Goal: Task Accomplishment & Management: Manage account settings

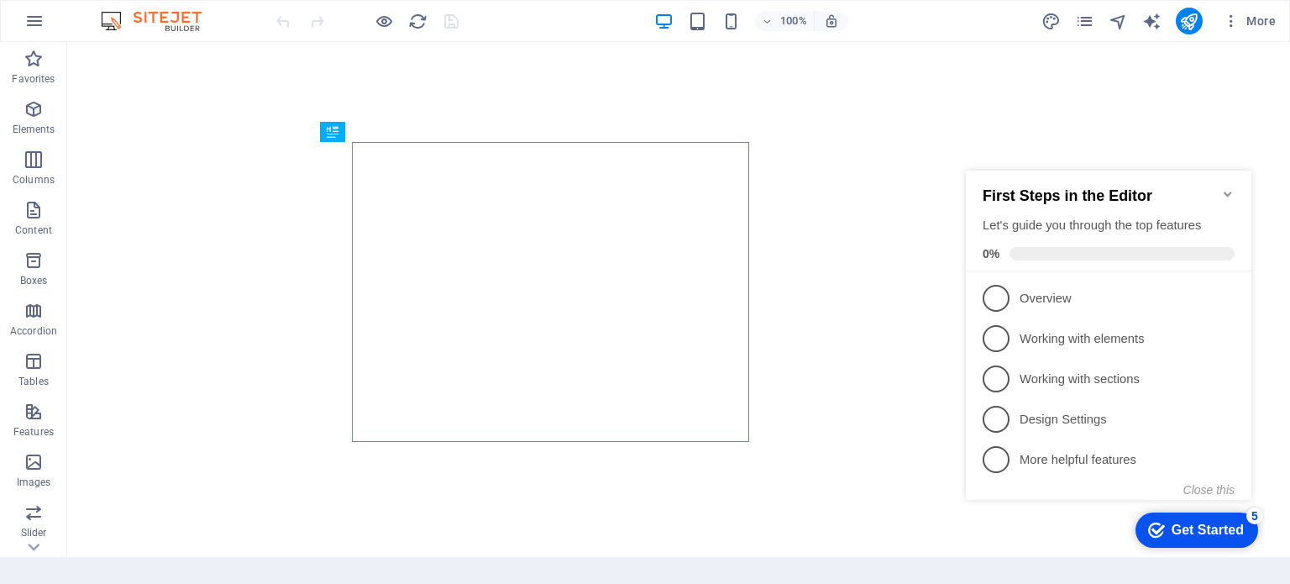
click at [1228, 187] on icon "Minimize checklist" at bounding box center [1227, 193] width 13 height 13
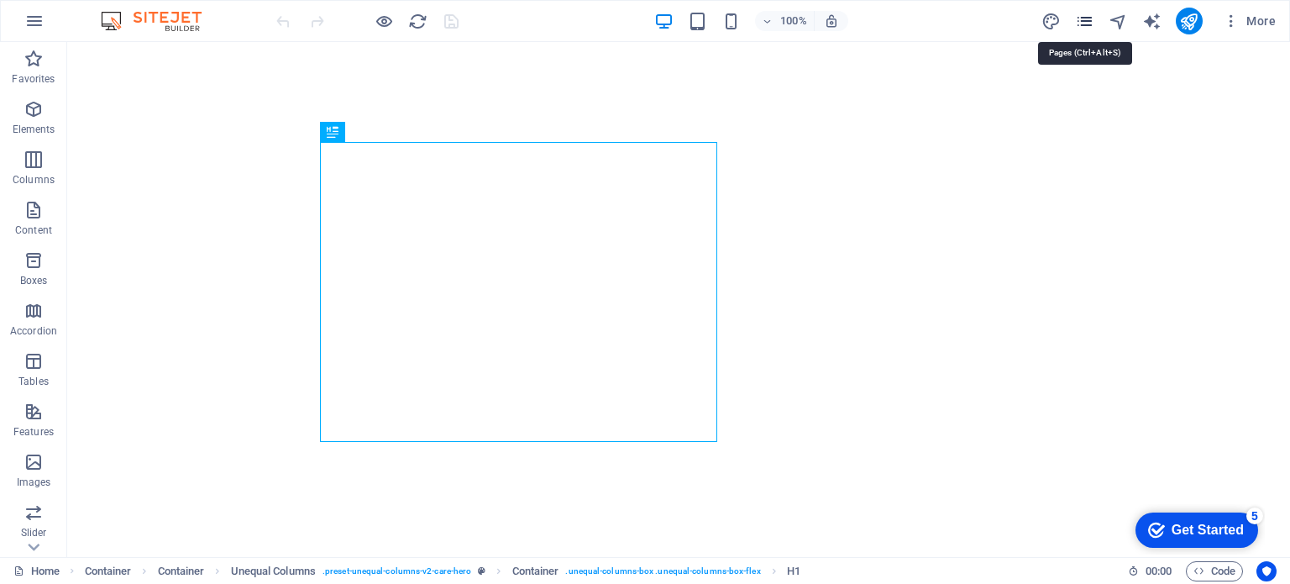
click at [1086, 23] on icon "pages" at bounding box center [1084, 21] width 19 height 19
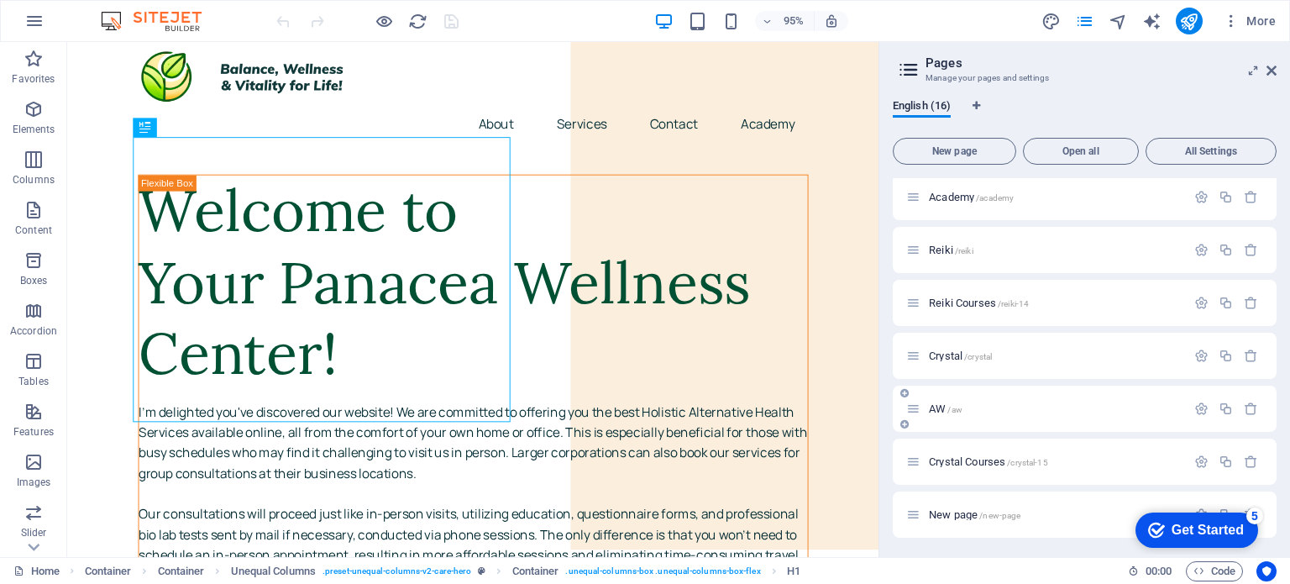
click at [980, 401] on div "AW /aw" at bounding box center [1046, 408] width 280 height 19
click at [940, 407] on span "AW /aw" at bounding box center [946, 408] width 34 height 13
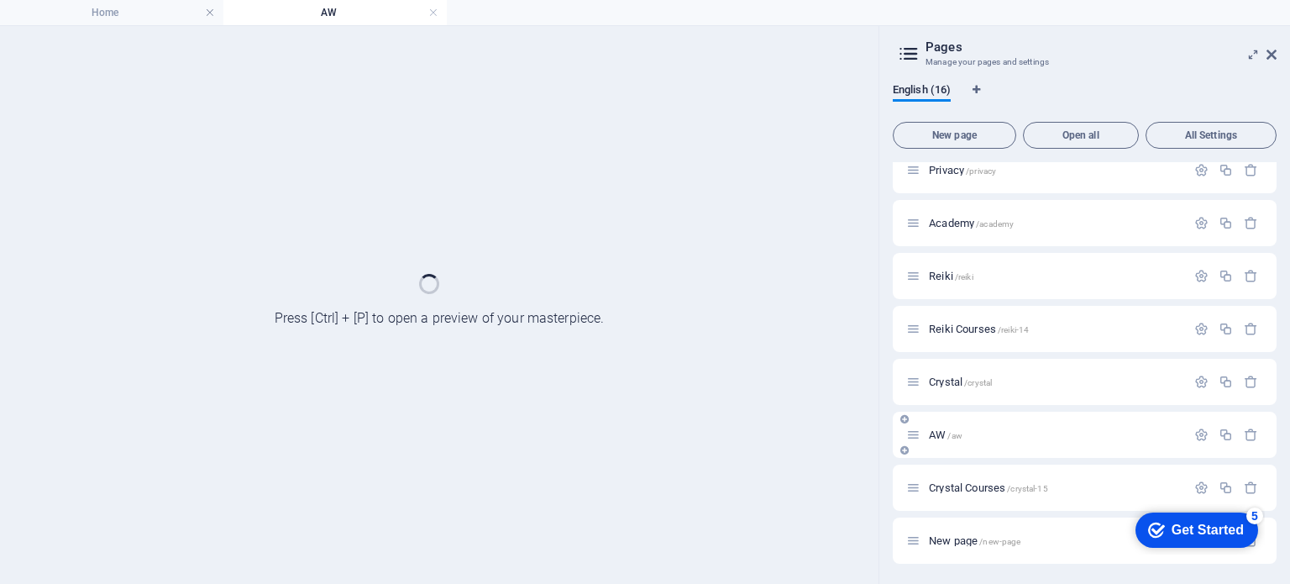
click at [0, 0] on div "Home / About /about Services /home Contact /contact Legal Notice /legal-notice …" at bounding box center [0, 0] width 0 height 0
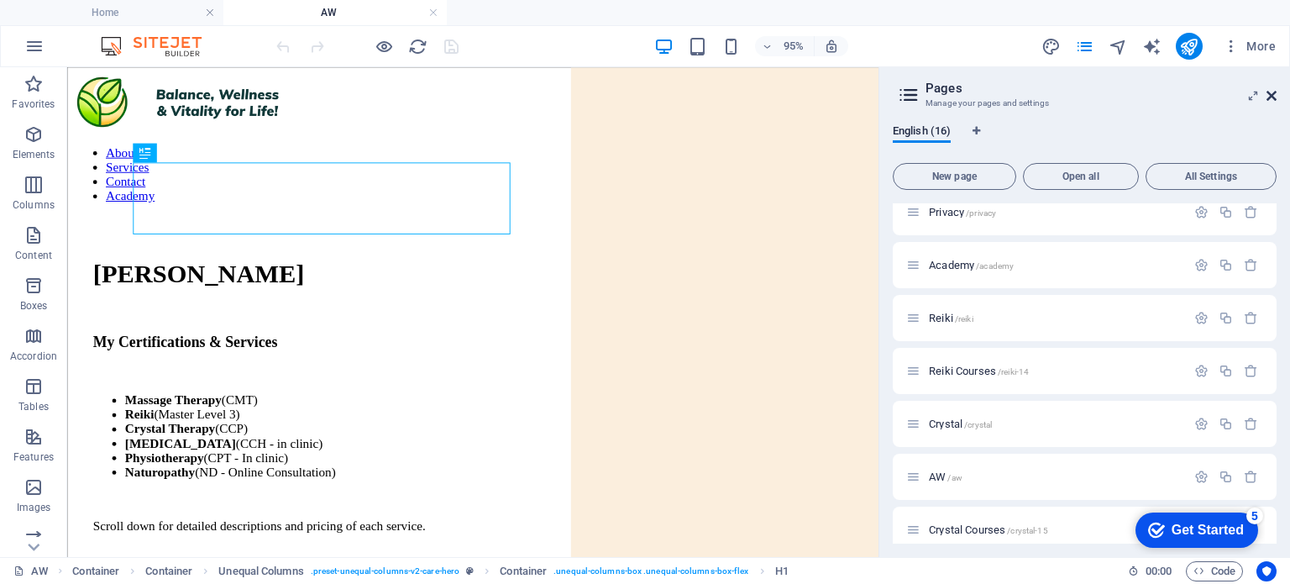
click at [0, 0] on icon at bounding box center [0, 0] width 0 height 0
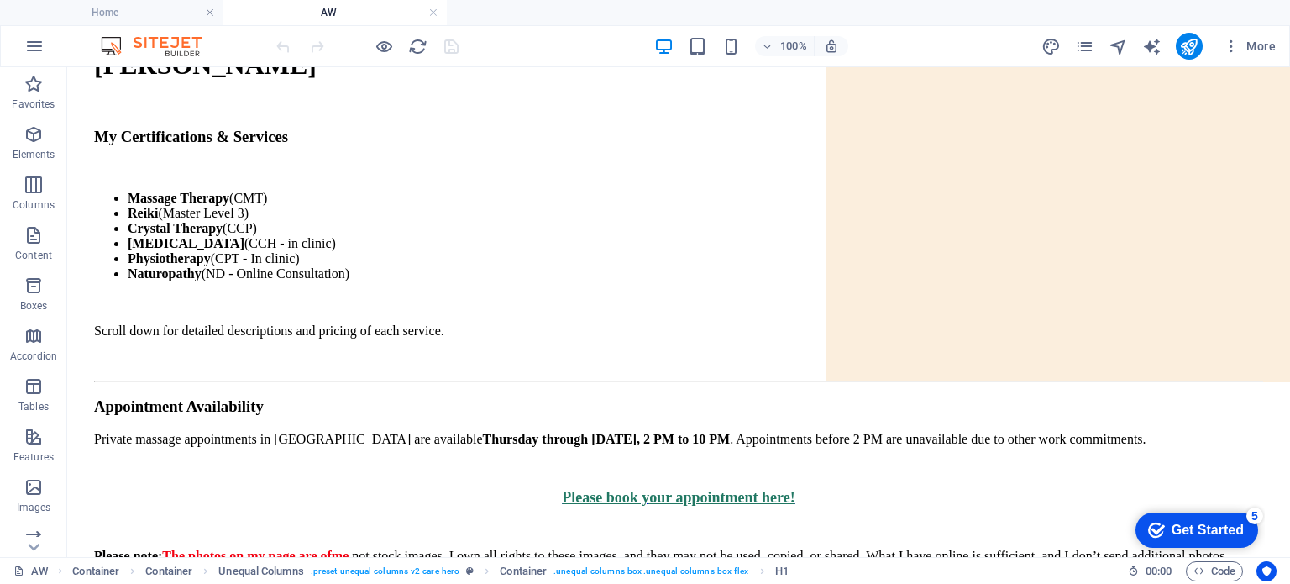
scroll to position [224, 0]
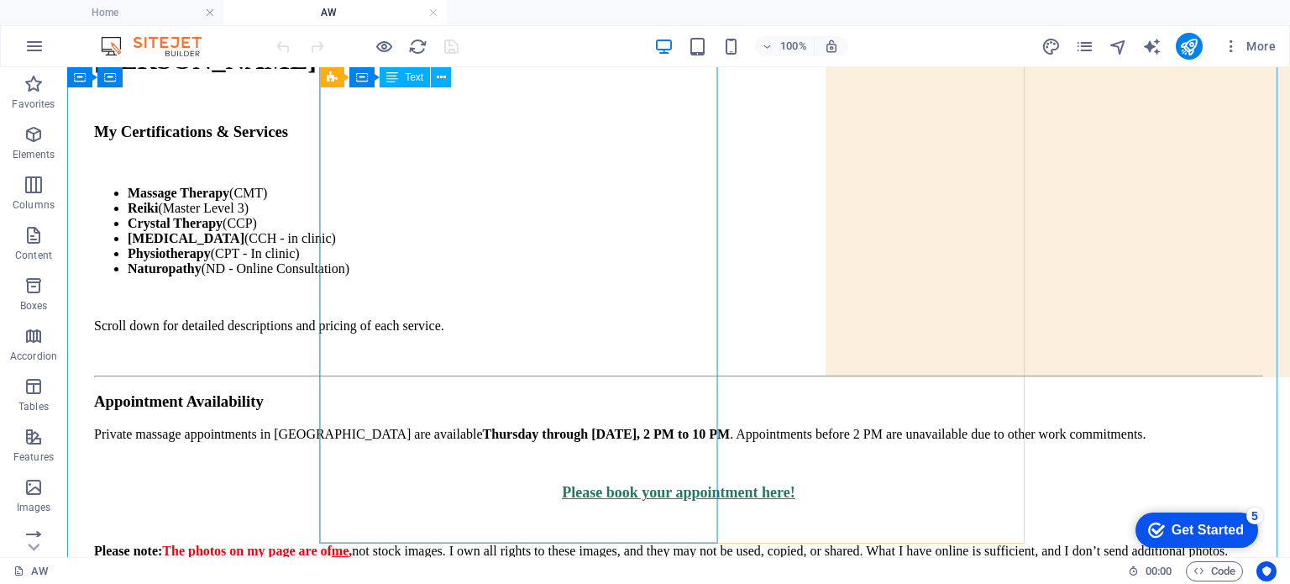
click at [523, 342] on div "My Certifications & Services Massage Therapy (CMT) Reiki (Master Level 3) Cryst…" at bounding box center [678, 355] width 1169 height 464
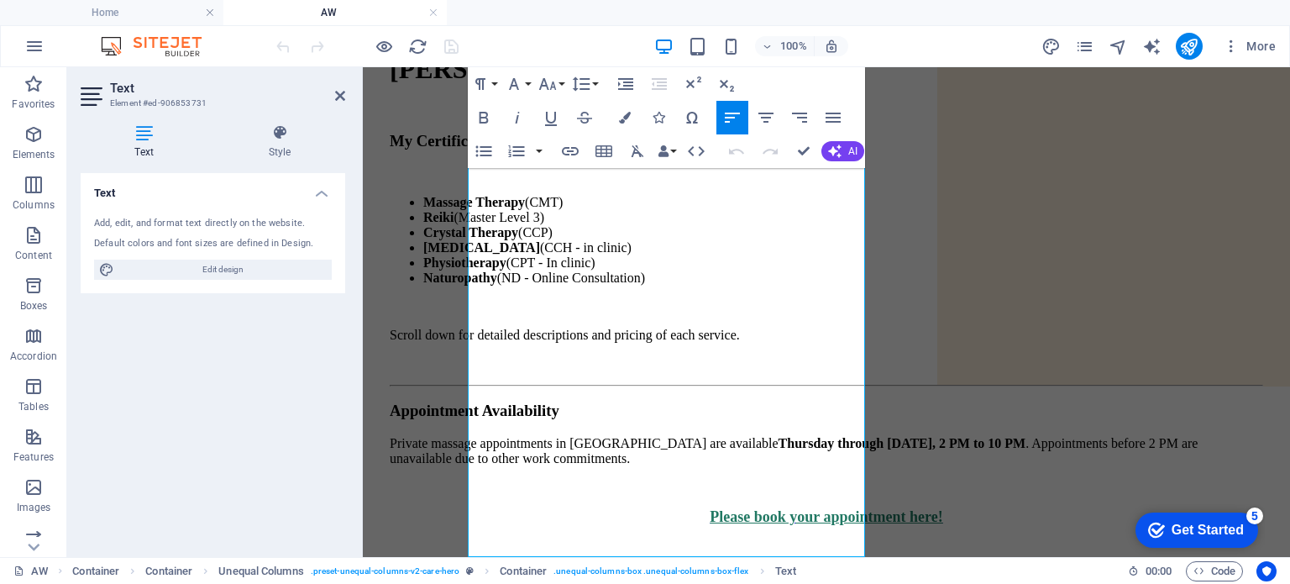
scroll to position [219, 0]
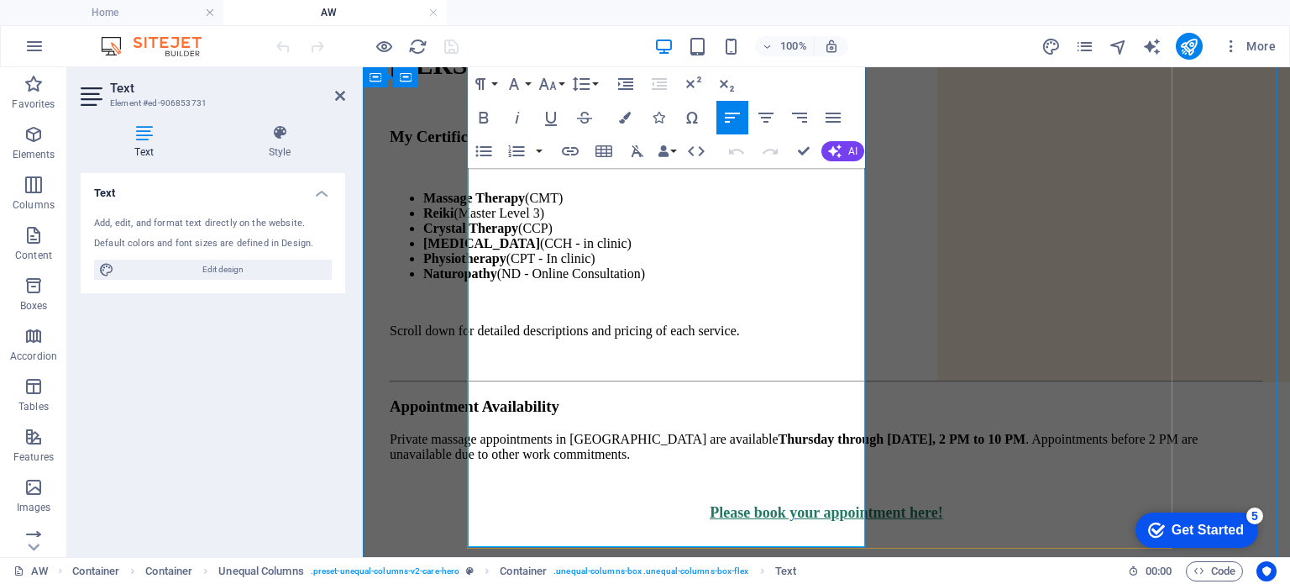
click at [786, 432] on strong "Thurs" at bounding box center [795, 439] width 35 height 14
click at [813, 432] on strong "day through Saturday, 2 PM to 10 PM" at bounding box center [919, 439] width 212 height 14
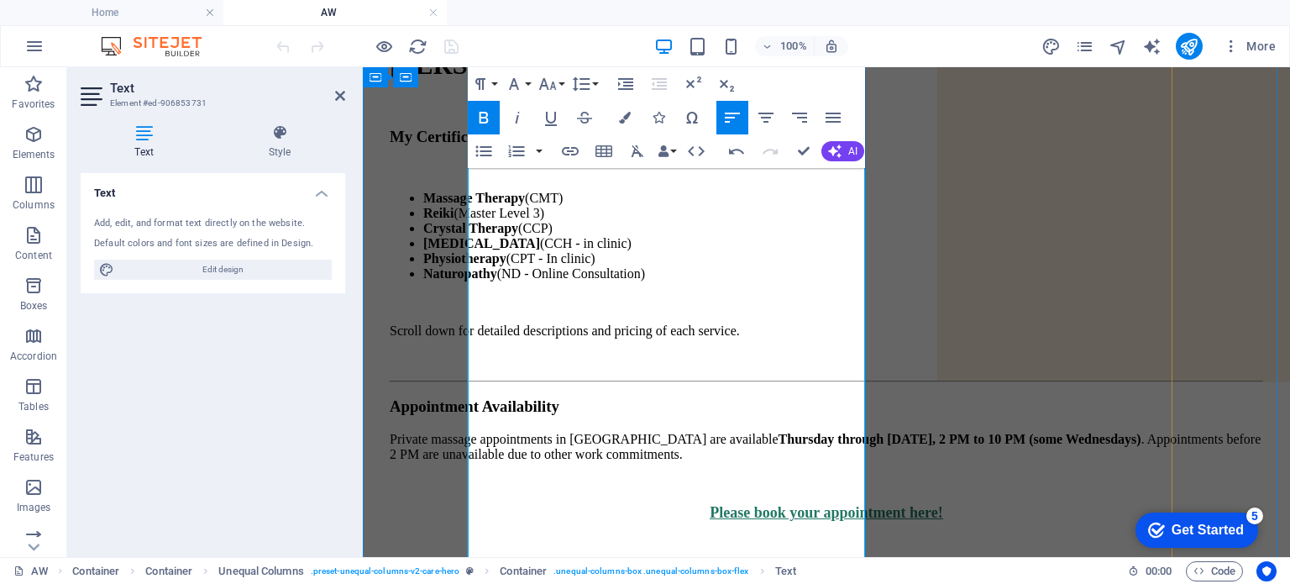
click at [574, 432] on p "Private massage appointments in NDG are available Thurs day through Saturday, 2…" at bounding box center [826, 447] width 873 height 30
drag, startPoint x: 558, startPoint y: 382, endPoint x: 695, endPoint y: 375, distance: 137.9
click at [695, 432] on p "Private massage appointments in NDG are available Thurs day through Saturday, 2…" at bounding box center [826, 447] width 873 height 30
click at [485, 114] on icon "button" at bounding box center [484, 117] width 20 height 20
click at [568, 149] on icon "button" at bounding box center [570, 151] width 20 height 20
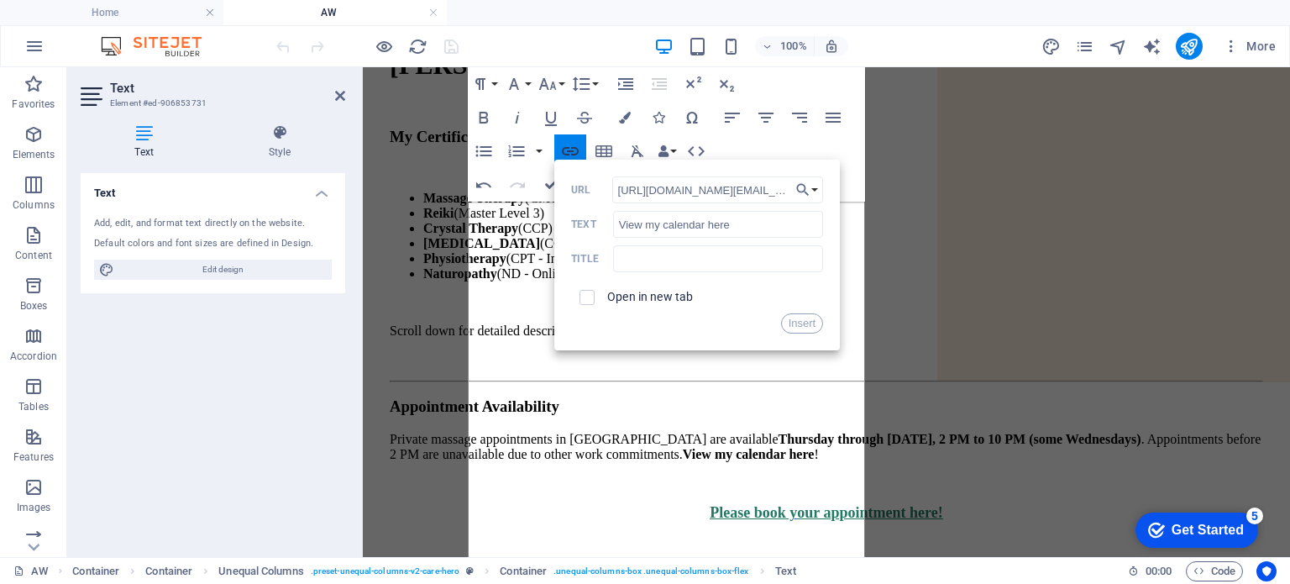
scroll to position [0, 336]
type input "[URL][DOMAIN_NAME][EMAIL_ADDRESS][DOMAIN_NAME]"
click at [661, 259] on input "text" at bounding box center [718, 258] width 210 height 27
type input "A"
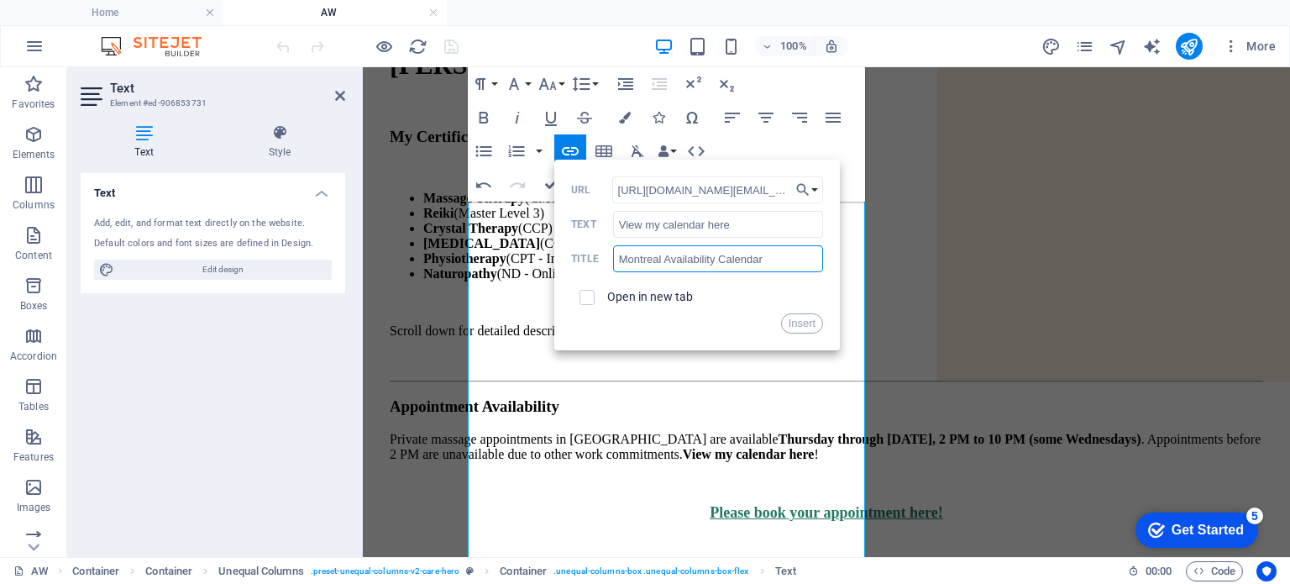
drag, startPoint x: 715, startPoint y: 258, endPoint x: 662, endPoint y: 260, distance: 52.1
click at [662, 260] on input "Montreal Availability Calendar" at bounding box center [718, 258] width 210 height 27
type input "Montreal Availability Calendar"
click at [584, 297] on input "checkbox" at bounding box center [584, 294] width 15 height 15
checkbox input "true"
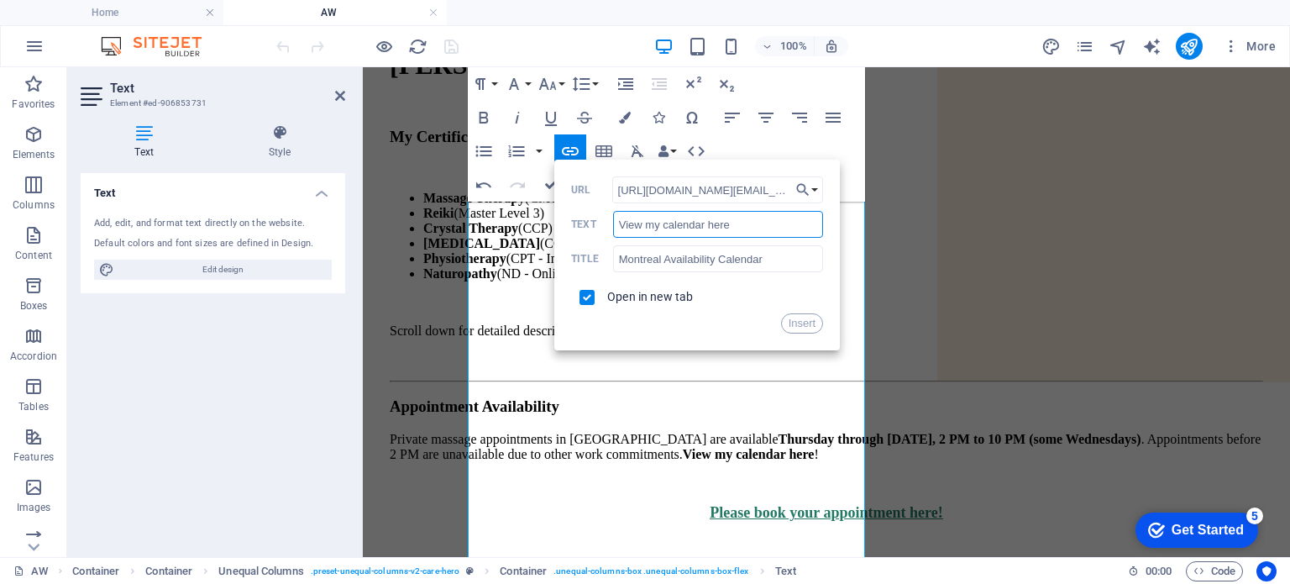
click at [668, 224] on input "View my calendar here" at bounding box center [718, 224] width 210 height 27
click at [739, 223] on input "View my calendar here" at bounding box center [718, 224] width 210 height 27
type input "View my calendar here!"
click at [793, 321] on button "Insert" at bounding box center [802, 323] width 43 height 20
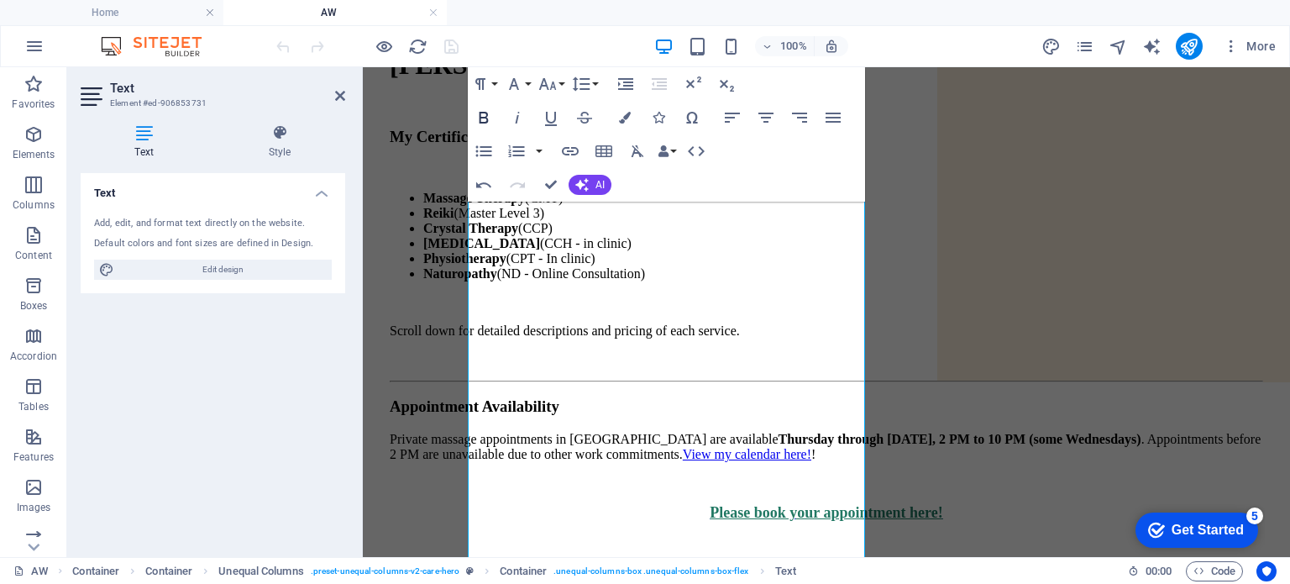
click at [482, 120] on icon "button" at bounding box center [484, 117] width 20 height 20
click at [729, 432] on p "Private massage appointments in NDG are available Thurs day through Saturday, 2…" at bounding box center [826, 447] width 873 height 30
drag, startPoint x: 718, startPoint y: 381, endPoint x: 564, endPoint y: 379, distance: 153.7
click at [564, 432] on p "Private massage appointments in NDG are available Thurs day through Saturday, 2…" at bounding box center [826, 447] width 873 height 30
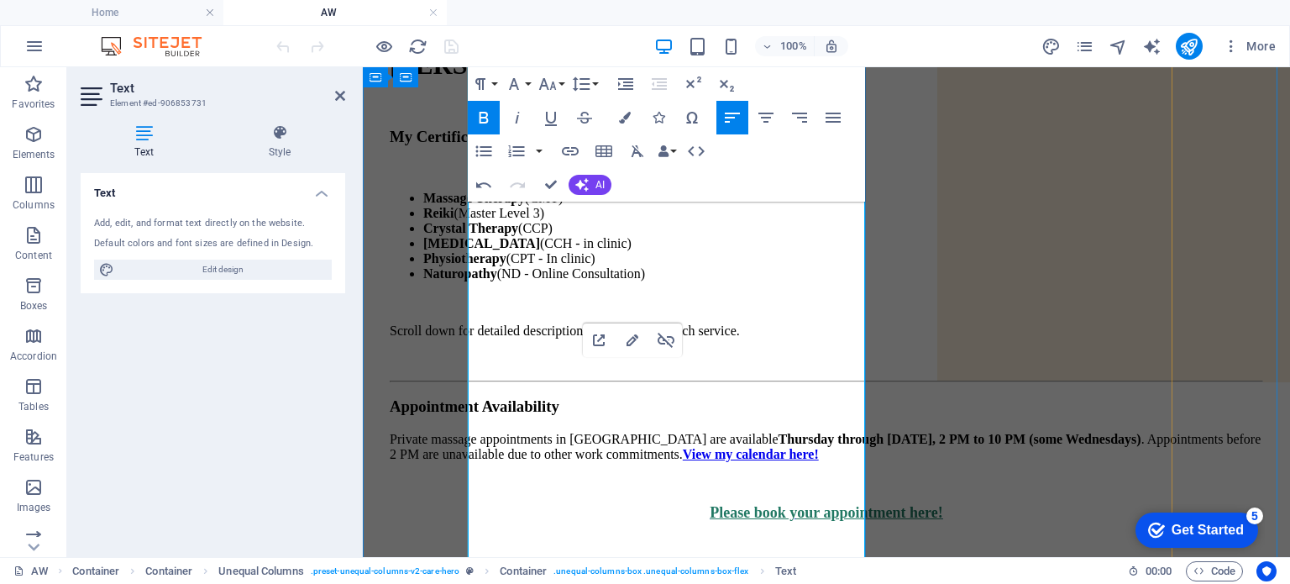
click at [683, 447] on strong "View my calendar here!" at bounding box center [751, 454] width 136 height 14
click at [593, 475] on p at bounding box center [826, 482] width 873 height 15
click at [683, 447] on strong "View my calendar here!" at bounding box center [751, 454] width 136 height 14
click at [813, 432] on strong "day through [DATE], 2 PM to 10 PM (some Wednesdays)" at bounding box center [976, 439] width 327 height 14
drag, startPoint x: 714, startPoint y: 380, endPoint x: 558, endPoint y: 377, distance: 155.4
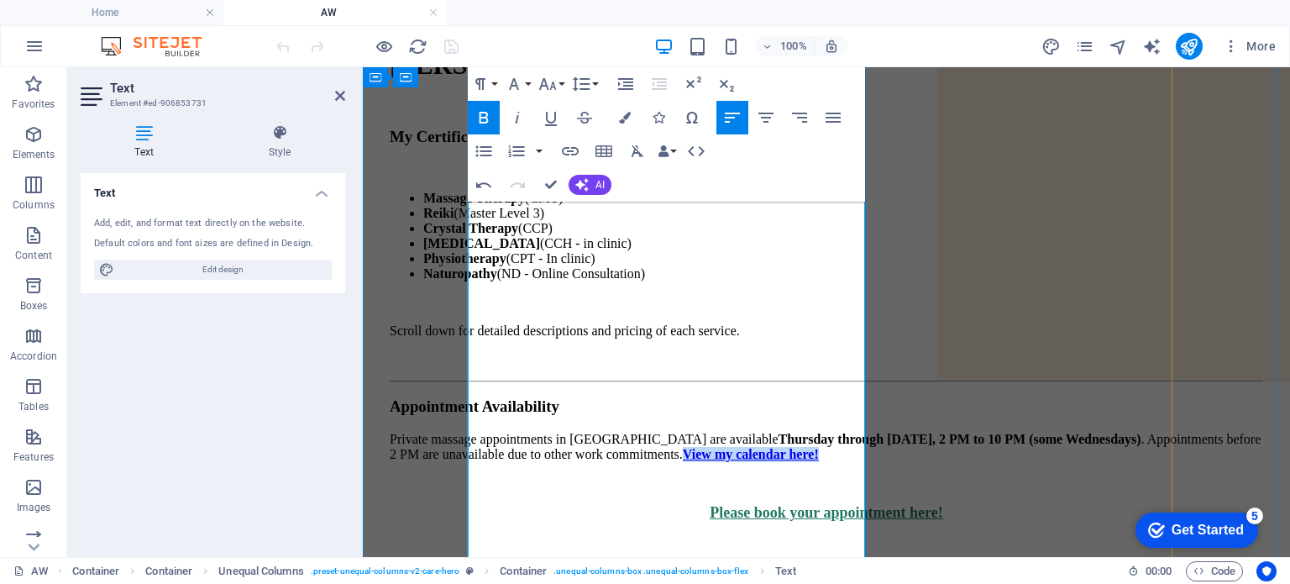
click at [558, 432] on p "Private massage appointments in [GEOGRAPHIC_DATA] are available Thurs day throu…" at bounding box center [826, 447] width 873 height 30
click at [631, 113] on button "Colors" at bounding box center [625, 118] width 32 height 34
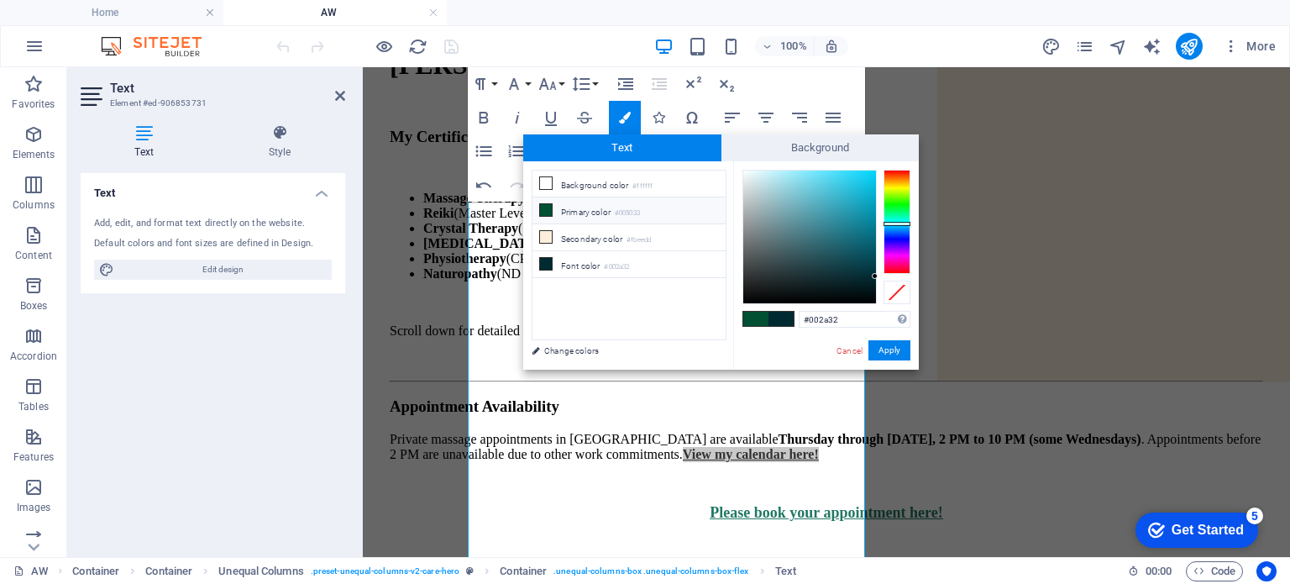
click at [537, 209] on li "Primary color #005033" at bounding box center [628, 210] width 193 height 27
type input "#005033"
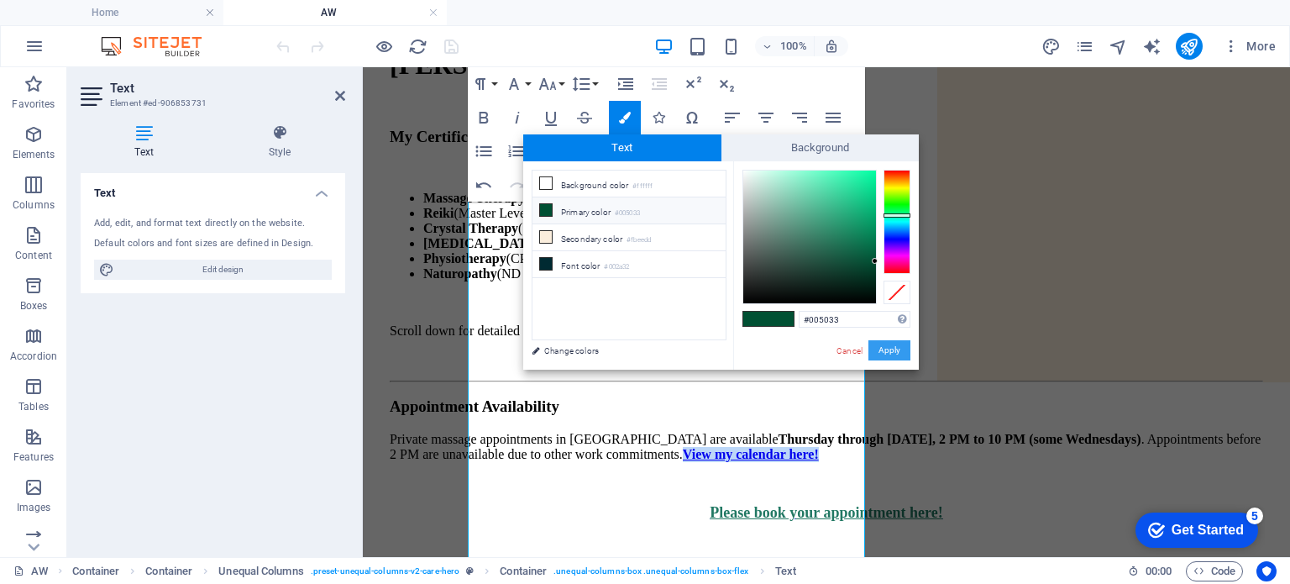
click at [891, 352] on button "Apply" at bounding box center [889, 350] width 42 height 20
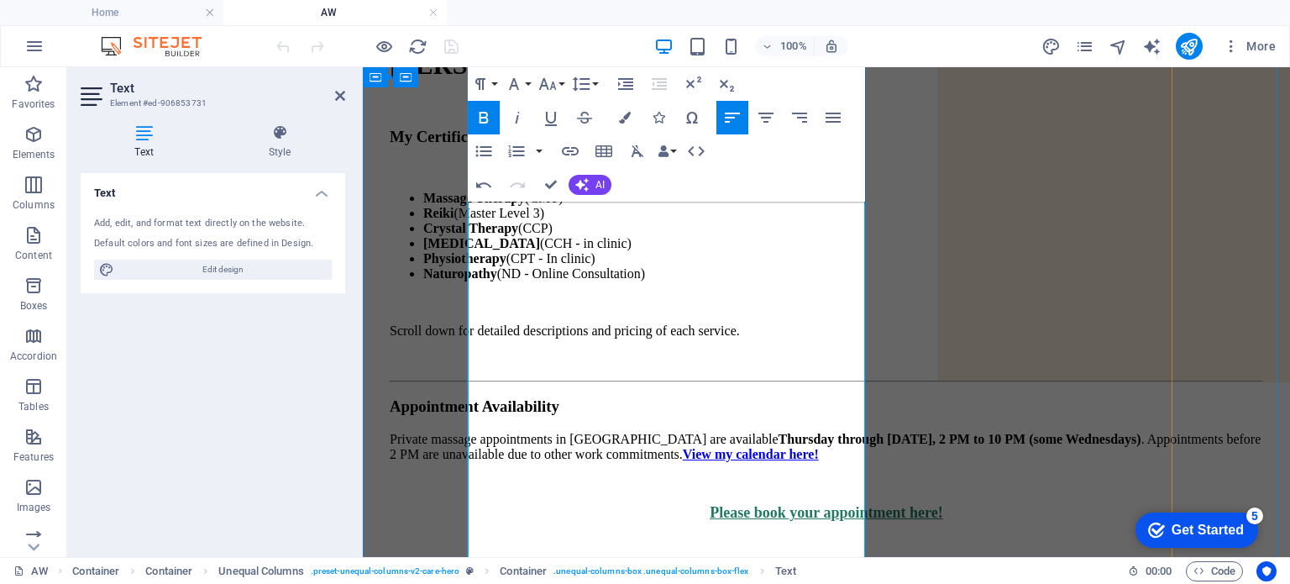
click at [707, 432] on p "Private massage appointments in [GEOGRAPHIC_DATA] are available Thurs day throu…" at bounding box center [826, 447] width 873 height 30
drag, startPoint x: 712, startPoint y: 379, endPoint x: 563, endPoint y: 377, distance: 149.5
click at [563, 432] on p "Private massage appointments in [GEOGRAPHIC_DATA] are available Thurs day throu…" at bounding box center [826, 447] width 873 height 30
click at [551, 113] on icon "button" at bounding box center [551, 117] width 20 height 20
click at [746, 432] on p "Private massage appointments in [GEOGRAPHIC_DATA] are available Thurs day throu…" at bounding box center [826, 447] width 873 height 30
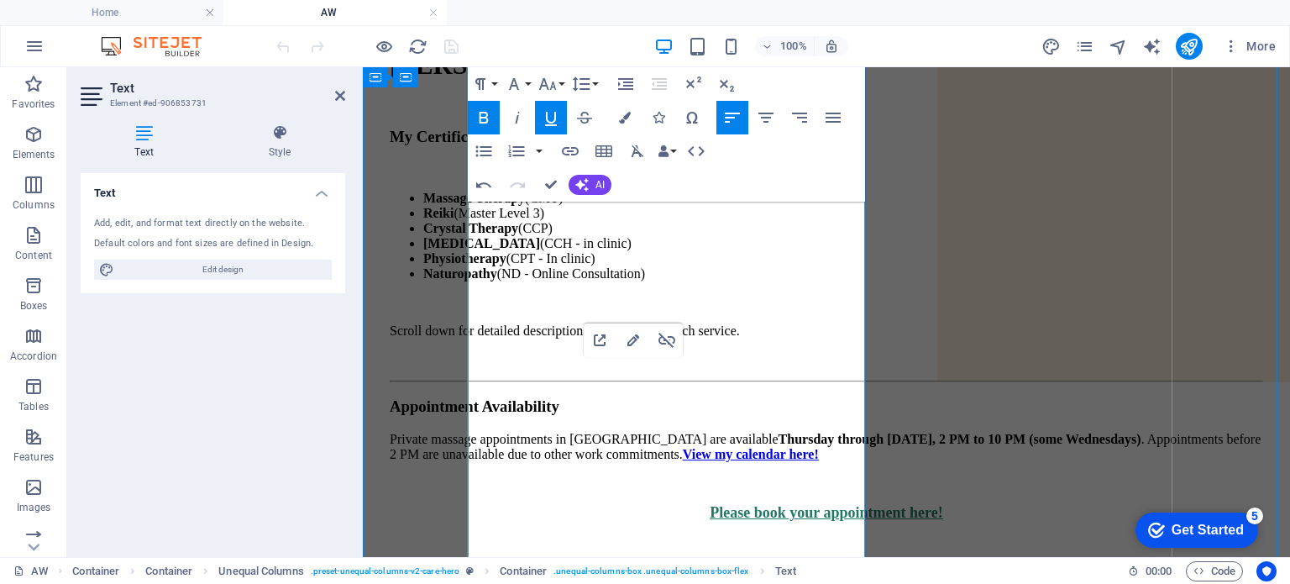
click at [813, 432] on strong "day through [DATE], 2 PM to 10 PM (some Wednesdays)" at bounding box center [976, 439] width 327 height 14
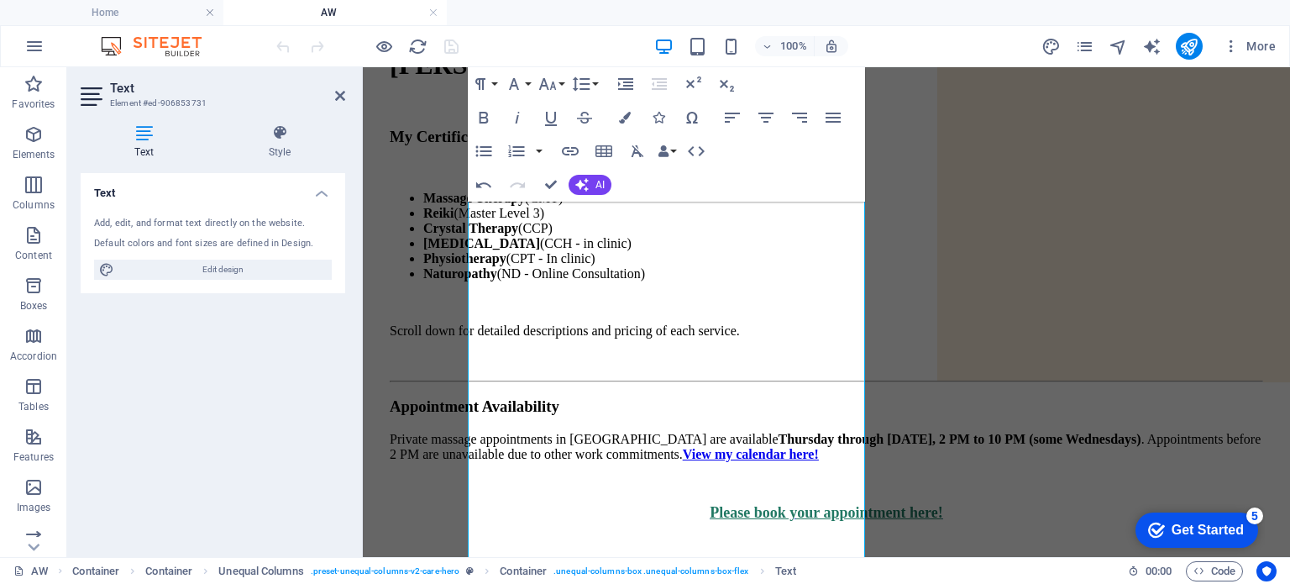
click at [511, 47] on div "100% More" at bounding box center [777, 46] width 1009 height 27
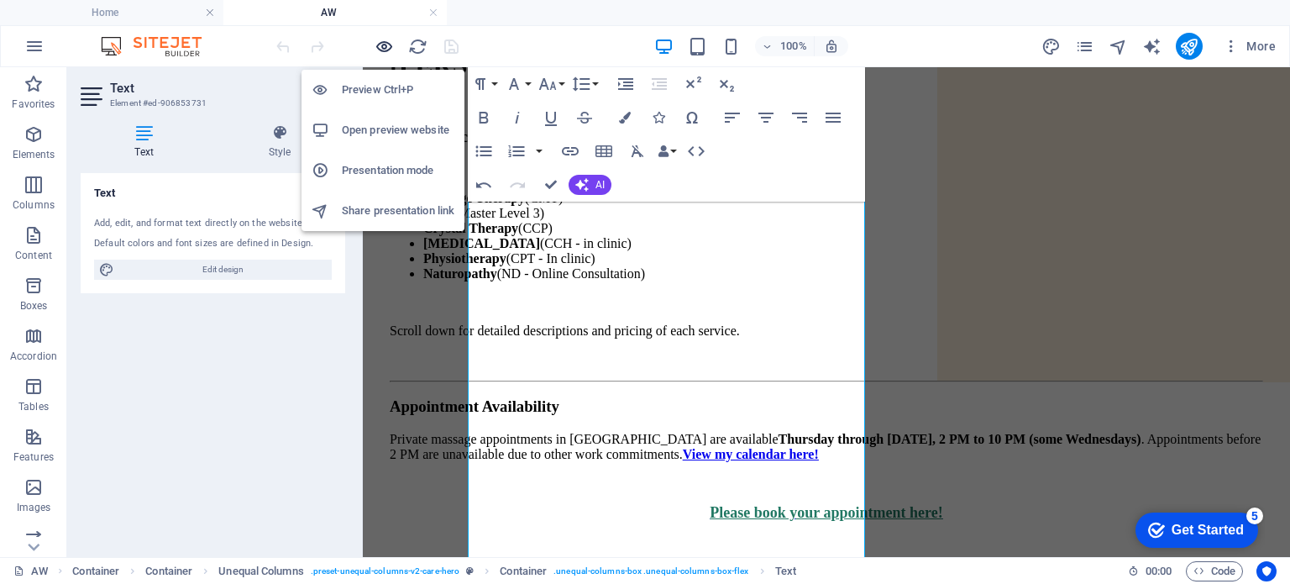
click at [385, 46] on icon "button" at bounding box center [383, 46] width 19 height 19
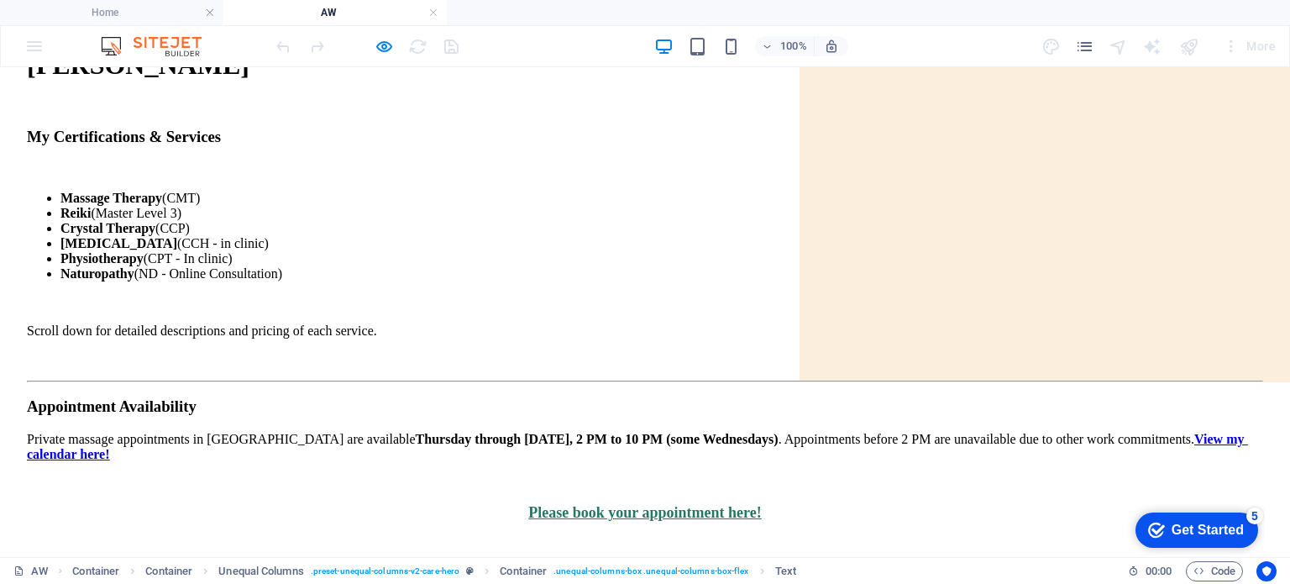
click at [440, 432] on u "View my calendar here!" at bounding box center [637, 446] width 1220 height 29
click at [386, 46] on icon "button" at bounding box center [383, 46] width 19 height 19
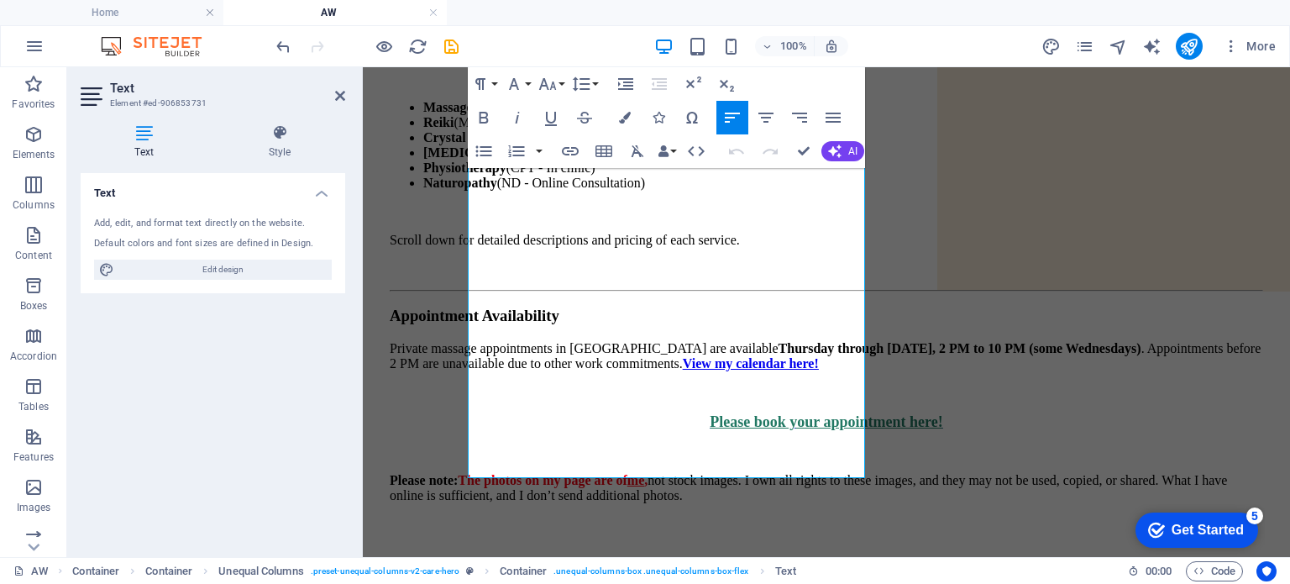
scroll to position [315, 0]
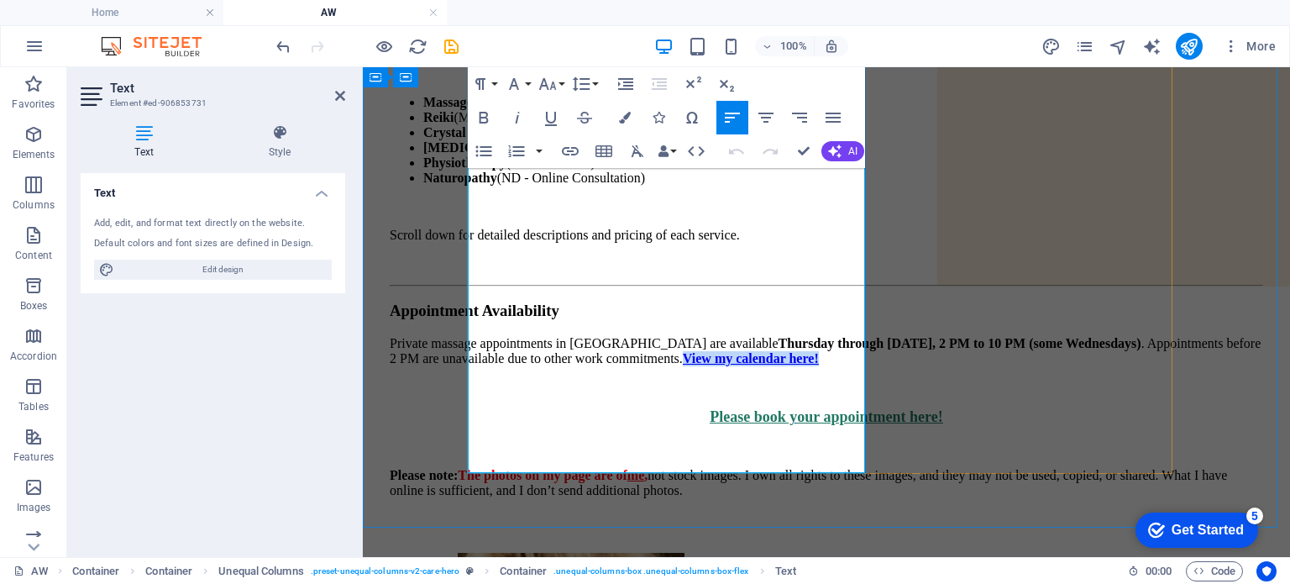
drag, startPoint x: 715, startPoint y: 286, endPoint x: 561, endPoint y: 284, distance: 154.5
click at [561, 336] on p "Private massage appointments in [GEOGRAPHIC_DATA] are available Thurs day throu…" at bounding box center [826, 351] width 873 height 30
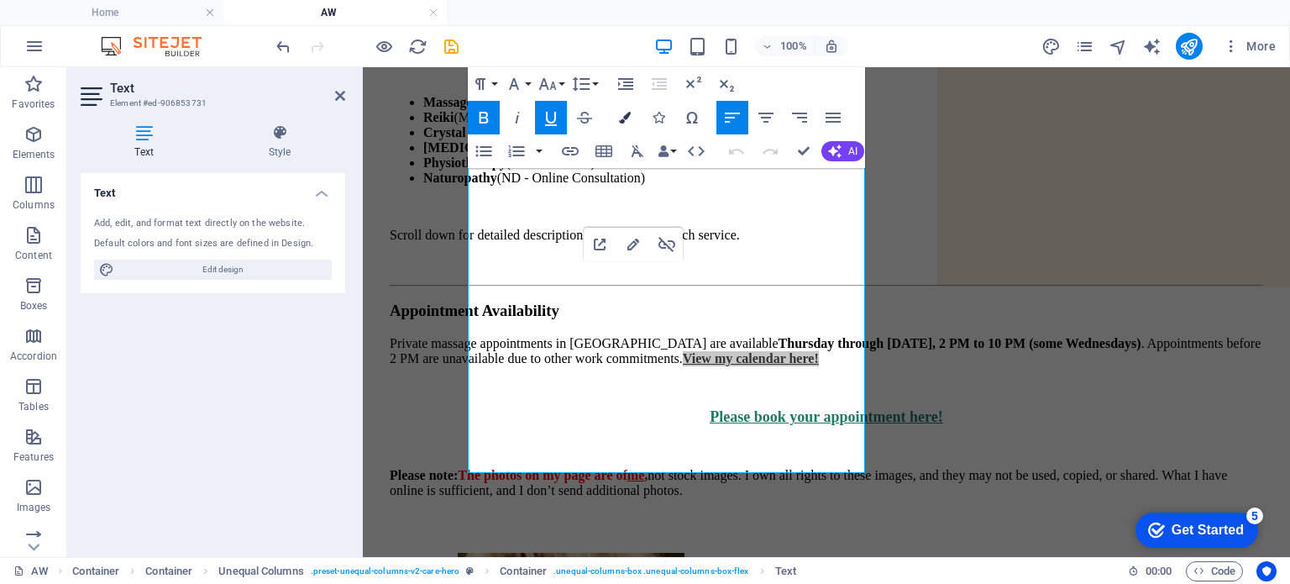
click at [617, 118] on button "Colors" at bounding box center [625, 118] width 32 height 34
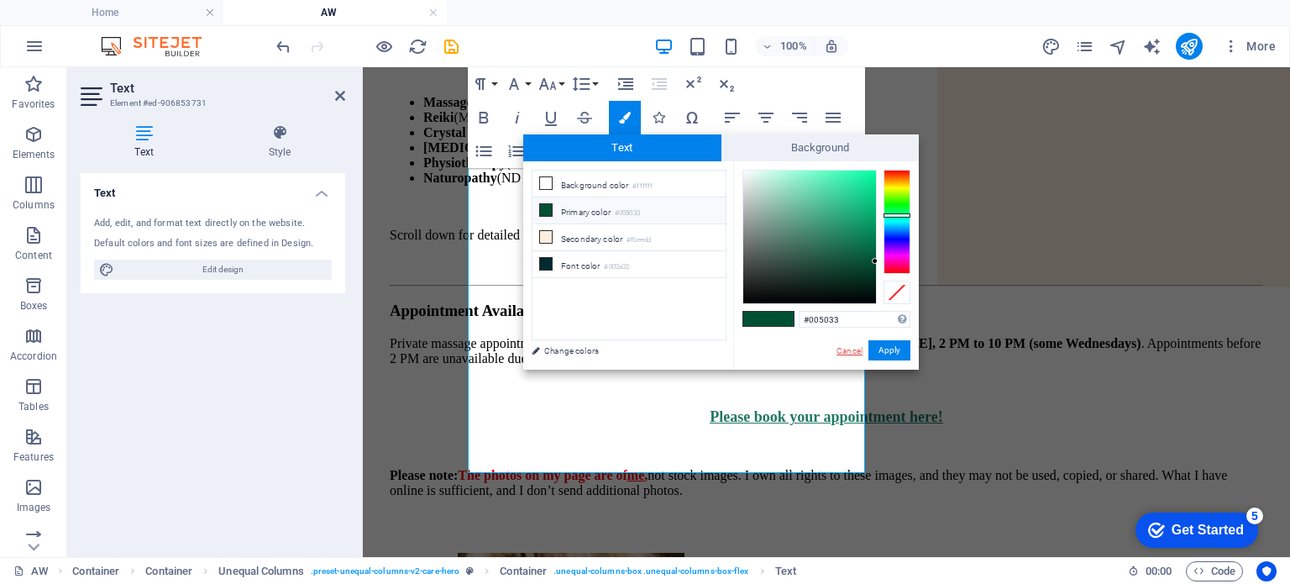
click at [846, 351] on link "Cancel" at bounding box center [849, 350] width 29 height 13
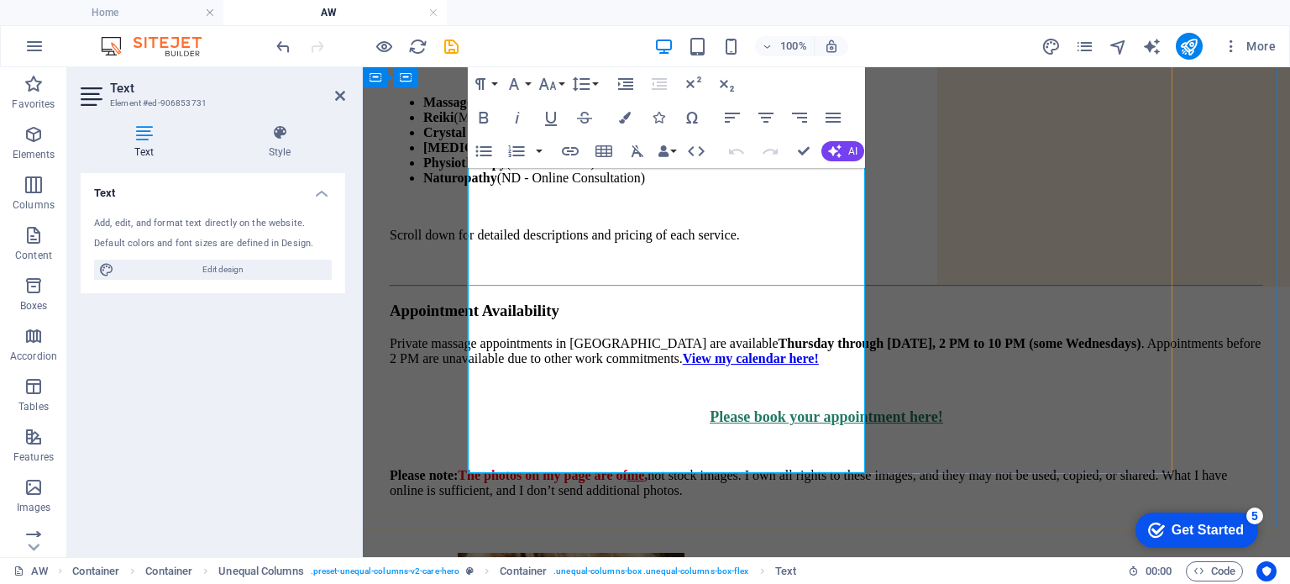
click at [754, 408] on u "Please book your appointment here!" at bounding box center [826, 416] width 233 height 17
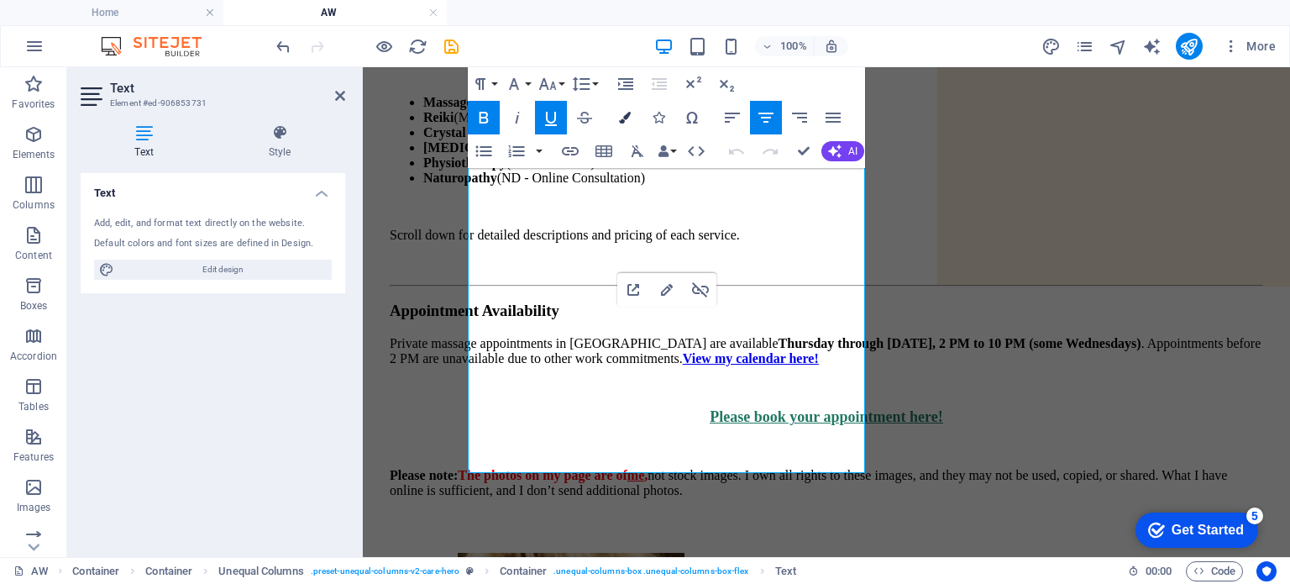
click at [625, 123] on icon "button" at bounding box center [625, 118] width 12 height 12
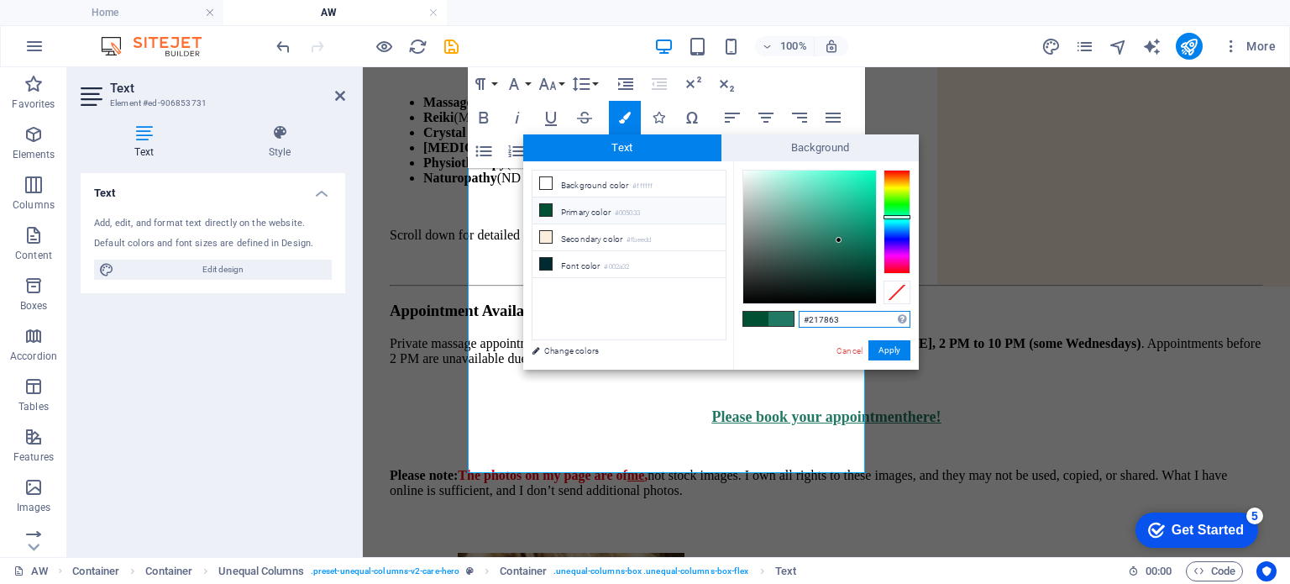
drag, startPoint x: 841, startPoint y: 314, endPoint x: 742, endPoint y: 315, distance: 99.1
click at [742, 315] on div "#217863 Supported formats #0852ed rgb(8, 82, 237) rgba(8, 82, 237, 90%) hsv(221…" at bounding box center [826, 387] width 186 height 452
click at [848, 349] on link "Cancel" at bounding box center [849, 350] width 29 height 13
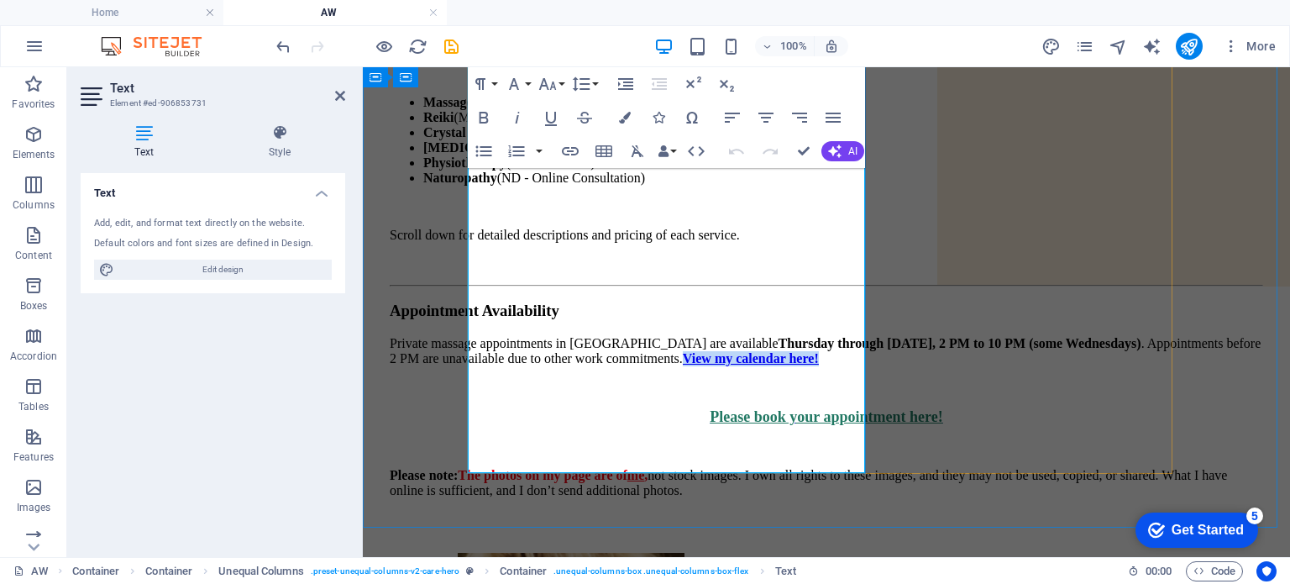
drag, startPoint x: 721, startPoint y: 282, endPoint x: 563, endPoint y: 285, distance: 157.9
click at [563, 336] on p "Private massage appointments in [GEOGRAPHIC_DATA] are available Thurs day throu…" at bounding box center [826, 351] width 873 height 30
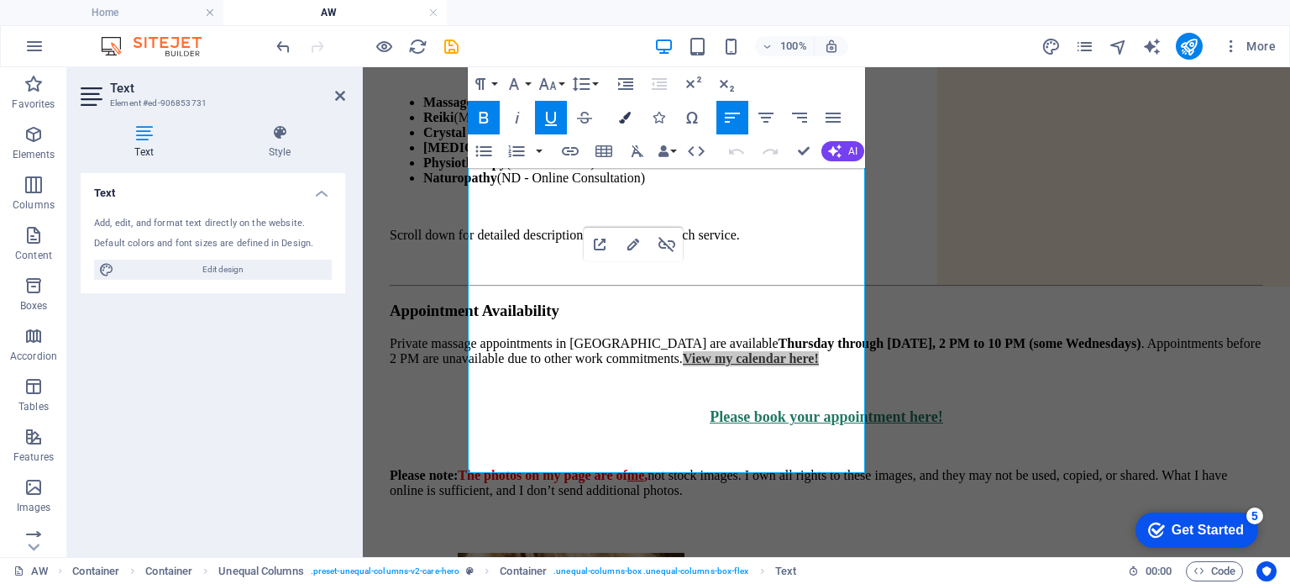
click at [623, 112] on icon "button" at bounding box center [625, 118] width 12 height 12
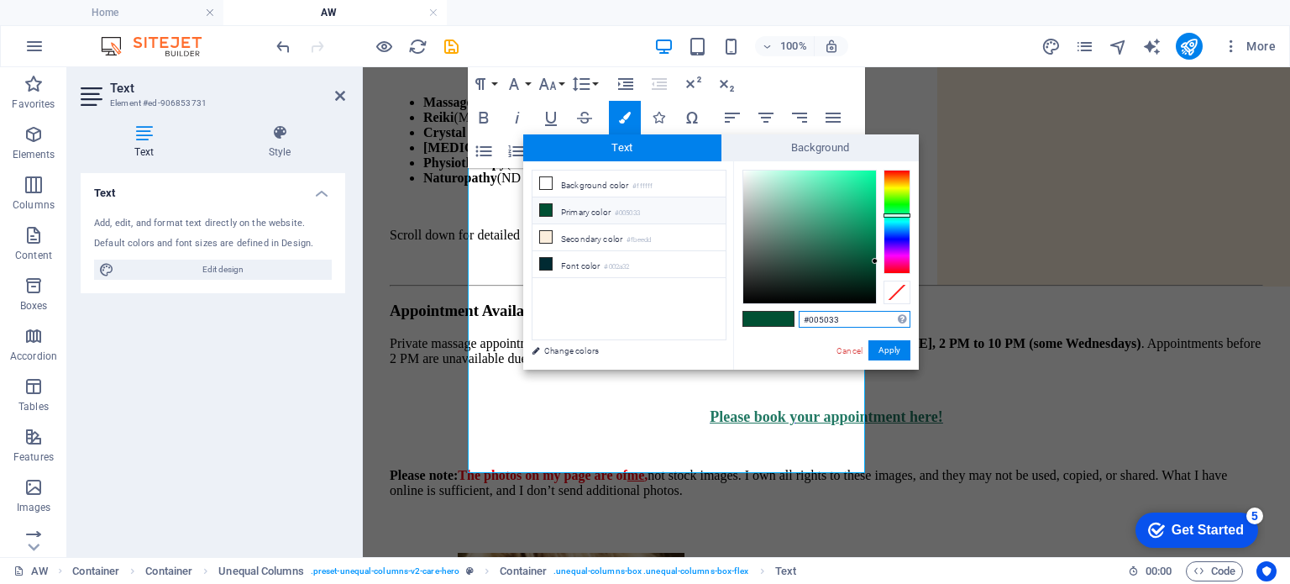
drag, startPoint x: 849, startPoint y: 319, endPoint x: 609, endPoint y: 285, distance: 242.6
click at [609, 285] on div "less Background color #ffffff Primary color #005033 Secondary color #fbeedd Fon…" at bounding box center [720, 265] width 395 height 208
type input "#217863"
click at [891, 348] on button "Apply" at bounding box center [889, 350] width 42 height 20
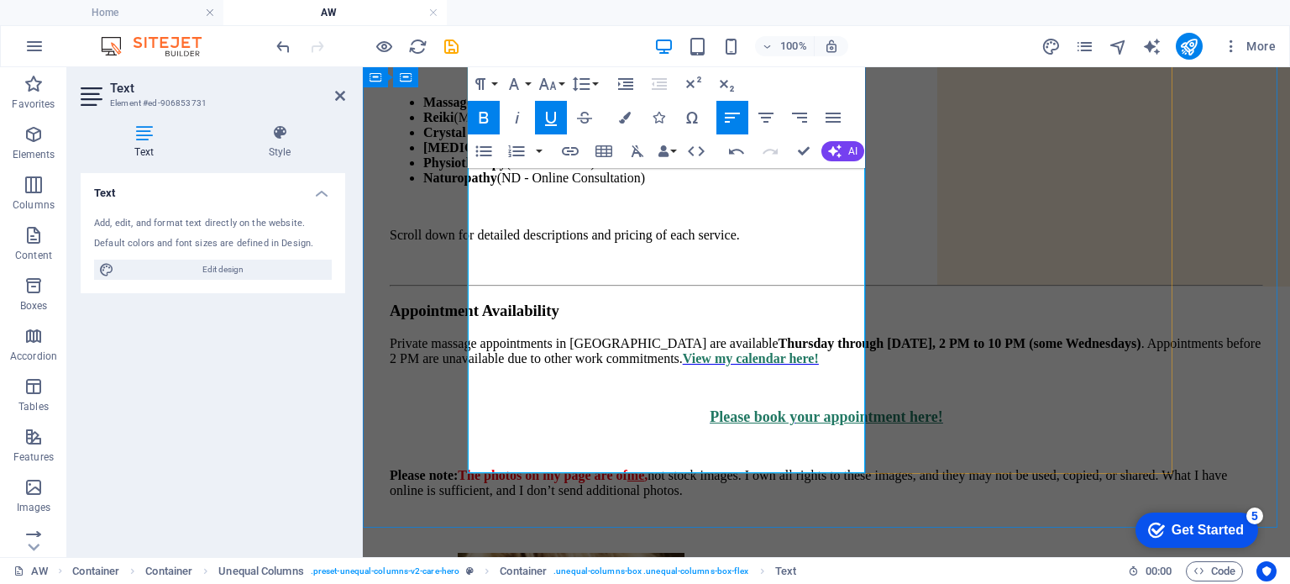
click at [710, 408] on u "Please book your appointment here!" at bounding box center [826, 416] width 233 height 17
click at [535, 336] on p "Private massage appointments in NDG are available Thurs day through Saturday, 2…" at bounding box center [826, 351] width 873 height 30
click at [683, 351] on span "View my calendar here!" at bounding box center [751, 358] width 136 height 14
click at [588, 468] on p "Please note: The photos on my page are of me , not stock images. I own all righ…" at bounding box center [826, 483] width 873 height 30
click at [516, 336] on p "Private massage appointments in NDG are available Thurs day through Saturday, 2…" at bounding box center [826, 351] width 873 height 30
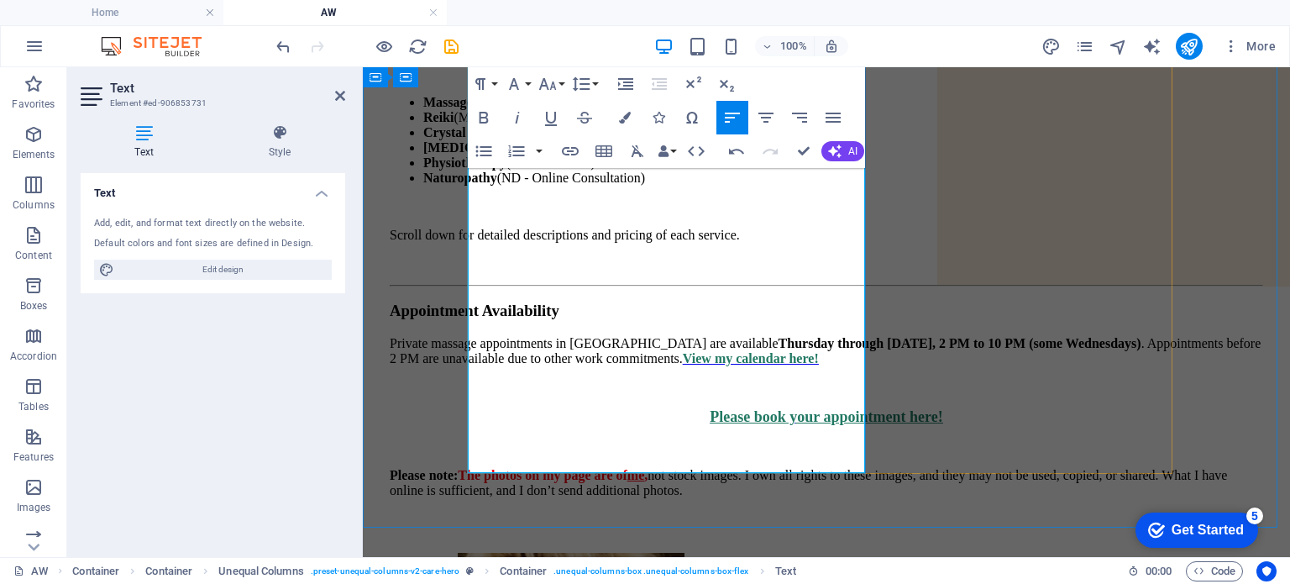
click at [683, 351] on span "View my calendar here!" at bounding box center [751, 358] width 136 height 14
click at [568, 149] on icon "button" at bounding box center [570, 151] width 20 height 20
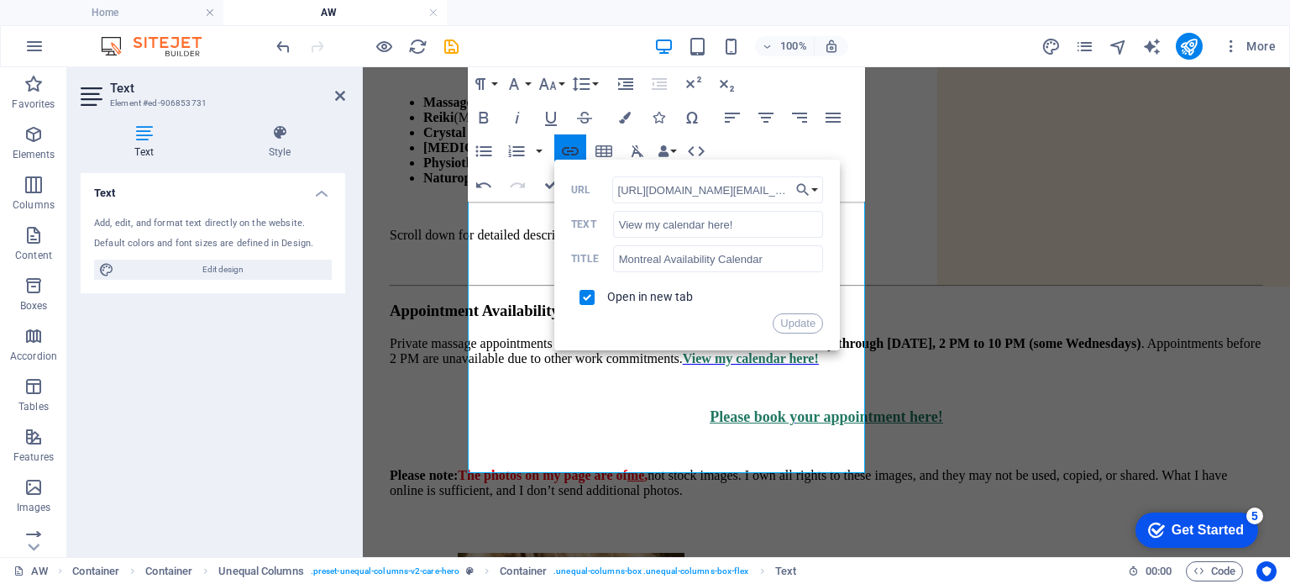
scroll to position [0, 336]
click at [689, 468] on p "Please note: The photos on my page are of me , not stock images. I own all righ…" at bounding box center [826, 483] width 873 height 30
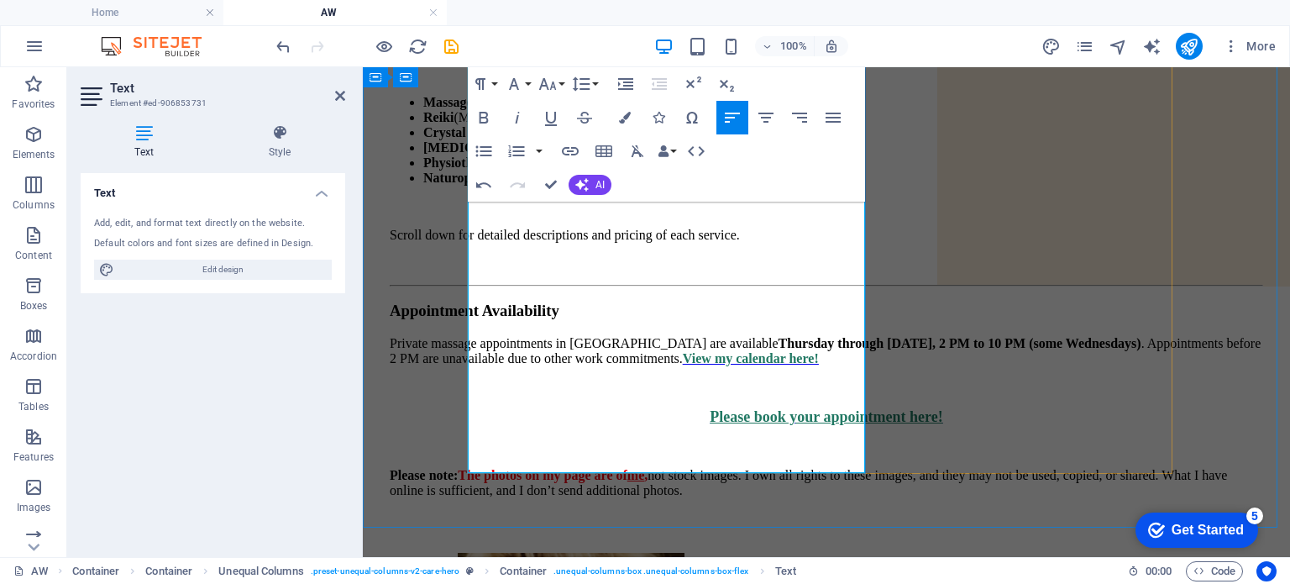
click at [683, 351] on span "View my c alendar here!" at bounding box center [751, 358] width 136 height 14
click at [1189, 42] on icon "publish" at bounding box center [1188, 46] width 19 height 19
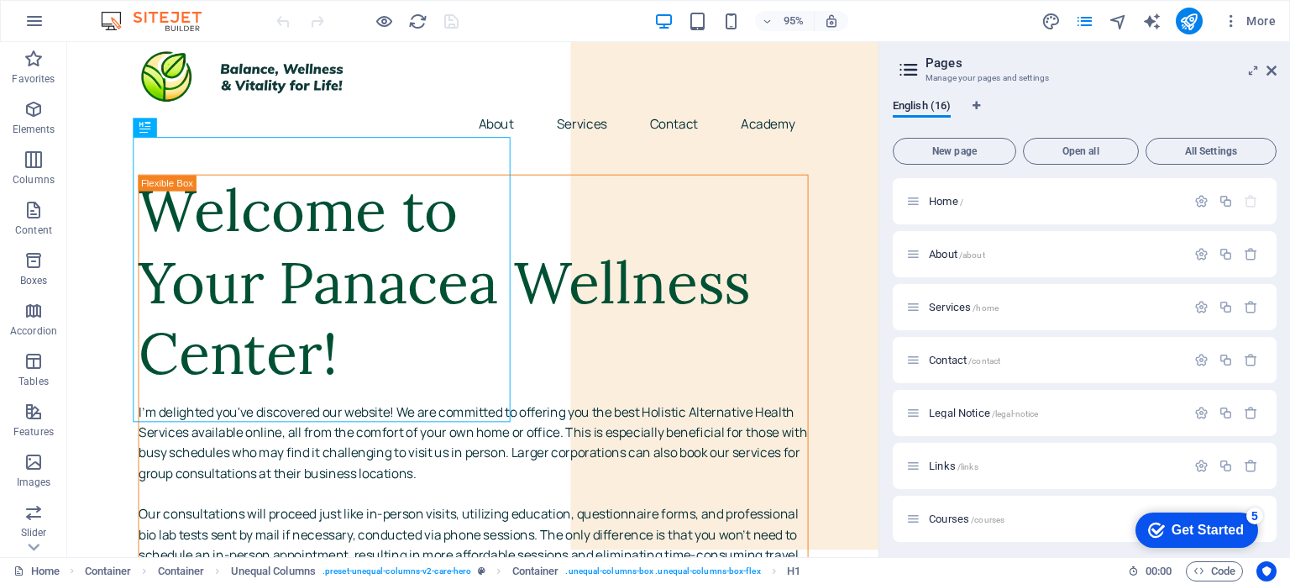
scroll to position [480, 0]
click at [959, 399] on div "AW /aw" at bounding box center [1046, 408] width 280 height 19
click at [946, 406] on span "AW /aw" at bounding box center [946, 408] width 34 height 13
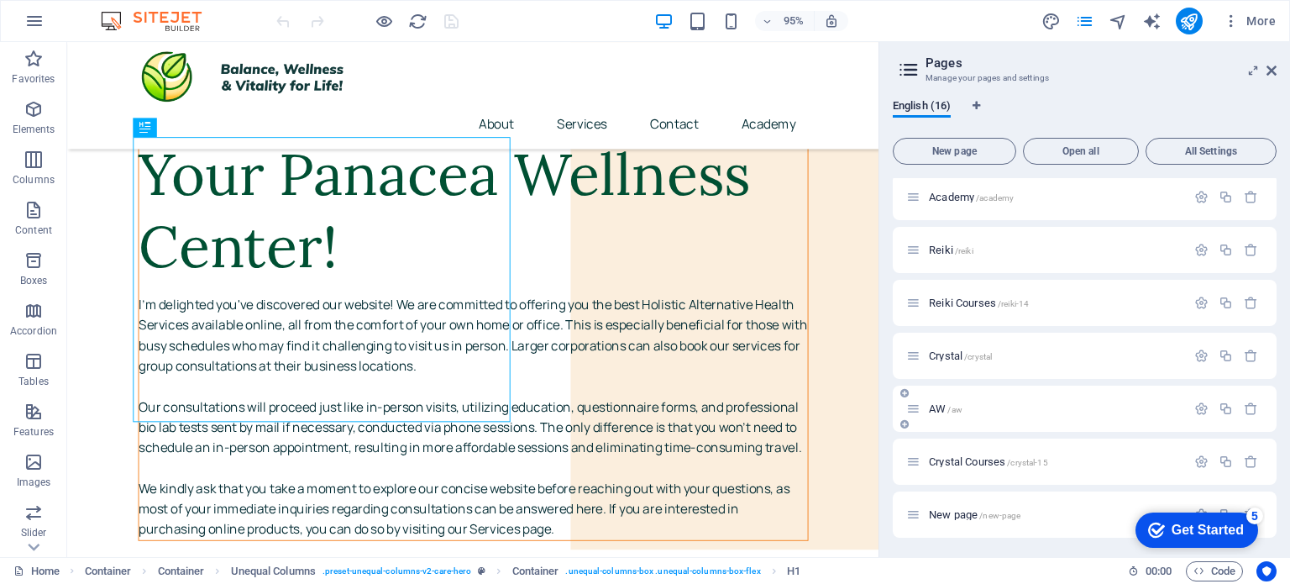
scroll to position [437, 0]
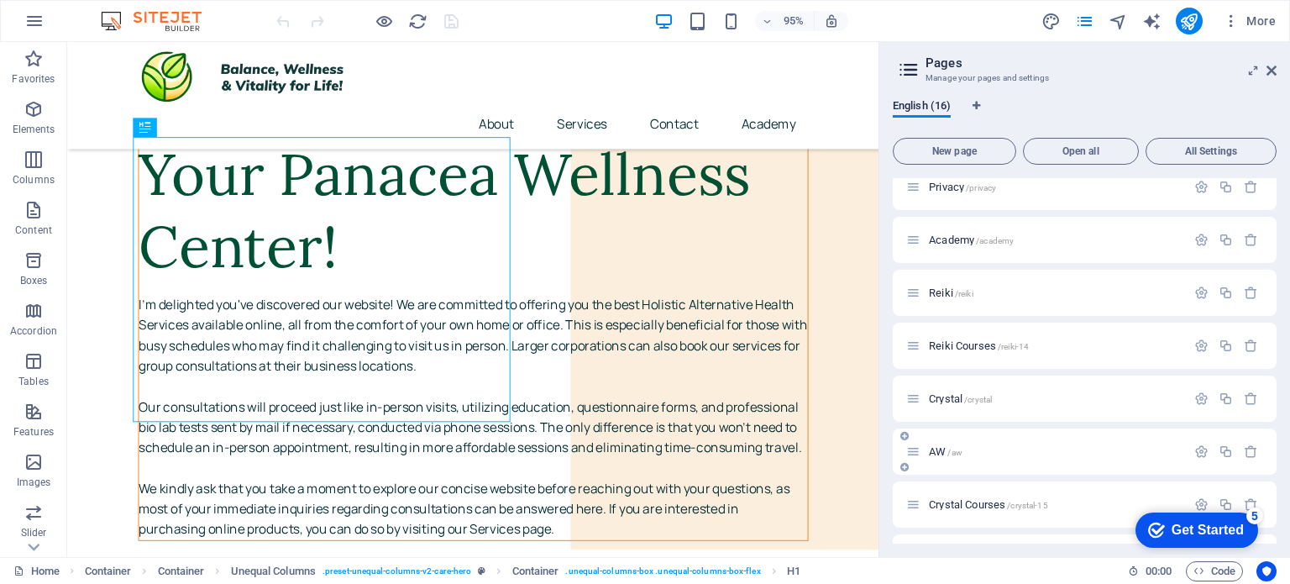
click at [0, 0] on div "Home / About /about Services /home Contact /contact Legal Notice /legal-notice …" at bounding box center [0, 0] width 0 height 0
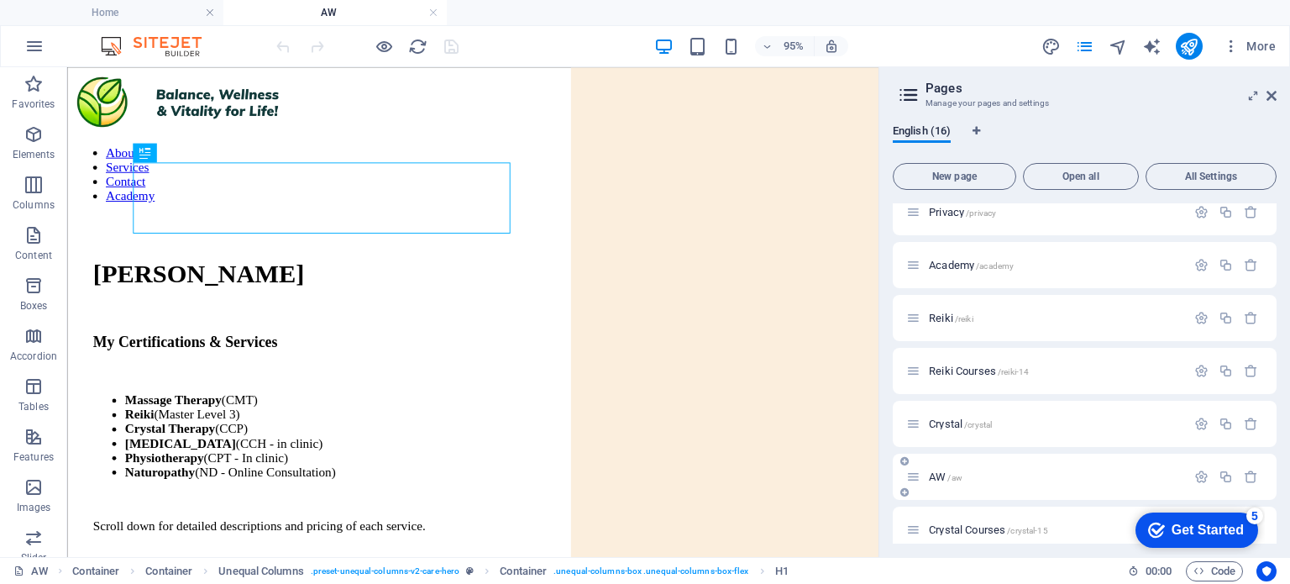
scroll to position [0, 0]
click at [0, 0] on icon at bounding box center [0, 0] width 0 height 0
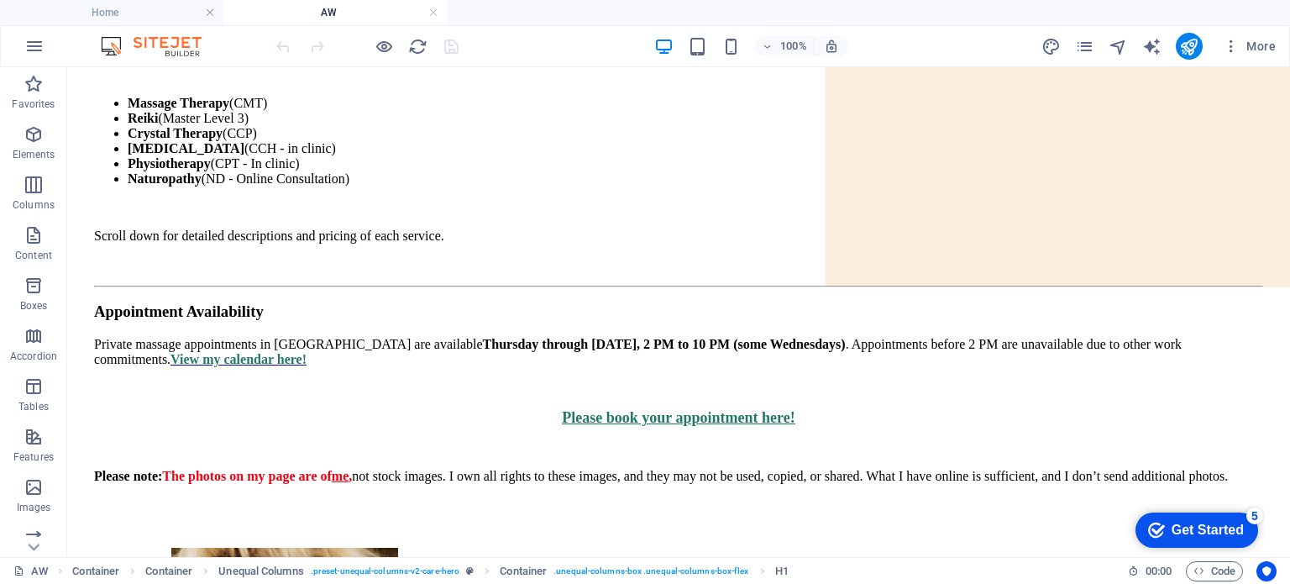
scroll to position [333, 0]
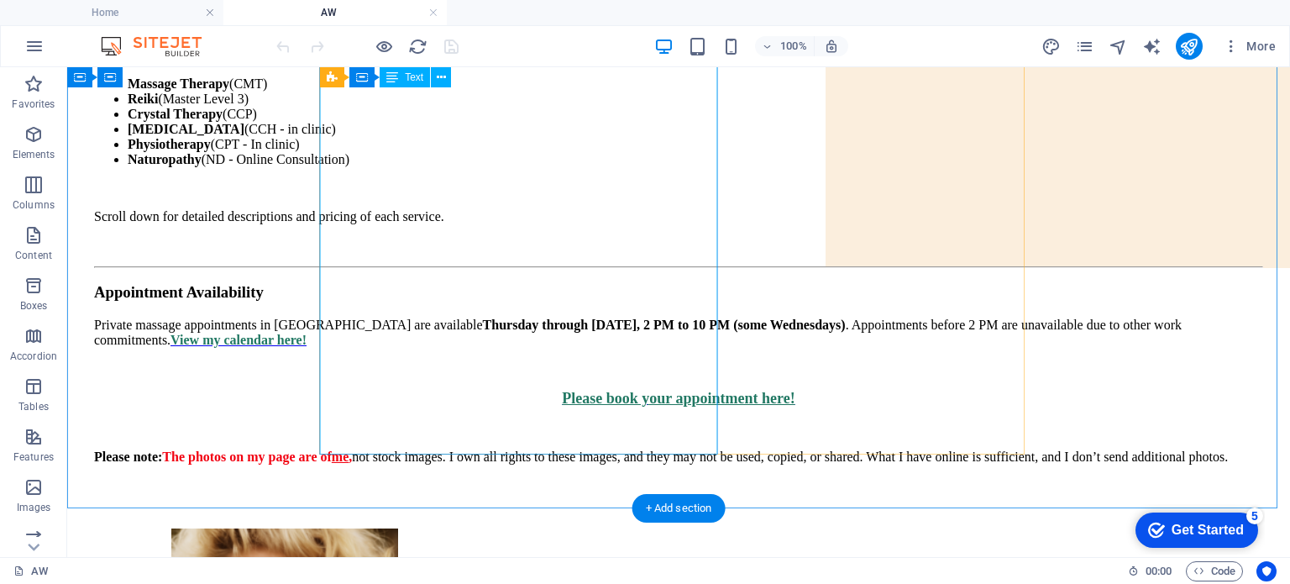
click at [523, 263] on div "My Certifications & Services Massage Therapy (CMT) Reiki (Master Level 3) Cryst…" at bounding box center [678, 252] width 1169 height 479
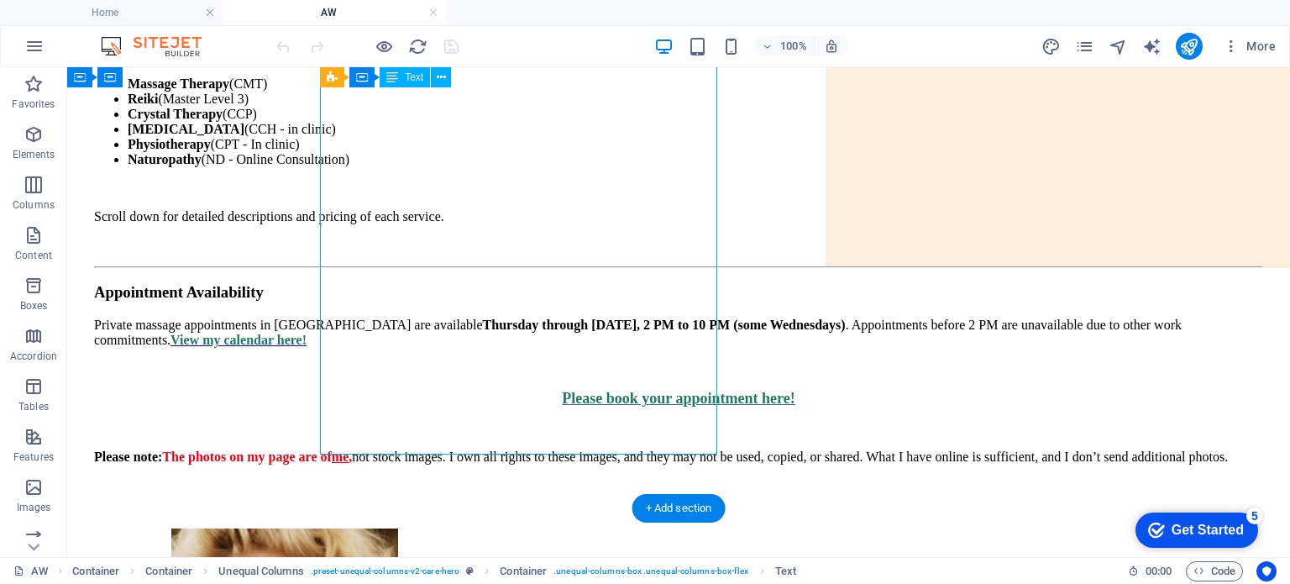
click at [500, 273] on div "My Certifications & Services Massage Therapy (CMT) Reiki (Master Level 3) Cryst…" at bounding box center [678, 252] width 1169 height 479
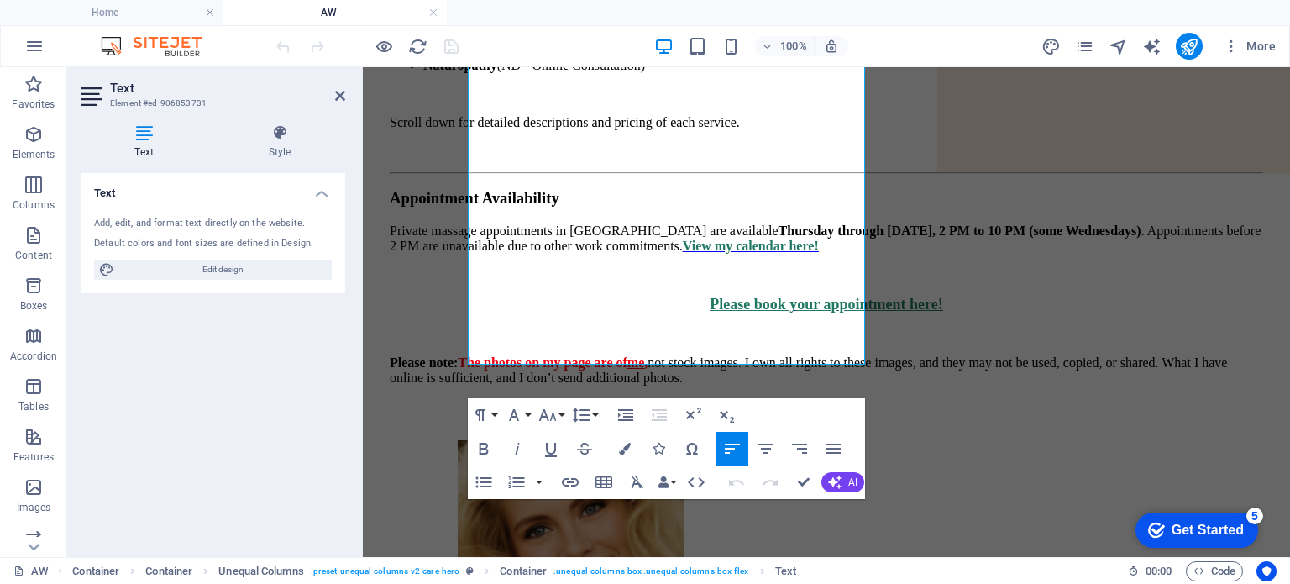
scroll to position [432, 0]
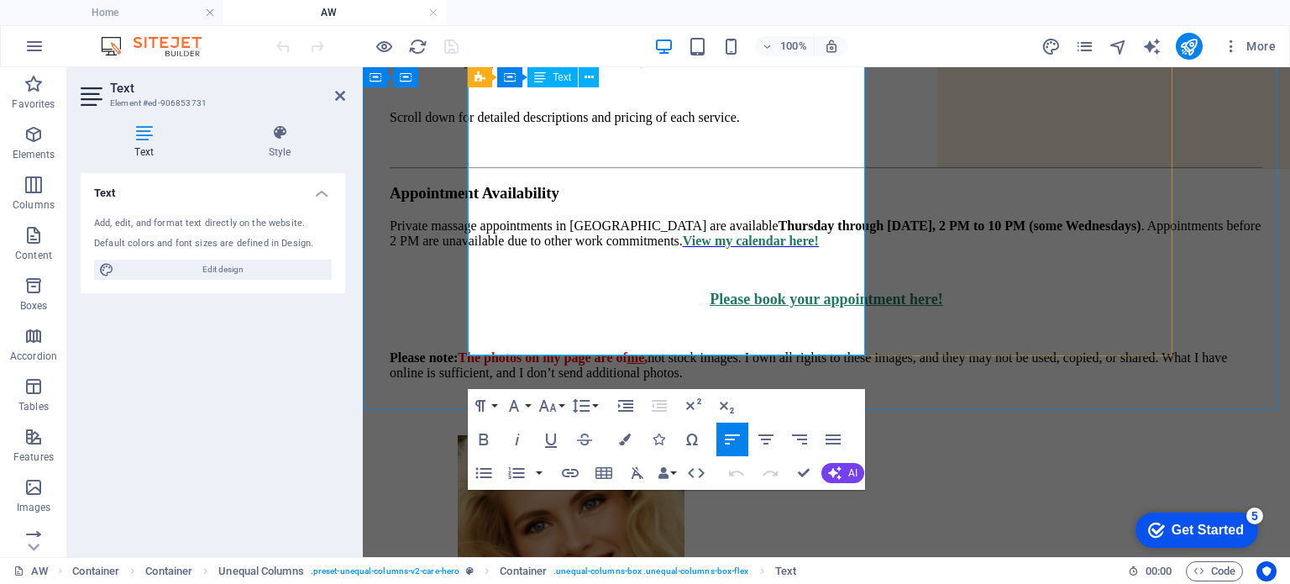
click at [683, 233] on span "View my calendar here!" at bounding box center [751, 240] width 136 height 14
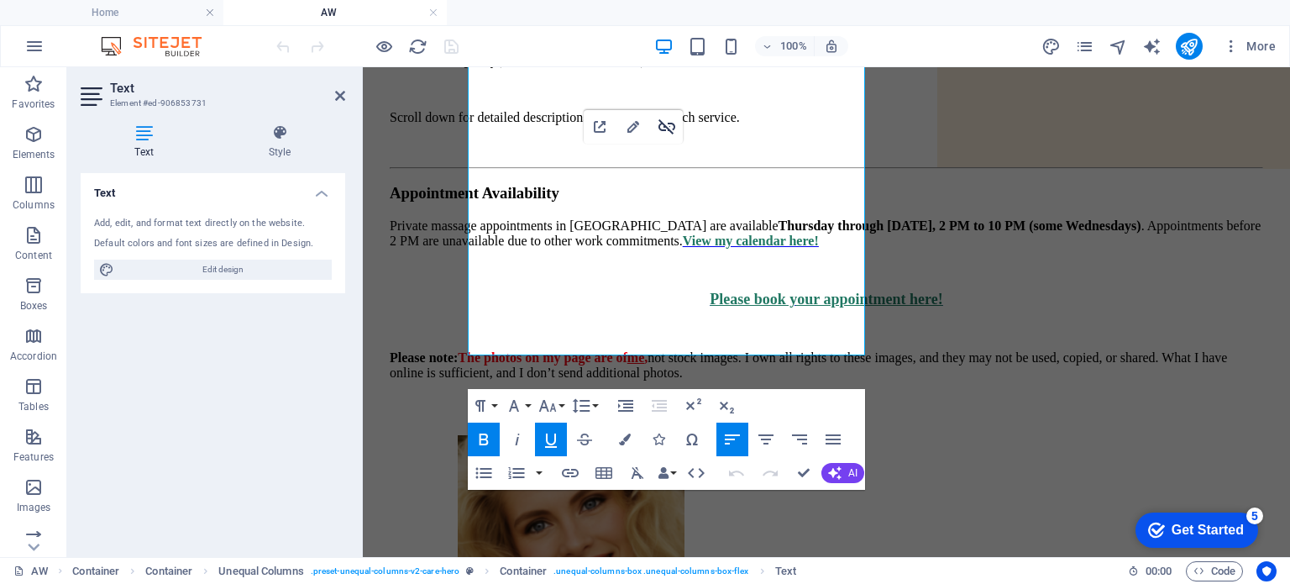
click at [670, 134] on icon "button" at bounding box center [667, 127] width 20 height 20
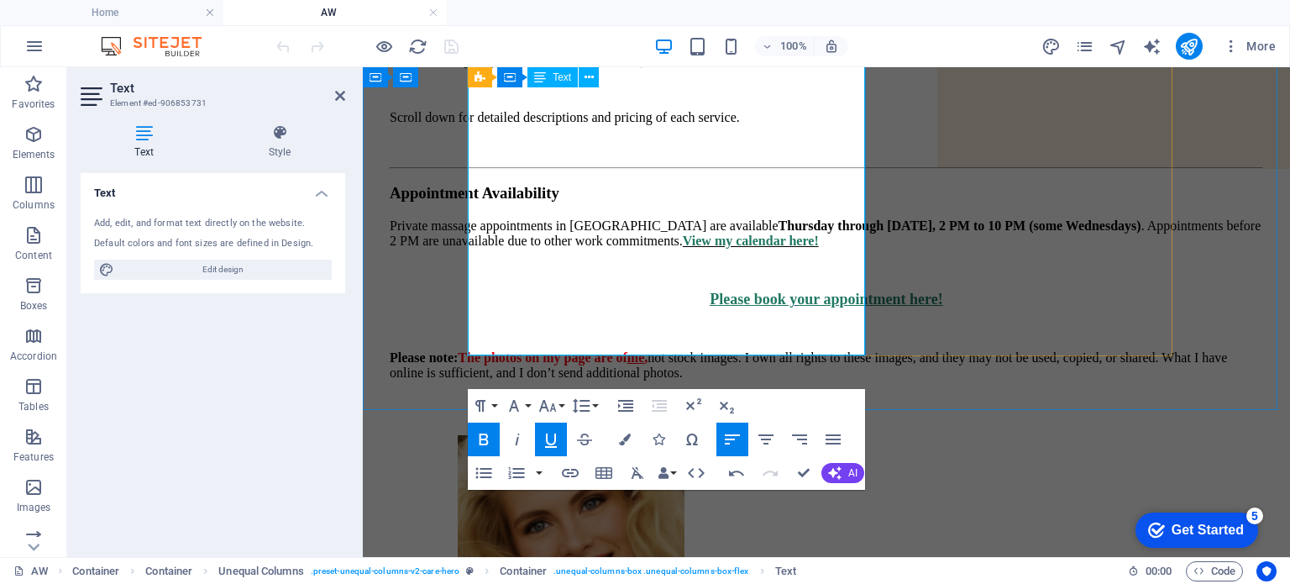
click at [683, 233] on span "View my calendar here!" at bounding box center [751, 240] width 136 height 14
drag, startPoint x: 715, startPoint y: 167, endPoint x: 560, endPoint y: 170, distance: 155.4
click at [560, 218] on p "Private massage appointments in NDG are available Thurs day through Saturday, 2…" at bounding box center [826, 233] width 873 height 30
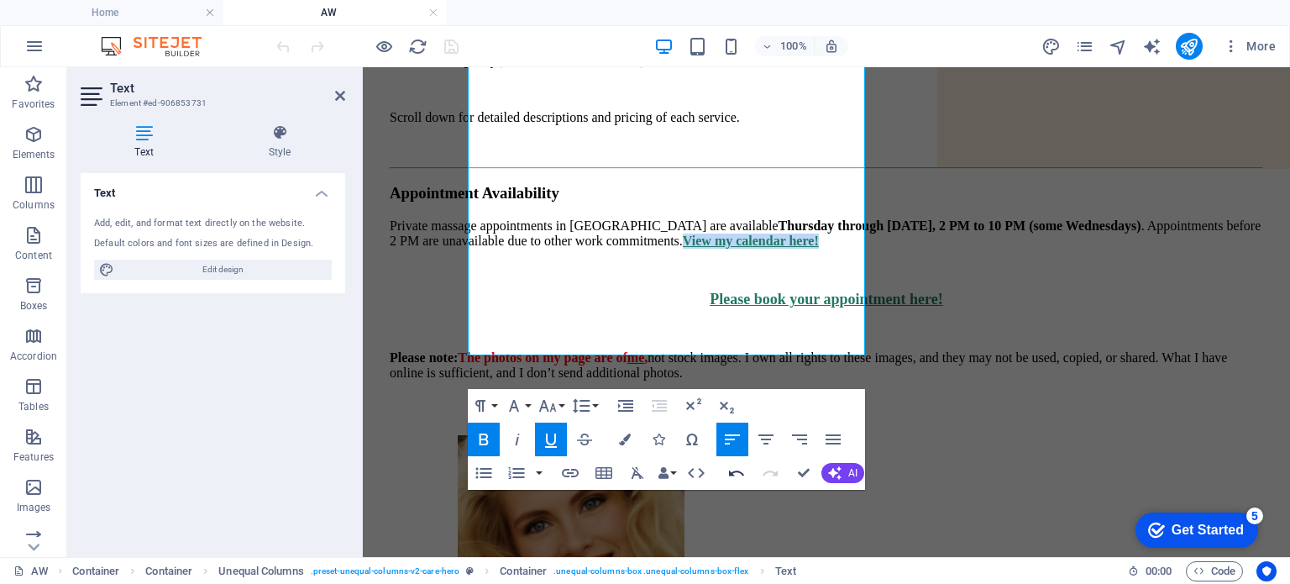
click at [726, 473] on icon "button" at bounding box center [736, 473] width 20 height 20
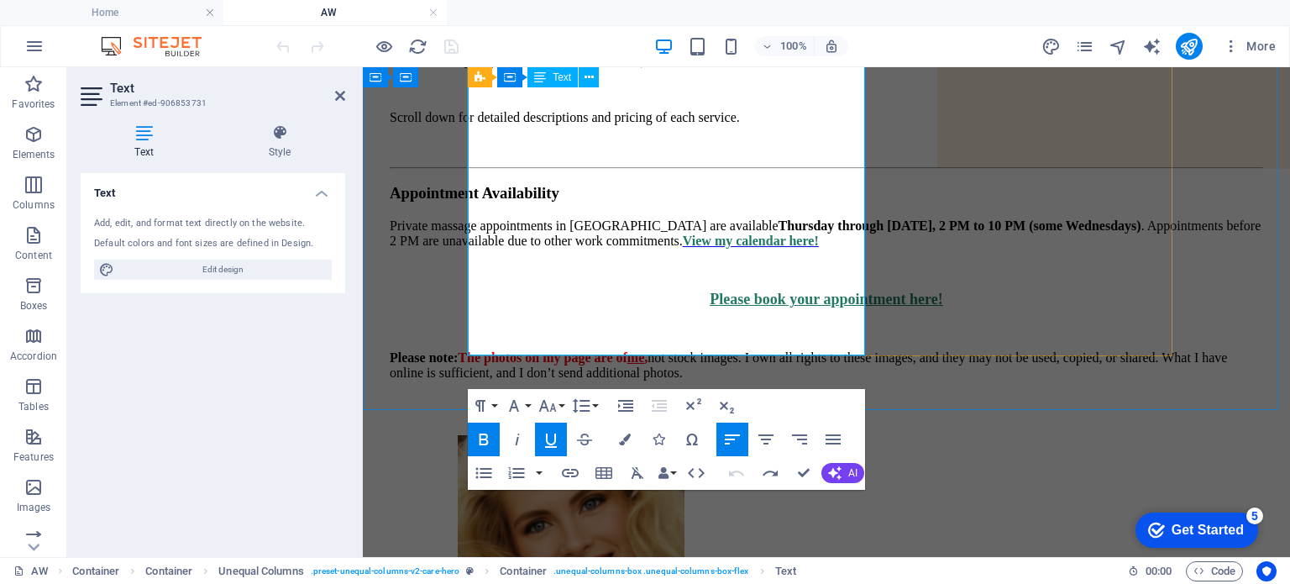
click at [756, 218] on p "Private massage appointments in NDG are available Thurs day through Saturday, 2…" at bounding box center [826, 233] width 873 height 30
drag, startPoint x: 715, startPoint y: 163, endPoint x: 558, endPoint y: 170, distance: 158.0
click at [558, 218] on p "Private massage appointments in NDG are available Thurs day through Saturday, 2…" at bounding box center [826, 233] width 873 height 30
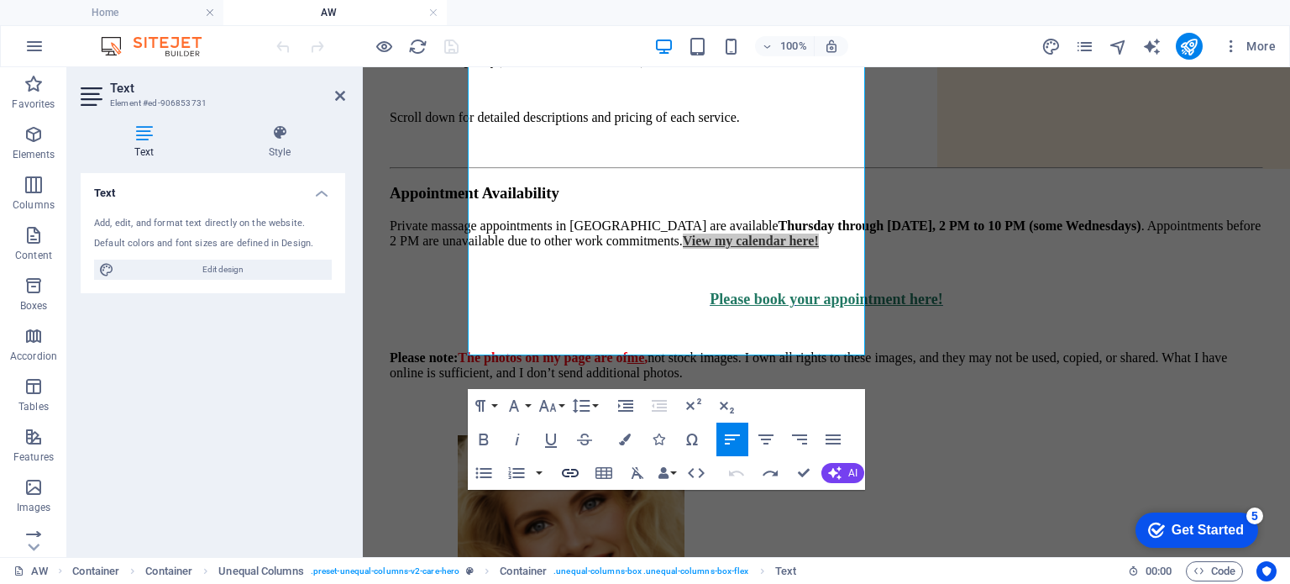
click at [572, 463] on icon "button" at bounding box center [570, 473] width 20 height 20
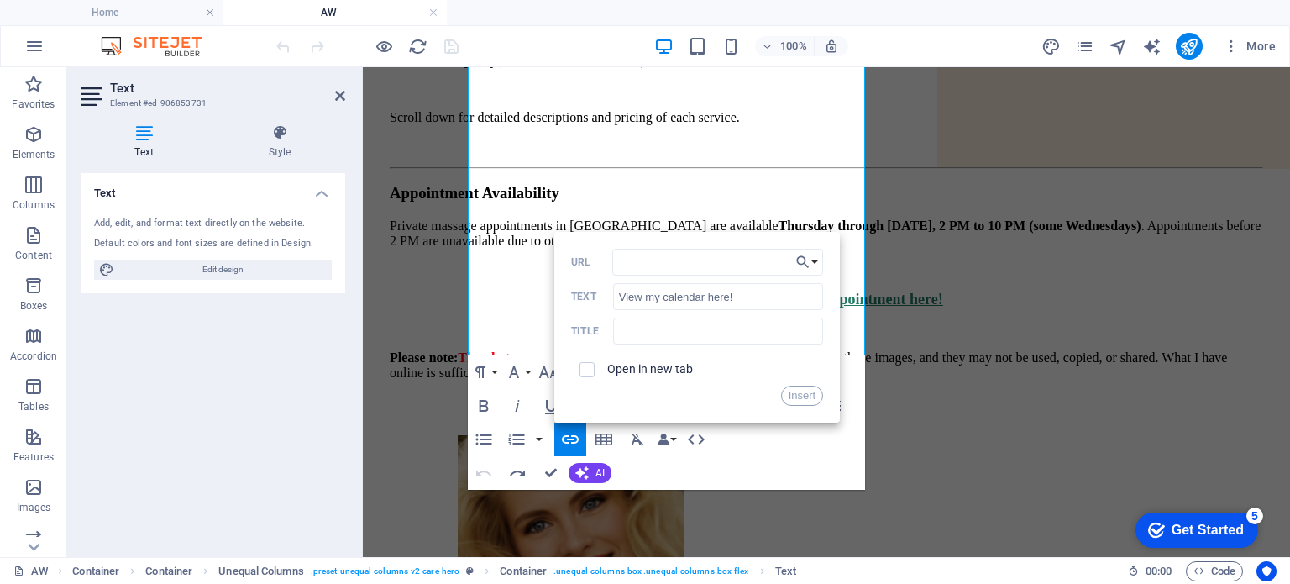
click at [673, 374] on label "Open in new tab" at bounding box center [650, 368] width 86 height 13
click at [527, 350] on p "Please note: The photos on my page are of me , not stock images. I own all righ…" at bounding box center [826, 365] width 873 height 30
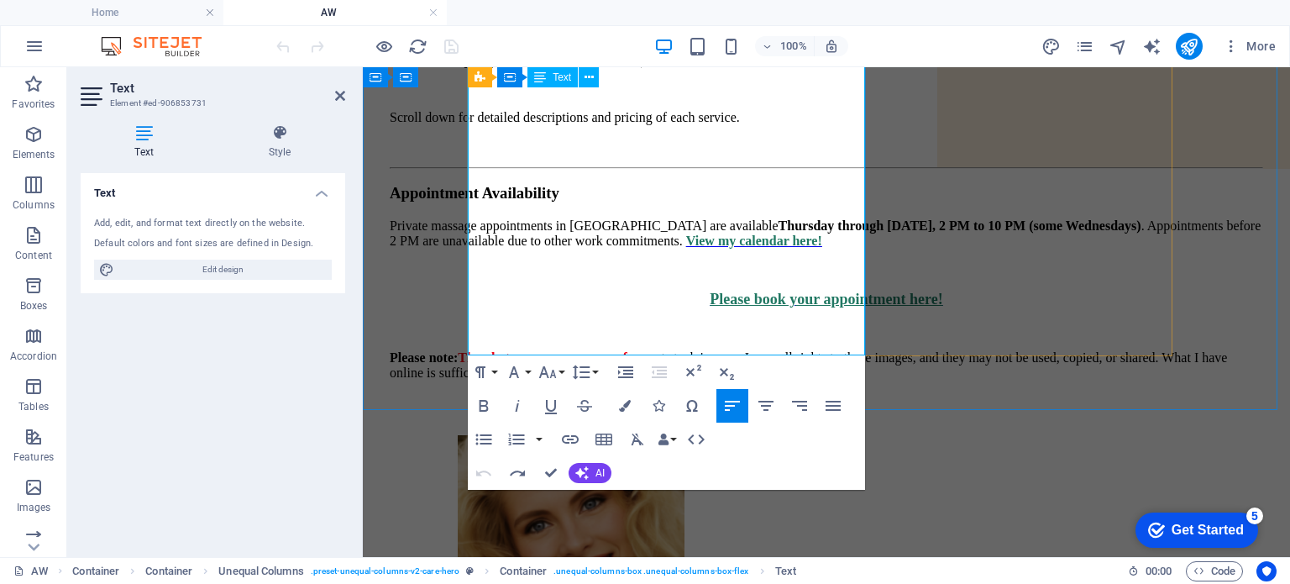
click at [527, 350] on p "Please note: The photos on my page are of me , not stock images. I own all righ…" at bounding box center [826, 365] width 873 height 30
click at [341, 97] on icon at bounding box center [340, 95] width 10 height 13
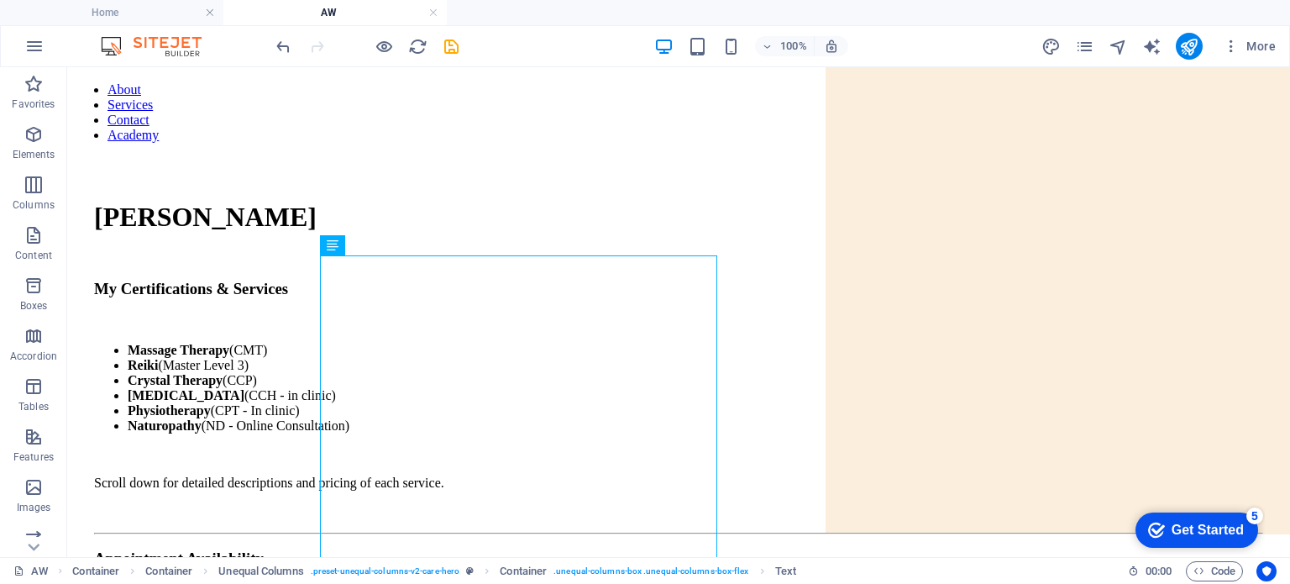
scroll to position [0, 0]
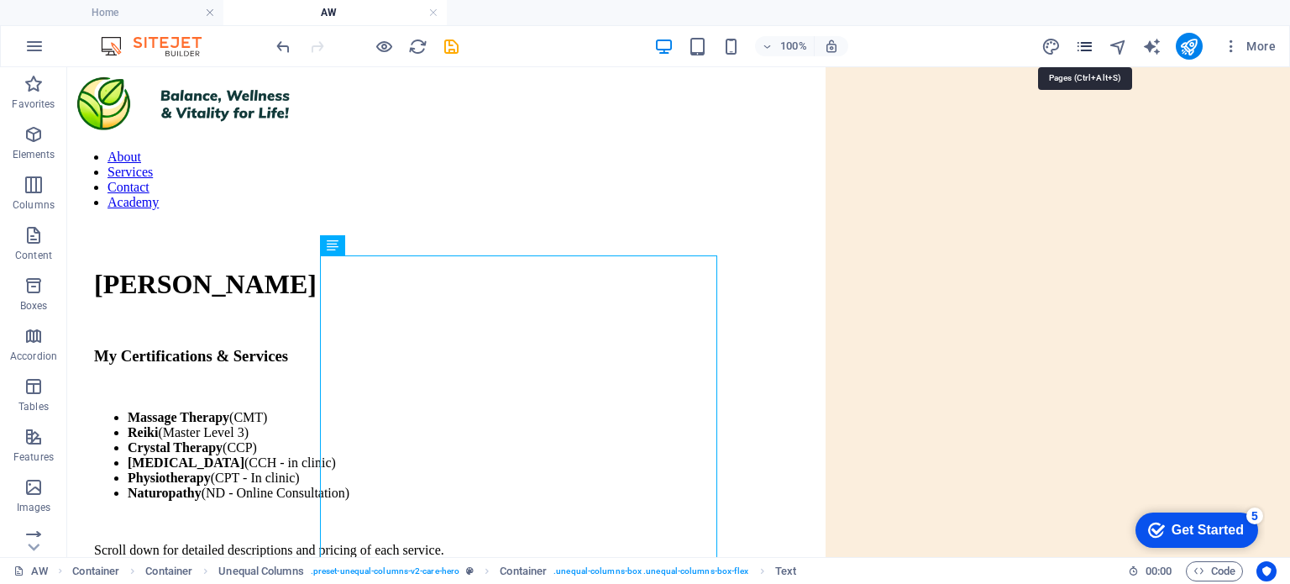
click at [1092, 49] on icon "pages" at bounding box center [1084, 46] width 19 height 19
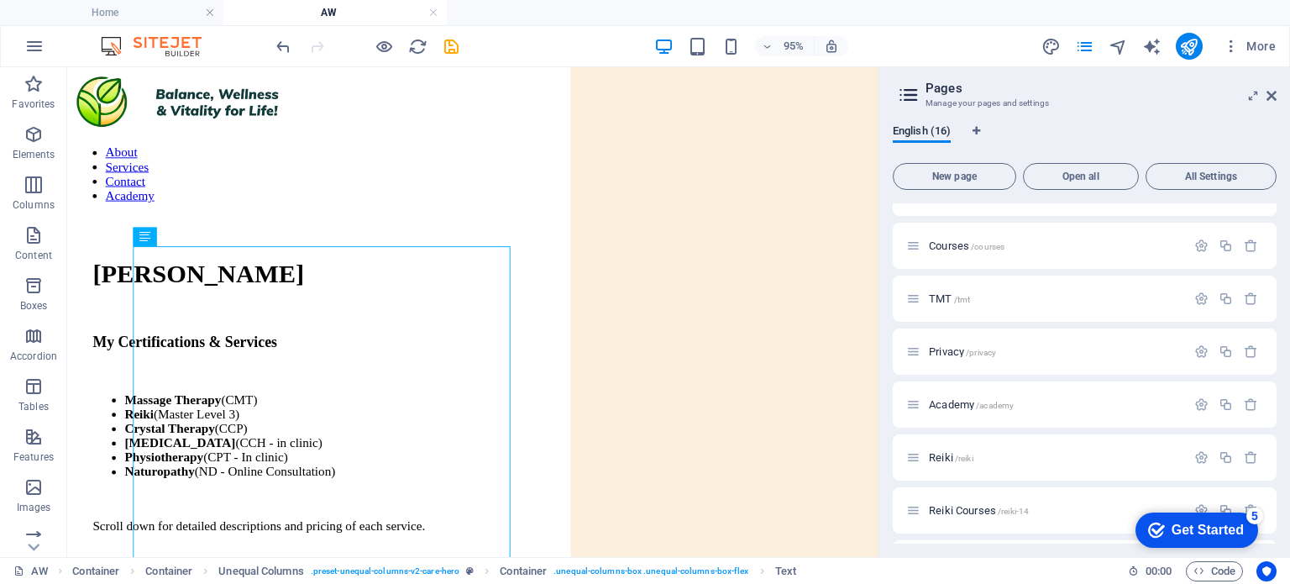
scroll to position [318, 0]
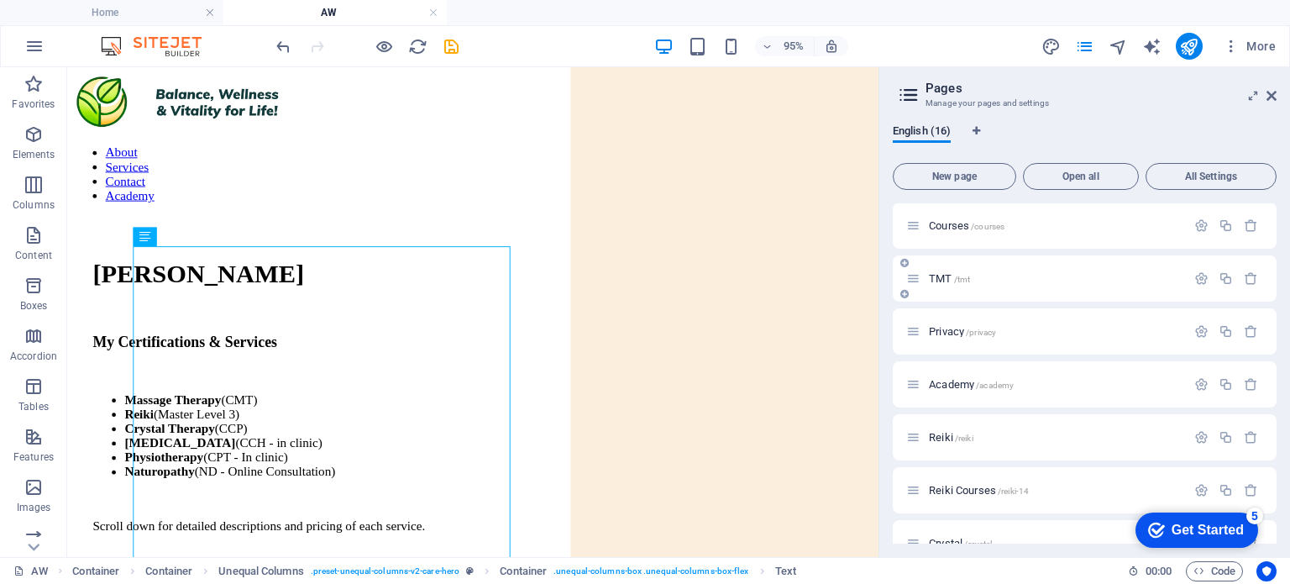
click at [968, 281] on span "/tmt" at bounding box center [962, 279] width 17 height 9
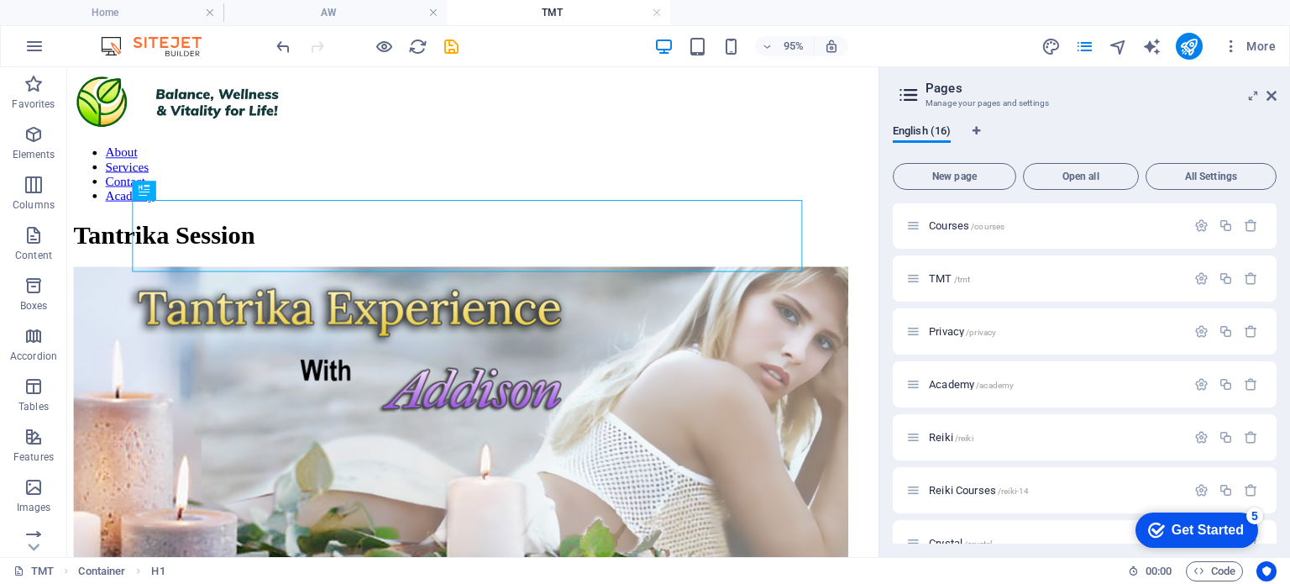
scroll to position [0, 0]
click at [1273, 97] on icon at bounding box center [1271, 95] width 10 height 13
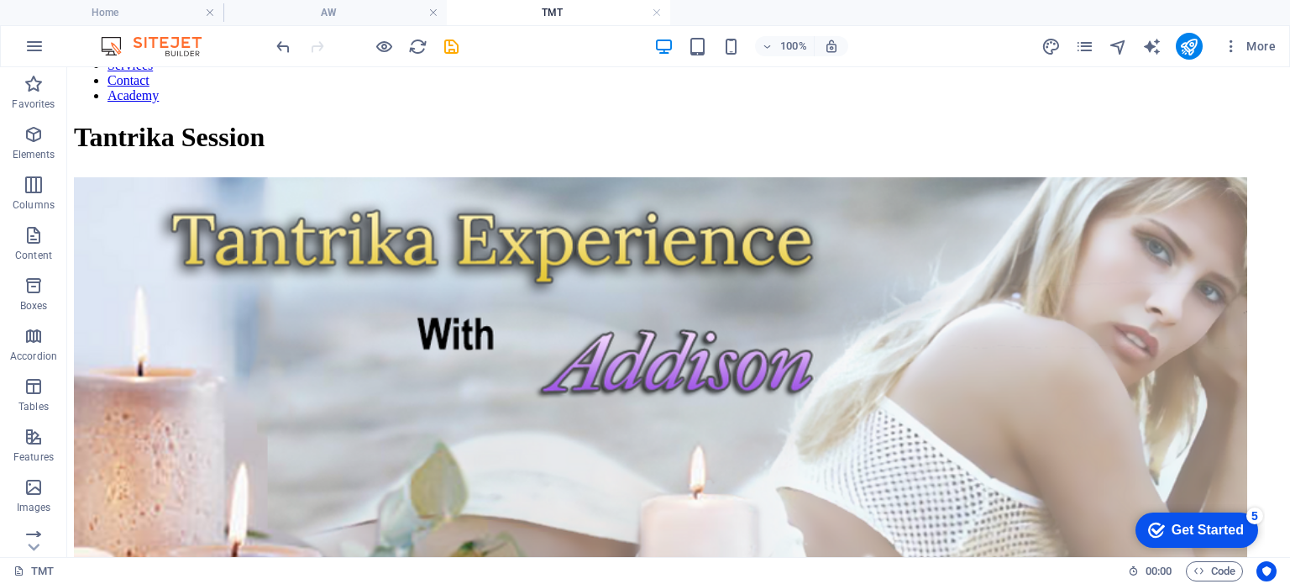
scroll to position [101, 0]
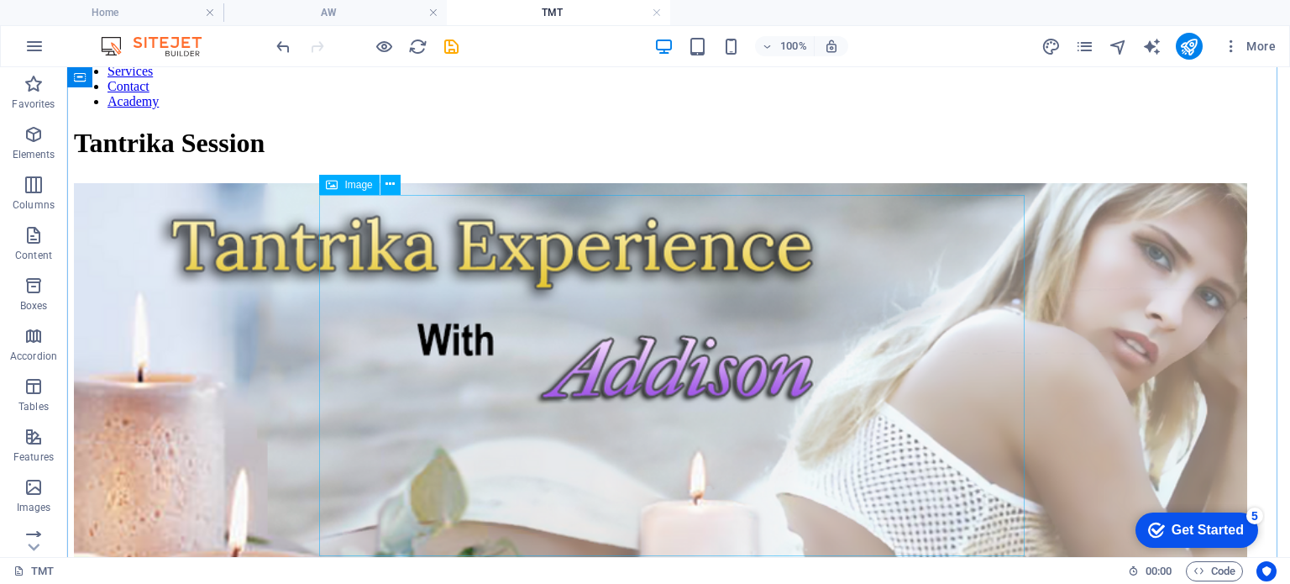
click at [882, 309] on figure at bounding box center [678, 494] width 1209 height 622
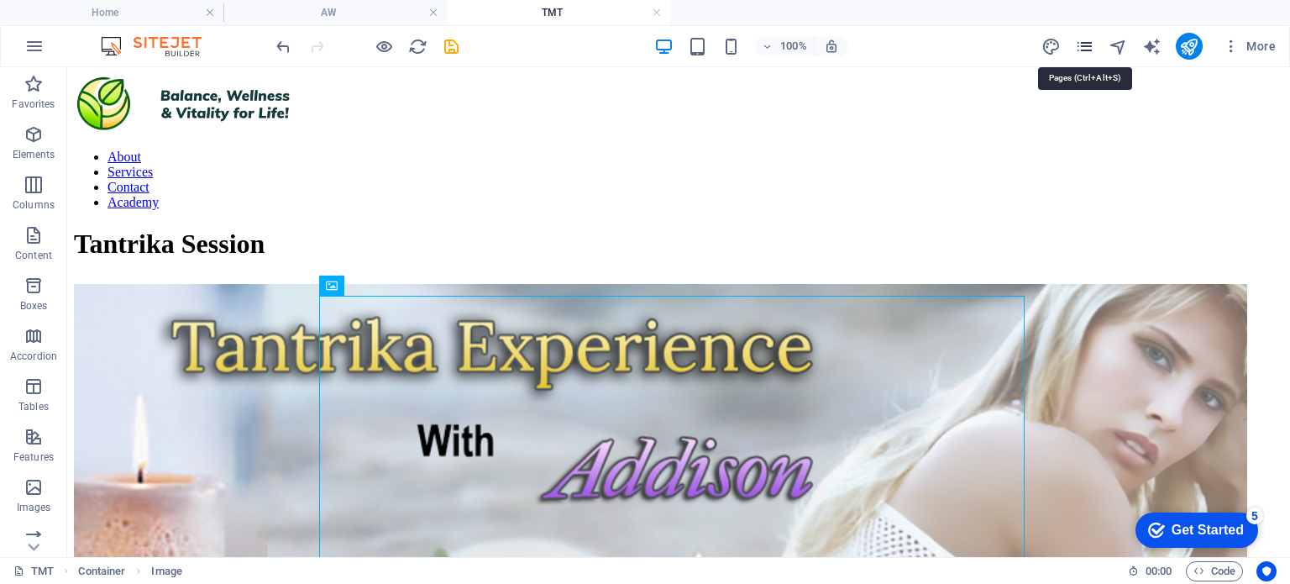
click at [1084, 47] on icon "pages" at bounding box center [1084, 46] width 19 height 19
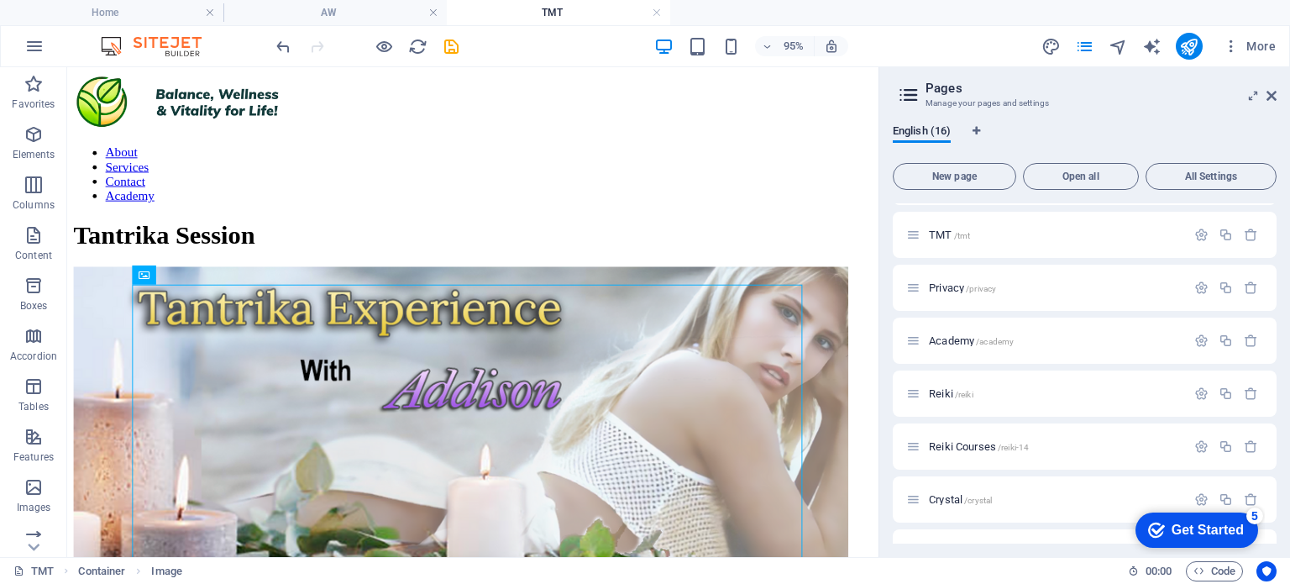
scroll to position [280, 0]
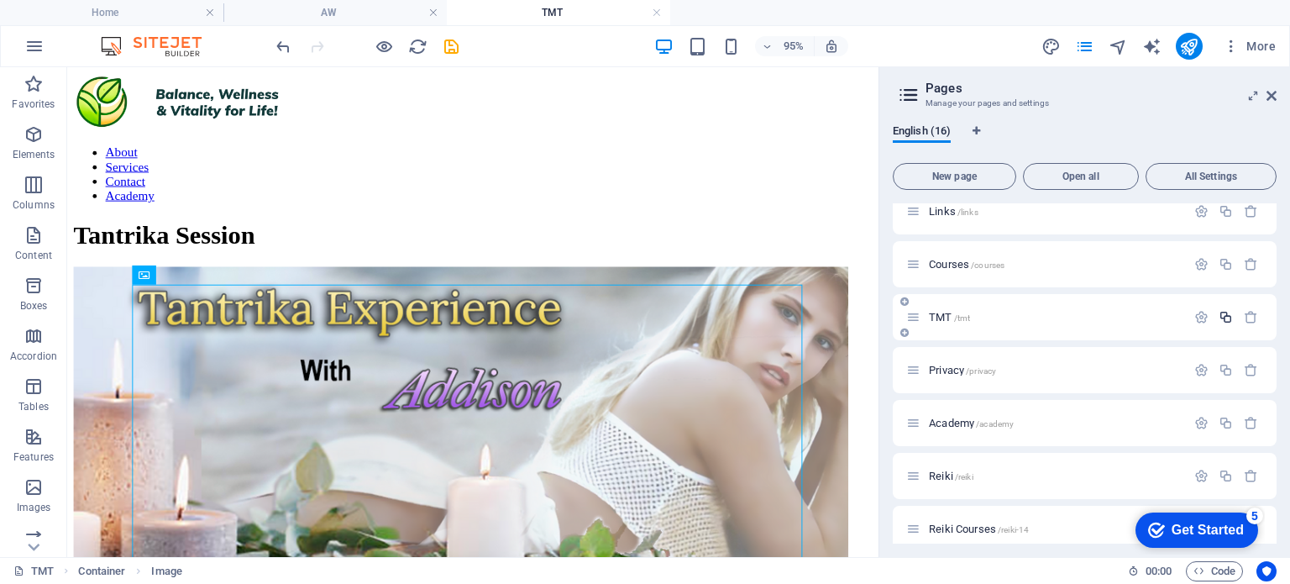
click at [1219, 318] on icon "button" at bounding box center [1225, 317] width 14 height 14
type input "Calendar"
type input "/calendar"
type input "Calendar"
click at [910, 432] on input "Calendar" at bounding box center [1084, 433] width 357 height 27
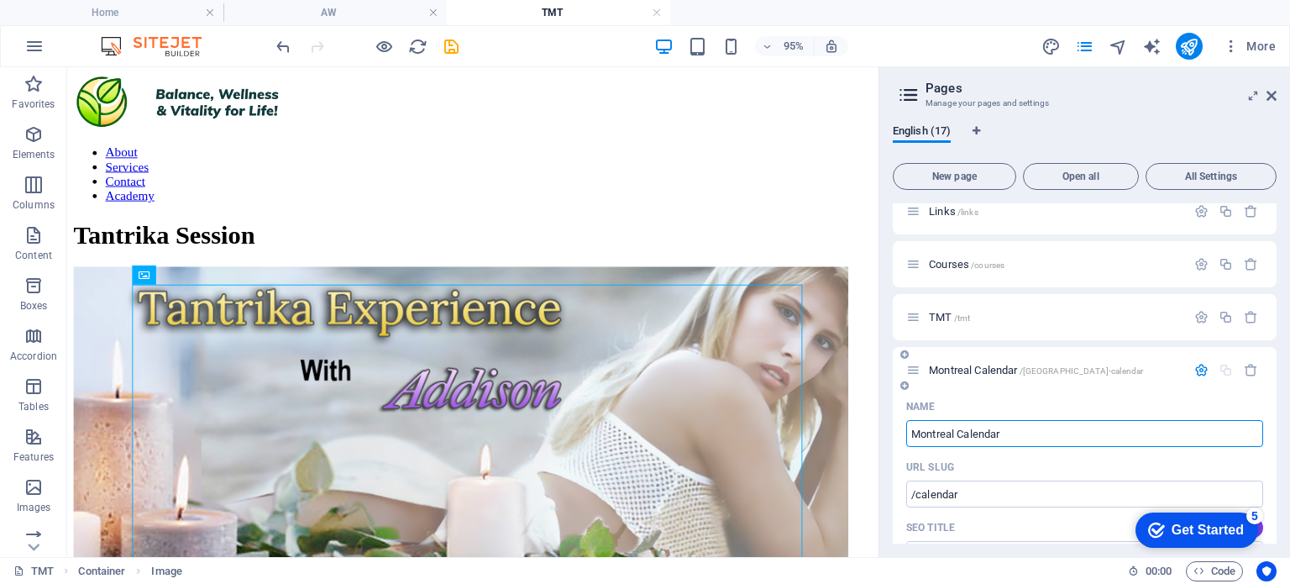
type input "Montreal Calendar"
type input "/montreal-calendar"
type input "Montreal Calendar"
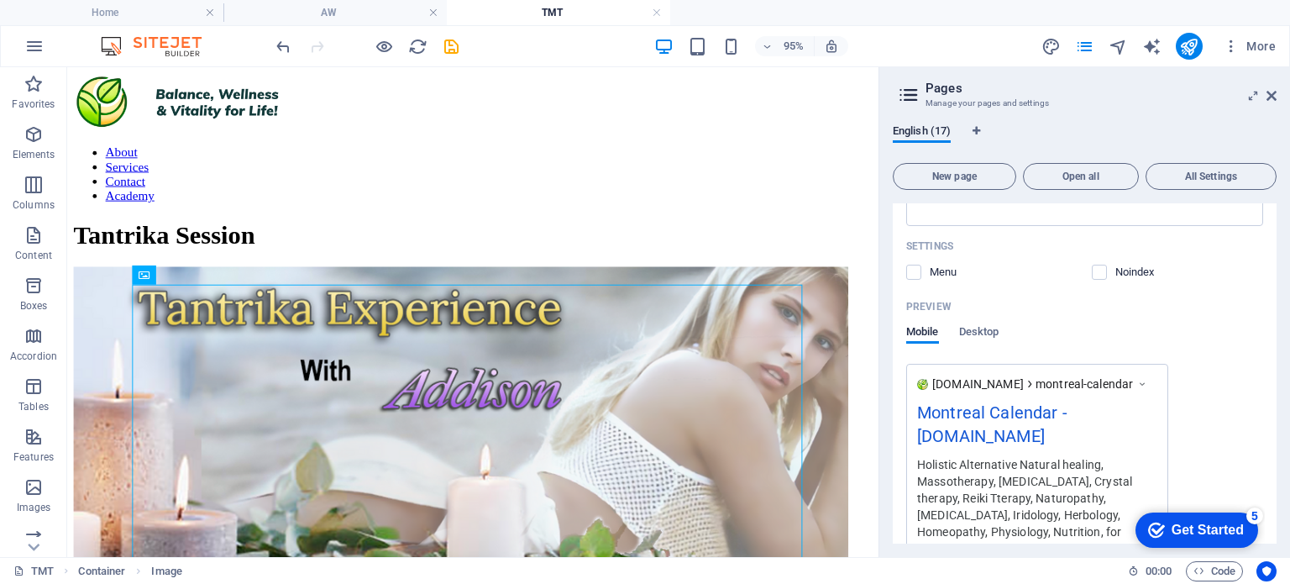
scroll to position [802, 0]
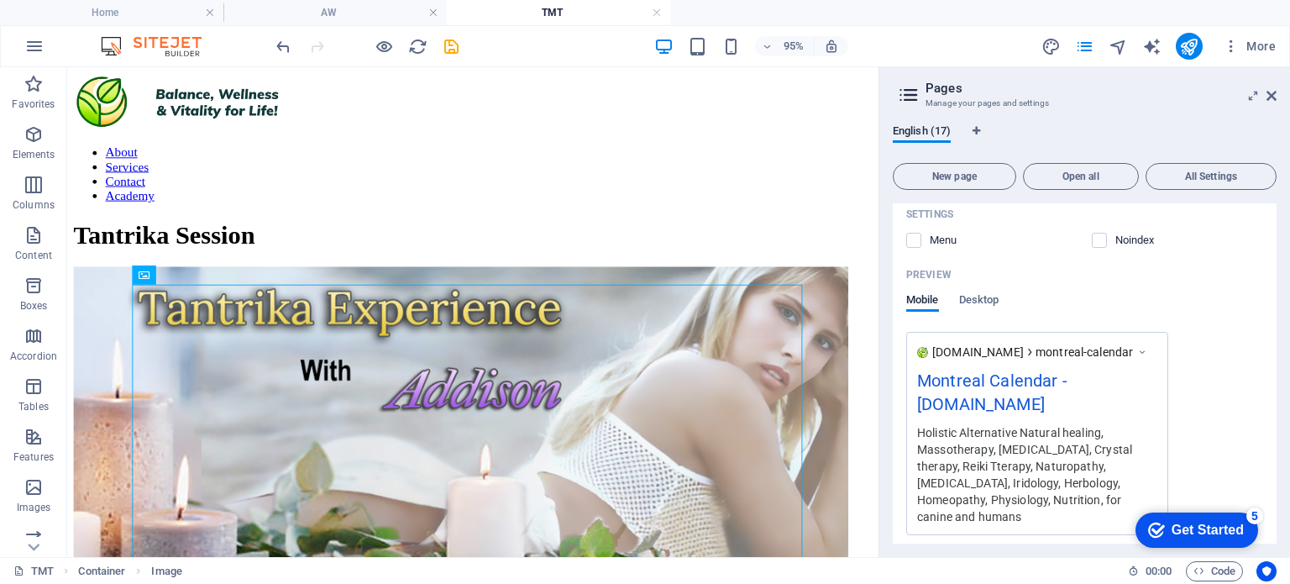
type input "Montreal Calendar"
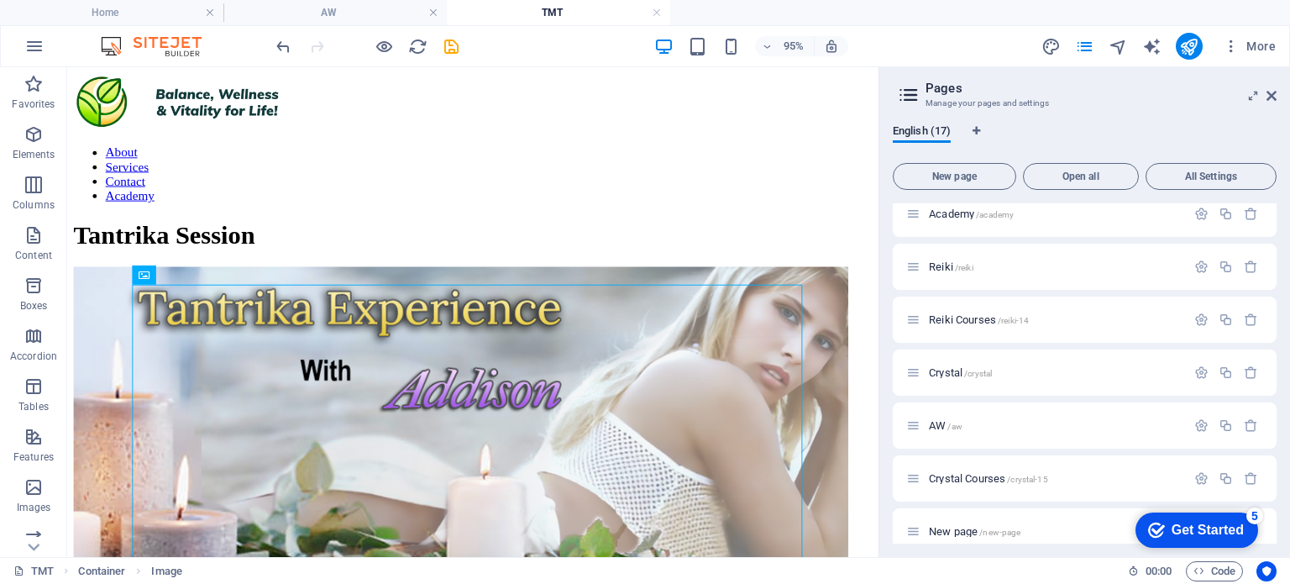
scroll to position [0, 0]
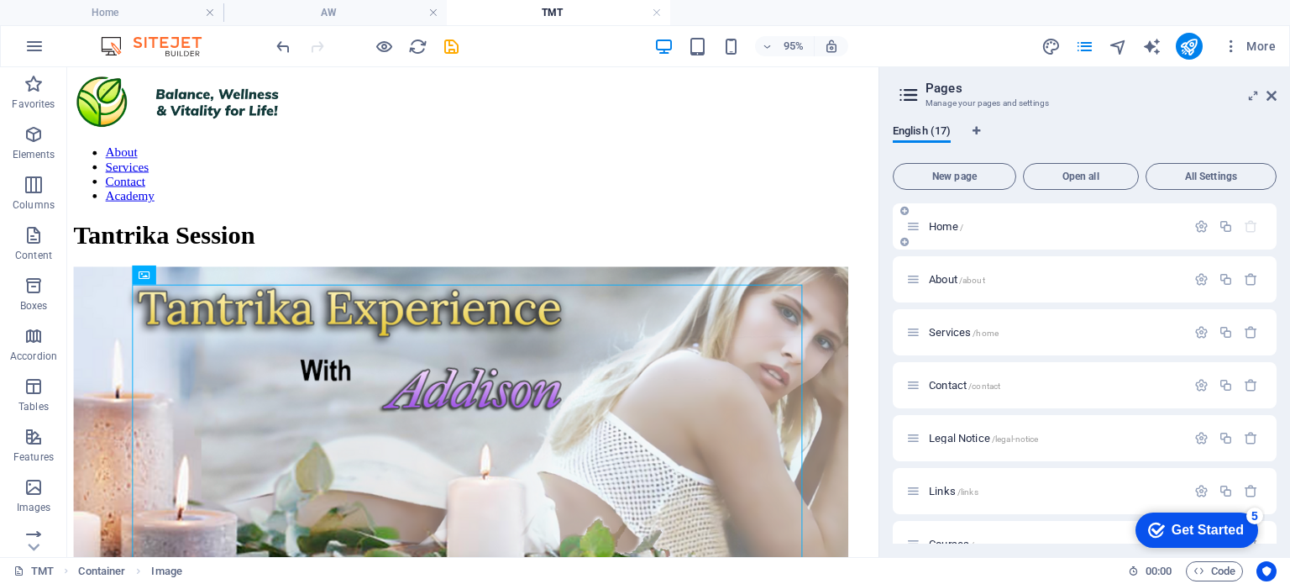
click at [941, 238] on div "Home /" at bounding box center [1085, 226] width 384 height 46
click at [942, 228] on span "Home /" at bounding box center [946, 226] width 34 height 13
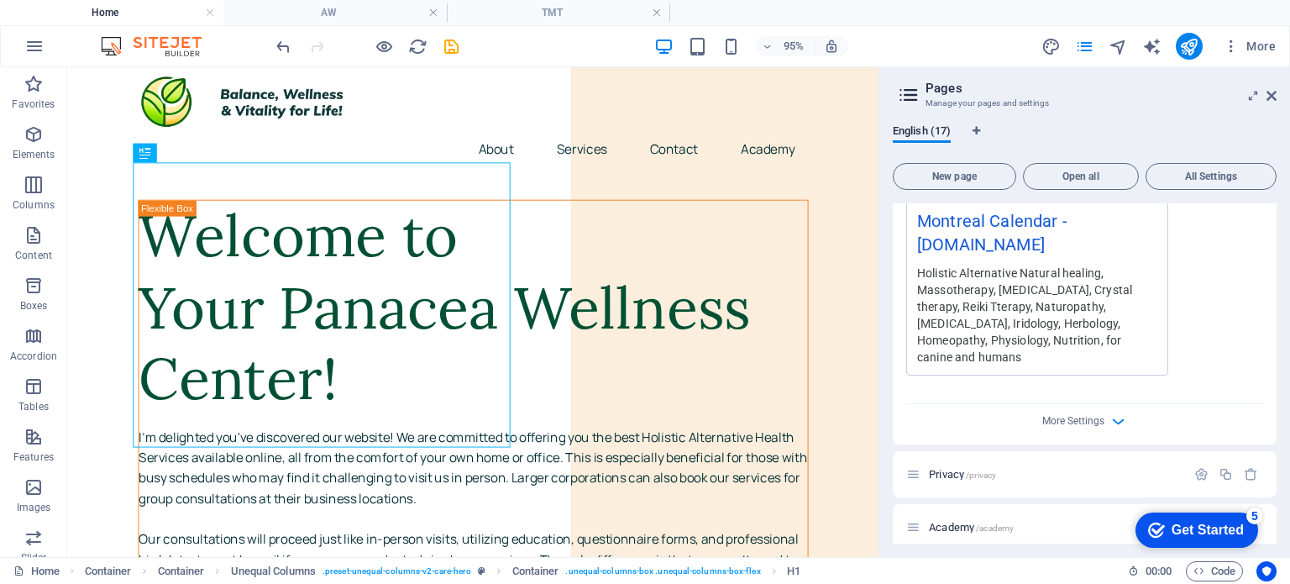
scroll to position [965, 0]
click at [1113, 408] on icon "button" at bounding box center [1117, 417] width 19 height 19
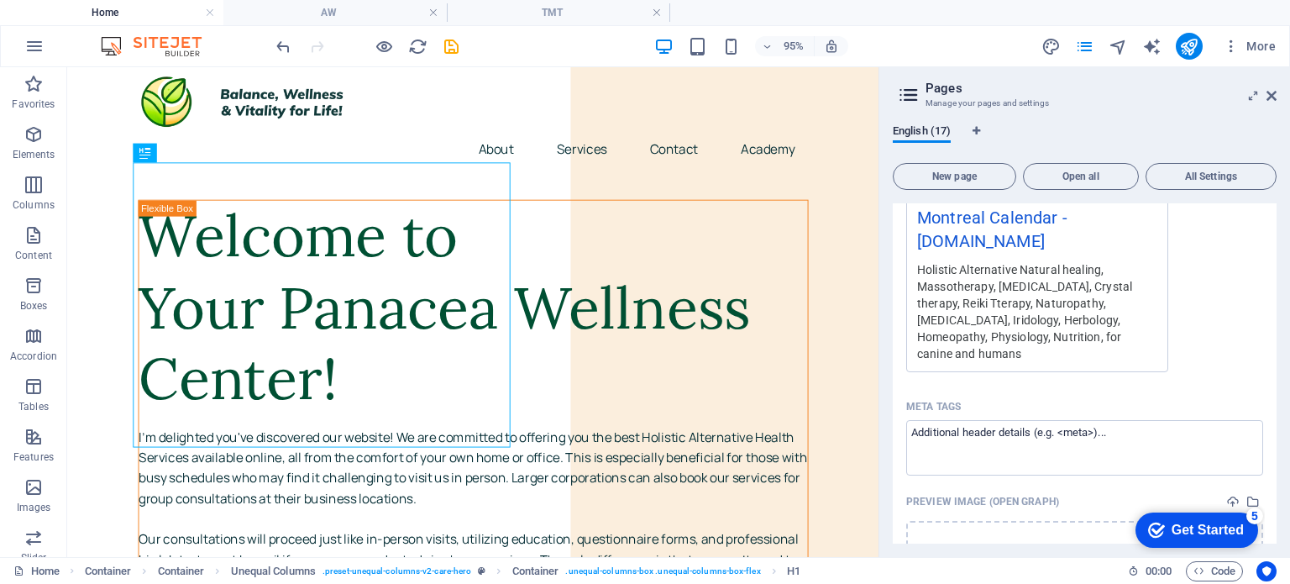
drag, startPoint x: 1272, startPoint y: 410, endPoint x: 1272, endPoint y: 466, distance: 56.3
click at [1272, 466] on div "Name Montreal Calendar ​ URL SLUG /montreal-calendar ​ SEO Title AI Montreal Ca…" at bounding box center [1085, 195] width 384 height 975
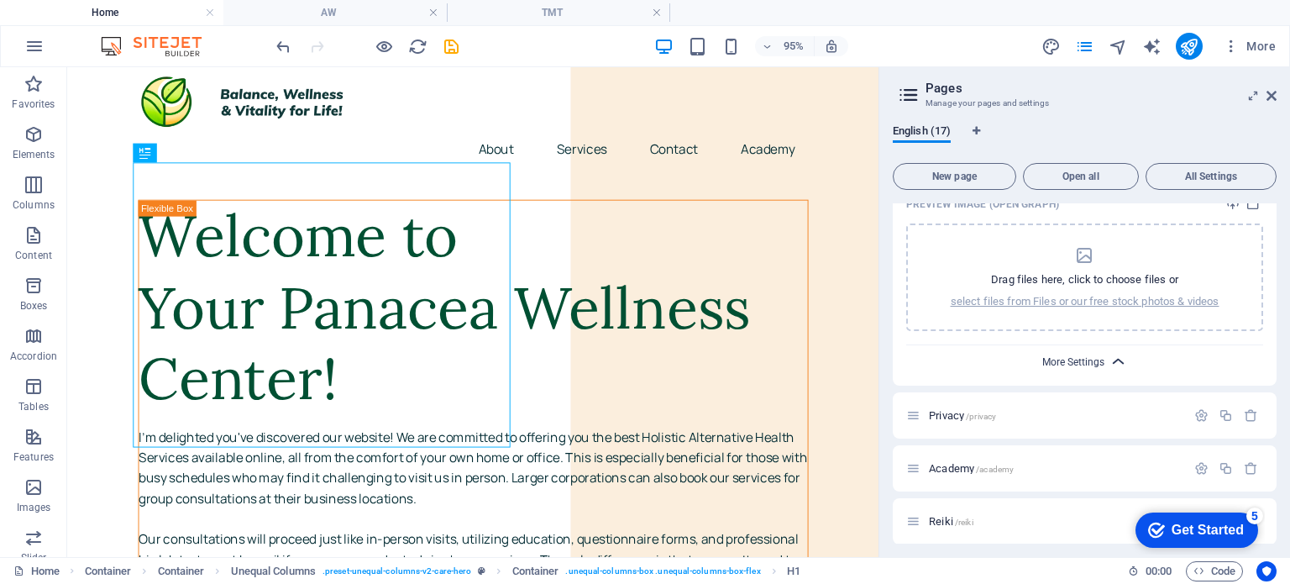
click at [1088, 356] on span "More Settings" at bounding box center [1073, 362] width 62 height 12
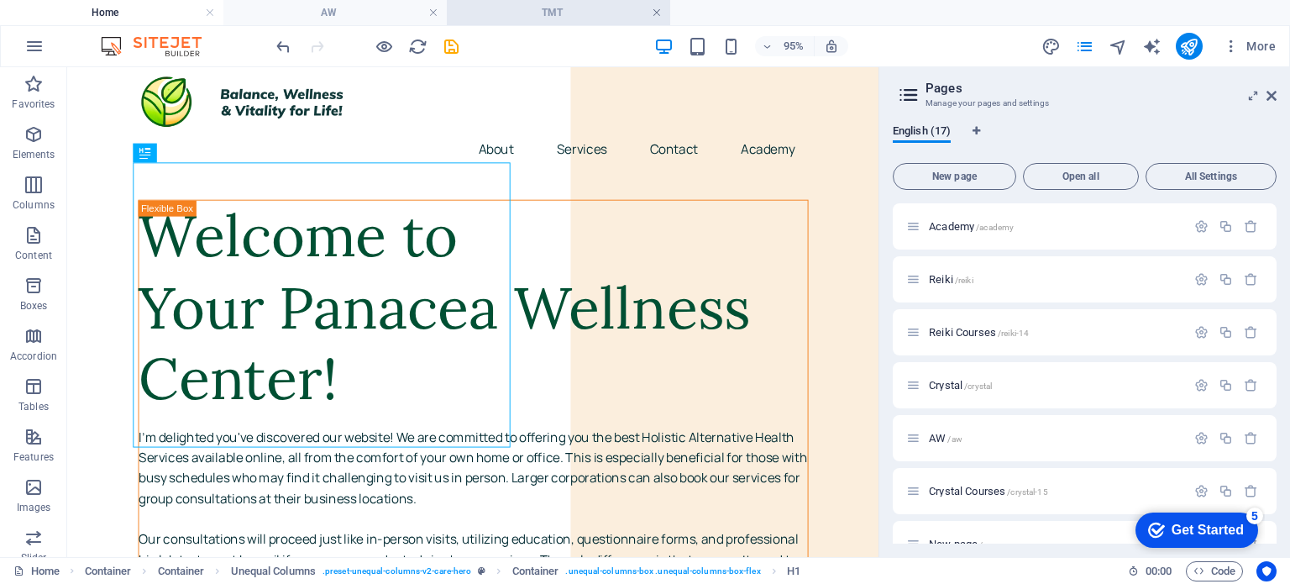
click at [655, 12] on link at bounding box center [657, 13] width 10 height 16
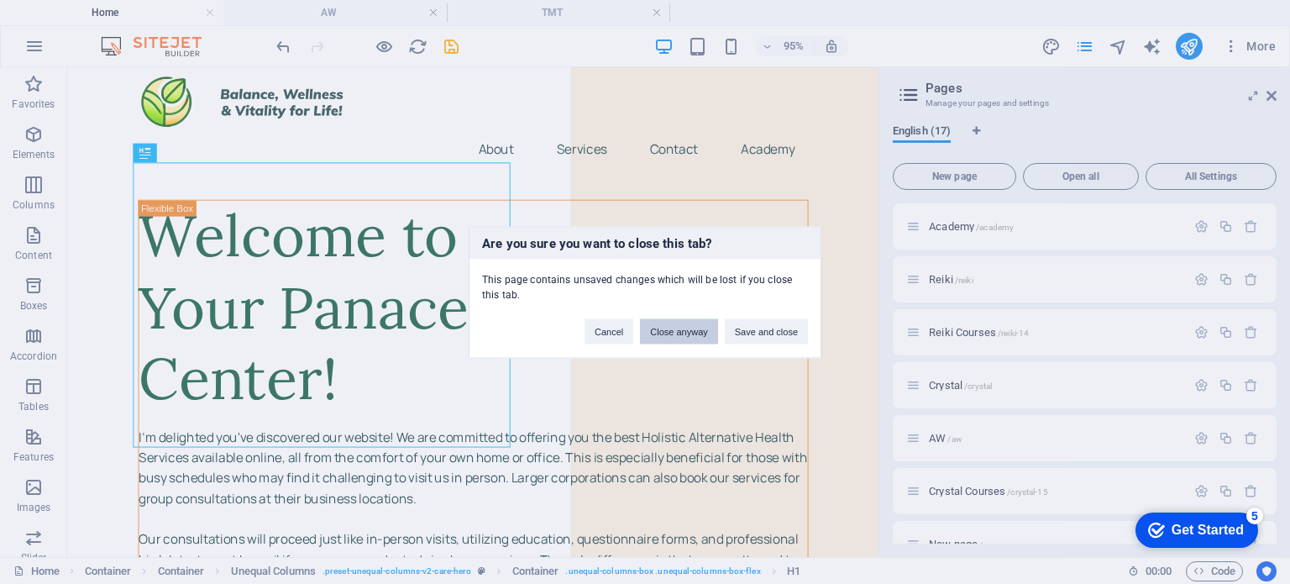
click at [655, 328] on button "Close anyway" at bounding box center [678, 330] width 77 height 25
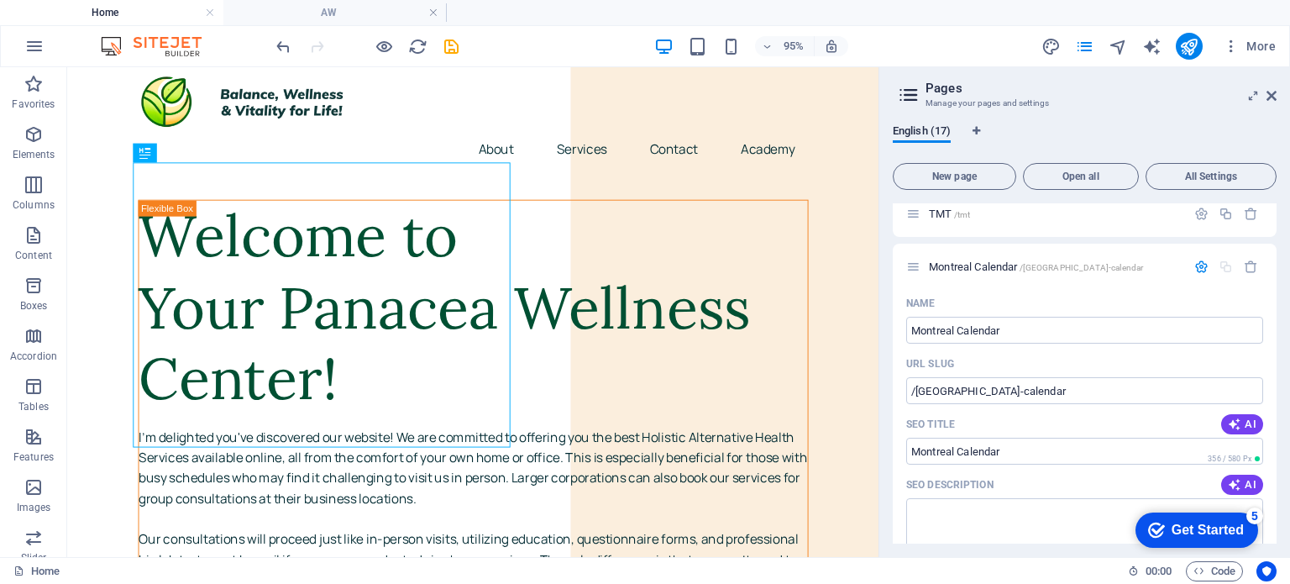
scroll to position [300, 0]
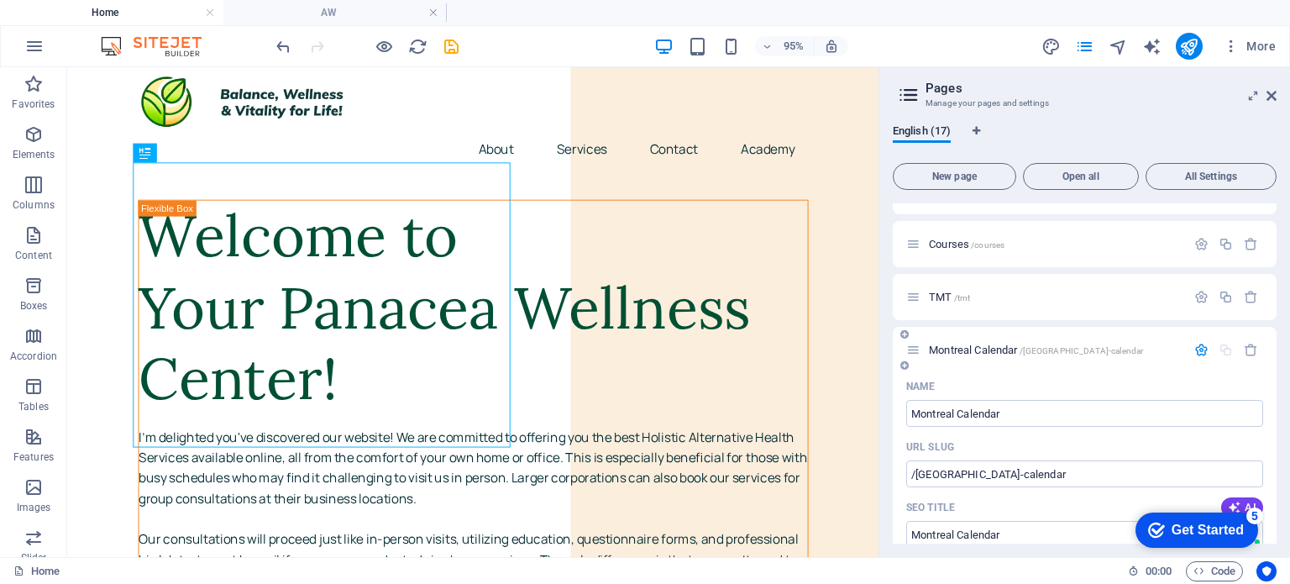
click at [969, 345] on span "Montreal Calendar /montreal-calendar" at bounding box center [1036, 349] width 214 height 13
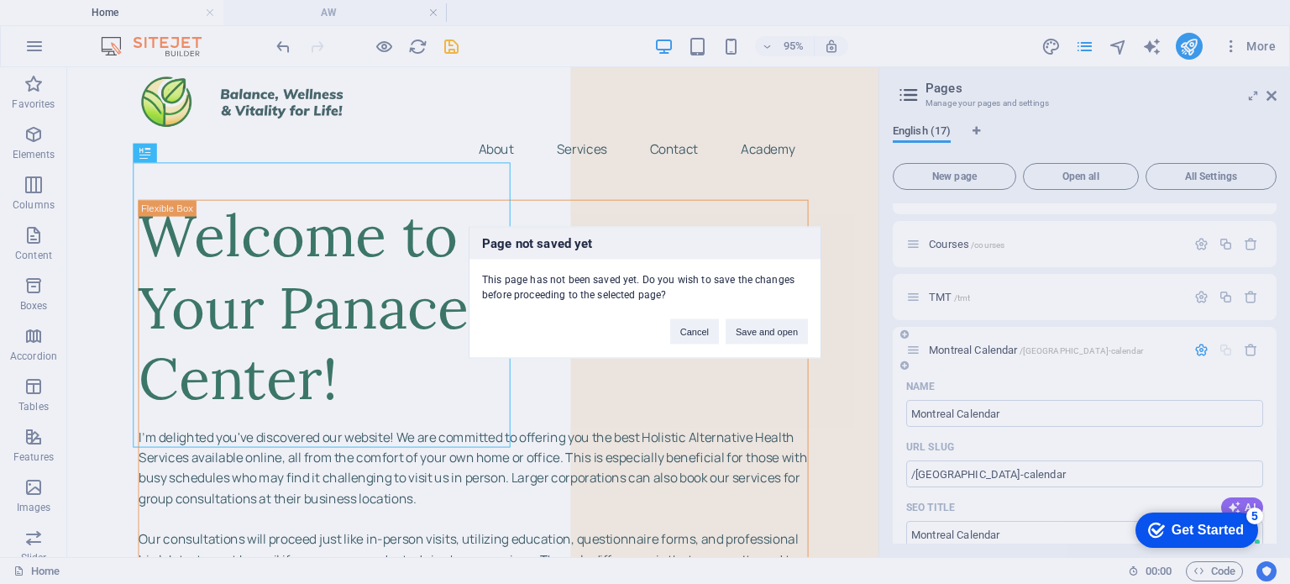
click at [969, 345] on div "Page not saved yet This page has not been saved yet. Do you wish to save the ch…" at bounding box center [645, 292] width 1290 height 584
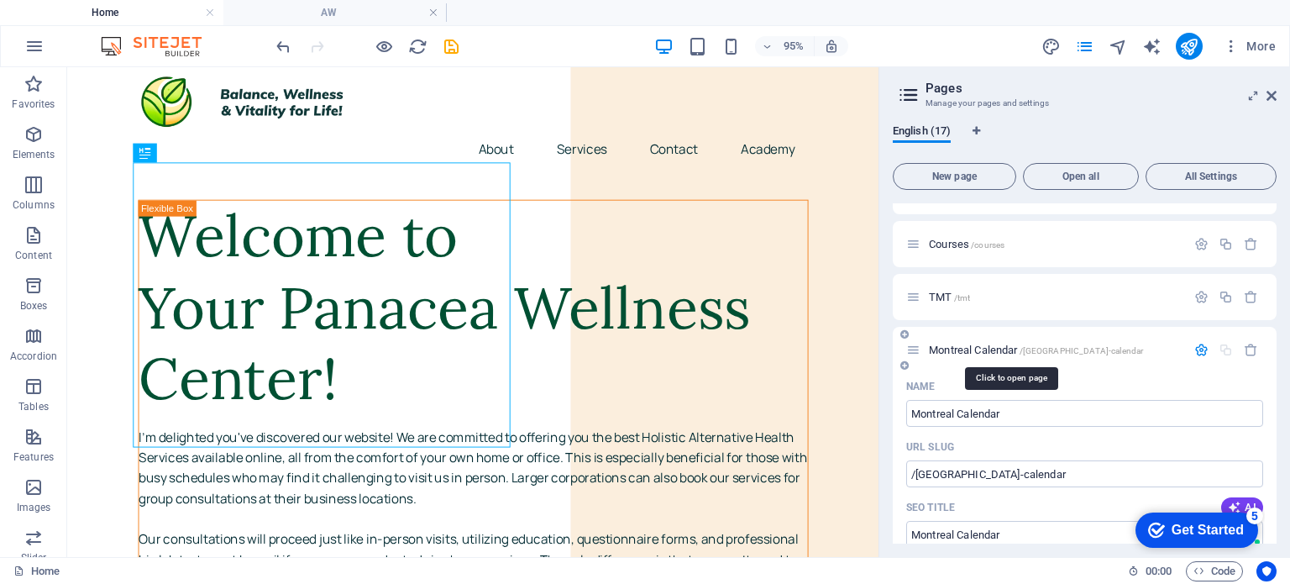
click at [969, 345] on span "Montreal Calendar /montreal-calendar" at bounding box center [1036, 349] width 214 height 13
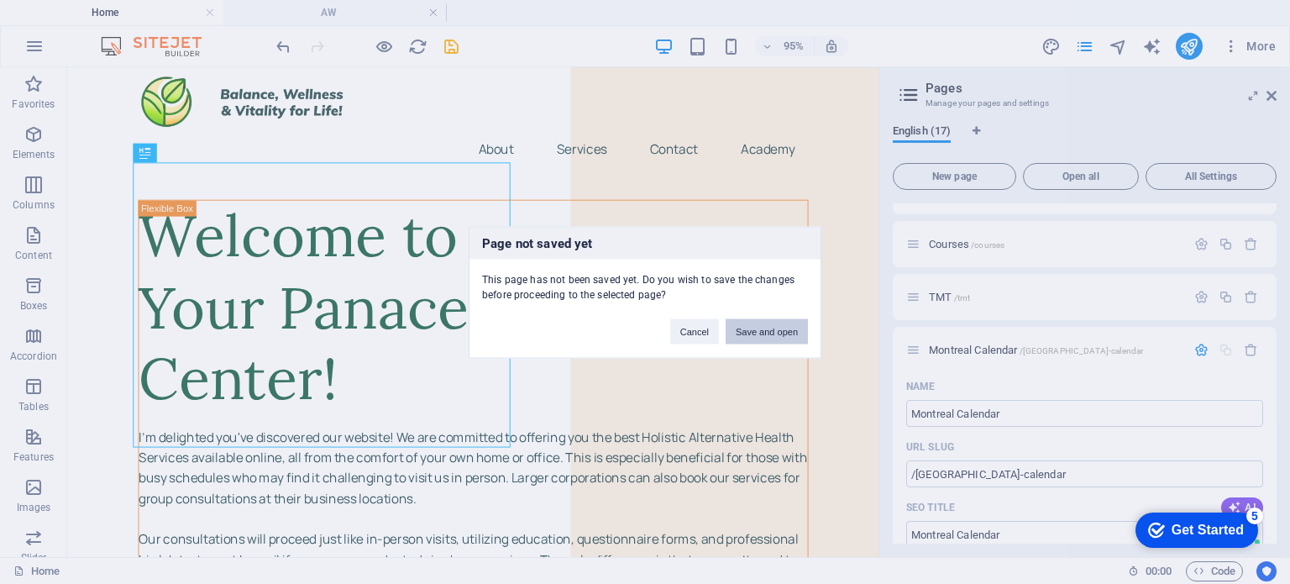
click at [768, 327] on button "Save and open" at bounding box center [766, 330] width 82 height 25
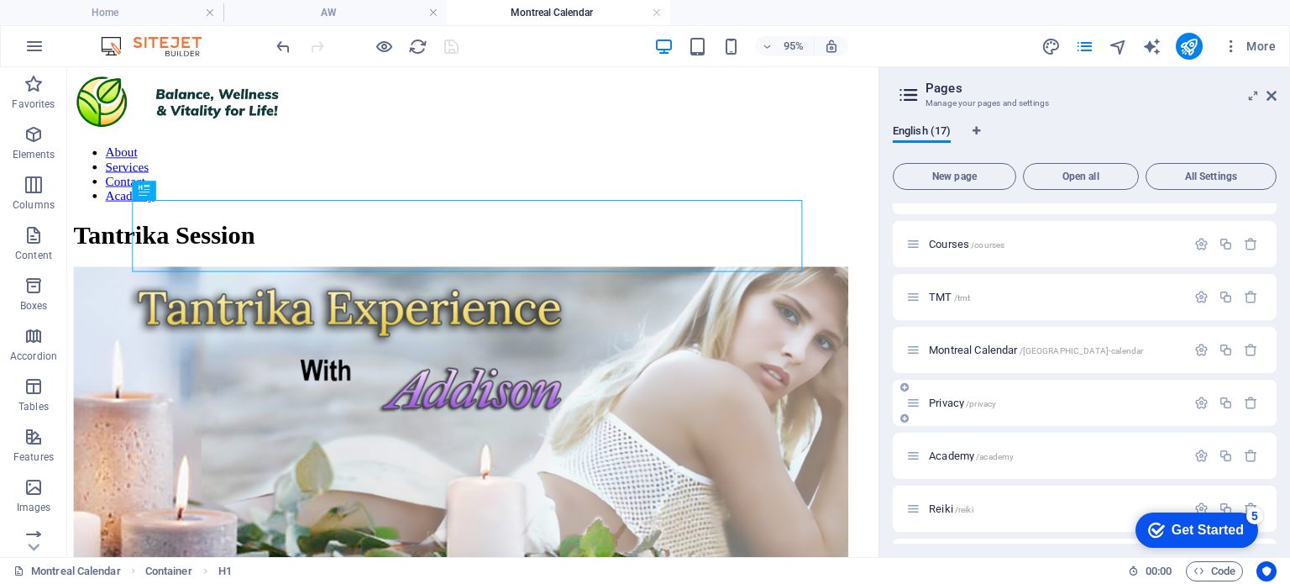
scroll to position [0, 0]
click at [961, 293] on span "/tmt" at bounding box center [962, 297] width 17 height 9
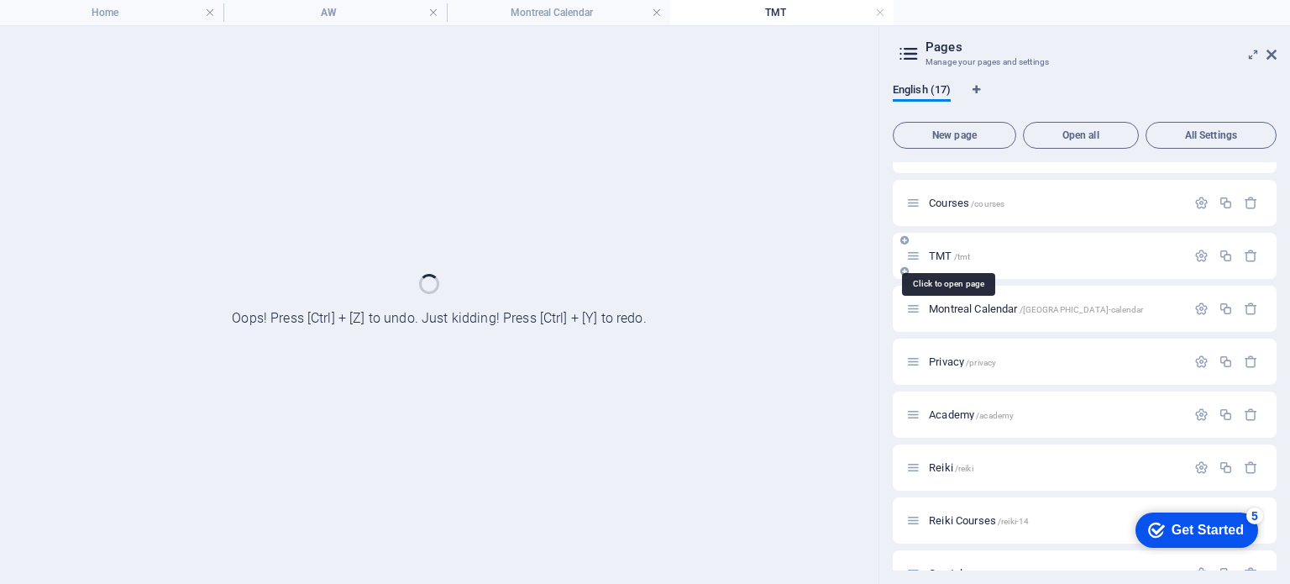
click at [961, 293] on div "Montreal Calendar /montreal-calendar" at bounding box center [1085, 308] width 384 height 46
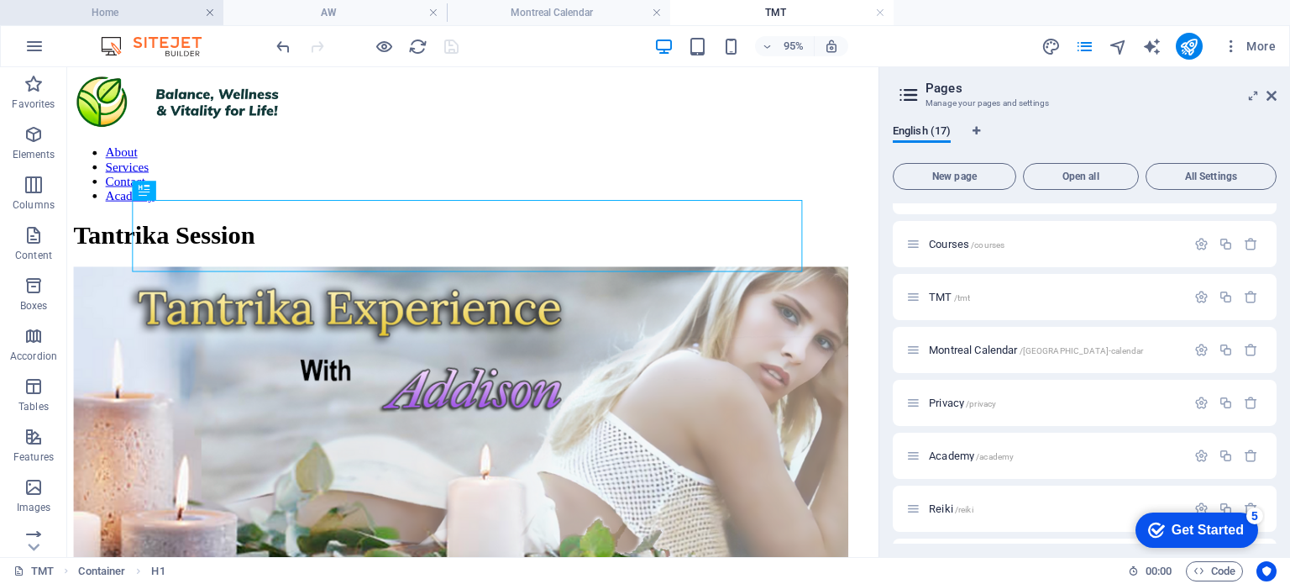
click at [208, 15] on link at bounding box center [210, 13] width 10 height 16
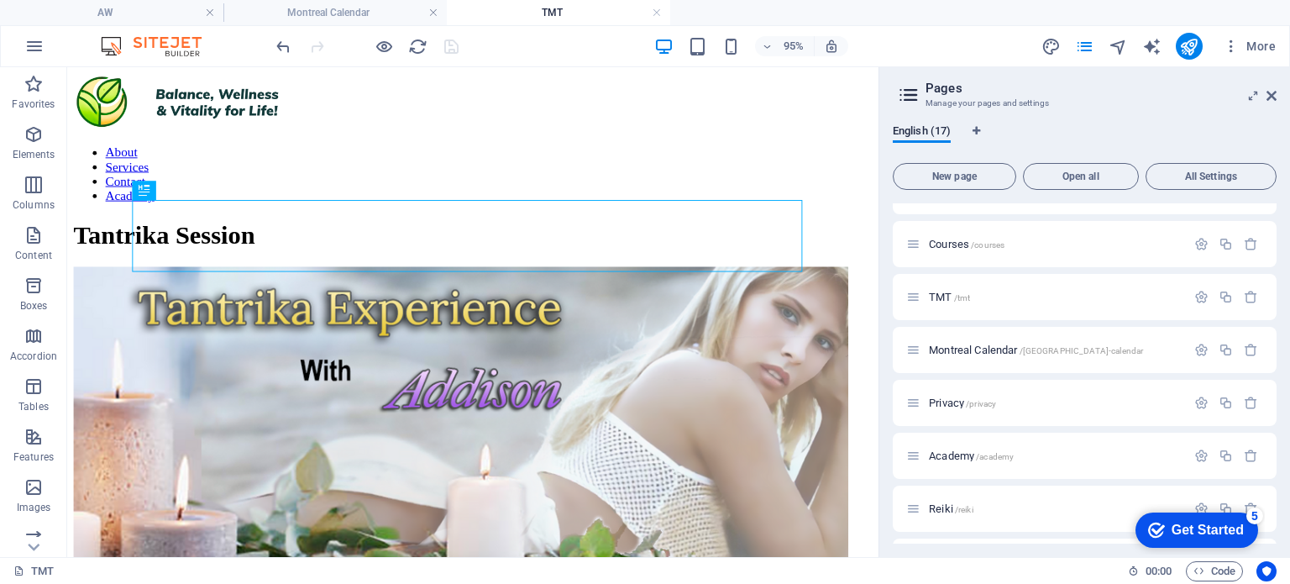
click at [520, 13] on h4 "TMT" at bounding box center [558, 12] width 223 height 18
click at [342, 19] on h4 "Montreal Calendar" at bounding box center [334, 12] width 223 height 18
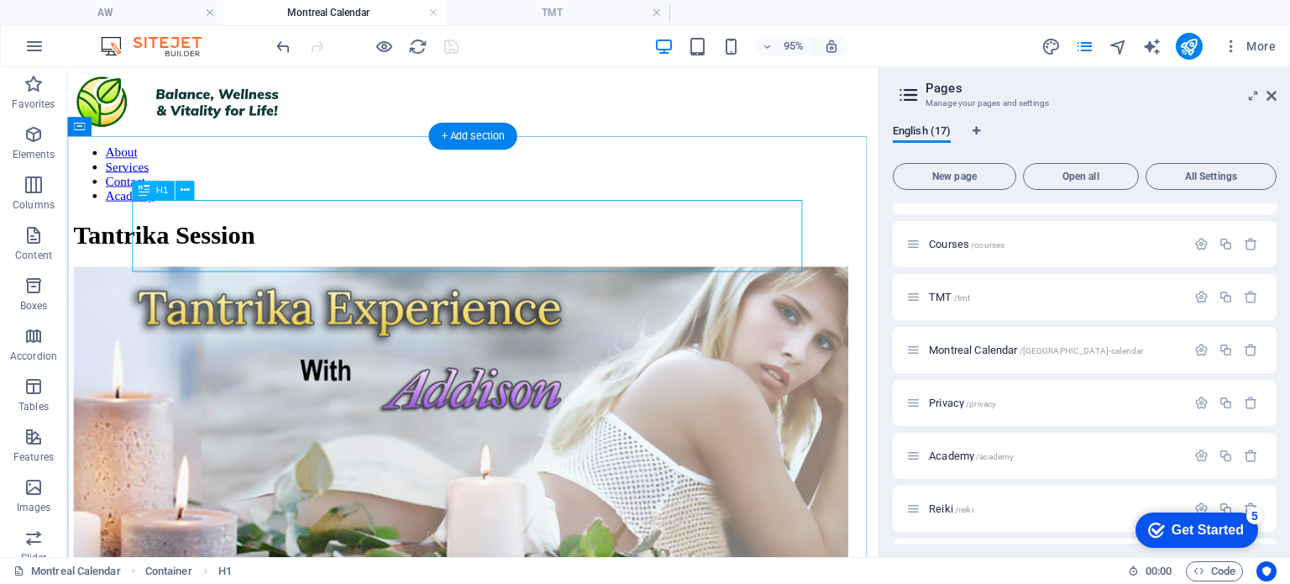
click at [589, 243] on div "Tantrika Session" at bounding box center [494, 243] width 840 height 31
click at [1271, 94] on icon at bounding box center [1271, 95] width 10 height 13
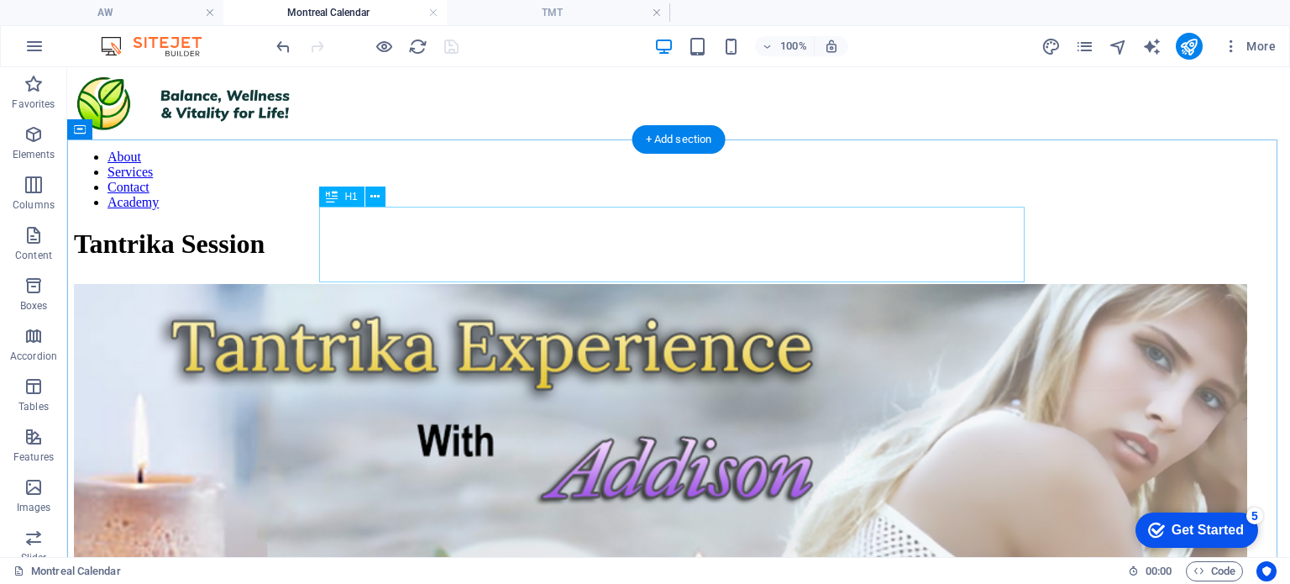
click at [773, 250] on div "Tantrika Session" at bounding box center [678, 243] width 1209 height 31
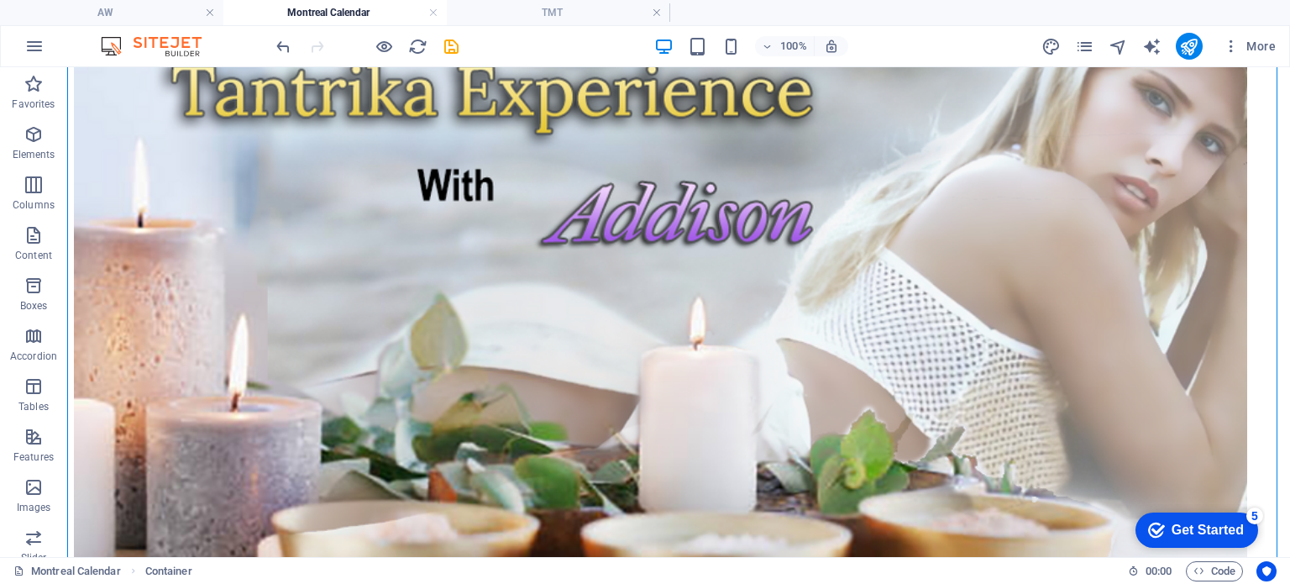
scroll to position [257, 0]
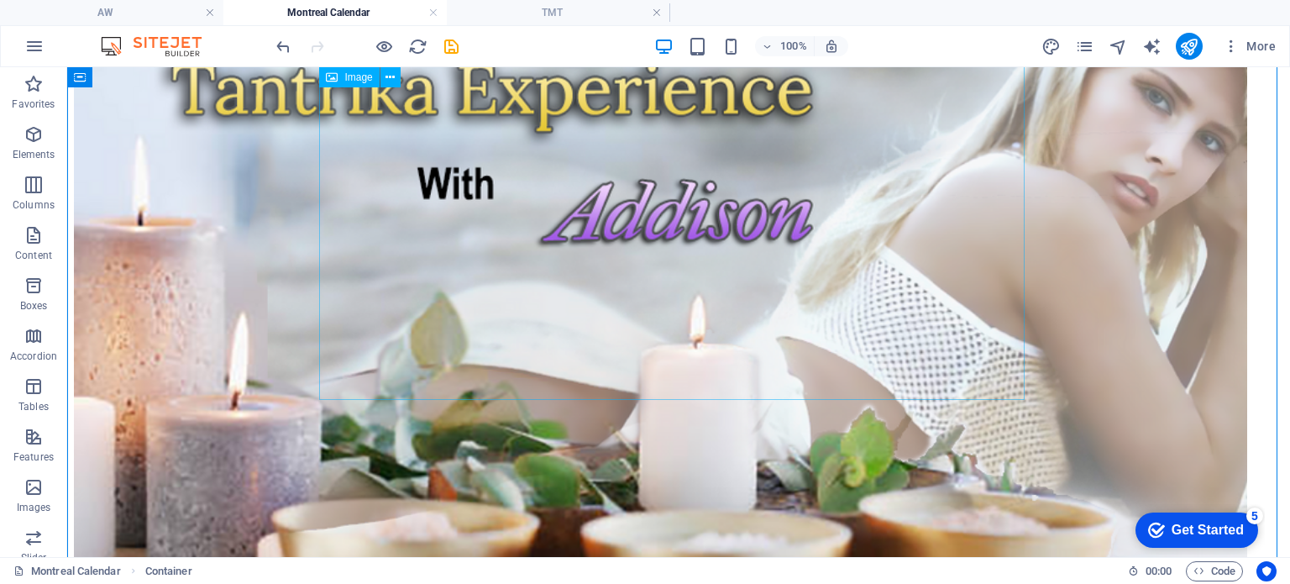
click at [846, 321] on figure at bounding box center [678, 338] width 1209 height 622
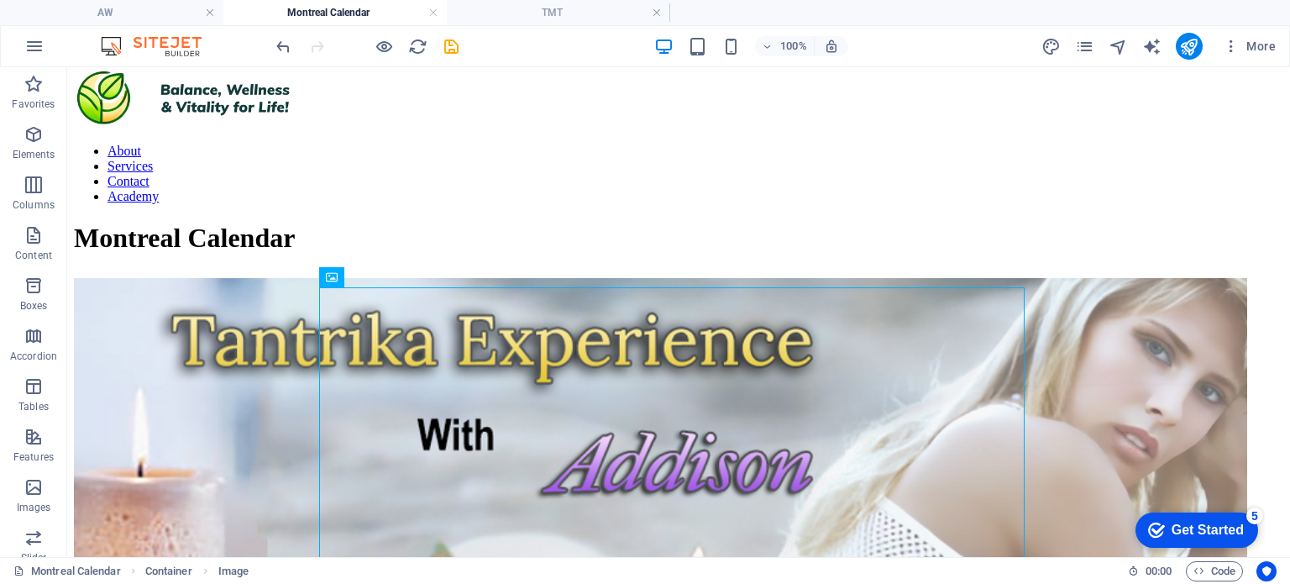
scroll to position [8, 0]
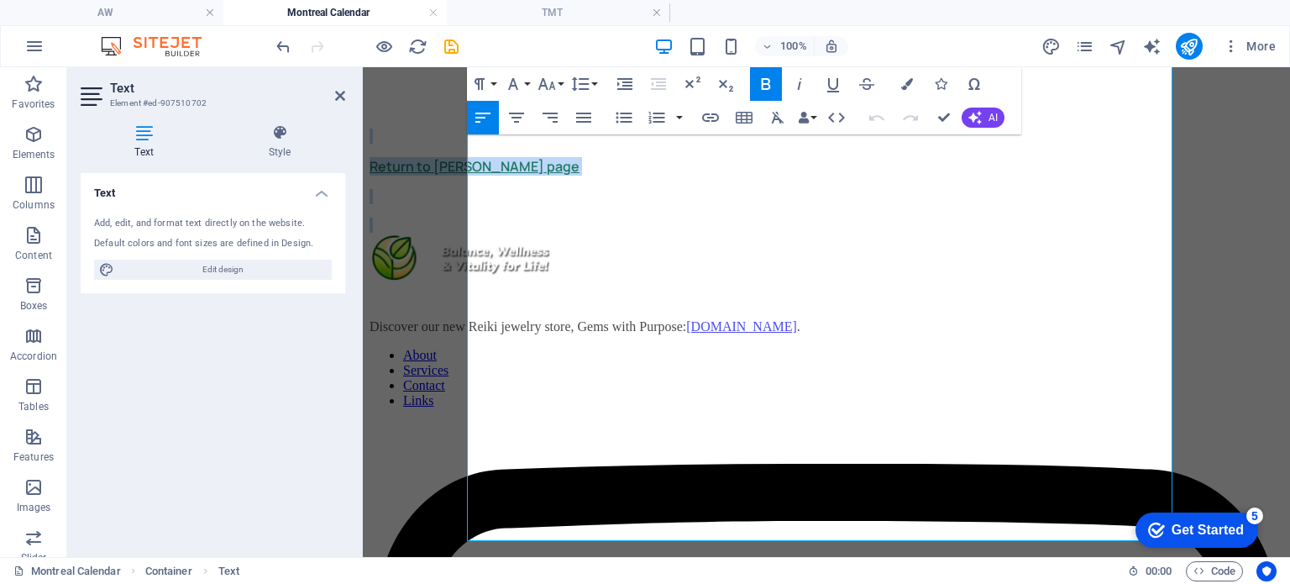
scroll to position [898, 0]
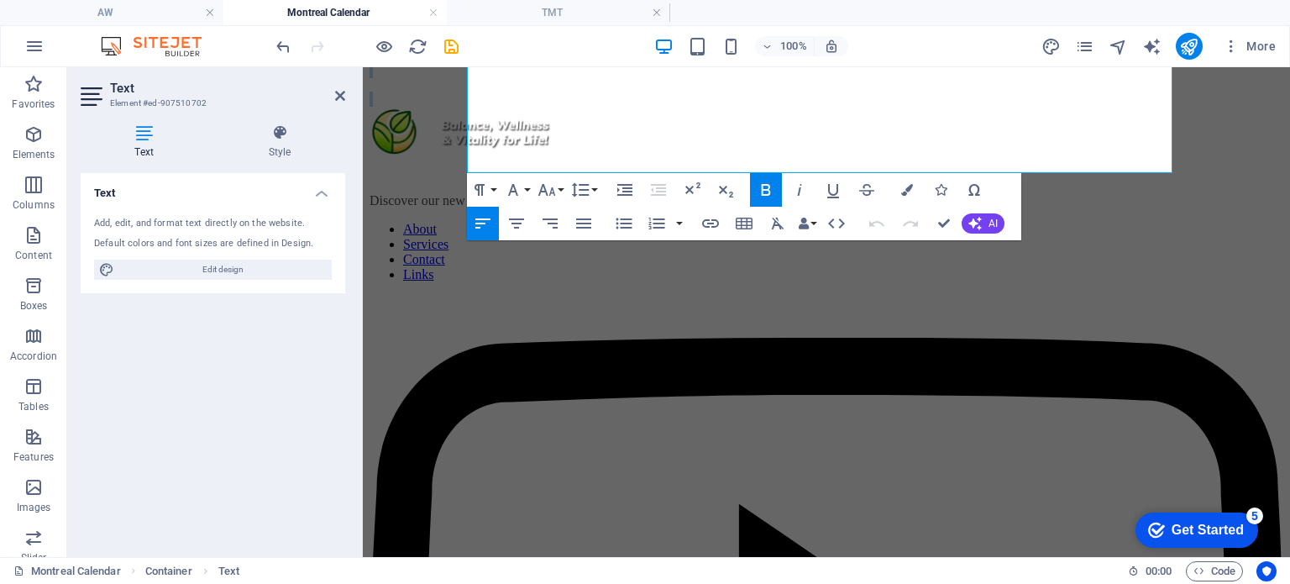
drag, startPoint x: 470, startPoint y: 296, endPoint x: 1078, endPoint y: 623, distance: 690.5
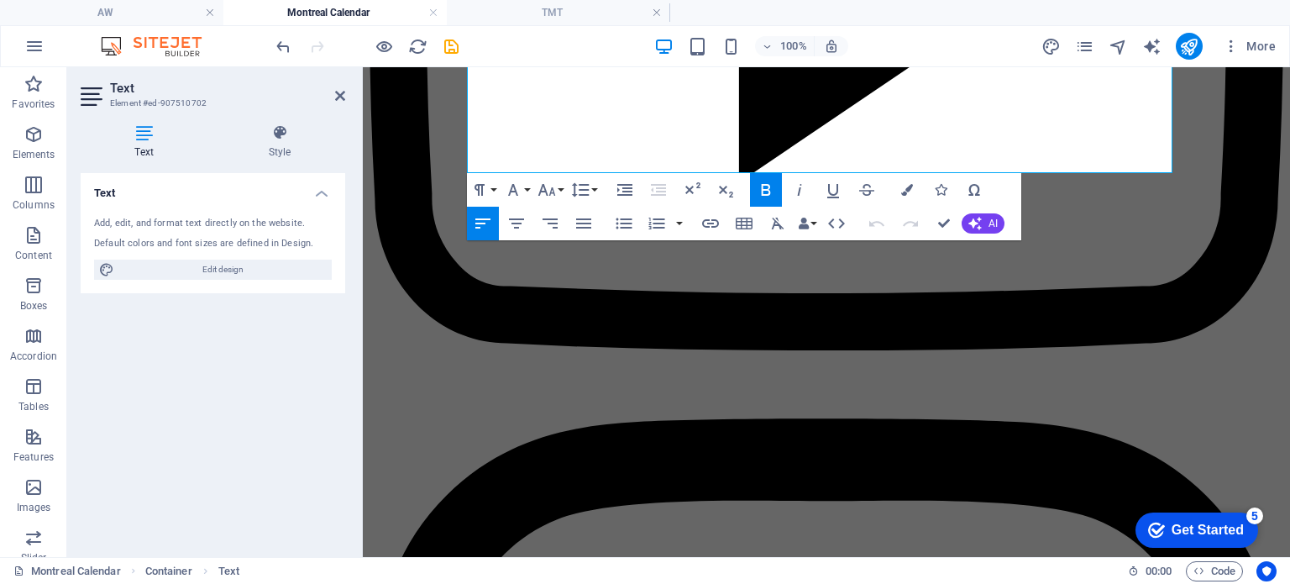
scroll to position [144, 0]
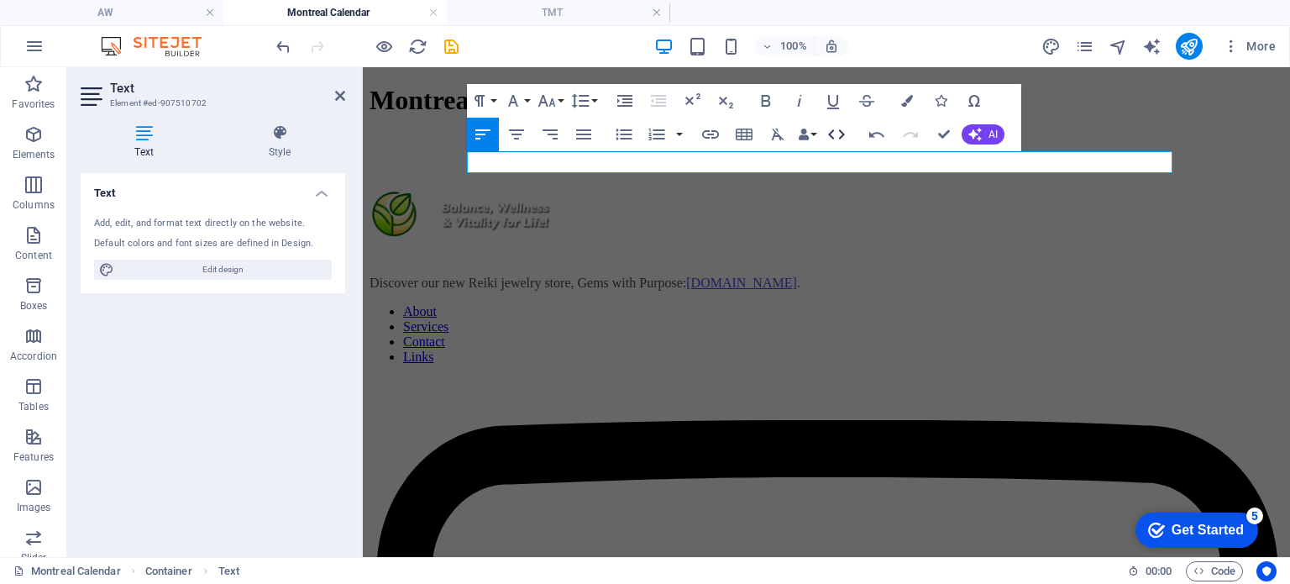
click at [840, 135] on icon "button" at bounding box center [836, 134] width 20 height 20
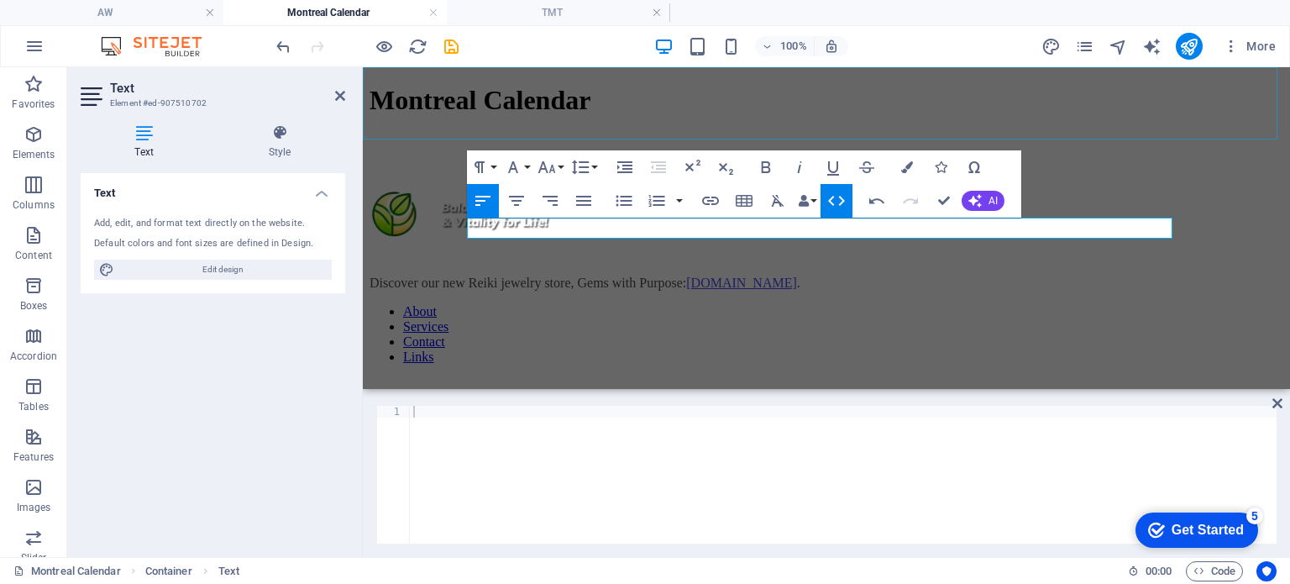
scroll to position [77, 0]
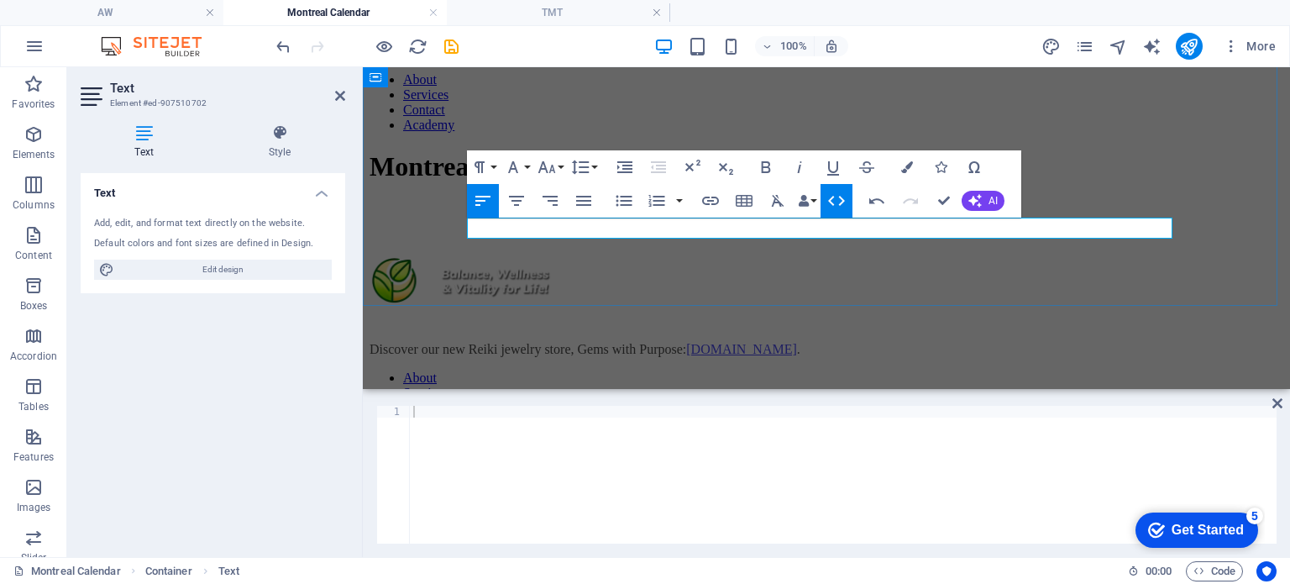
click at [692, 227] on p at bounding box center [826, 234] width 914 height 15
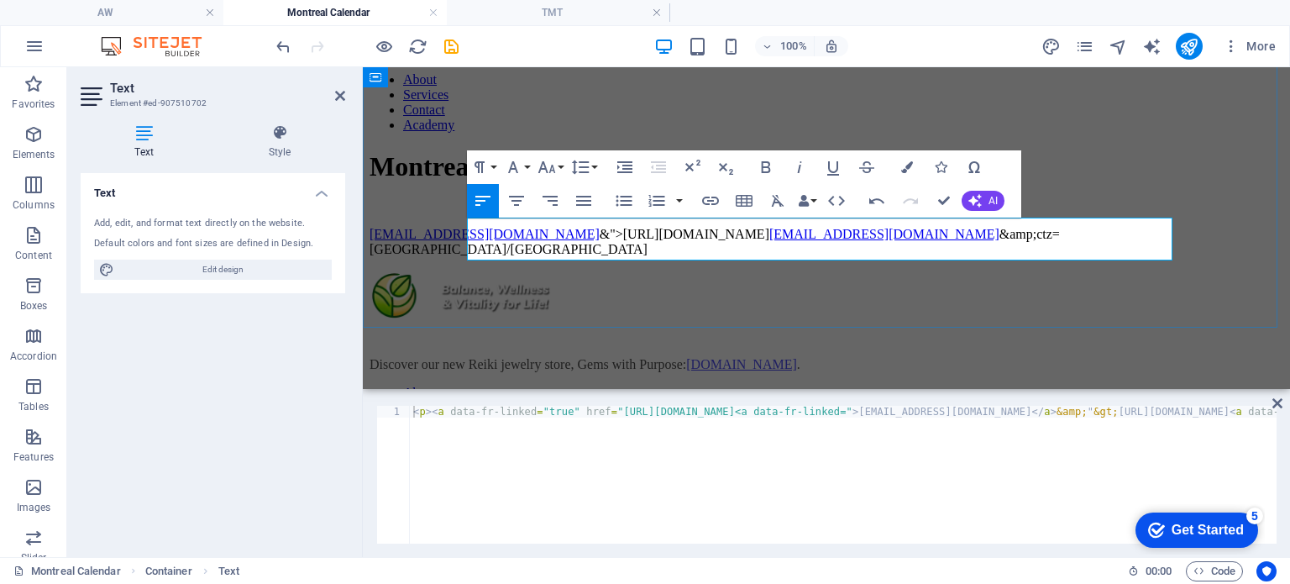
scroll to position [1427, 7]
click at [836, 203] on icon "button" at bounding box center [836, 201] width 20 height 20
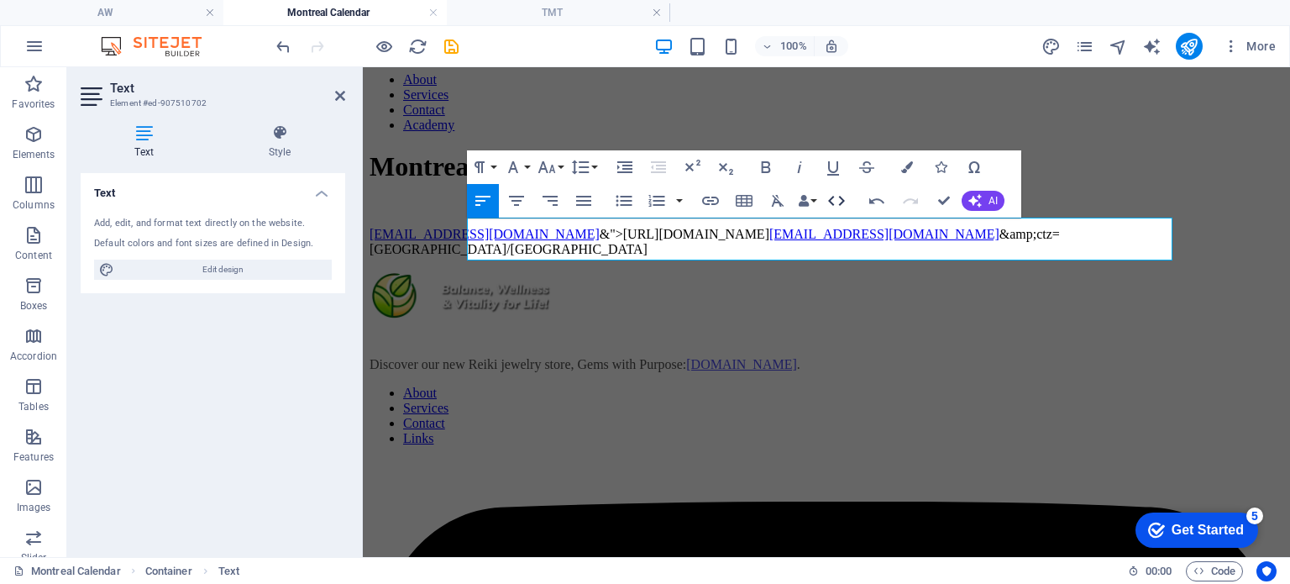
scroll to position [1259, 7]
click at [836, 203] on icon "button" at bounding box center [836, 201] width 20 height 20
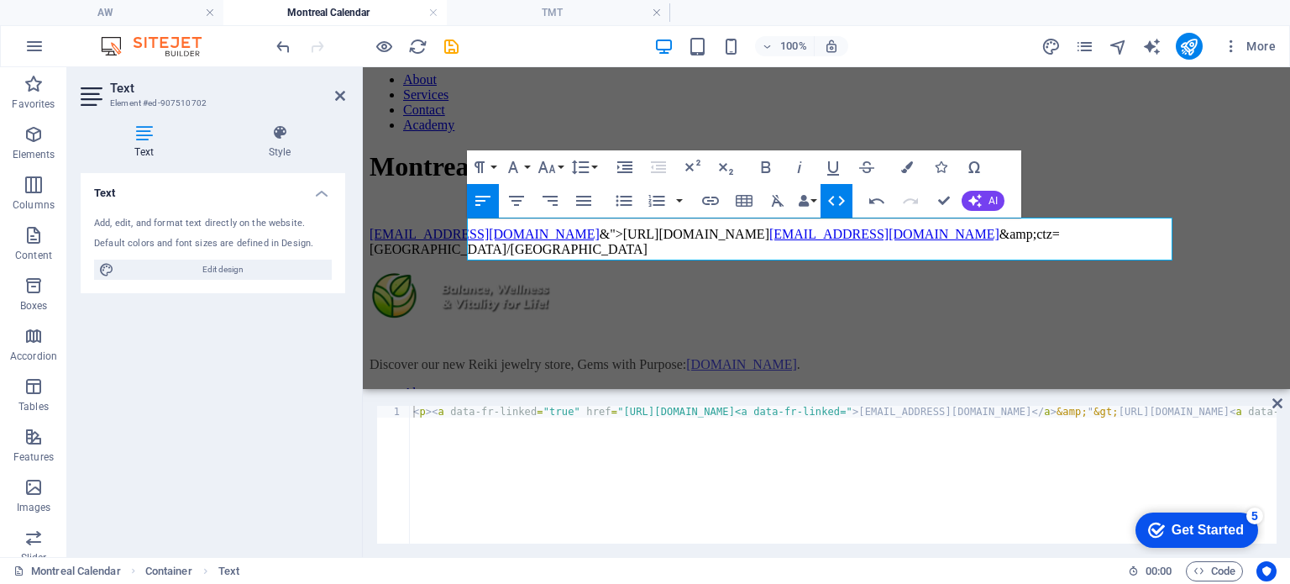
click at [836, 203] on icon "button" at bounding box center [836, 201] width 20 height 20
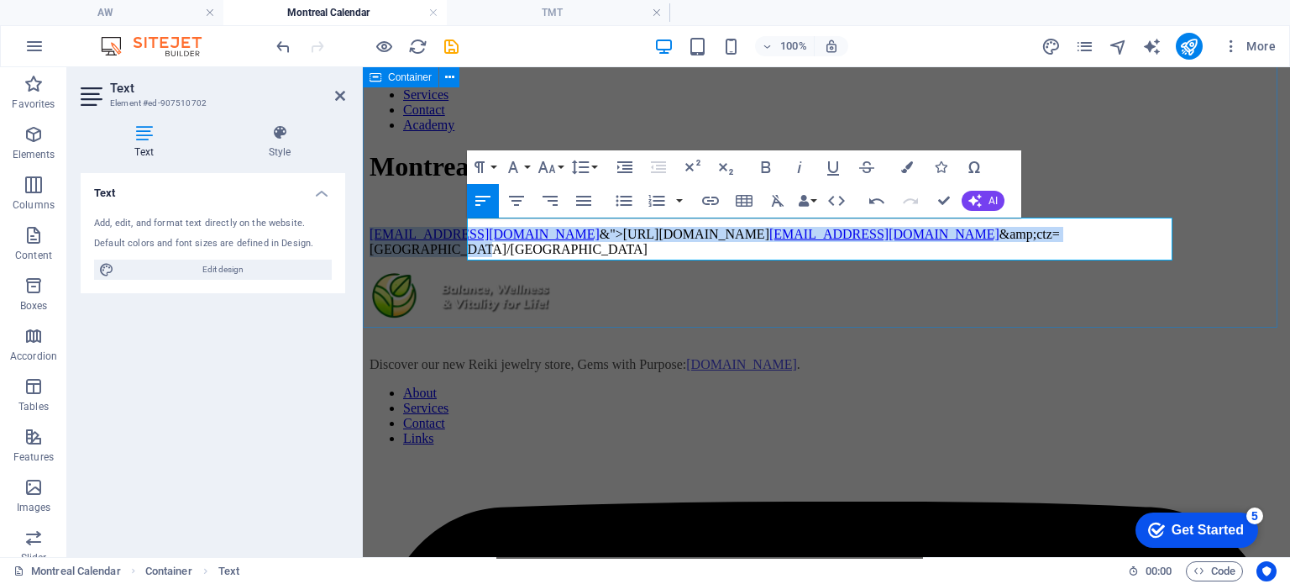
drag, startPoint x: 832, startPoint y: 251, endPoint x: 395, endPoint y: 210, distance: 438.5
click at [395, 210] on div "Montreal Calendar calendar0137@gmail.com &">https://calendar.google.com/calenda…" at bounding box center [826, 204] width 914 height 106
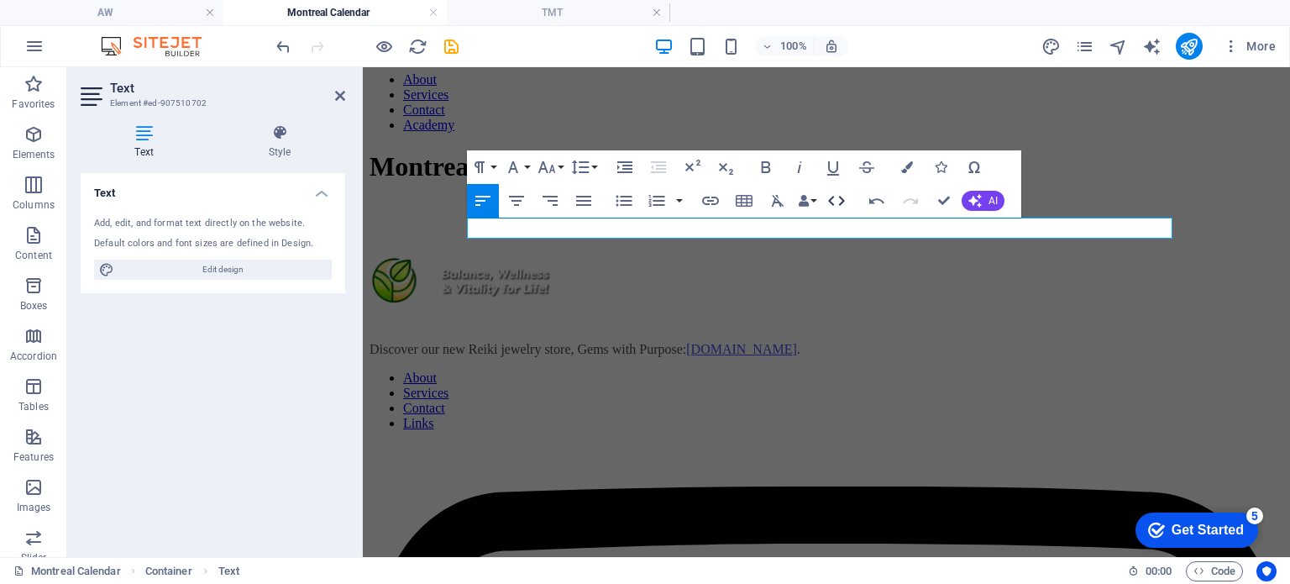
click at [835, 196] on icon "button" at bounding box center [836, 201] width 20 height 20
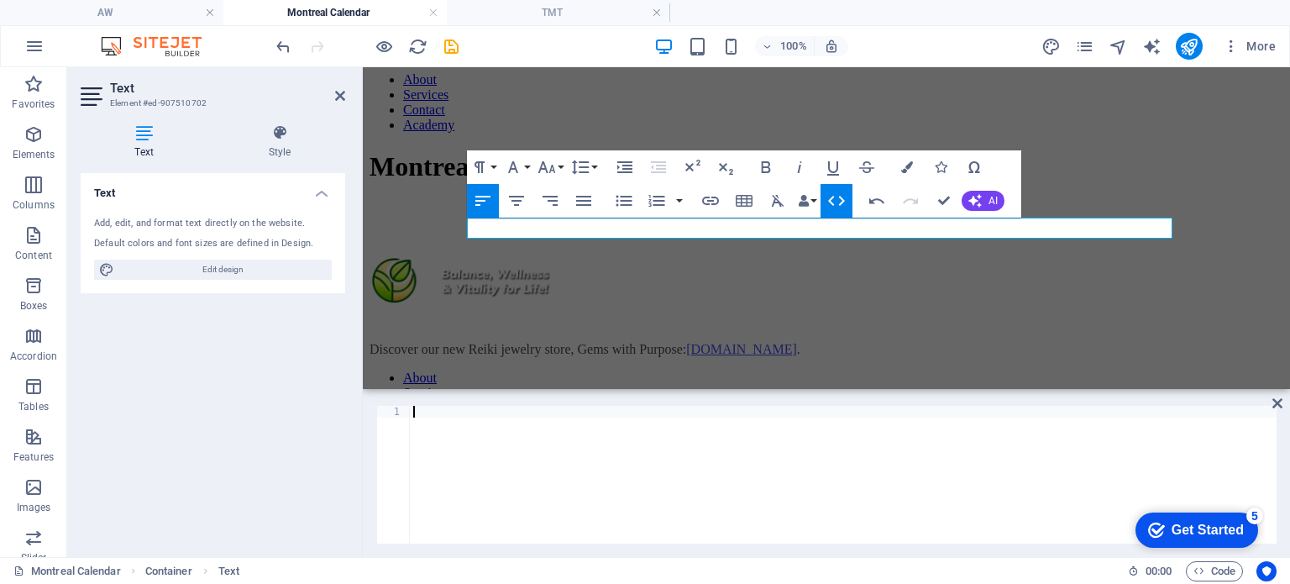
click at [437, 465] on div at bounding box center [843, 485] width 867 height 158
type textarea "https://calendar.google.com/calendar/u/0/embed?src=calendar0137@gmail.com&ctz=A…"
click at [605, 227] on p at bounding box center [826, 234] width 914 height 15
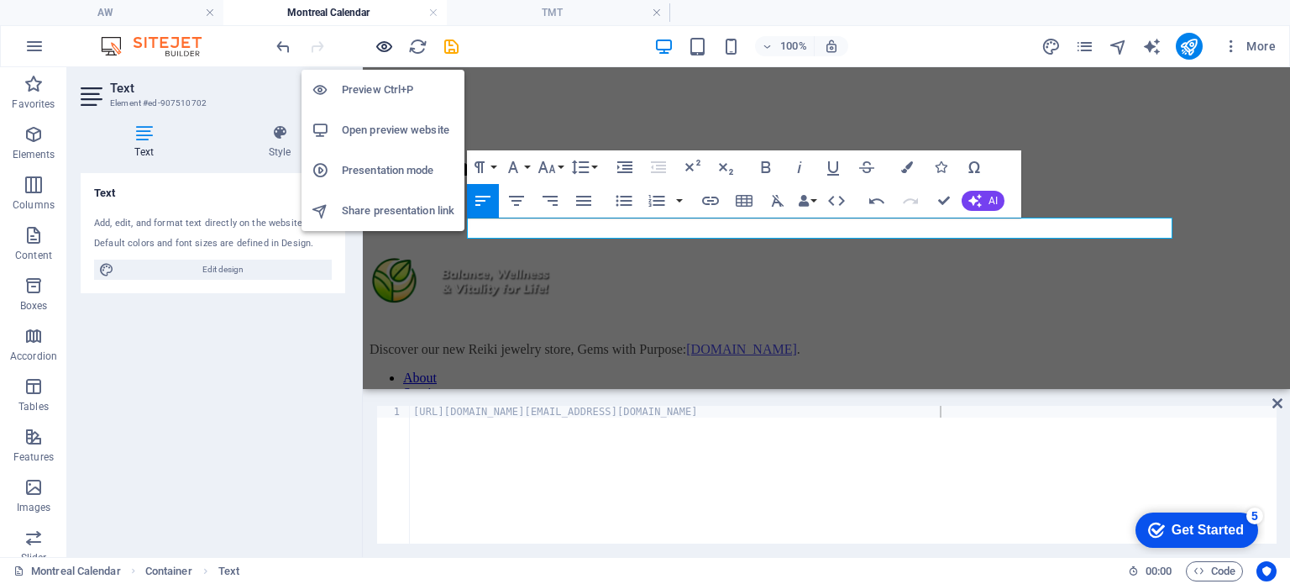
click at [385, 43] on icon "button" at bounding box center [383, 46] width 19 height 19
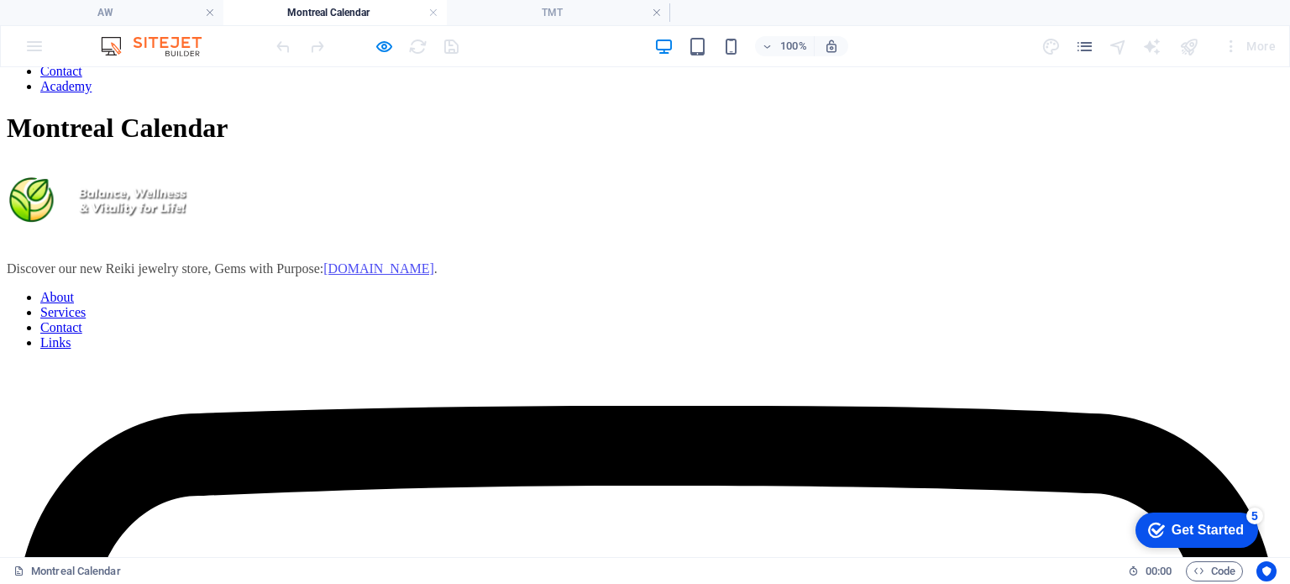
scroll to position [0, 0]
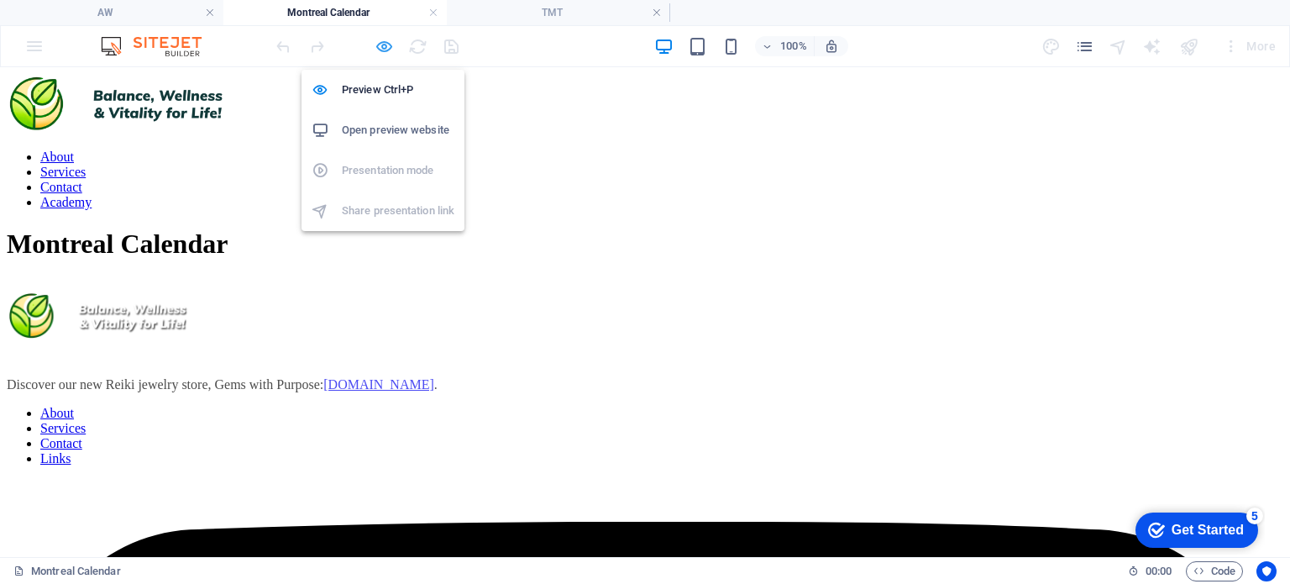
click at [387, 40] on icon "button" at bounding box center [383, 46] width 19 height 19
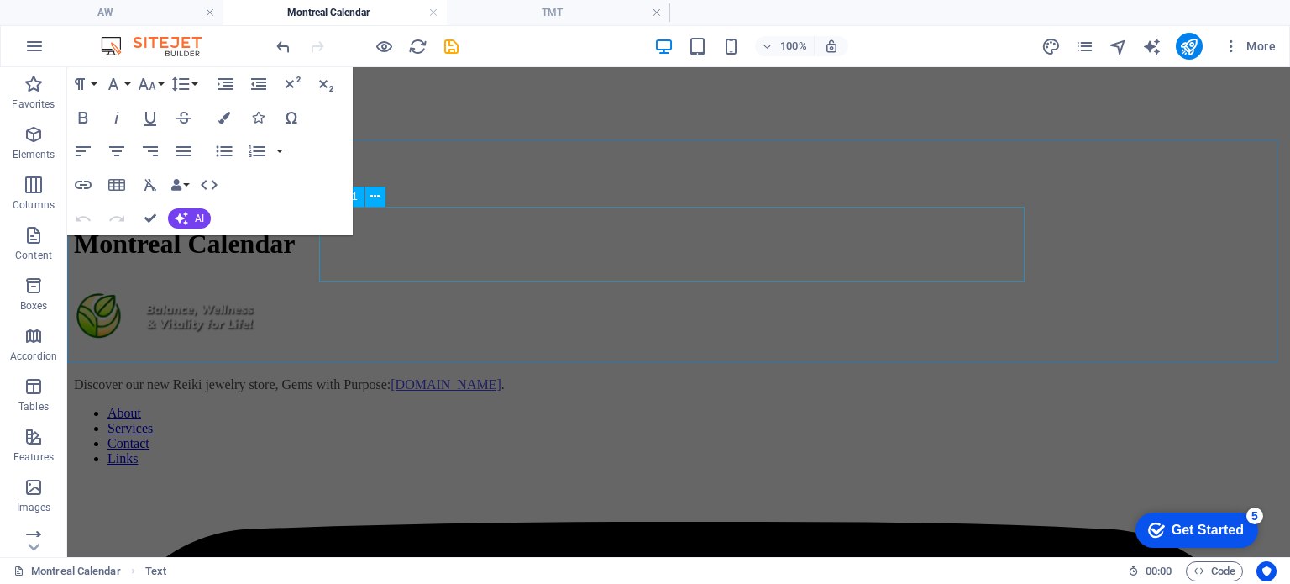
click at [591, 238] on div "Montreal Calendar" at bounding box center [678, 243] width 1209 height 31
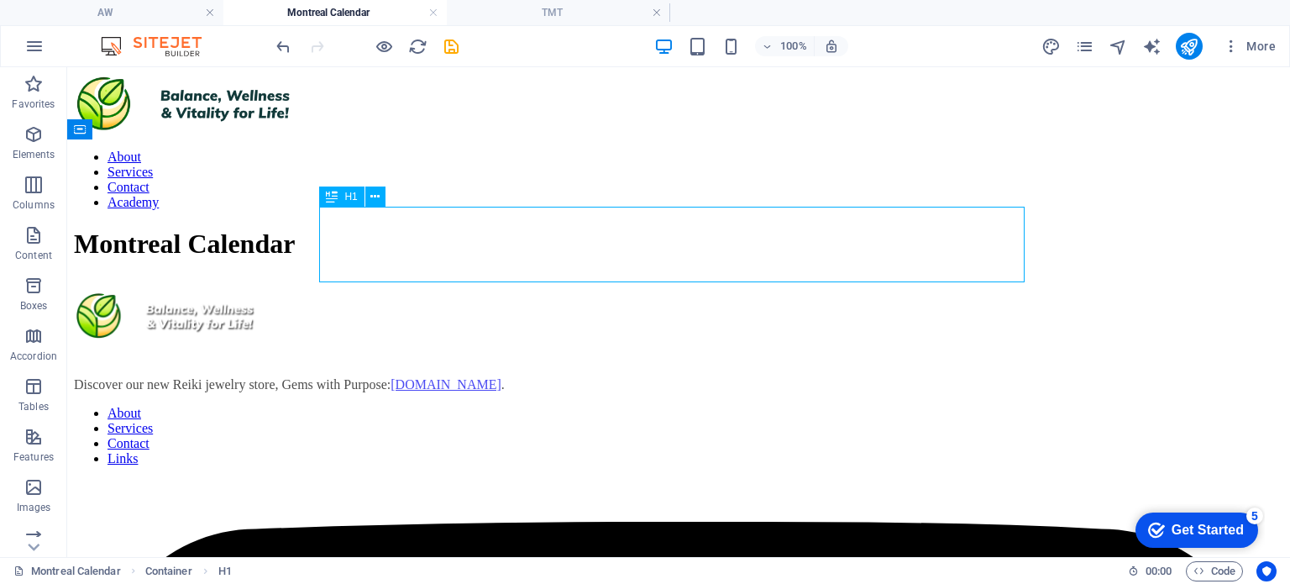
click at [591, 238] on div "Montreal Calendar" at bounding box center [678, 243] width 1209 height 31
click at [580, 251] on div "Montreal Calendar" at bounding box center [678, 243] width 1209 height 31
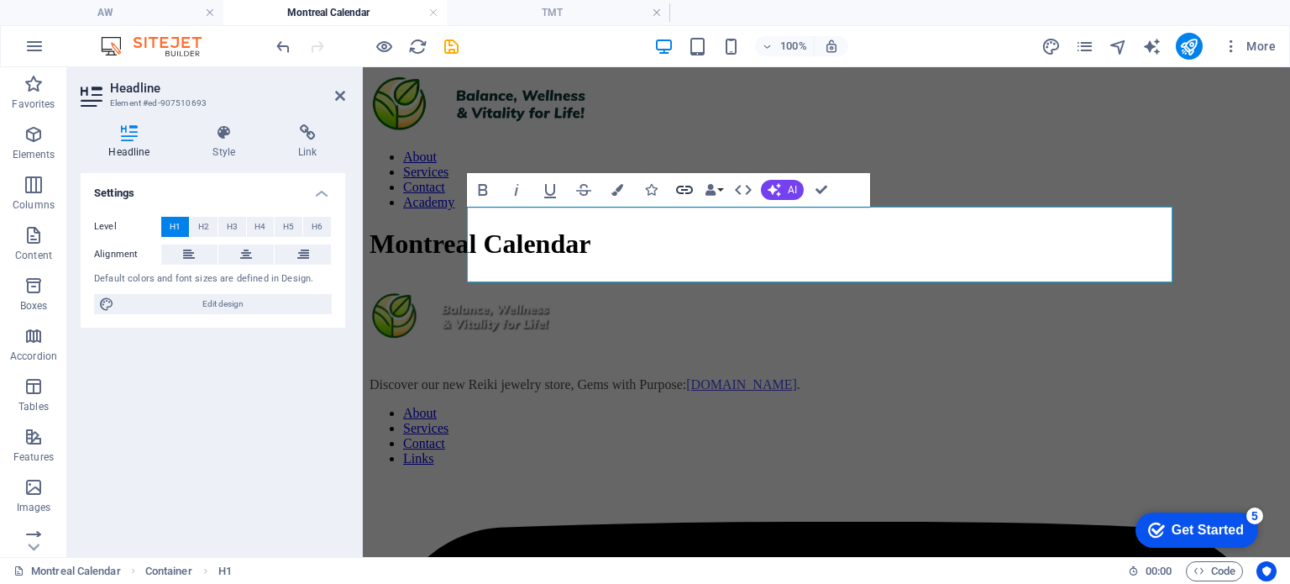
click at [689, 196] on icon "button" at bounding box center [684, 190] width 20 height 20
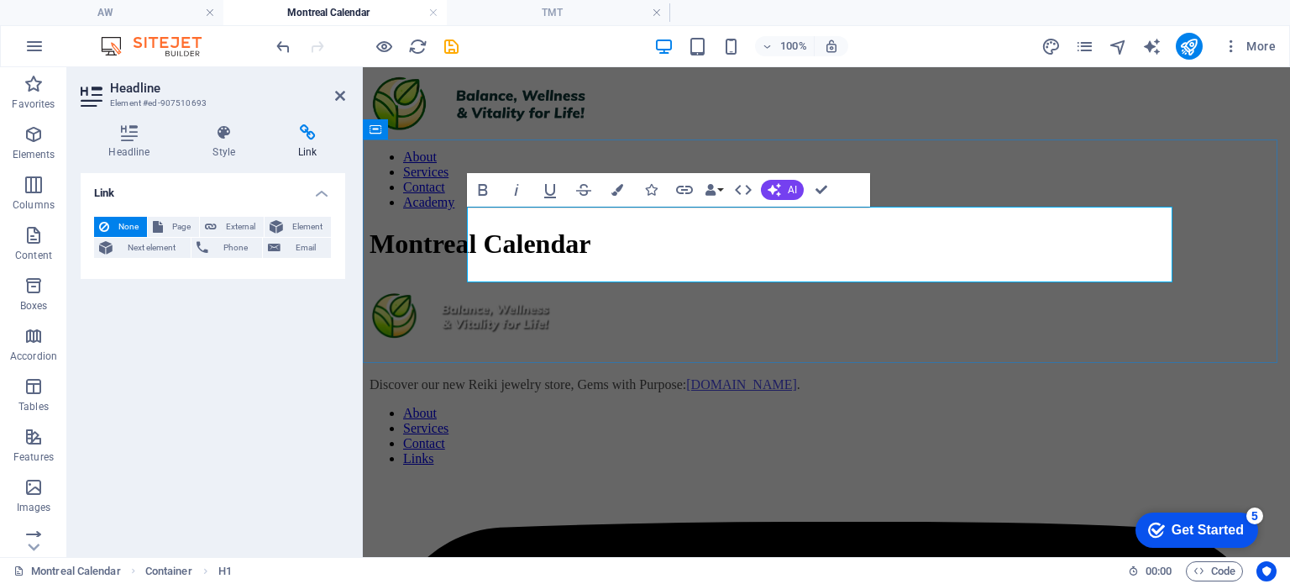
click at [647, 232] on h1 "Montreal Calendar" at bounding box center [826, 243] width 914 height 31
click at [984, 291] on div "Montreal Calendar" at bounding box center [826, 259] width 914 height 62
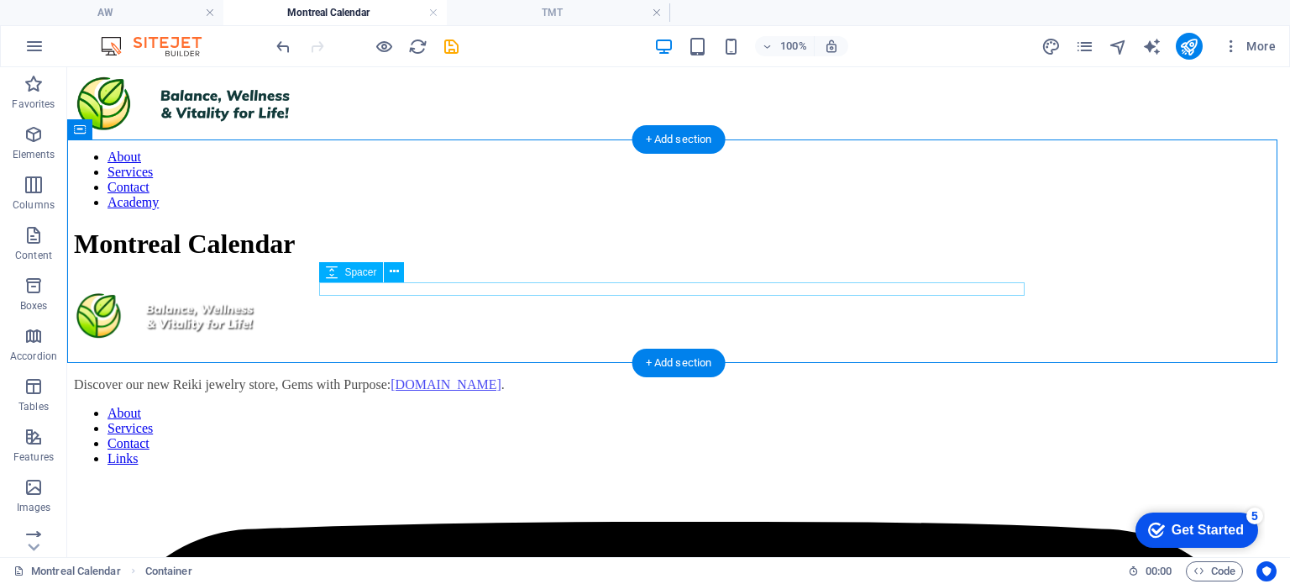
click at [661, 291] on div at bounding box center [678, 283] width 1209 height 13
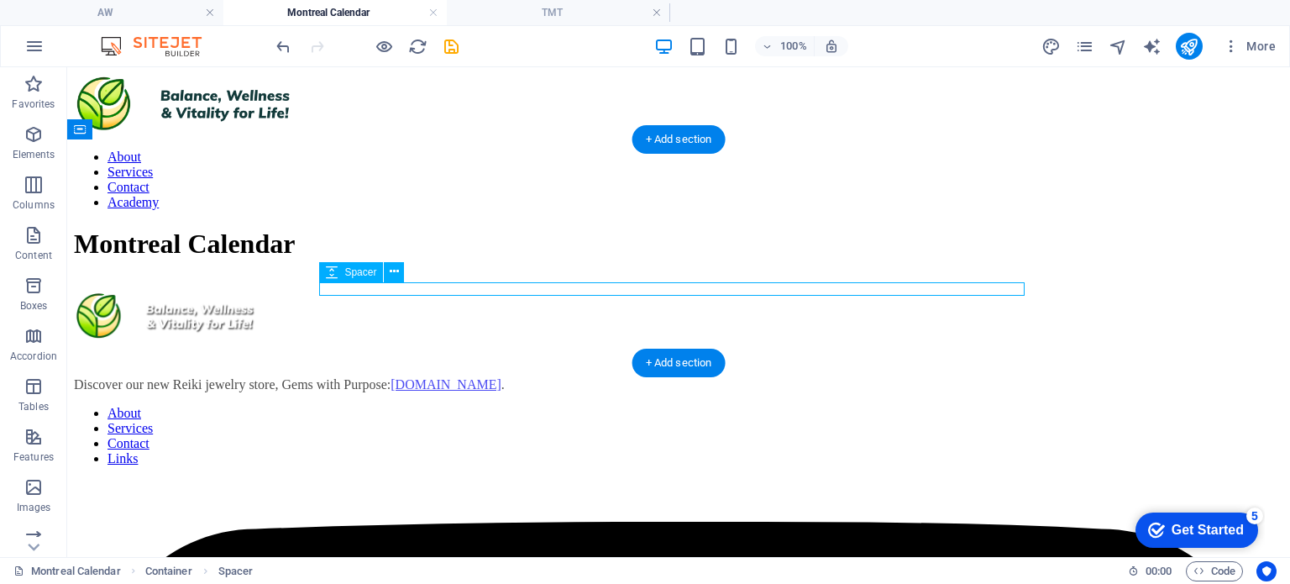
click at [660, 288] on div at bounding box center [678, 283] width 1209 height 13
select select "px"
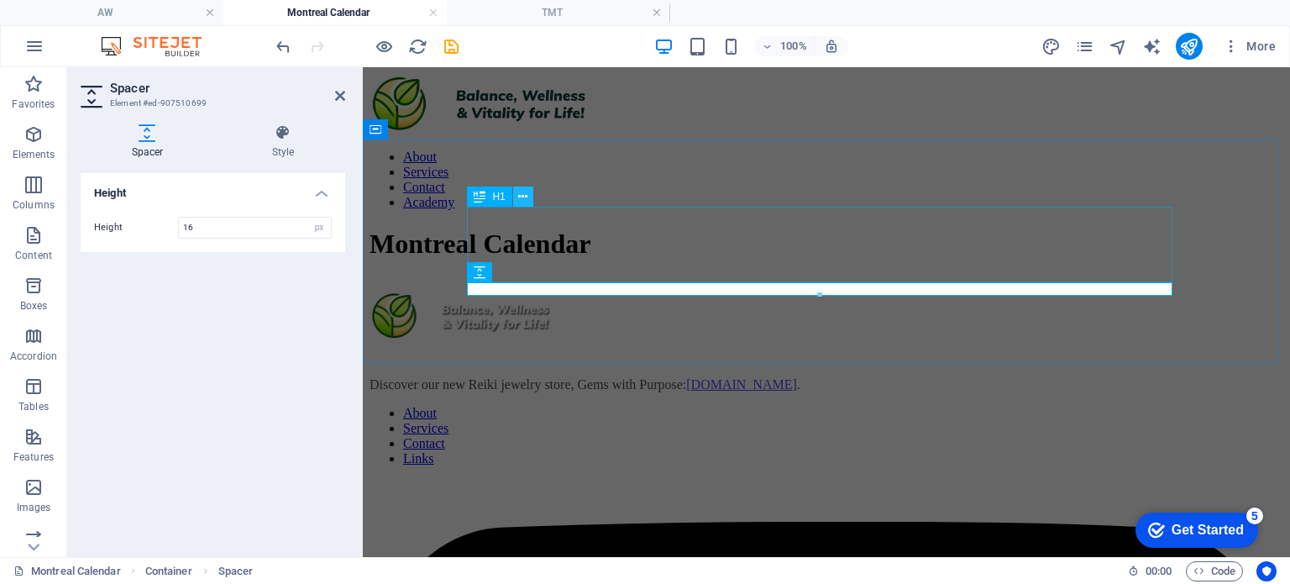
click at [522, 196] on icon at bounding box center [522, 197] width 9 height 18
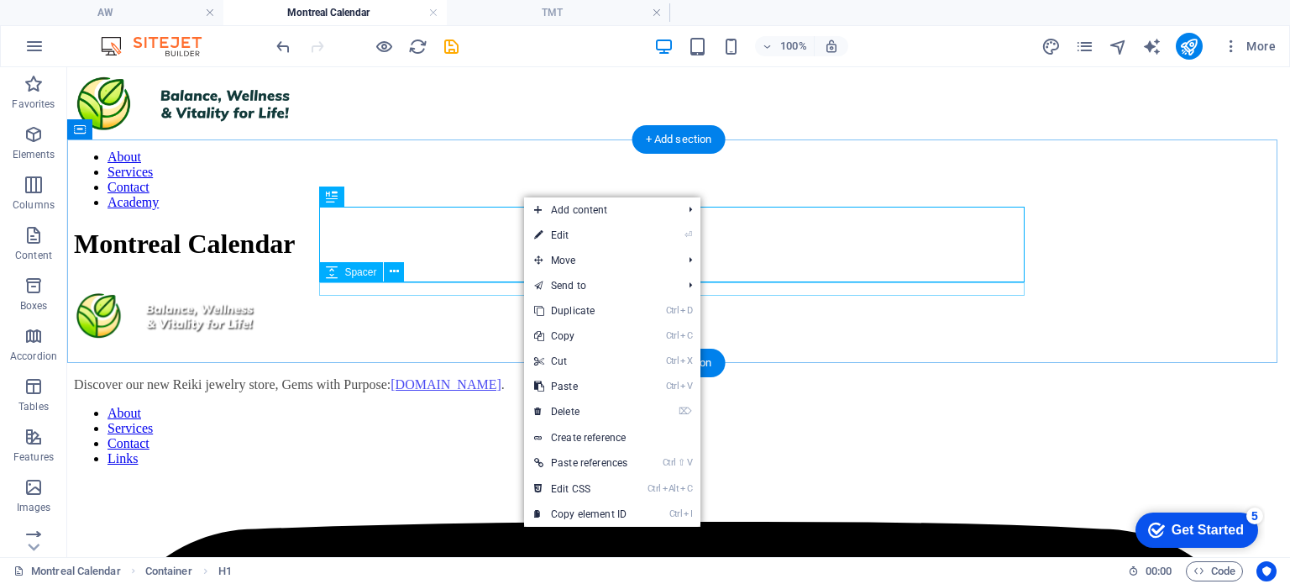
click at [460, 287] on div at bounding box center [678, 283] width 1209 height 13
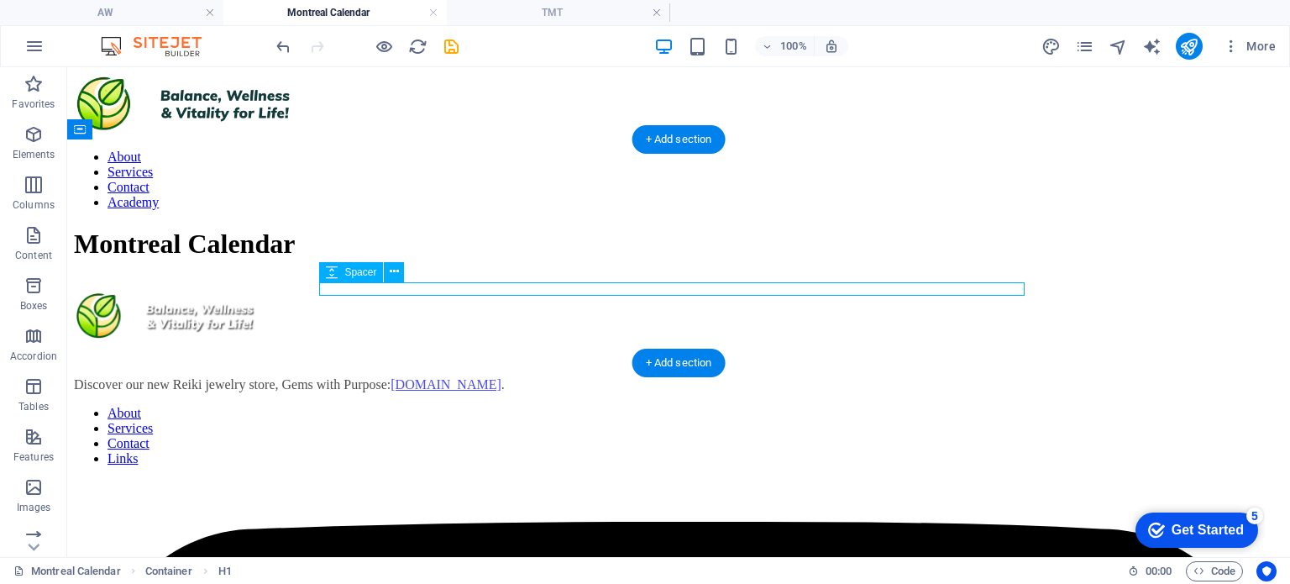
click at [460, 287] on div at bounding box center [678, 283] width 1209 height 13
select select "px"
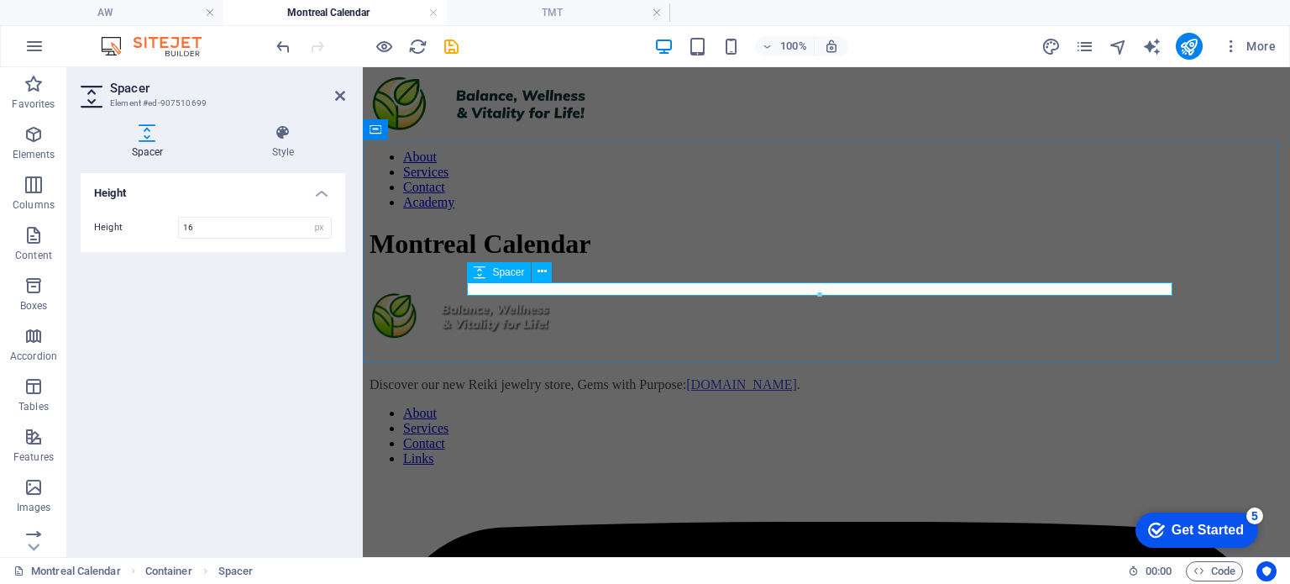
click at [608, 290] on div at bounding box center [826, 283] width 914 height 13
click at [543, 272] on icon at bounding box center [541, 272] width 9 height 18
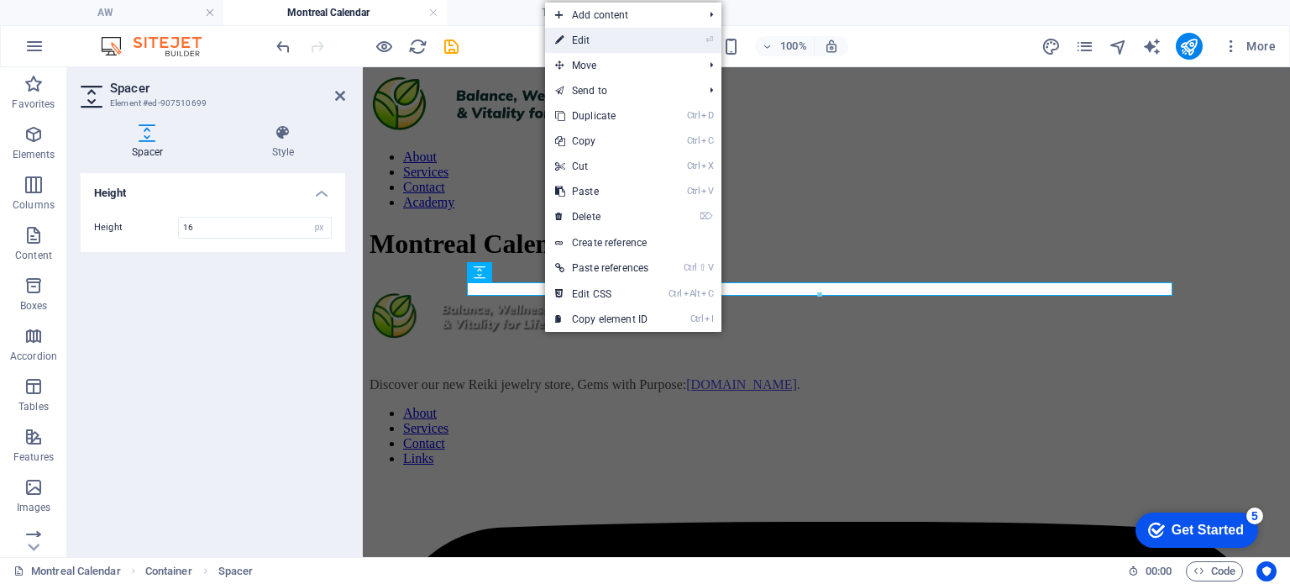
click at [584, 32] on link "⏎ Edit" at bounding box center [601, 40] width 113 height 25
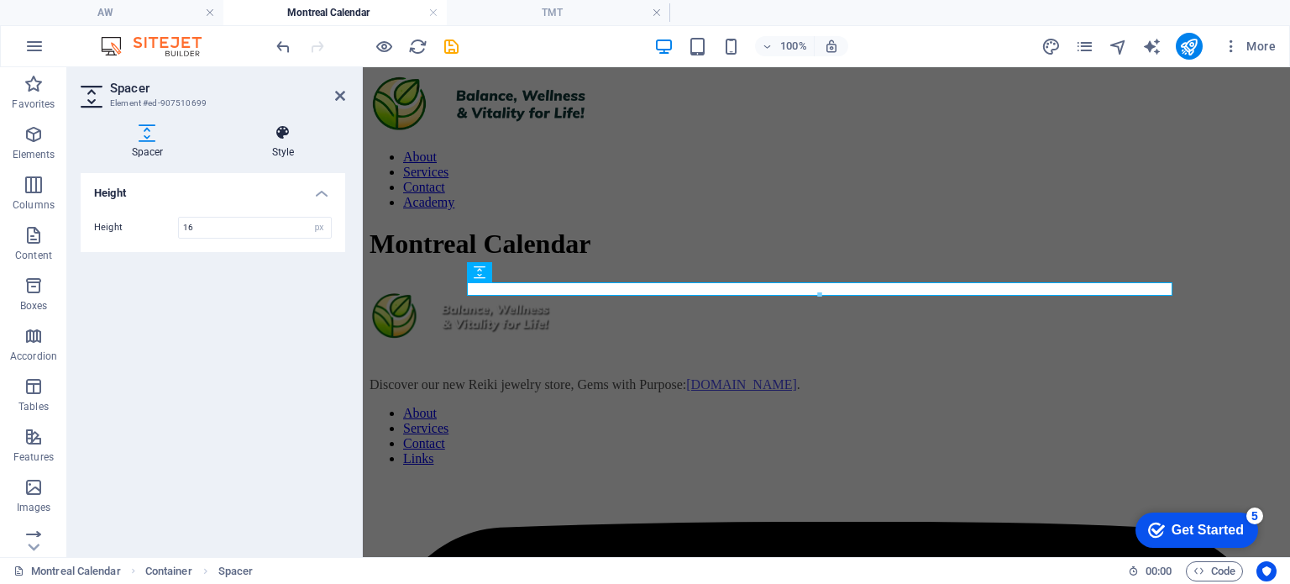
click at [279, 146] on h4 "Style" at bounding box center [283, 141] width 124 height 35
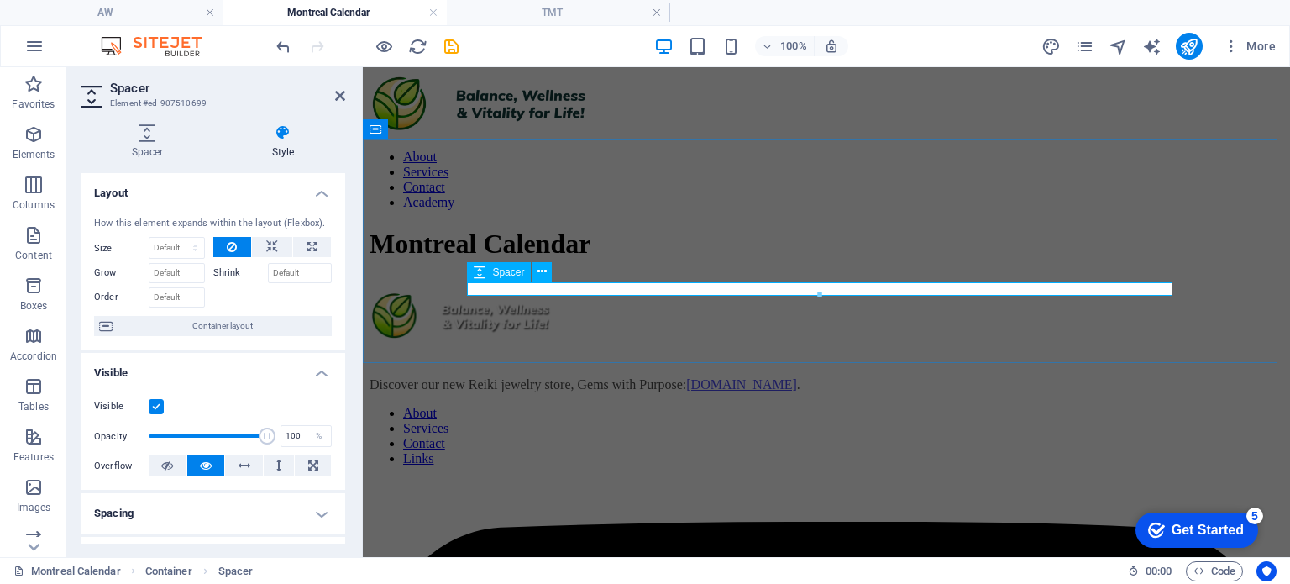
click at [531, 286] on div at bounding box center [826, 283] width 914 height 13
click at [544, 291] on div "Montreal Calendar" at bounding box center [826, 259] width 914 height 62
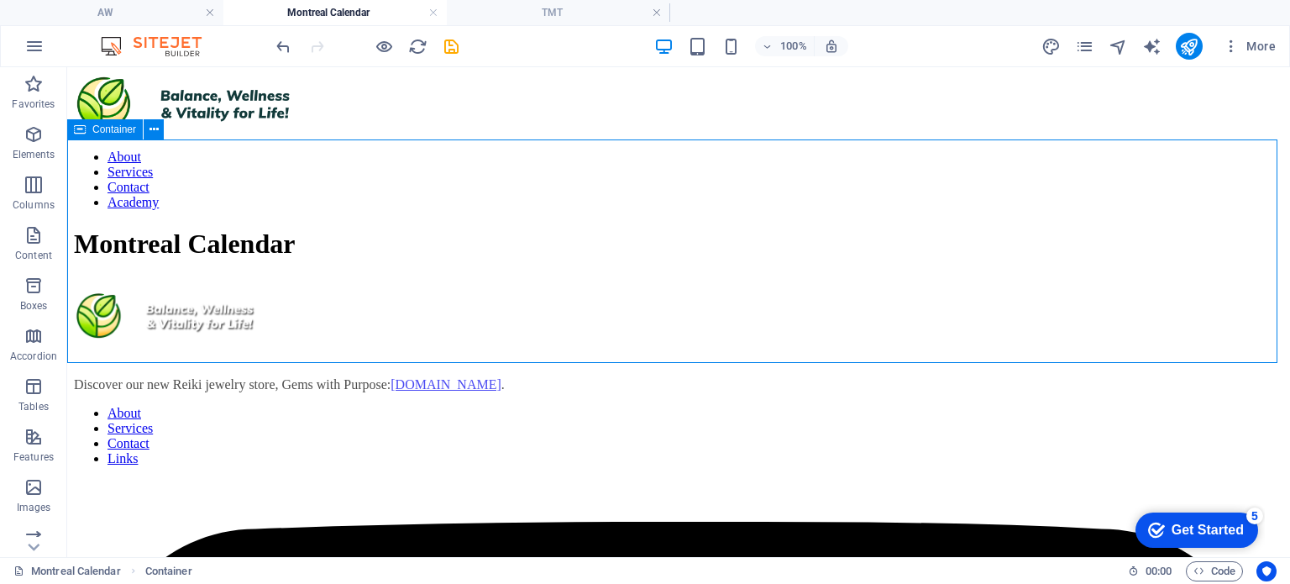
click at [544, 291] on div "Montreal Calendar" at bounding box center [678, 259] width 1209 height 62
click at [516, 291] on div "Montreal Calendar" at bounding box center [678, 259] width 1209 height 62
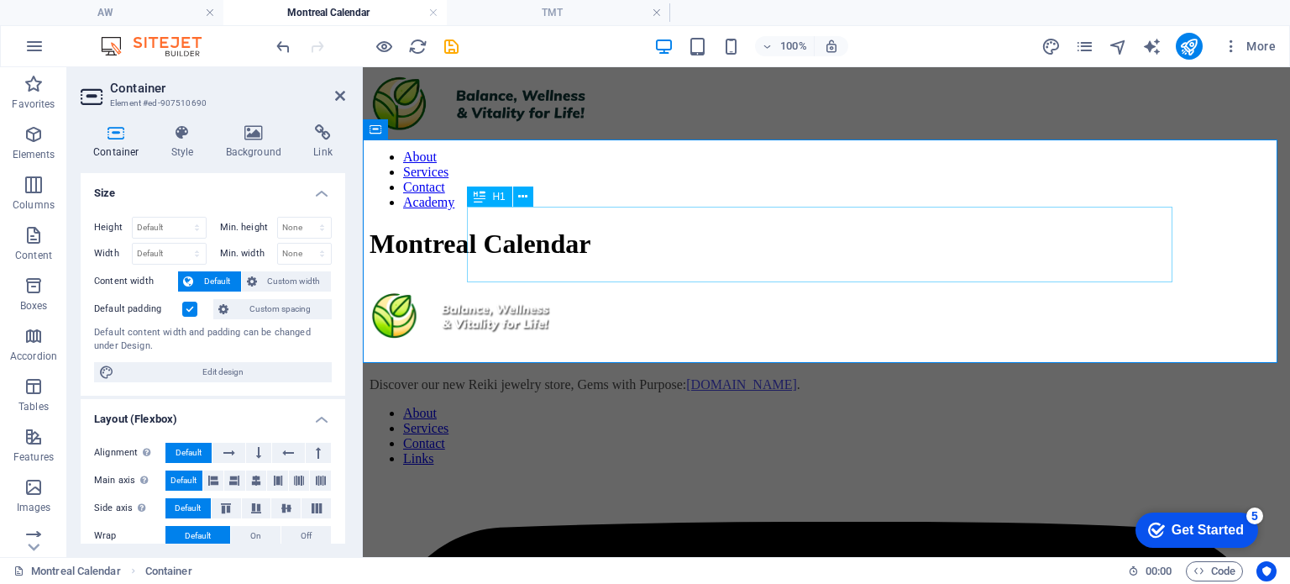
click at [537, 249] on div "Montreal Calendar" at bounding box center [826, 243] width 914 height 31
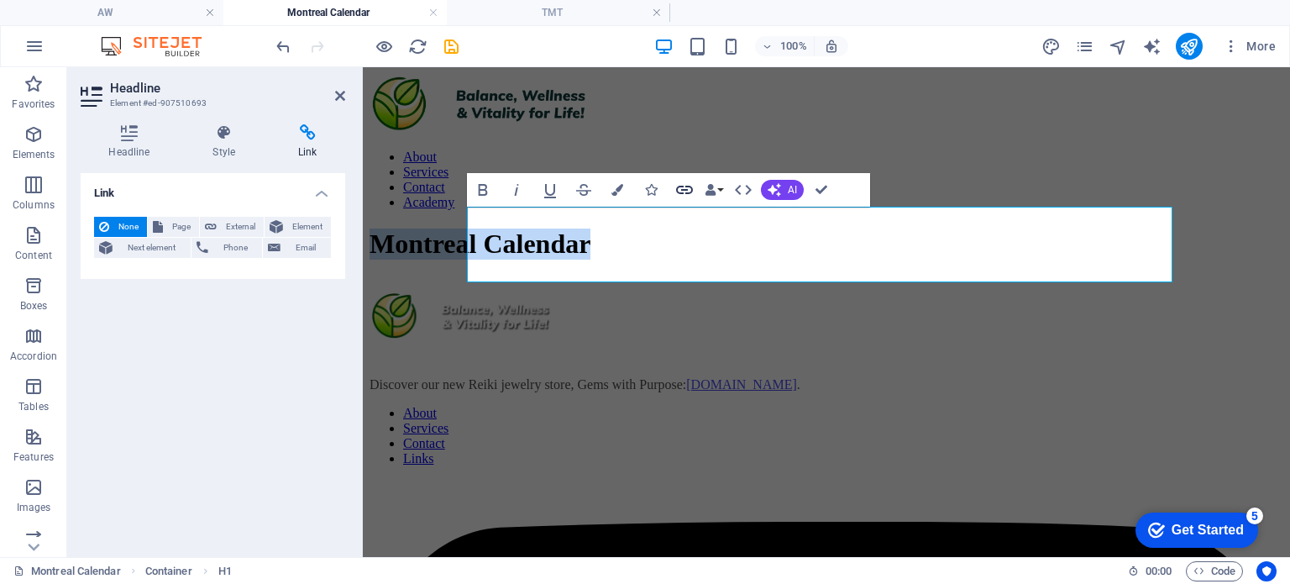
click at [678, 186] on icon "button" at bounding box center [684, 190] width 20 height 20
click at [314, 137] on icon at bounding box center [307, 132] width 75 height 17
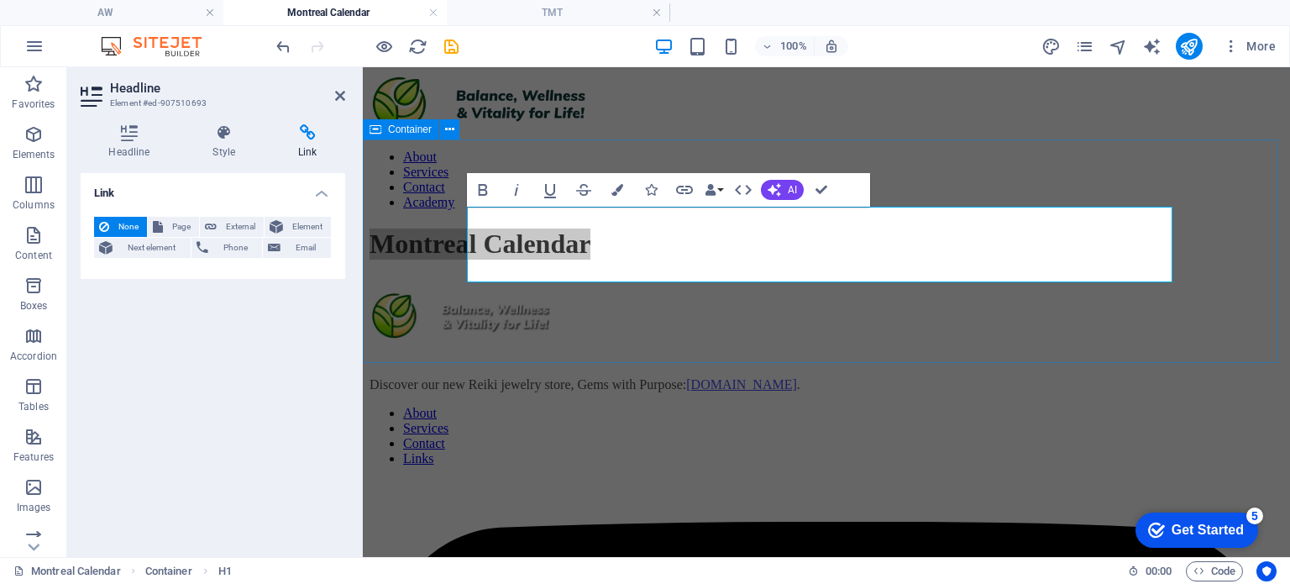
click at [877, 291] on div "Montreal Calendar" at bounding box center [826, 259] width 914 height 62
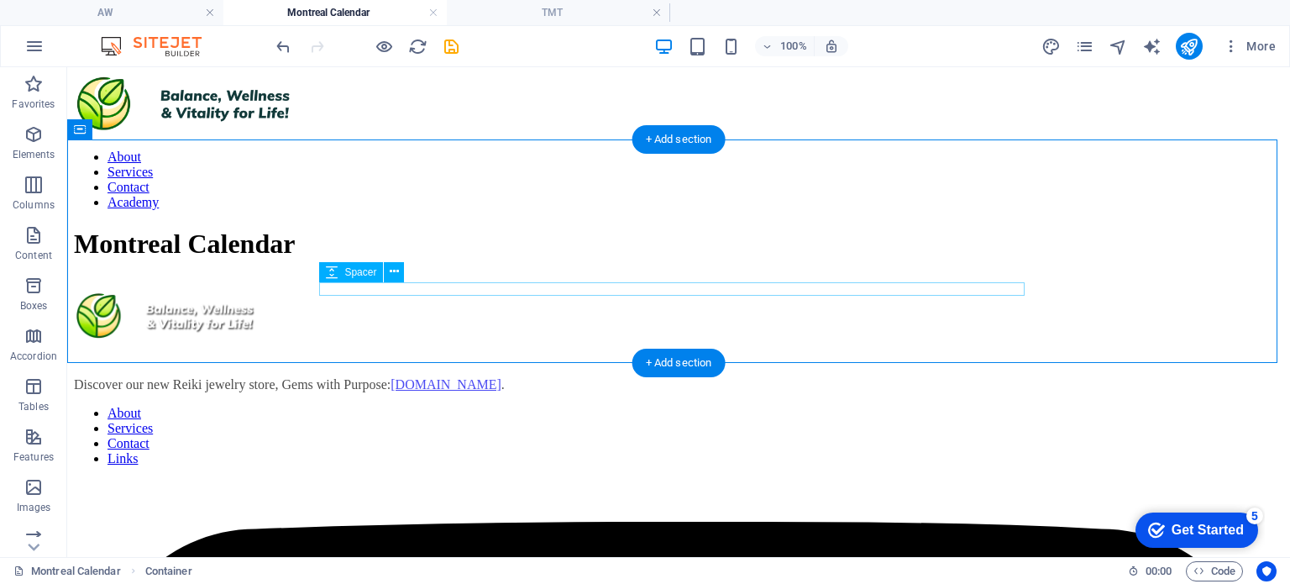
click at [549, 288] on div at bounding box center [678, 283] width 1209 height 13
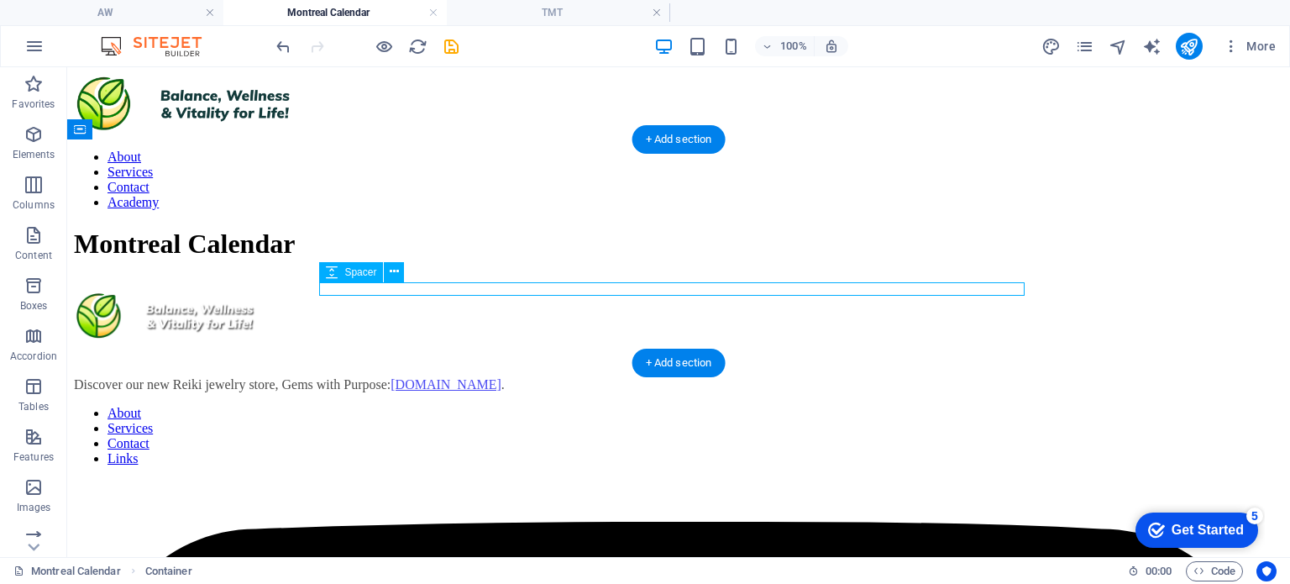
click at [549, 288] on div at bounding box center [678, 283] width 1209 height 13
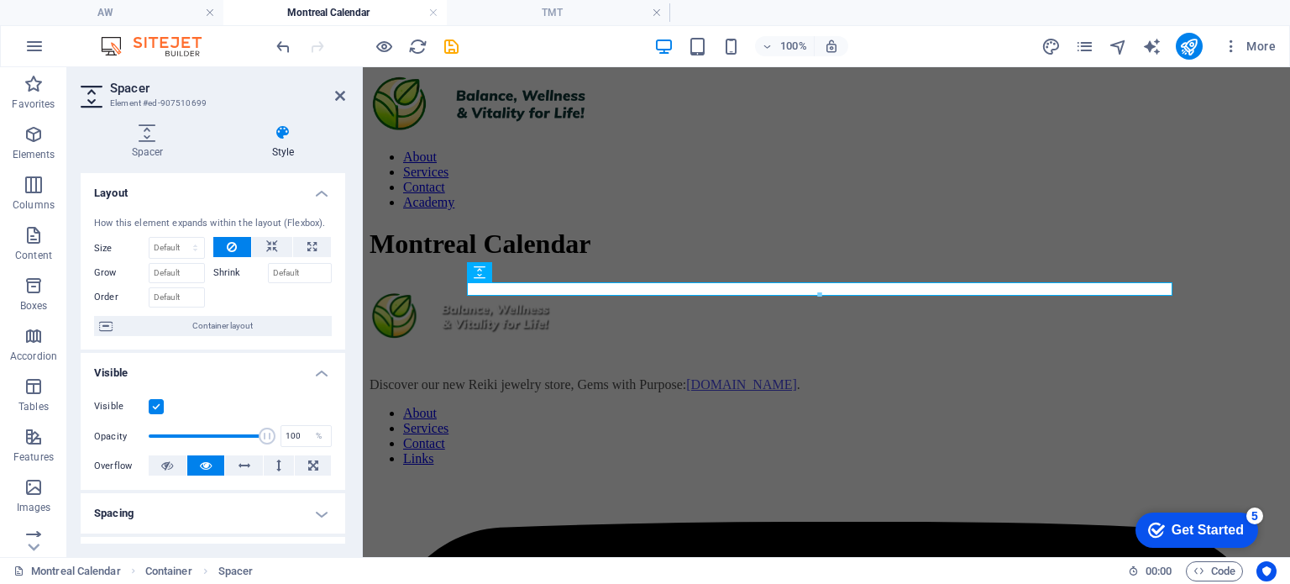
drag, startPoint x: 341, startPoint y: 207, endPoint x: 344, endPoint y: 385, distance: 178.0
click at [344, 385] on div "Layout How this element expands within the layout (Flexbox). Size Default auto …" at bounding box center [213, 358] width 264 height 370
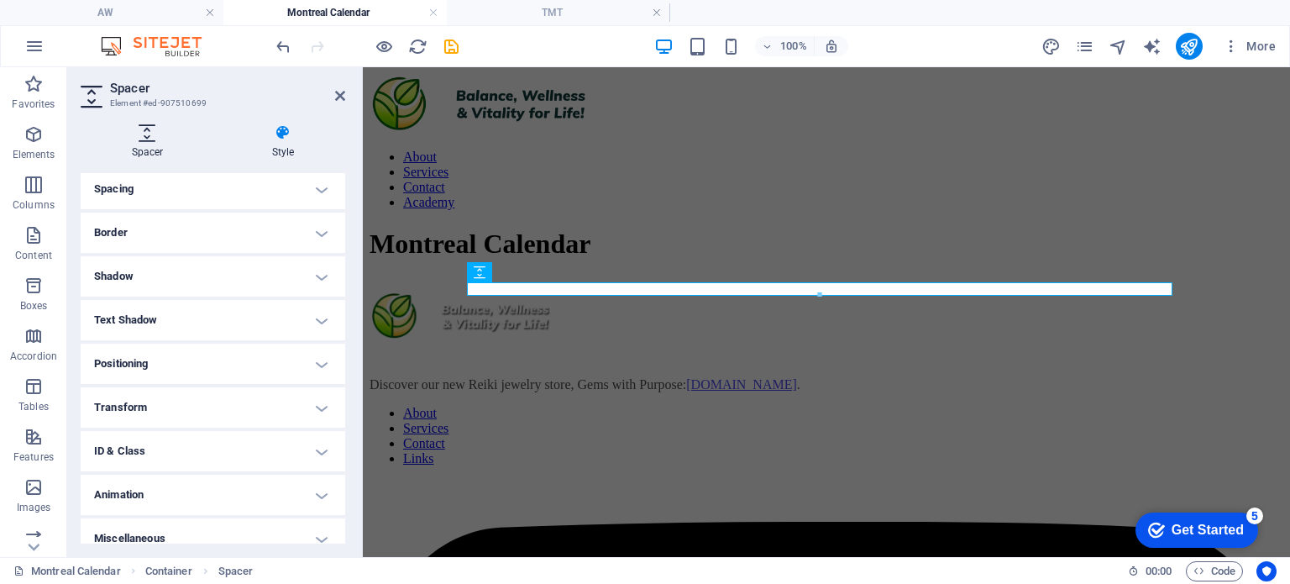
click at [148, 144] on h4 "Spacer" at bounding box center [151, 141] width 140 height 35
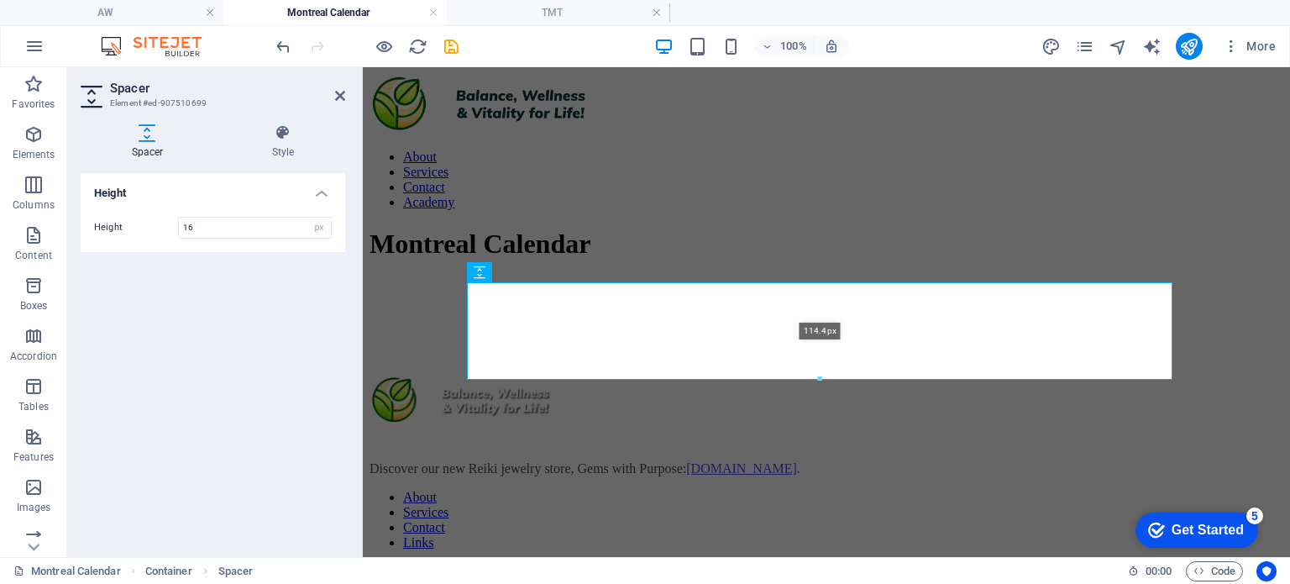
drag, startPoint x: 821, startPoint y: 291, endPoint x: 822, endPoint y: 376, distance: 84.8
click at [822, 376] on div at bounding box center [820, 379] width 704 height 6
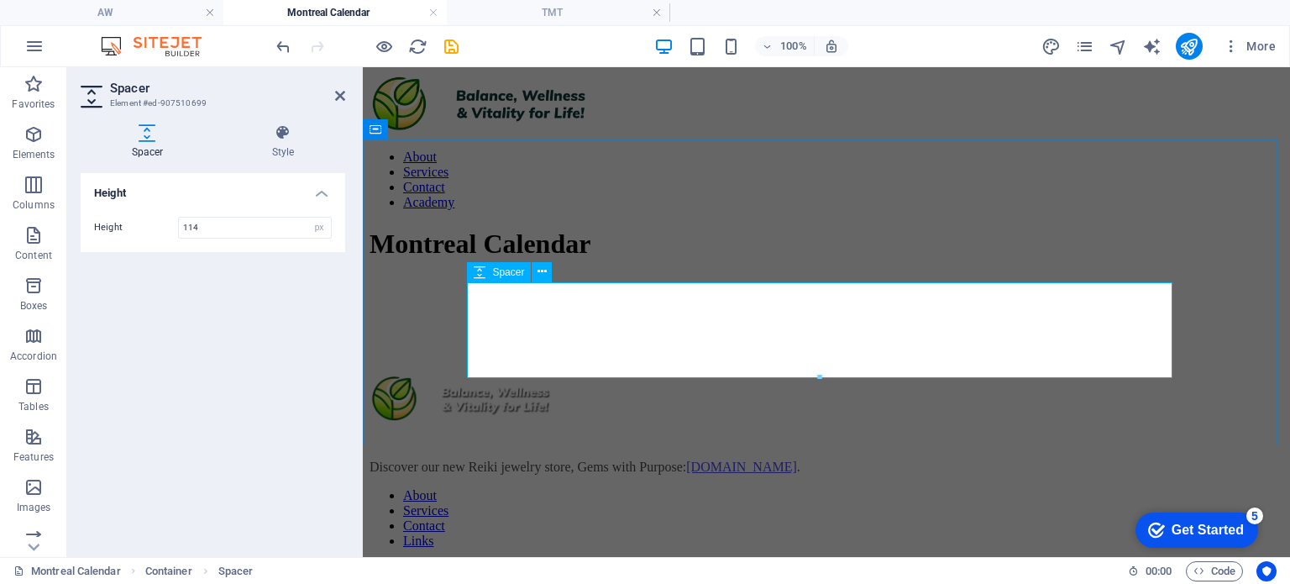
click at [747, 322] on div at bounding box center [826, 325] width 914 height 96
click at [284, 45] on icon "undo" at bounding box center [283, 46] width 19 height 19
type input "14"
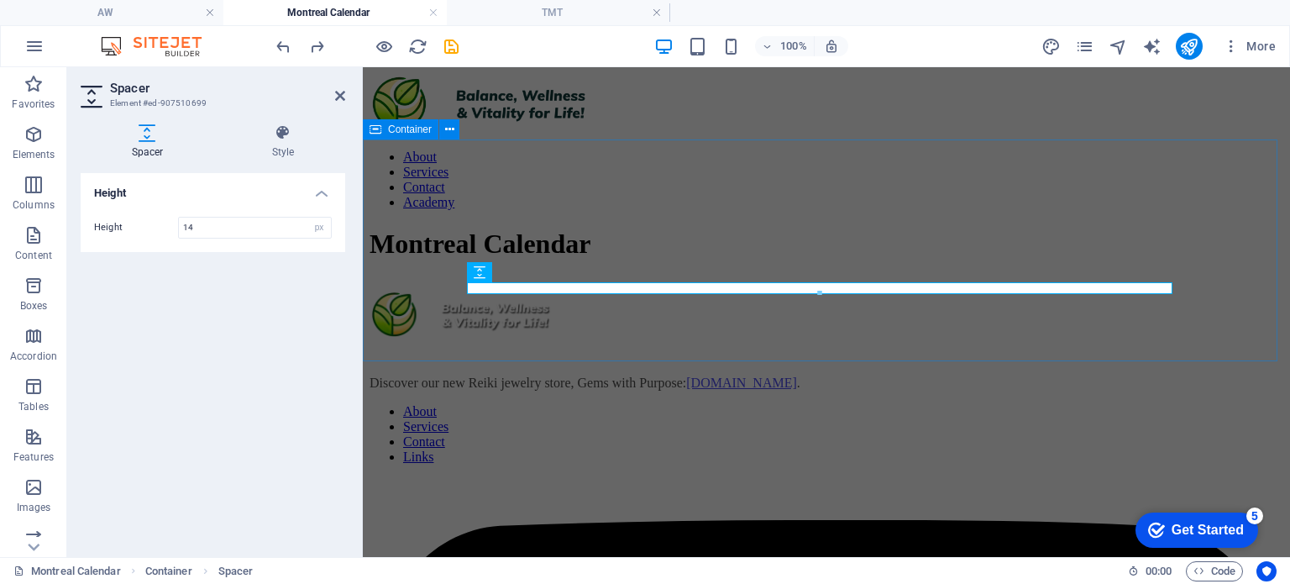
click at [762, 290] on div "Montreal Calendar" at bounding box center [826, 258] width 914 height 61
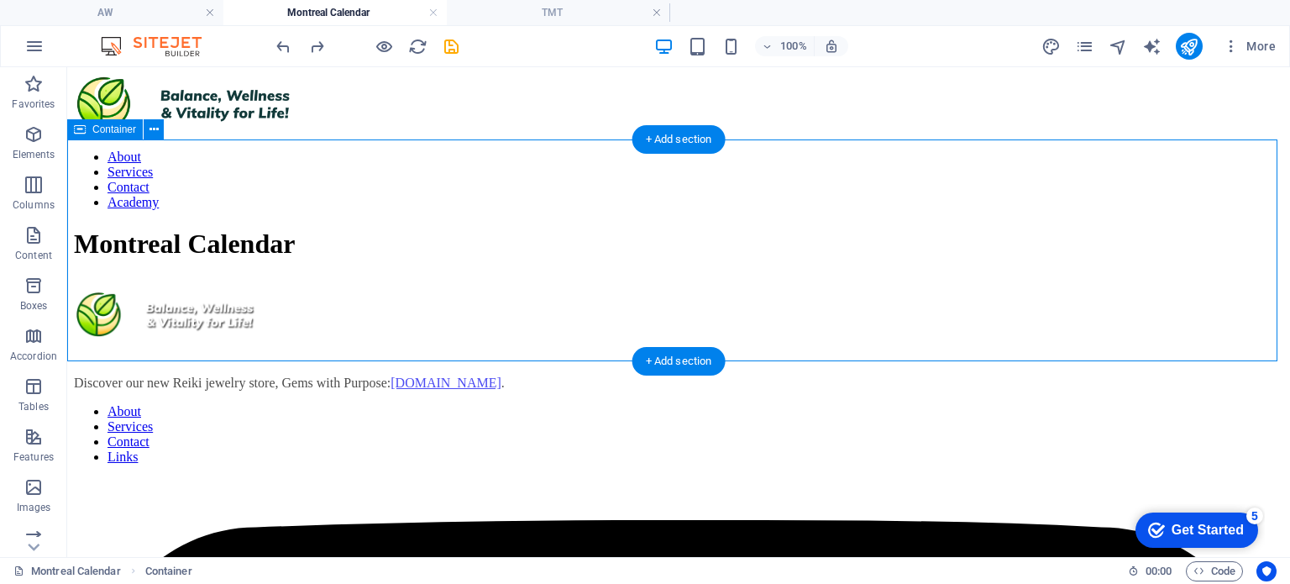
click at [513, 290] on div "Montreal Calendar" at bounding box center [678, 258] width 1209 height 61
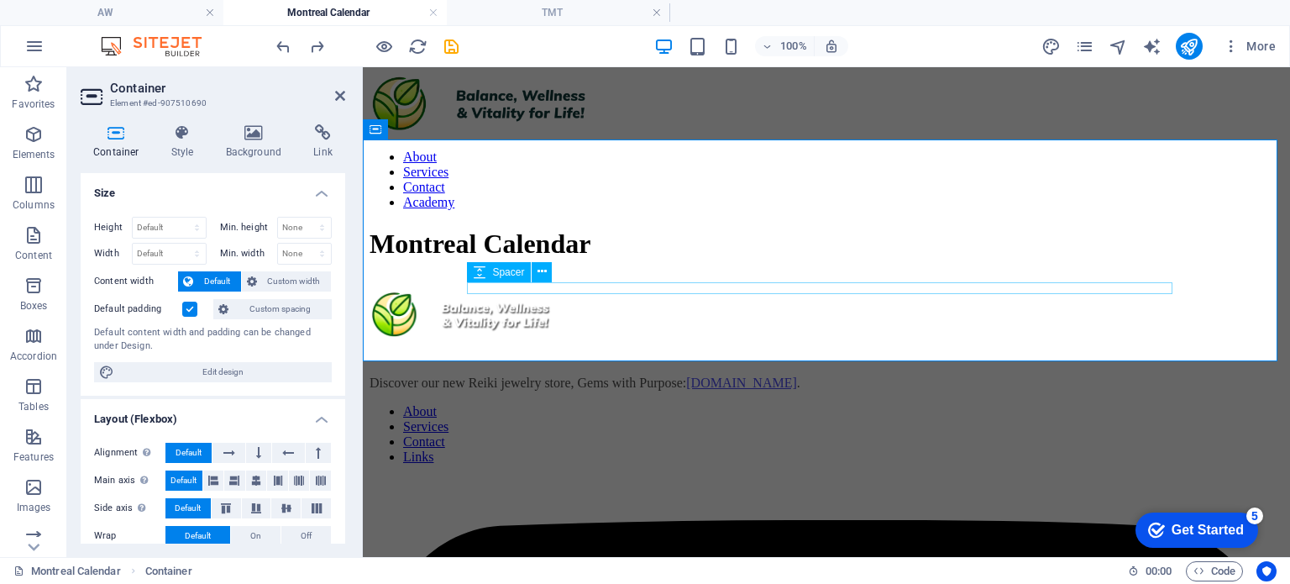
click at [608, 281] on div at bounding box center [826, 283] width 914 height 12
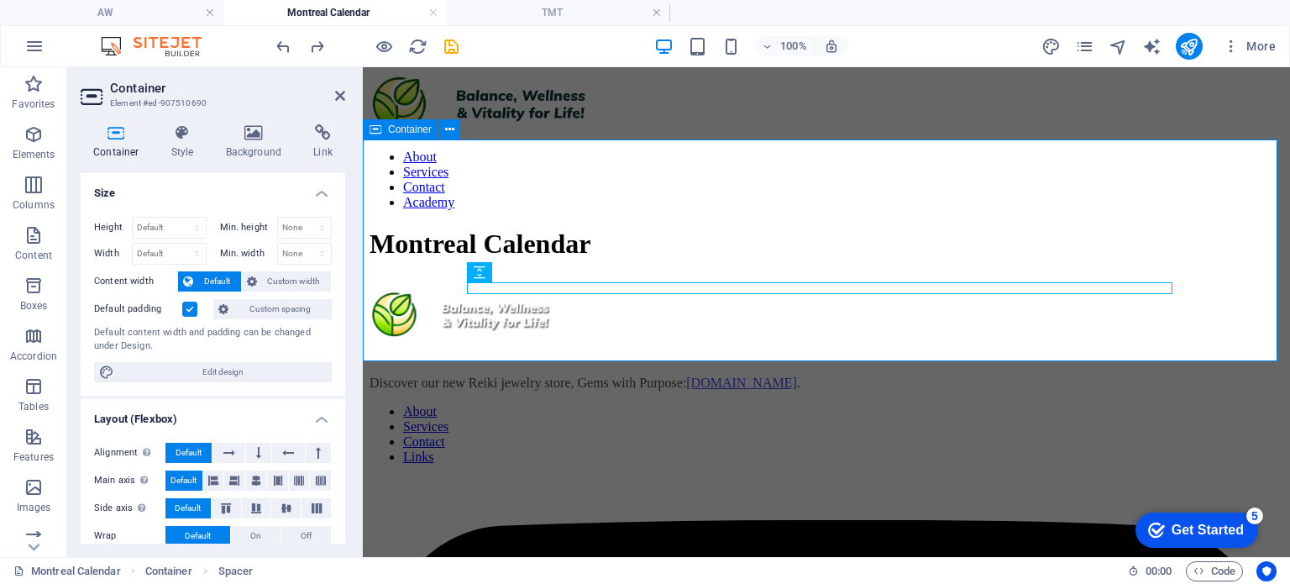
click at [626, 290] on div "Montreal Calendar" at bounding box center [826, 258] width 914 height 61
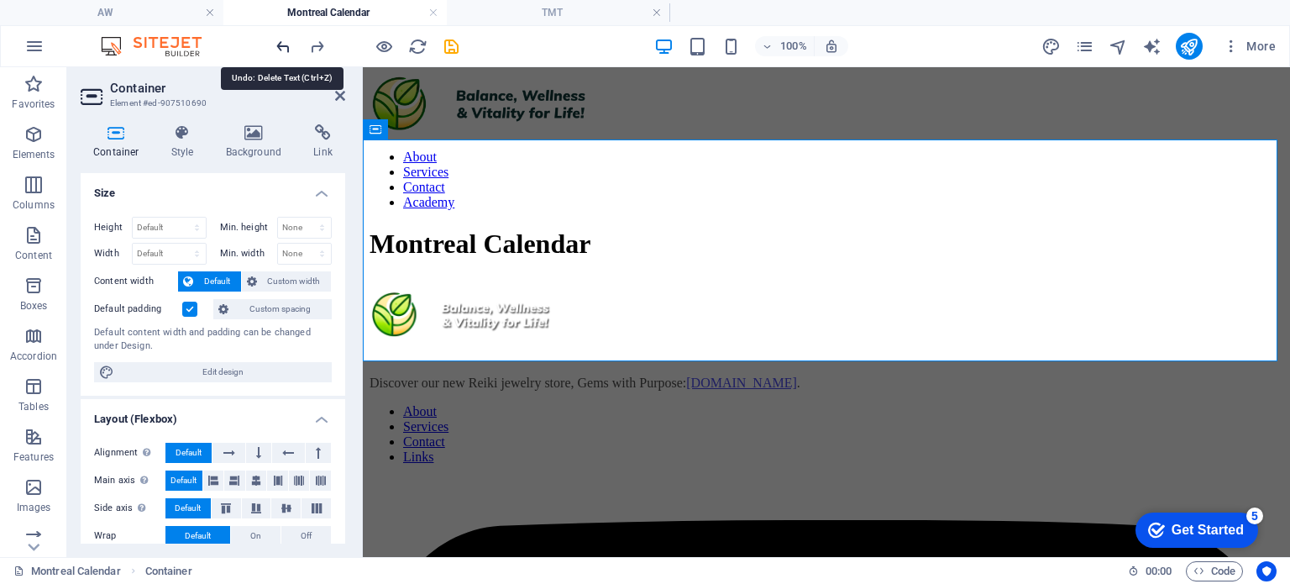
click at [287, 43] on icon "undo" at bounding box center [283, 46] width 19 height 19
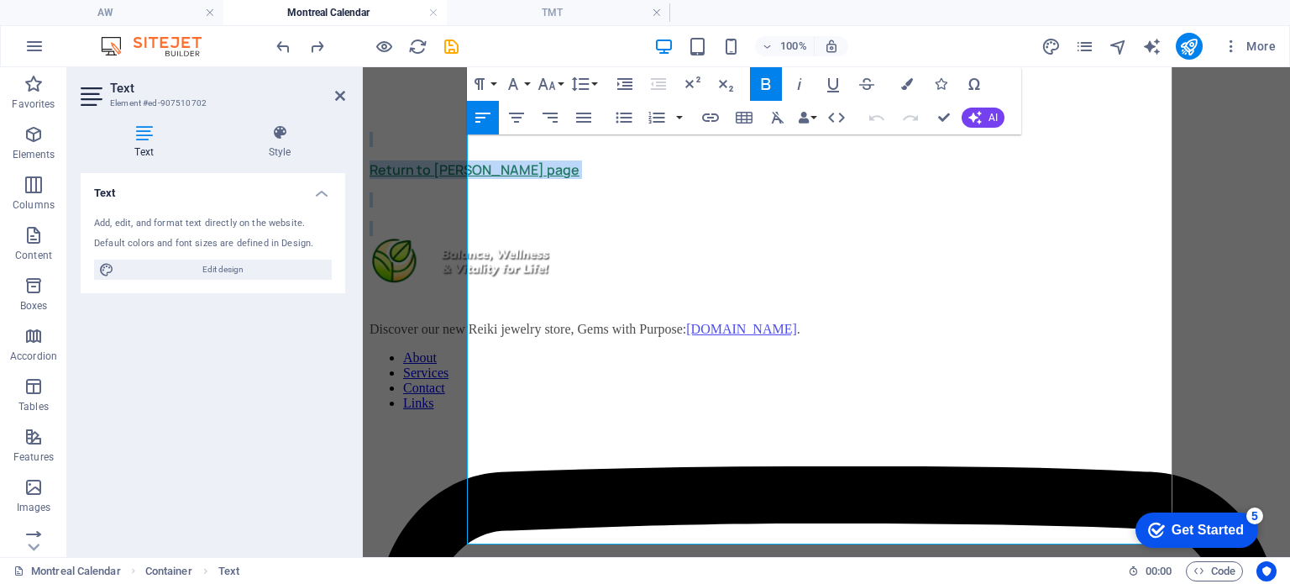
scroll to position [897, 0]
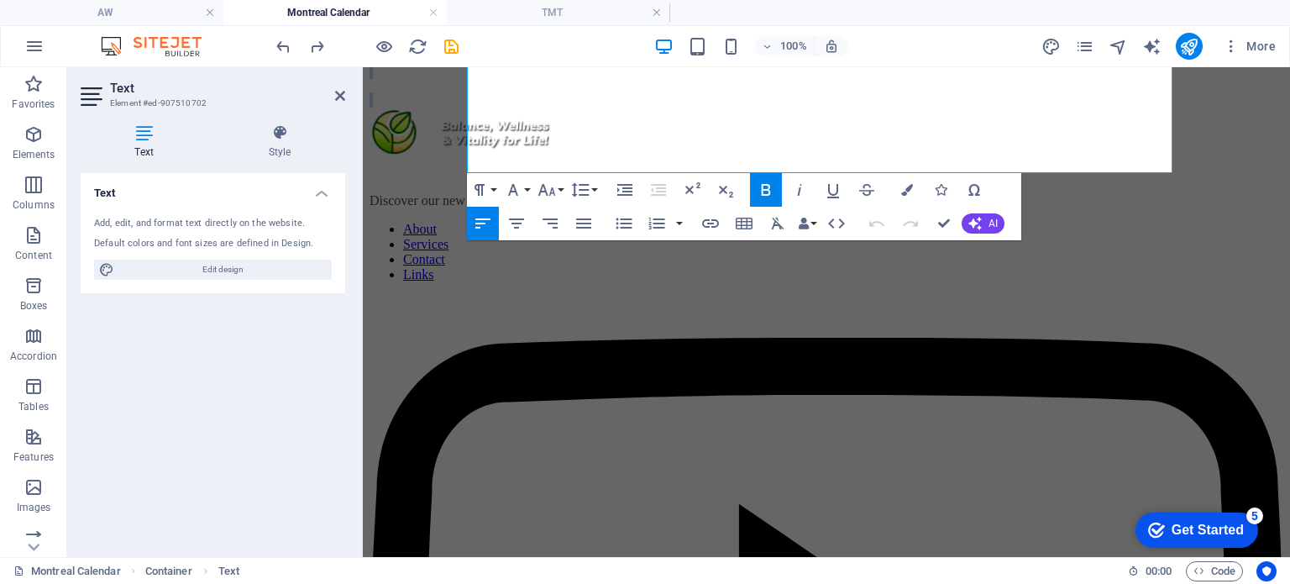
drag, startPoint x: 469, startPoint y: 301, endPoint x: 1008, endPoint y: 623, distance: 628.1
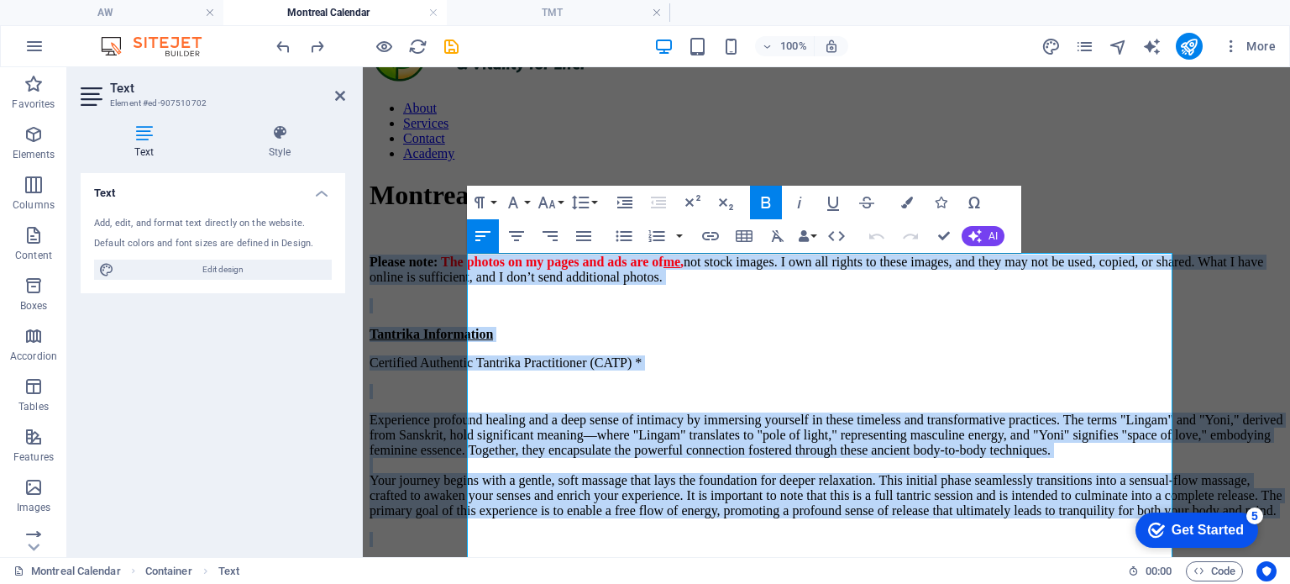
scroll to position [40, 0]
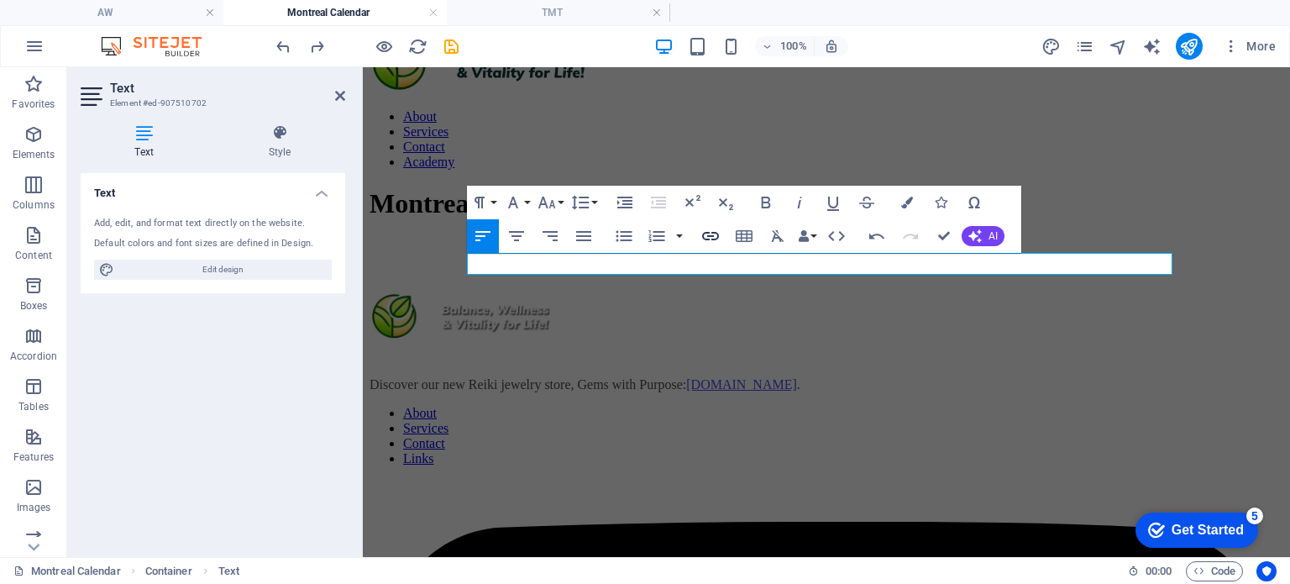
click at [710, 234] on icon "button" at bounding box center [710, 236] width 20 height 20
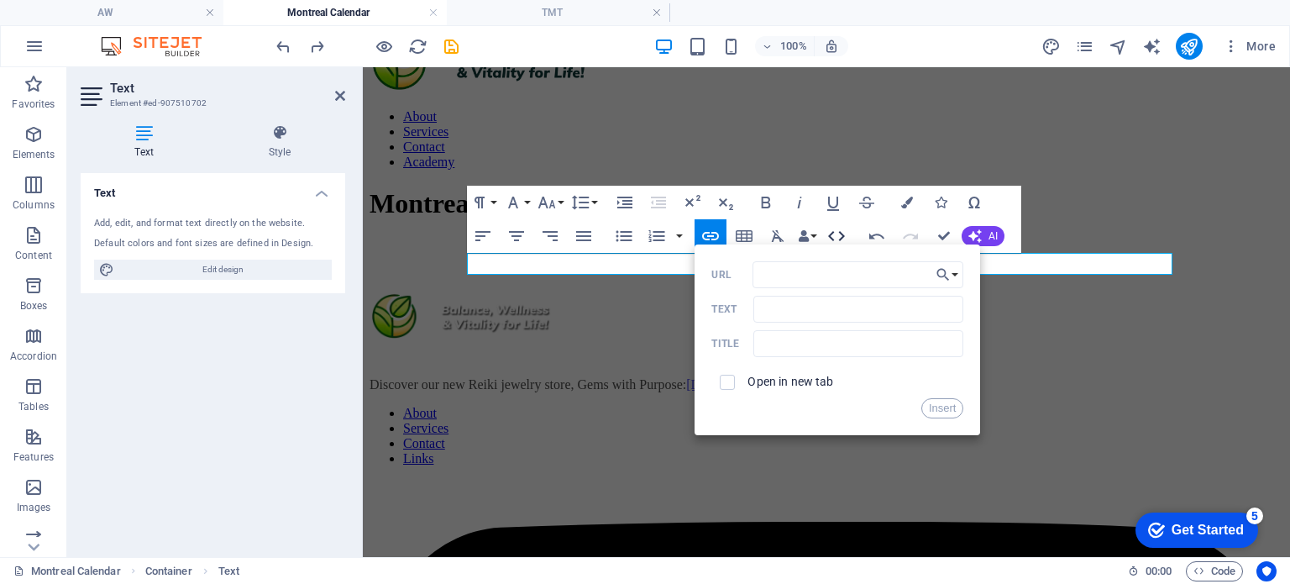
click at [836, 236] on icon "button" at bounding box center [836, 236] width 20 height 20
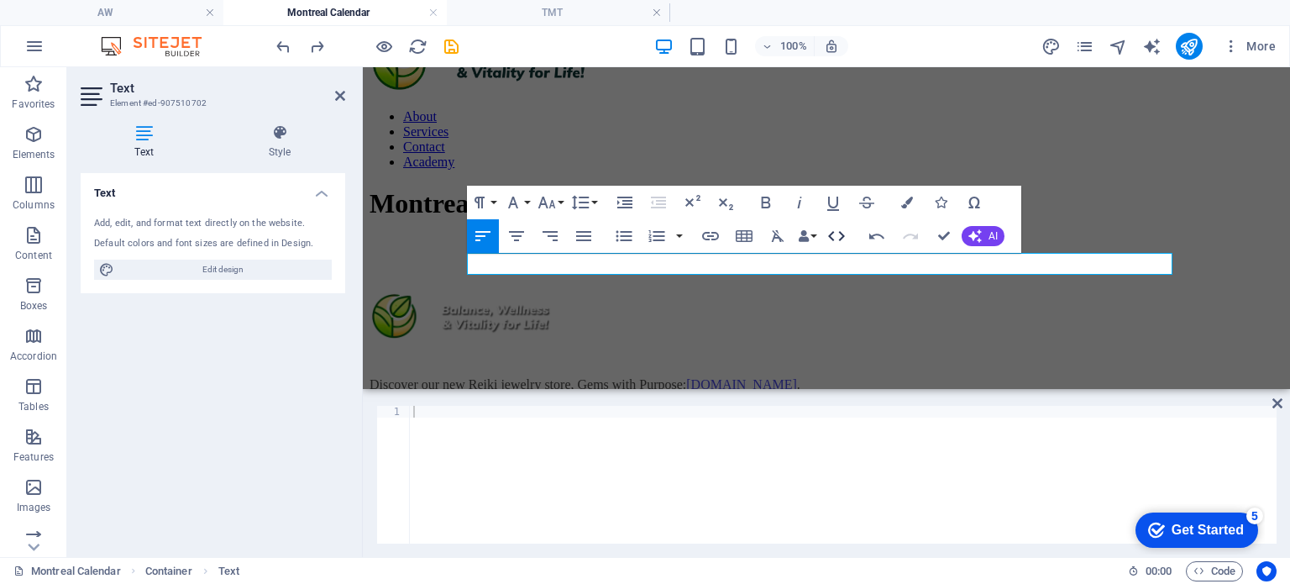
click at [836, 236] on icon "button" at bounding box center [836, 236] width 20 height 20
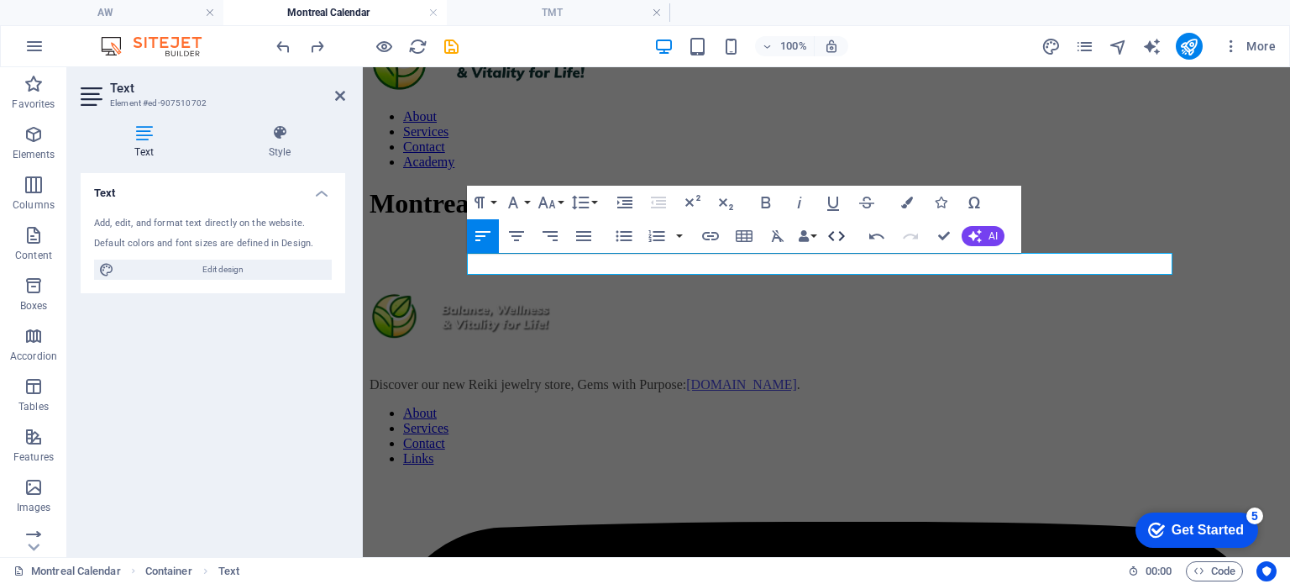
click at [836, 236] on icon "button" at bounding box center [836, 236] width 20 height 20
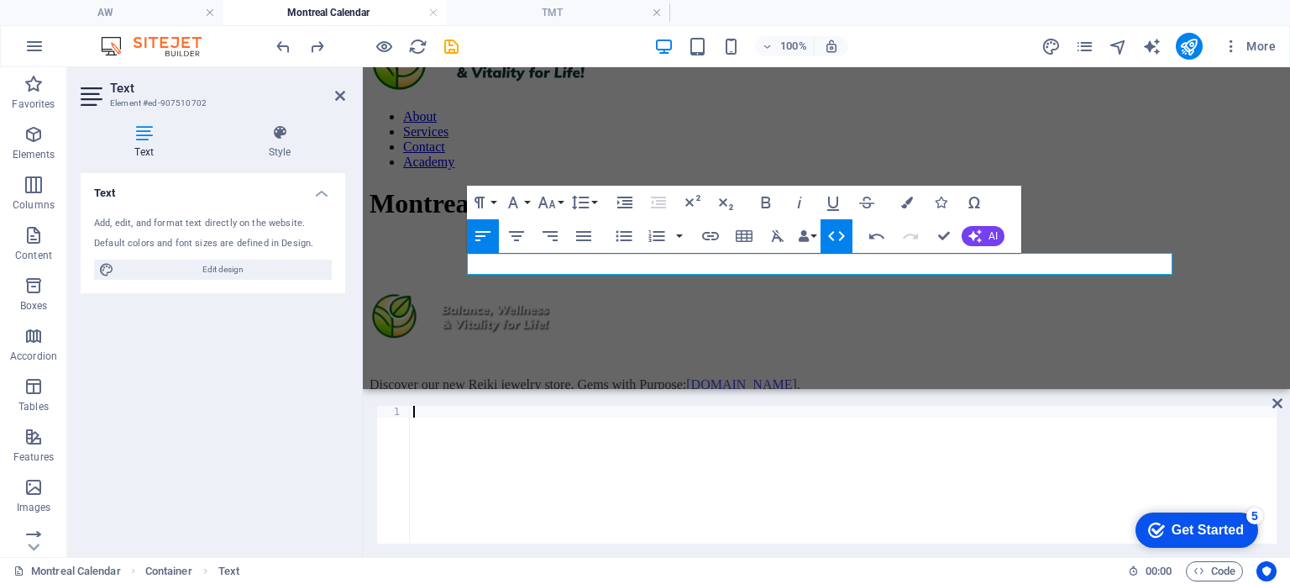
click at [524, 444] on div at bounding box center [843, 486] width 867 height 161
paste textarea "<iframe src="https://calendar.google.com/calendar/embed?src=calendar0137%40gmai…"
type textarea "<iframe src="https://calendar.google.com/calendar/embed?src=calendar0137%40gmai…"
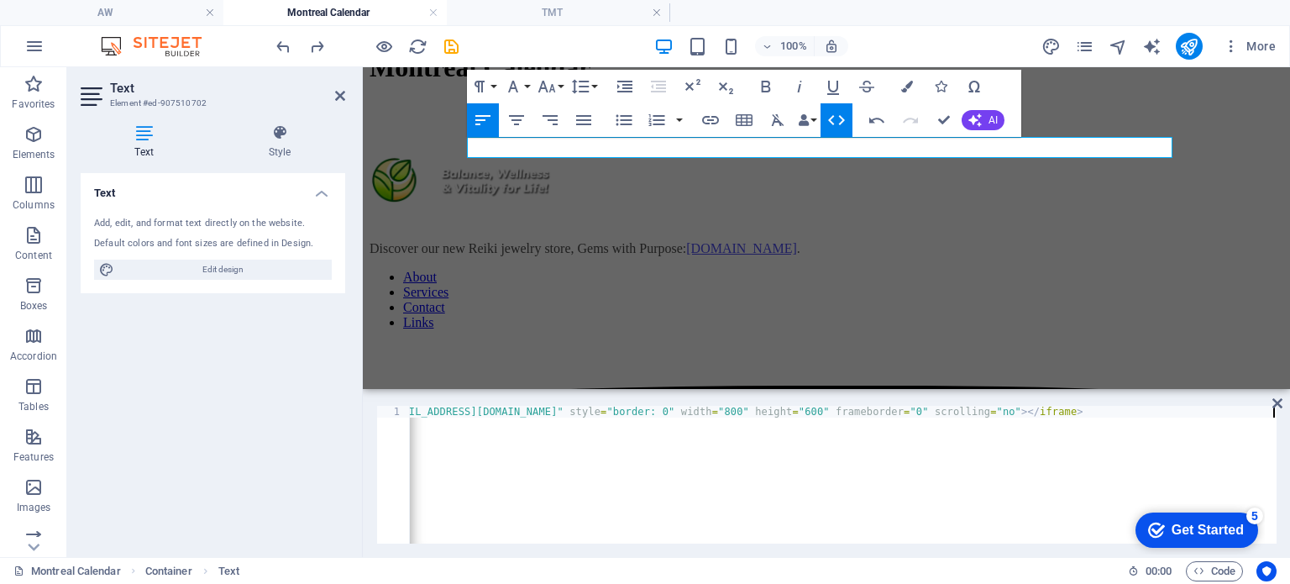
scroll to position [157, 0]
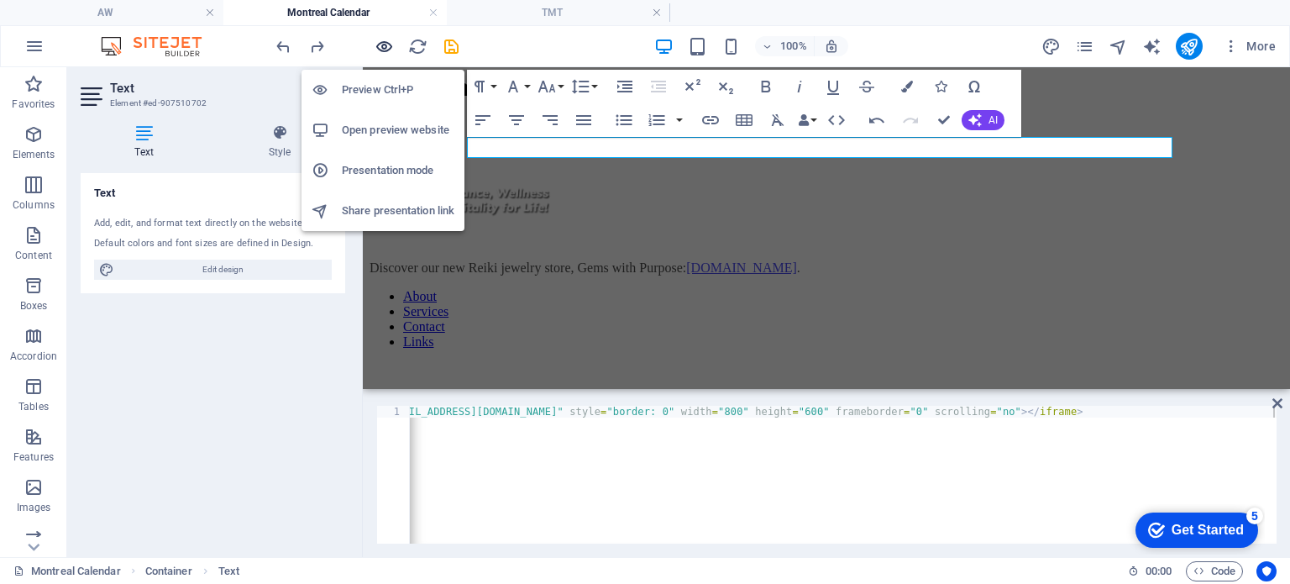
click at [390, 53] on icon "button" at bounding box center [383, 46] width 19 height 19
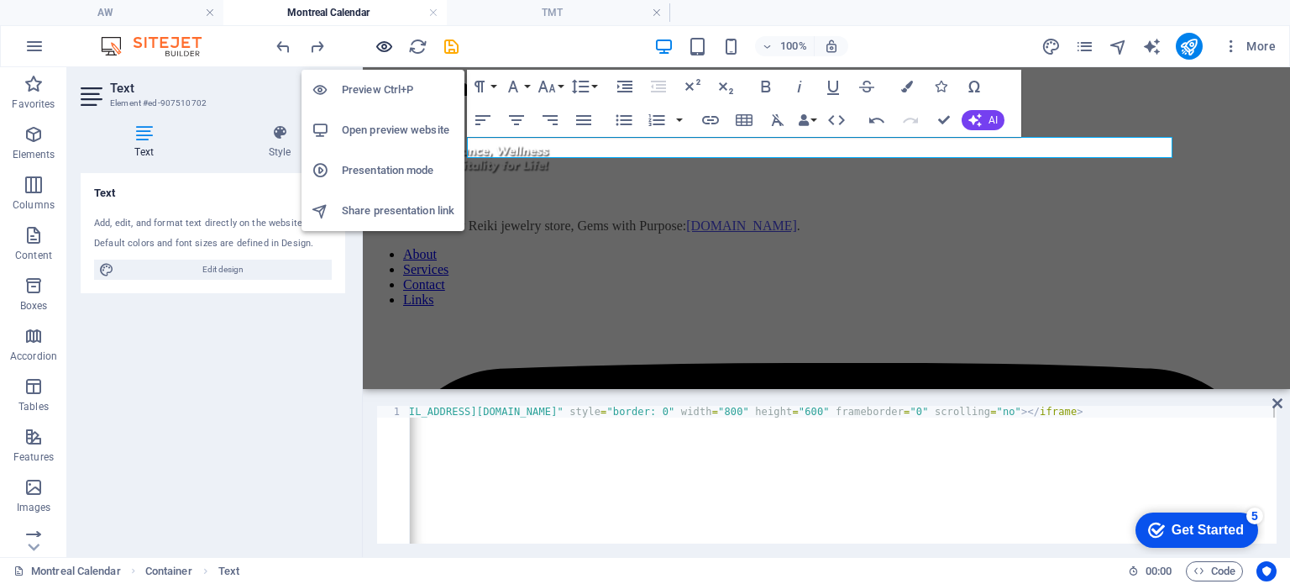
scroll to position [121, 0]
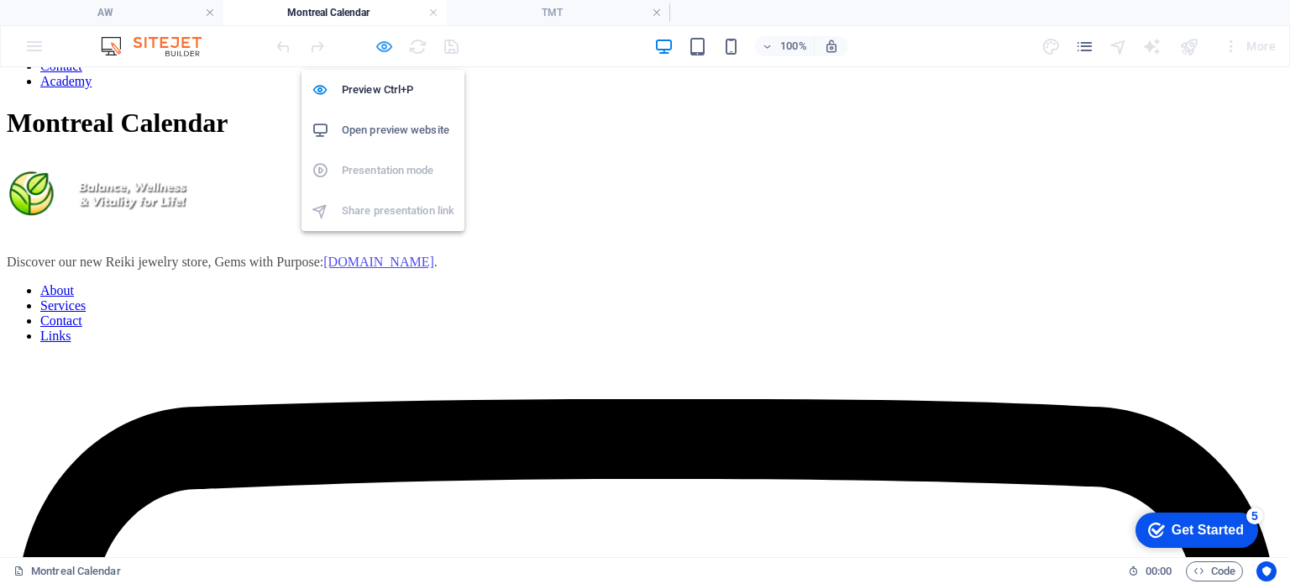
click at [383, 46] on icon "button" at bounding box center [383, 46] width 19 height 19
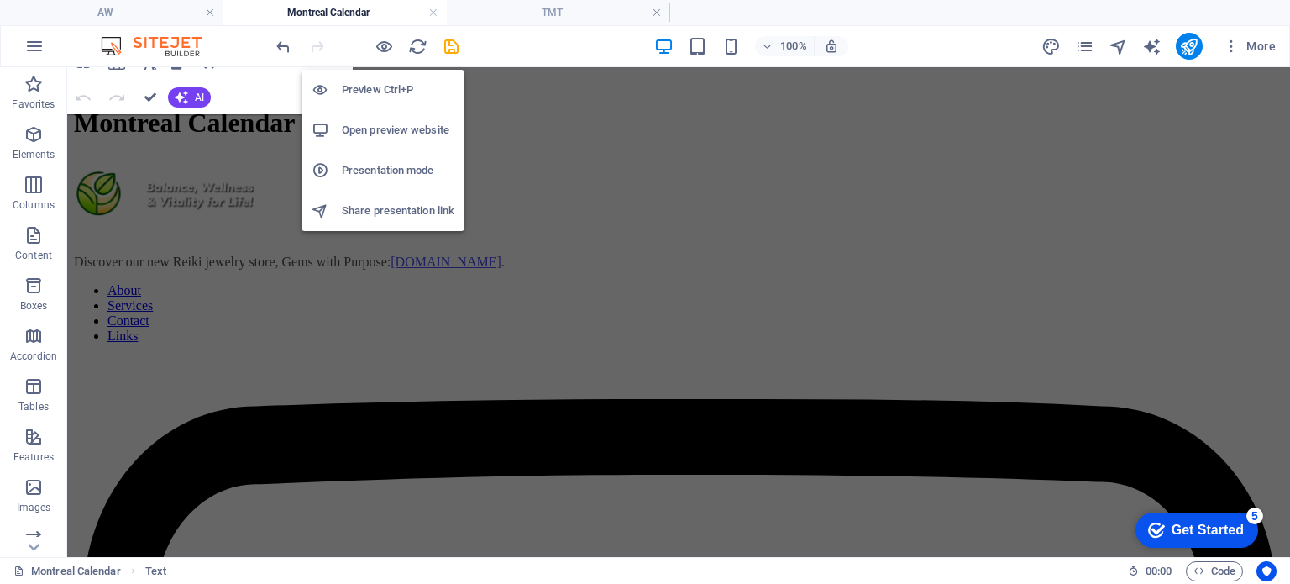
click at [374, 83] on h6 "Preview Ctrl+P" at bounding box center [398, 90] width 113 height 20
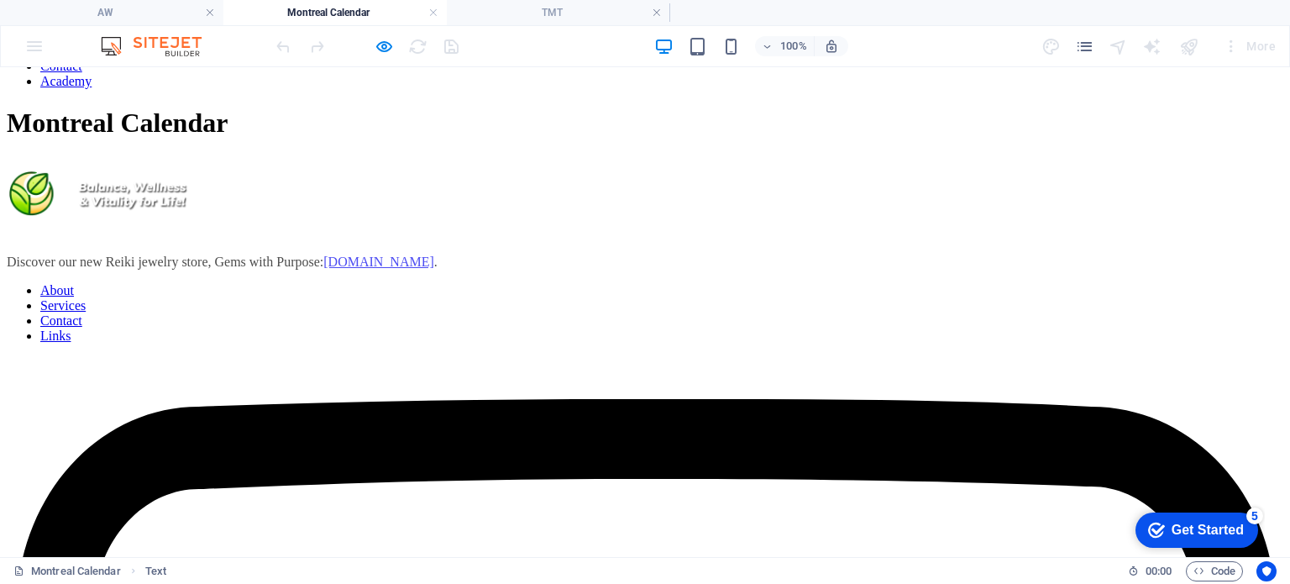
scroll to position [0, 0]
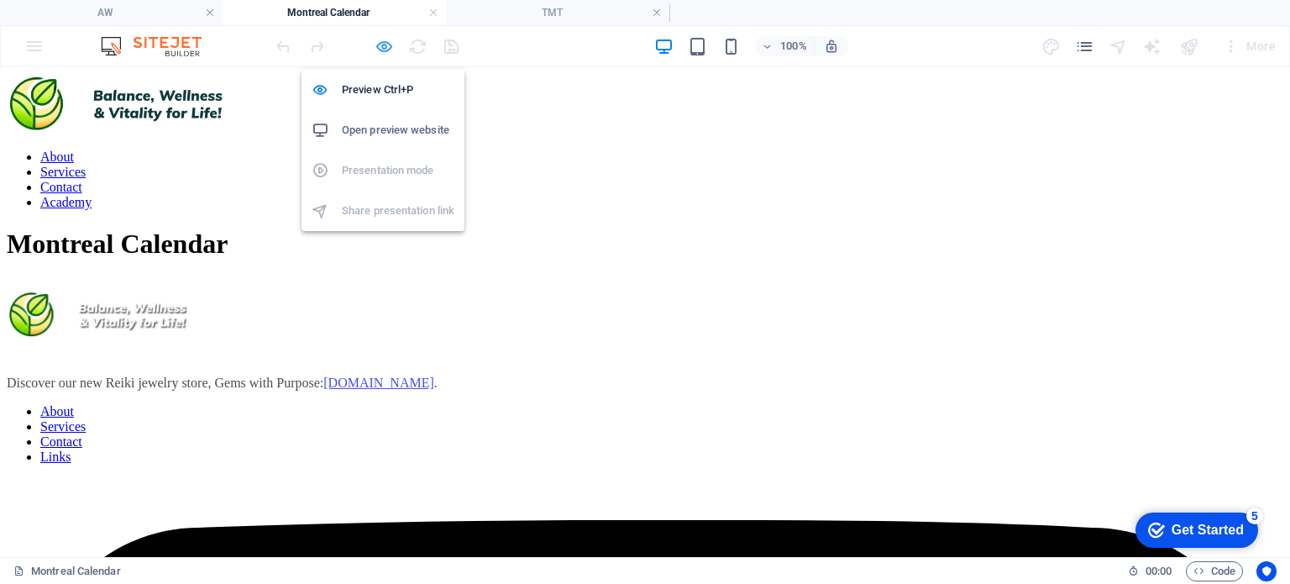
click at [390, 43] on icon "button" at bounding box center [383, 46] width 19 height 19
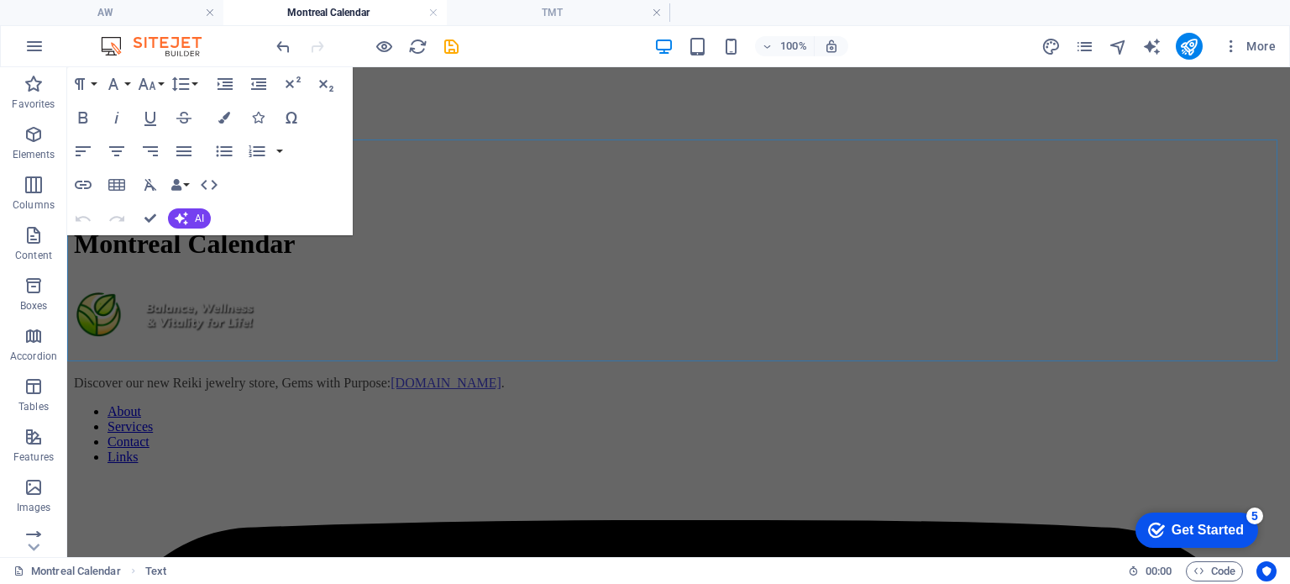
click at [612, 290] on div "Montreal Calendar" at bounding box center [678, 258] width 1209 height 61
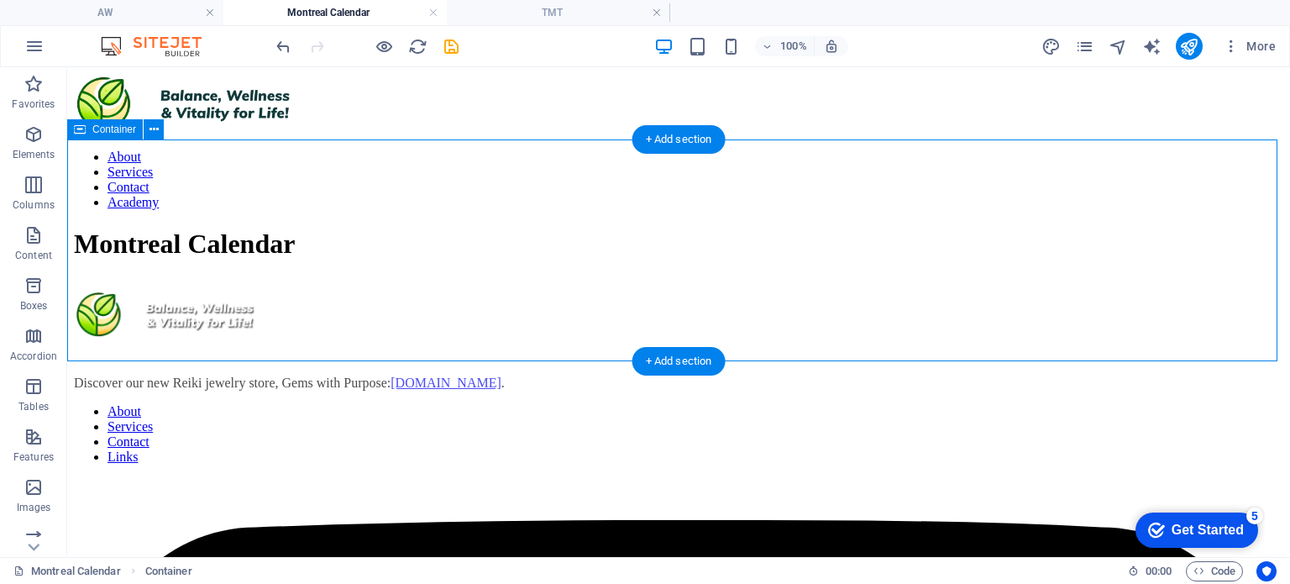
click at [599, 290] on div "Montreal Calendar" at bounding box center [678, 258] width 1209 height 61
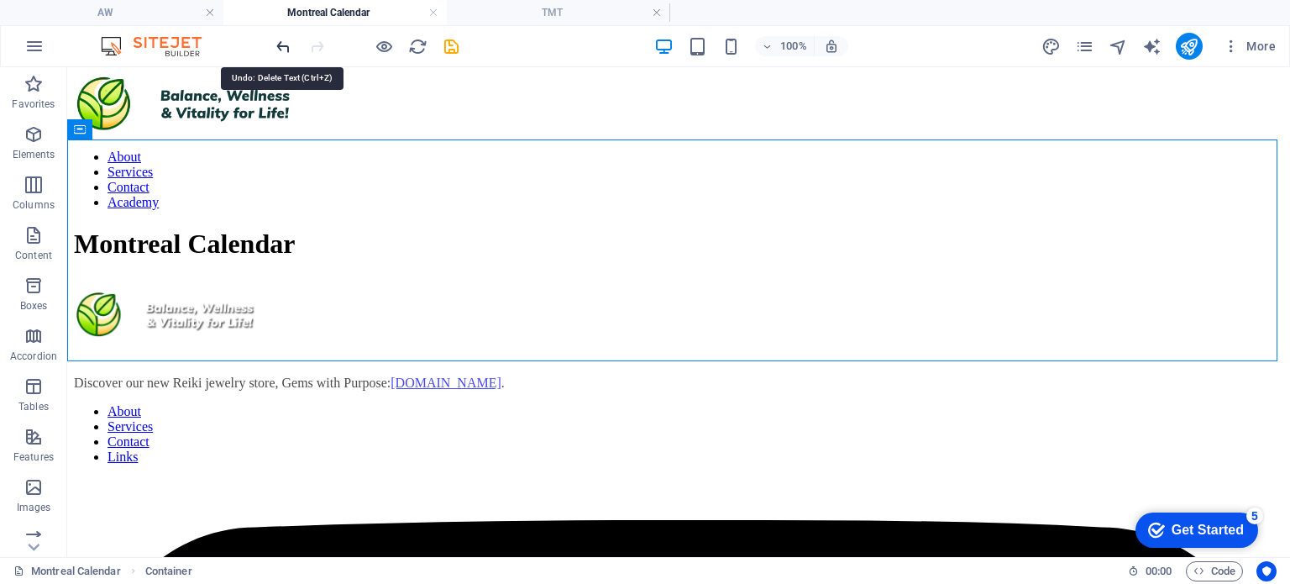
click at [281, 39] on icon "undo" at bounding box center [283, 46] width 19 height 19
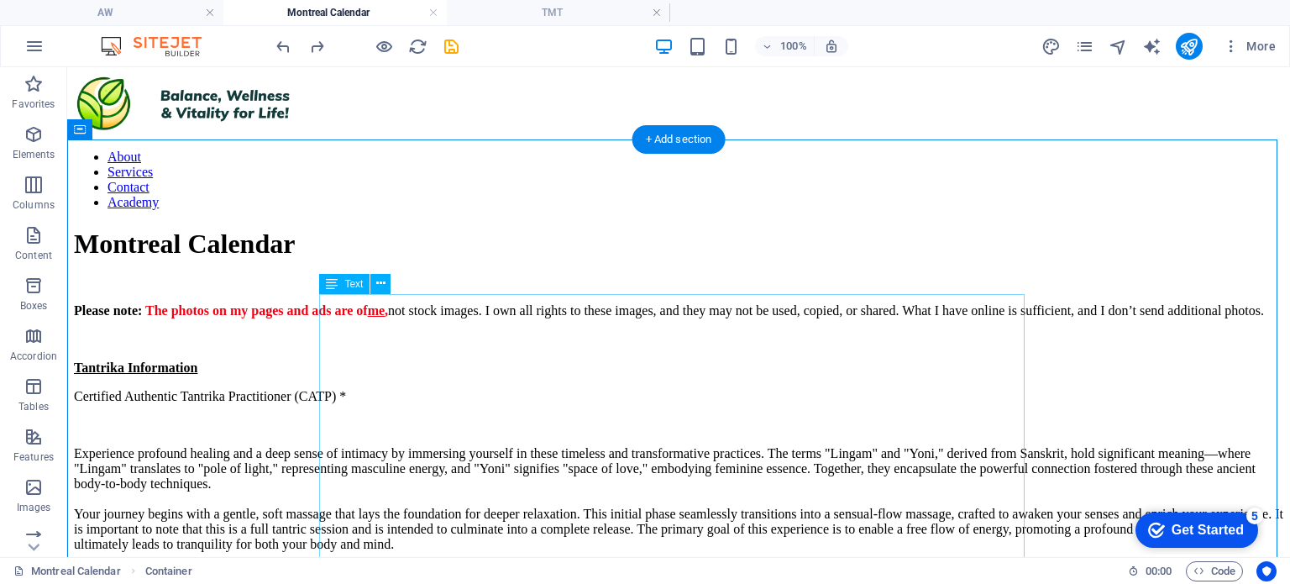
click at [594, 241] on div "Montreal Calendar" at bounding box center [678, 243] width 1209 height 31
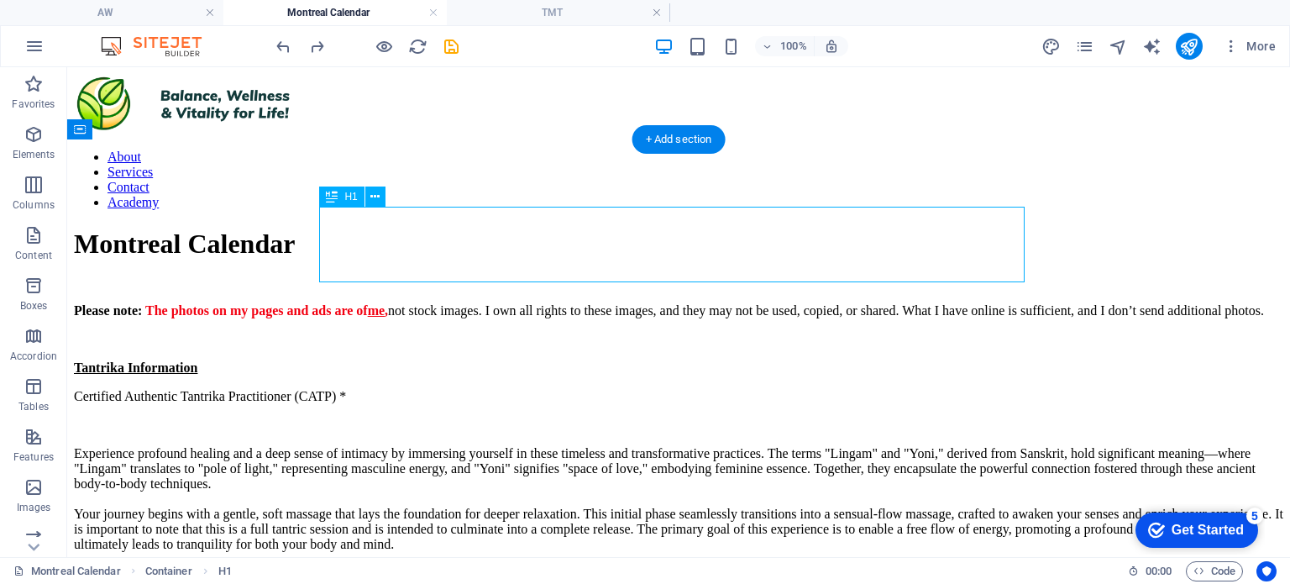
click at [594, 241] on div "Montreal Calendar" at bounding box center [678, 243] width 1209 height 31
click at [593, 242] on div "Montreal Calendar" at bounding box center [678, 243] width 1209 height 31
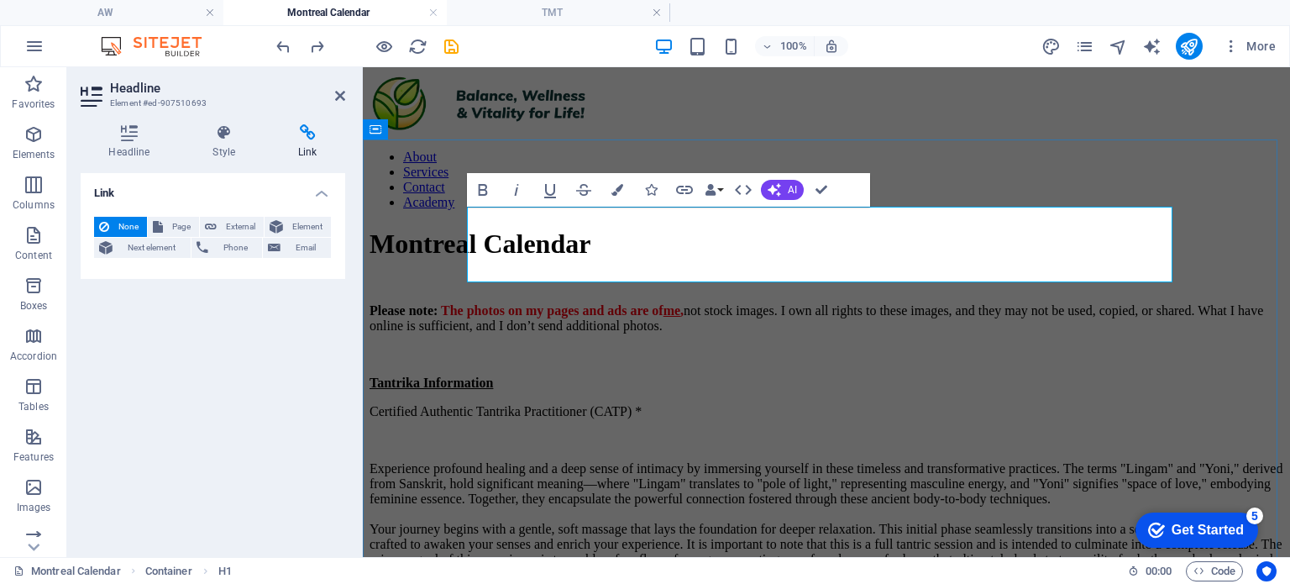
click at [739, 238] on h1 "Montreal Calendar" at bounding box center [826, 243] width 914 height 31
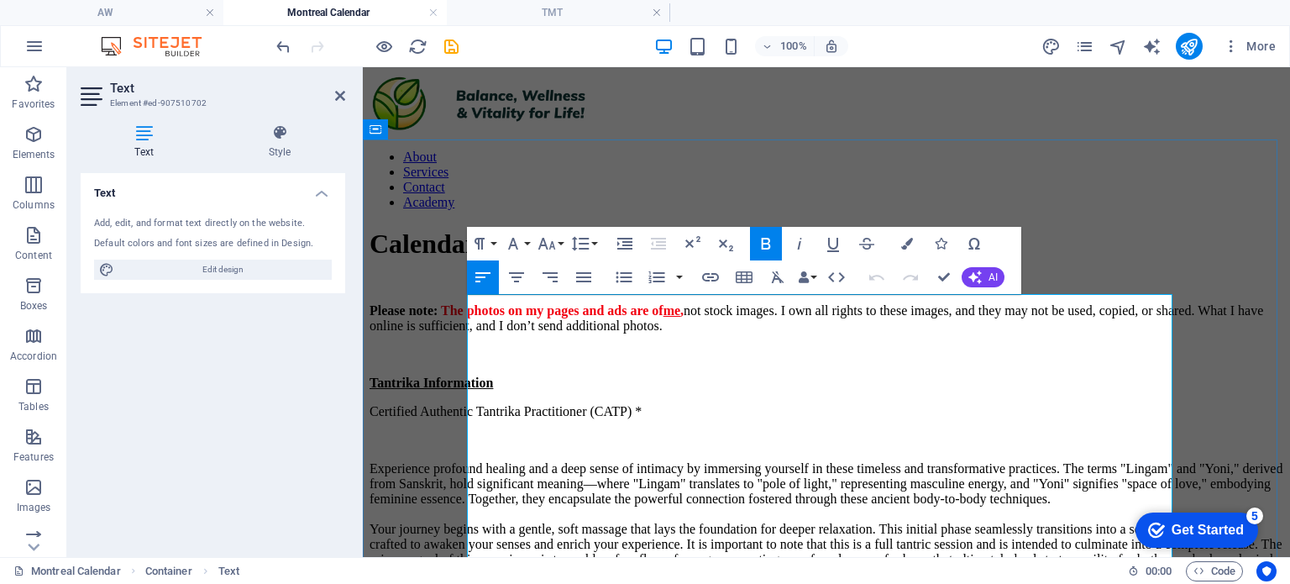
click at [437, 303] on strong "Please note:" at bounding box center [403, 310] width 68 height 14
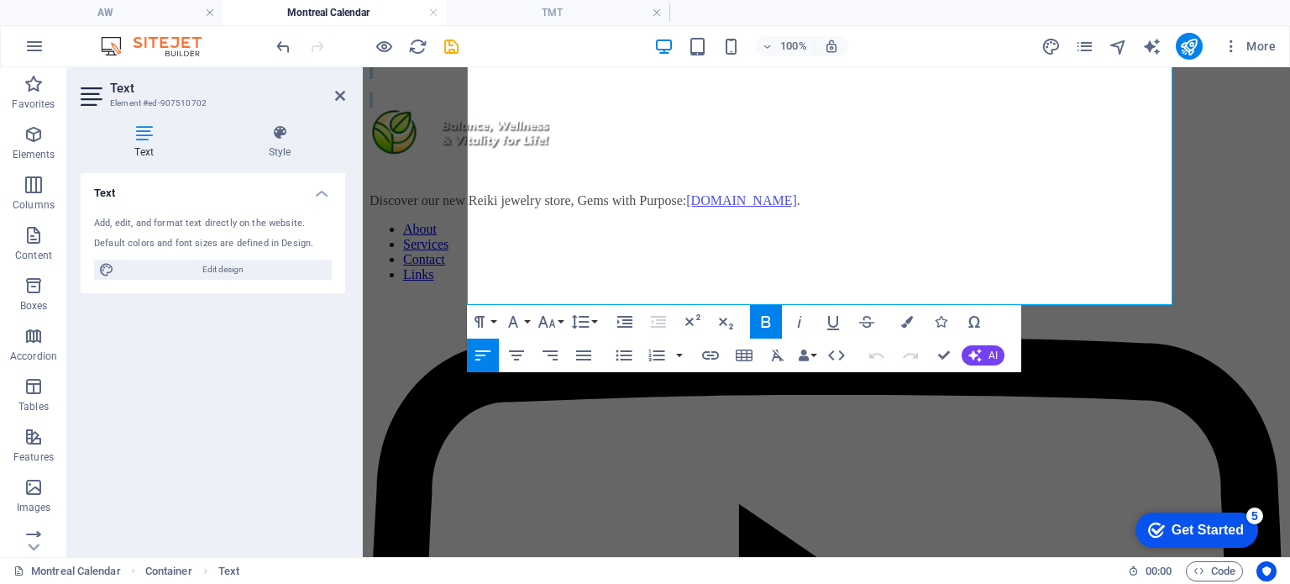
drag, startPoint x: 551, startPoint y: 300, endPoint x: 1141, endPoint y: 641, distance: 681.6
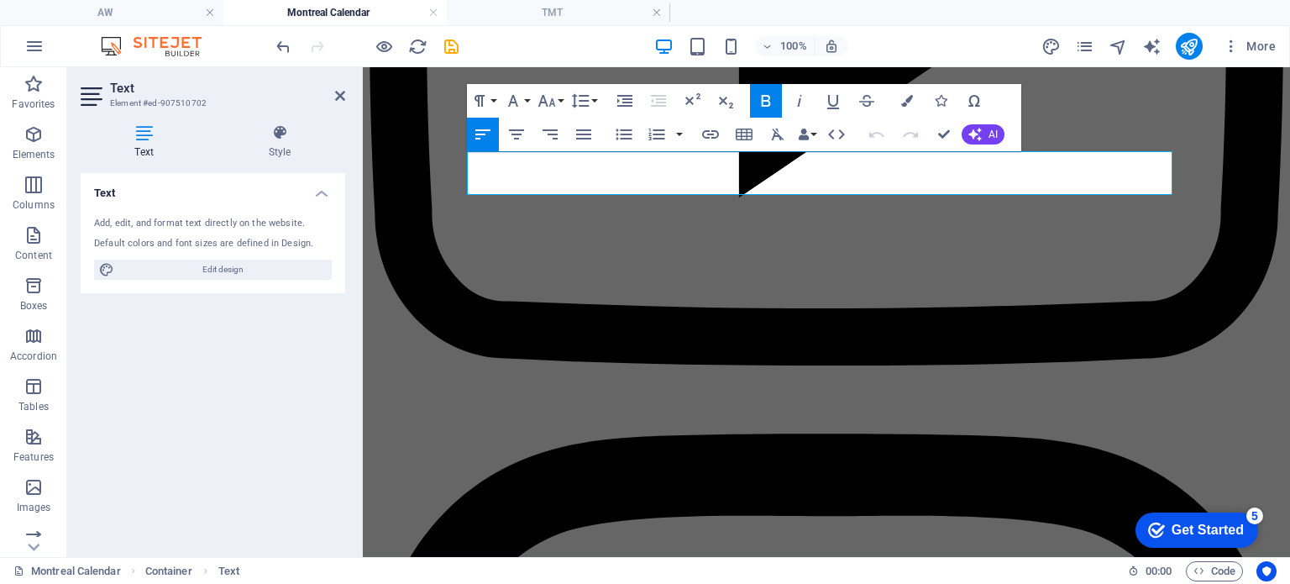
scroll to position [142, 0]
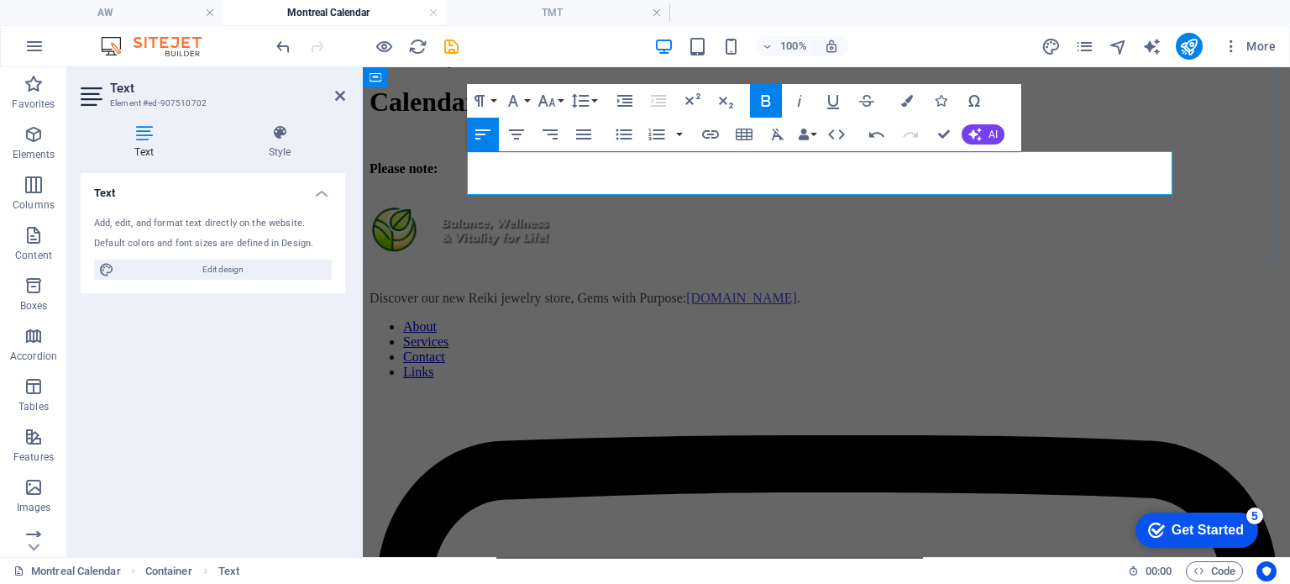
click at [551, 163] on p "Please note:" at bounding box center [826, 168] width 914 height 15
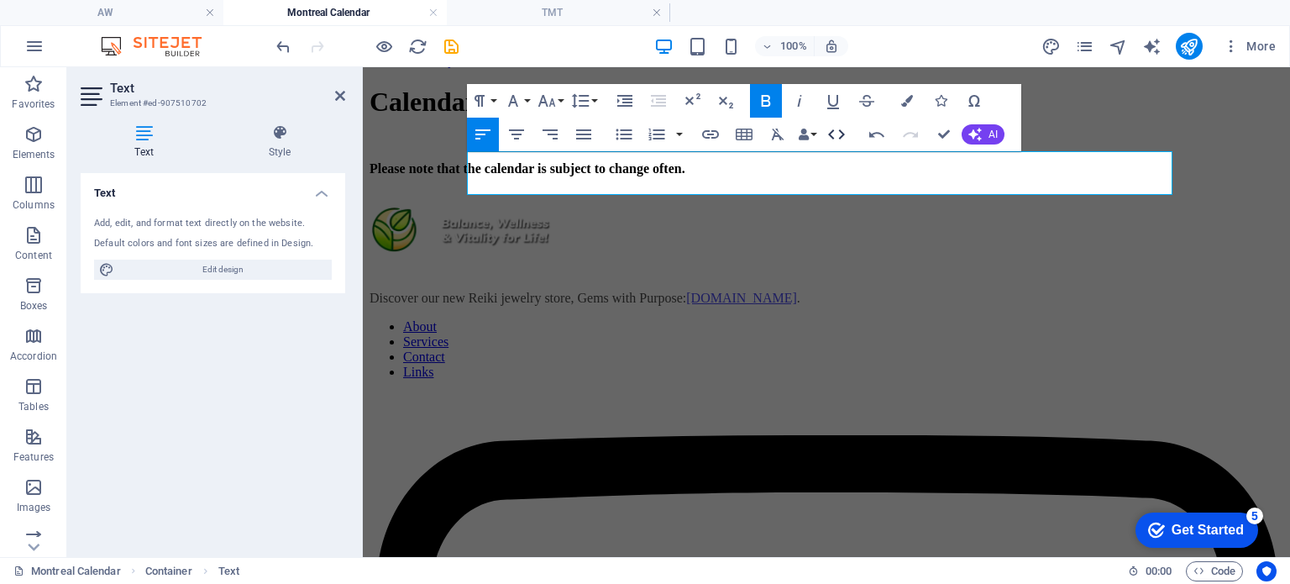
click at [836, 134] on icon "button" at bounding box center [836, 134] width 20 height 20
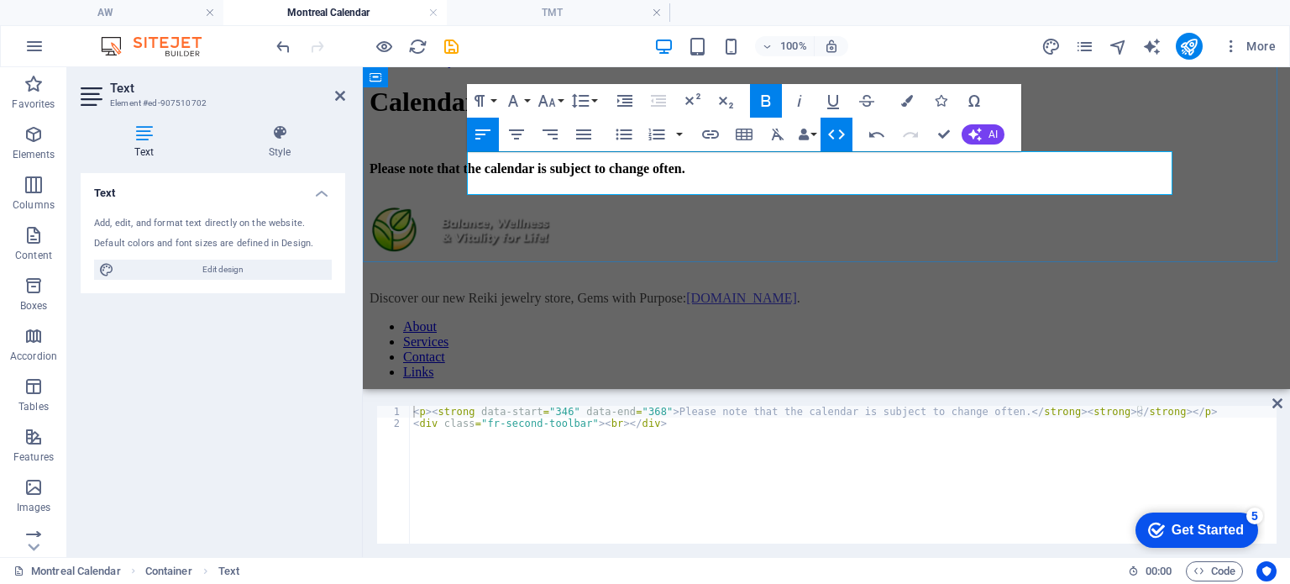
scroll to position [164, 0]
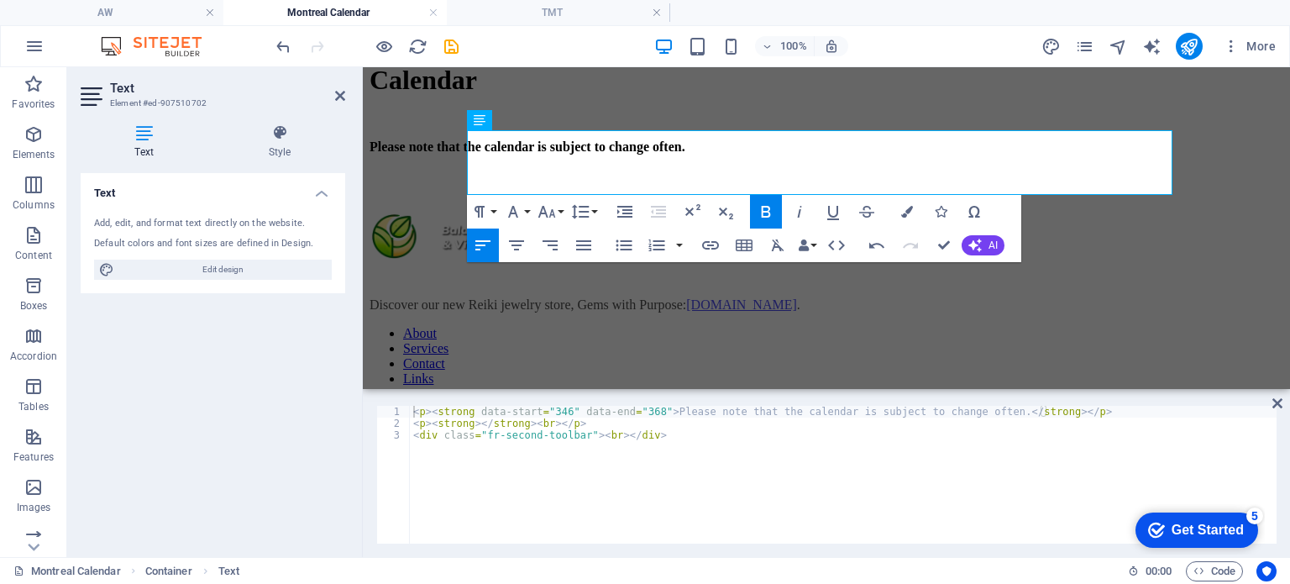
click at [667, 435] on div "< p > < strong data-start = "346" data-end = "368" > Please note that the calen…" at bounding box center [843, 486] width 867 height 161
paste textarea "<iframe src="https://calendar.google.com/calendar/embed?src=calendar0137%40gmai…"
type textarea "<div class="fr-second-toolbar"><br></div><iframe src="https://calendar.google.c…"
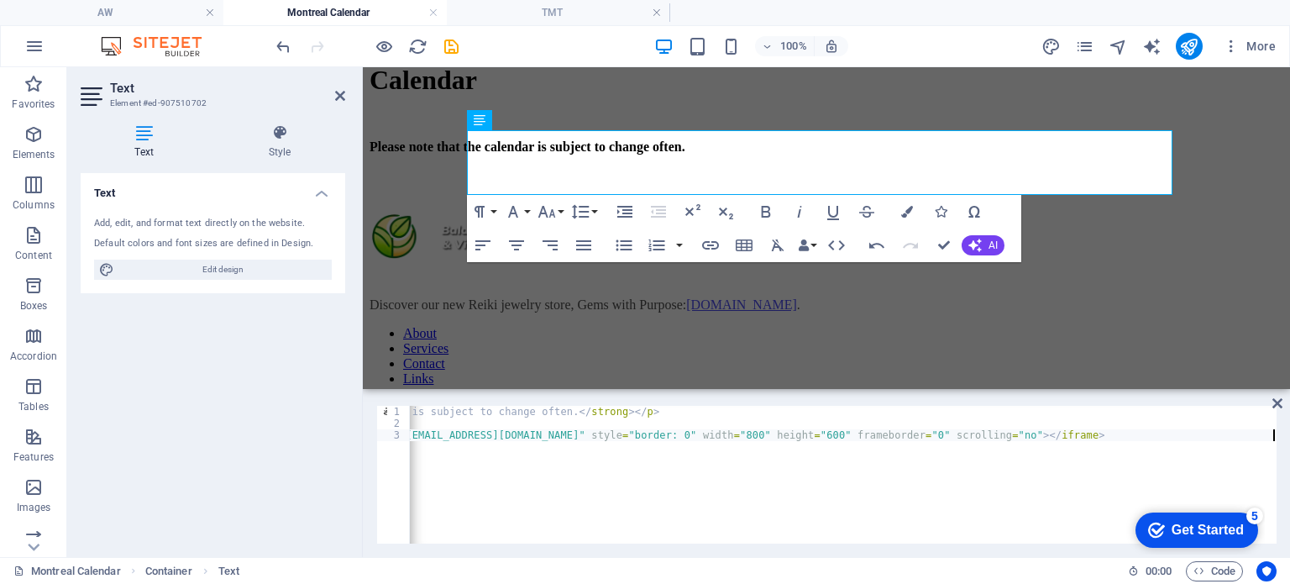
scroll to position [0, 452]
click at [621, 168] on p "​" at bounding box center [826, 175] width 914 height 15
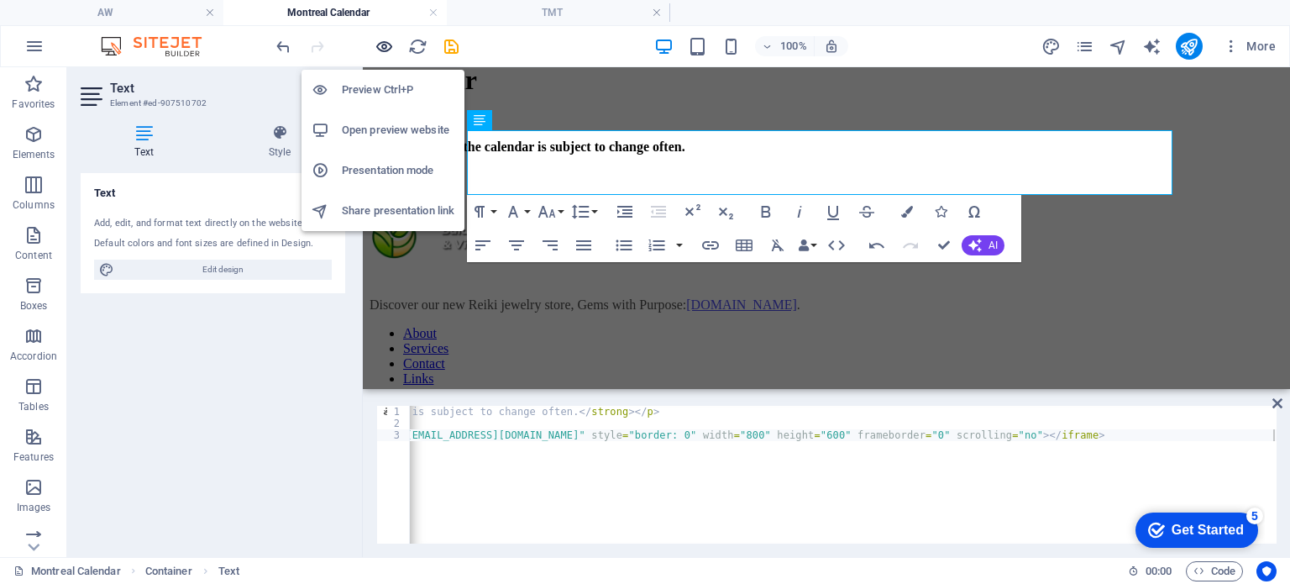
click at [383, 46] on icon "button" at bounding box center [383, 46] width 19 height 19
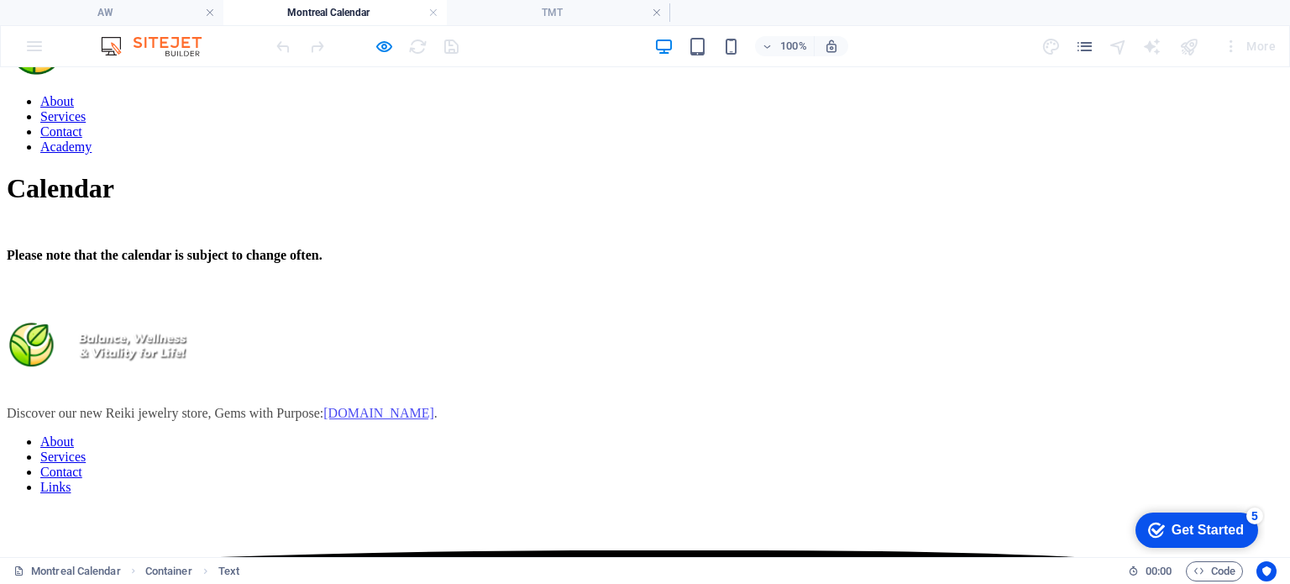
scroll to position [0, 0]
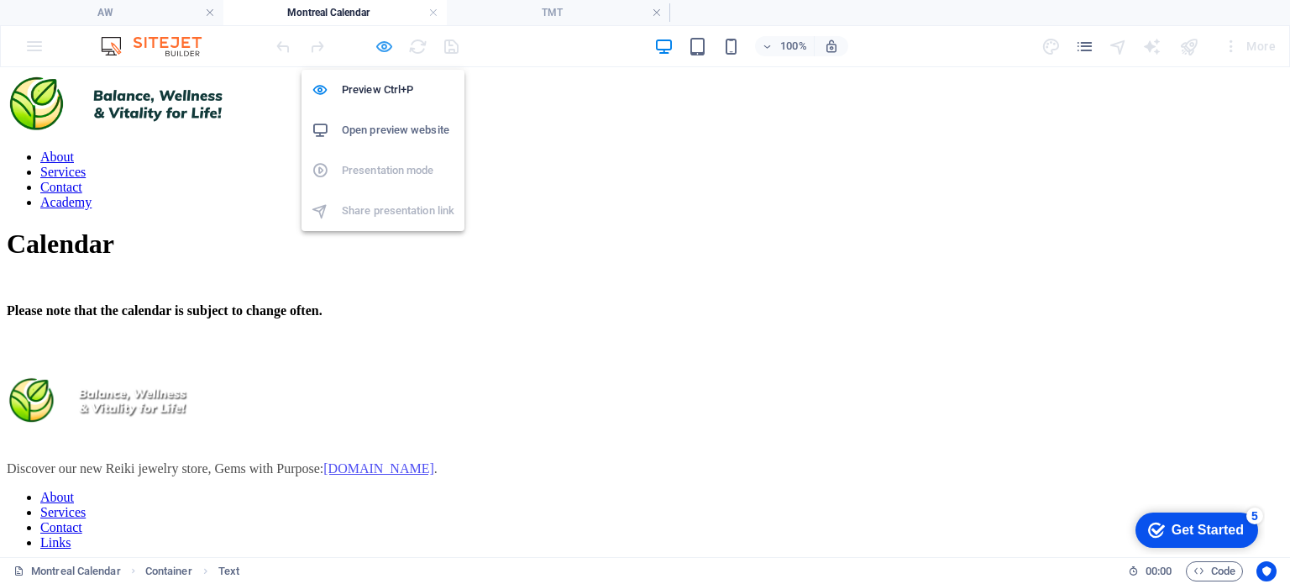
click at [382, 45] on icon "button" at bounding box center [383, 46] width 19 height 19
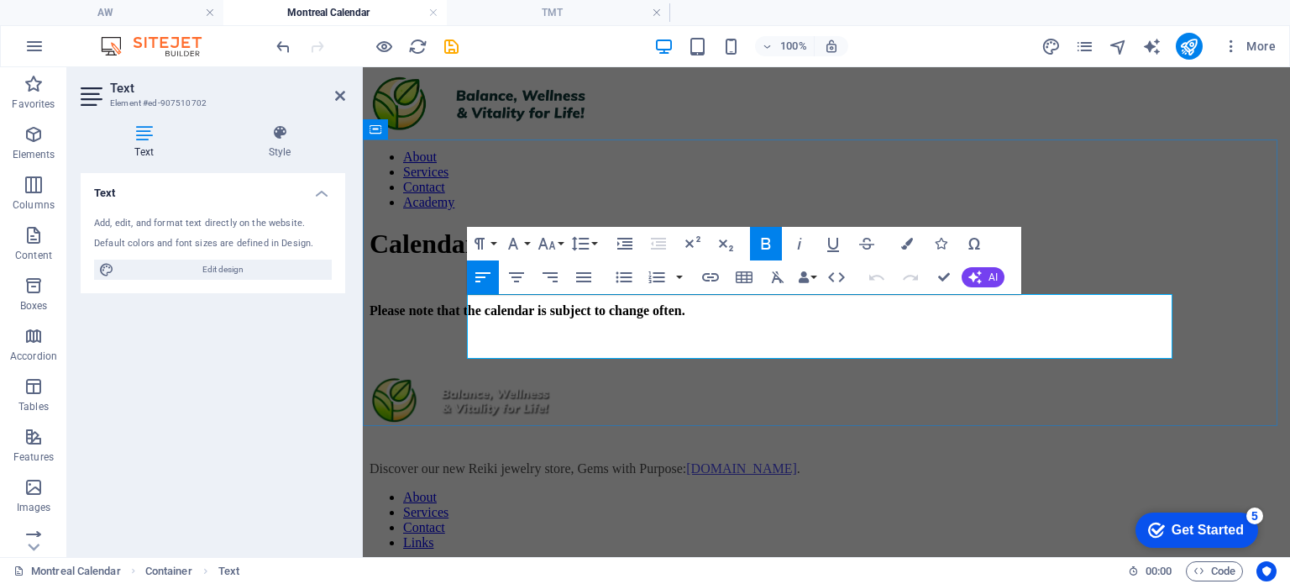
click at [742, 332] on p at bounding box center [826, 339] width 914 height 15
click at [685, 303] on strong "Please note that the calendar is subject to change often." at bounding box center [527, 310] width 316 height 14
click at [887, 305] on p "Please note that the calendar is subject to change often." at bounding box center [826, 310] width 914 height 15
click at [974, 279] on icon "button" at bounding box center [974, 276] width 13 height 13
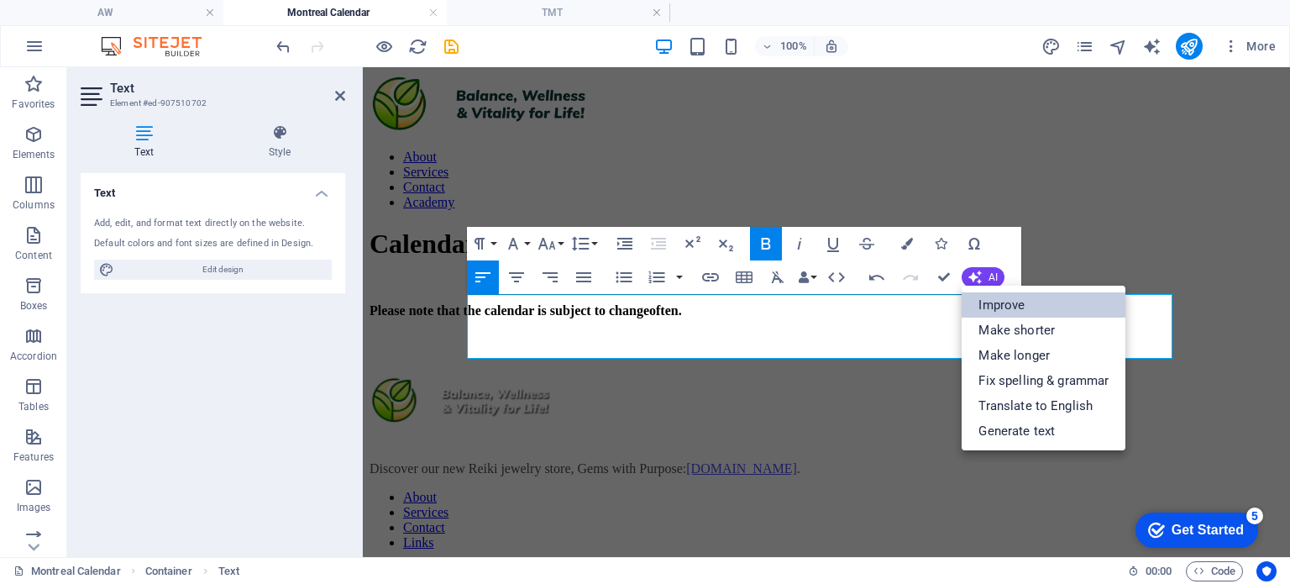
click at [987, 306] on link "Improve" at bounding box center [1043, 304] width 164 height 25
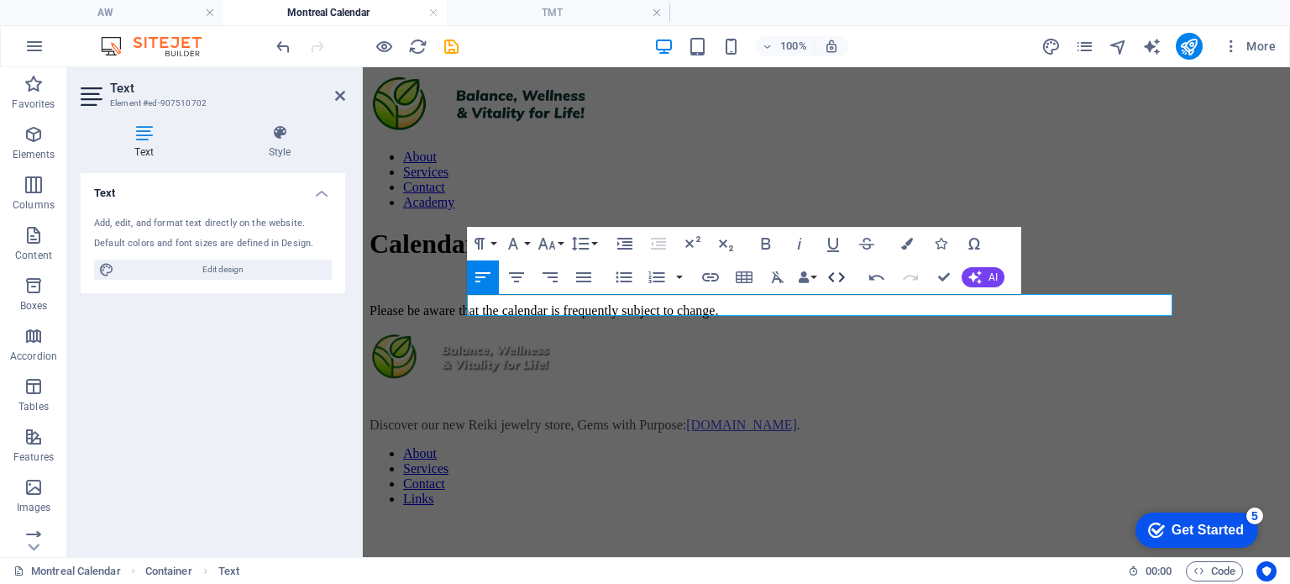
click at [838, 280] on icon "button" at bounding box center [836, 277] width 20 height 20
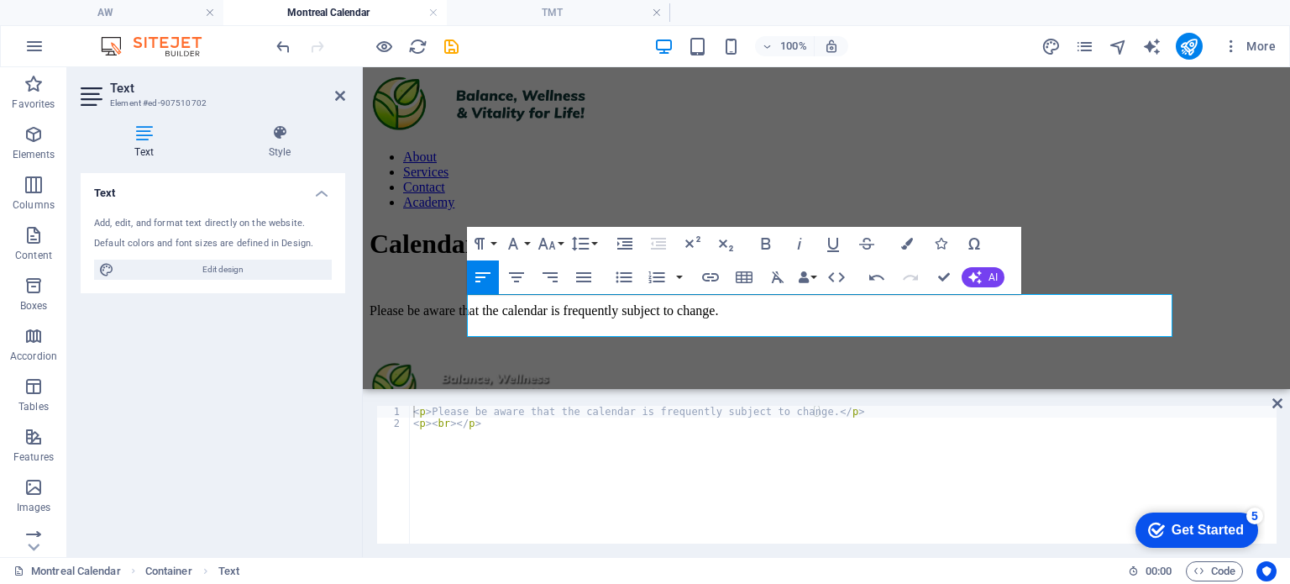
click at [499, 424] on div "< p > Please be aware that the calendar is frequently subject to change. </ p >…" at bounding box center [843, 486] width 867 height 161
type textarea "<"
type textarea "<p>Please be aware that the calendar is frequently subject to change.</p>"
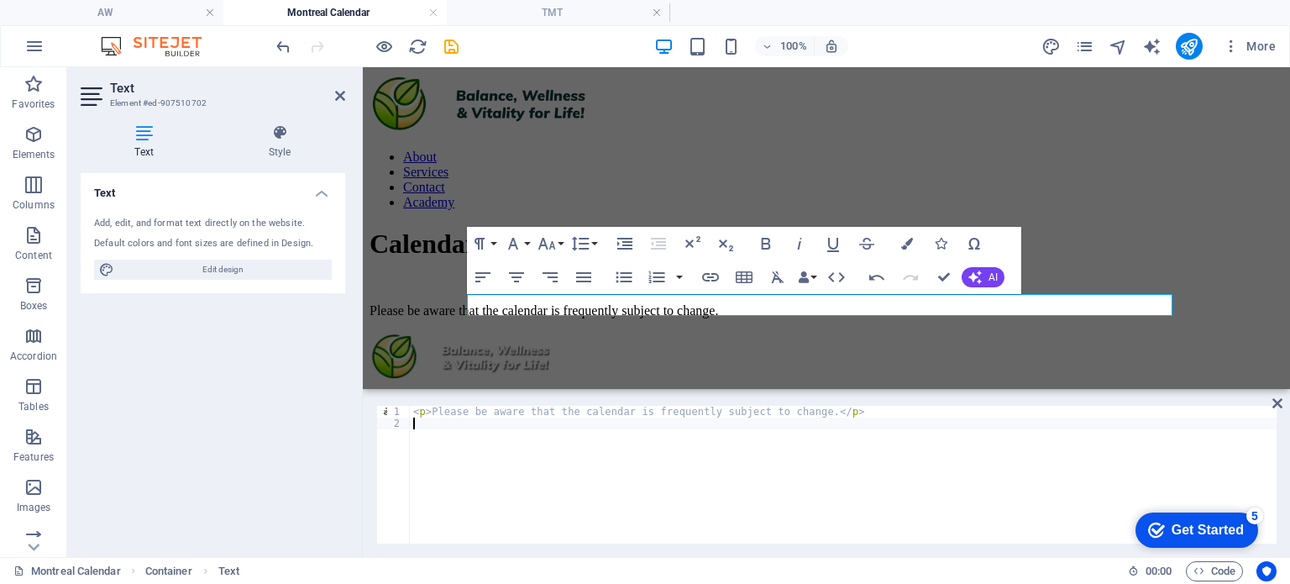
paste textarea "<iframe src="https://calendar.google.com/calendar/embed?src=calendar0137%40gmai…"
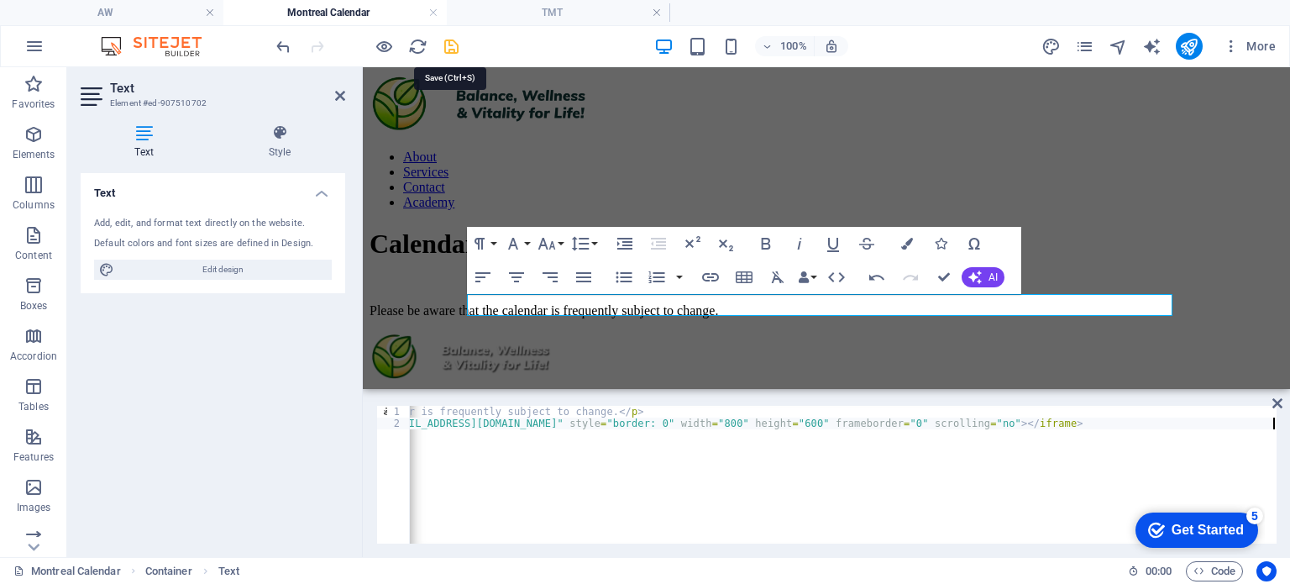
type textarea "<iframe src="https://calendar.google.com/calendar/embed?src=calendar0137%40gmai…"
click at [457, 44] on icon "save" at bounding box center [451, 46] width 19 height 19
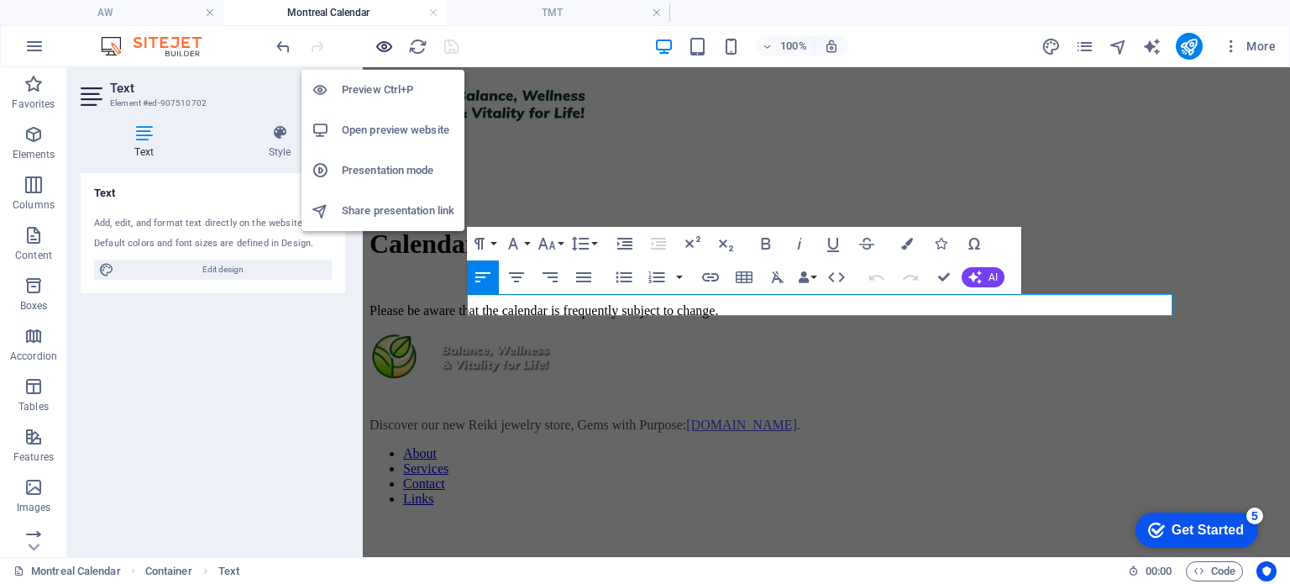
click at [386, 50] on icon "button" at bounding box center [383, 46] width 19 height 19
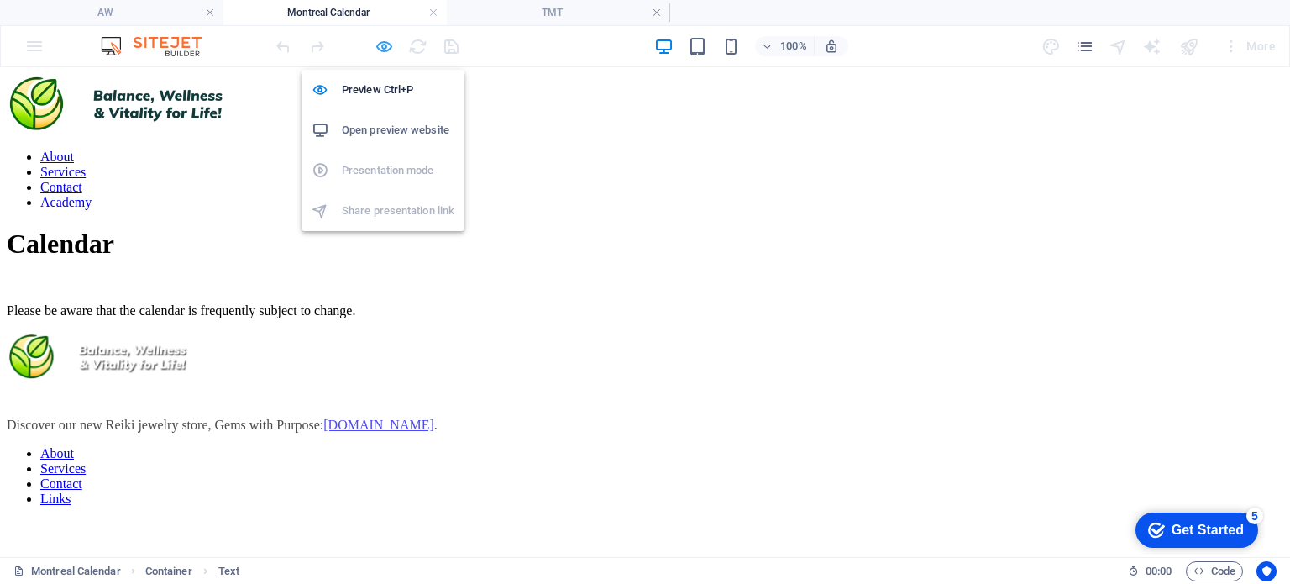
click at [386, 50] on icon "button" at bounding box center [383, 46] width 19 height 19
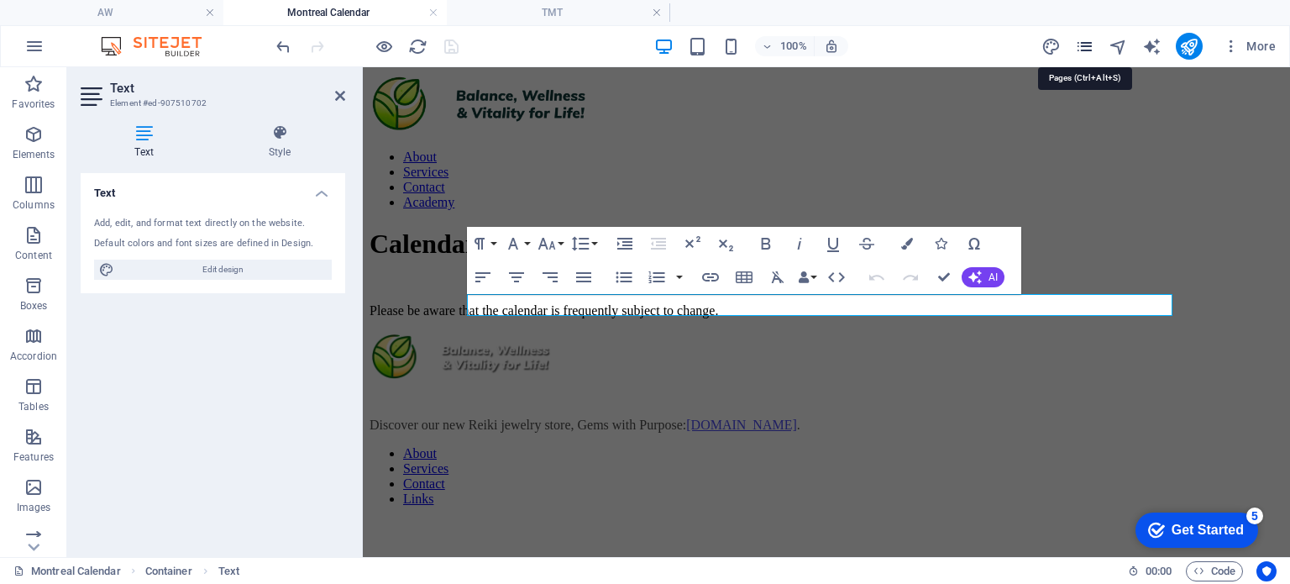
click at [1087, 46] on icon "pages" at bounding box center [1084, 46] width 19 height 19
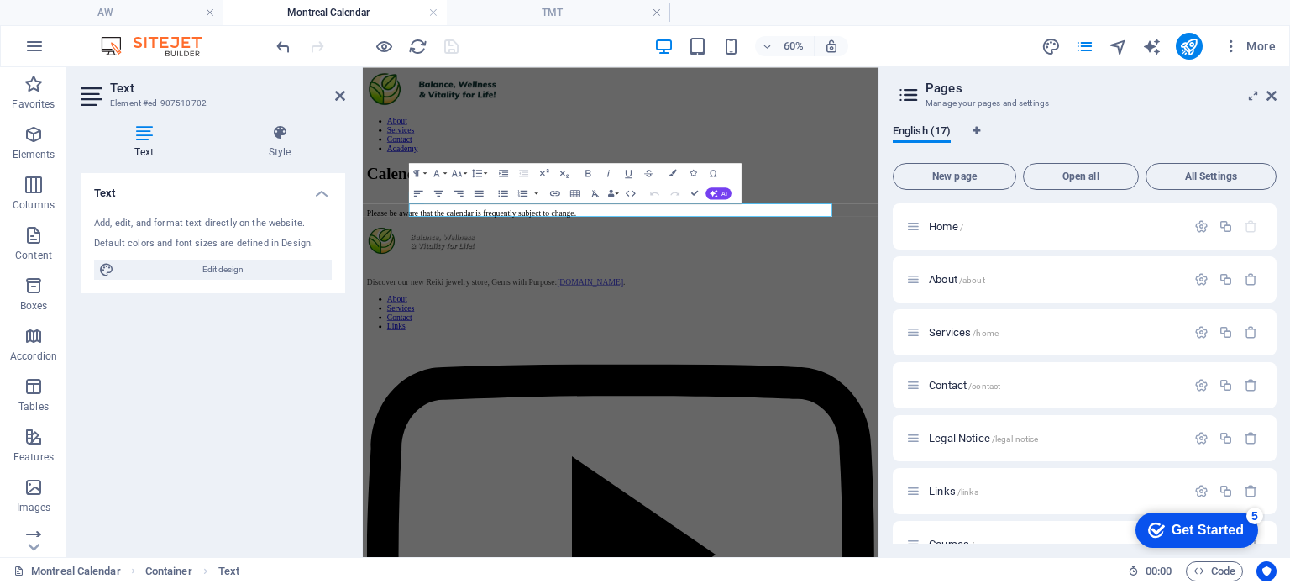
drag, startPoint x: 2398, startPoint y: 737, endPoint x: 1249, endPoint y: 548, distance: 1164.9
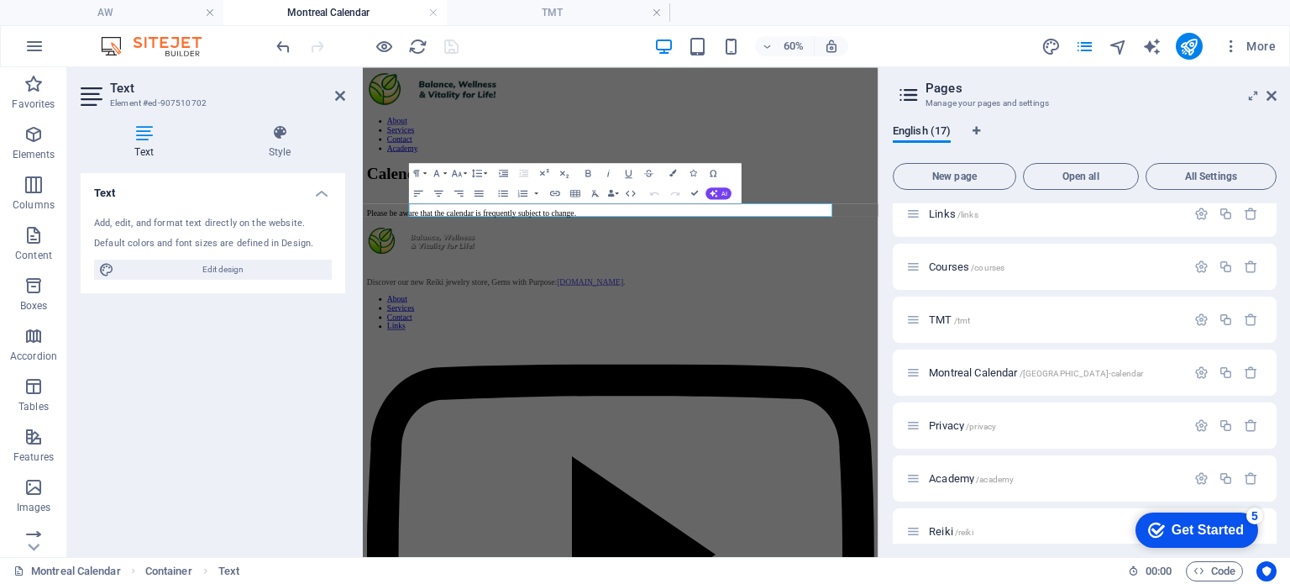
scroll to position [278, 0]
click at [986, 372] on span "Montreal Calendar /montreal-calendar" at bounding box center [1036, 371] width 214 height 13
click at [984, 368] on span "Montreal Calendar /montreal-calendar" at bounding box center [1036, 371] width 214 height 13
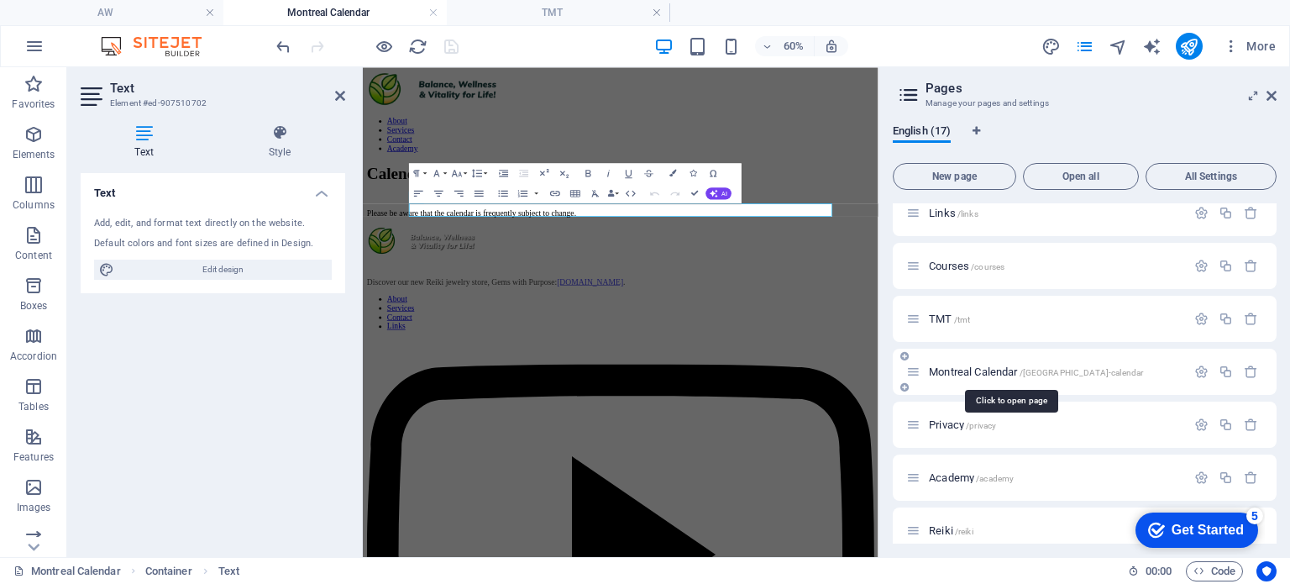
click at [984, 368] on span "Montreal Calendar /montreal-calendar" at bounding box center [1036, 371] width 214 height 13
click at [1197, 369] on icon "button" at bounding box center [1201, 371] width 14 height 14
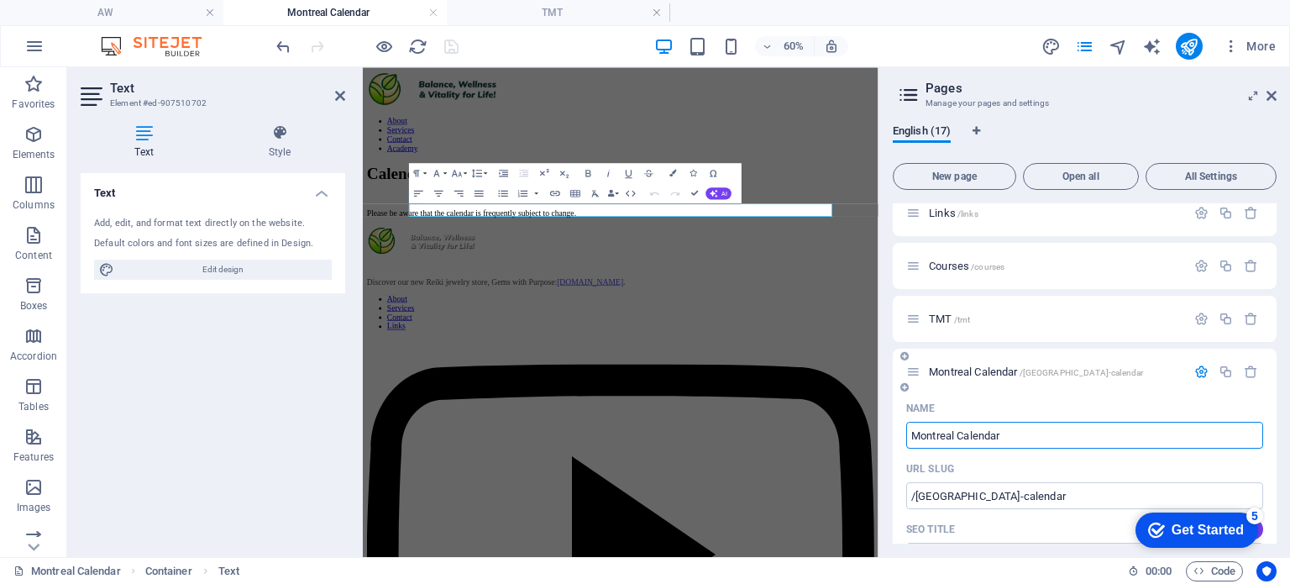
click at [960, 436] on input "Montreal Calendar" at bounding box center [1084, 435] width 357 height 27
type input "Calendar"
type input "/calendar"
type input "Calendar"
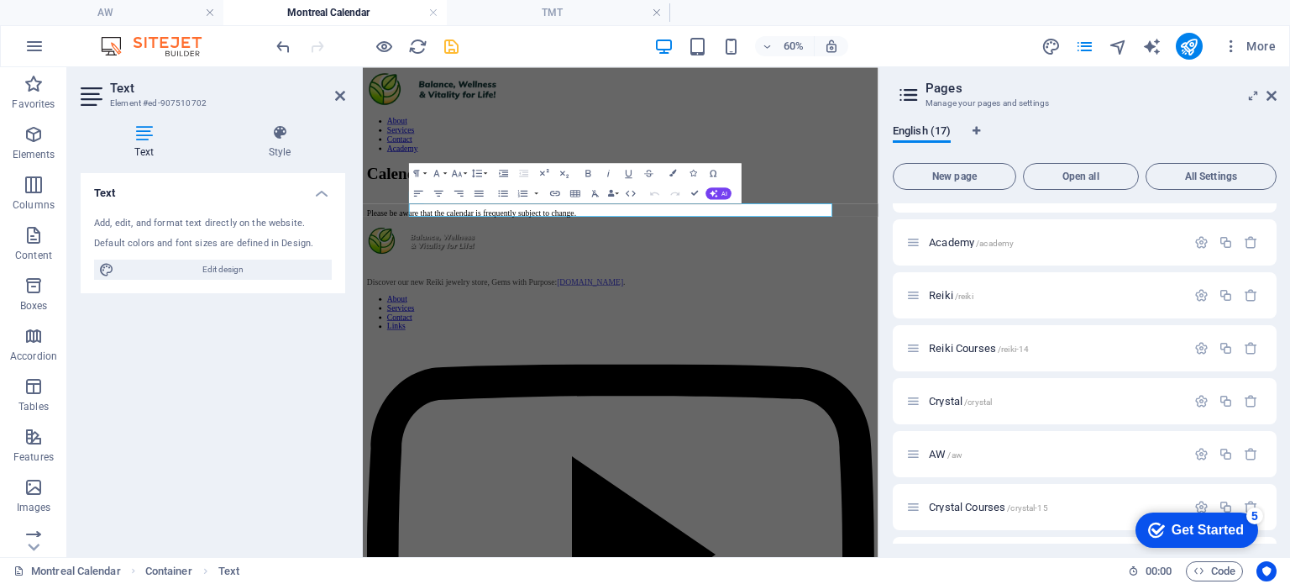
scroll to position [1251, 0]
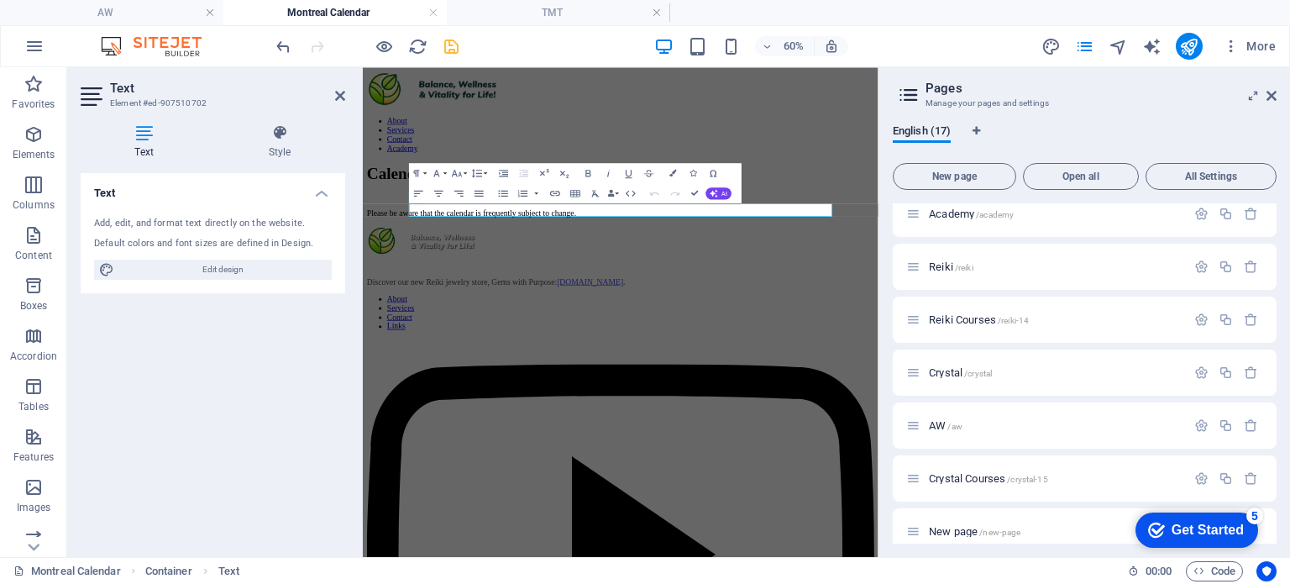
type input "Calendar"
click at [448, 41] on icon "save" at bounding box center [451, 46] width 19 height 19
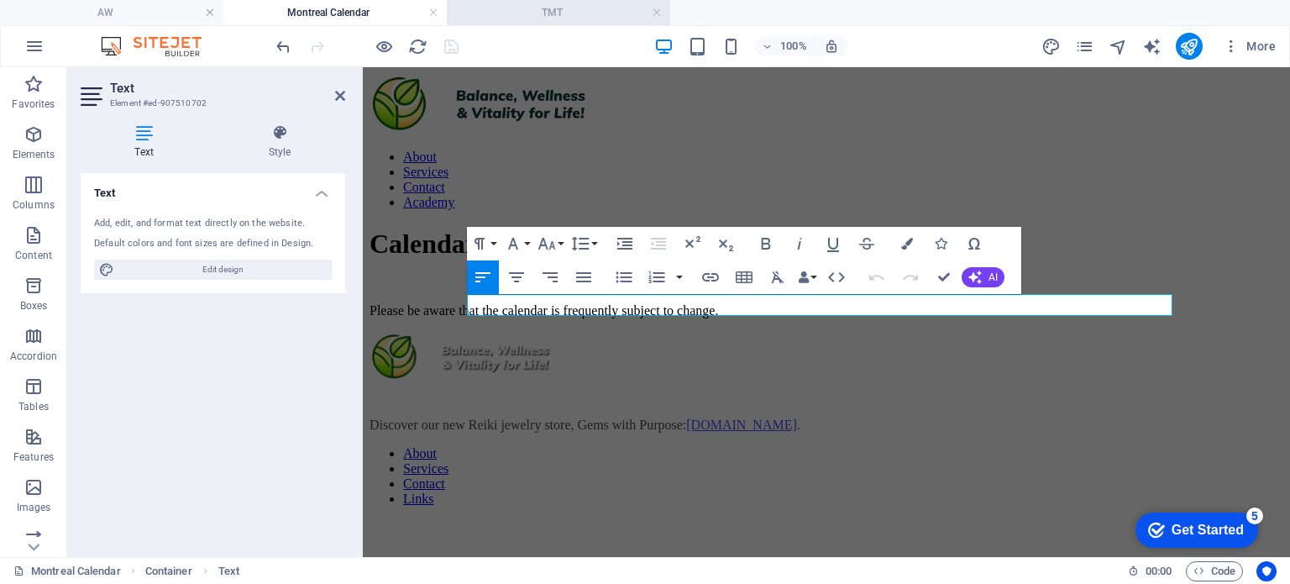
click at [575, 10] on h4 "TMT" at bounding box center [558, 12] width 223 height 18
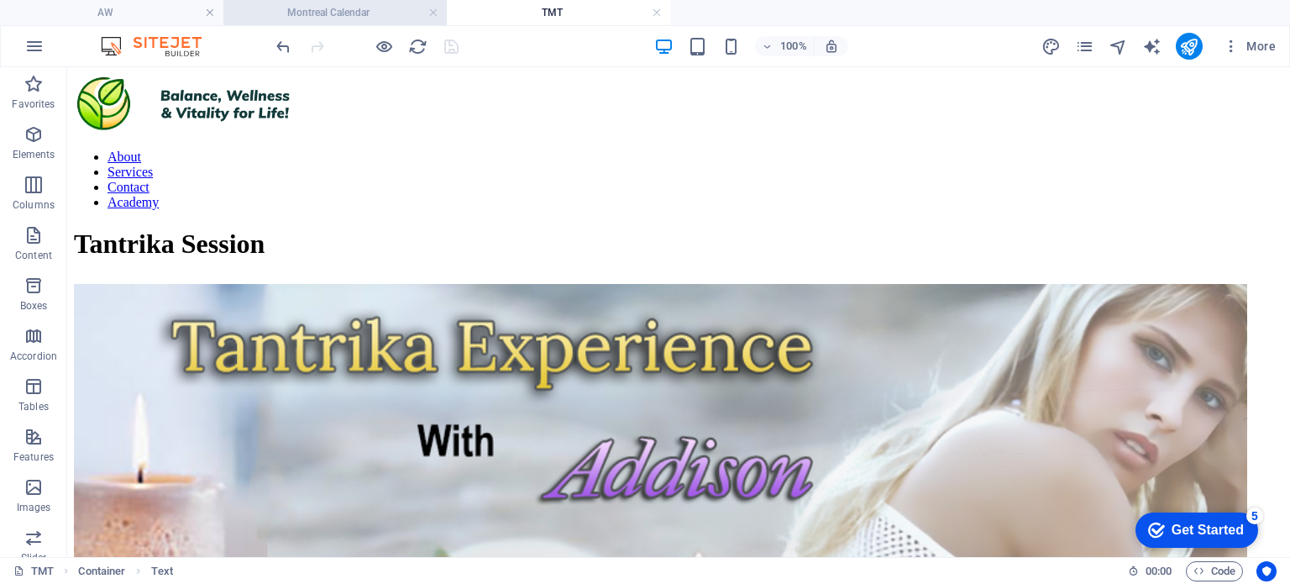
click at [348, 12] on h4 "Montreal Calendar" at bounding box center [334, 12] width 223 height 18
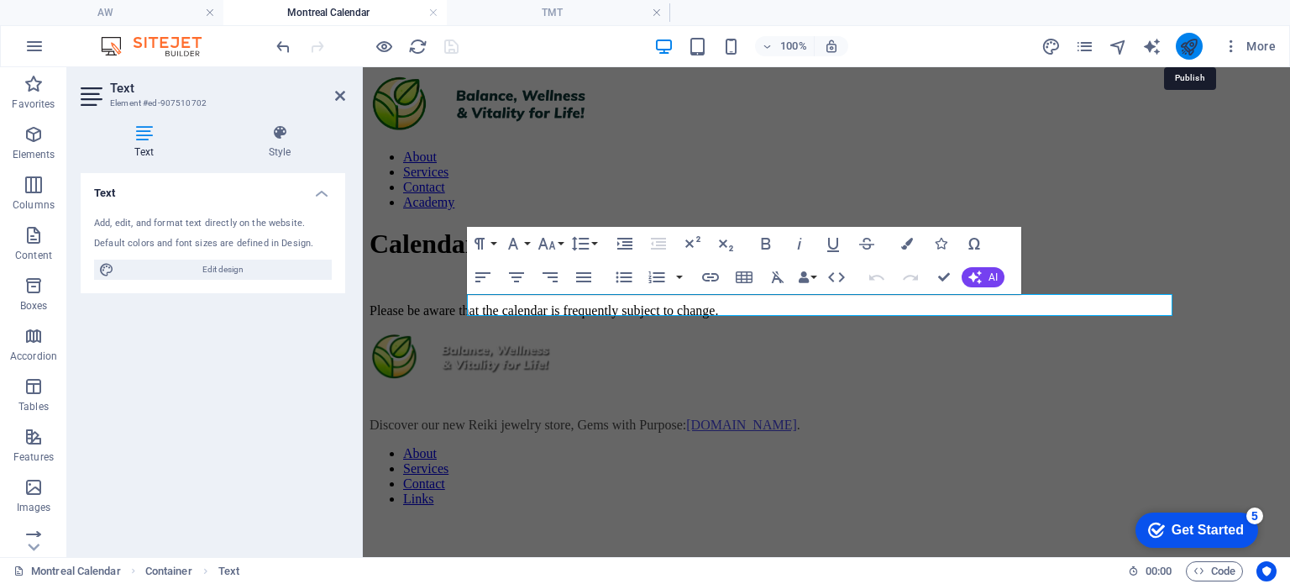
click at [1186, 46] on icon "publish" at bounding box center [1188, 46] width 19 height 19
click at [336, 100] on icon at bounding box center [340, 95] width 10 height 13
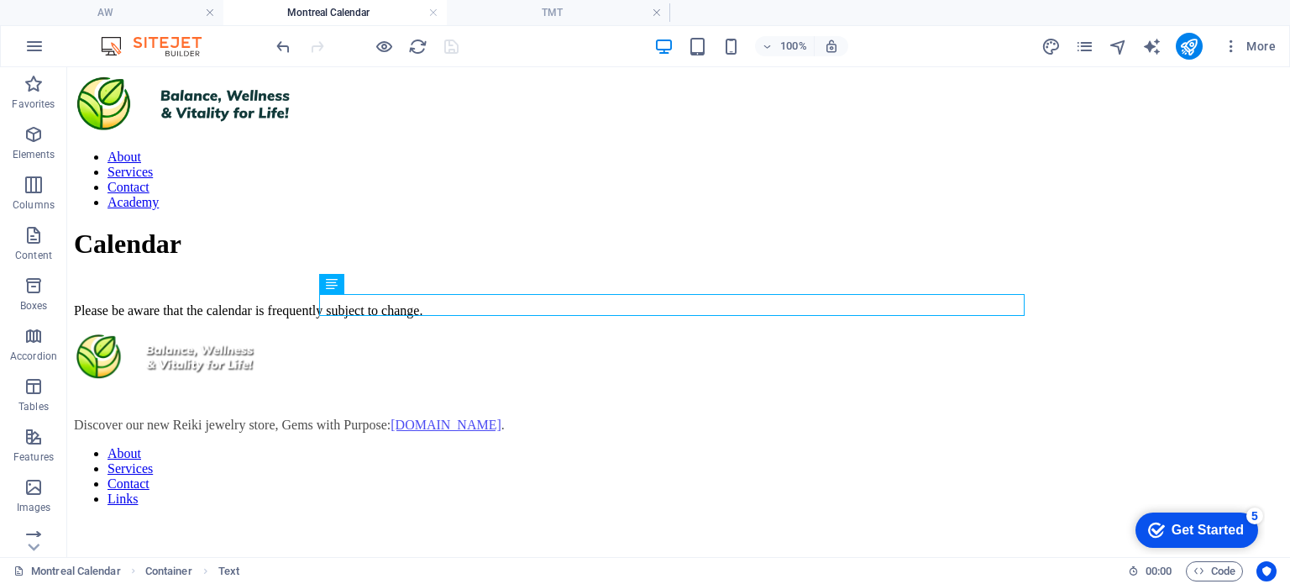
click at [316, 10] on h4 "Montreal Calendar" at bounding box center [334, 12] width 223 height 18
click at [1088, 46] on icon "pages" at bounding box center [1084, 46] width 19 height 19
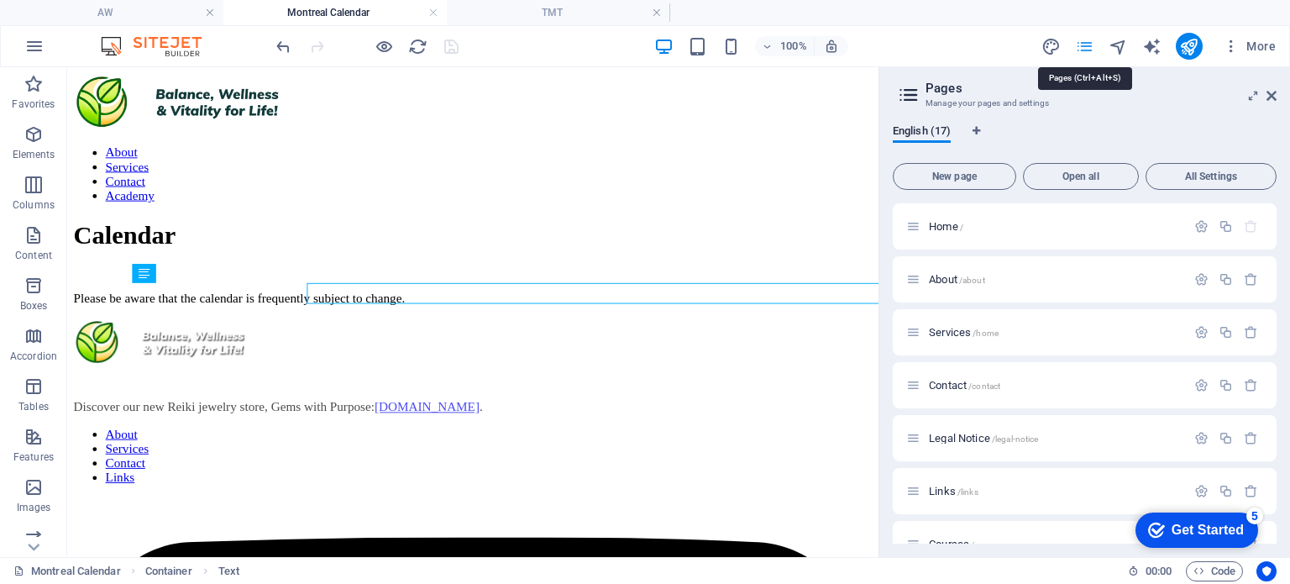
click at [1088, 46] on icon "pages" at bounding box center [1084, 46] width 19 height 19
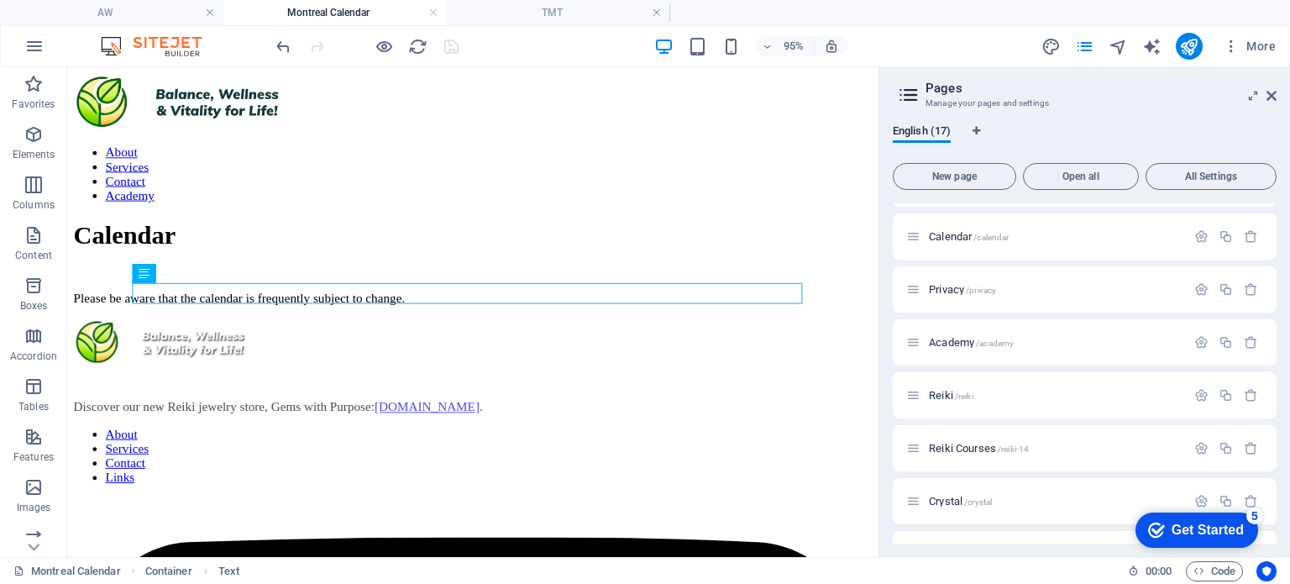
scroll to position [411, 0]
click at [944, 241] on span "Calendar /calendar" at bounding box center [969, 239] width 80 height 13
click at [956, 238] on span "Calendar /calendar" at bounding box center [969, 239] width 80 height 13
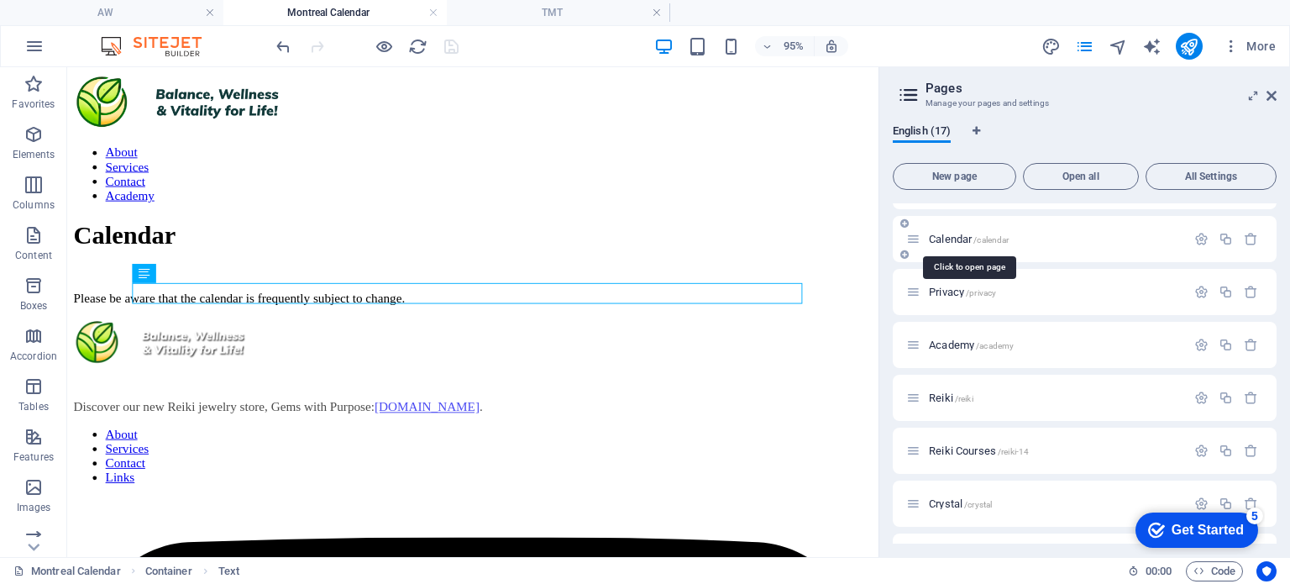
click at [956, 238] on span "Calendar /calendar" at bounding box center [969, 239] width 80 height 13
click at [1196, 244] on icon "button" at bounding box center [1201, 239] width 14 height 14
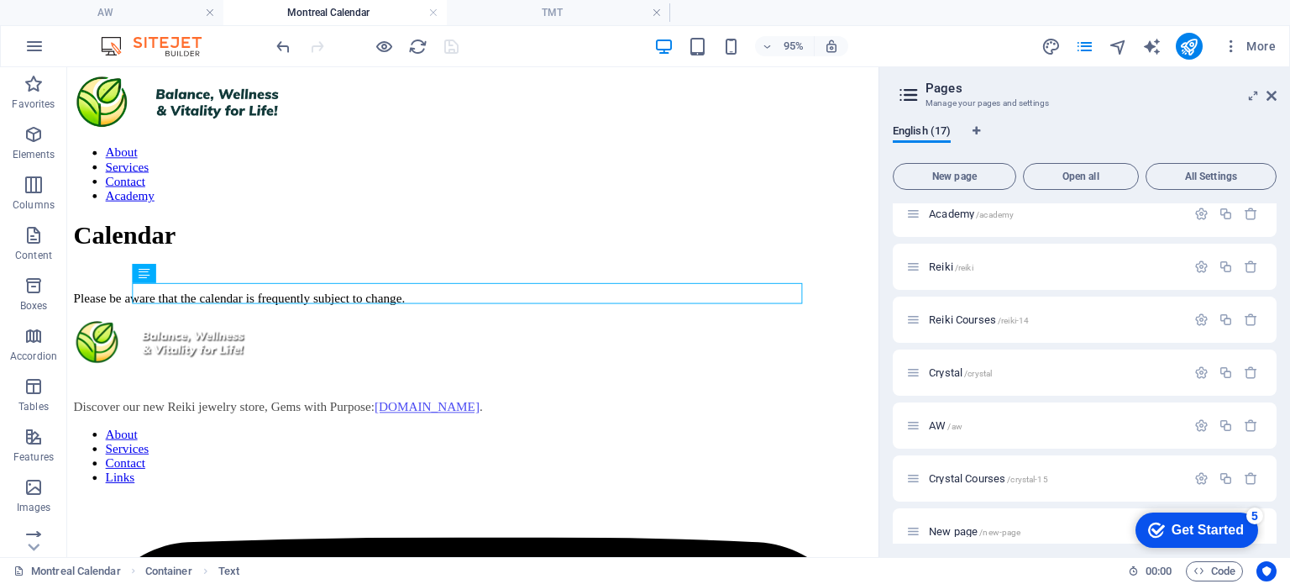
scroll to position [0, 0]
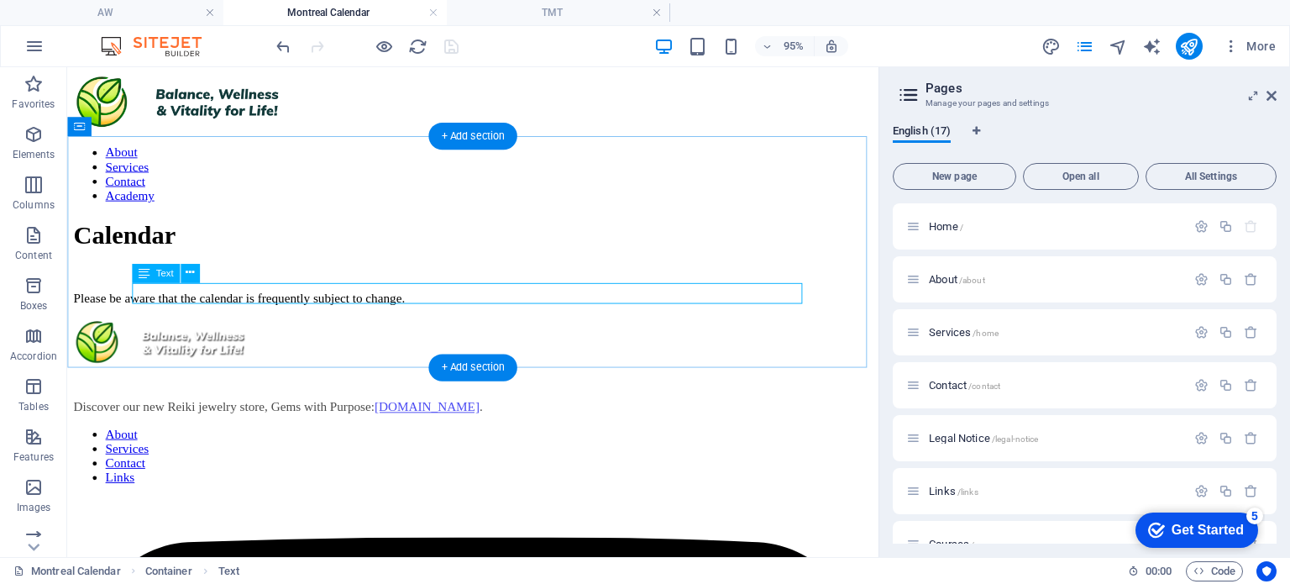
click at [577, 303] on div "Please be aware that the calendar is frequently subject to change." at bounding box center [494, 310] width 840 height 15
click at [558, 307] on div "Please be aware that the calendar is frequently subject to change." at bounding box center [494, 310] width 840 height 15
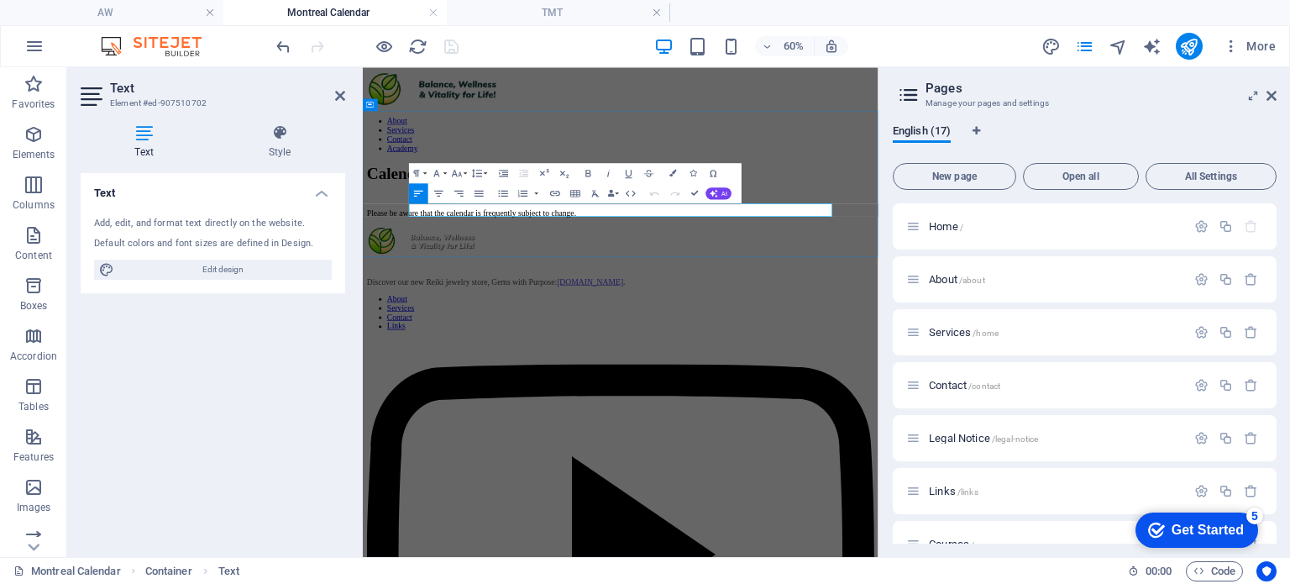
click at [869, 305] on p "Please be aware that the calendar is frequently subject to change." at bounding box center [792, 310] width 846 height 15
click at [1184, 52] on icon "publish" at bounding box center [1188, 46] width 19 height 19
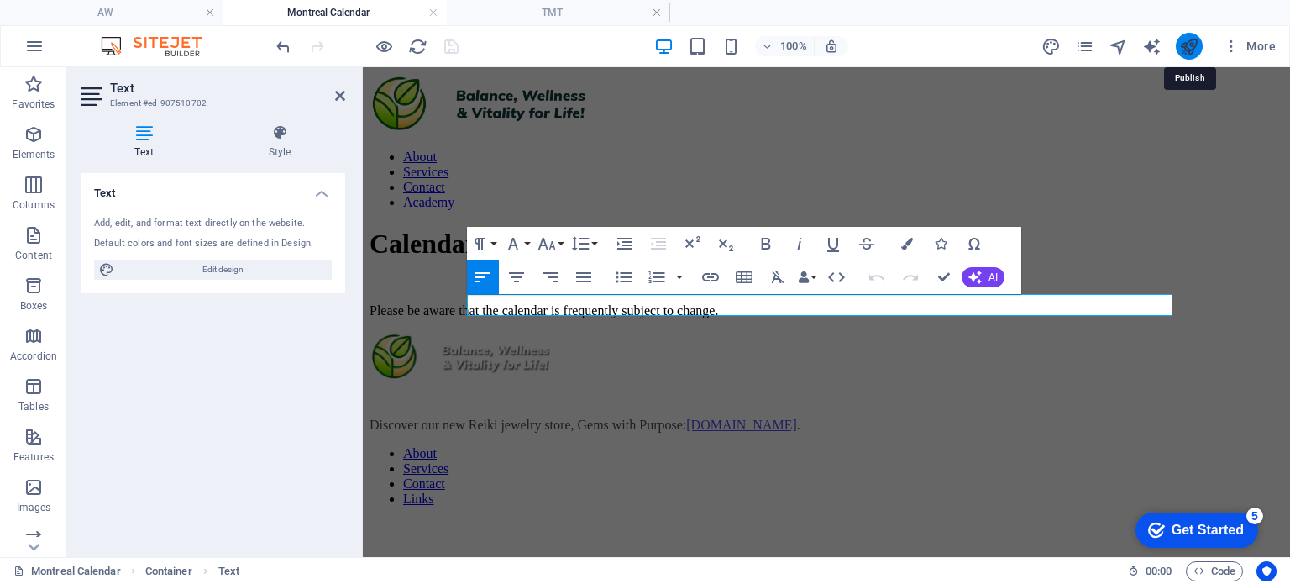
click at [1190, 50] on icon "publish" at bounding box center [1188, 46] width 19 height 19
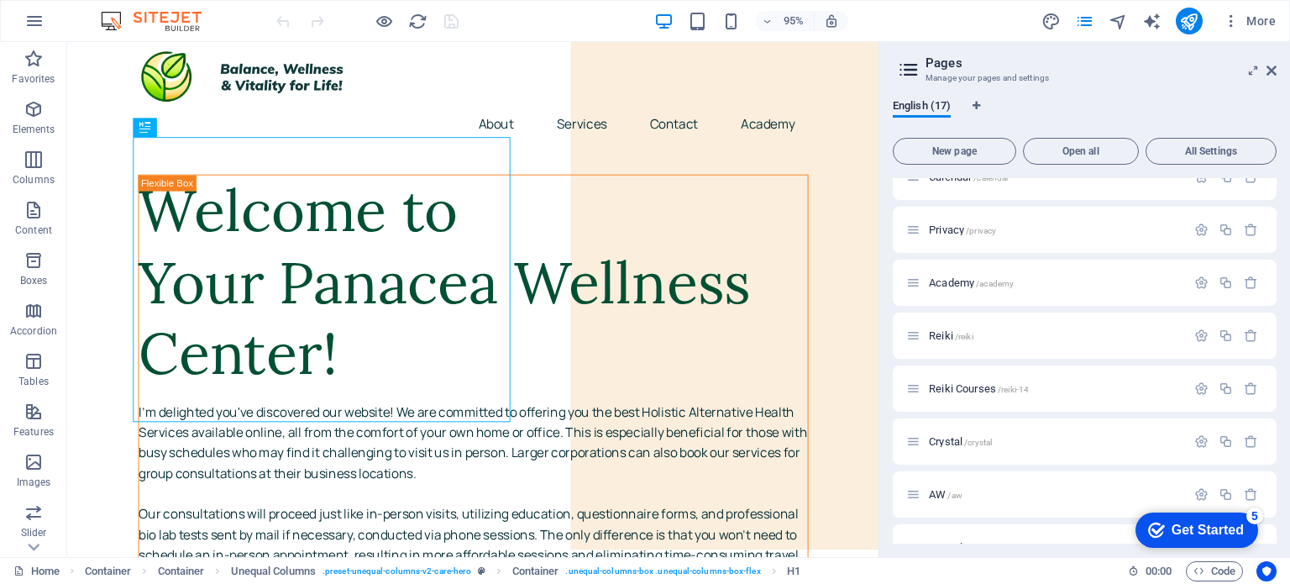
scroll to position [362, 0]
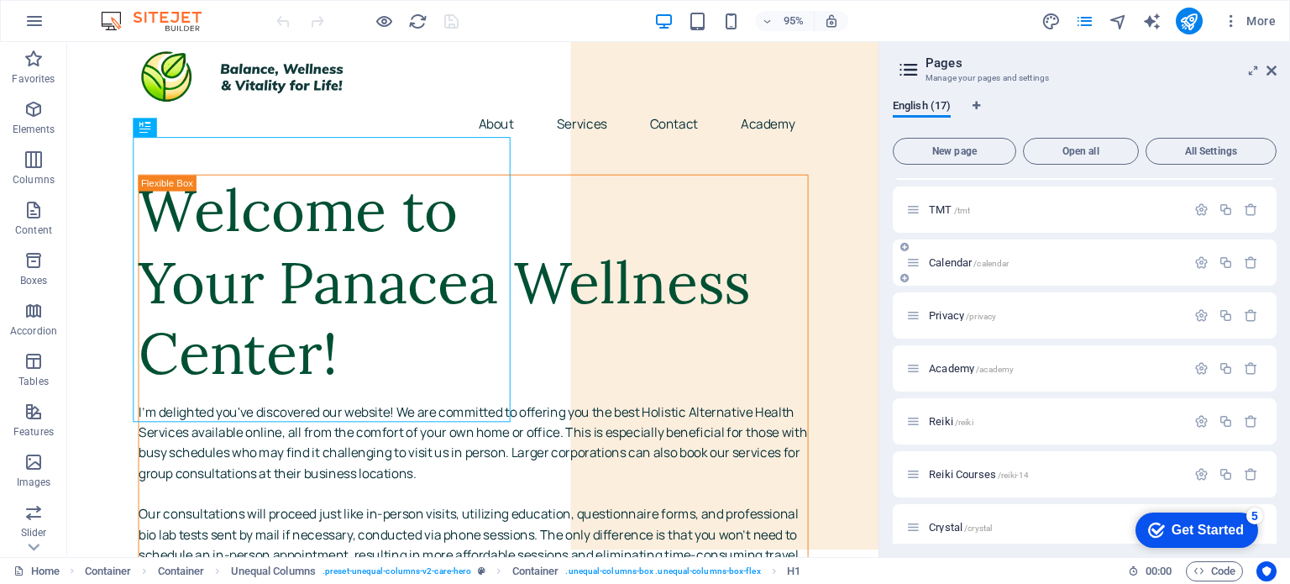
click at [990, 253] on div "Calendar /calendar" at bounding box center [1046, 262] width 280 height 19
click at [973, 258] on span "Calendar /calendar" at bounding box center [969, 262] width 80 height 13
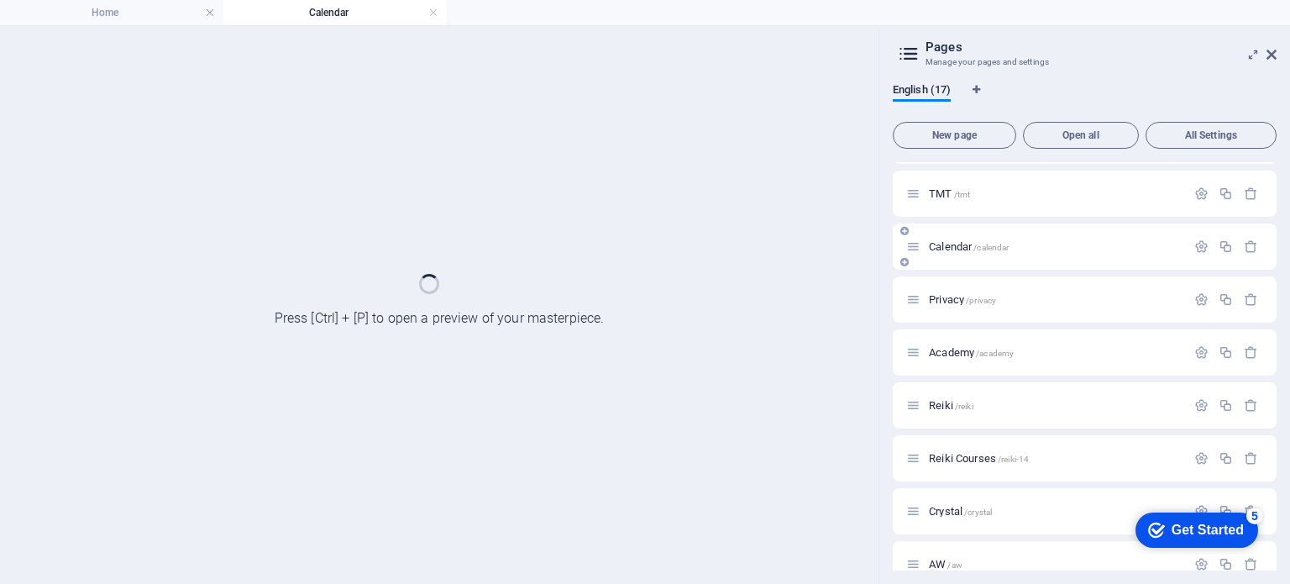
click at [0, 0] on div "Calendar /calendar" at bounding box center [0, 0] width 0 height 0
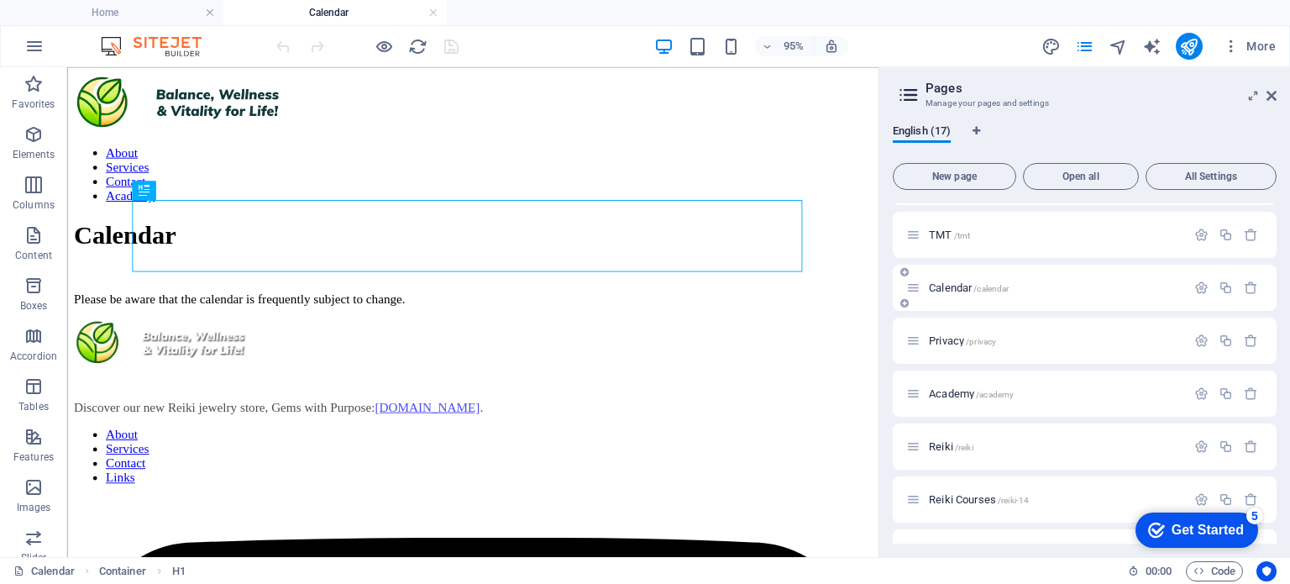
scroll to position [0, 0]
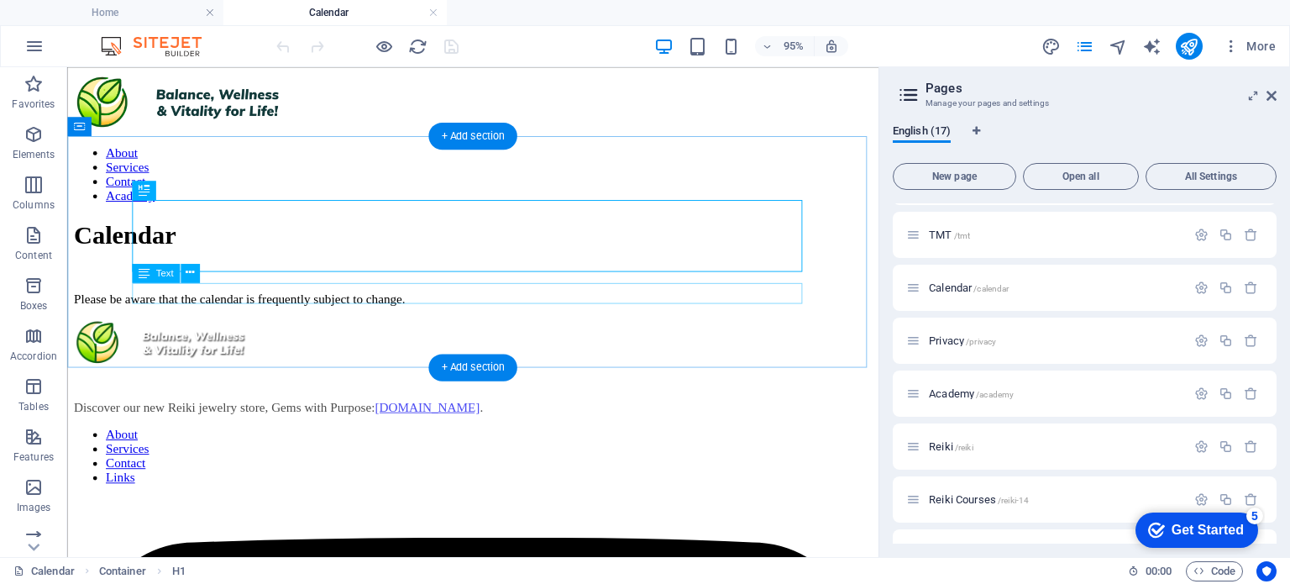
click at [532, 307] on div "Please be aware that the calendar is frequently subject to change." at bounding box center [494, 310] width 840 height 15
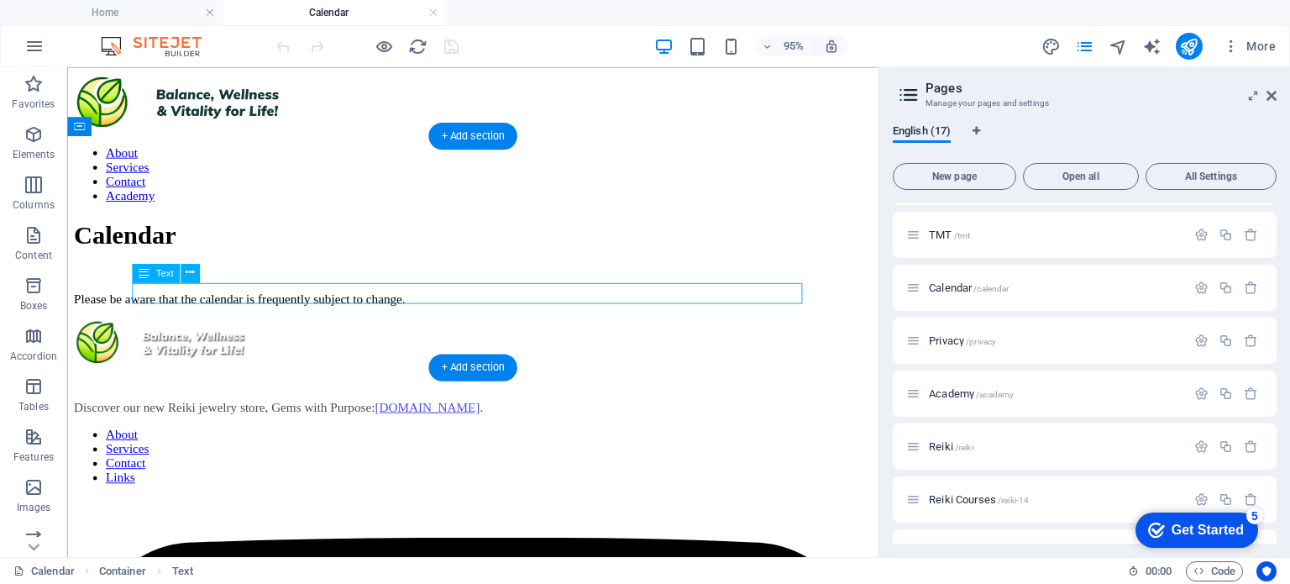
click at [532, 307] on div "Please be aware that the calendar is frequently subject to change." at bounding box center [494, 310] width 840 height 15
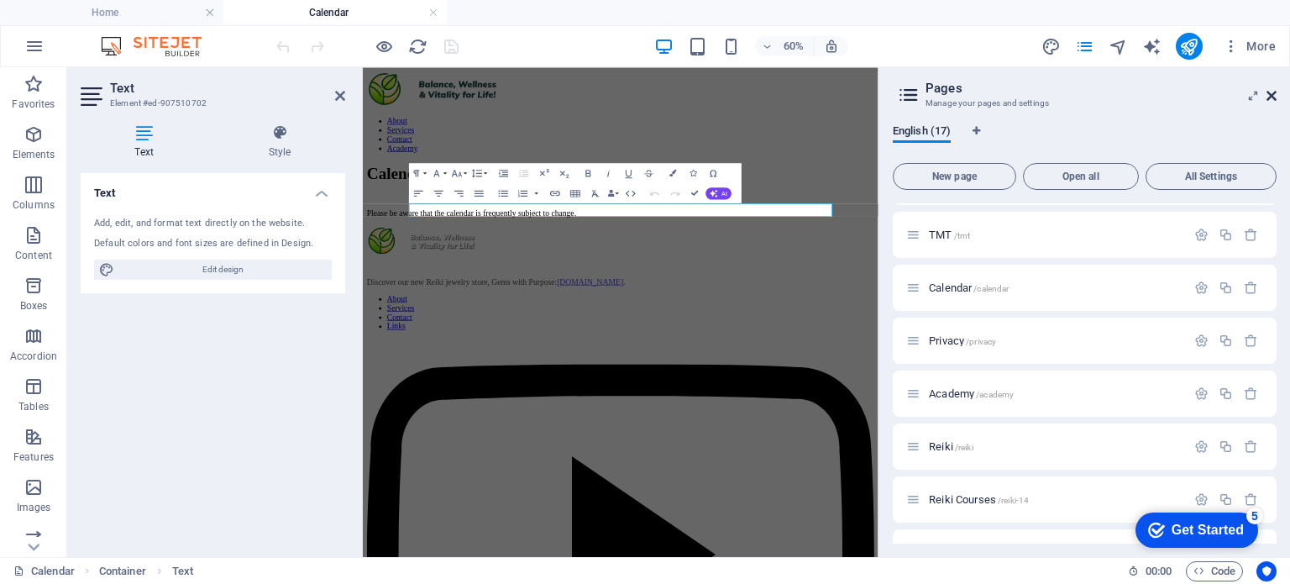
click at [0, 0] on icon at bounding box center [0, 0] width 0 height 0
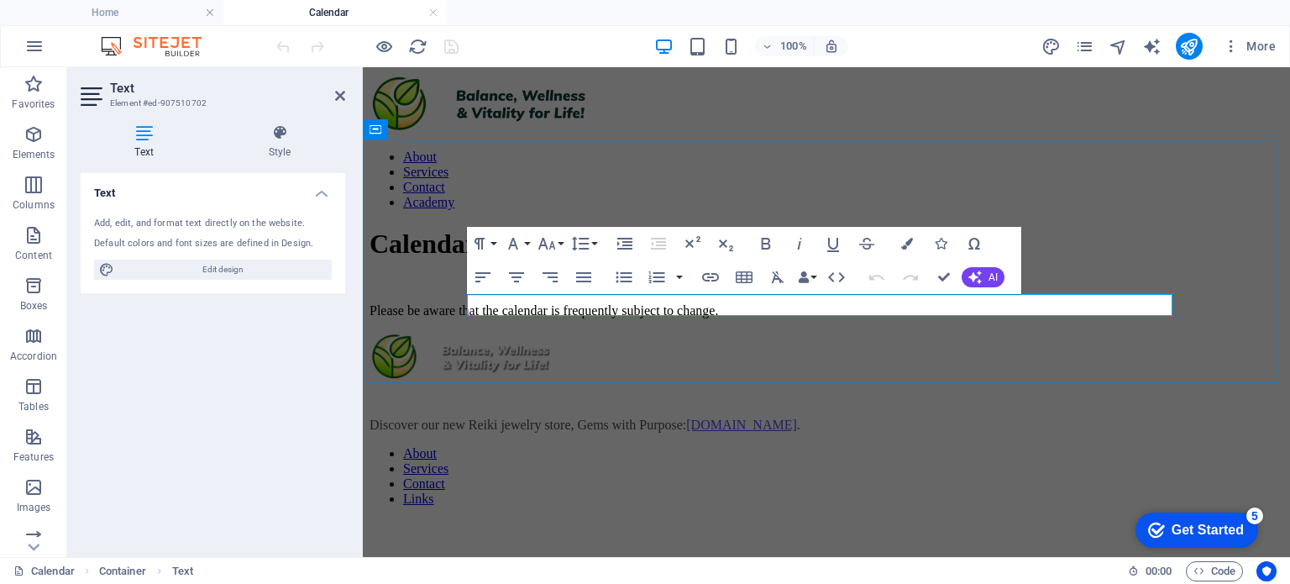
click at [903, 305] on p "Please be aware that the calendar is frequently subject to change." at bounding box center [826, 310] width 914 height 15
click at [833, 279] on icon "button" at bounding box center [836, 277] width 20 height 20
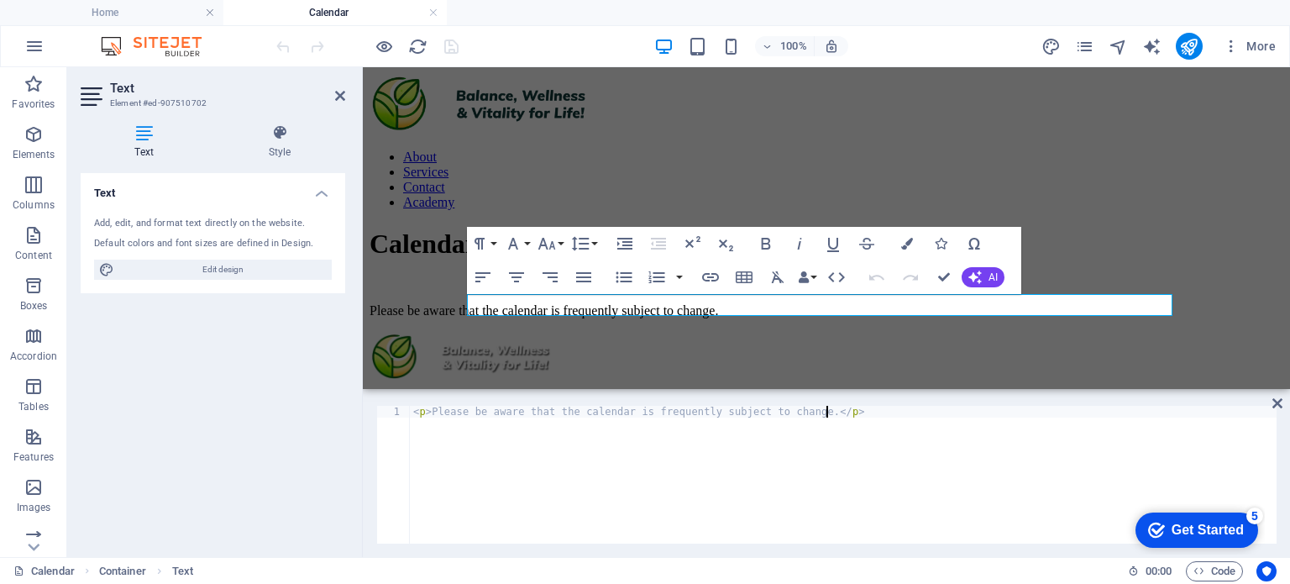
click at [859, 410] on div "< p > Please be aware that the calendar is frequently subject to change. </ p >" at bounding box center [843, 486] width 867 height 161
paste textarea "<iframe src="[URL][DOMAIN_NAME][EMAIL_ADDRESS][DOMAIN_NAME]" style="border: 0" …"
click at [474, 465] on div "< p > Please be aware that the calendar is frequently subject to change. </ p >…" at bounding box center [526, 485] width 1500 height 158
click at [504, 292] on button "Align Center" at bounding box center [516, 277] width 32 height 34
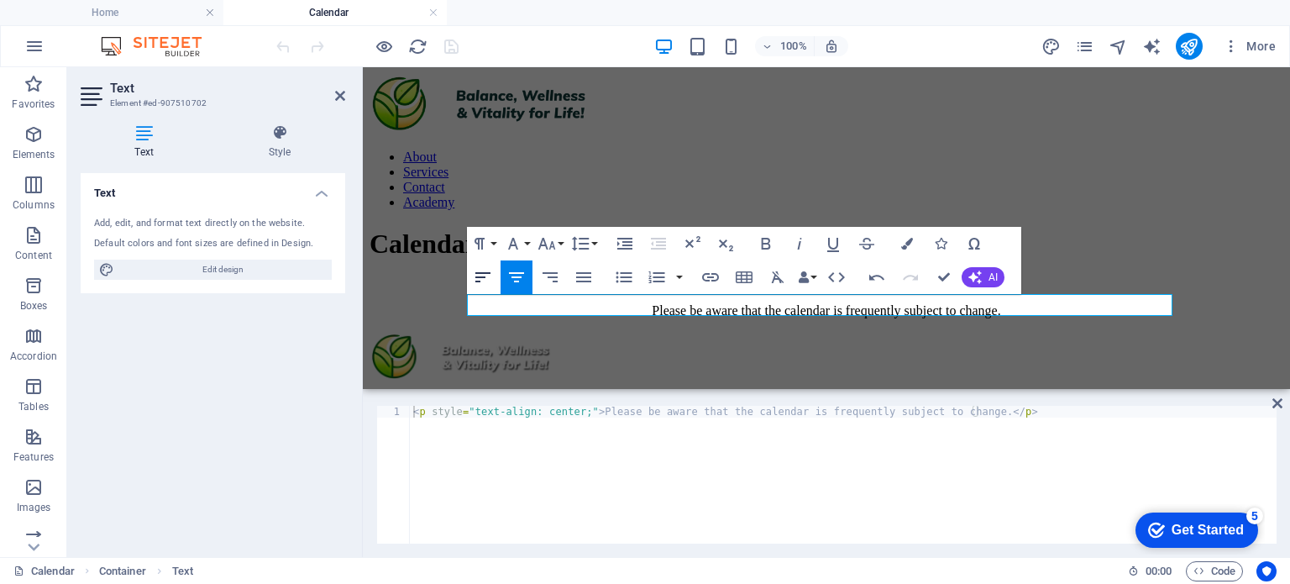
click at [487, 280] on icon "button" at bounding box center [483, 277] width 20 height 20
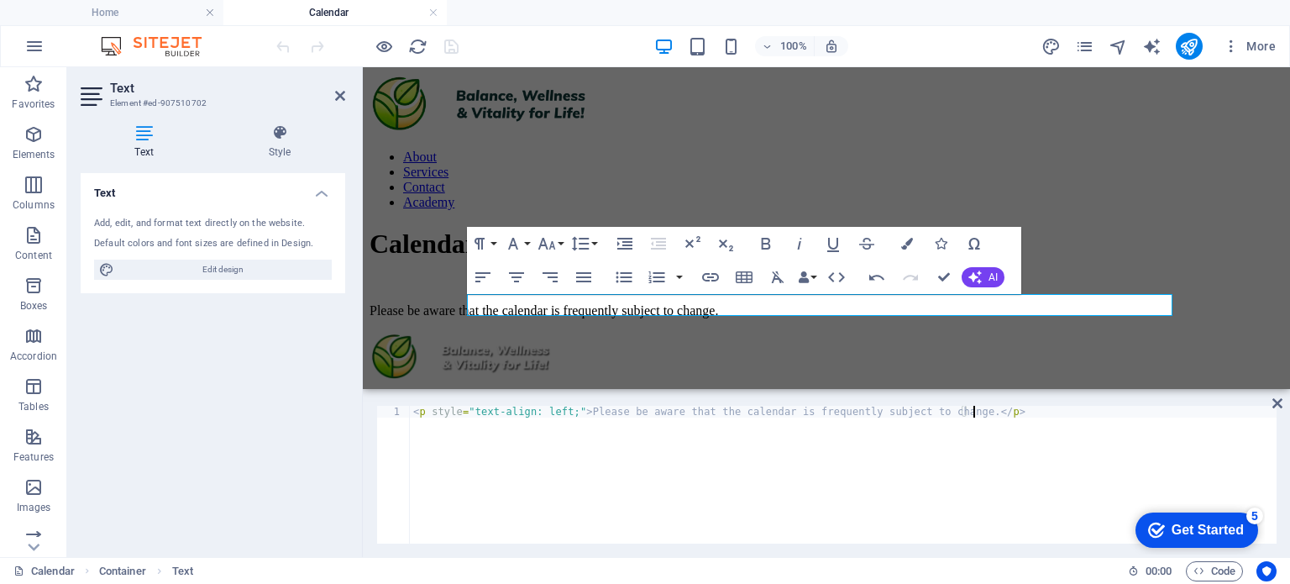
click at [630, 439] on div "< p style = "text-align: left;" > Please be aware that the calendar is frequent…" at bounding box center [843, 486] width 867 height 161
paste textarea "<iframe src="[URL][DOMAIN_NAME][EMAIL_ADDRESS][DOMAIN_NAME]" style="border: 0" …"
type textarea "<p style="text-align: left;">Please be aware that the calendar is frequently su…"
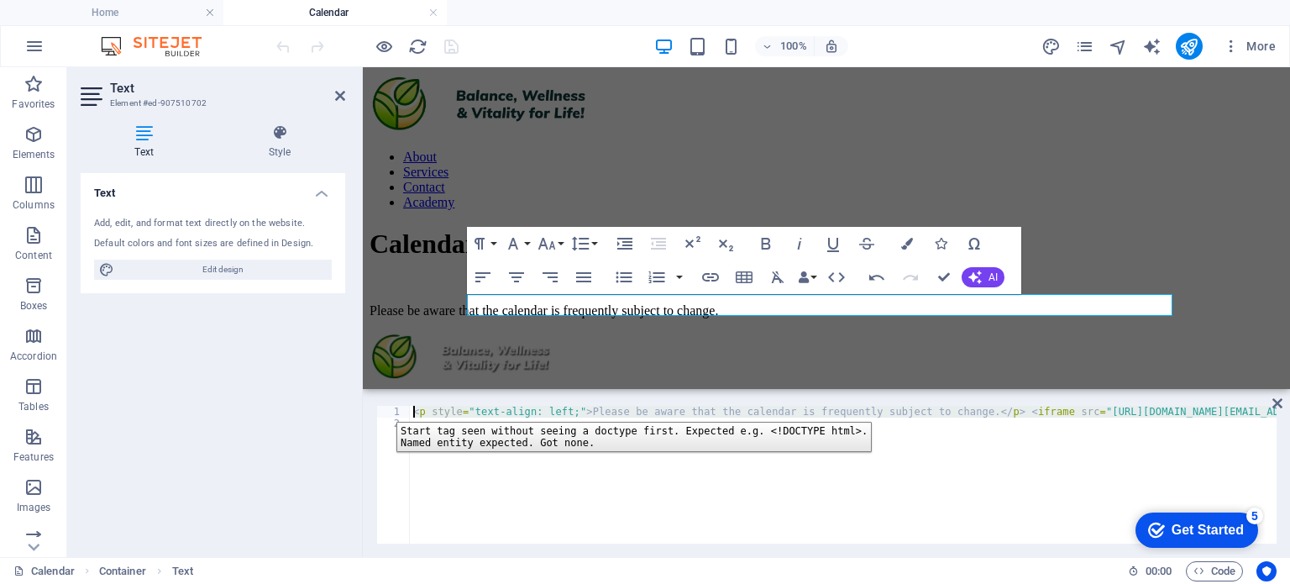
click at [384, 409] on div "1" at bounding box center [394, 412] width 34 height 12
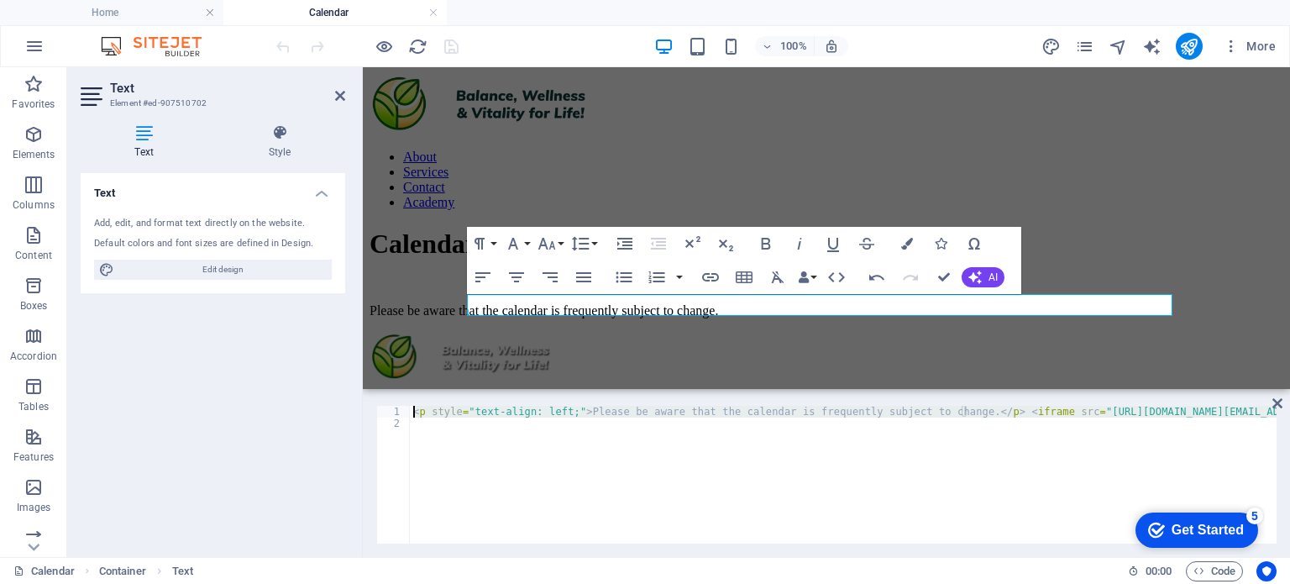
type textarea "<p style="text-align: left;">Please be aware that the calendar is frequently su…"
click at [555, 442] on div "< p style = "text-align: left;" > Please be aware that the calendar is frequent…" at bounding box center [843, 475] width 867 height 138
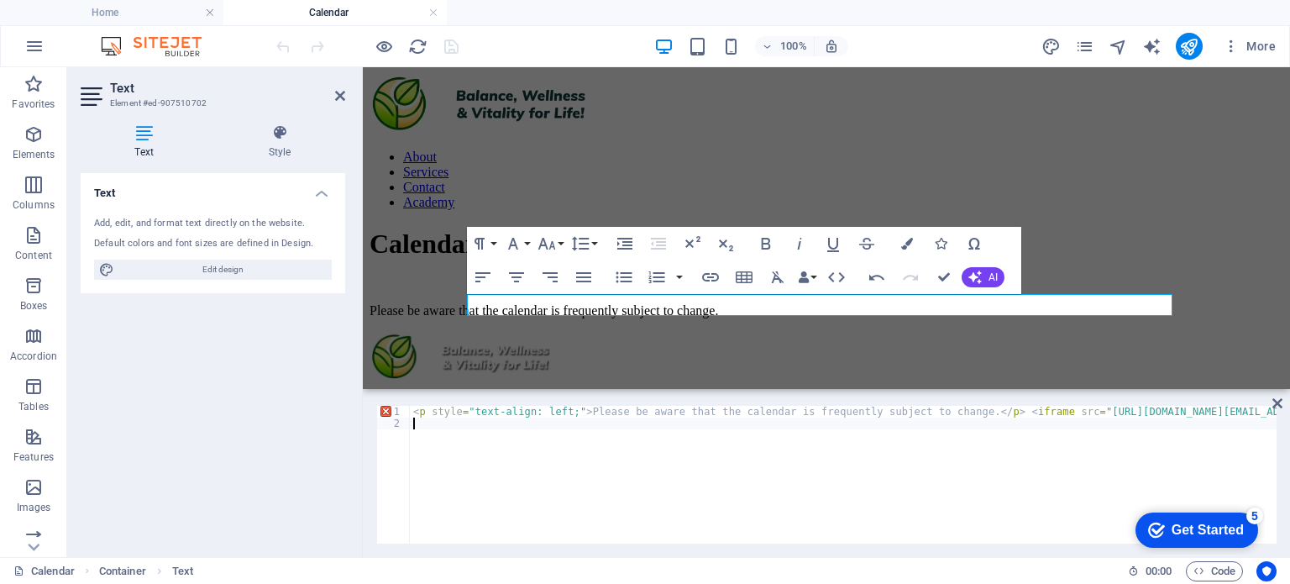
type textarea "<p style="text-align: left;">Please be aware that the calendar is frequently su…"
click at [277, 132] on icon at bounding box center [279, 132] width 131 height 17
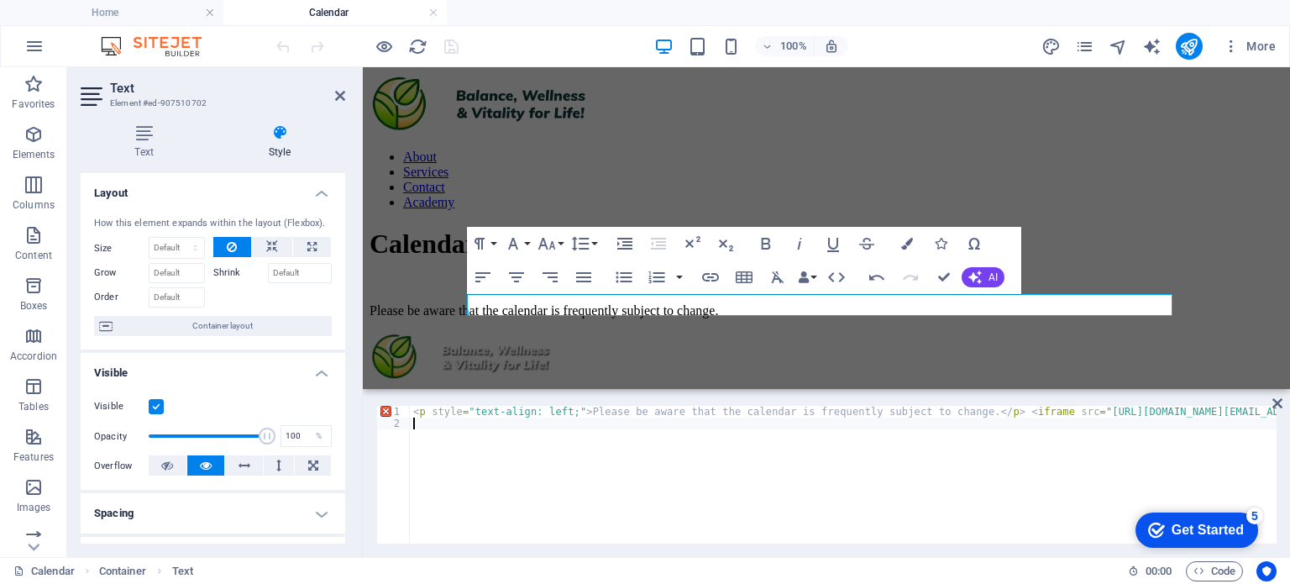
click at [592, 481] on div "< p style = "text-align: left;" > Please be aware that the calendar is frequent…" at bounding box center [1236, 485] width 1653 height 158
click at [598, 456] on div "< p style = "text-align: left;" > Please be aware that the calendar is frequent…" at bounding box center [1236, 485] width 1653 height 158
type textarea "<p style="text-align: left;">Please be aware that the calendar is frequently su…"
click at [547, 307] on p "Please be aware that the calendar is frequently subject to change." at bounding box center [826, 310] width 914 height 15
drag, startPoint x: 804, startPoint y: 505, endPoint x: 385, endPoint y: 388, distance: 434.1
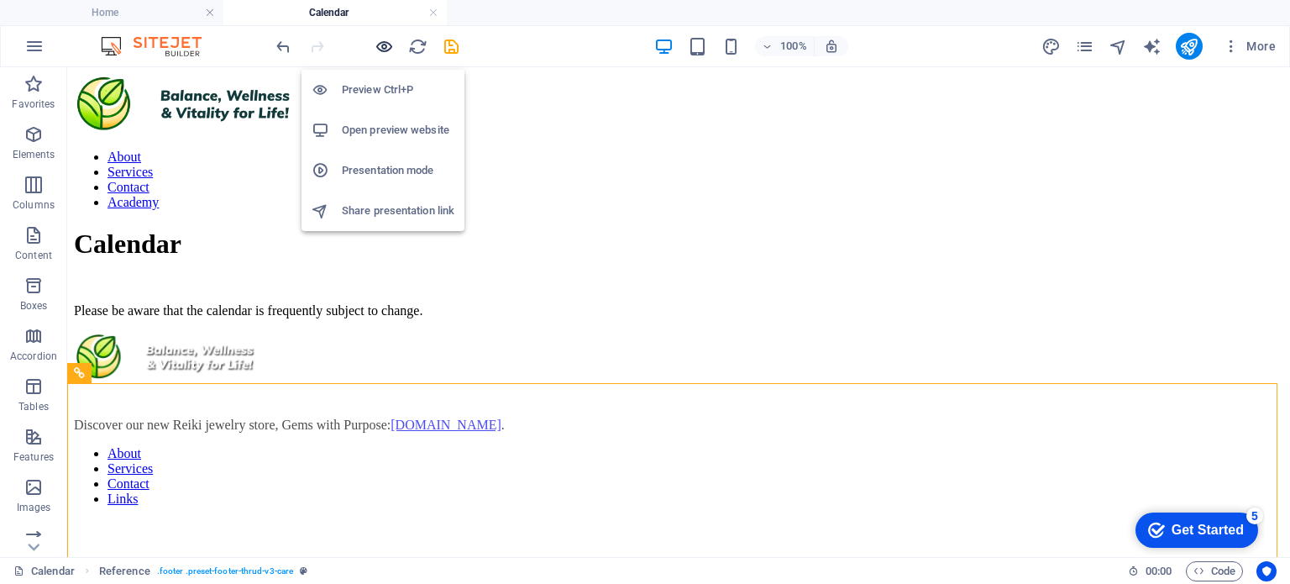
click at [383, 43] on icon "button" at bounding box center [383, 46] width 19 height 19
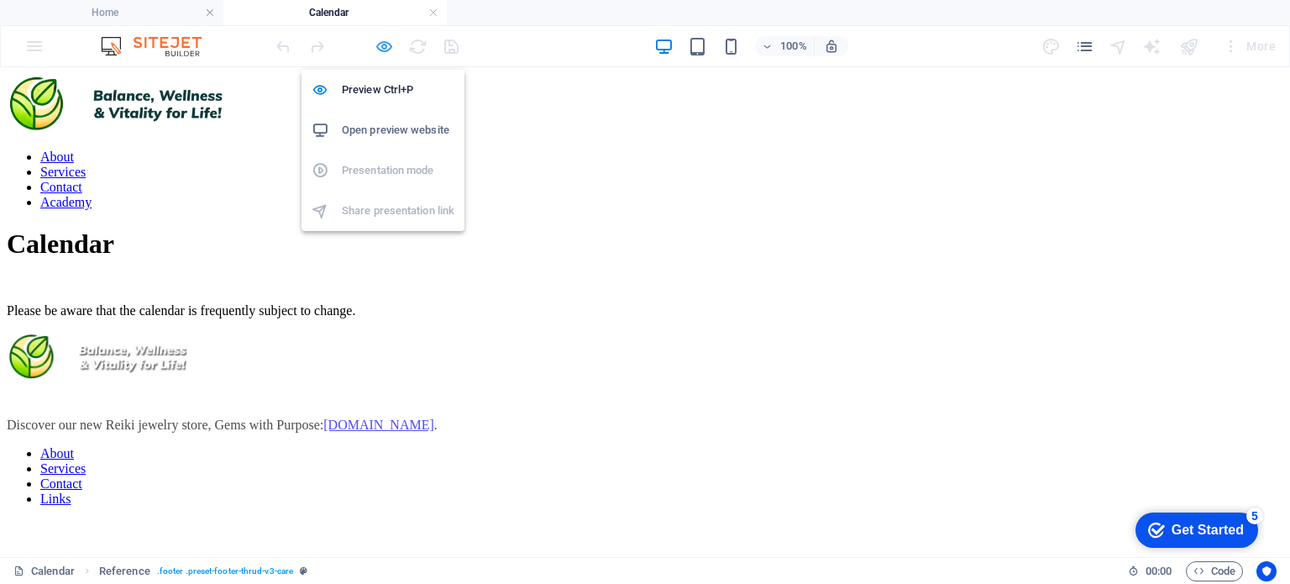
click at [383, 43] on icon "button" at bounding box center [383, 46] width 19 height 19
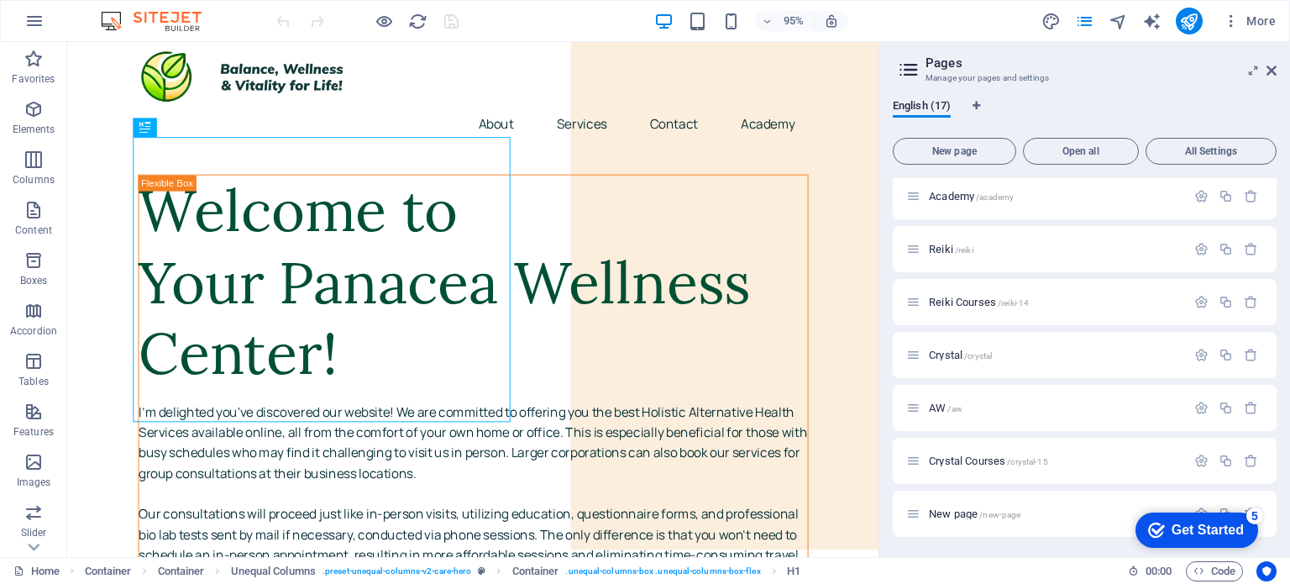
scroll to position [405, 0]
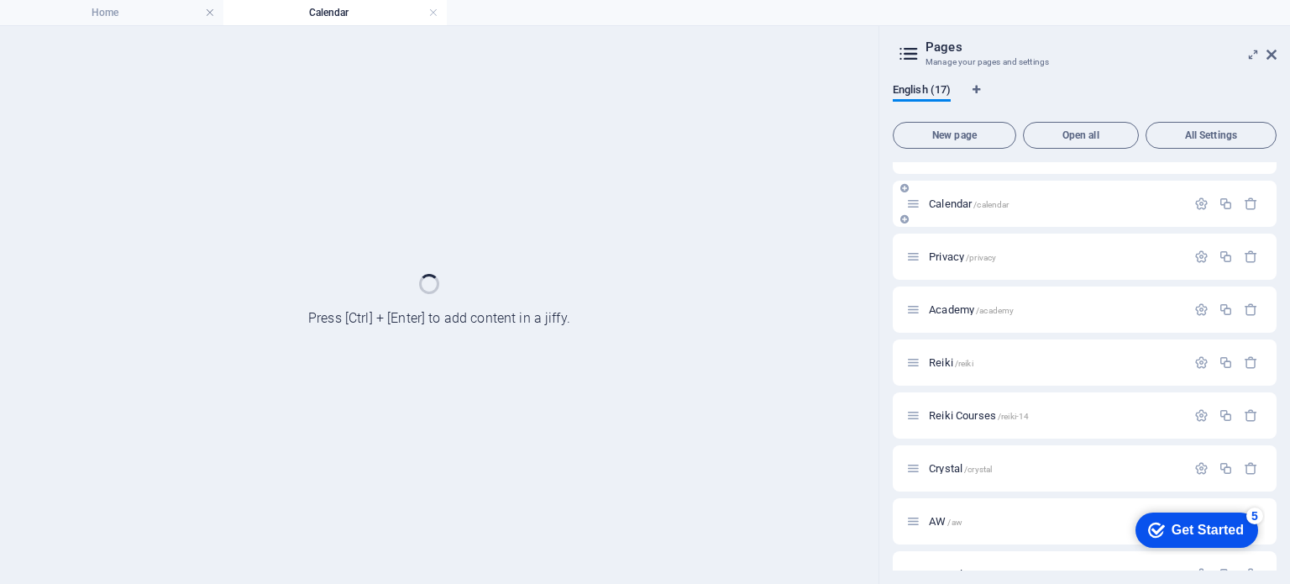
click at [0, 0] on div "Calendar /calendar" at bounding box center [0, 0] width 0 height 0
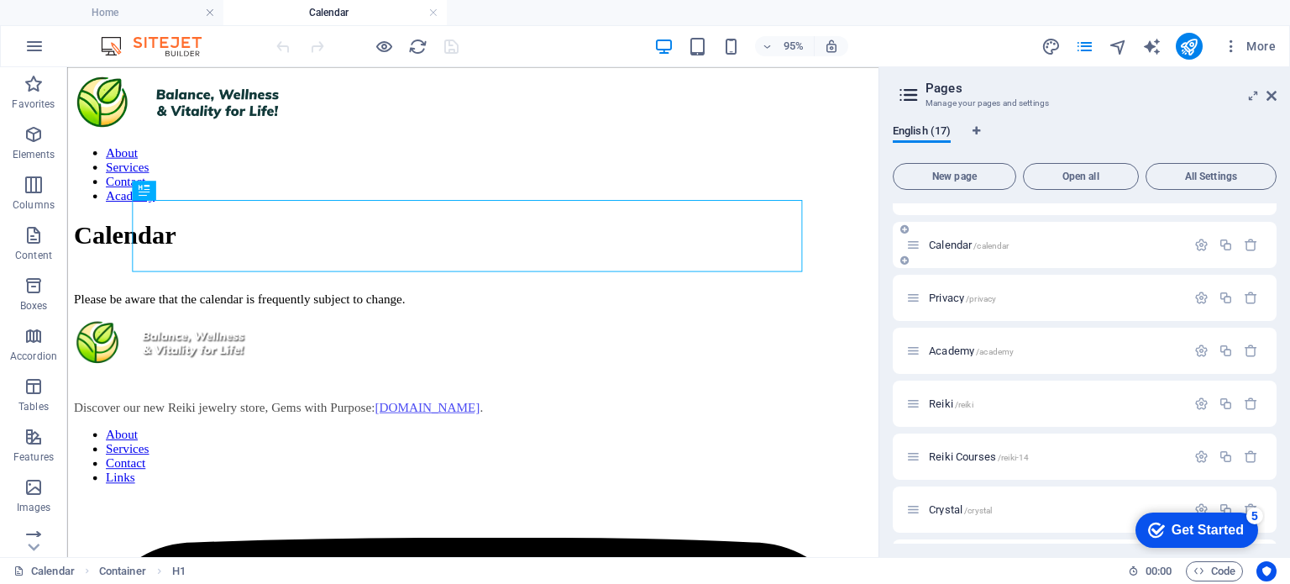
scroll to position [0, 0]
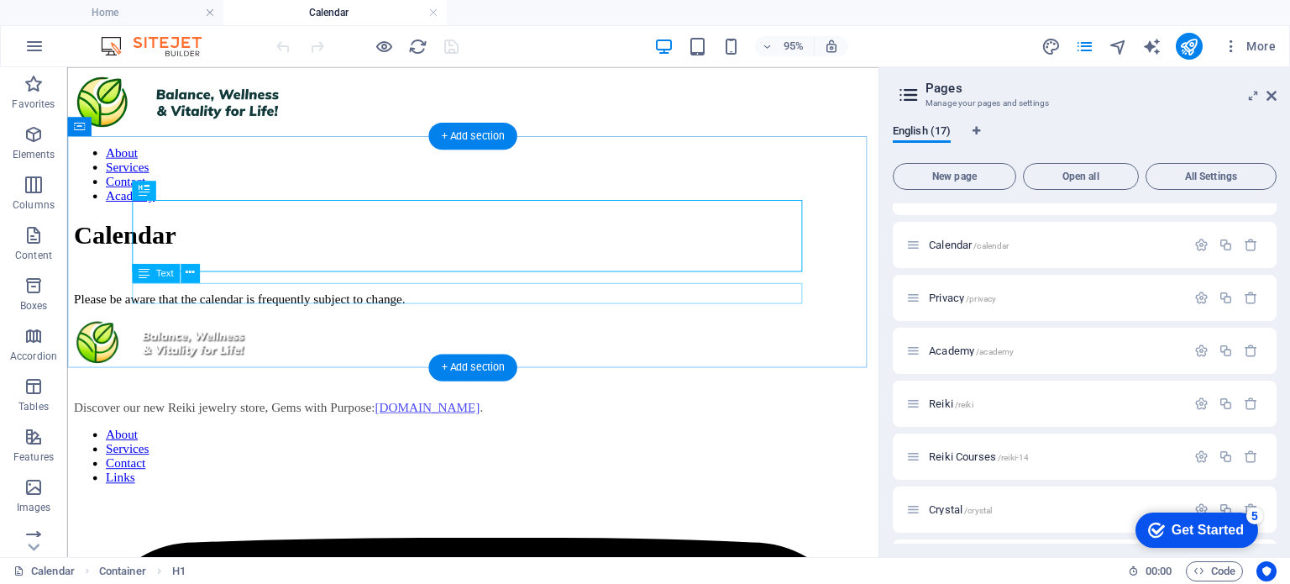
click at [479, 311] on div "Please be aware that the calendar is frequently subject to change." at bounding box center [494, 310] width 840 height 15
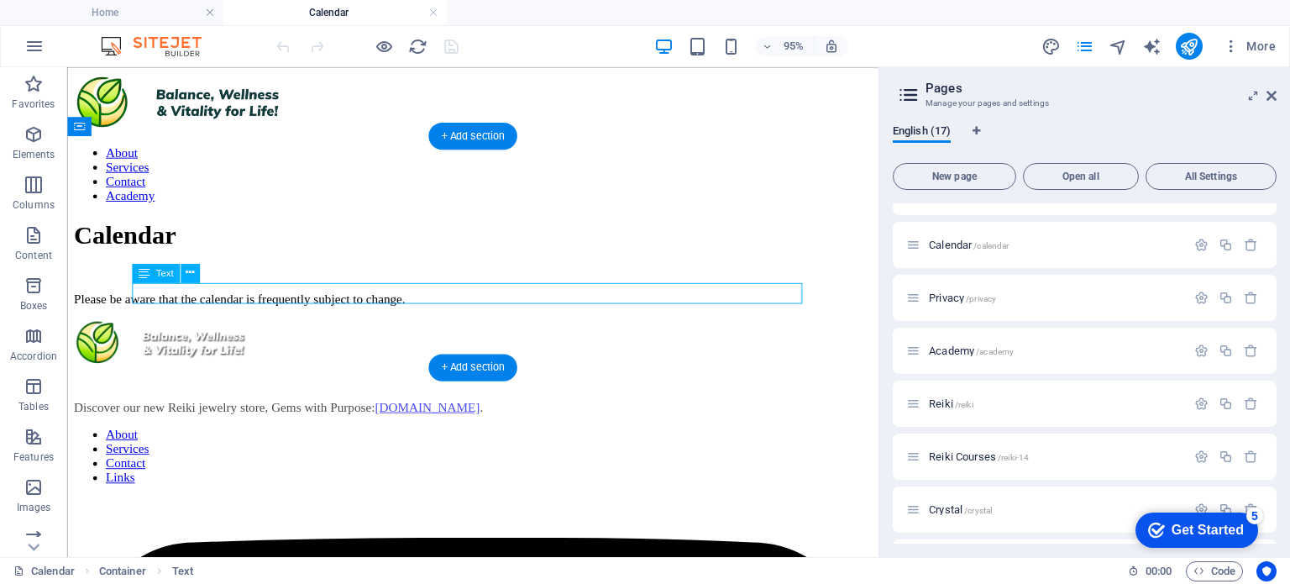
click at [479, 311] on div "Please be aware that the calendar is frequently subject to change." at bounding box center [494, 310] width 840 height 15
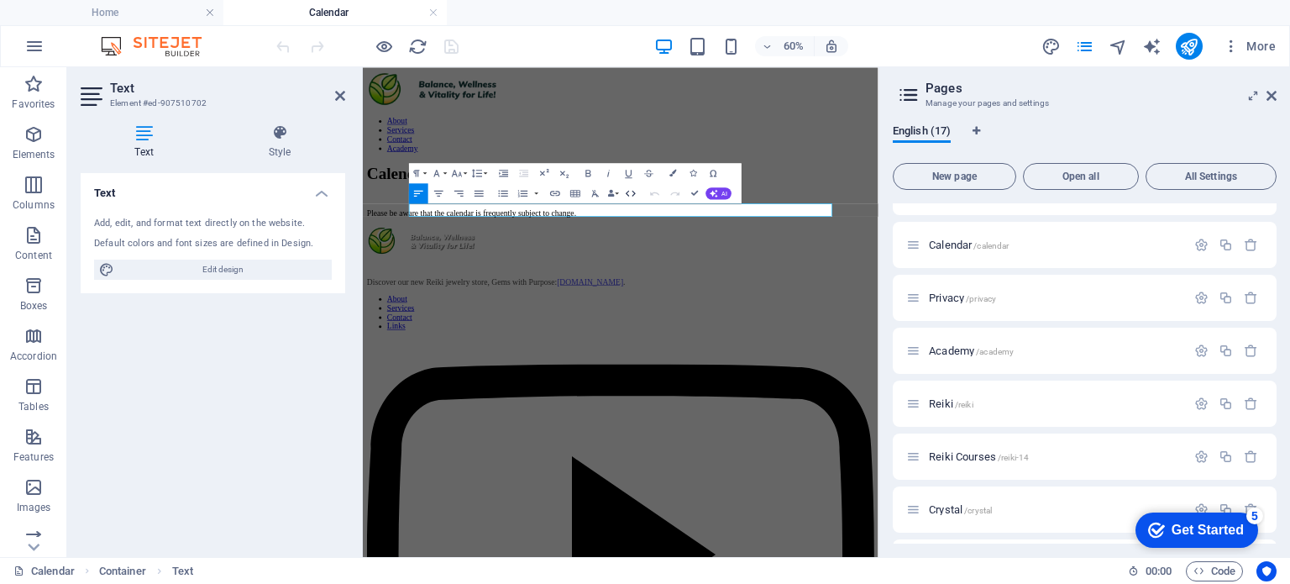
click at [630, 197] on icon "button" at bounding box center [631, 193] width 12 height 12
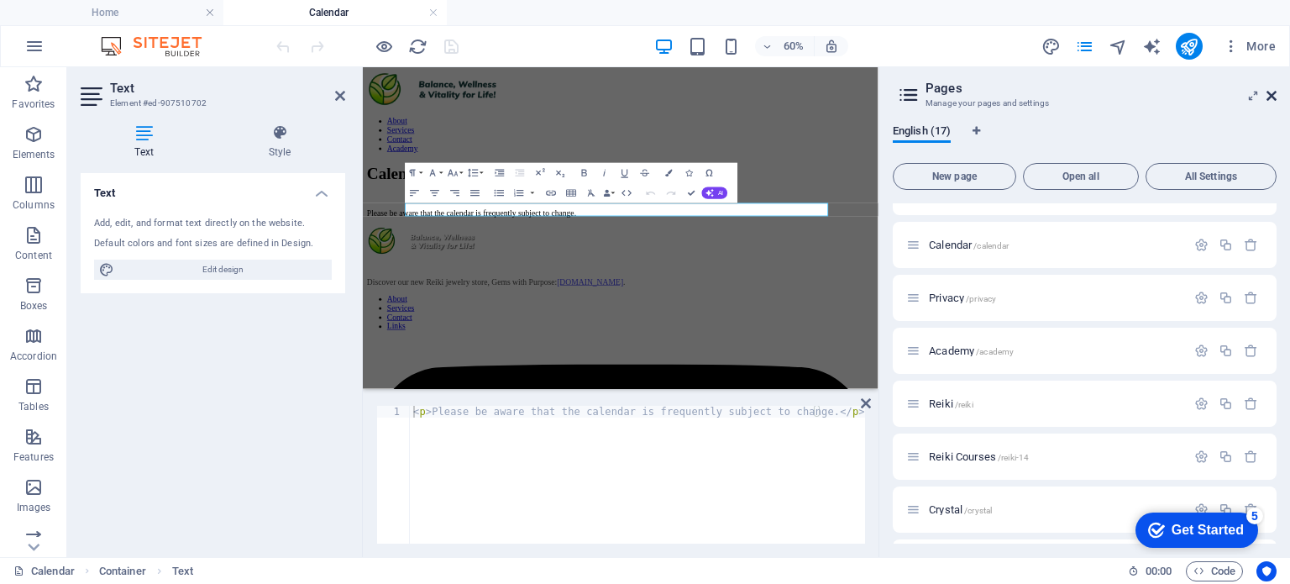
click at [0, 0] on icon at bounding box center [0, 0] width 0 height 0
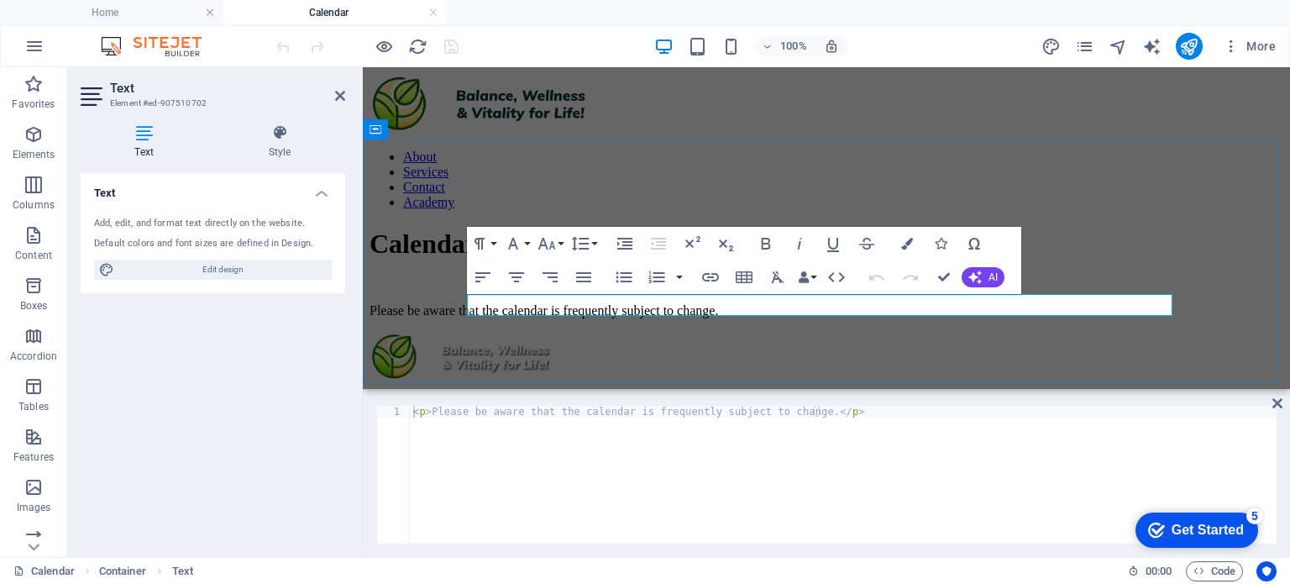
click at [901, 307] on p "Please be aware that the calendar is frequently subject to change." at bounding box center [826, 310] width 914 height 15
click at [35, 137] on icon "button" at bounding box center [34, 134] width 20 height 20
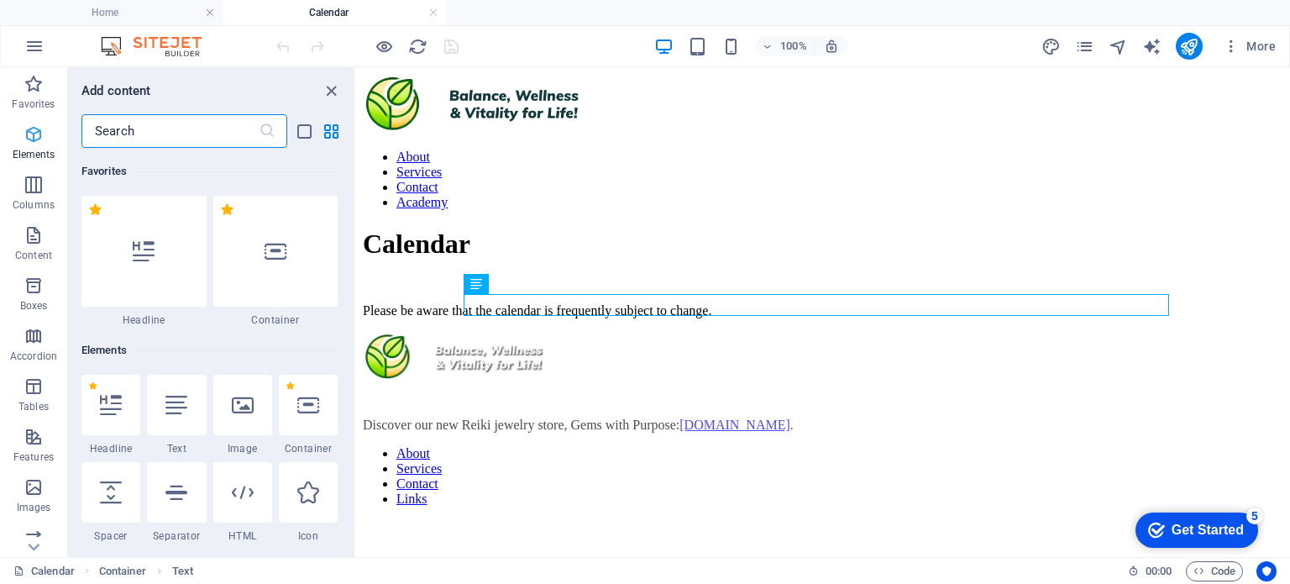
scroll to position [178, 0]
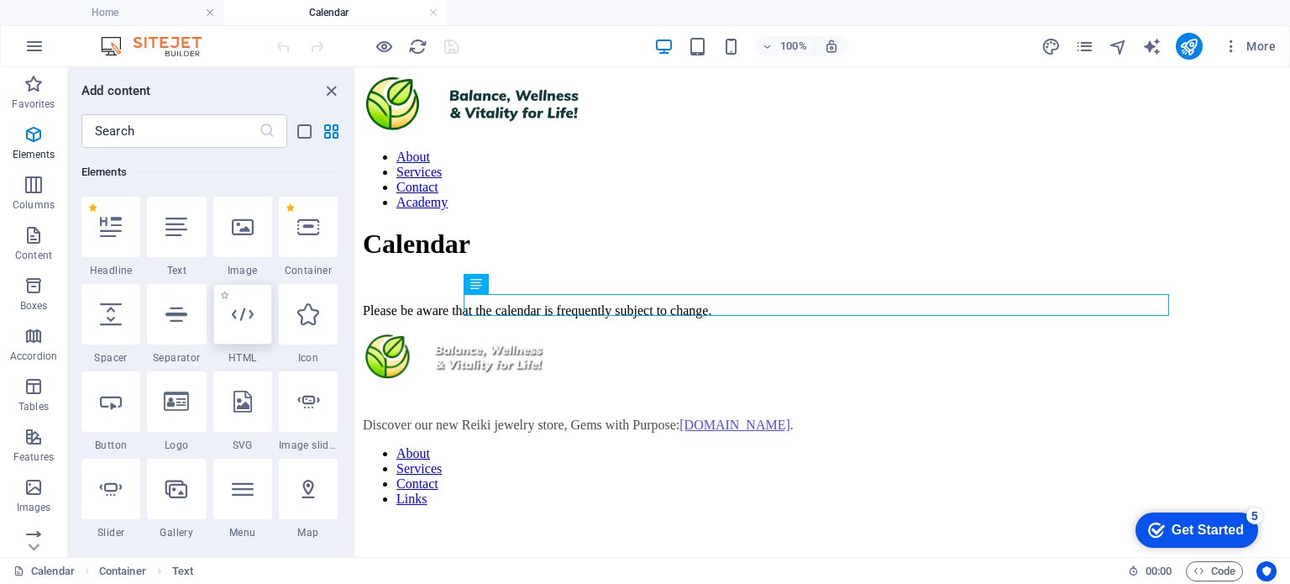
click at [237, 317] on icon at bounding box center [243, 314] width 22 height 22
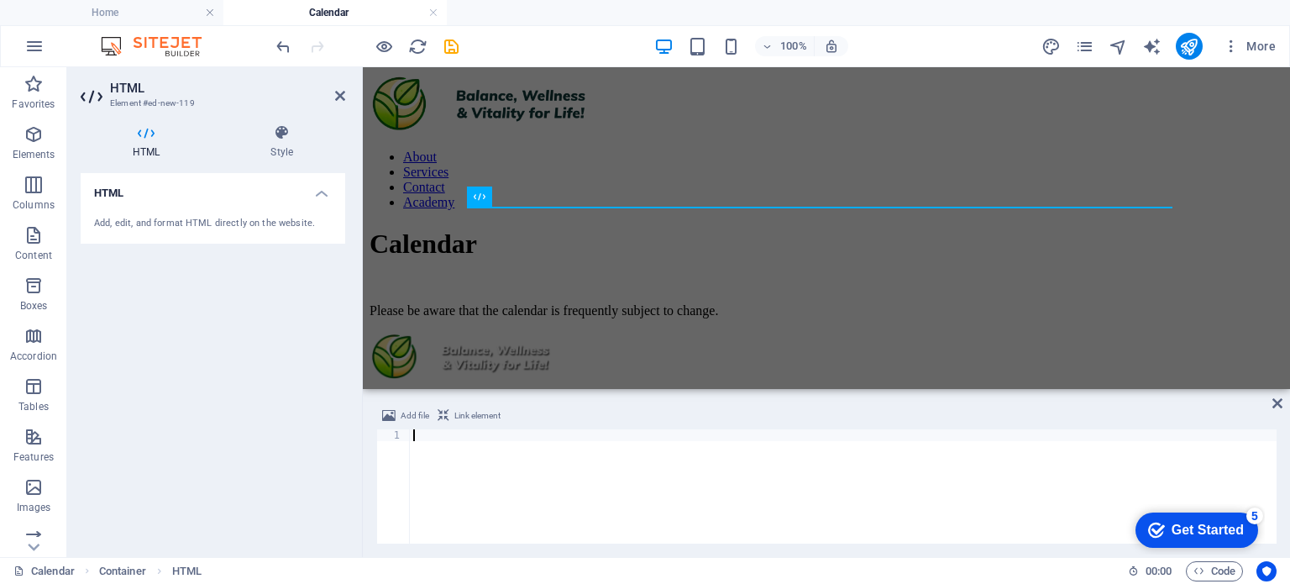
type textarea "<iframe src="https://calendar.google.com/calendar/embed?src=calendar0137%40gmai…"
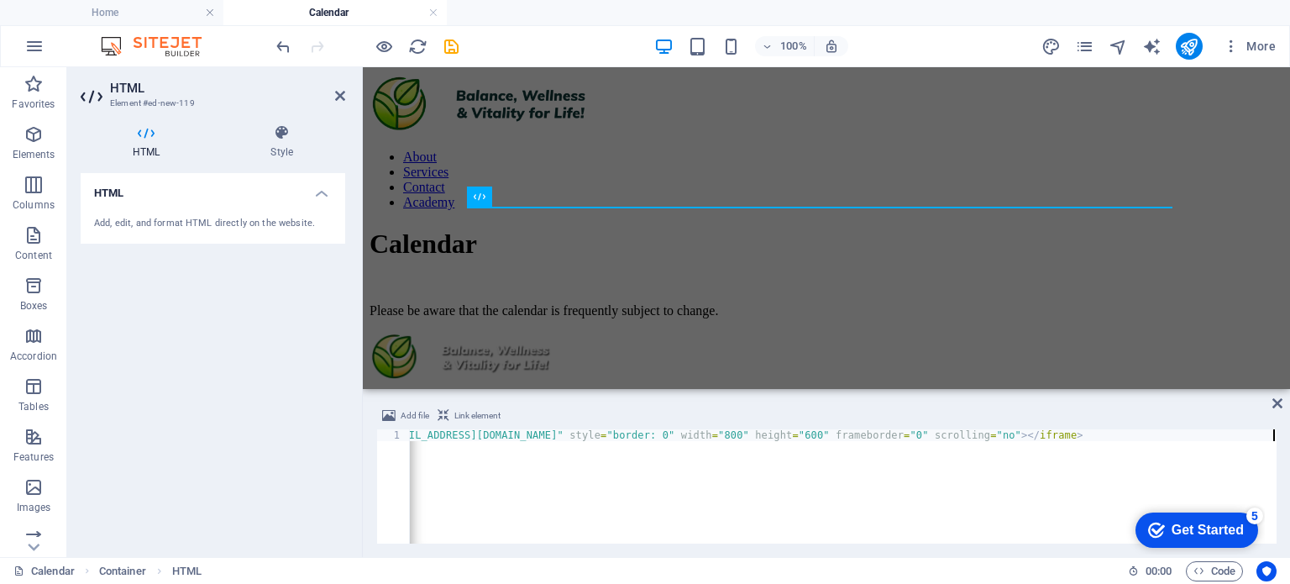
scroll to position [0, 220]
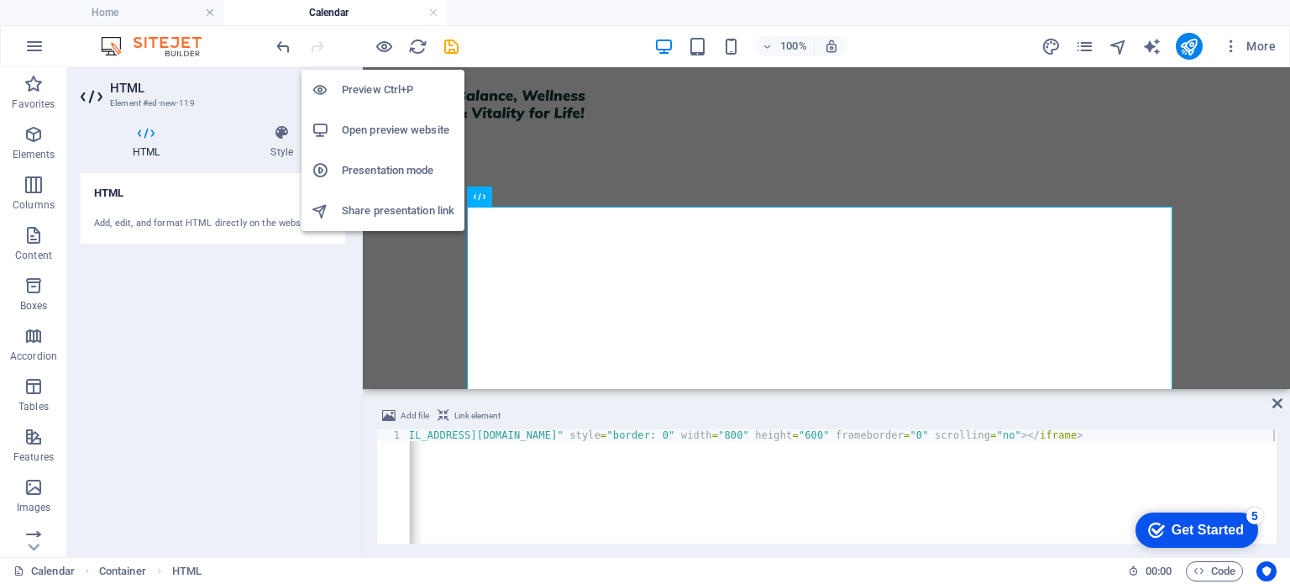
click at [380, 86] on h6 "Preview Ctrl+P" at bounding box center [398, 90] width 113 height 20
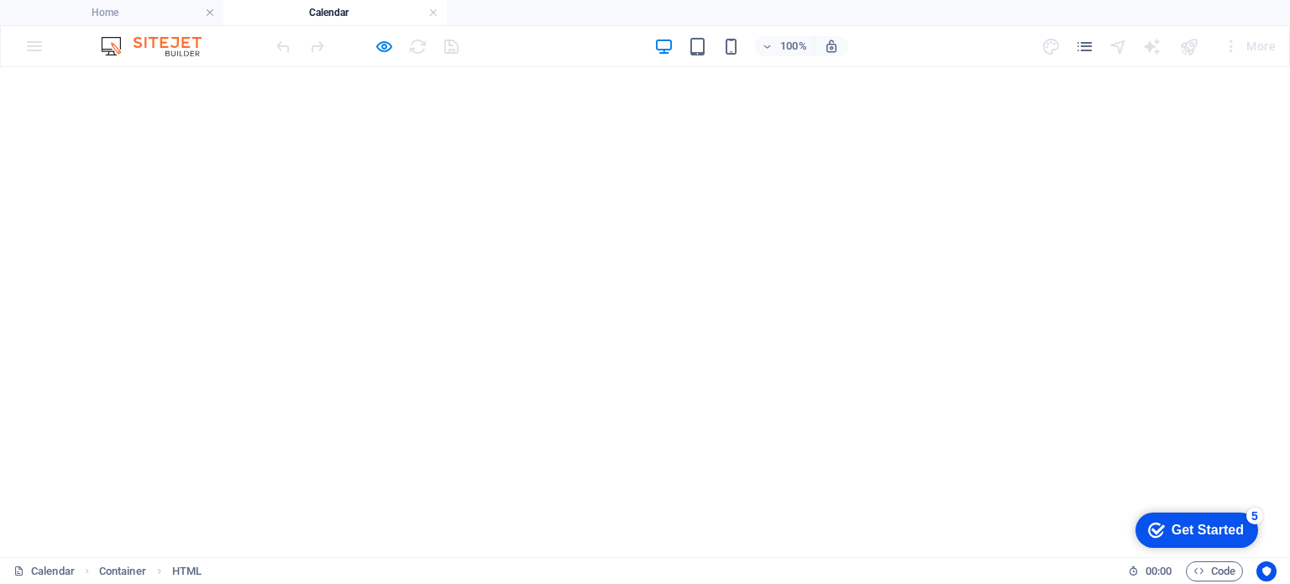
scroll to position [0, 0]
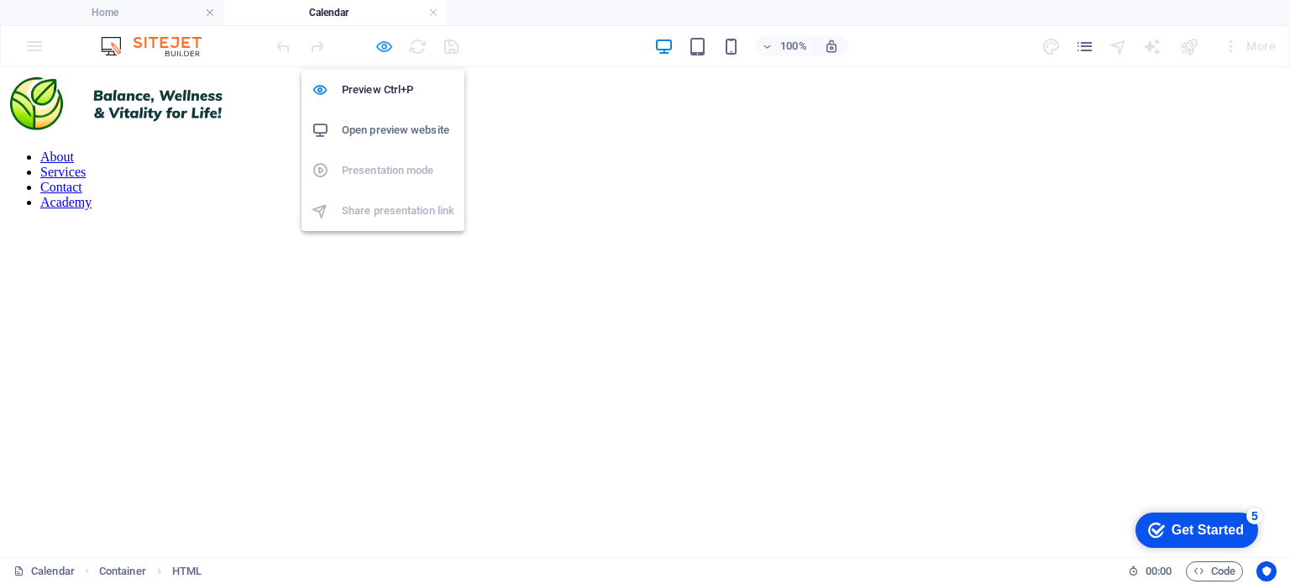
click at [385, 44] on icon "button" at bounding box center [383, 46] width 19 height 19
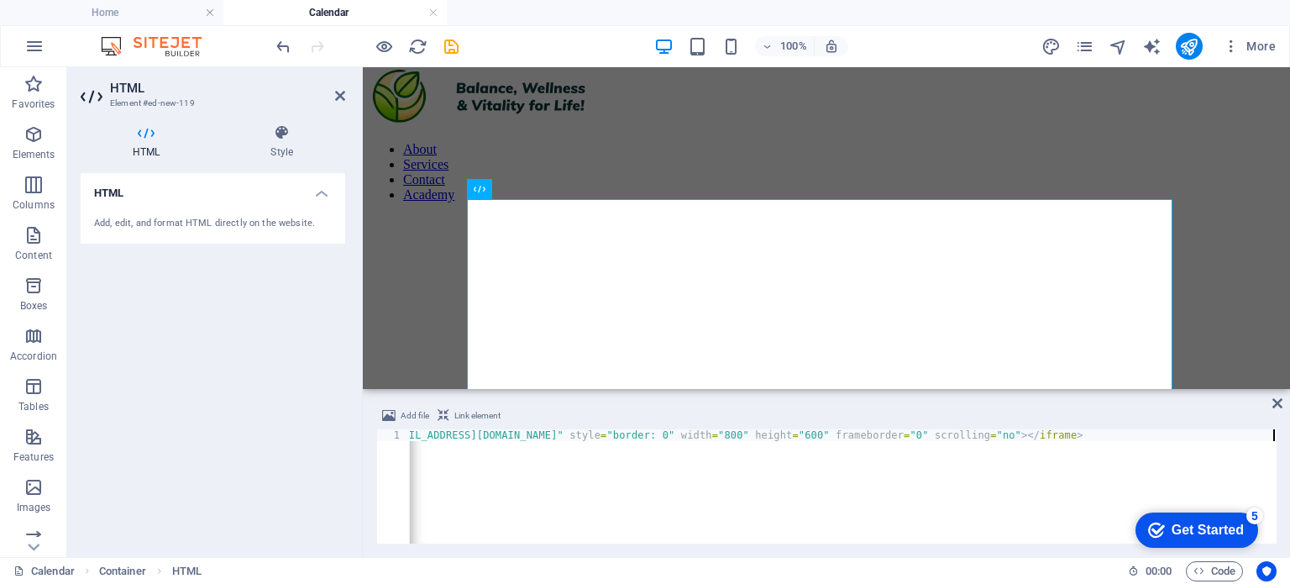
scroll to position [5, 0]
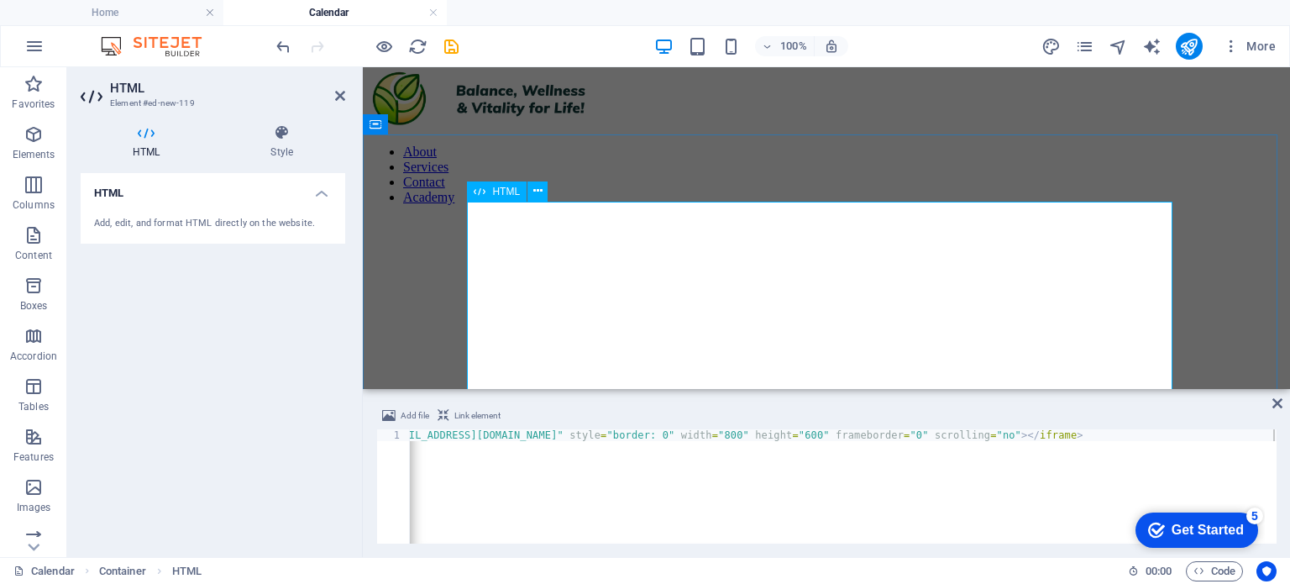
click at [516, 218] on div at bounding box center [826, 471] width 914 height 507
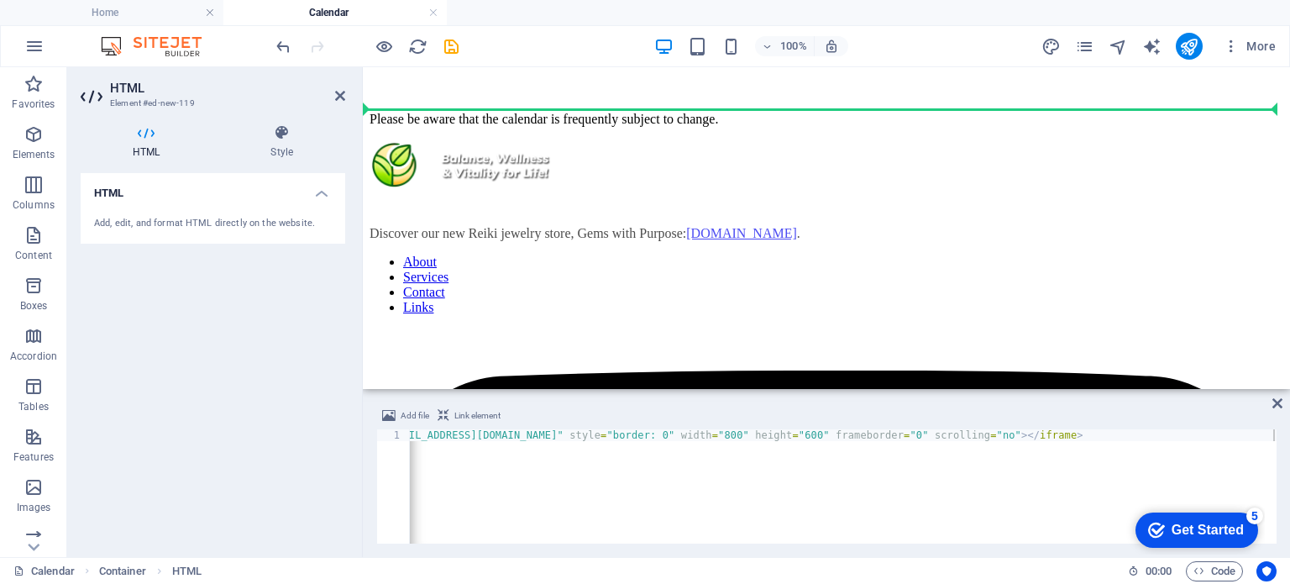
scroll to position [783, 0]
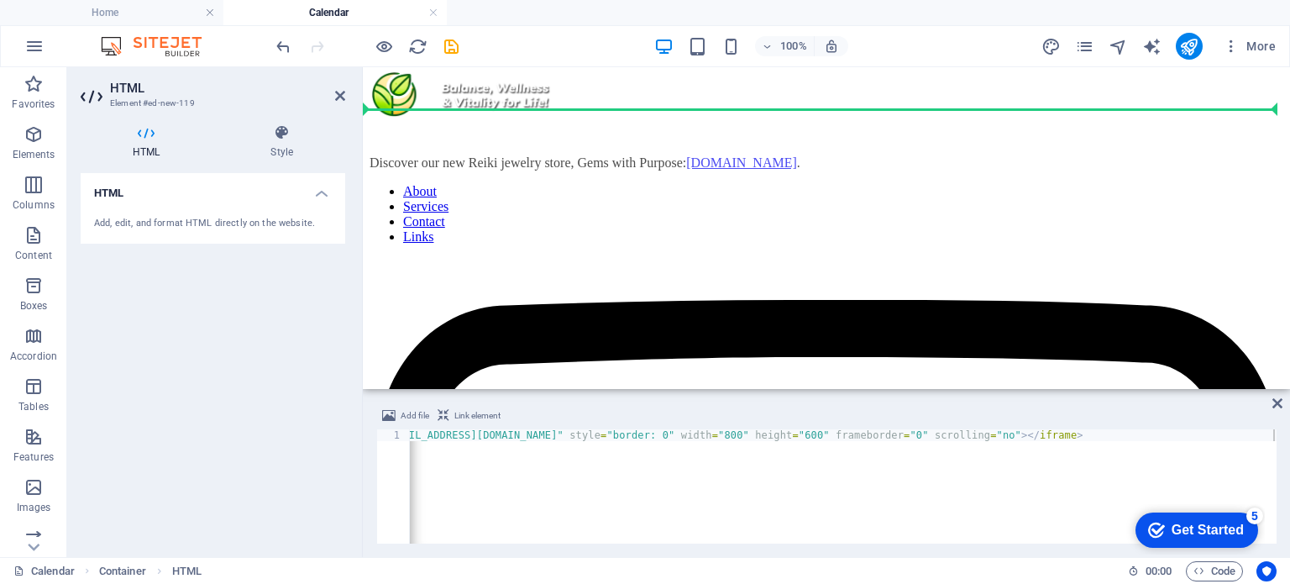
drag, startPoint x: 516, startPoint y: 212, endPoint x: 516, endPoint y: 142, distance: 70.5
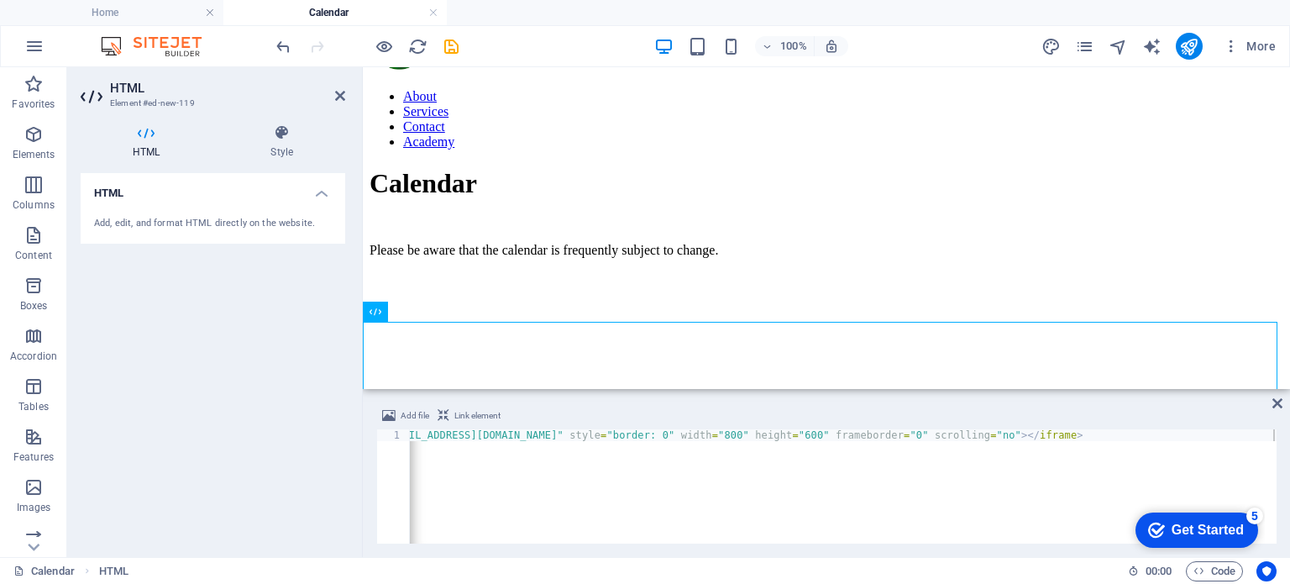
scroll to position [63, 0]
click at [477, 183] on div "Calendar" at bounding box center [826, 180] width 914 height 31
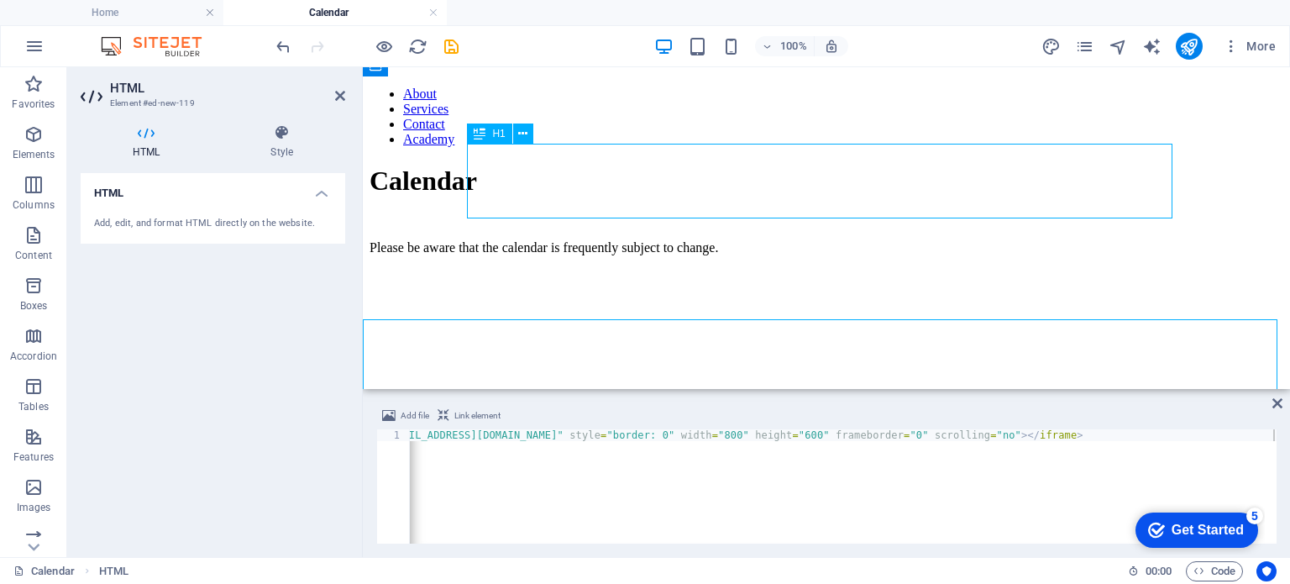
click at [477, 183] on div "Calendar" at bounding box center [826, 180] width 914 height 31
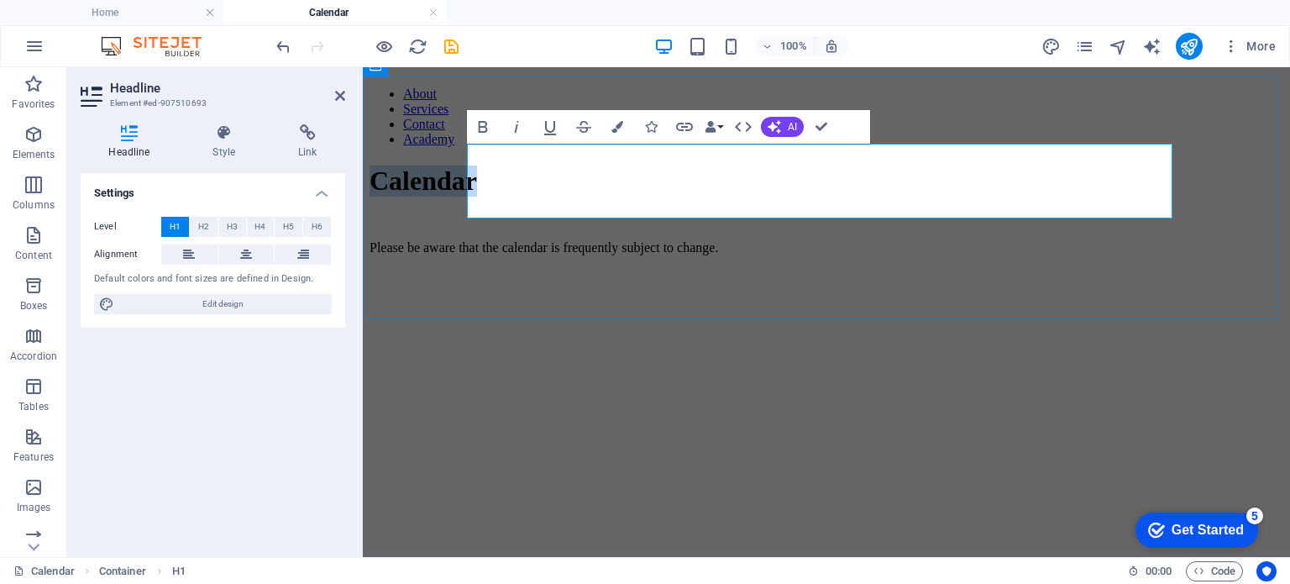
click at [477, 183] on h1 "Calendar" at bounding box center [826, 180] width 914 height 31
click at [474, 180] on h1 "Calendar" at bounding box center [826, 180] width 914 height 31
click at [472, 180] on h1 "Calendar" at bounding box center [826, 180] width 914 height 31
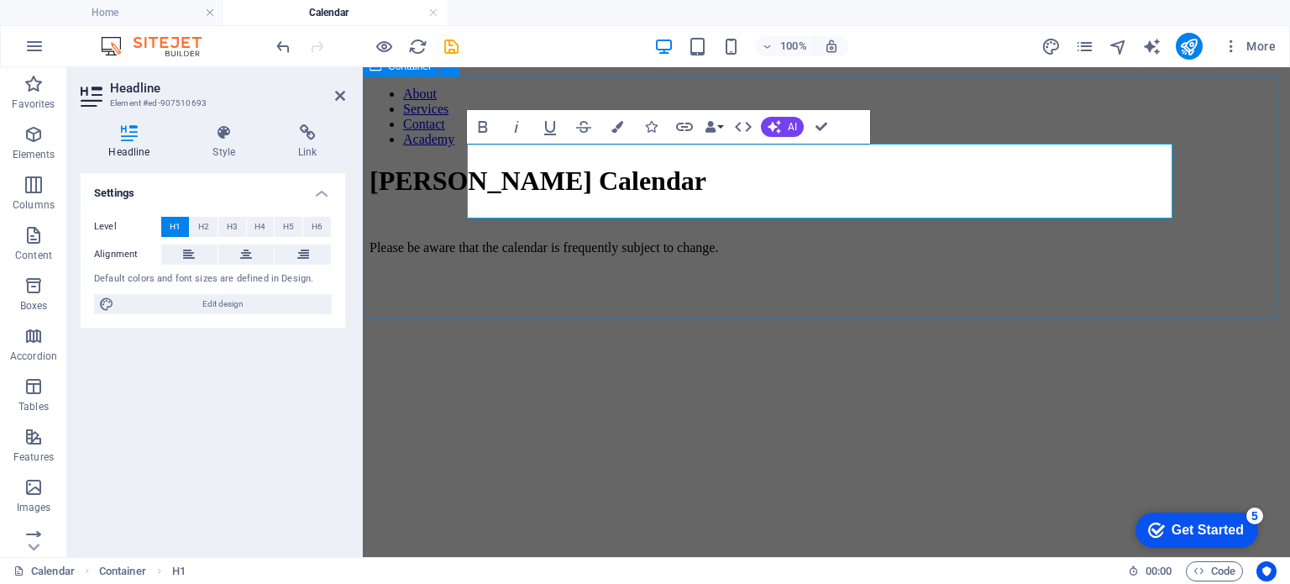
click at [534, 255] on div "Addison's Calendar Please be aware that the calendar is frequently subject to c…" at bounding box center [826, 210] width 914 height 90
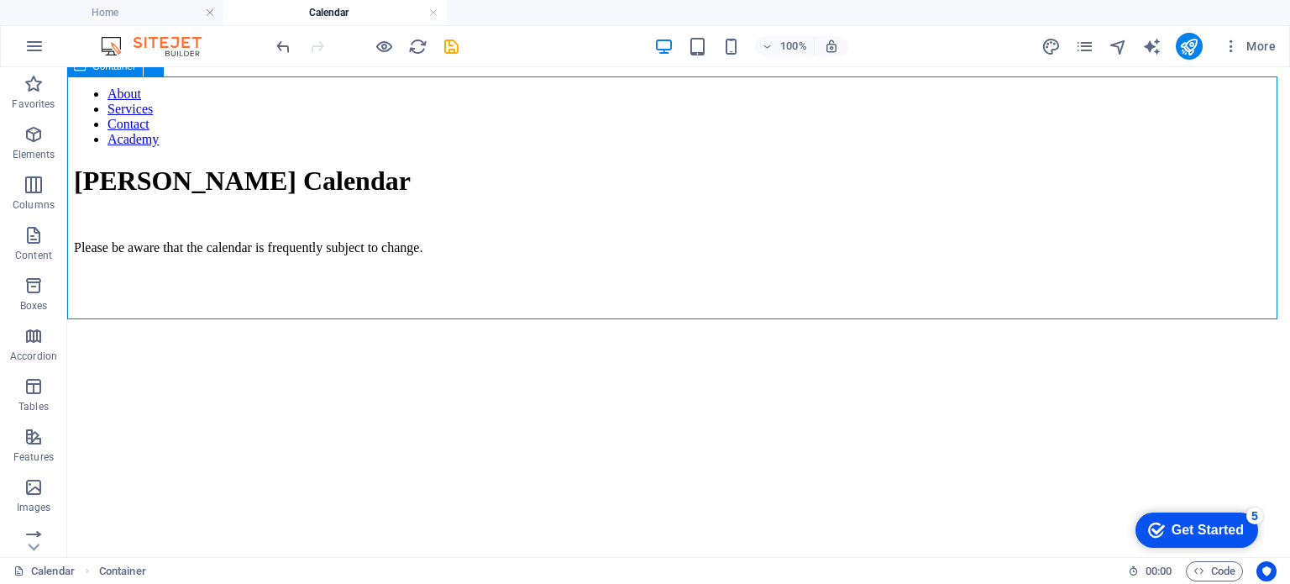
click at [534, 255] on div "Addison's Calendar Please be aware that the calendar is frequently subject to c…" at bounding box center [678, 210] width 1209 height 90
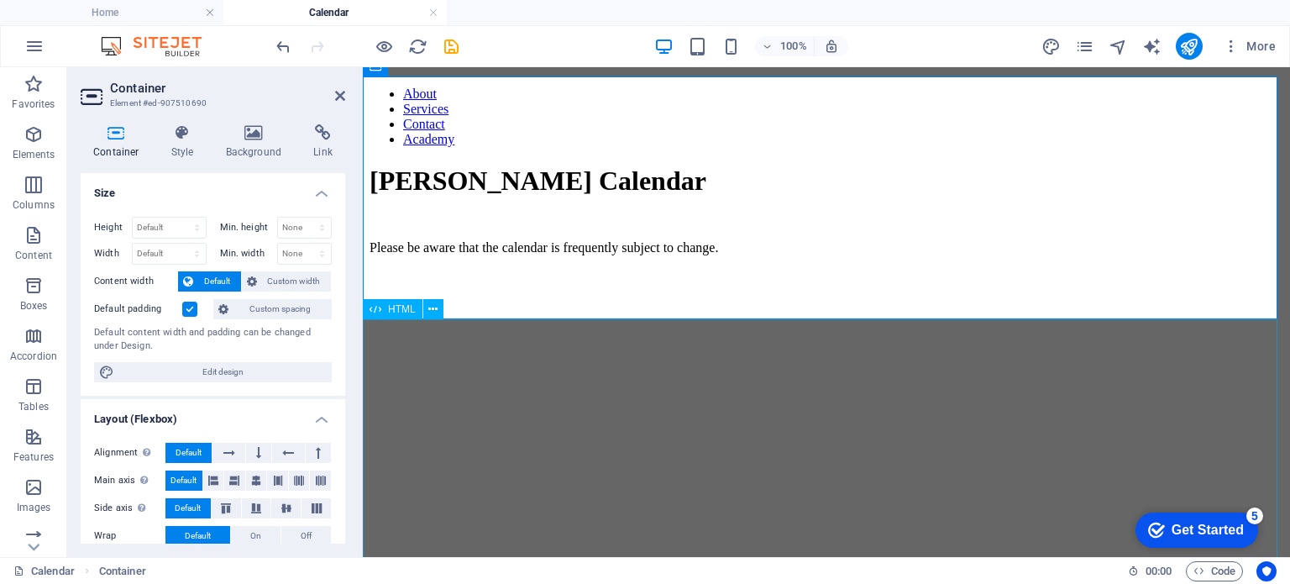
click at [1162, 465] on div at bounding box center [826, 522] width 914 height 507
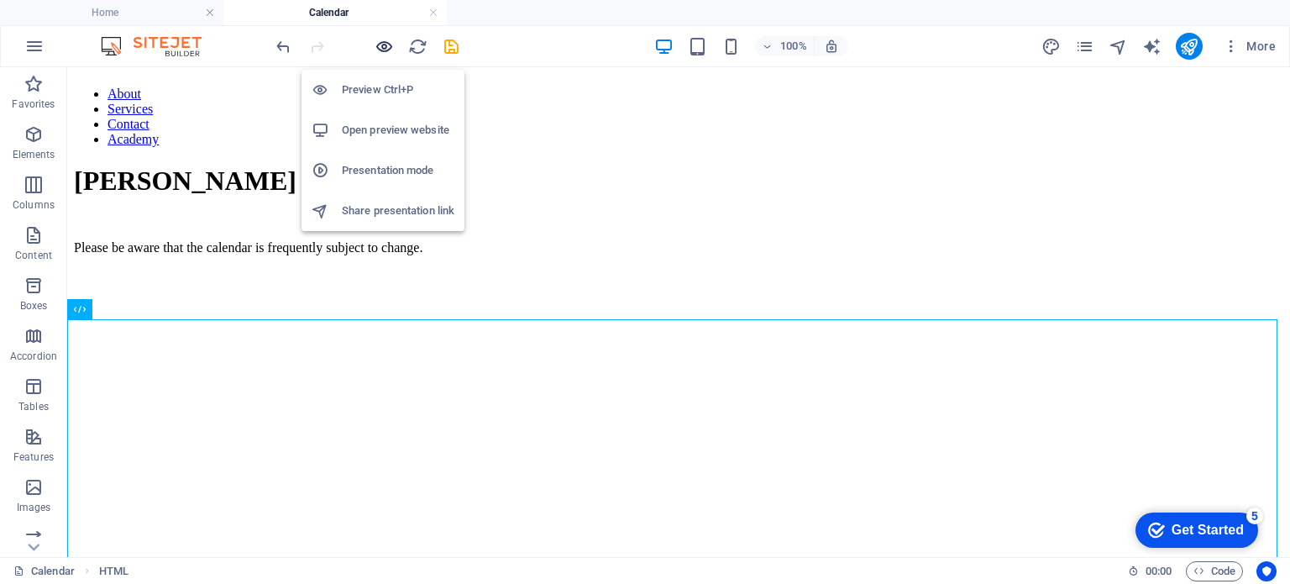
click at [386, 46] on icon "button" at bounding box center [383, 46] width 19 height 19
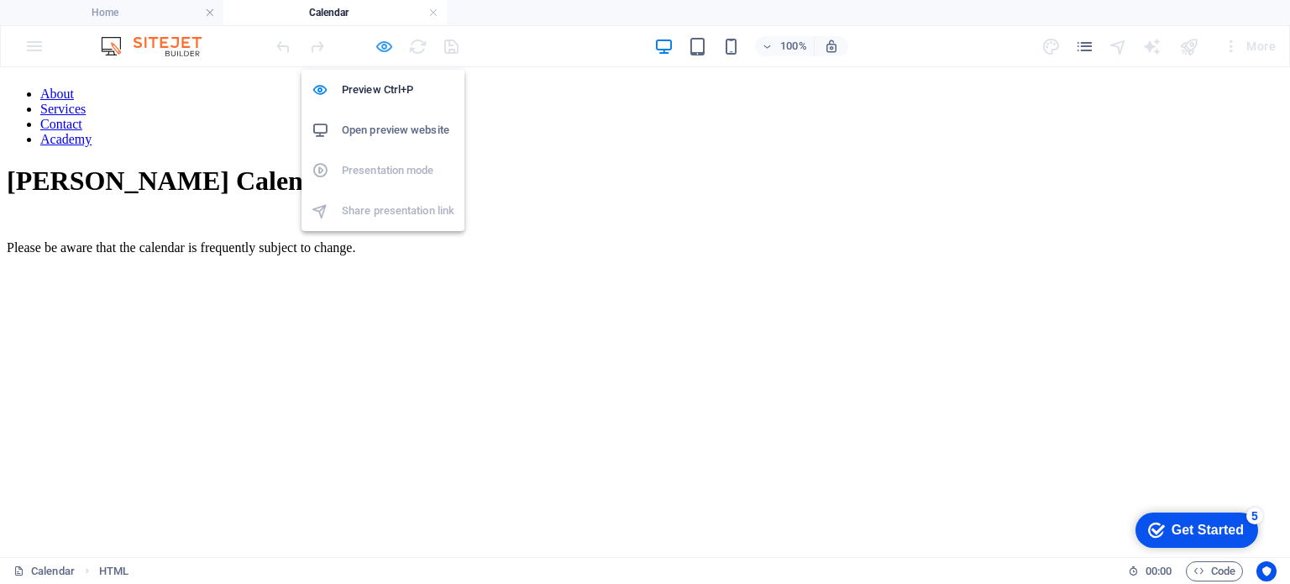
click at [386, 46] on icon "button" at bounding box center [383, 46] width 19 height 19
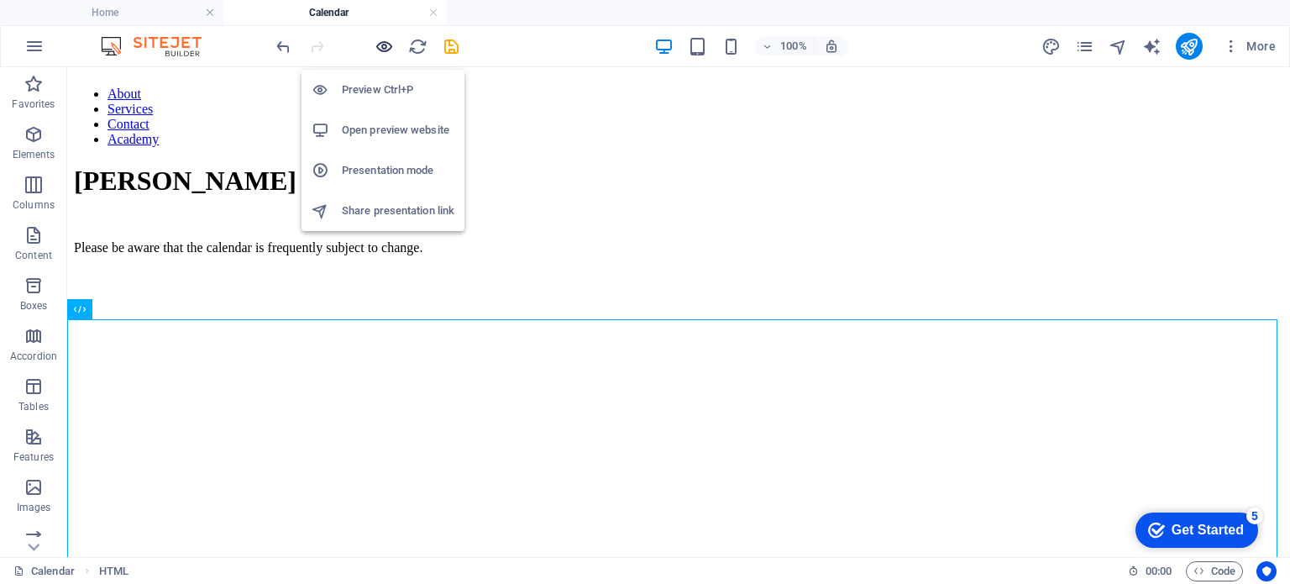
click at [380, 47] on icon "button" at bounding box center [383, 46] width 19 height 19
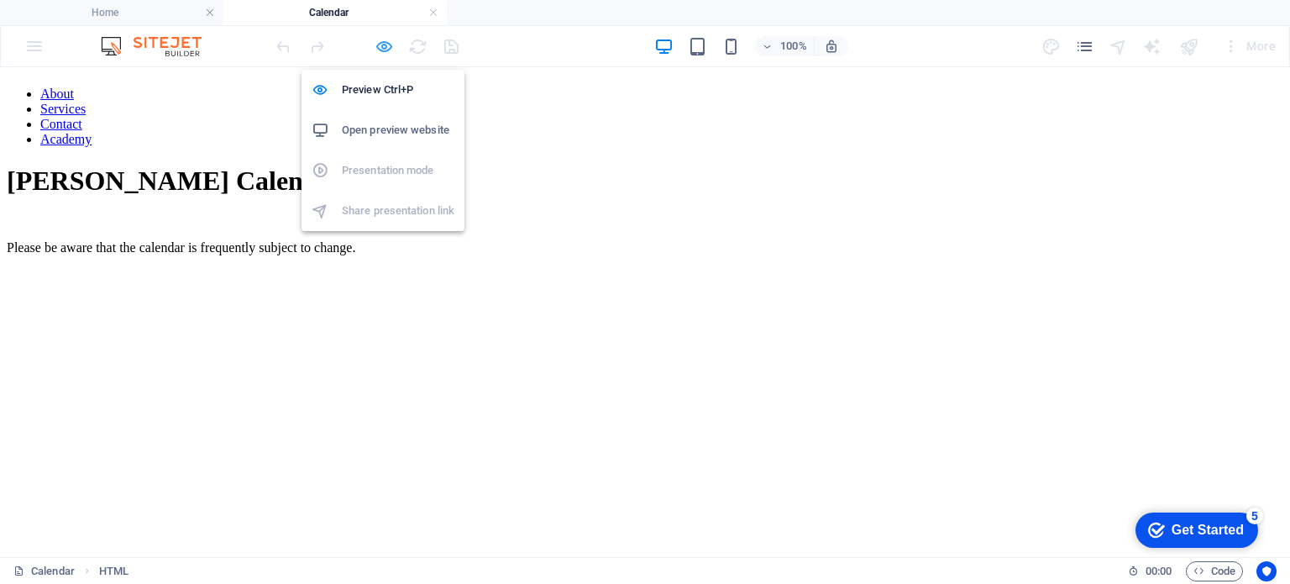
click at [380, 47] on icon "button" at bounding box center [383, 46] width 19 height 19
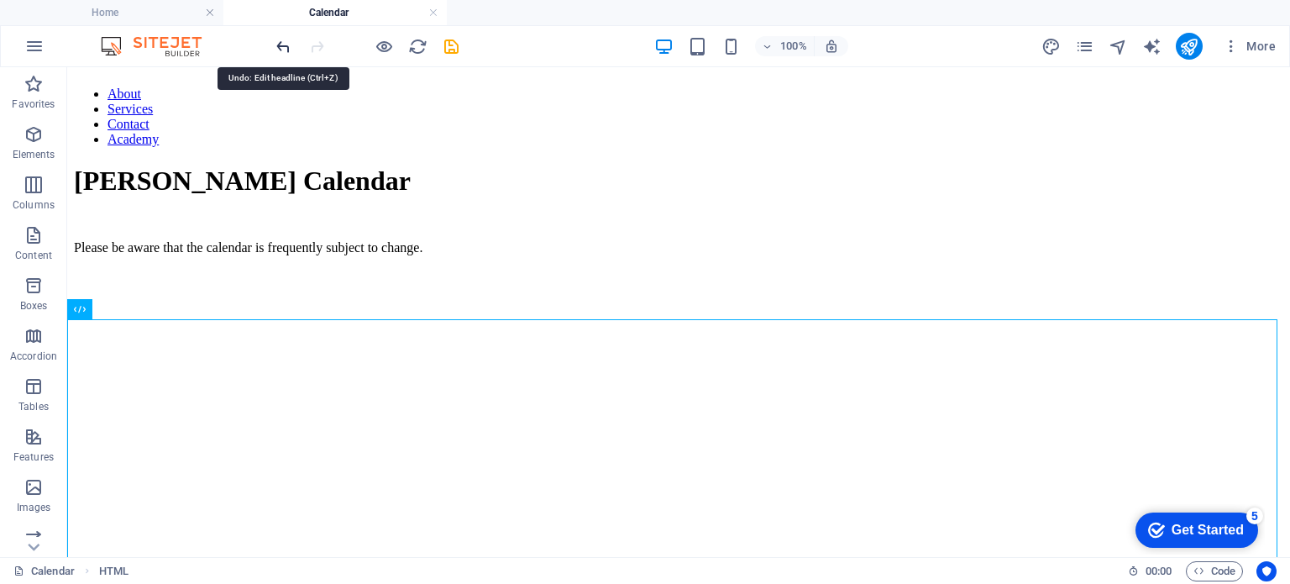
click at [286, 50] on icon "undo" at bounding box center [283, 46] width 19 height 19
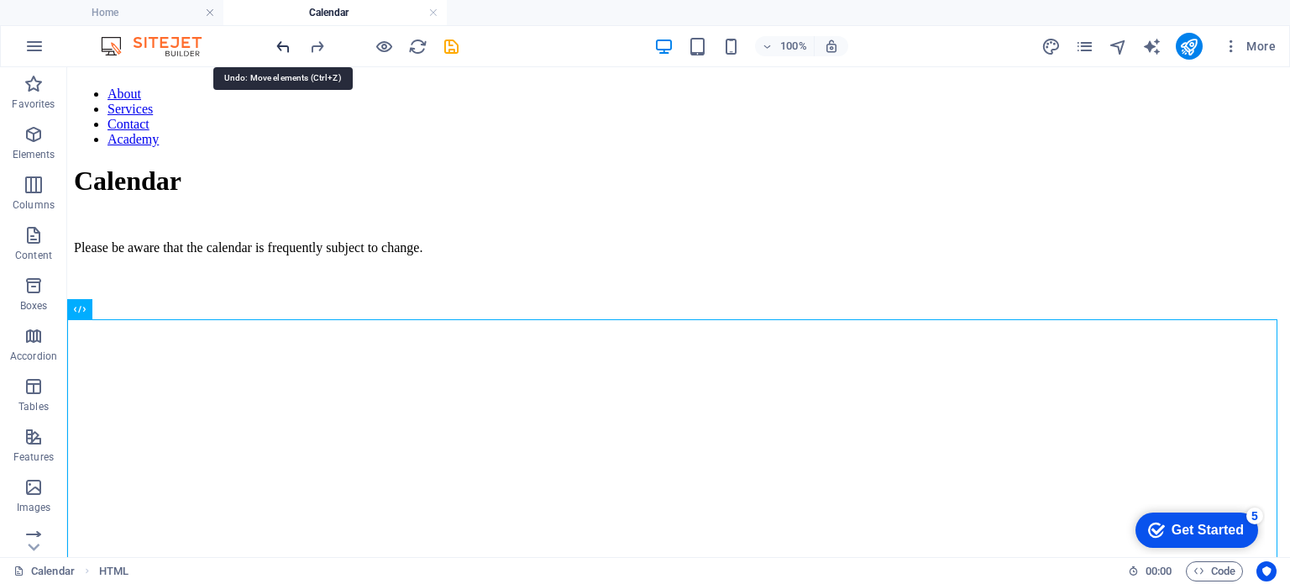
click at [286, 50] on icon "undo" at bounding box center [283, 46] width 19 height 19
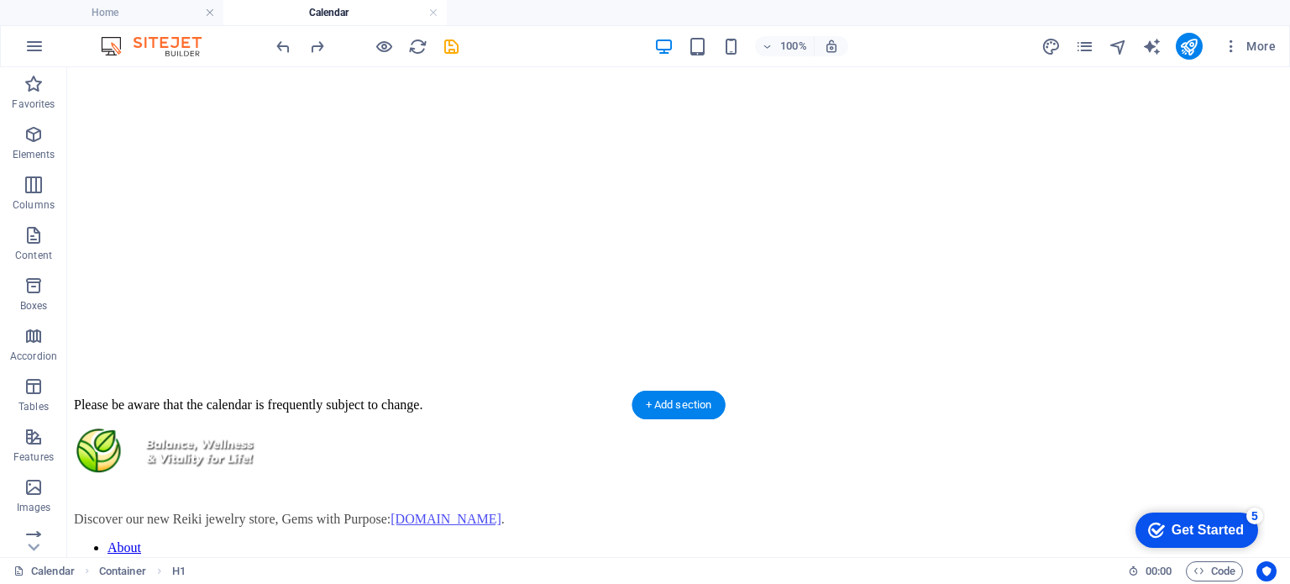
scroll to position [487, 0]
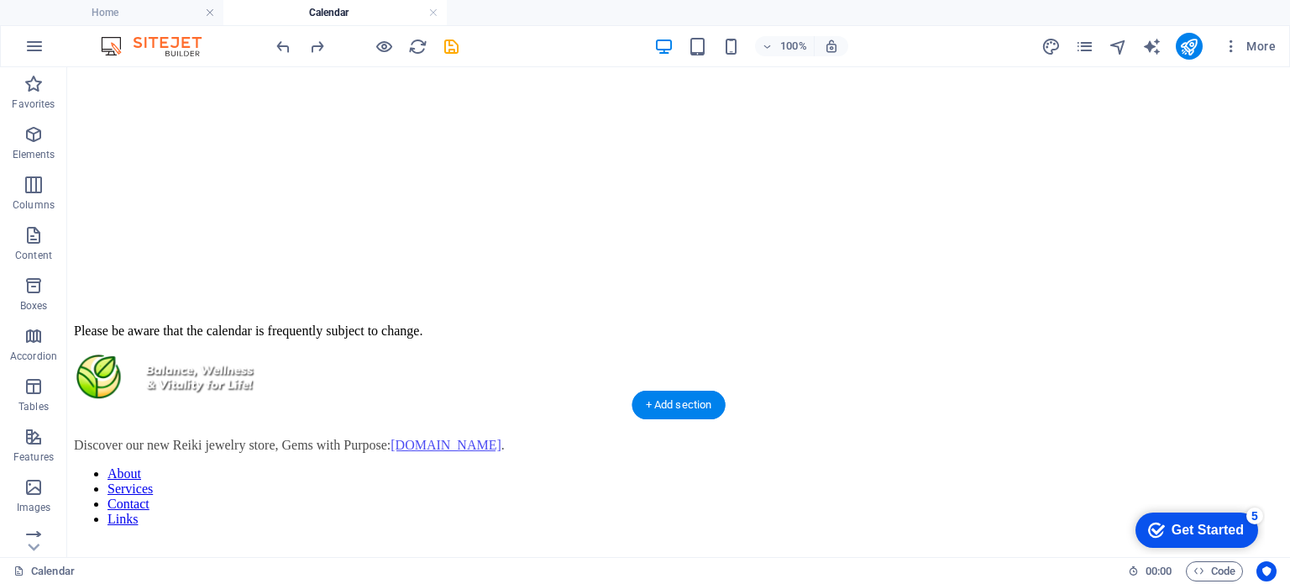
drag, startPoint x: 413, startPoint y: 364, endPoint x: 353, endPoint y: 214, distance: 162.0
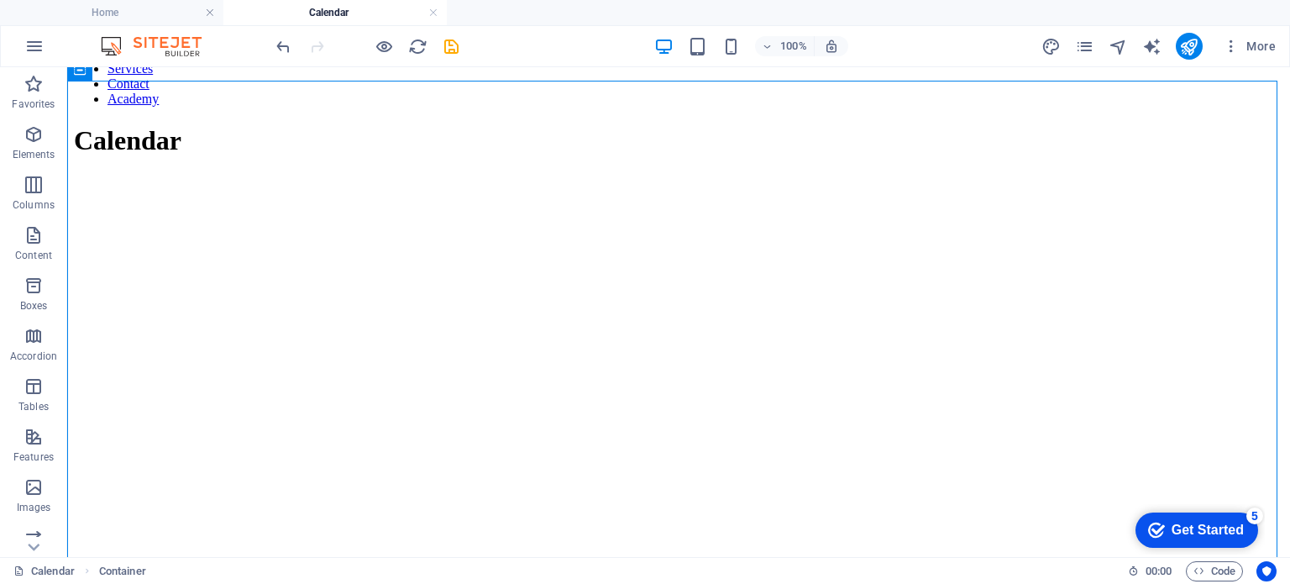
scroll to position [0, 0]
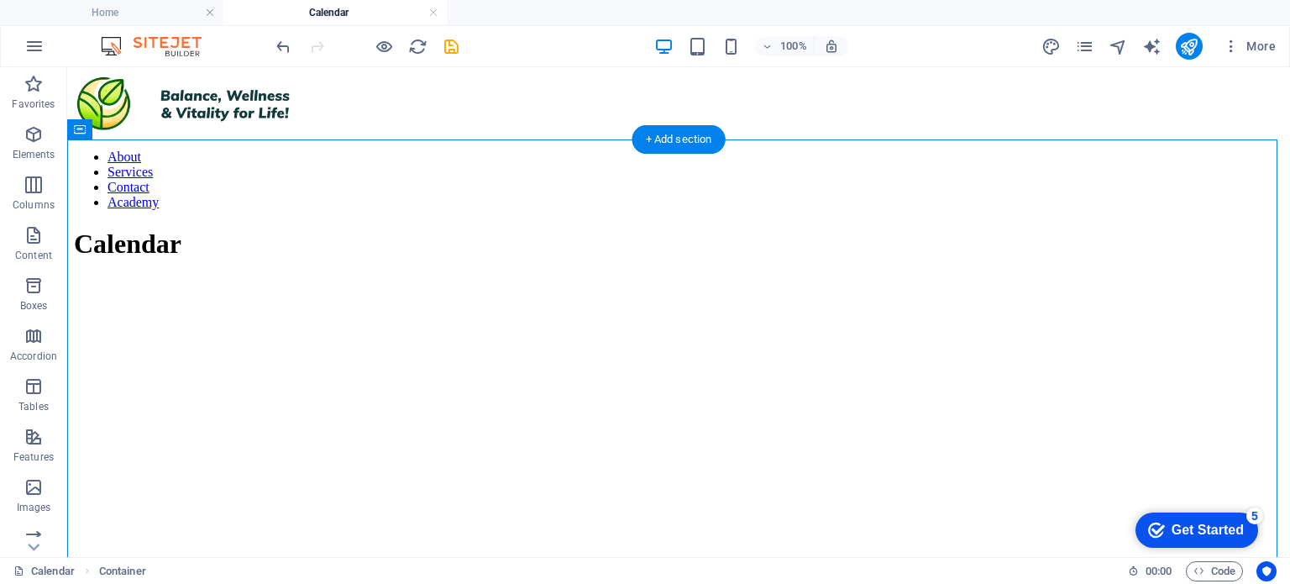
drag, startPoint x: 403, startPoint y: 442, endPoint x: 502, endPoint y: 268, distance: 200.1
click at [502, 268] on div "Calendar Please be aware that the calendar is frequently subject to change." at bounding box center [678, 526] width 1209 height 597
click at [695, 228] on div "Calendar Please be aware that the calendar is frequently subject to change." at bounding box center [678, 526] width 1209 height 597
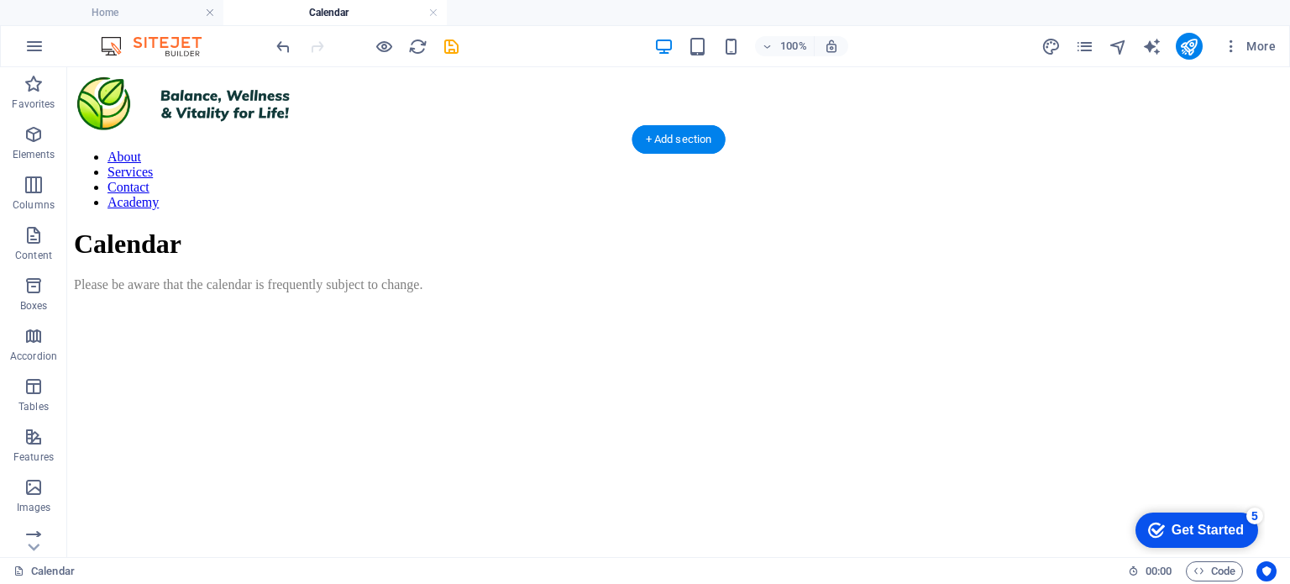
drag, startPoint x: 342, startPoint y: 204, endPoint x: 363, endPoint y: 294, distance: 92.3
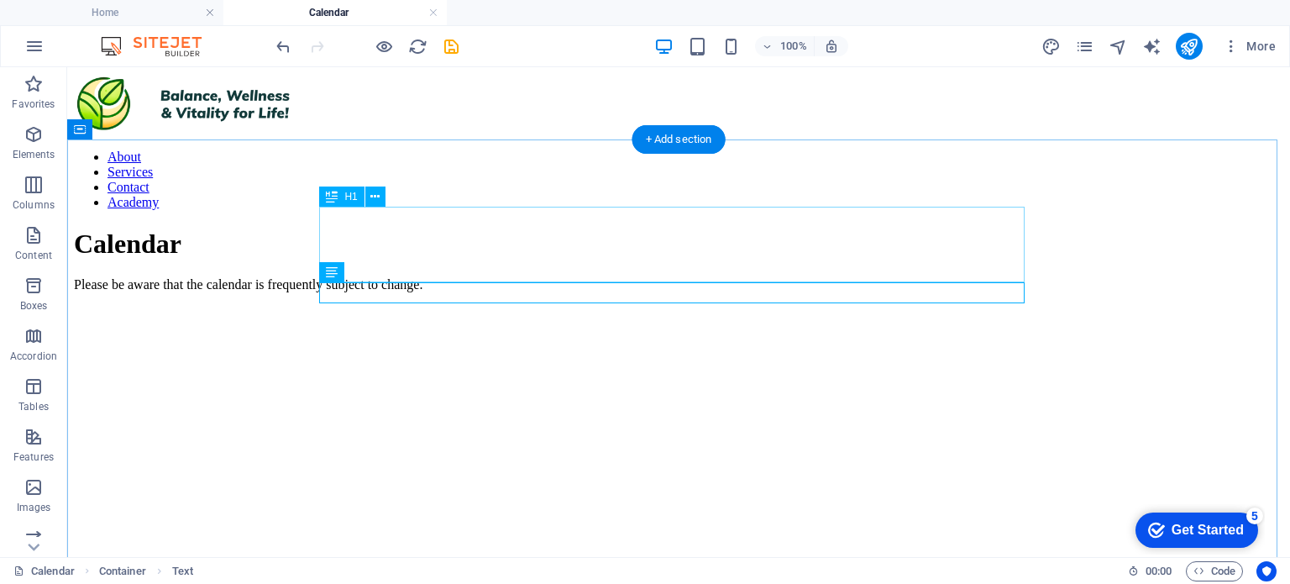
click at [332, 237] on div "Calendar" at bounding box center [678, 243] width 1209 height 31
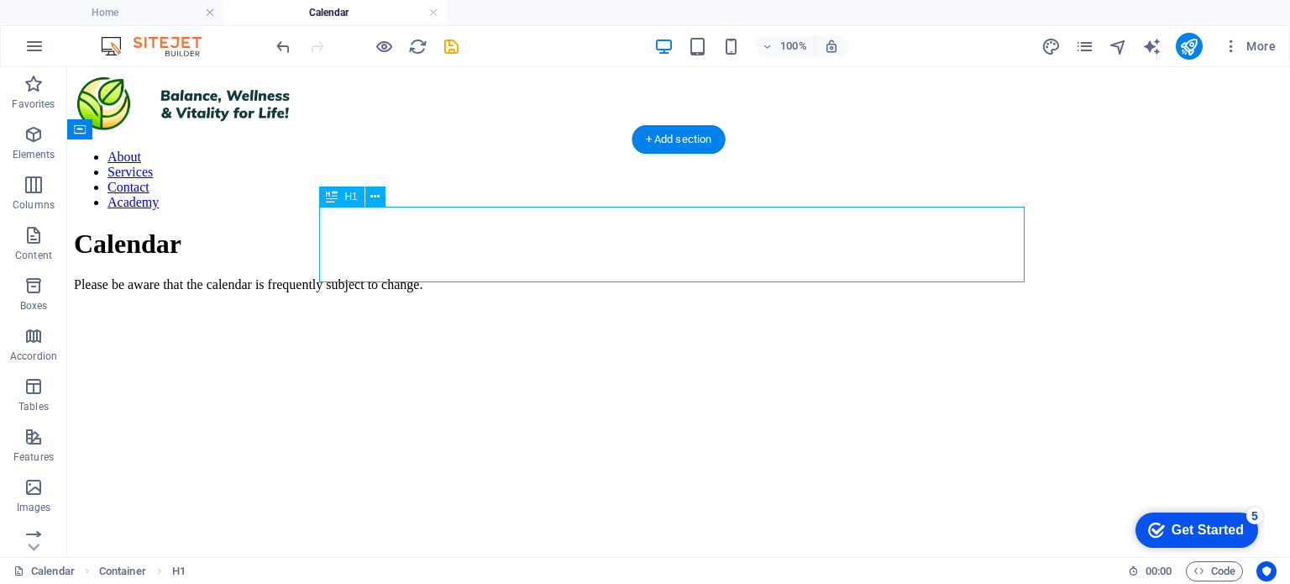
click at [332, 237] on div "Calendar" at bounding box center [678, 243] width 1209 height 31
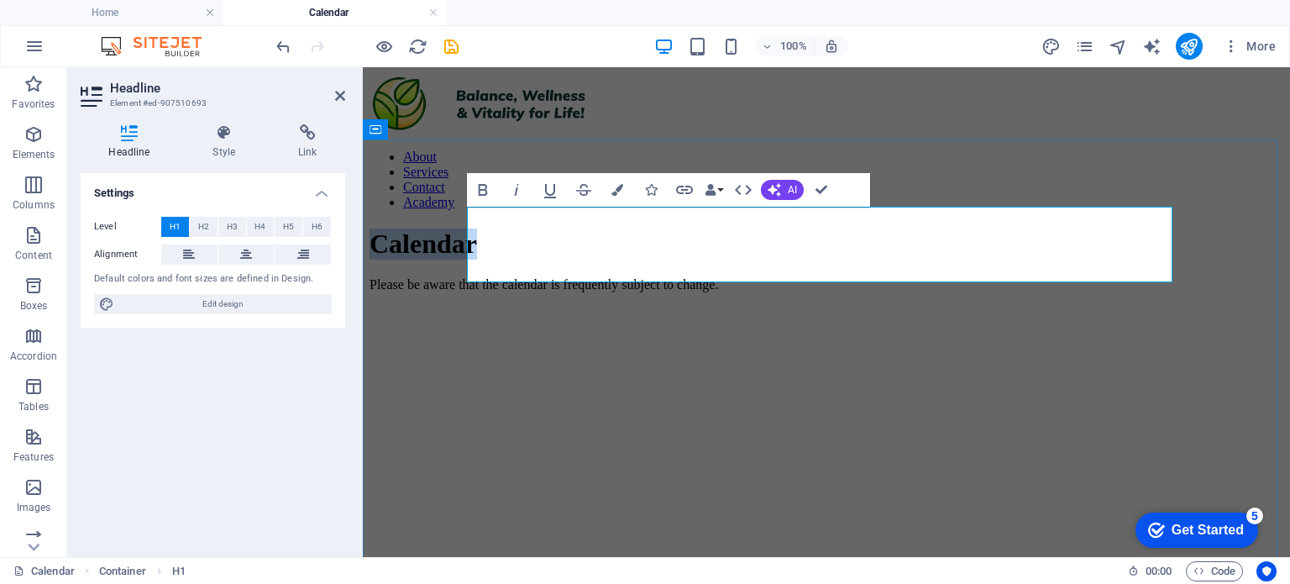
click at [472, 249] on h1 "Calendar" at bounding box center [826, 243] width 914 height 31
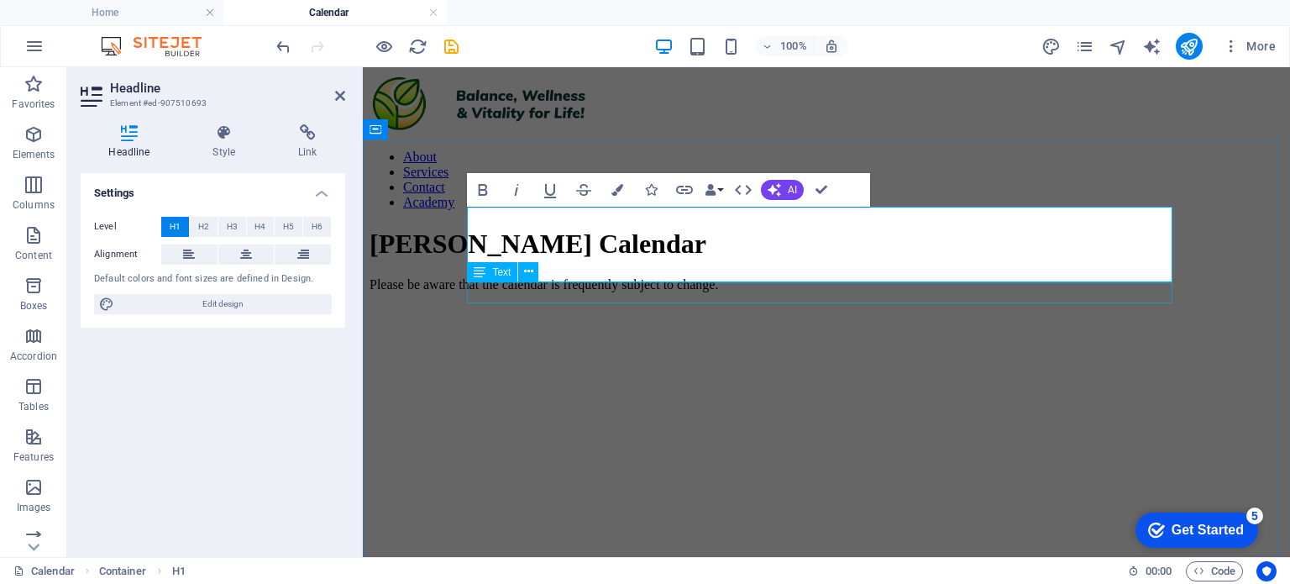
click at [675, 291] on div "Please be aware that the calendar is frequently subject to change." at bounding box center [826, 284] width 914 height 15
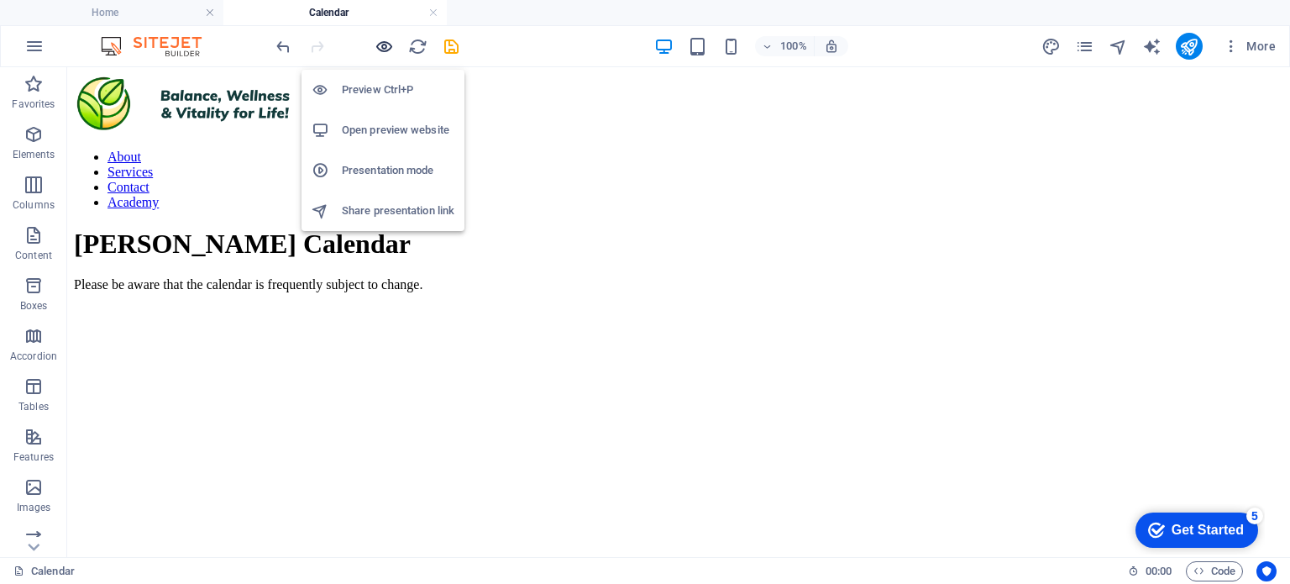
click at [382, 48] on icon "button" at bounding box center [383, 46] width 19 height 19
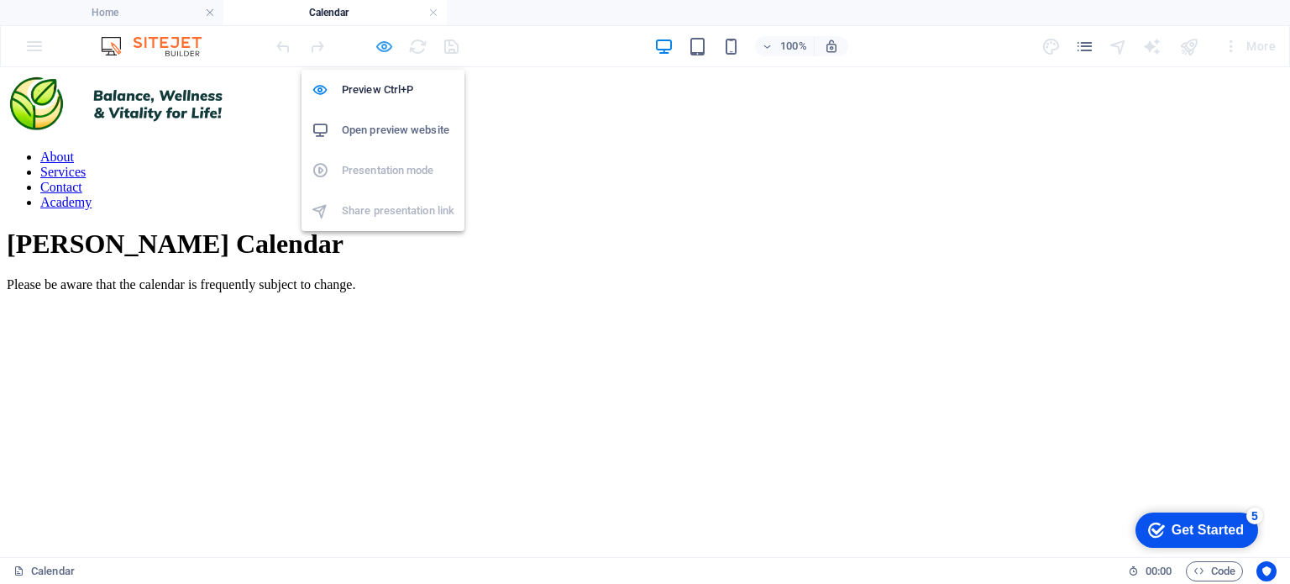
click at [382, 48] on icon "button" at bounding box center [383, 46] width 19 height 19
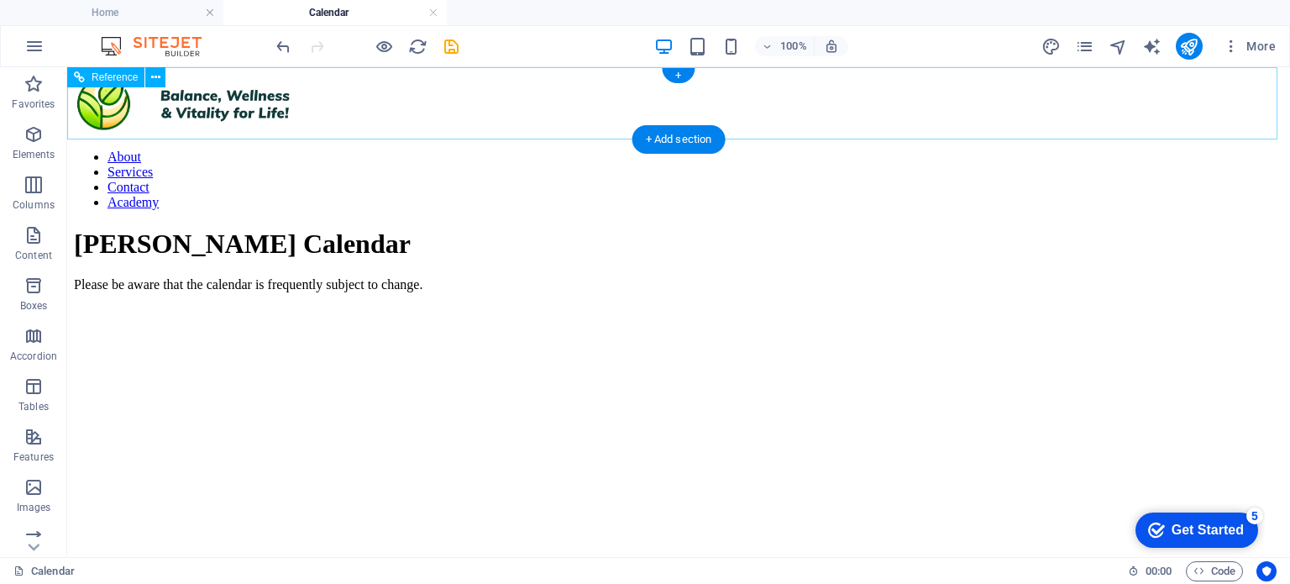
click at [494, 118] on div at bounding box center [678, 105] width 1209 height 62
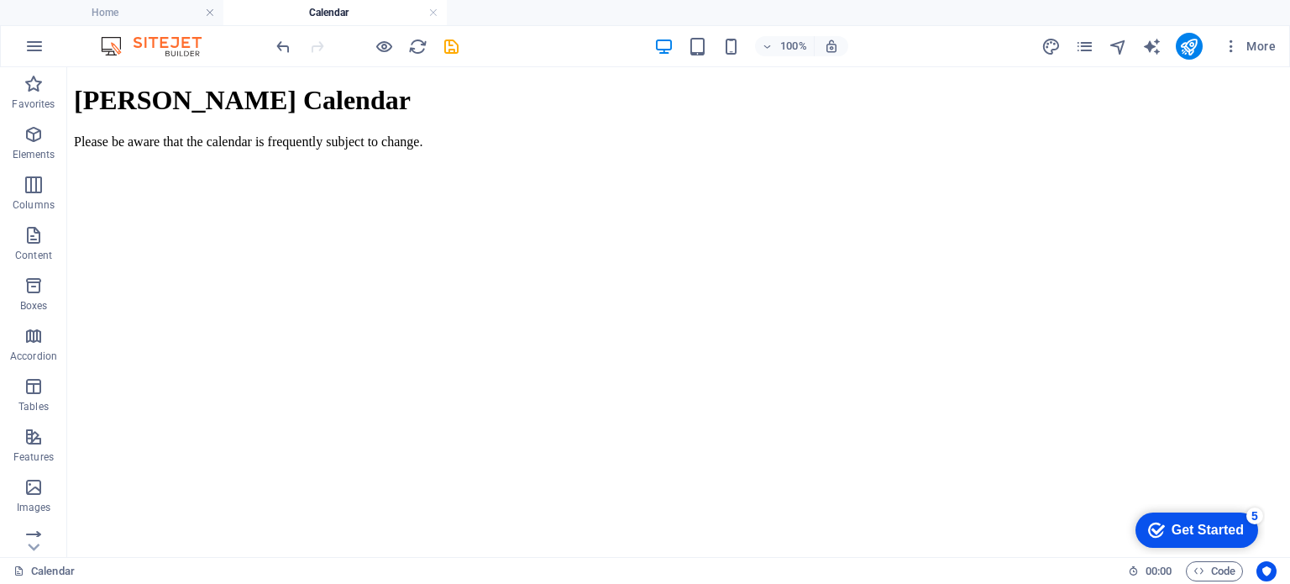
drag, startPoint x: 1283, startPoint y: 205, endPoint x: 1343, endPoint y: 123, distance: 101.4
click at [648, 123] on div "Addison's Calendar Please be aware that the calendar is frequently subject to c…" at bounding box center [678, 383] width 1209 height 597
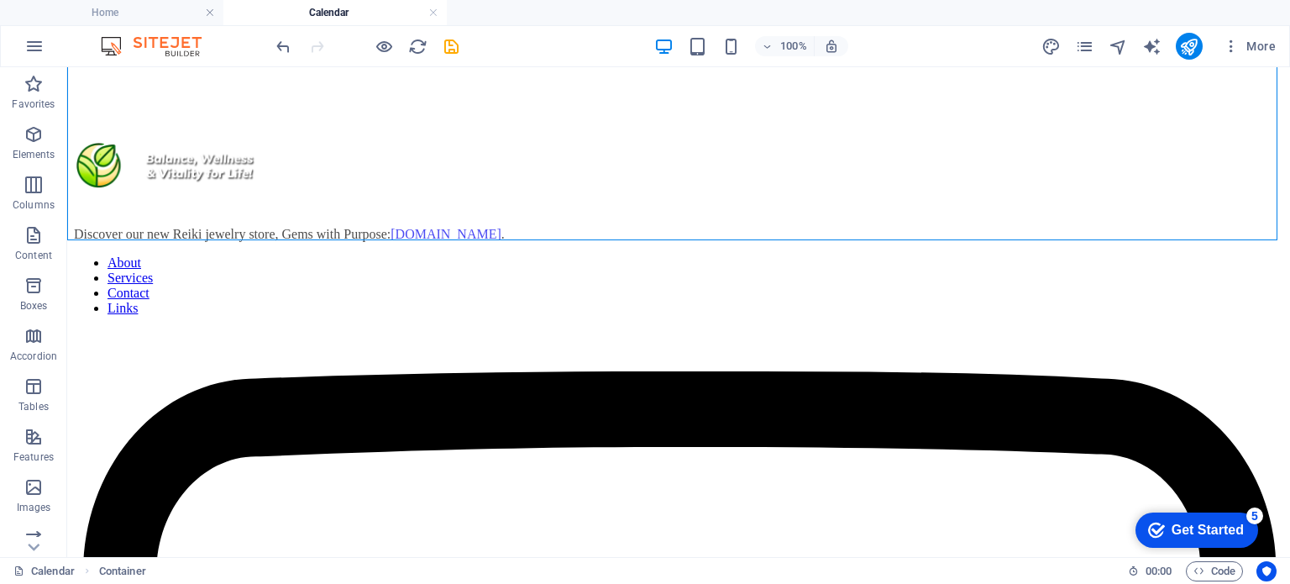
scroll to position [579, 0]
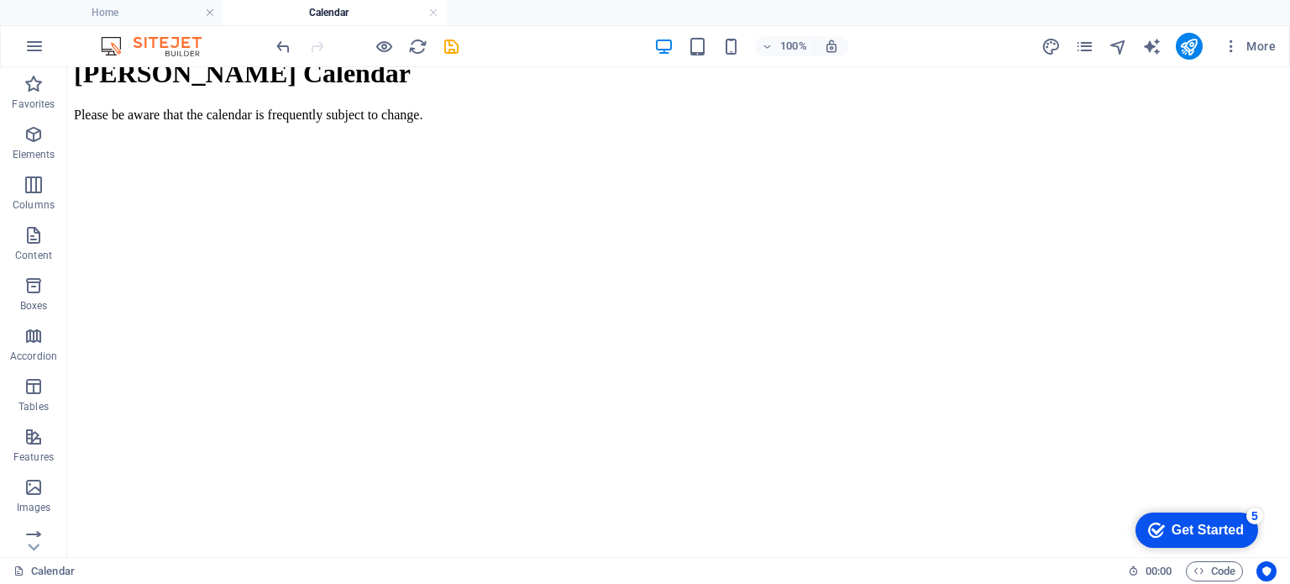
scroll to position [0, 0]
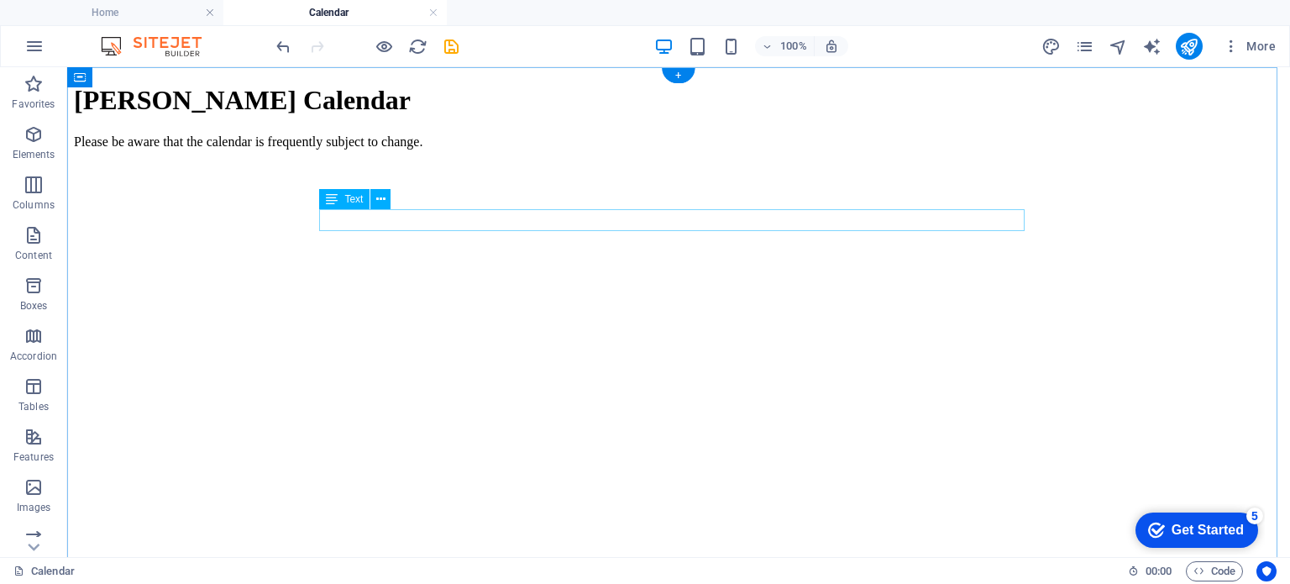
click at [746, 149] on div "Please be aware that the calendar is frequently subject to change." at bounding box center [678, 141] width 1209 height 15
click at [739, 149] on div "Please be aware that the calendar is frequently subject to change." at bounding box center [678, 141] width 1209 height 15
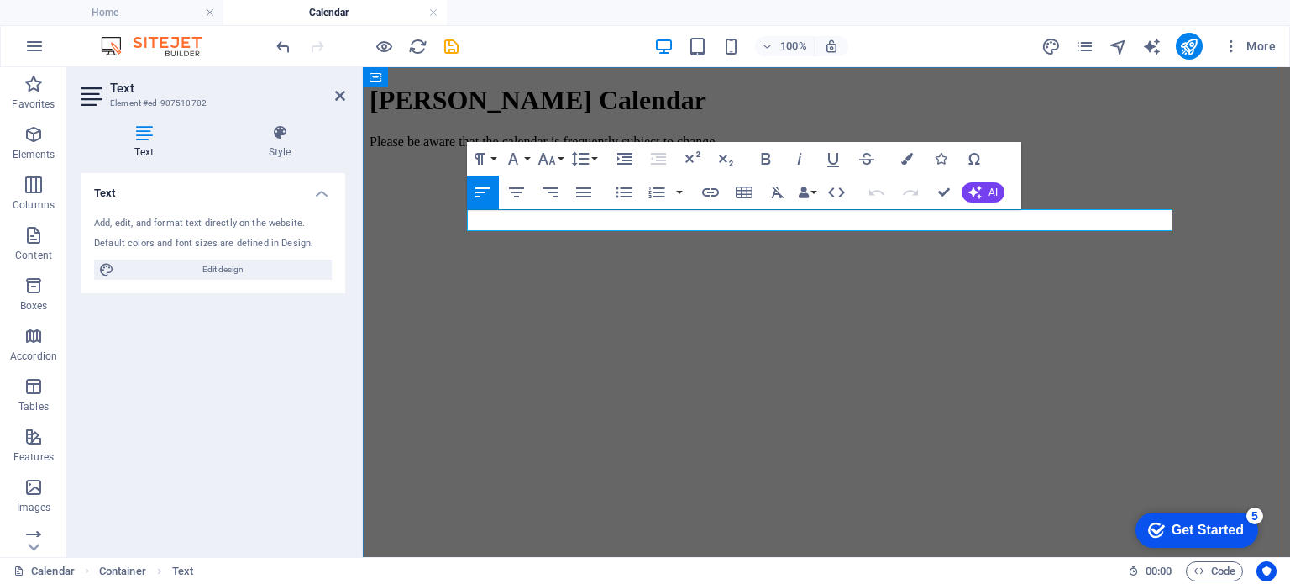
click at [890, 149] on p "Please be aware that the calendar is frequently subject to change." at bounding box center [826, 141] width 914 height 15
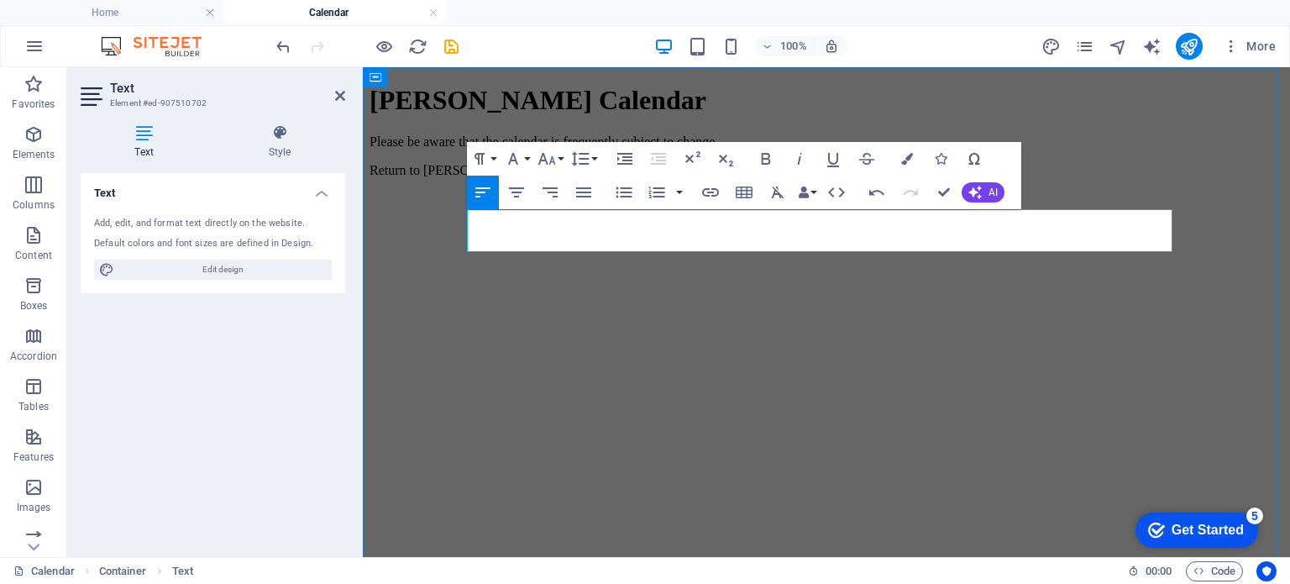
click at [657, 178] on p "Return to Addison's page here" at bounding box center [826, 170] width 914 height 15
drag, startPoint x: 652, startPoint y: 241, endPoint x: 453, endPoint y: 245, distance: 199.0
click at [453, 245] on div "Addison's Calendar Please be aware that the calendar is frequently subject to c…" at bounding box center [826, 398] width 914 height 626
click at [709, 201] on icon "button" at bounding box center [710, 192] width 20 height 20
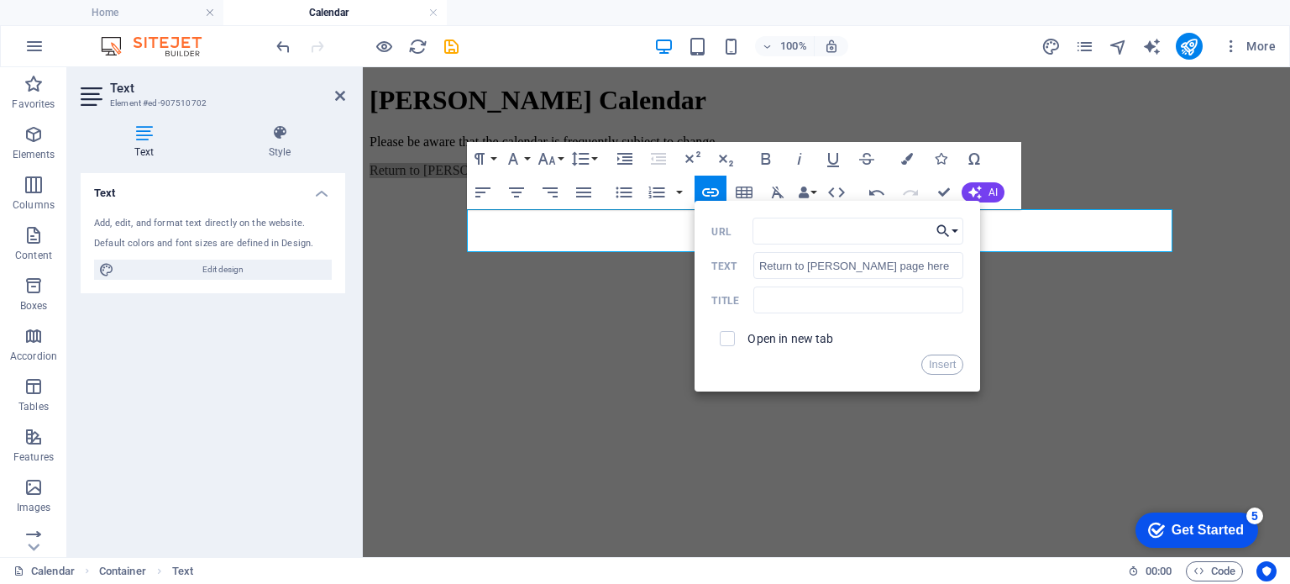
click at [956, 233] on button "Choose Link" at bounding box center [947, 230] width 32 height 27
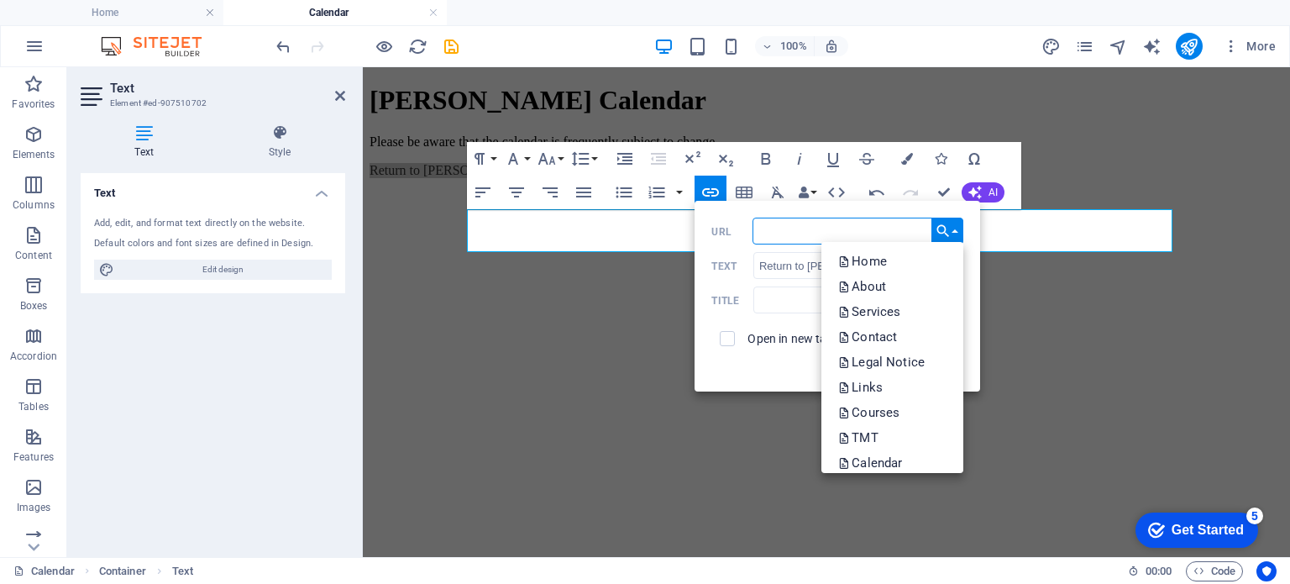
click at [776, 231] on input "URL" at bounding box center [858, 230] width 212 height 27
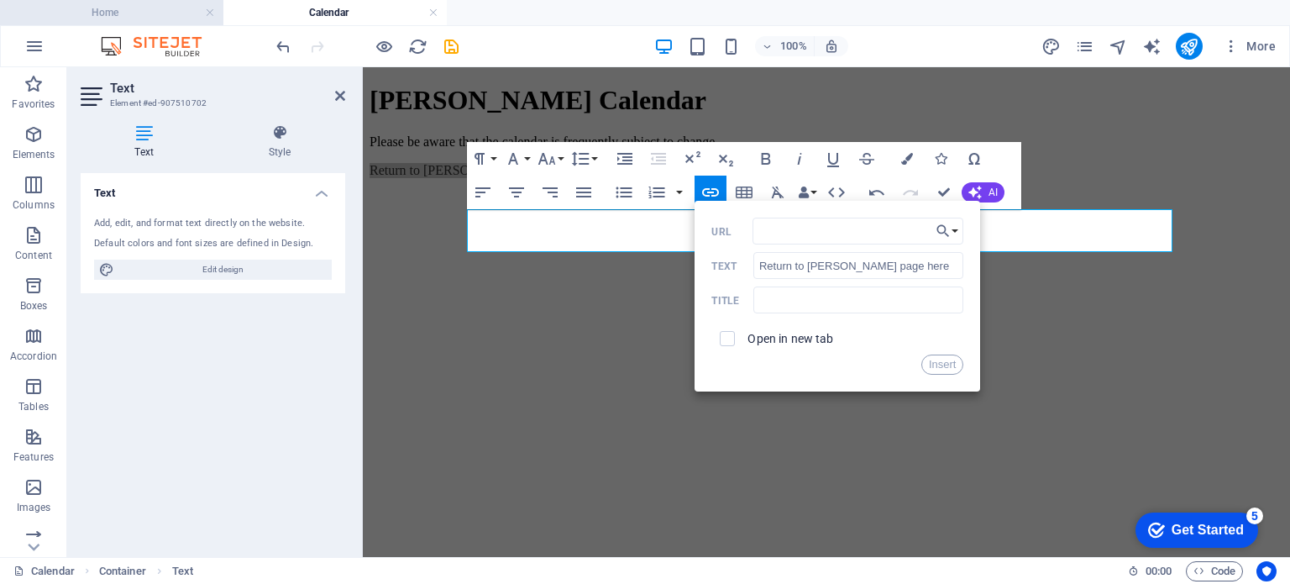
click at [136, 12] on h4 "Home" at bounding box center [111, 12] width 223 height 18
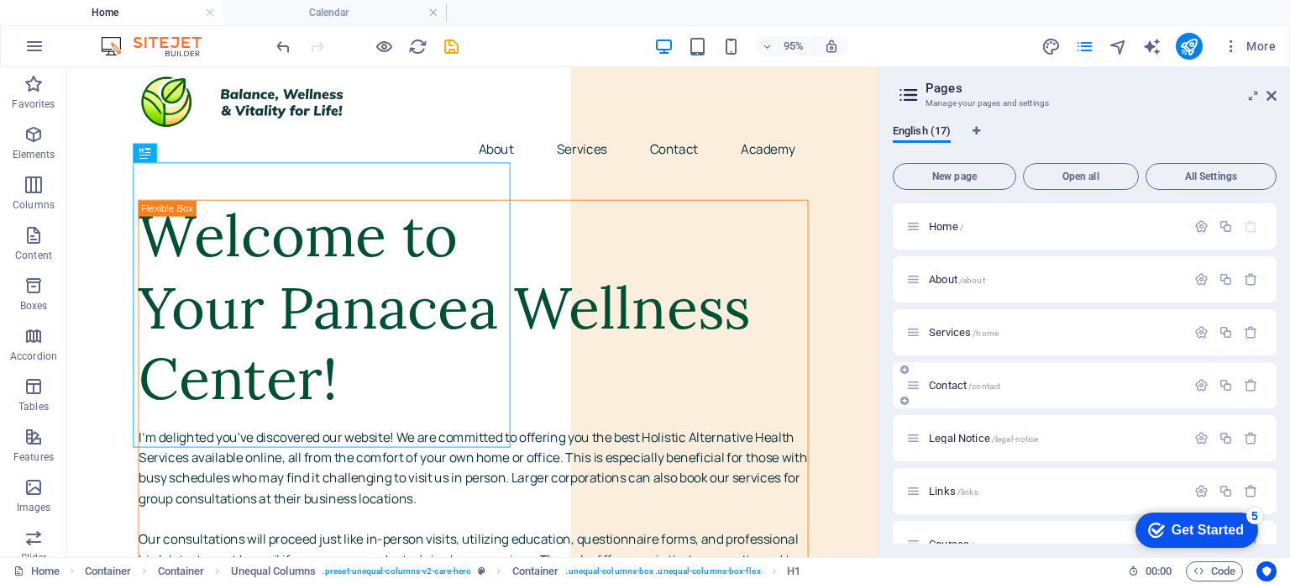
drag, startPoint x: 1272, startPoint y: 248, endPoint x: 1260, endPoint y: 406, distance: 159.1
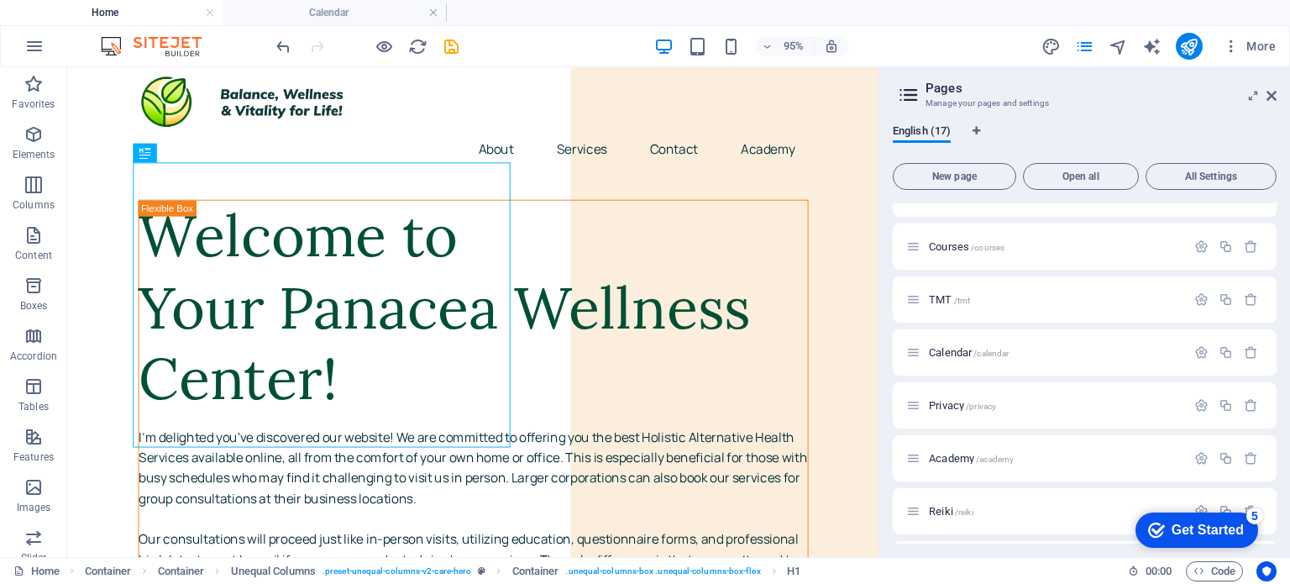
scroll to position [558, 0]
click at [969, 413] on div "AW /aw" at bounding box center [1046, 408] width 280 height 19
click at [961, 411] on span "/aw" at bounding box center [954, 409] width 14 height 9
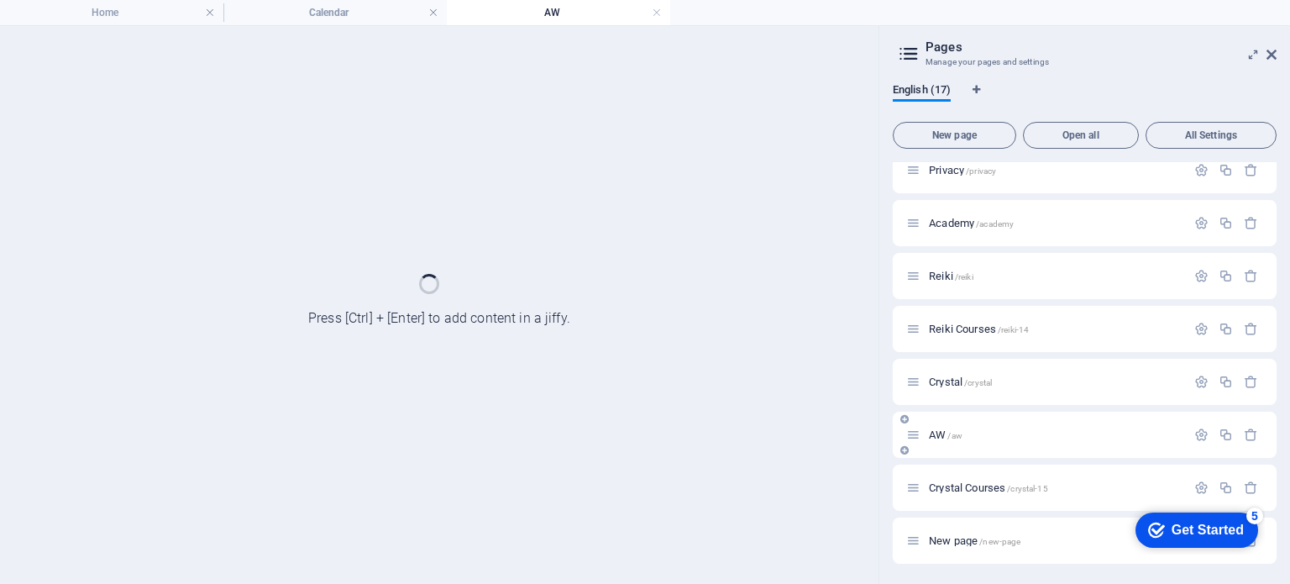
click at [961, 411] on div "AW /aw" at bounding box center [1085, 434] width 384 height 46
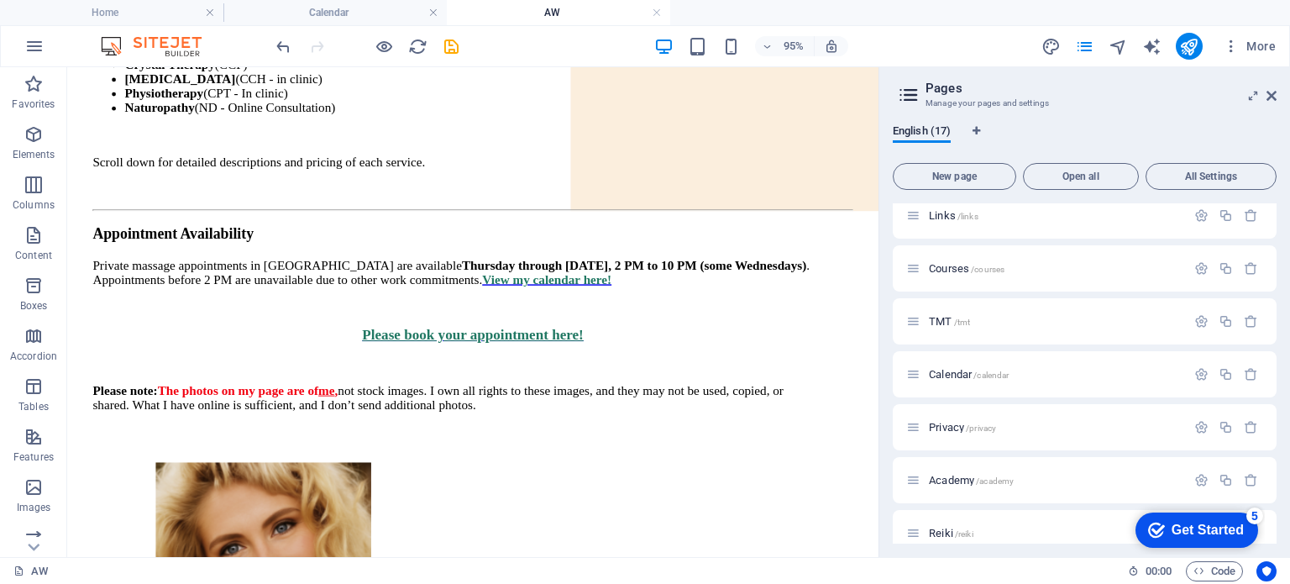
scroll to position [285, 0]
click at [974, 368] on span "/calendar" at bounding box center [990, 365] width 35 height 9
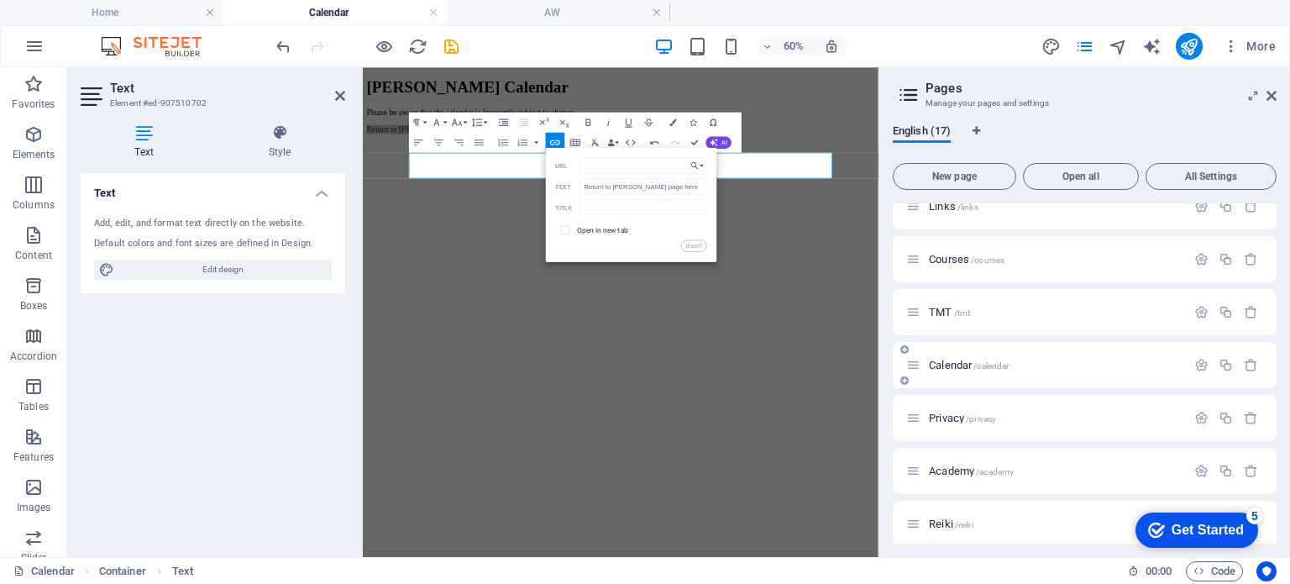
scroll to position [0, 0]
click at [1196, 359] on icon "button" at bounding box center [1201, 365] width 14 height 14
click at [967, 491] on input "/calendar" at bounding box center [1084, 488] width 357 height 27
type input "/awc"
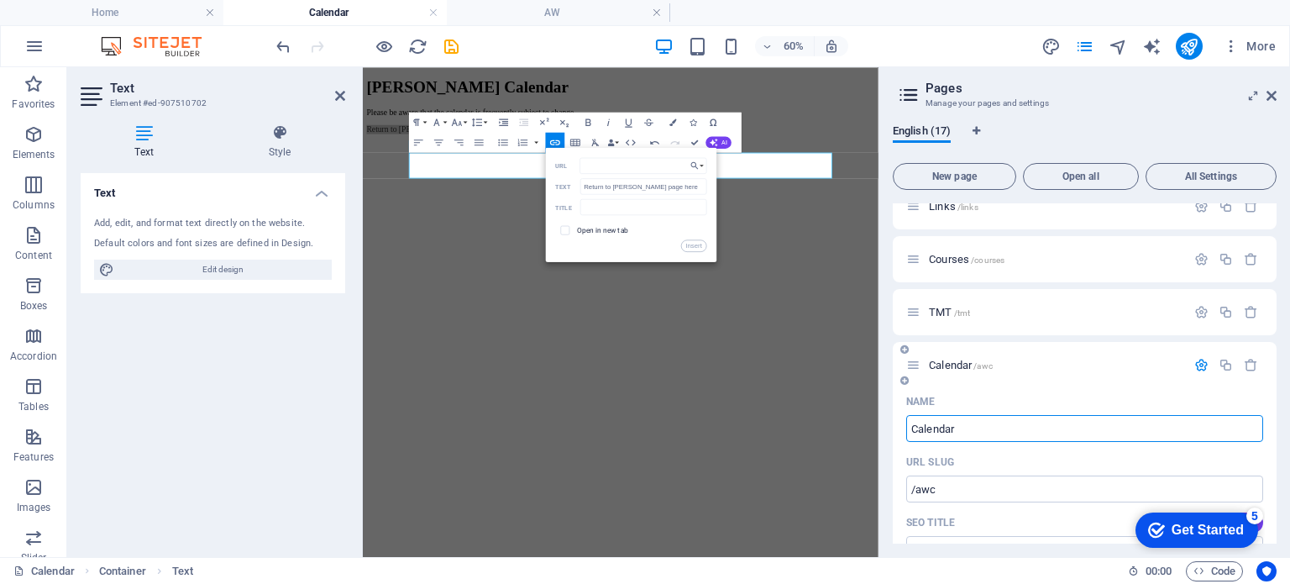
click at [911, 428] on input "Calendar" at bounding box center [1084, 428] width 357 height 27
type input "[PERSON_NAME] Calendar"
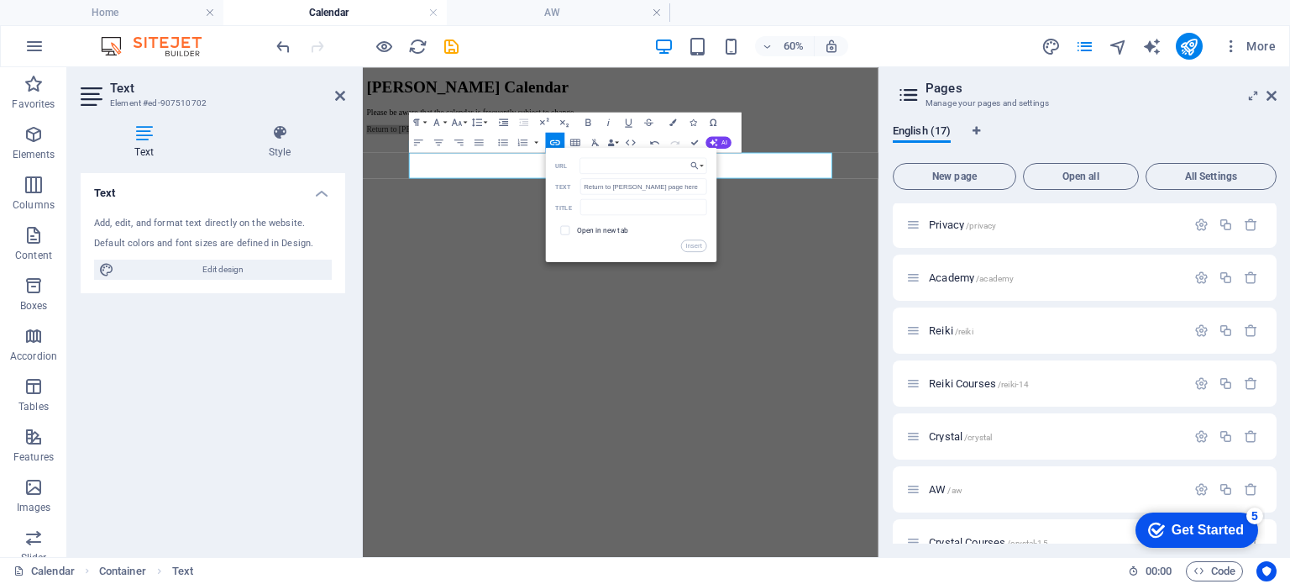
scroll to position [1275, 0]
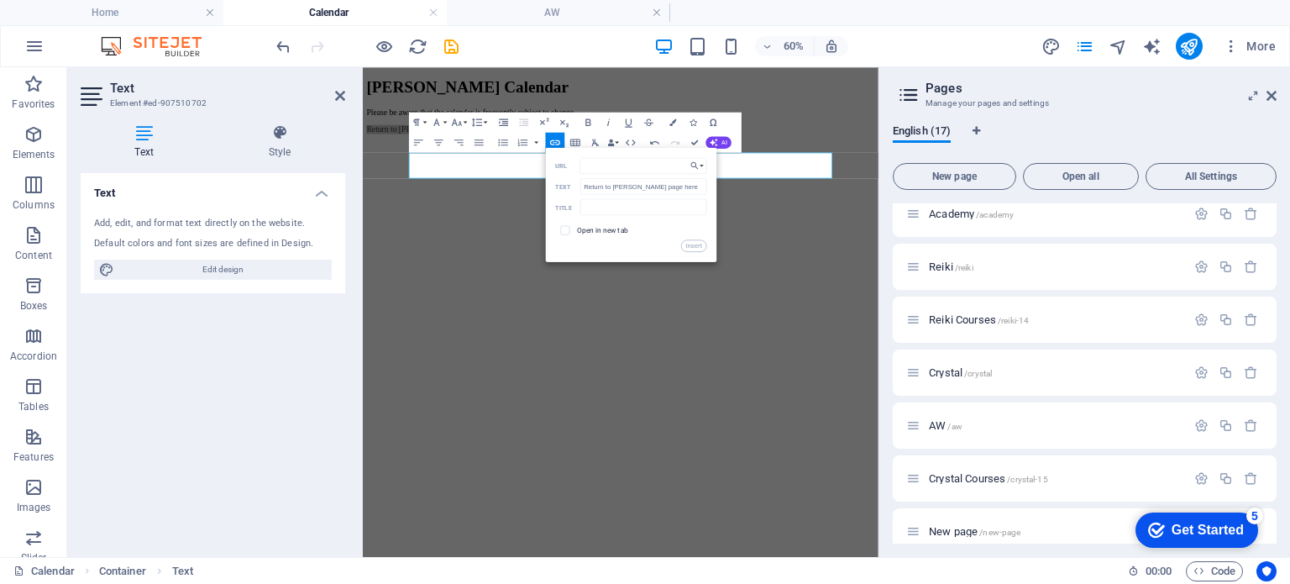
type input "[PERSON_NAME] Calendar"
click at [1276, 301] on div "English (17) New page Open all All Settings Home / About /about Services /home …" at bounding box center [1084, 334] width 411 height 446
click at [1271, 296] on div "Reiki Courses /reiki-14" at bounding box center [1085, 319] width 384 height 46
click at [1275, 269] on div "Home / About /about Services /home Contact /contact Legal Notice /legal-notice …" at bounding box center [1085, 373] width 384 height 340
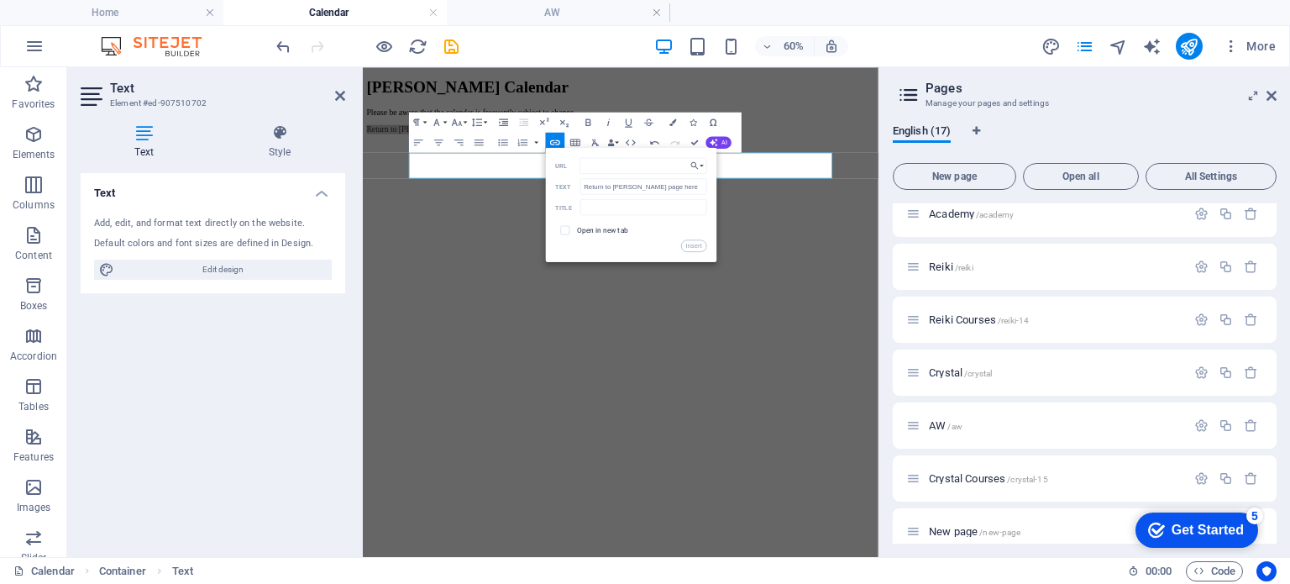
click at [1275, 269] on div "Home / About /about Services /home Contact /contact Legal Notice /legal-notice …" at bounding box center [1085, 373] width 384 height 340
click at [640, 149] on p "Please be aware that the calendar is frequently subject to change." at bounding box center [792, 141] width 846 height 15
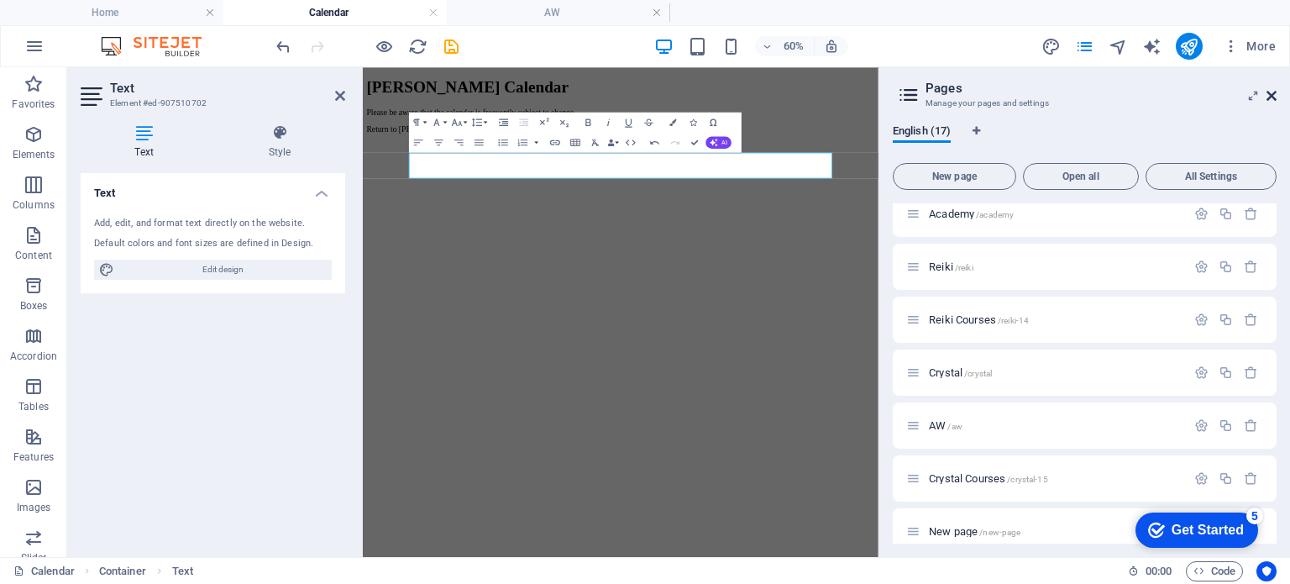
click at [1272, 90] on icon at bounding box center [1271, 95] width 10 height 13
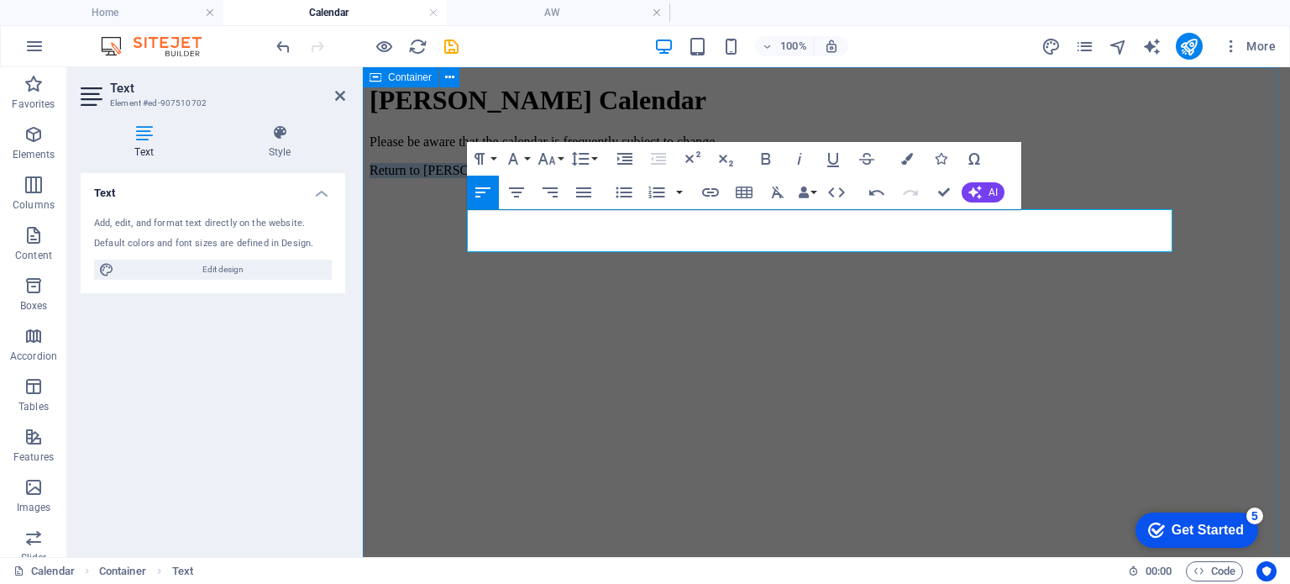
drag, startPoint x: 652, startPoint y: 240, endPoint x: 462, endPoint y: 239, distance: 189.8
click at [462, 239] on div "Addison's Calendar Please be aware that the calendar is frequently subject to c…" at bounding box center [826, 398] width 914 height 626
click at [712, 196] on icon "button" at bounding box center [710, 192] width 17 height 8
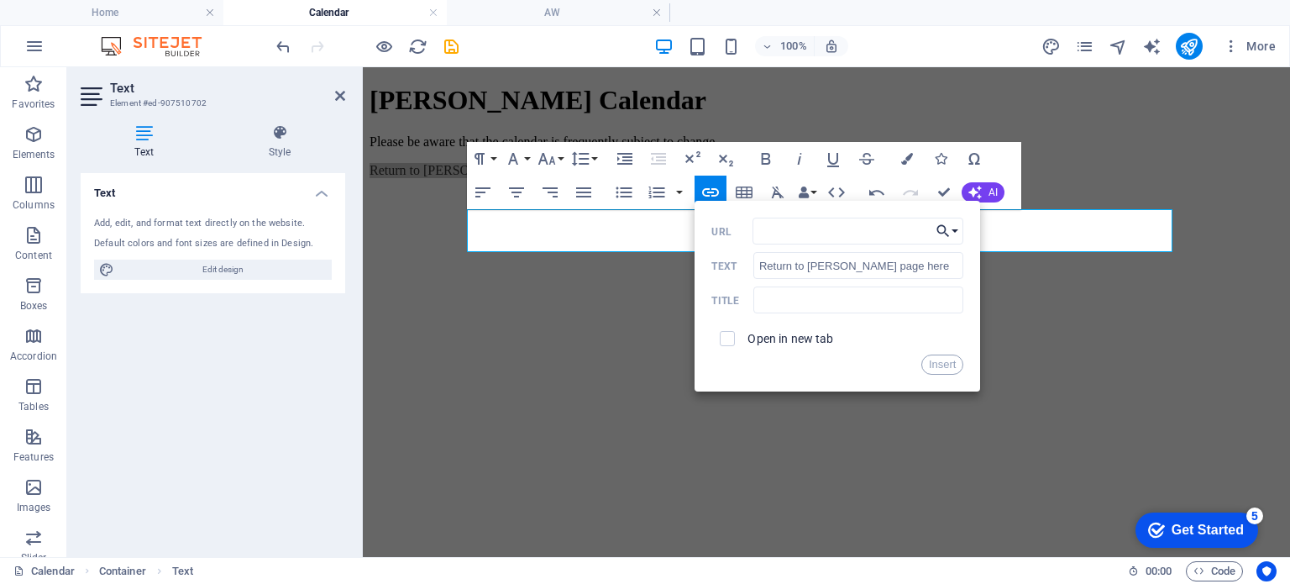
click at [954, 228] on button "Choose Link" at bounding box center [947, 230] width 32 height 27
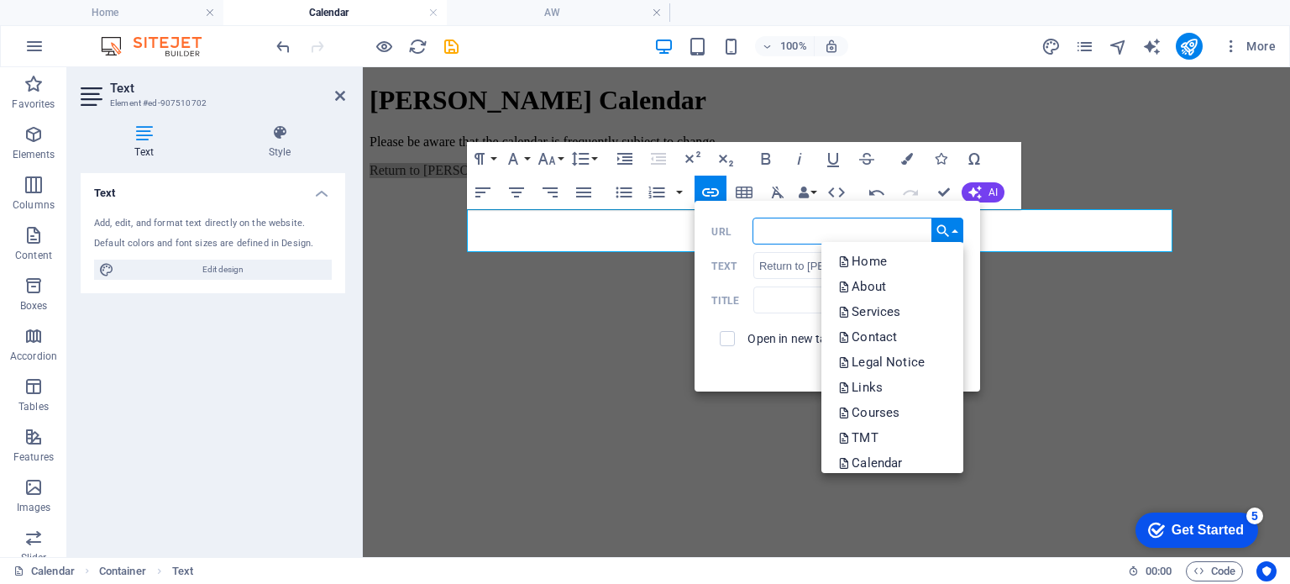
click at [896, 228] on input "URL" at bounding box center [858, 230] width 212 height 27
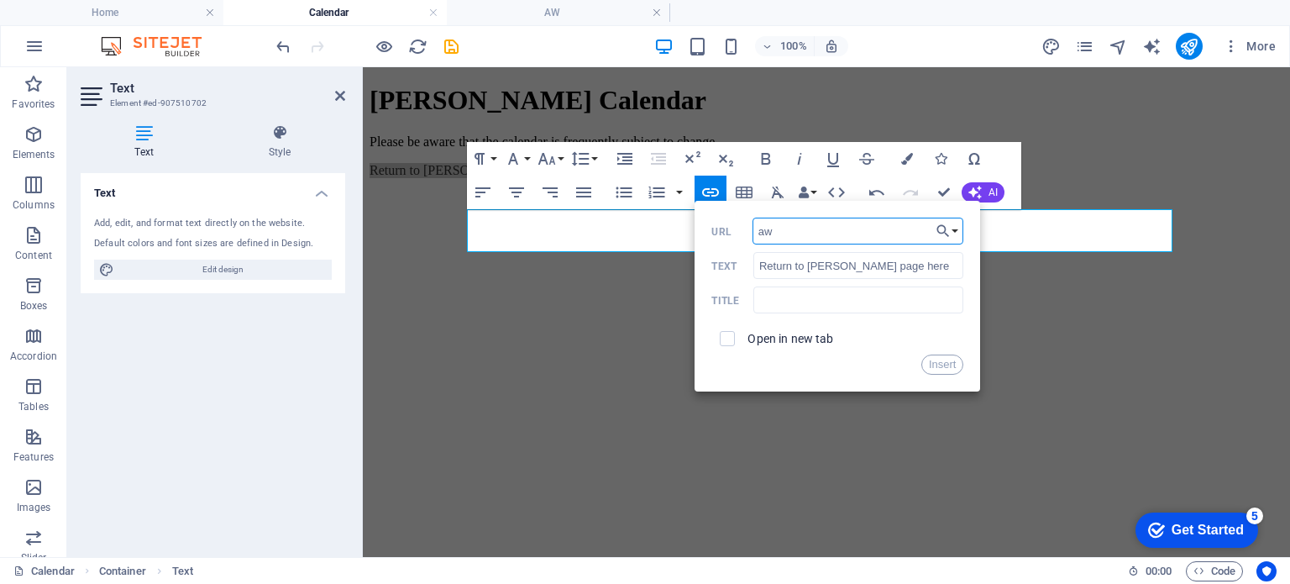
type input "a"
click at [956, 228] on button "Choose Link" at bounding box center [947, 230] width 32 height 27
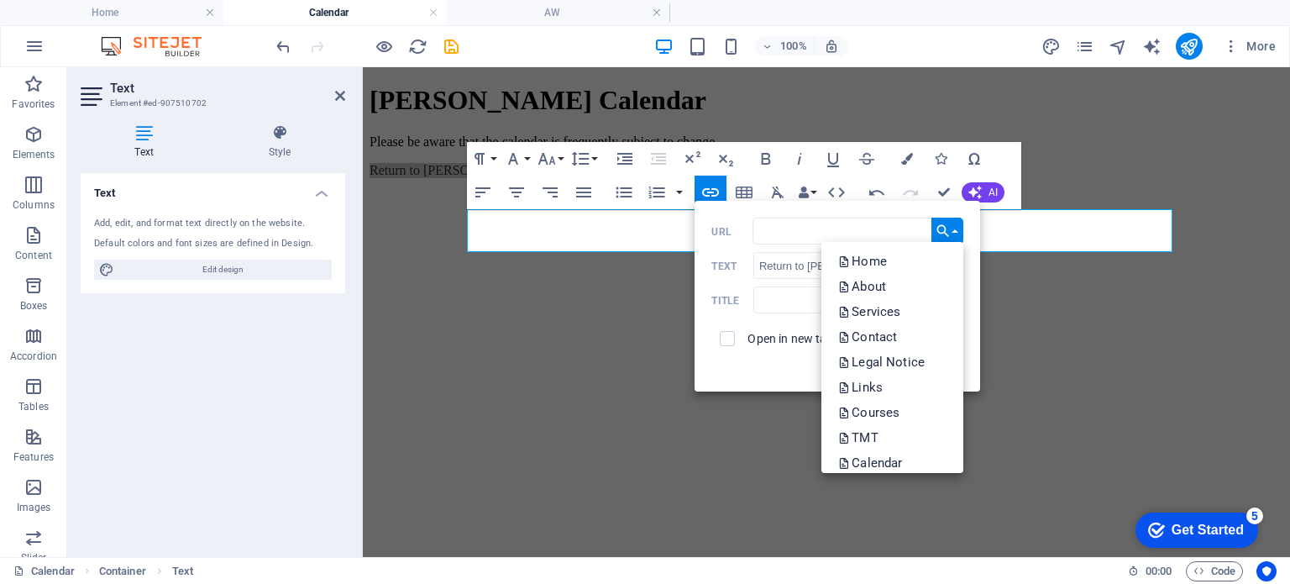
scroll to position [235, 0]
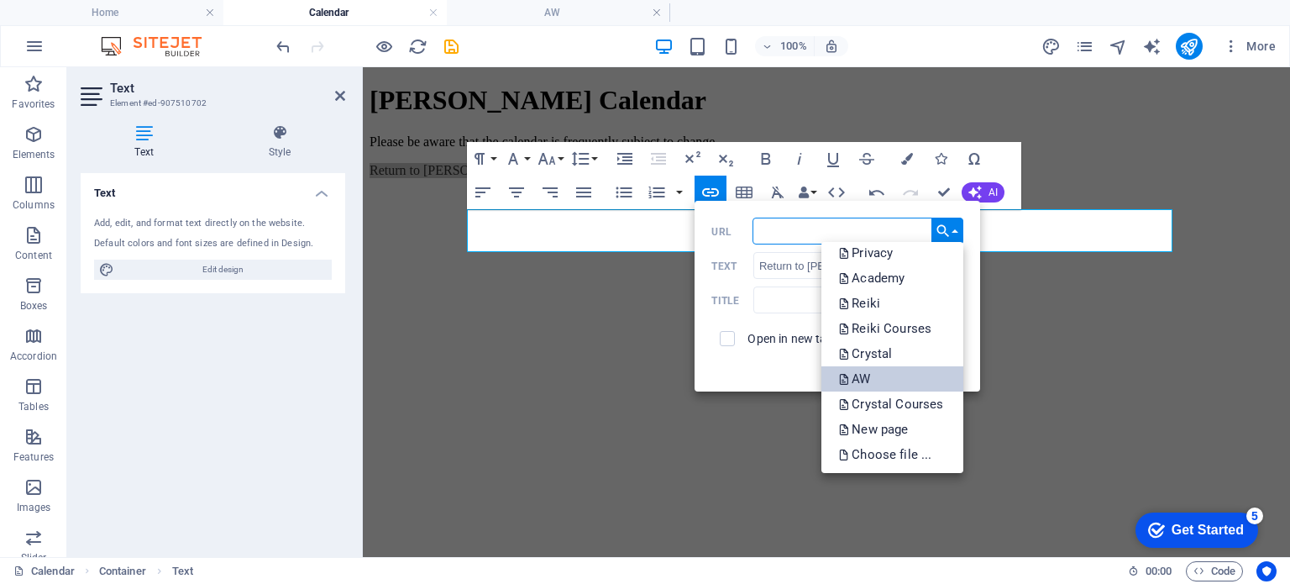
click at [870, 380] on p "AW" at bounding box center [855, 378] width 35 height 25
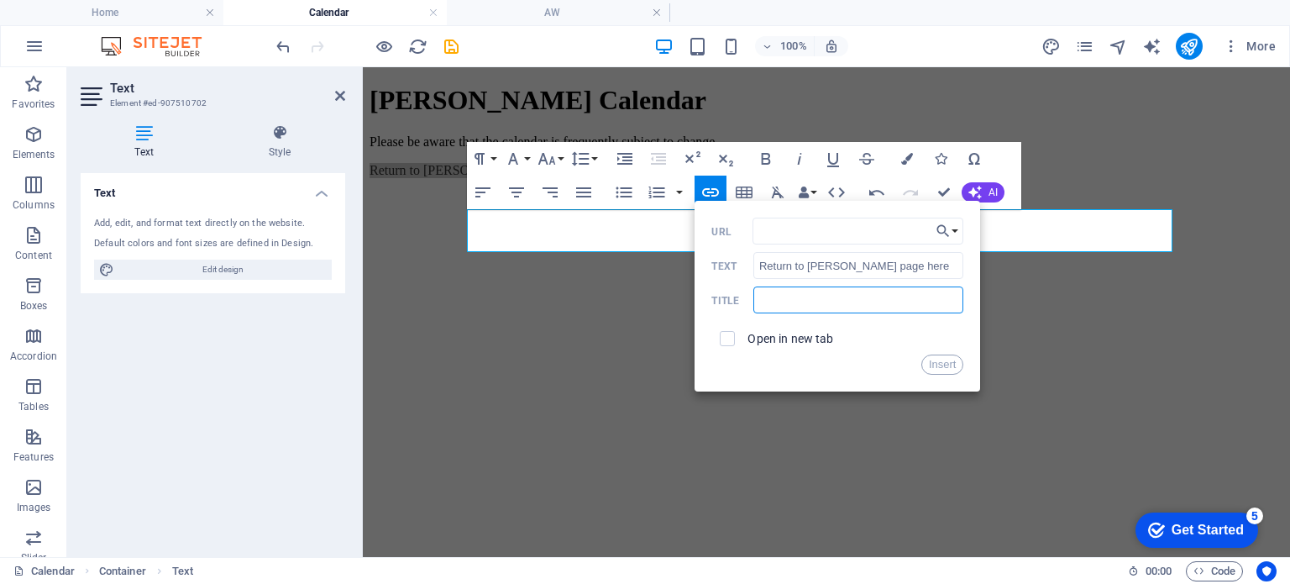
click at [765, 302] on input "text" at bounding box center [858, 299] width 210 height 27
type input "Addison's Page"
click at [934, 360] on button "Insert" at bounding box center [942, 364] width 43 height 20
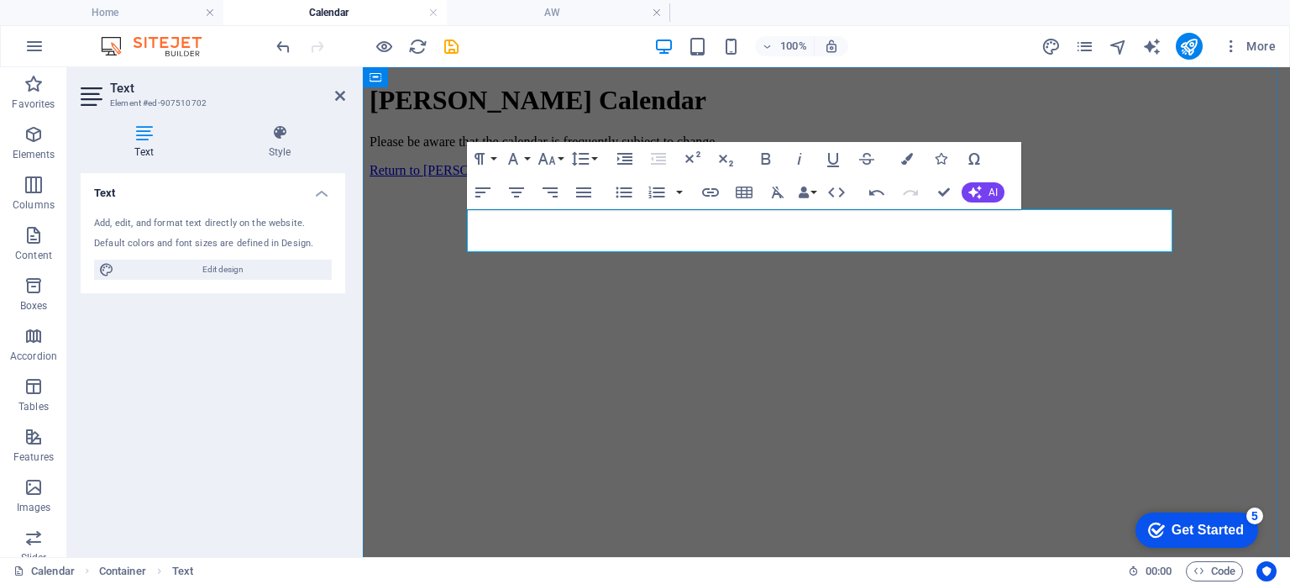
click at [677, 178] on p "Return to Addison's page here" at bounding box center [826, 170] width 914 height 15
drag, startPoint x: 655, startPoint y: 238, endPoint x: 466, endPoint y: 247, distance: 189.1
click at [466, 247] on div "Addison's Calendar Please be aware that the calendar is frequently subject to c…" at bounding box center [826, 398] width 914 height 626
click at [903, 157] on icon "button" at bounding box center [907, 159] width 12 height 12
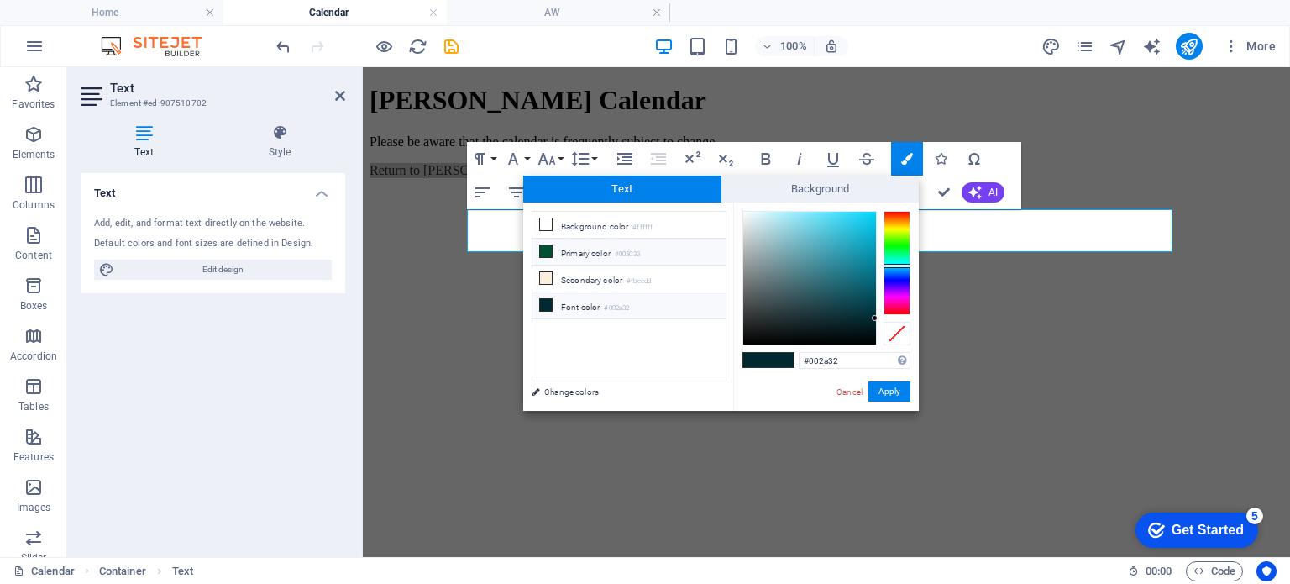
click at [540, 247] on icon at bounding box center [546, 251] width 12 height 12
type input "#005033"
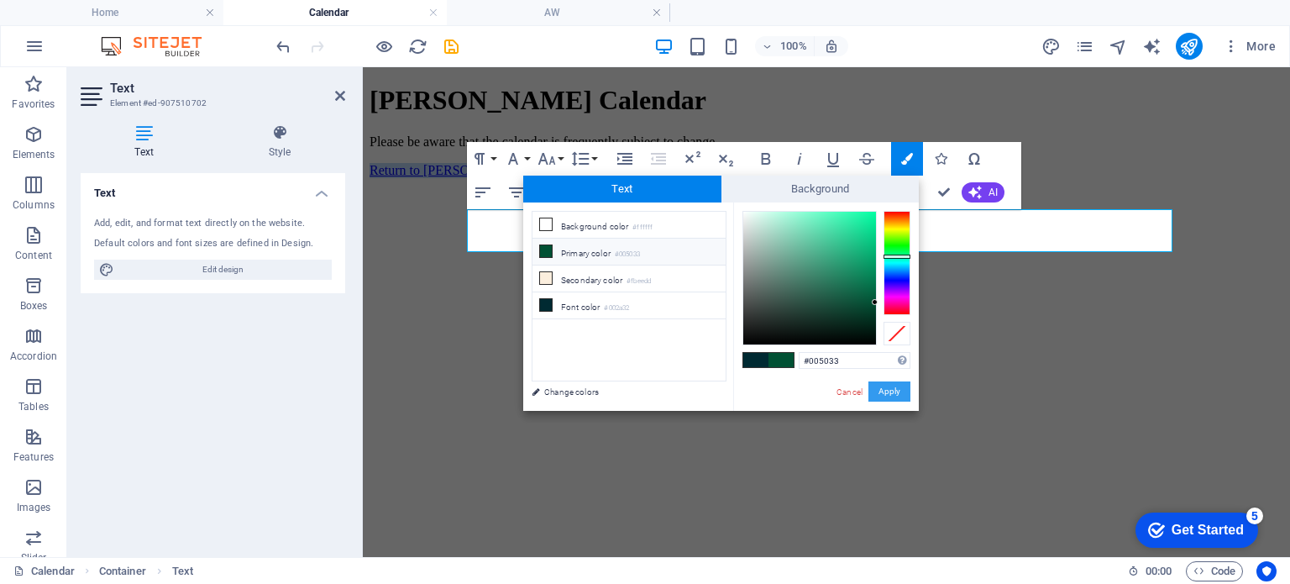
click at [893, 395] on button "Apply" at bounding box center [889, 391] width 42 height 20
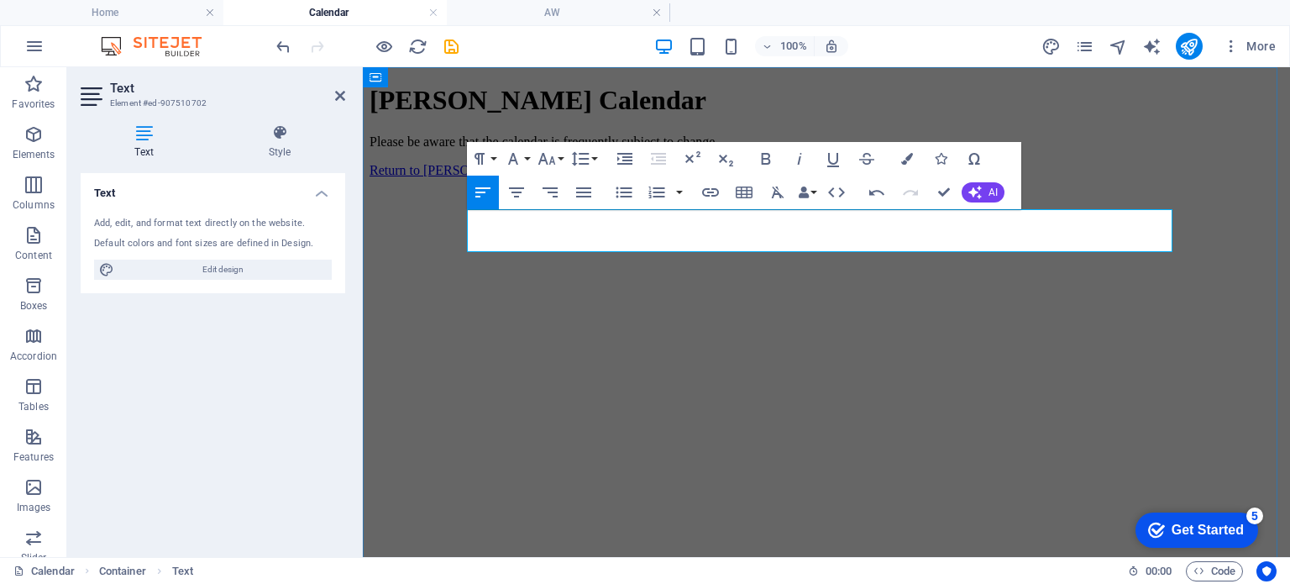
click at [709, 178] on p "Return to Addison's page here" at bounding box center [826, 170] width 914 height 15
drag, startPoint x: 665, startPoint y: 241, endPoint x: 656, endPoint y: 243, distance: 9.6
click at [656, 178] on p "Return to Addison's page here |" at bounding box center [826, 170] width 914 height 15
type input "|"
click at [710, 191] on icon "button" at bounding box center [710, 192] width 20 height 20
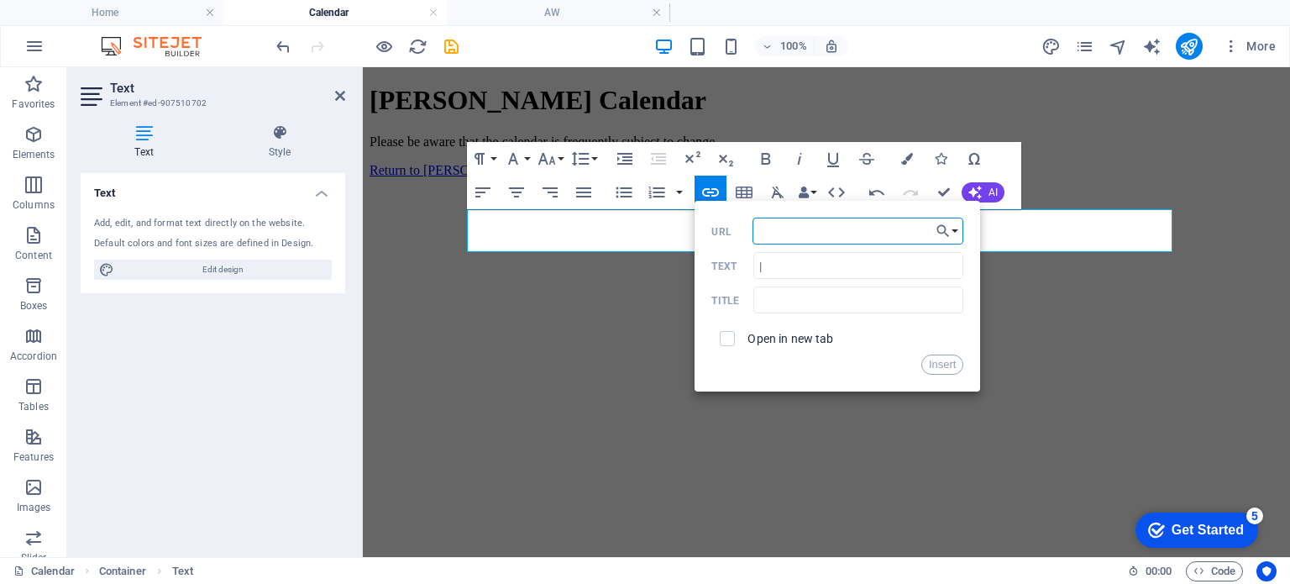
click at [786, 228] on input "URL" at bounding box center [858, 230] width 212 height 27
click at [679, 178] on p "Return to Addison's page here |" at bounding box center [826, 170] width 914 height 15
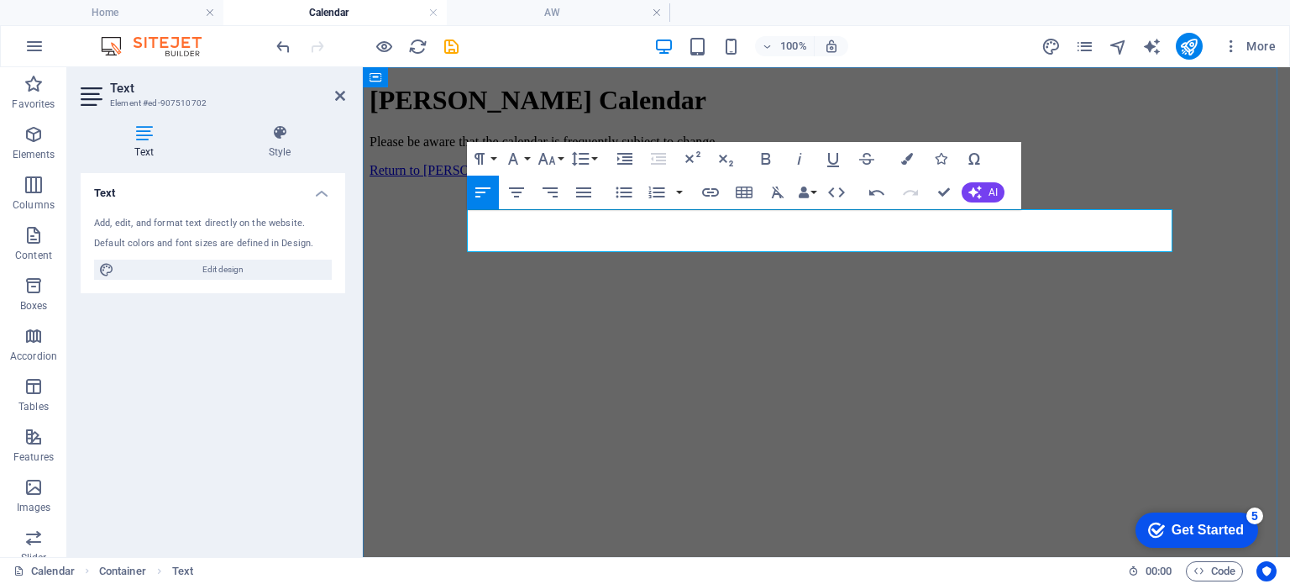
click at [468, 177] on link "Return to Addison's page here" at bounding box center [477, 170] width 216 height 14
click at [729, 178] on p "<- Return to Addison's page here |" at bounding box center [826, 170] width 914 height 15
drag, startPoint x: 682, startPoint y: 243, endPoint x: 782, endPoint y: 241, distance: 99.9
click at [702, 177] on span "<- Return to Addison's page here | Book me now! ->" at bounding box center [535, 170] width 332 height 14
click at [561, 13] on h4 "AW" at bounding box center [558, 12] width 223 height 18
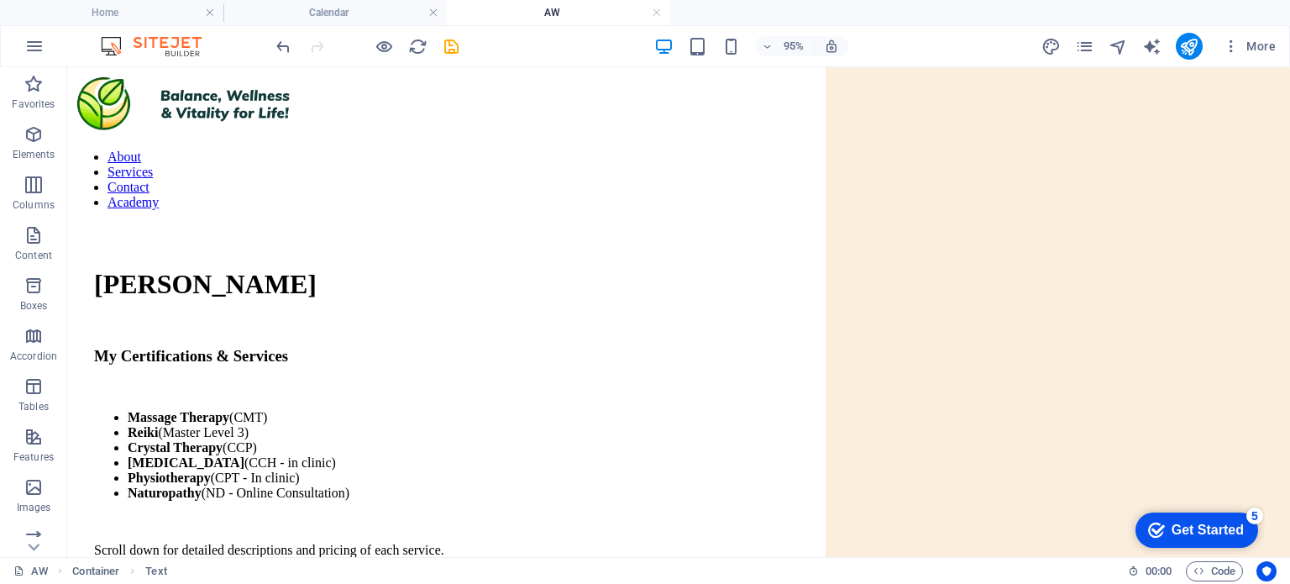
scroll to position [383, 0]
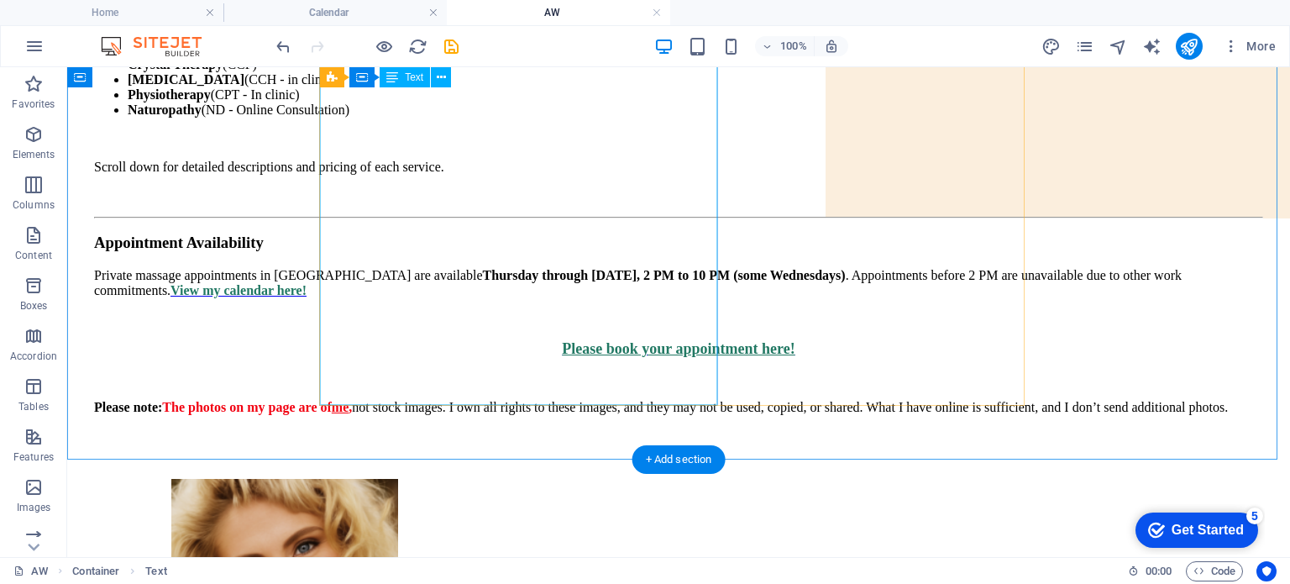
click at [535, 262] on div "My Certifications & Services Massage Therapy (CMT) Reiki (Master Level 3) Cryst…" at bounding box center [678, 203] width 1169 height 479
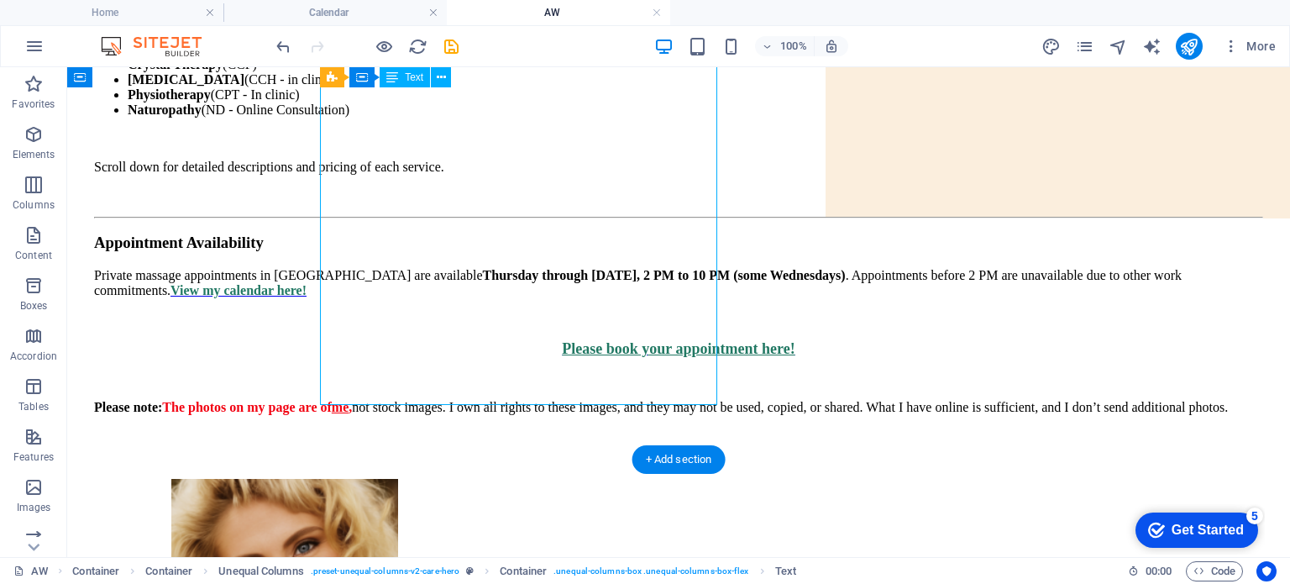
click at [527, 266] on div "My Certifications & Services Massage Therapy (CMT) Reiki (Master Level 3) Cryst…" at bounding box center [678, 203] width 1169 height 479
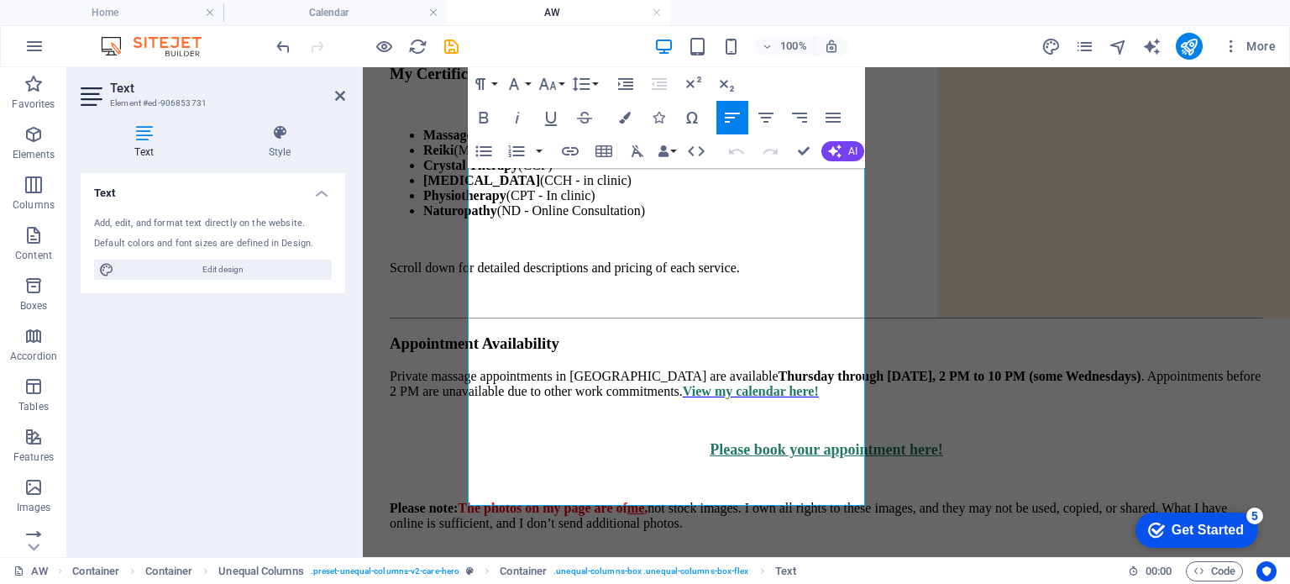
scroll to position [301, 0]
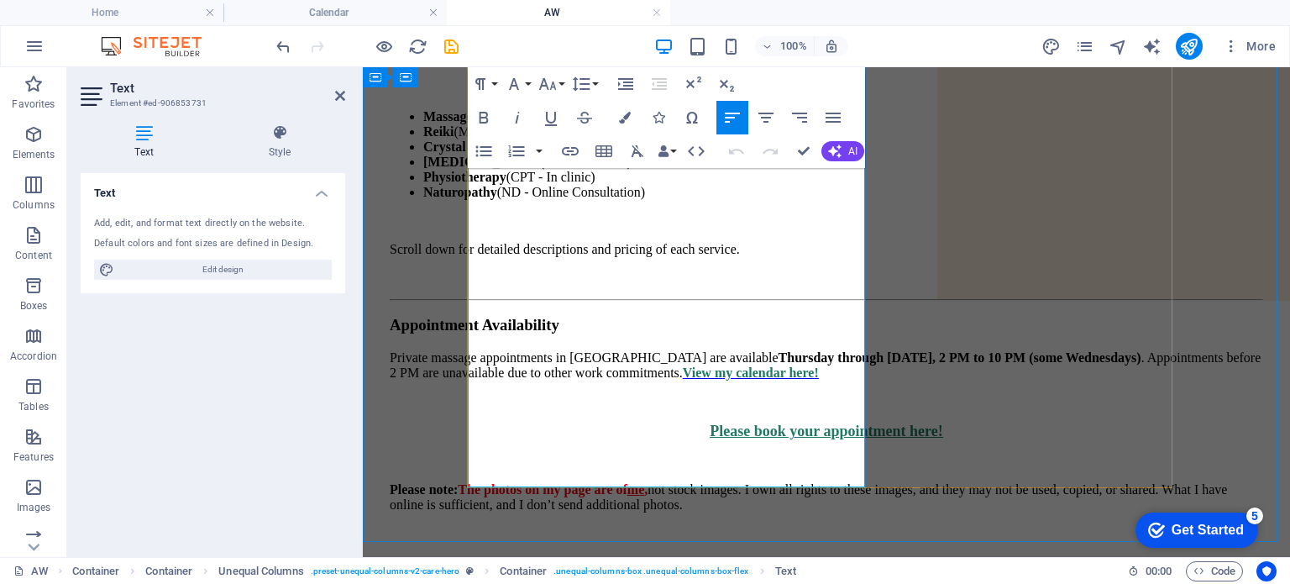
click at [729, 422] on u "Please book your appointment here!" at bounding box center [826, 430] width 233 height 17
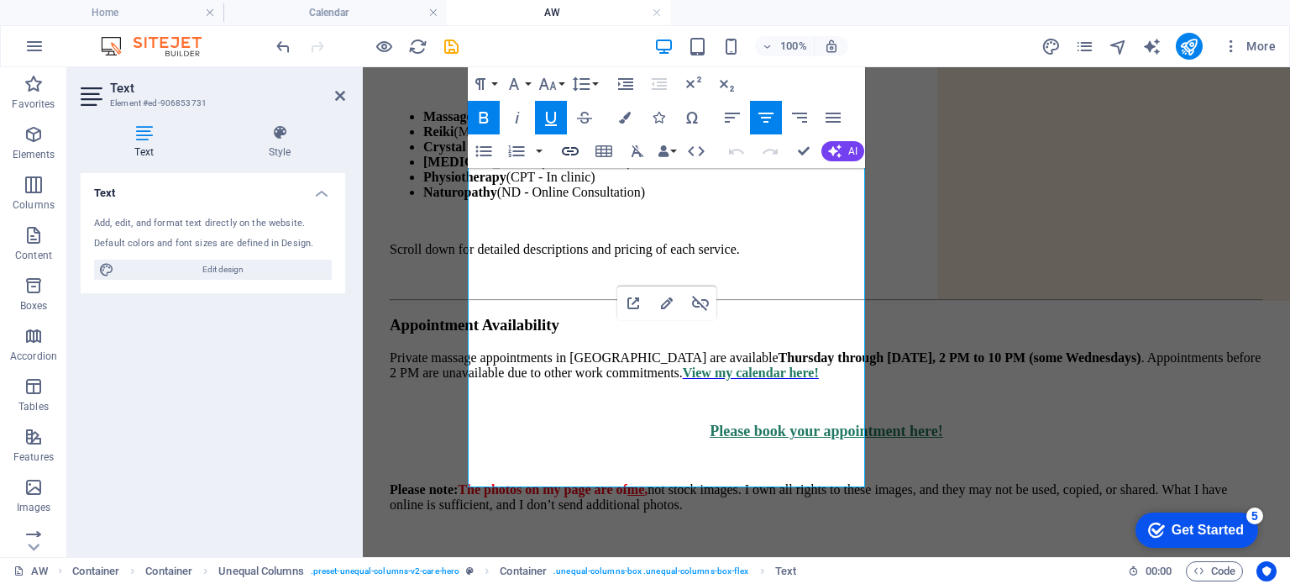
click at [573, 148] on icon "button" at bounding box center [570, 151] width 17 height 8
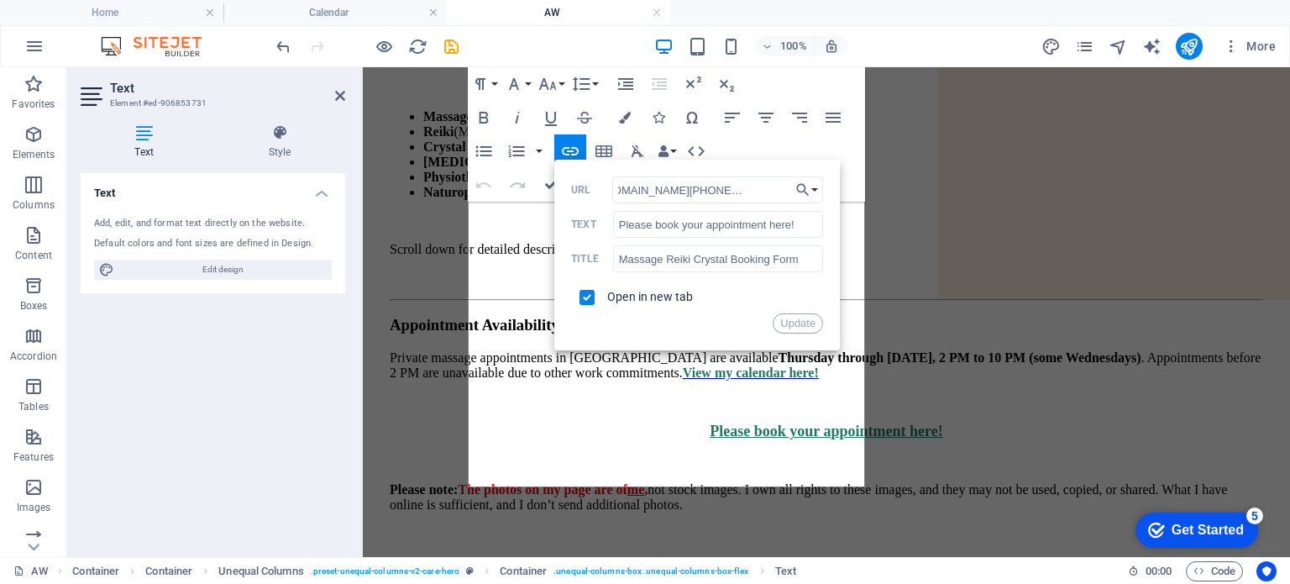
scroll to position [0, 0]
drag, startPoint x: 786, startPoint y: 188, endPoint x: 526, endPoint y: 181, distance: 260.4
click at [526, 181] on div "Paragraph Format Normal Heading 1 Heading 2 Heading 3 Heading 4 Heading 5 Headi…" at bounding box center [666, 134] width 397 height 134
click at [618, 188] on input "https://form.123formbuilder.com/6862619/aw-contact-form" at bounding box center [718, 189] width 212 height 27
click at [353, 5] on h4 "Calendar" at bounding box center [334, 12] width 223 height 18
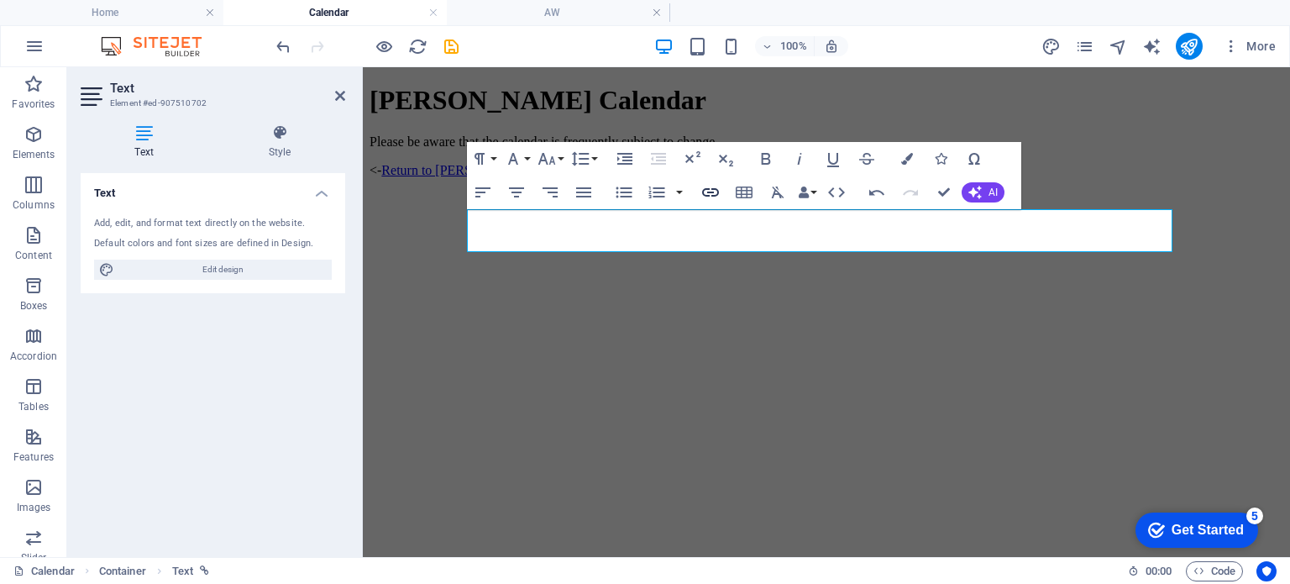
type input "Book me now! ->"
click at [715, 194] on icon "button" at bounding box center [710, 192] width 20 height 20
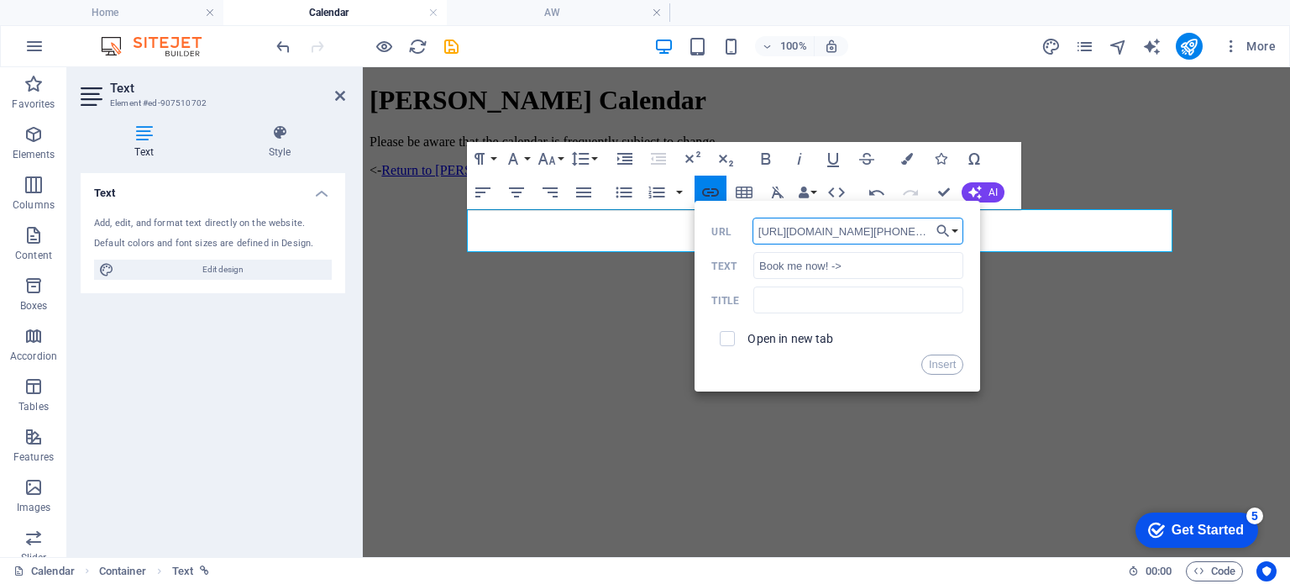
scroll to position [0, 110]
type input "https://form.123formbuilder.com/6862619/aw-contact-form"
click at [799, 301] on input "text" at bounding box center [858, 299] width 210 height 27
type input "Book me now!"
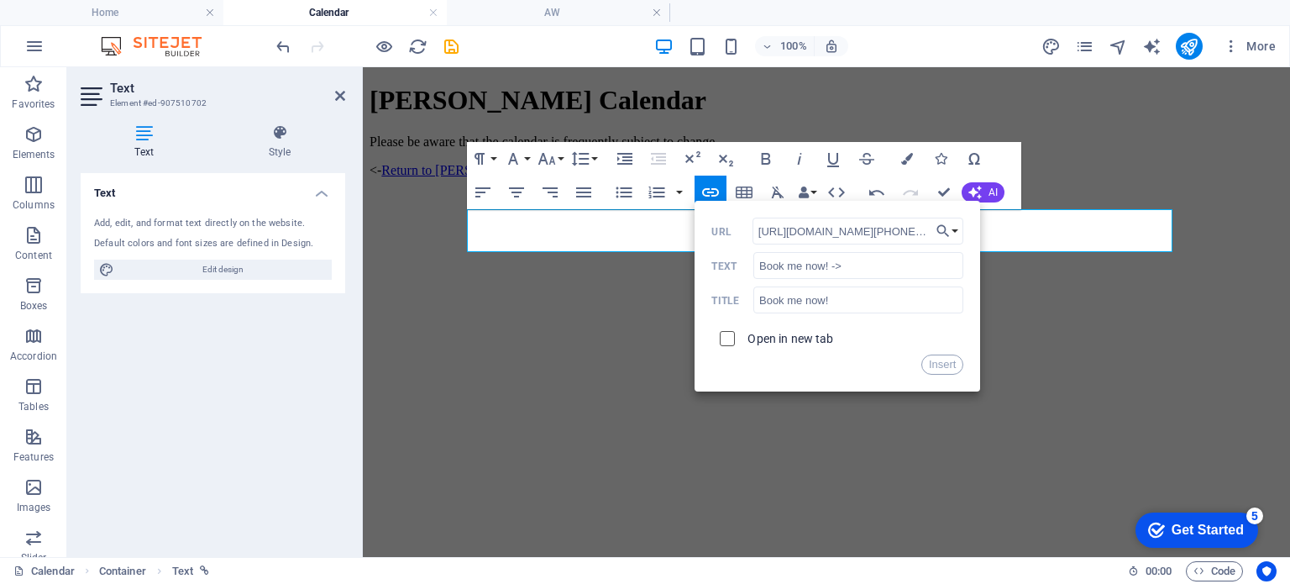
click at [728, 342] on input "checkbox" at bounding box center [724, 335] width 15 height 15
checkbox input "true"
click at [953, 369] on button "Insert" at bounding box center [942, 364] width 43 height 20
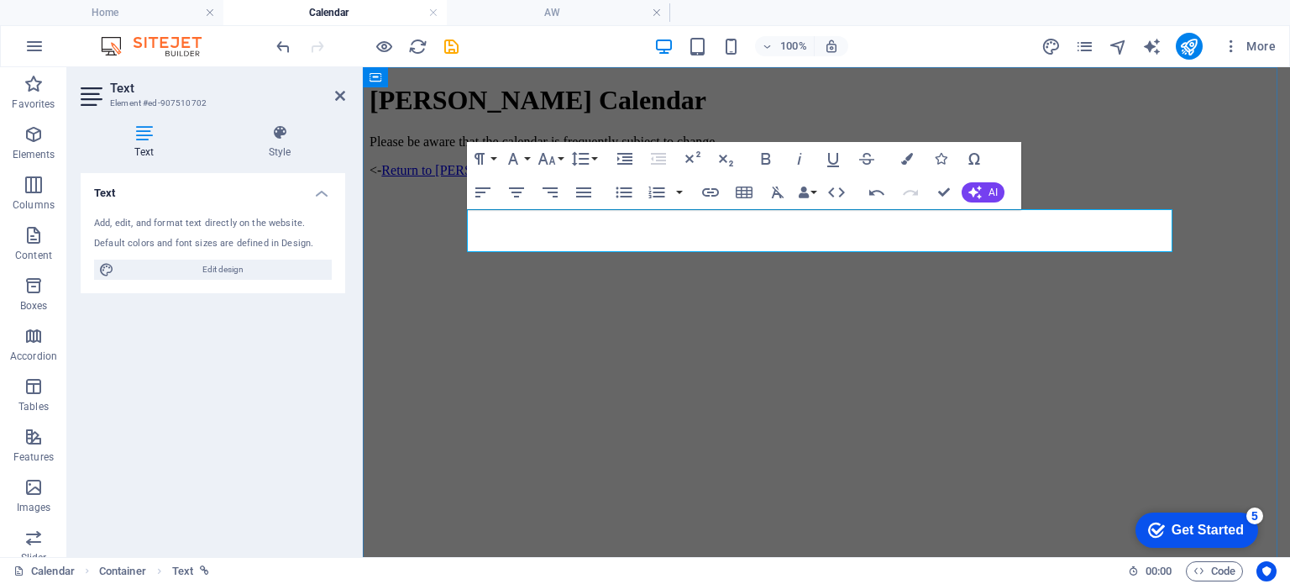
click at [927, 178] on p "<- Return to Addison's page here | Book me now! ->" at bounding box center [826, 170] width 914 height 15
drag, startPoint x: 787, startPoint y: 244, endPoint x: 685, endPoint y: 243, distance: 101.6
click at [685, 178] on p "<- Return to Addison's page here | Book me now! ->" at bounding box center [826, 170] width 914 height 15
click at [730, 202] on icon "button" at bounding box center [733, 206] width 20 height 20
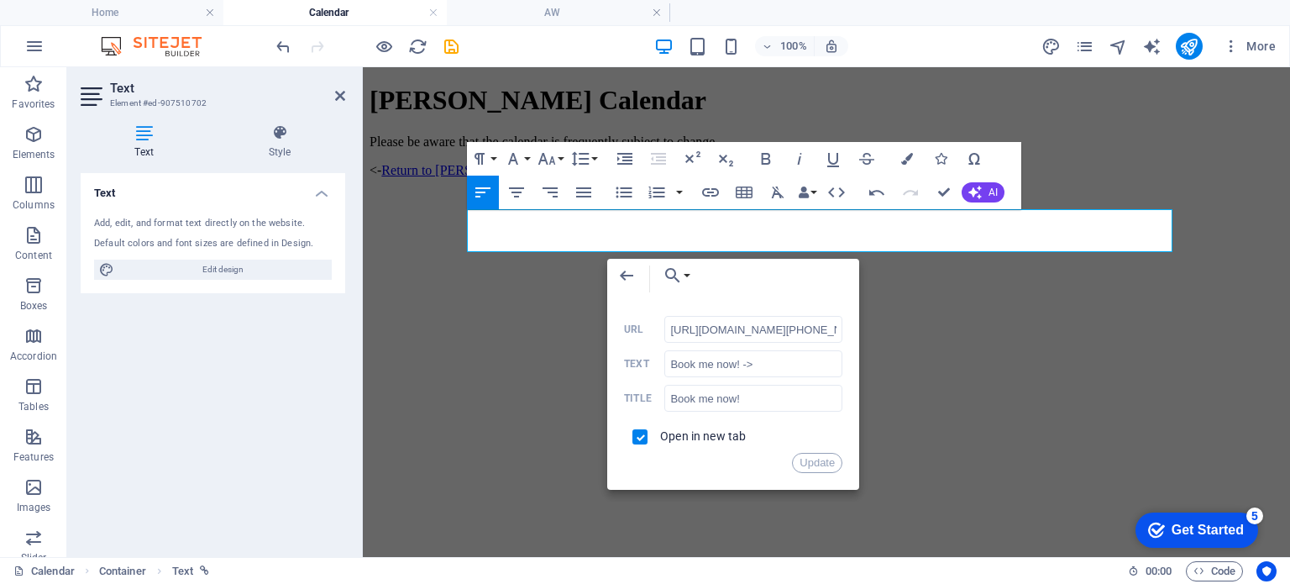
scroll to position [0, 113]
click at [909, 156] on icon "button" at bounding box center [907, 159] width 12 height 12
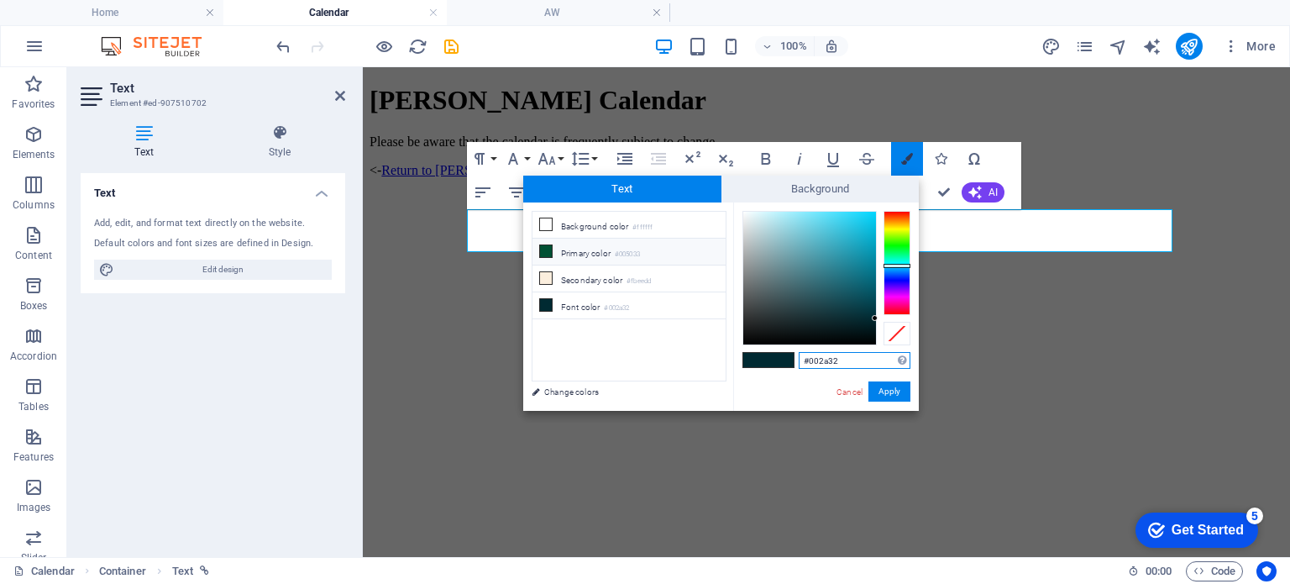
scroll to position [0, 0]
click at [544, 247] on icon at bounding box center [546, 251] width 12 height 12
type input "#005033"
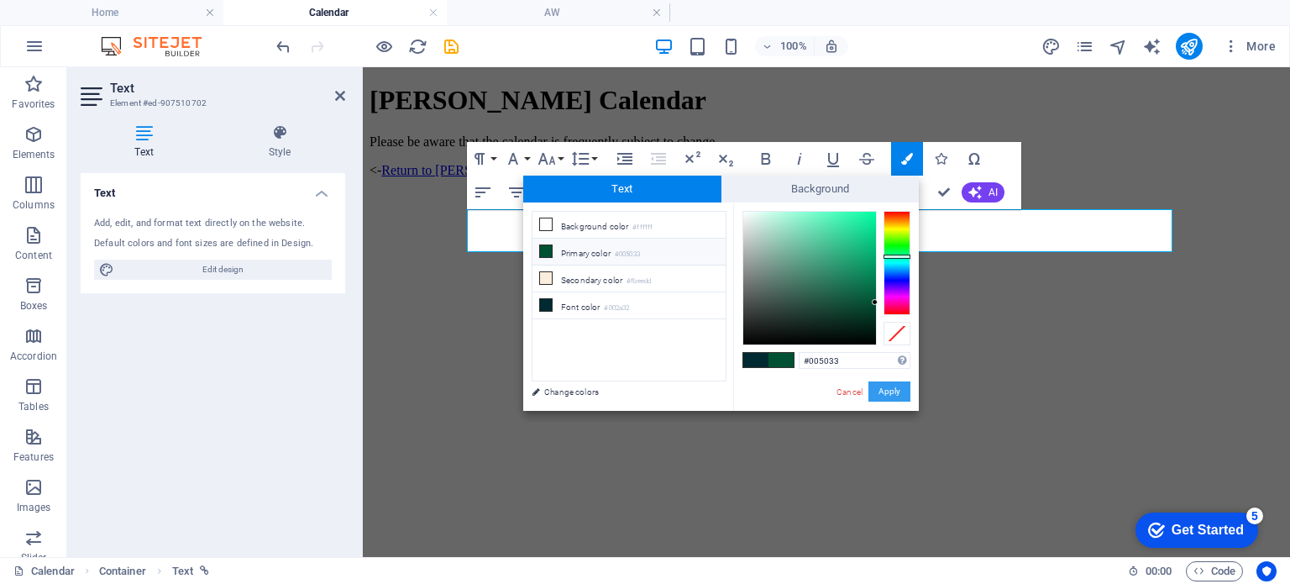
click at [887, 390] on button "Apply" at bounding box center [889, 391] width 42 height 20
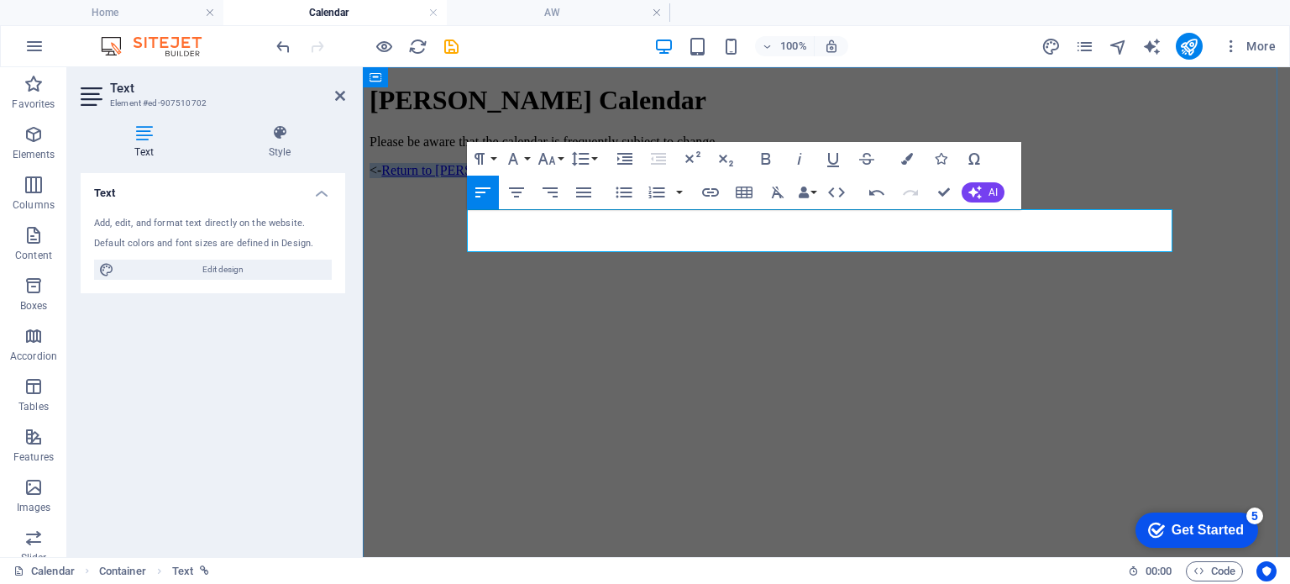
click at [829, 178] on p "<- Return to Addison's page here | Book me now! ->" at bounding box center [826, 170] width 914 height 15
click at [446, 50] on icon "save" at bounding box center [451, 46] width 19 height 19
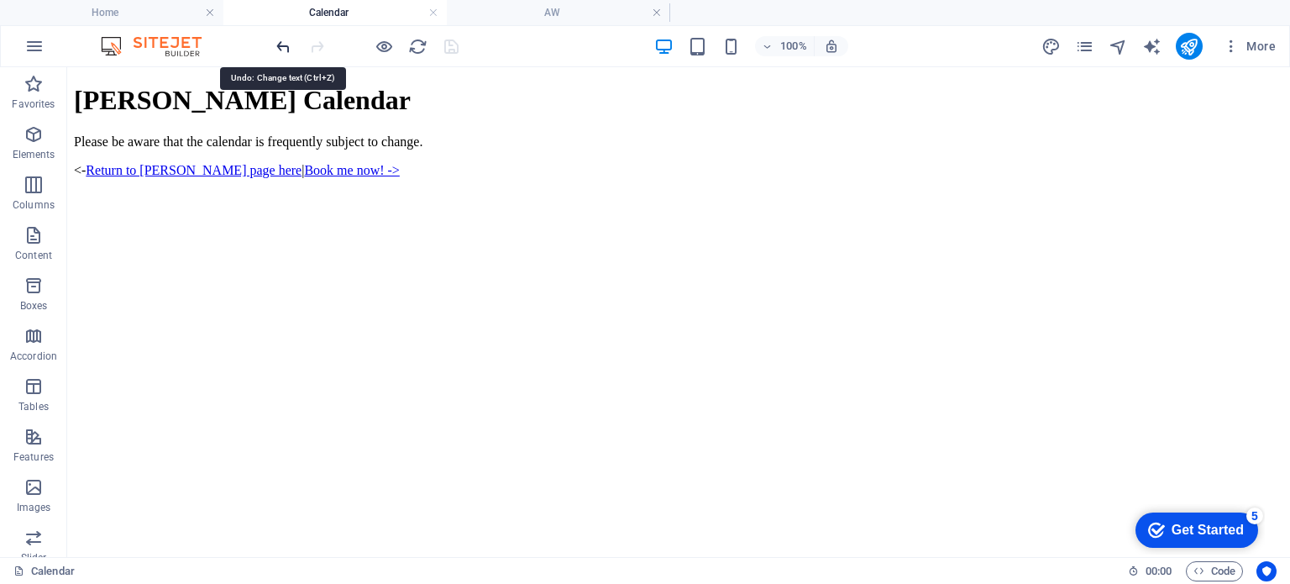
click at [283, 40] on icon "undo" at bounding box center [283, 46] width 19 height 19
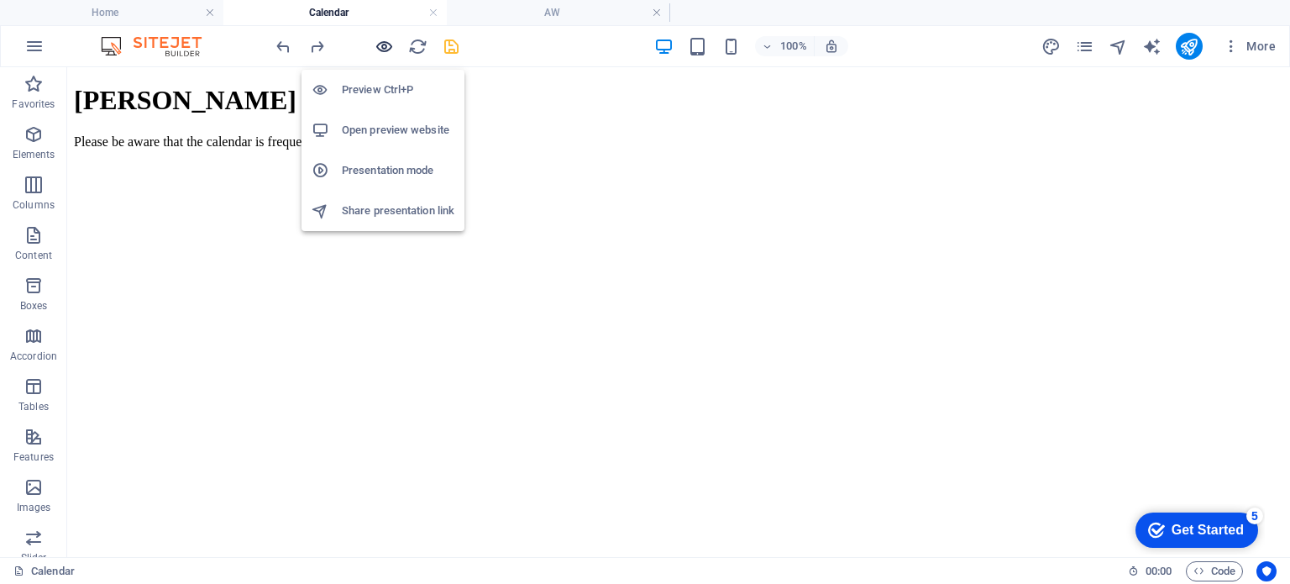
click at [379, 46] on icon "button" at bounding box center [383, 46] width 19 height 19
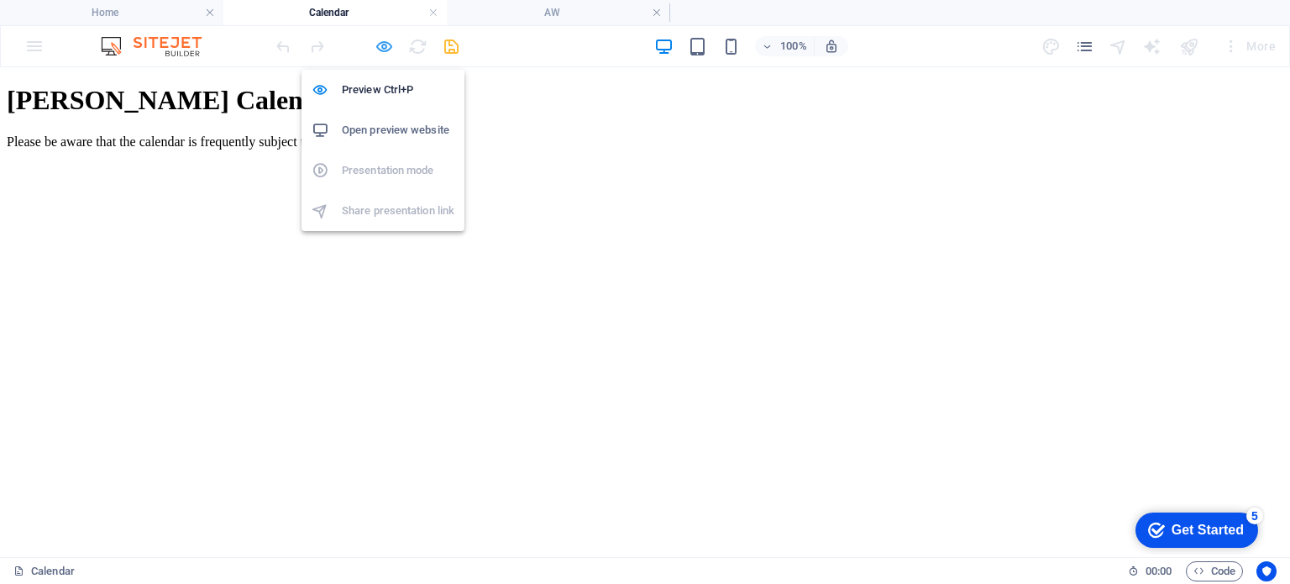
click at [379, 46] on icon "button" at bounding box center [383, 46] width 19 height 19
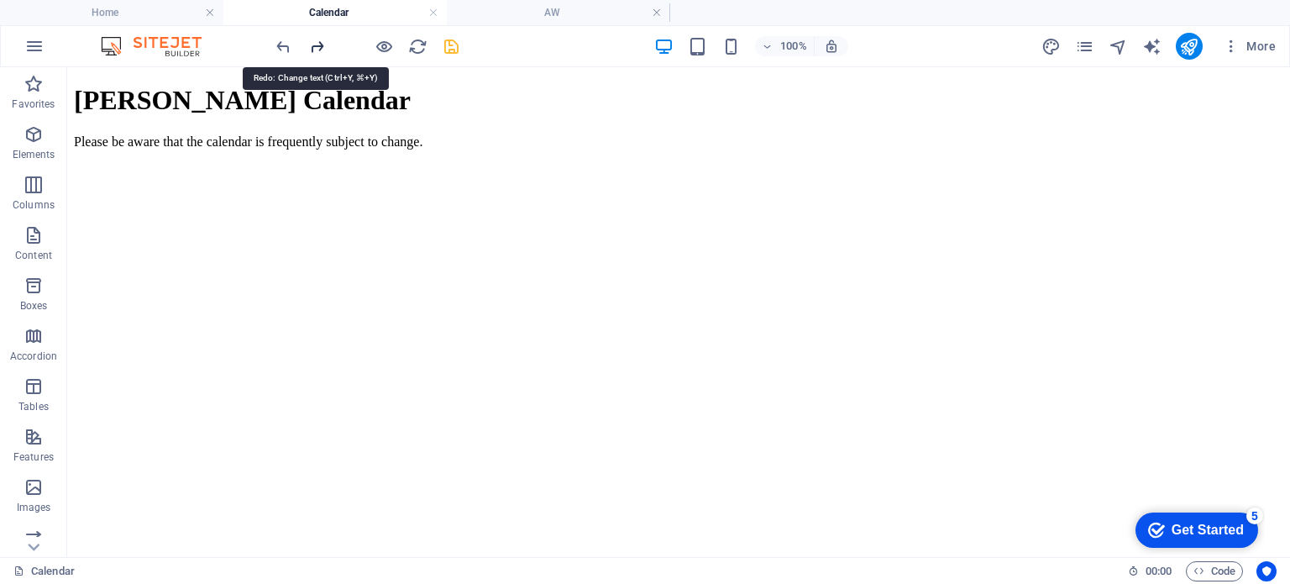
click at [321, 50] on icon "redo" at bounding box center [316, 46] width 19 height 19
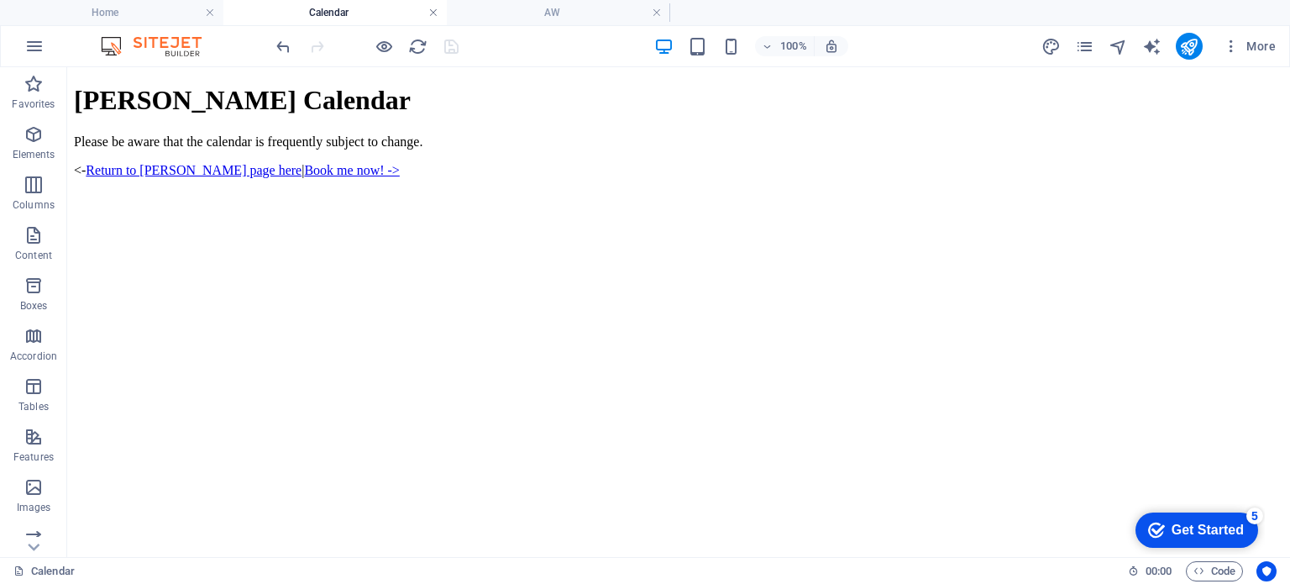
click at [432, 13] on link at bounding box center [433, 13] width 10 height 16
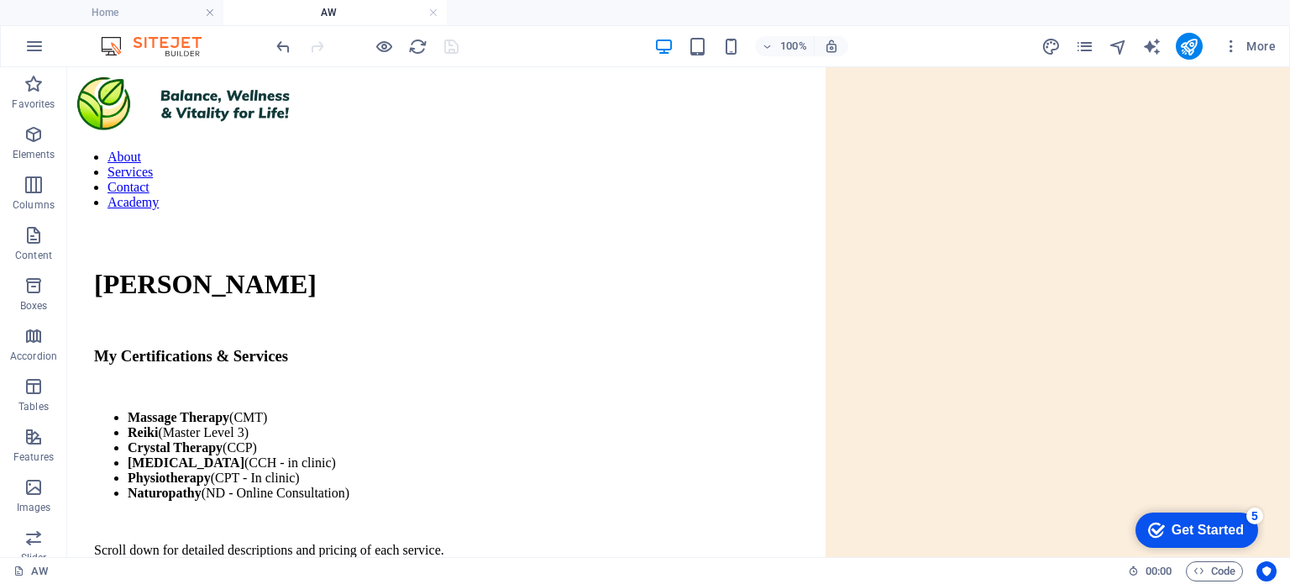
scroll to position [301, 0]
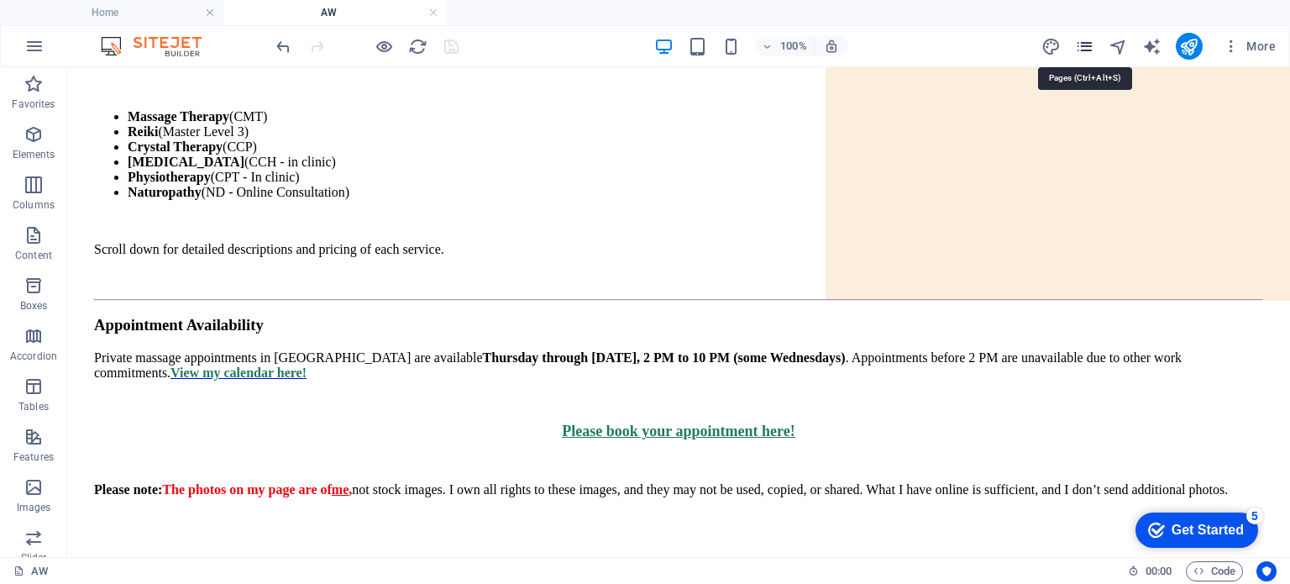
click at [1089, 51] on icon "pages" at bounding box center [1084, 46] width 19 height 19
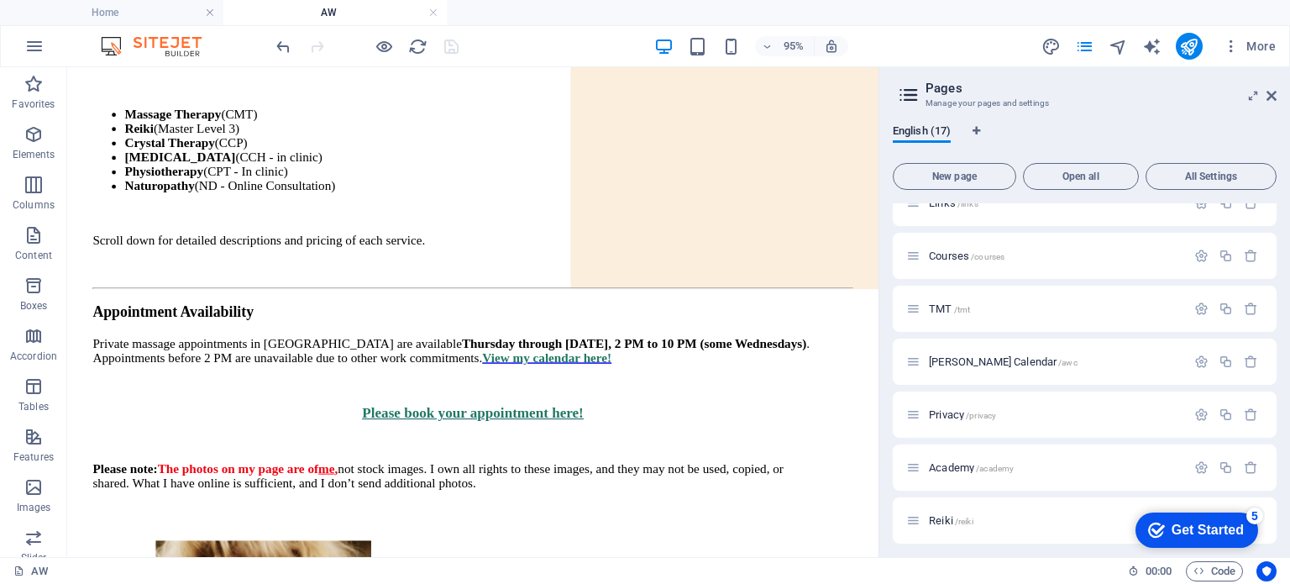
scroll to position [304, 0]
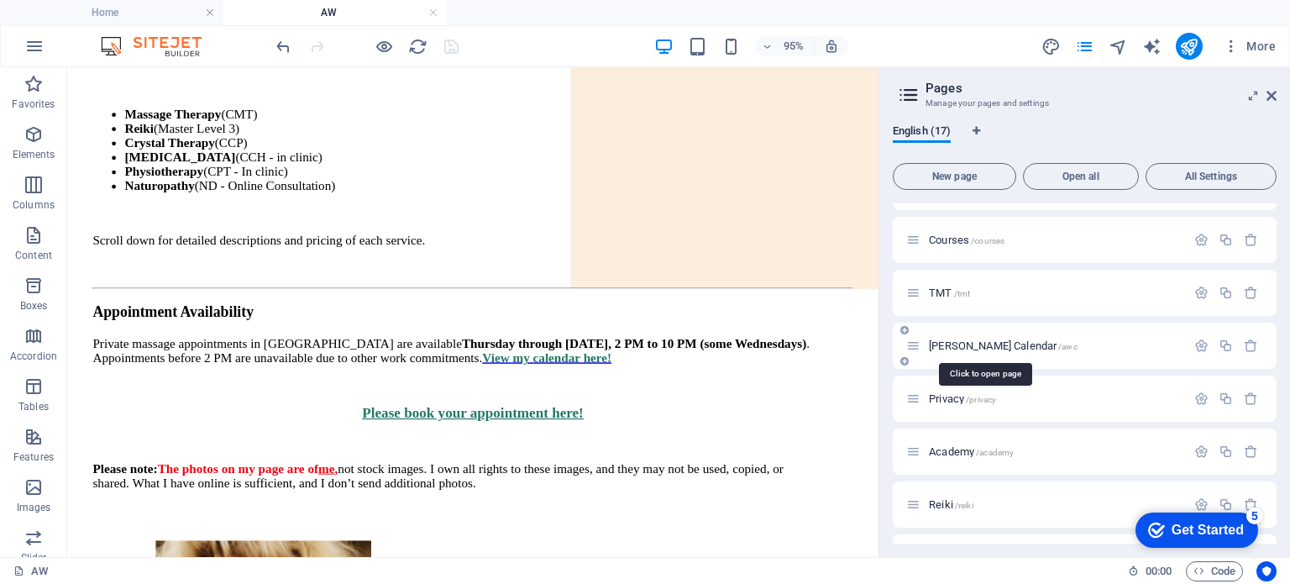
click at [977, 350] on span "[PERSON_NAME] Calendar /awc" at bounding box center [1003, 345] width 149 height 13
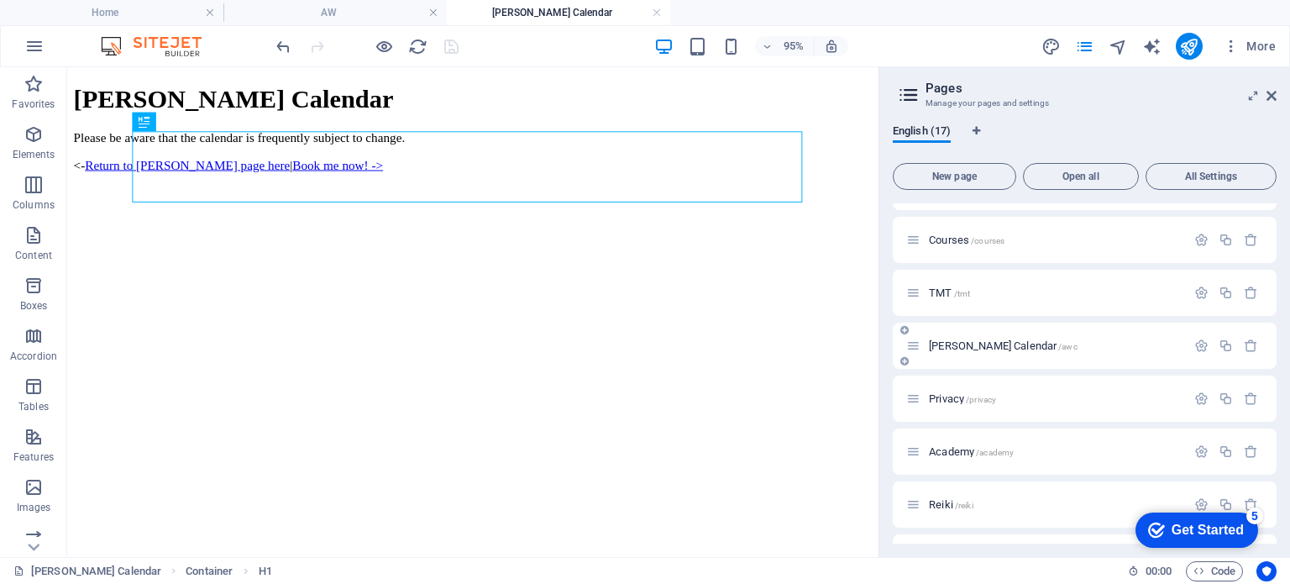
scroll to position [0, 0]
click at [521, 178] on div "Please be aware that the calendar is frequently subject to change. <- Return to…" at bounding box center [494, 156] width 840 height 44
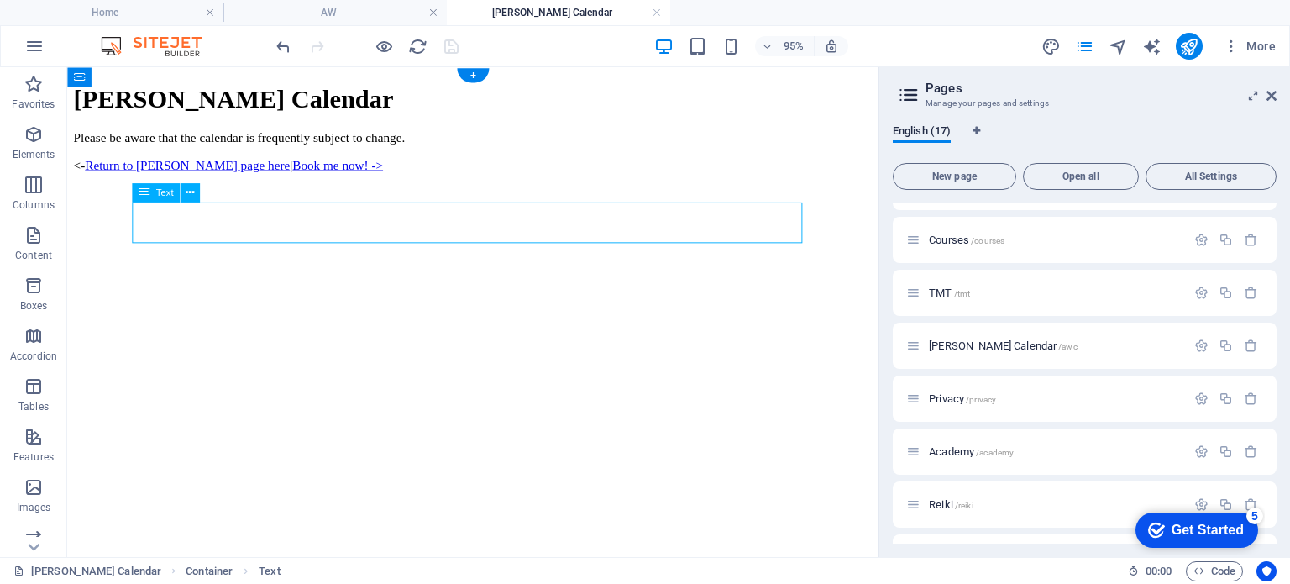
click at [521, 178] on div "Please be aware that the calendar is frequently subject to change. <- Return to…" at bounding box center [494, 156] width 840 height 44
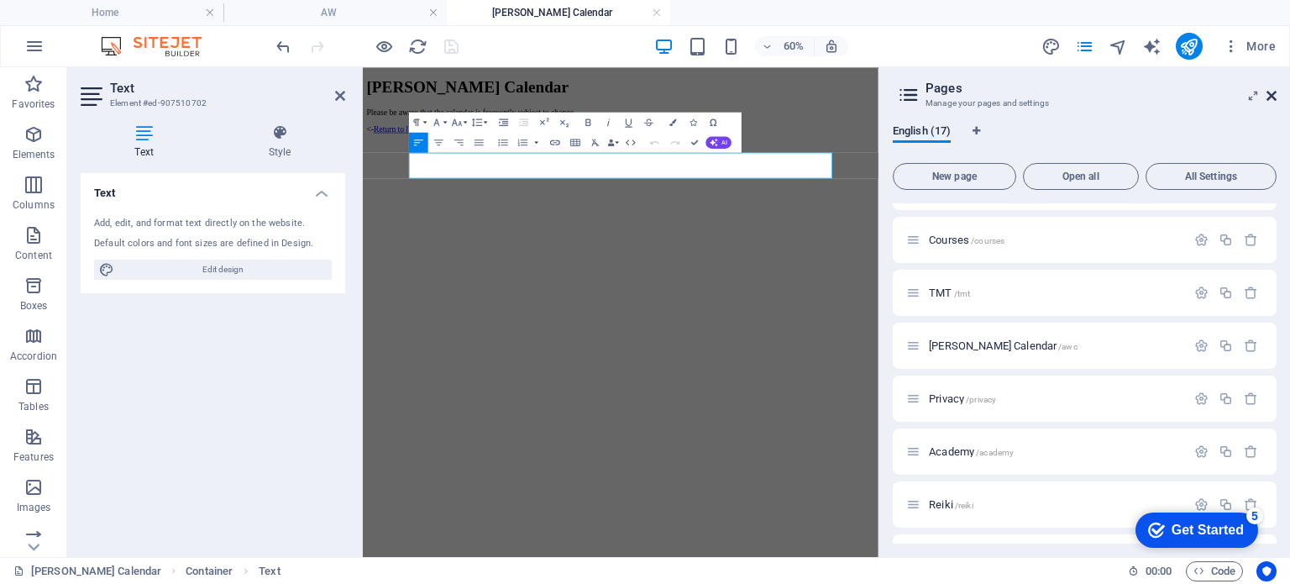
click at [1270, 95] on icon at bounding box center [1271, 95] width 10 height 13
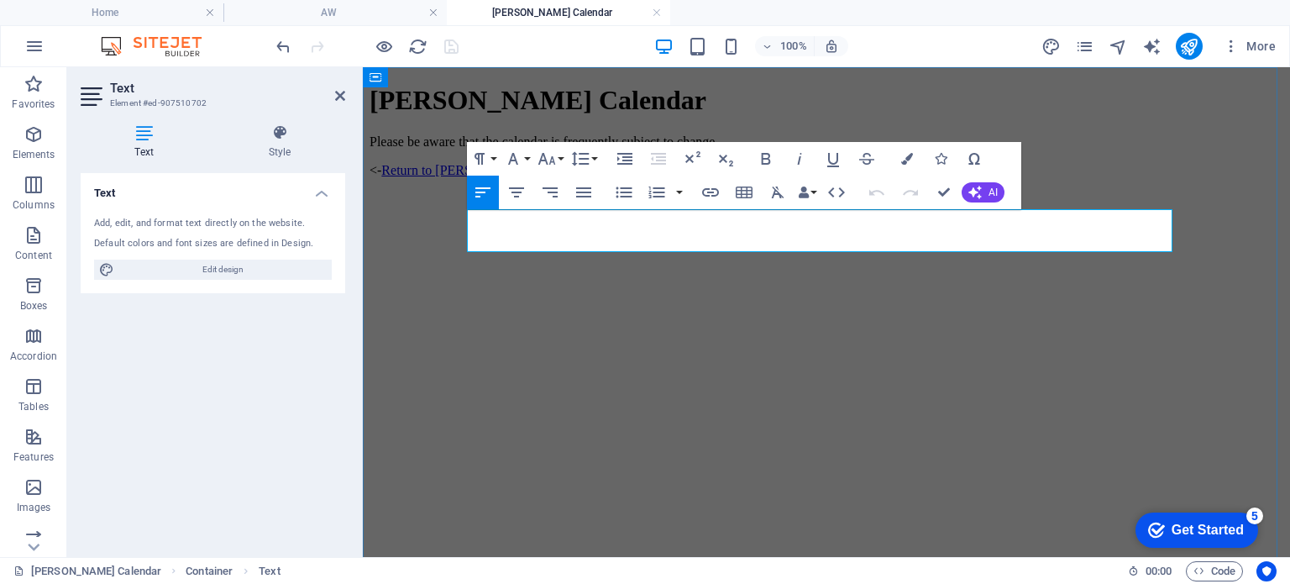
click at [883, 149] on p "Please be aware that the calendar is frequently subject to change." at bounding box center [826, 141] width 914 height 15
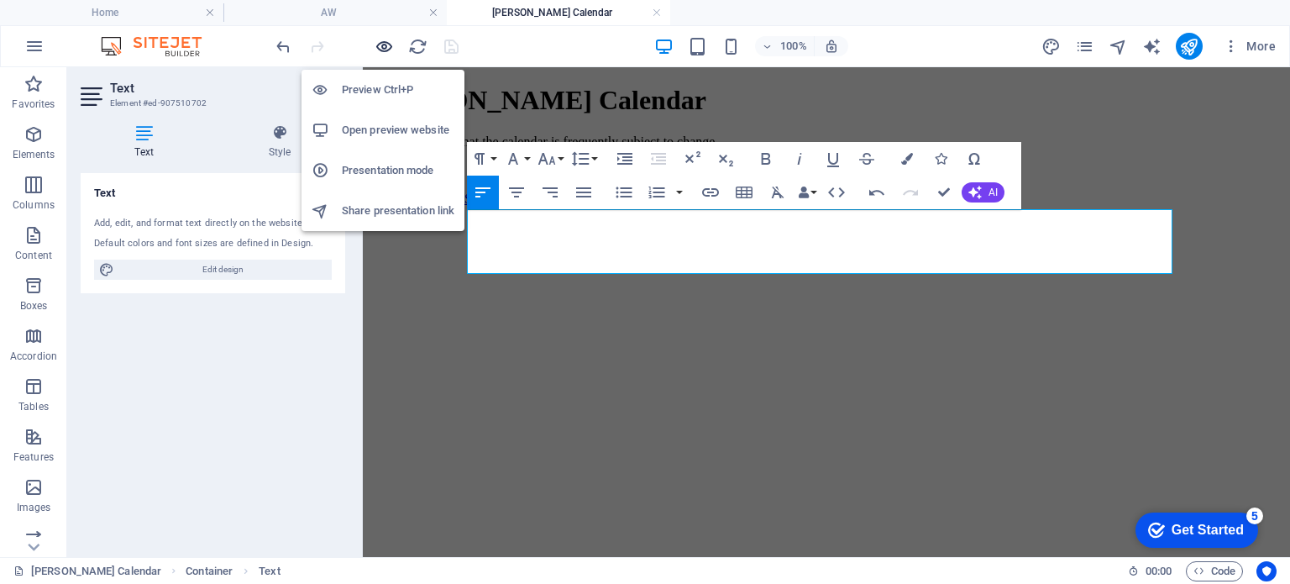
click at [385, 44] on icon "button" at bounding box center [383, 46] width 19 height 19
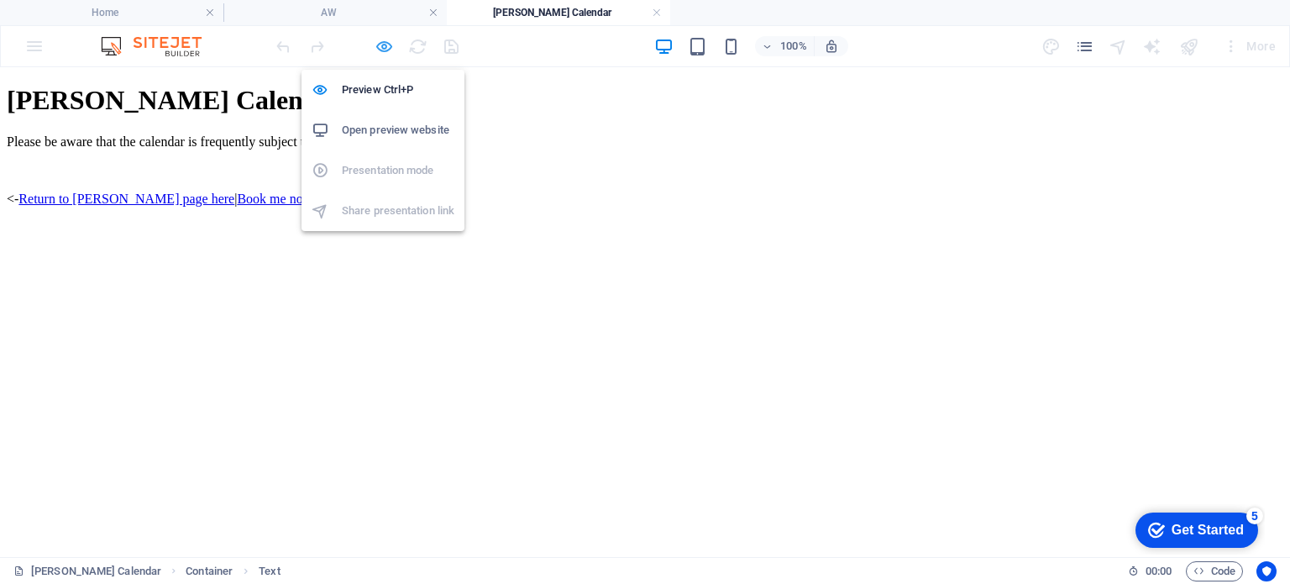
click at [387, 41] on icon "button" at bounding box center [383, 46] width 19 height 19
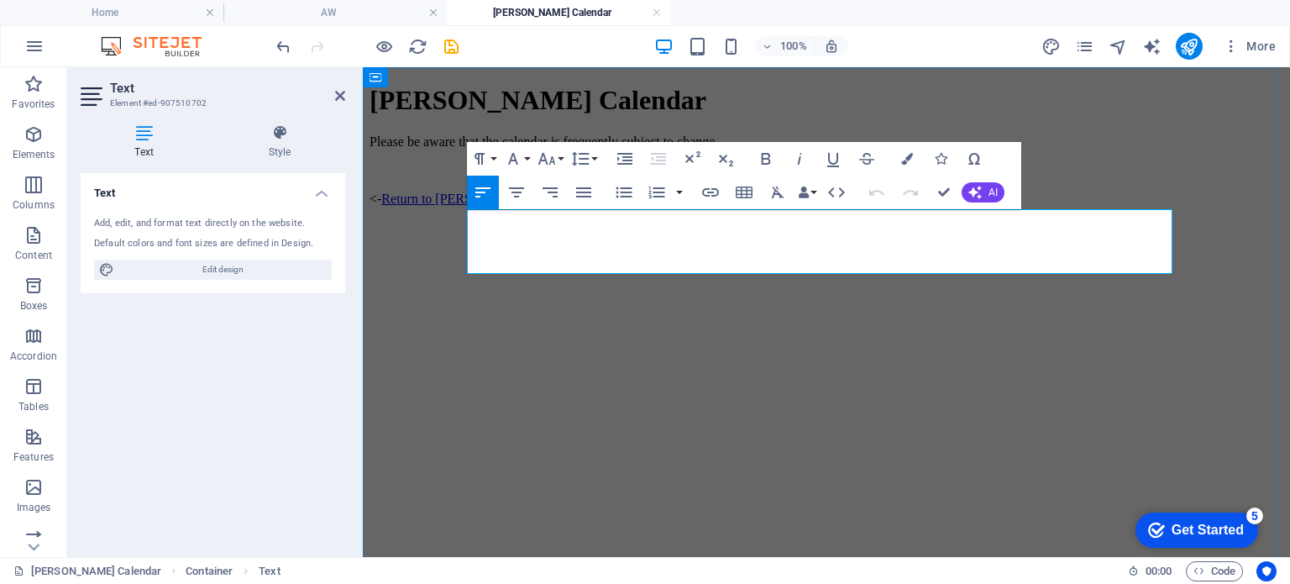
click at [798, 207] on p "<- Return to Addison's page here | Book me now! ->" at bounding box center [826, 198] width 914 height 15
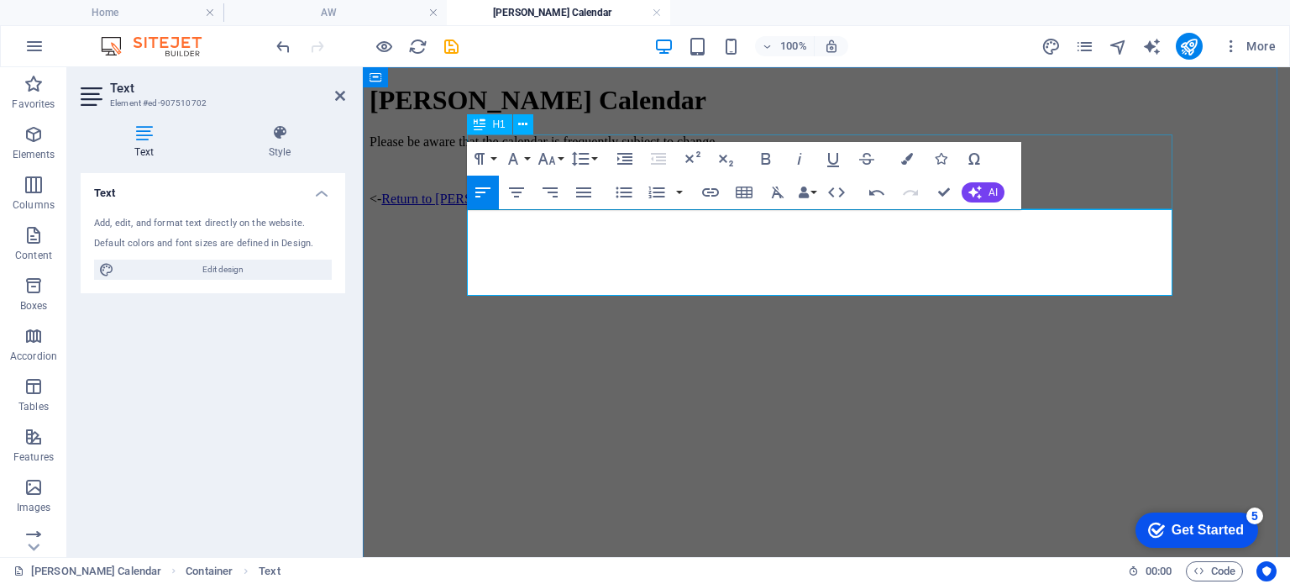
click at [1166, 116] on div "[PERSON_NAME] Calendar" at bounding box center [826, 100] width 914 height 31
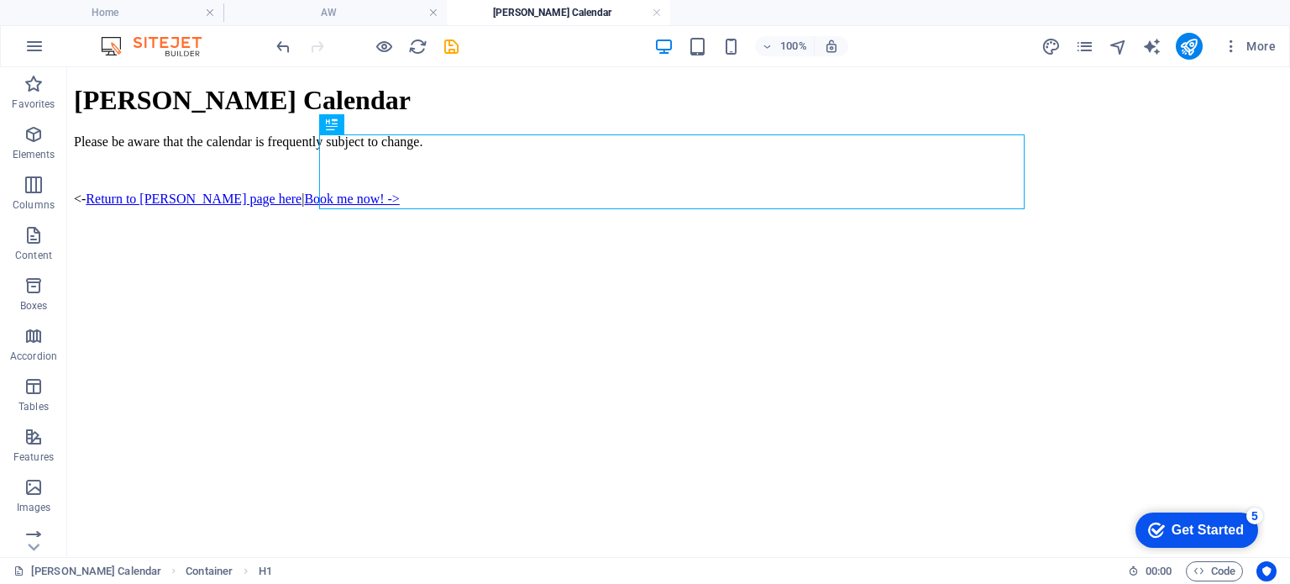
drag, startPoint x: 1280, startPoint y: 160, endPoint x: 1351, endPoint y: 106, distance: 89.8
click at [450, 48] on icon "save" at bounding box center [451, 46] width 19 height 19
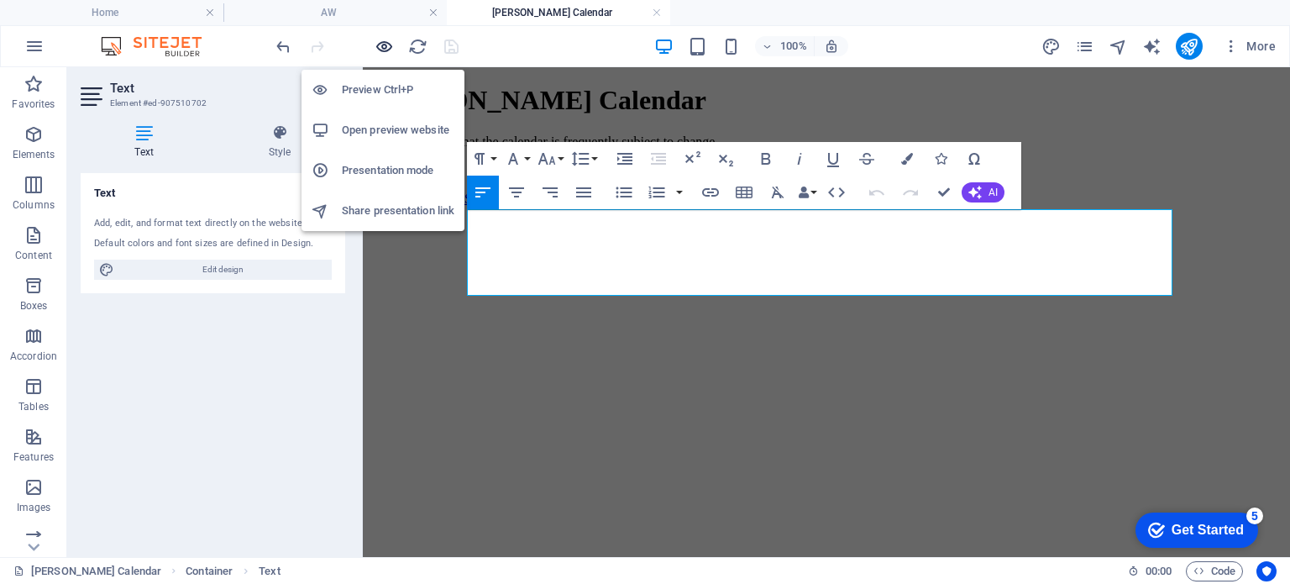
click at [376, 52] on icon "button" at bounding box center [383, 46] width 19 height 19
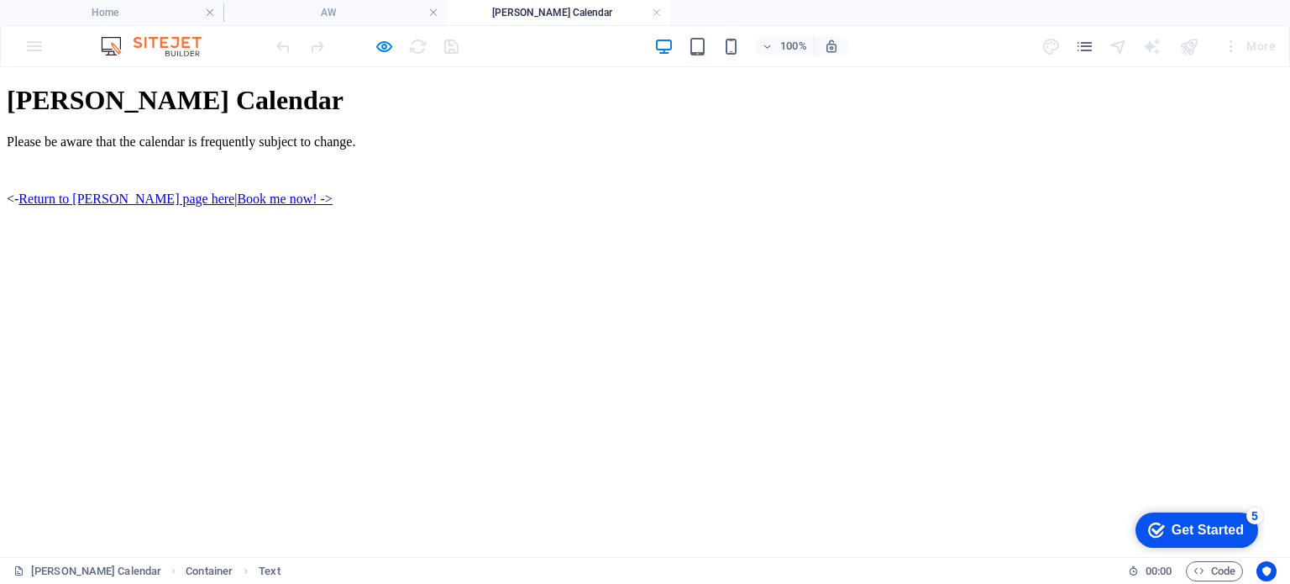
click at [332, 206] on link "Book me now! ->" at bounding box center [284, 198] width 95 height 14
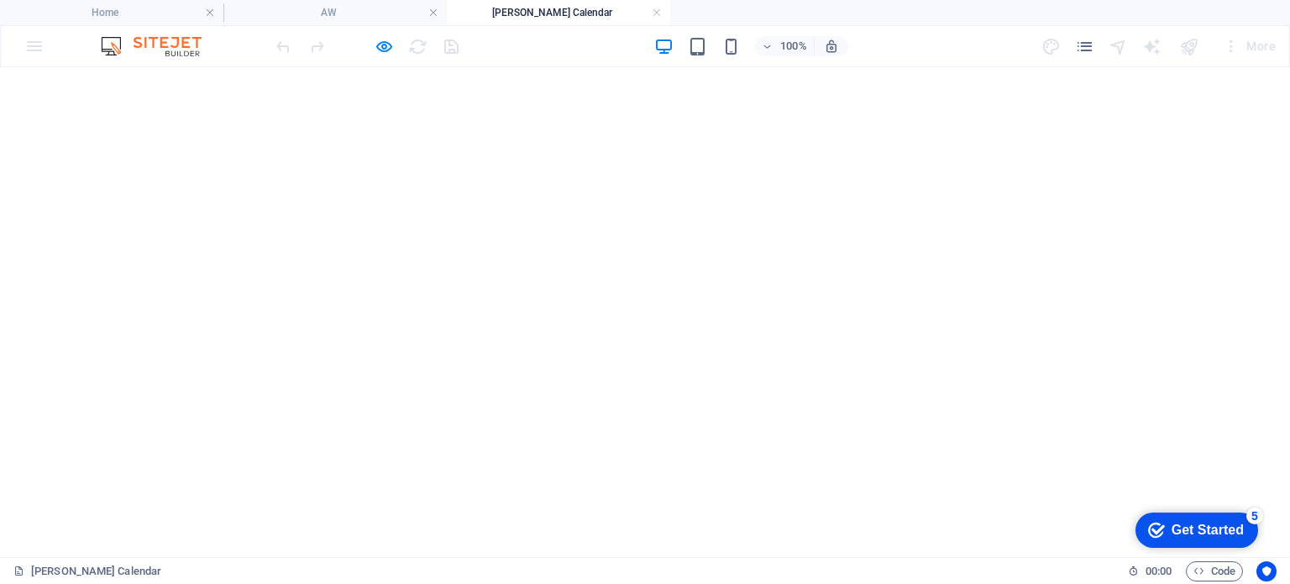
scroll to position [181, 0]
click at [385, 46] on icon "button" at bounding box center [383, 46] width 19 height 19
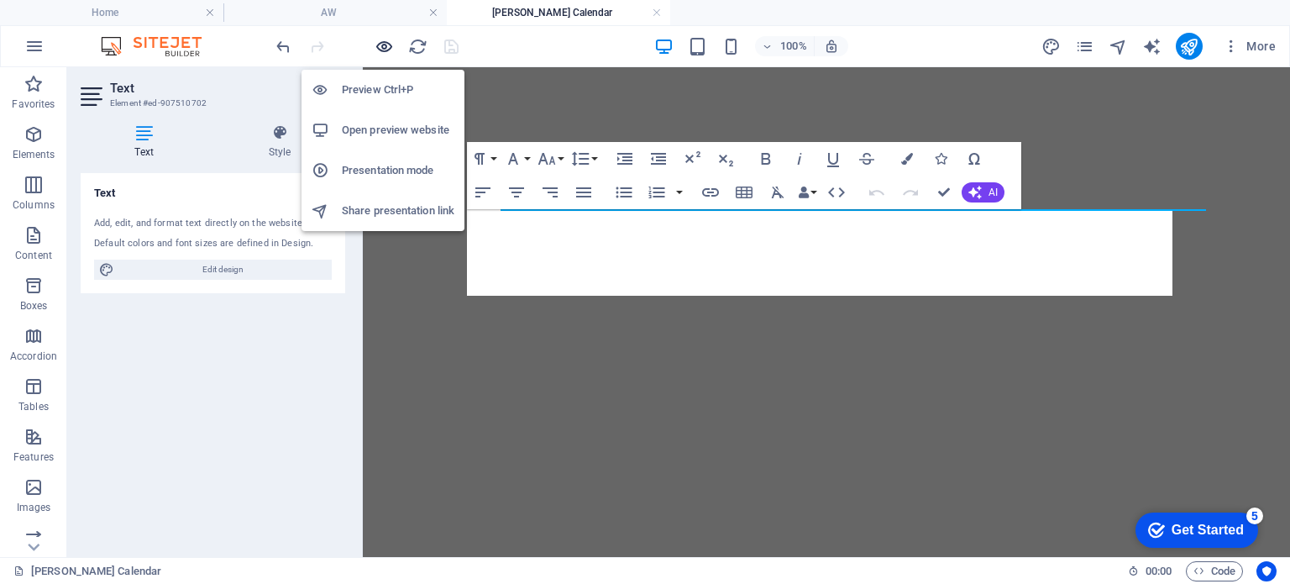
scroll to position [0, 0]
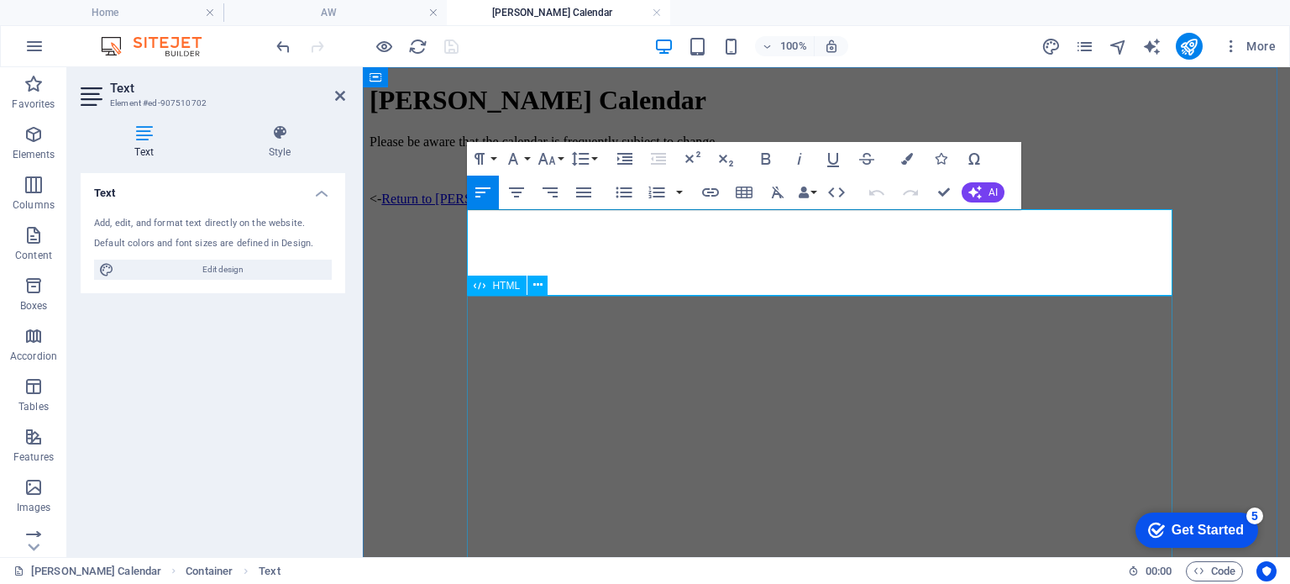
click at [536, 364] on div at bounding box center [826, 502] width 914 height 507
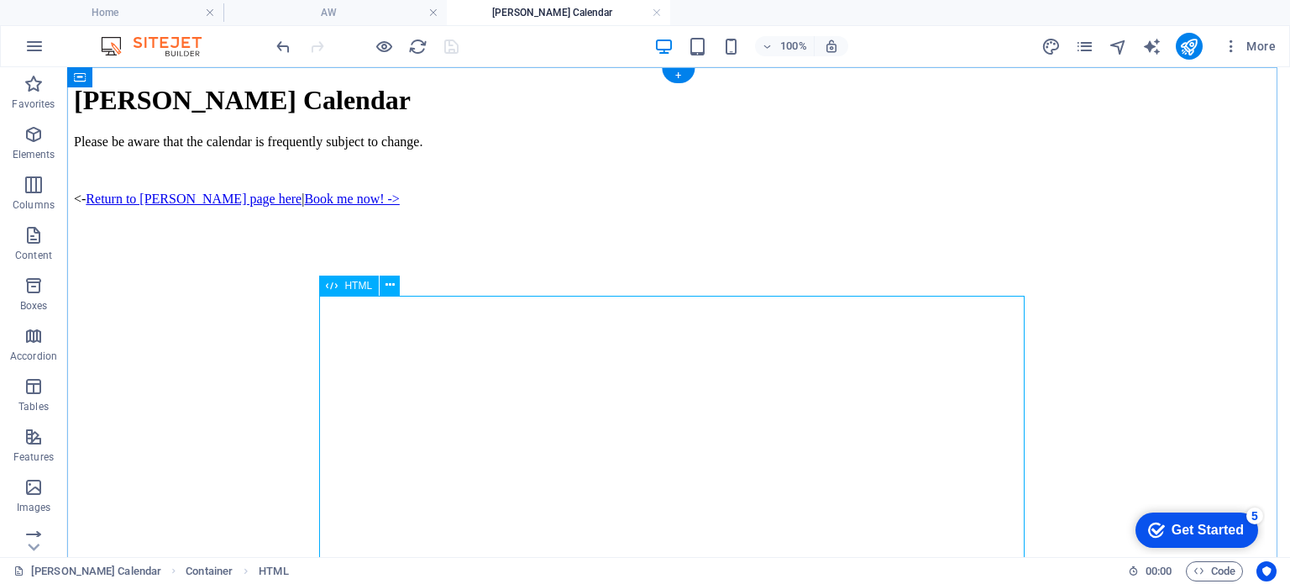
click at [983, 374] on div at bounding box center [678, 502] width 1209 height 507
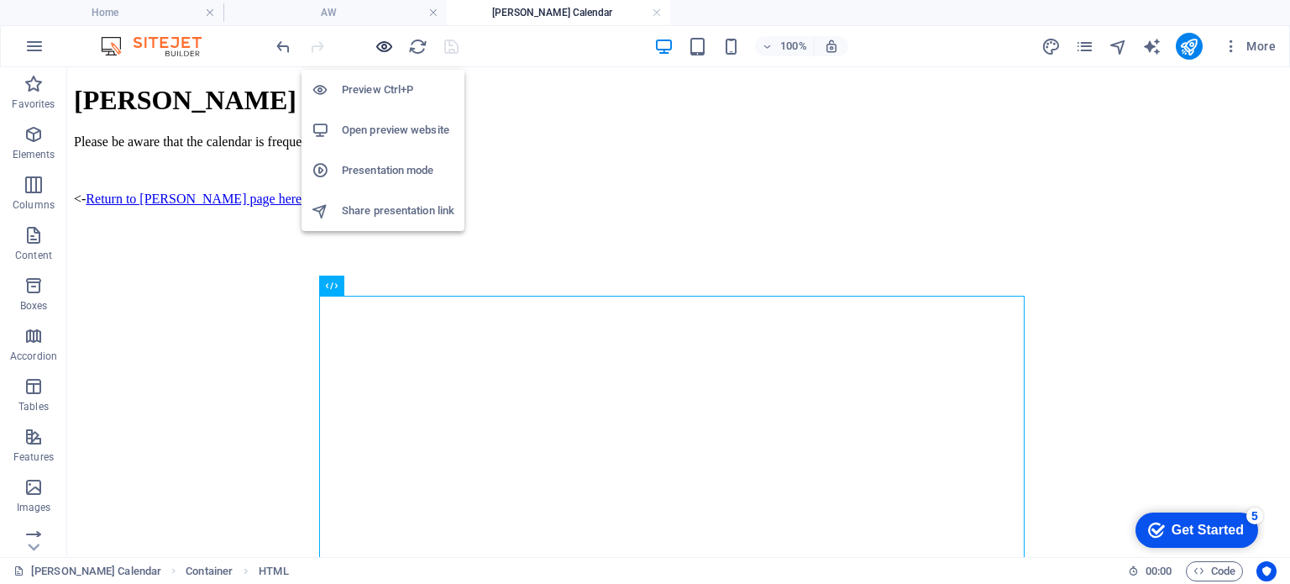
click at [386, 48] on icon "button" at bounding box center [383, 46] width 19 height 19
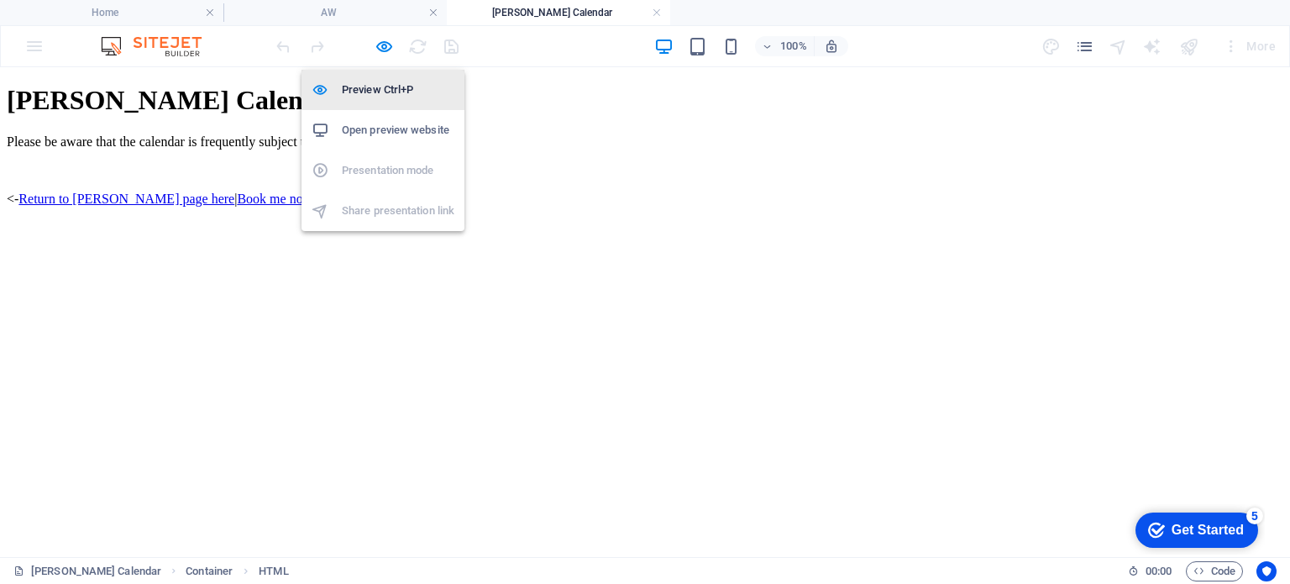
click at [373, 85] on h6 "Preview Ctrl+P" at bounding box center [398, 90] width 113 height 20
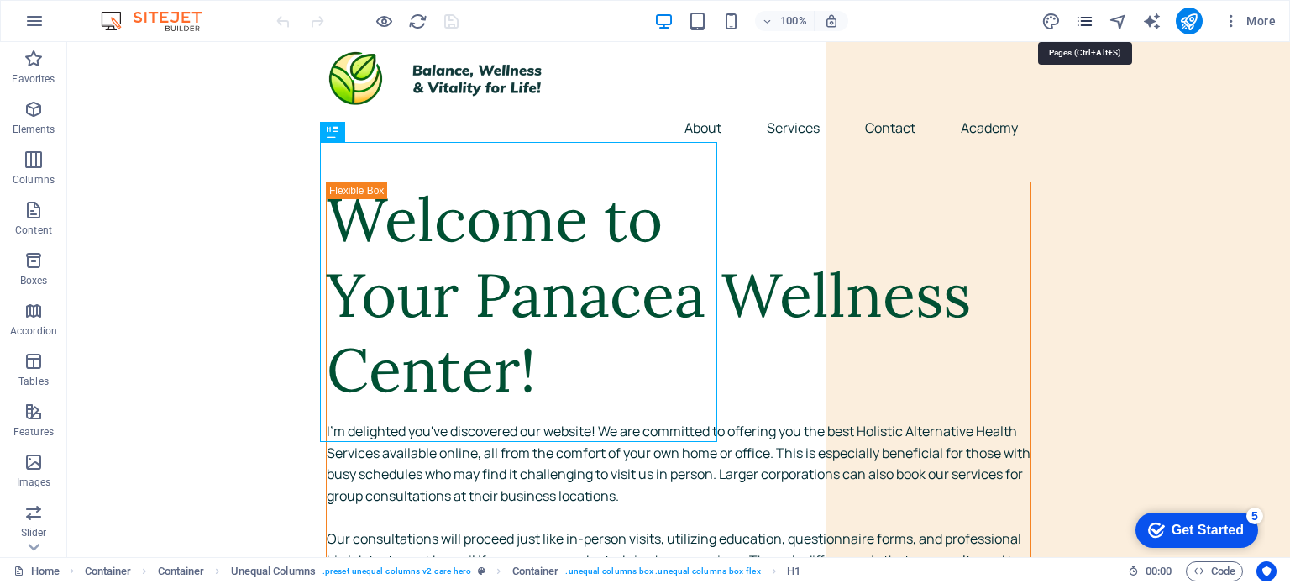
click at [0, 0] on icon "pages" at bounding box center [0, 0] width 0 height 0
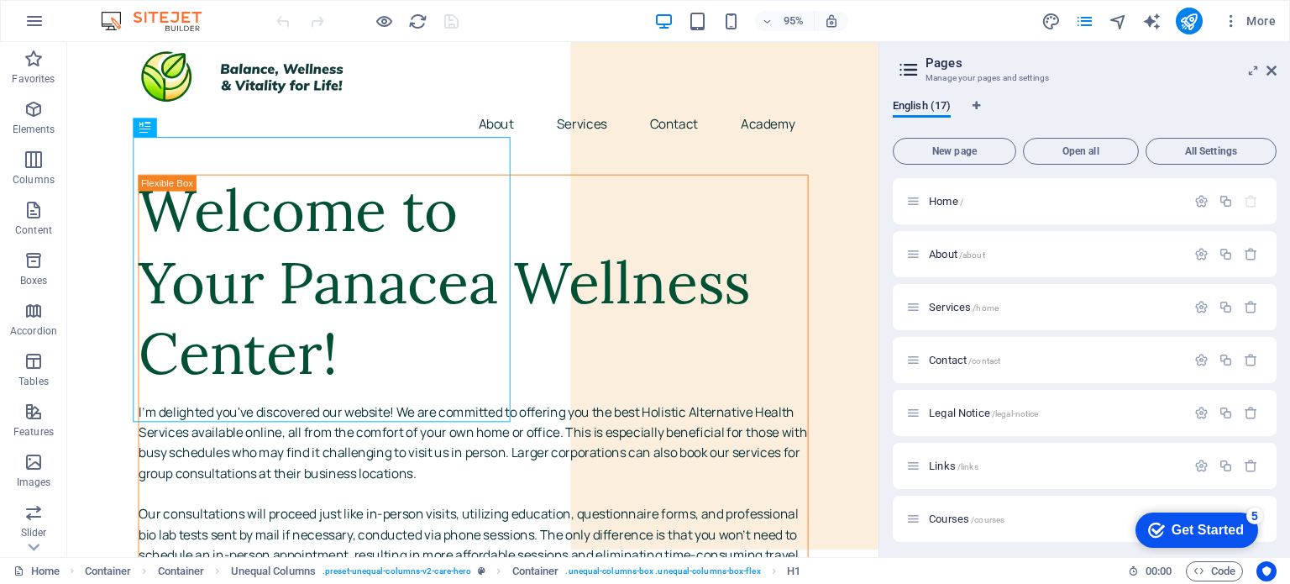
scroll to position [319, 0]
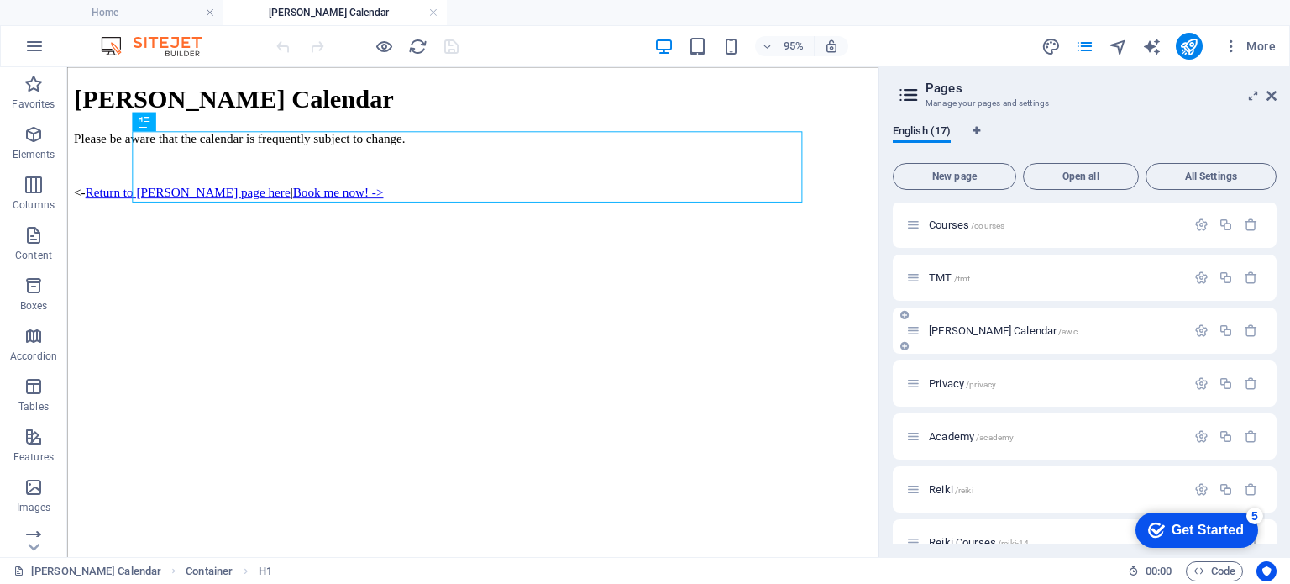
scroll to position [0, 0]
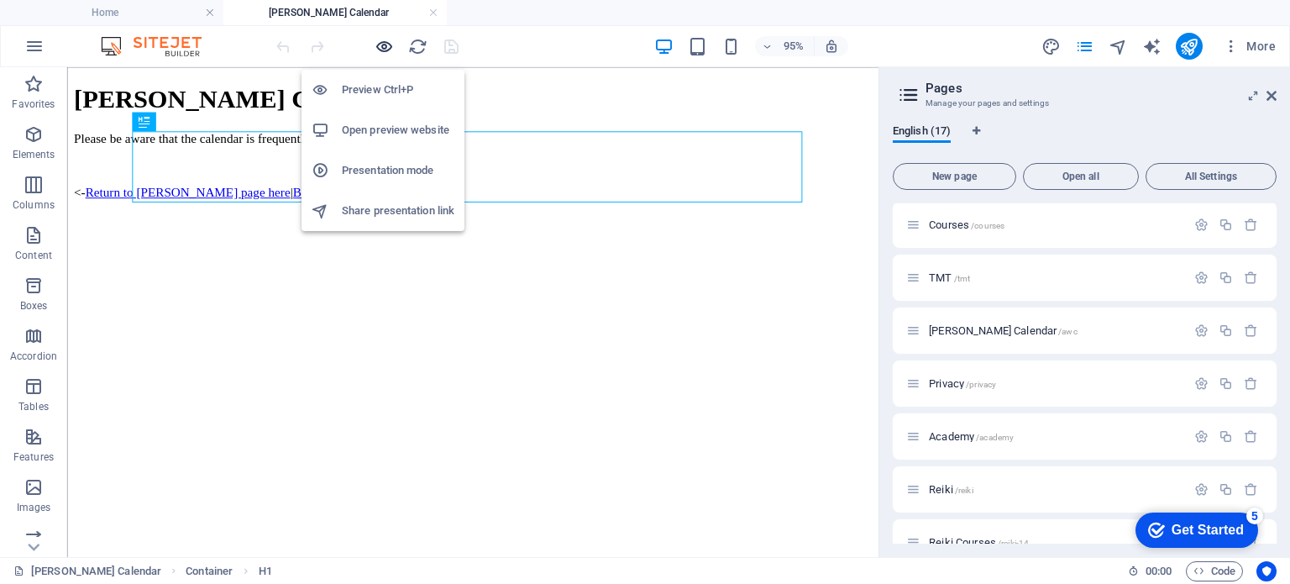
click at [380, 42] on icon "button" at bounding box center [383, 46] width 19 height 19
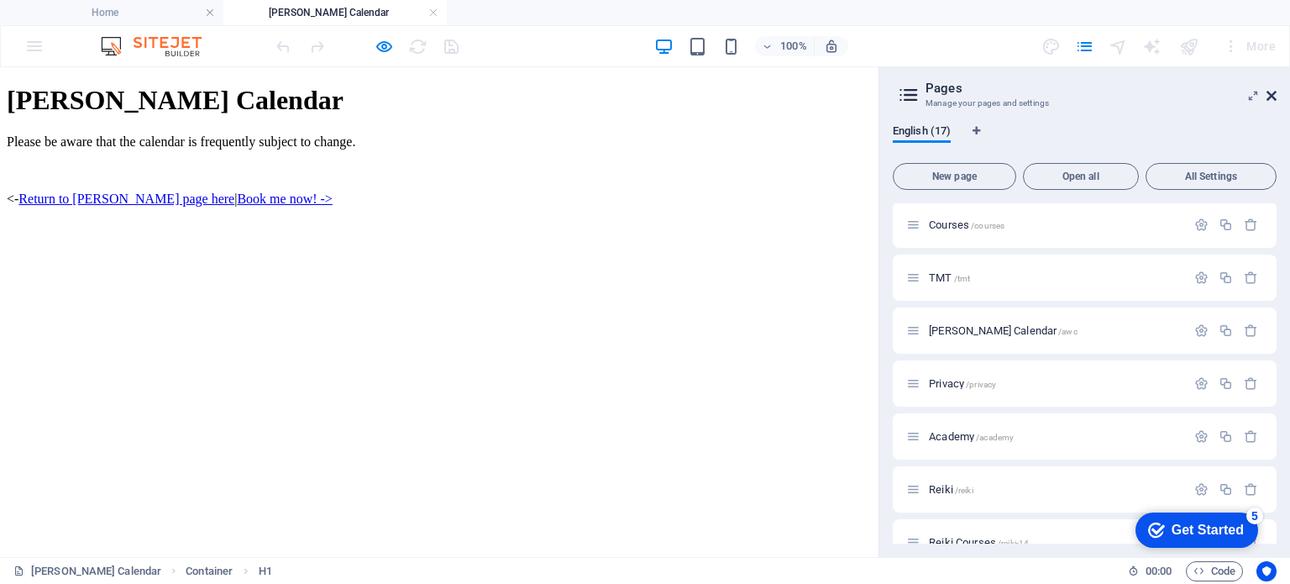
click at [0, 0] on icon at bounding box center [0, 0] width 0 height 0
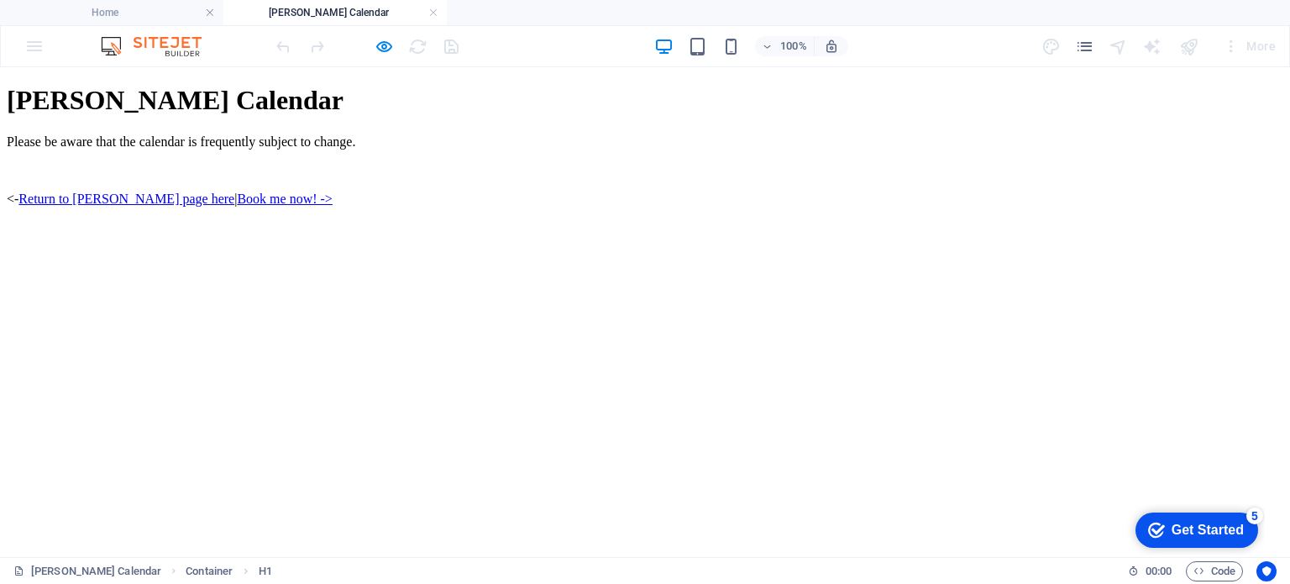
click at [1165, 215] on div "[PERSON_NAME] Calendar Please be aware that the calendar is frequently subject …" at bounding box center [645, 426] width 1276 height 683
click at [385, 39] on icon "button" at bounding box center [383, 46] width 19 height 19
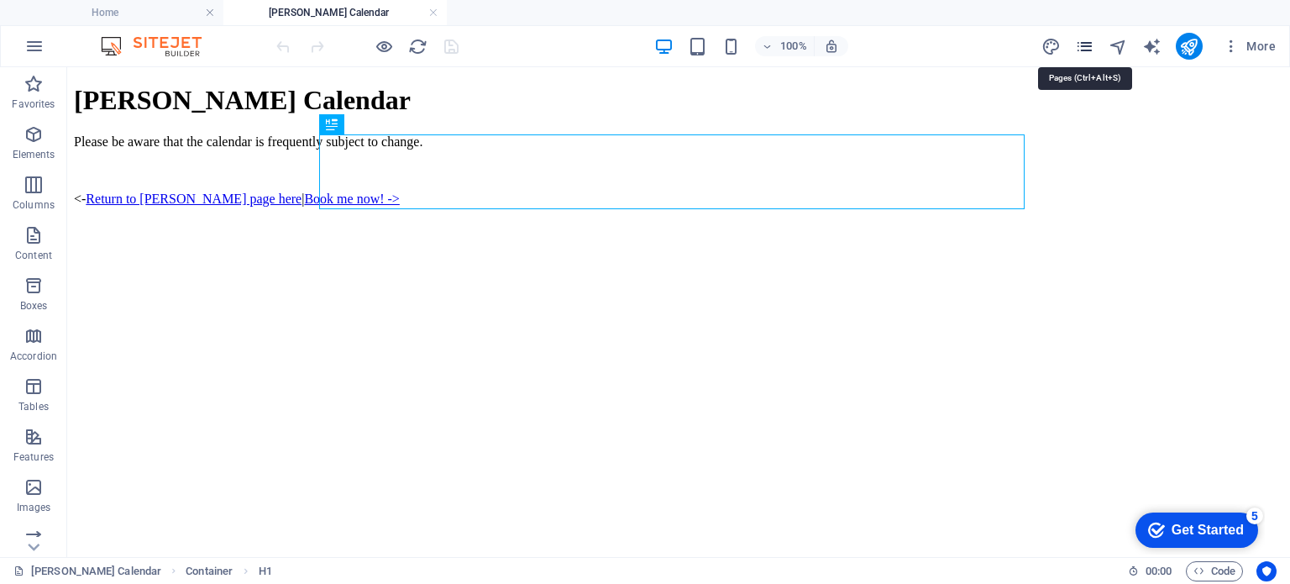
click at [1088, 43] on icon "pages" at bounding box center [1084, 46] width 19 height 19
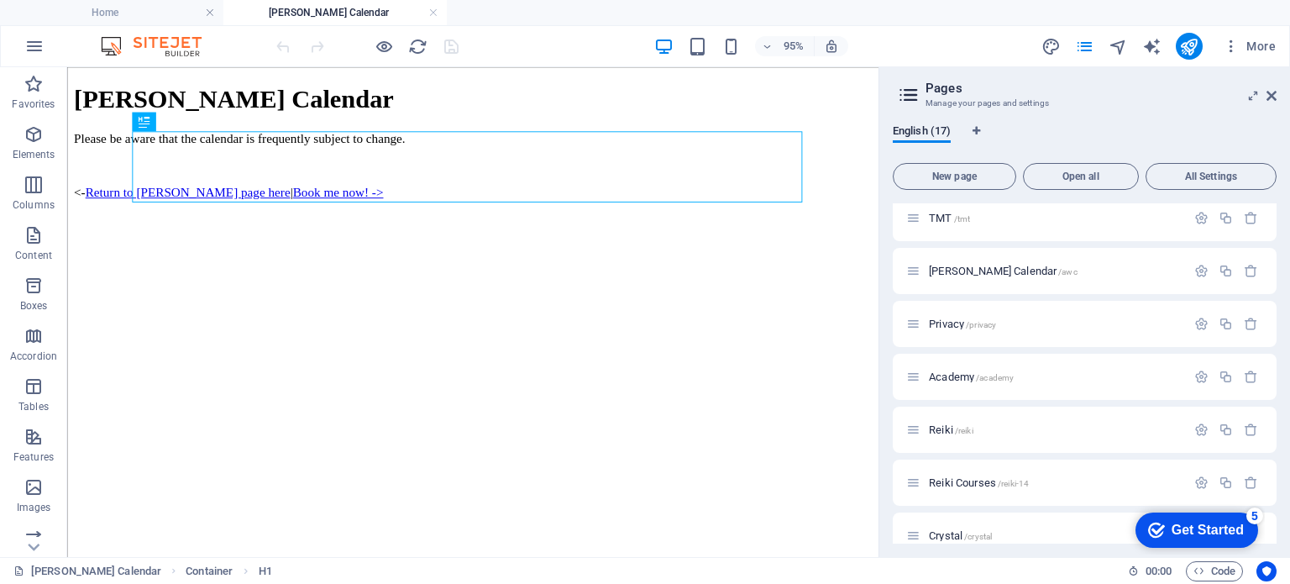
scroll to position [558, 0]
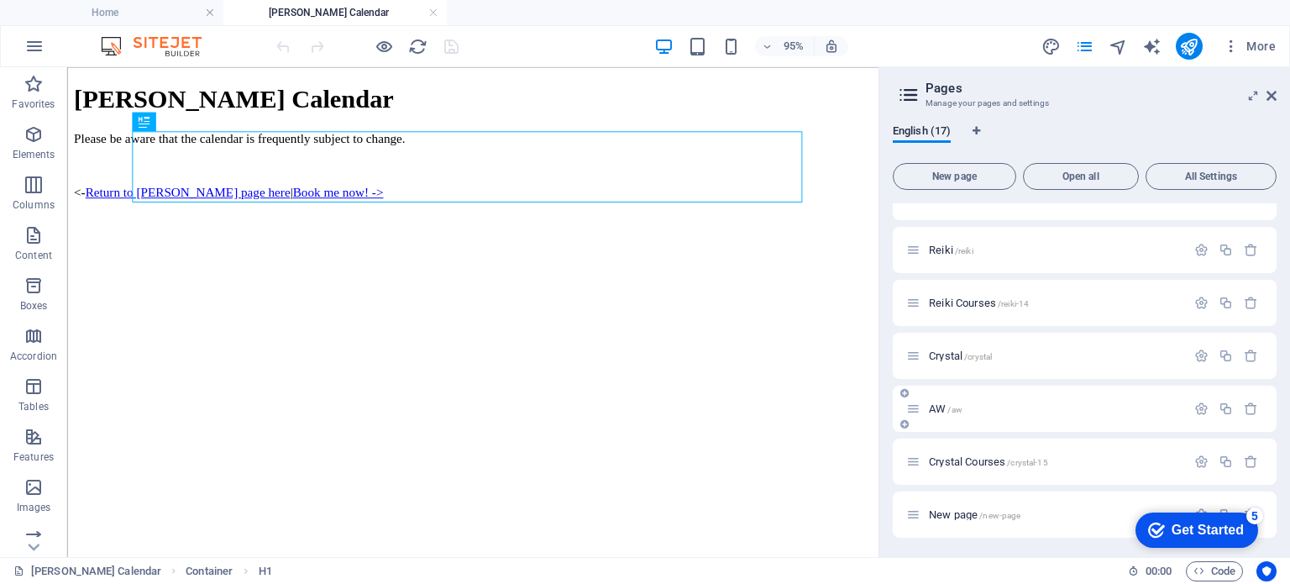
click at [943, 417] on div "AW /aw" at bounding box center [1085, 408] width 384 height 46
click at [937, 404] on span "AW /aw" at bounding box center [946, 408] width 34 height 13
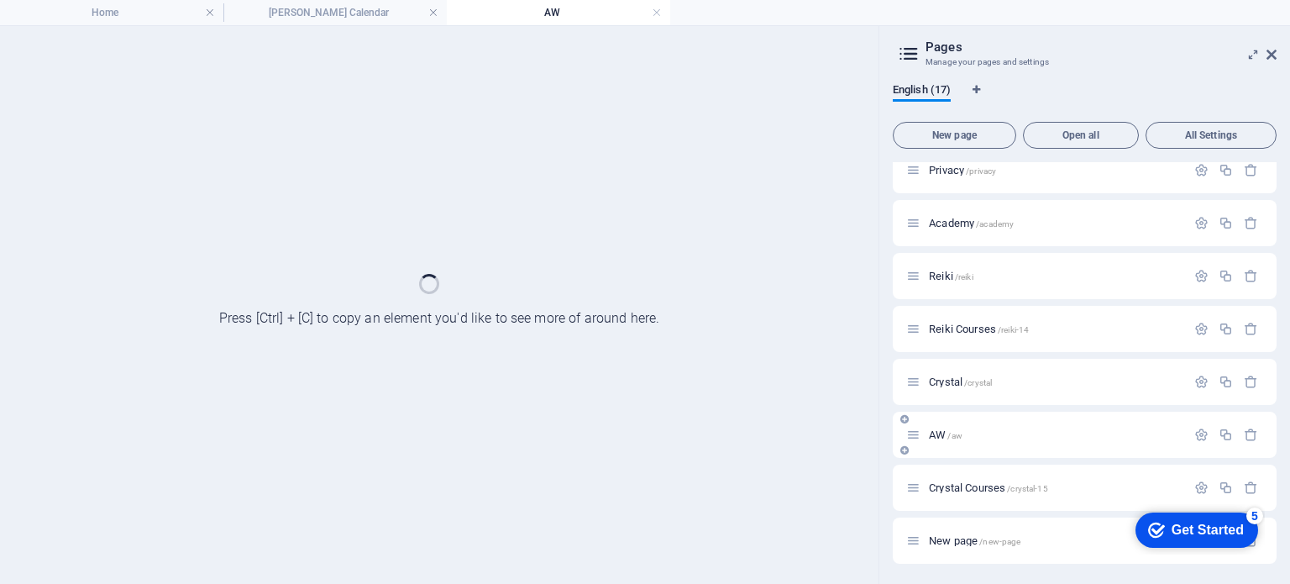
scroll to position [490, 0]
click at [937, 404] on div "Crystal /crystal" at bounding box center [1085, 382] width 384 height 46
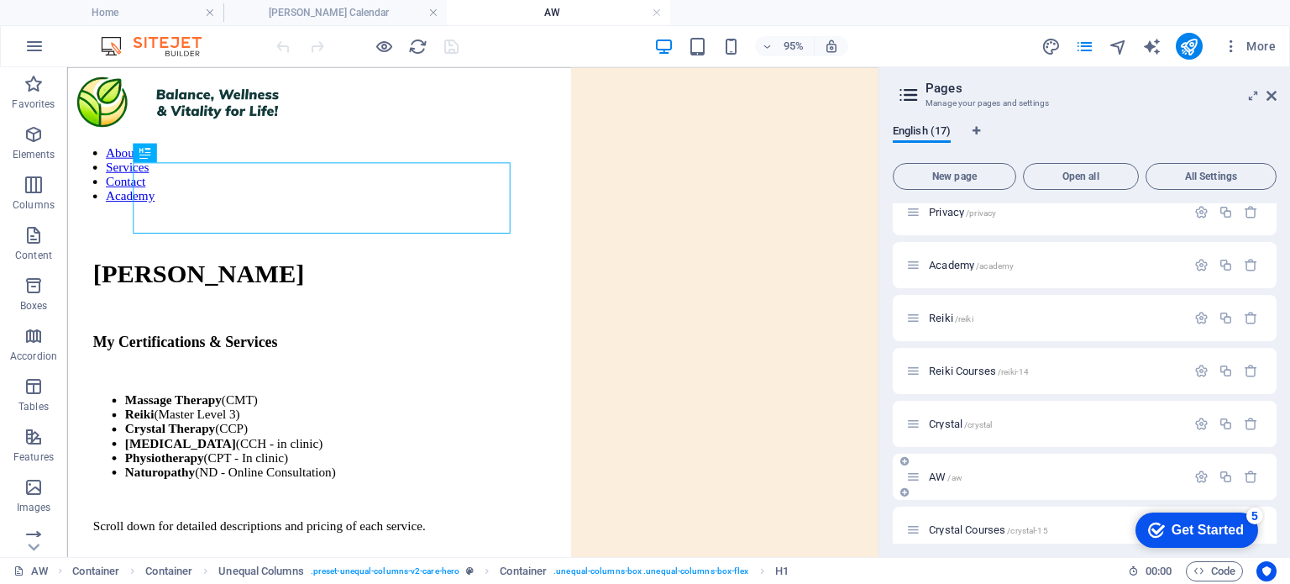
scroll to position [0, 0]
click at [1271, 98] on icon at bounding box center [1271, 95] width 10 height 13
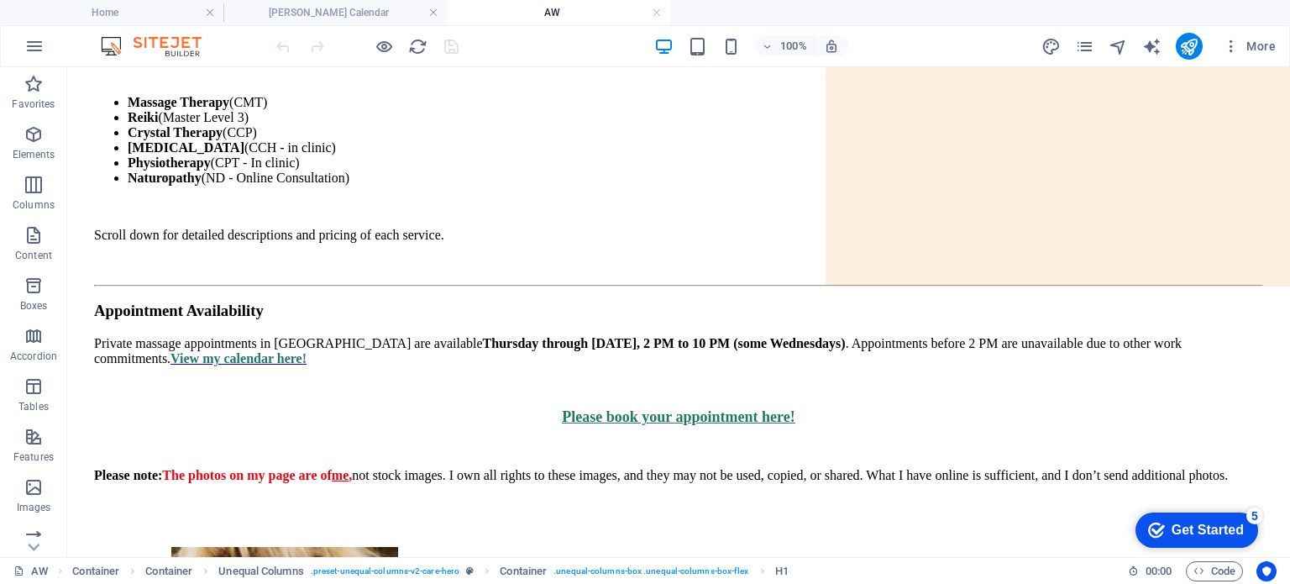
scroll to position [319, 0]
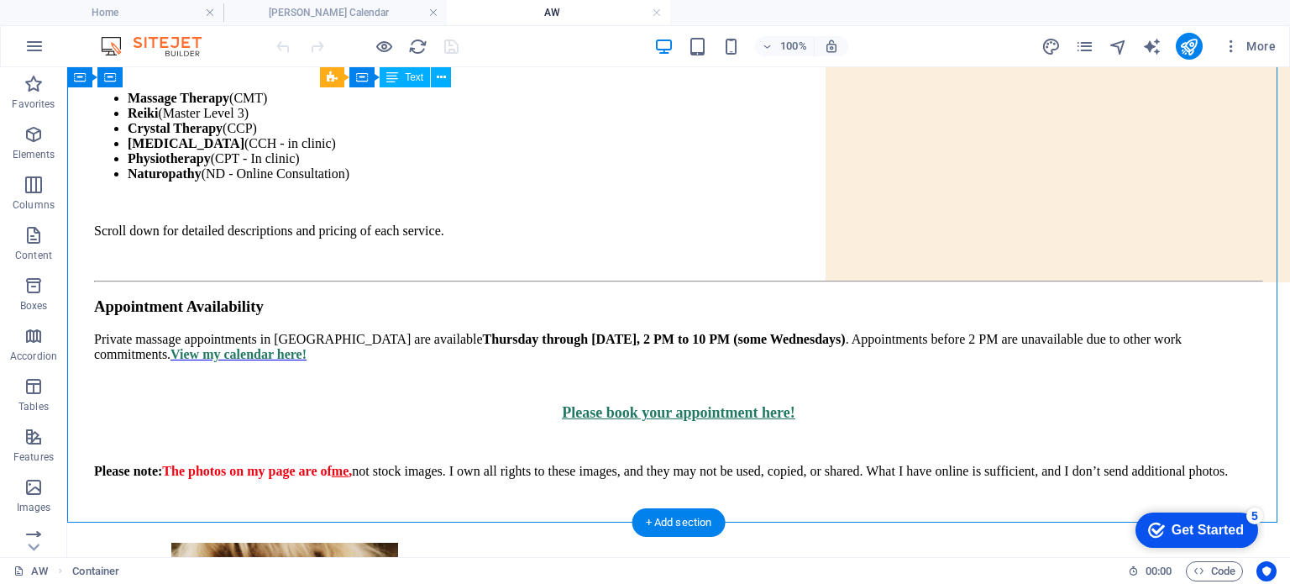
drag, startPoint x: 558, startPoint y: 280, endPoint x: 445, endPoint y: 278, distance: 112.5
click at [445, 278] on div "My Certifications & Services Massage Therapy (CMT) Reiki (Master Level 3) Cryst…" at bounding box center [678, 267] width 1169 height 479
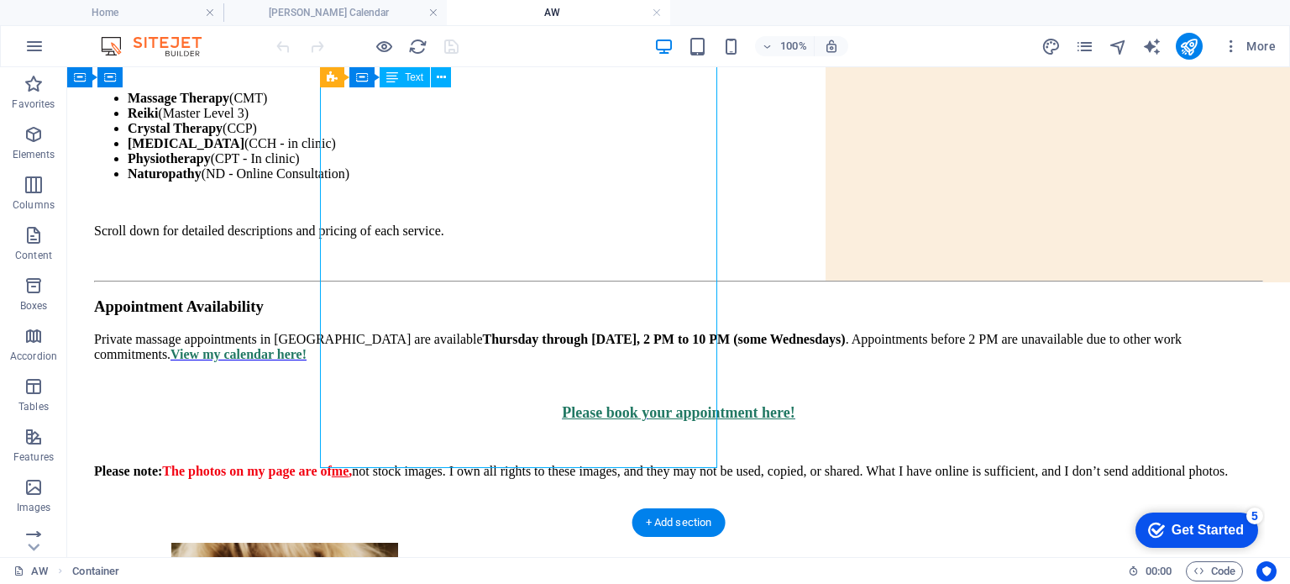
click at [445, 278] on div "My Certifications & Services Massage Therapy (CMT) Reiki (Master Level 3) Cryst…" at bounding box center [678, 267] width 1169 height 479
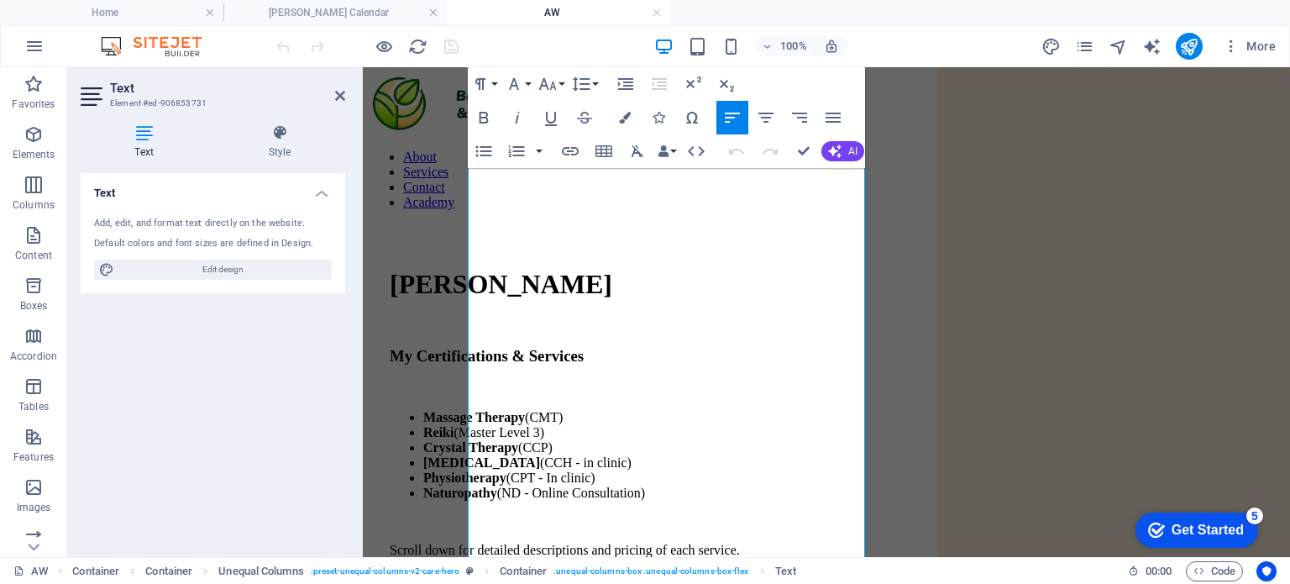
scroll to position [296, 0]
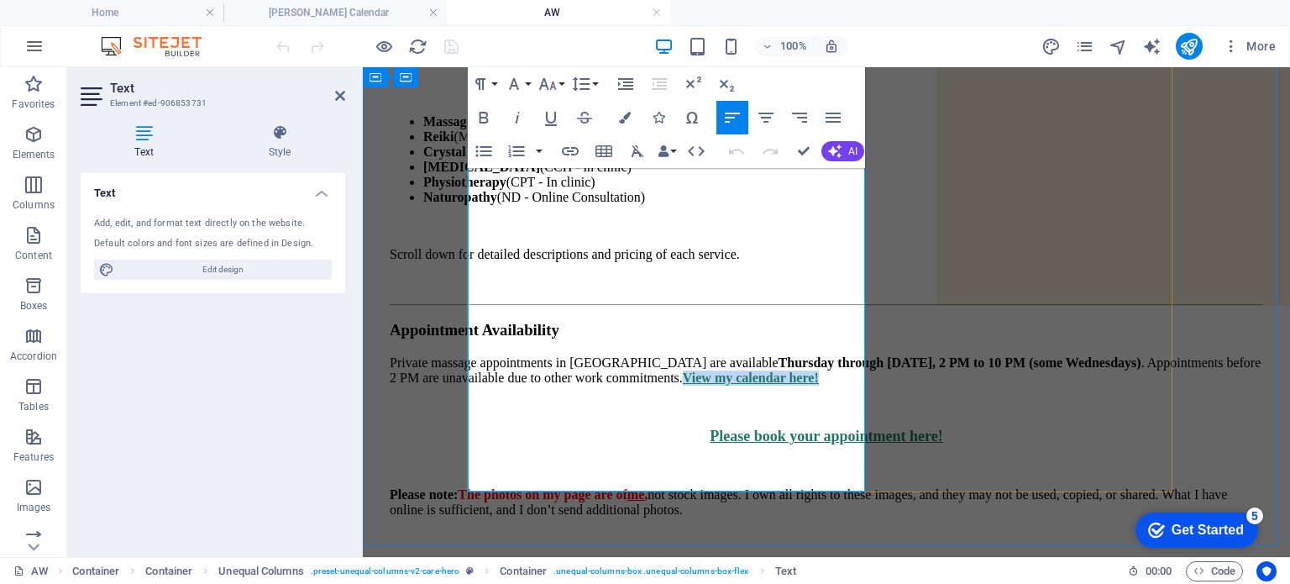
drag, startPoint x: 715, startPoint y: 306, endPoint x: 561, endPoint y: 302, distance: 154.6
click at [561, 355] on p "Private massage appointments in [GEOGRAPHIC_DATA] are available Thurs day throu…" at bounding box center [826, 370] width 873 height 30
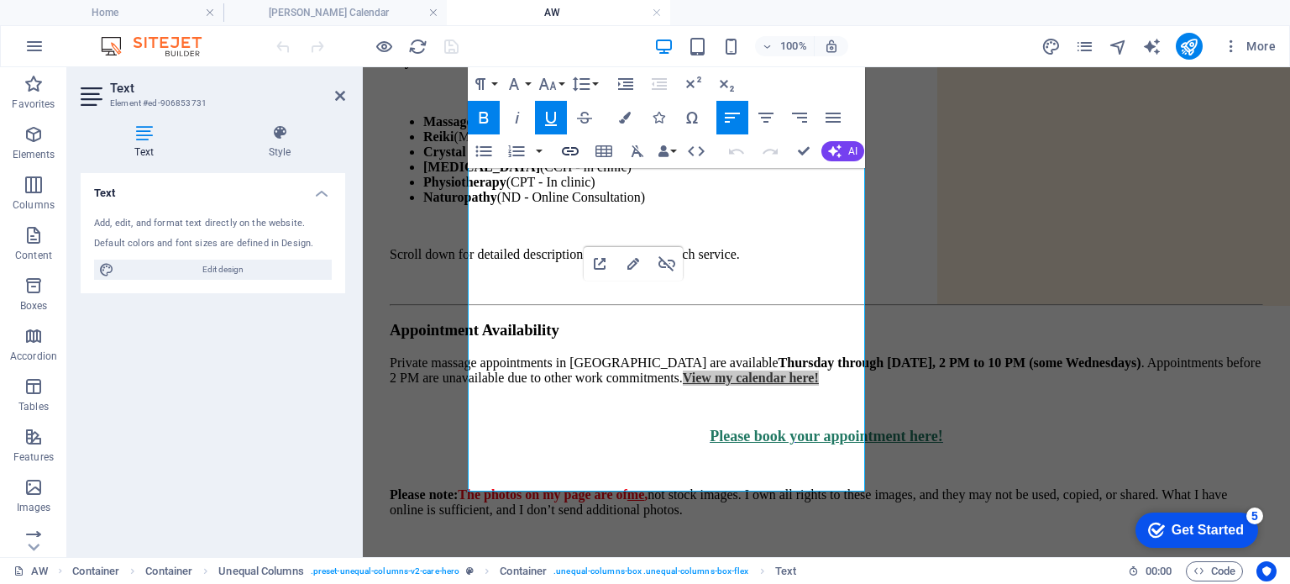
click at [566, 149] on icon "button" at bounding box center [570, 151] width 20 height 20
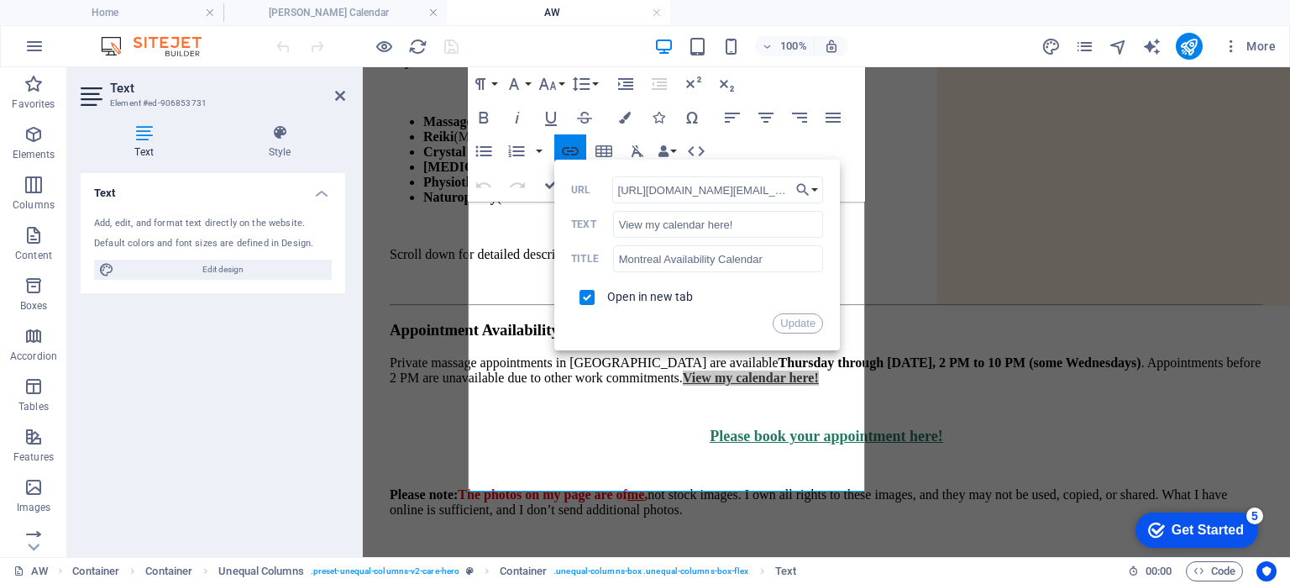
scroll to position [0, 336]
click at [814, 193] on button "Choose Link" at bounding box center [807, 189] width 32 height 27
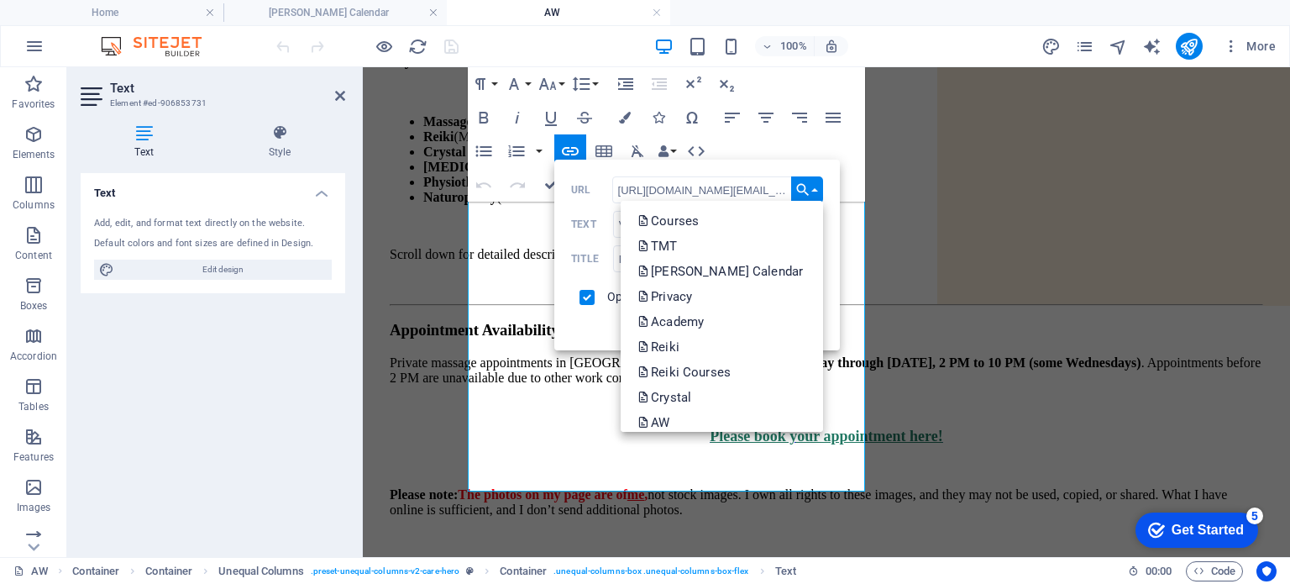
scroll to position [151, 0]
click at [736, 278] on p "[PERSON_NAME] Calendar" at bounding box center [721, 270] width 169 height 25
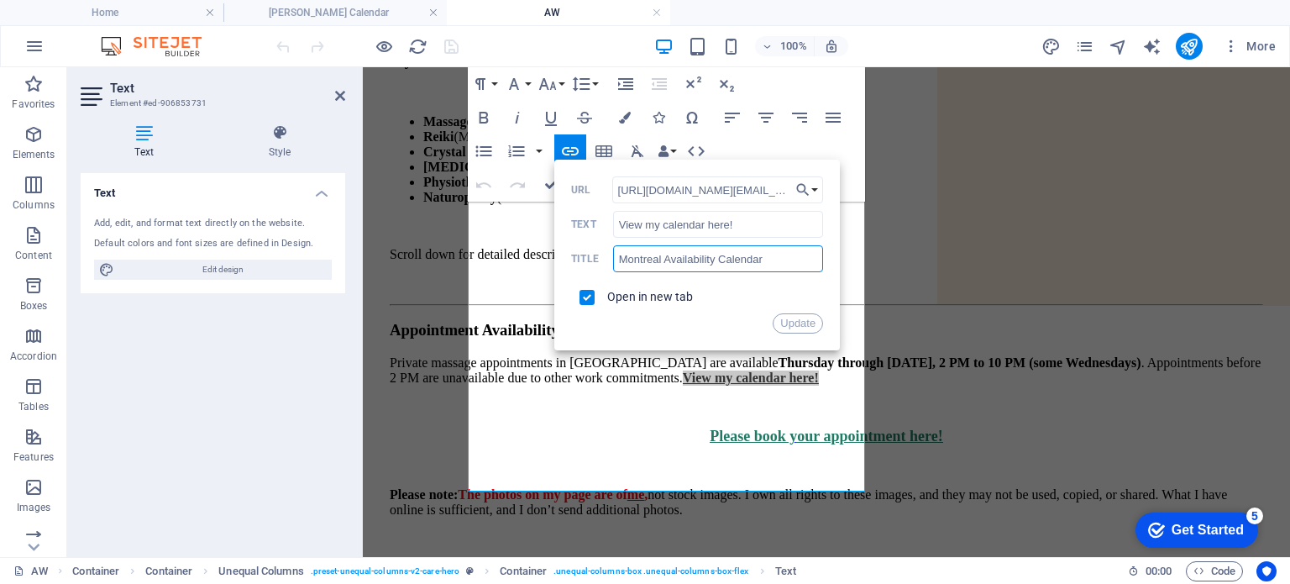
click at [678, 261] on input "Montreal Availability Calendar" at bounding box center [718, 258] width 210 height 27
type input "[PERSON_NAME] Calendar"
click at [793, 321] on button "Update" at bounding box center [797, 323] width 50 height 20
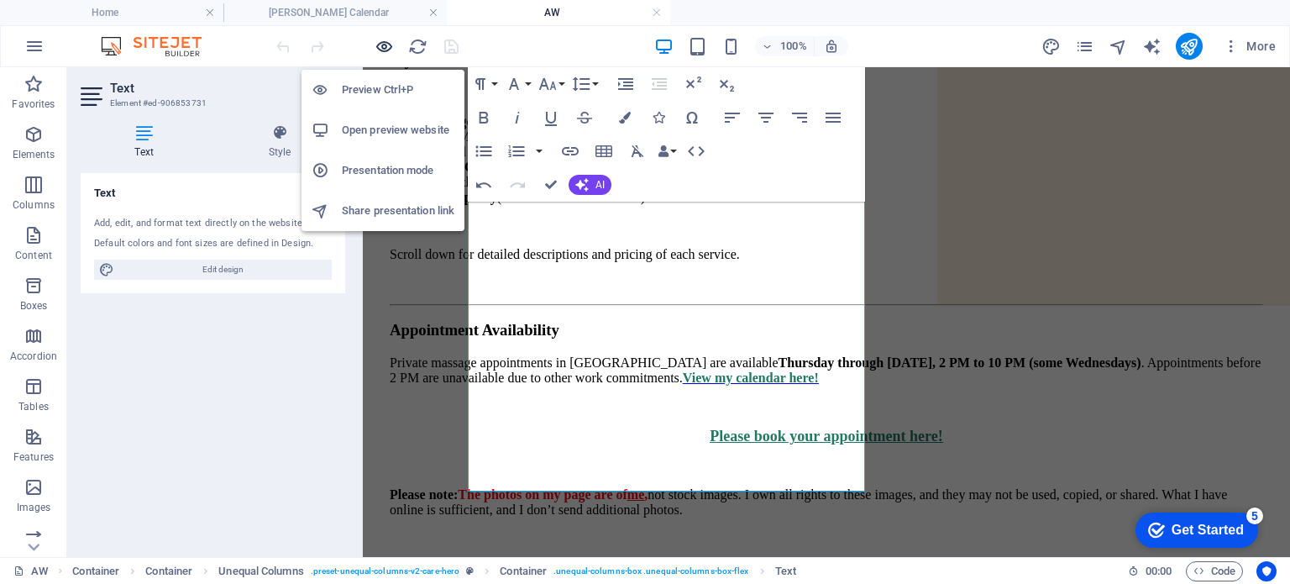
click at [381, 48] on icon "button" at bounding box center [383, 46] width 19 height 19
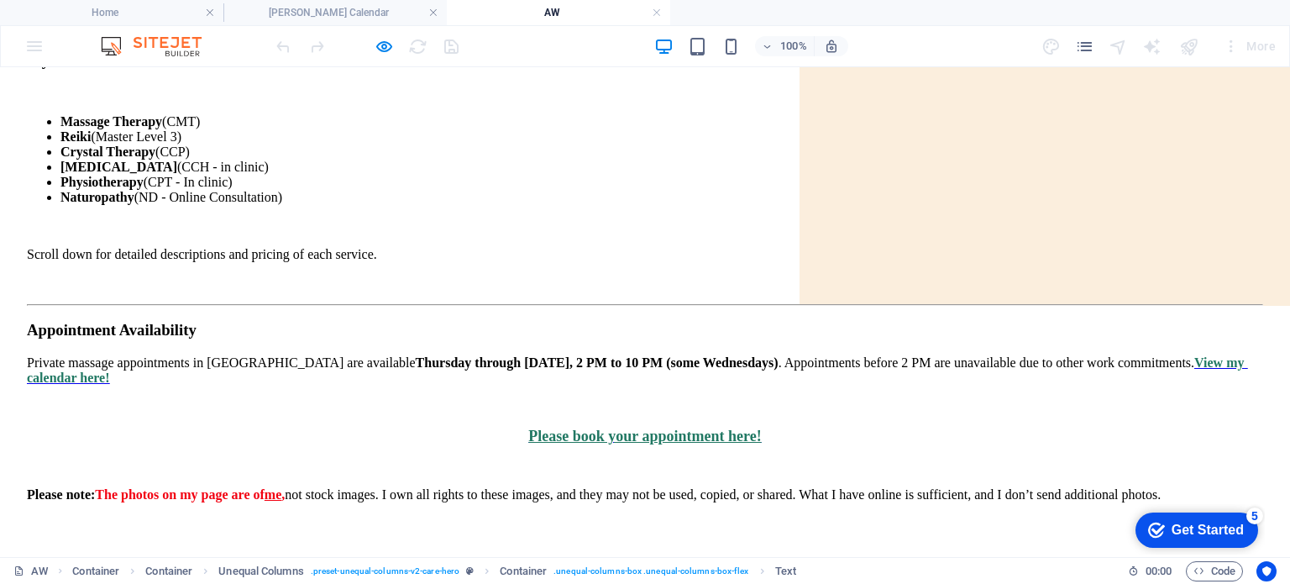
click at [481, 355] on span "View my calendar here!" at bounding box center [637, 369] width 1220 height 29
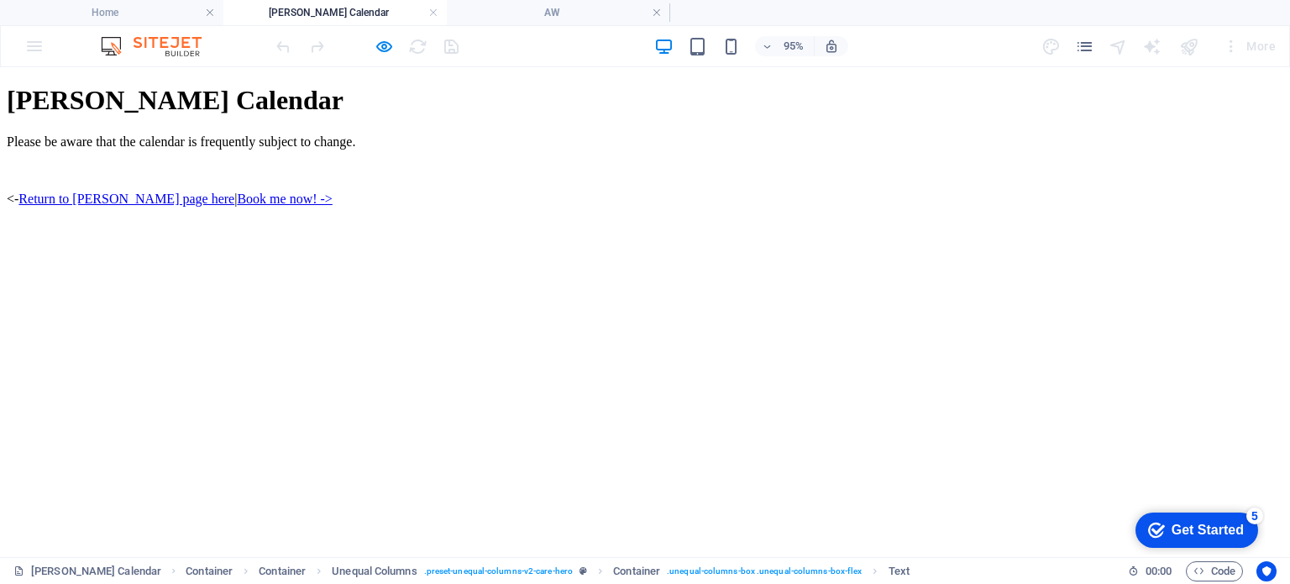
scroll to position [0, 0]
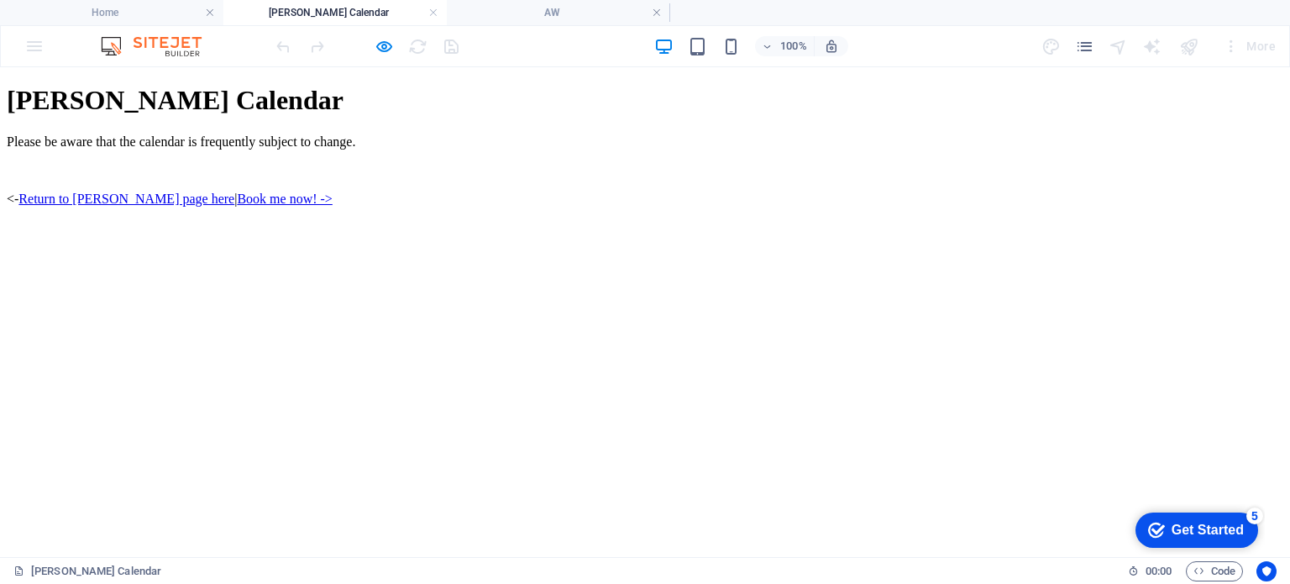
click at [1259, 223] on div "[PERSON_NAME] Calendar Please be aware that the calendar is frequently subject …" at bounding box center [645, 426] width 1276 height 683
click at [1155, 204] on div "[PERSON_NAME] Calendar Please be aware that the calendar is frequently subject …" at bounding box center [645, 426] width 1276 height 683
click at [386, 53] on icon "button" at bounding box center [383, 46] width 19 height 19
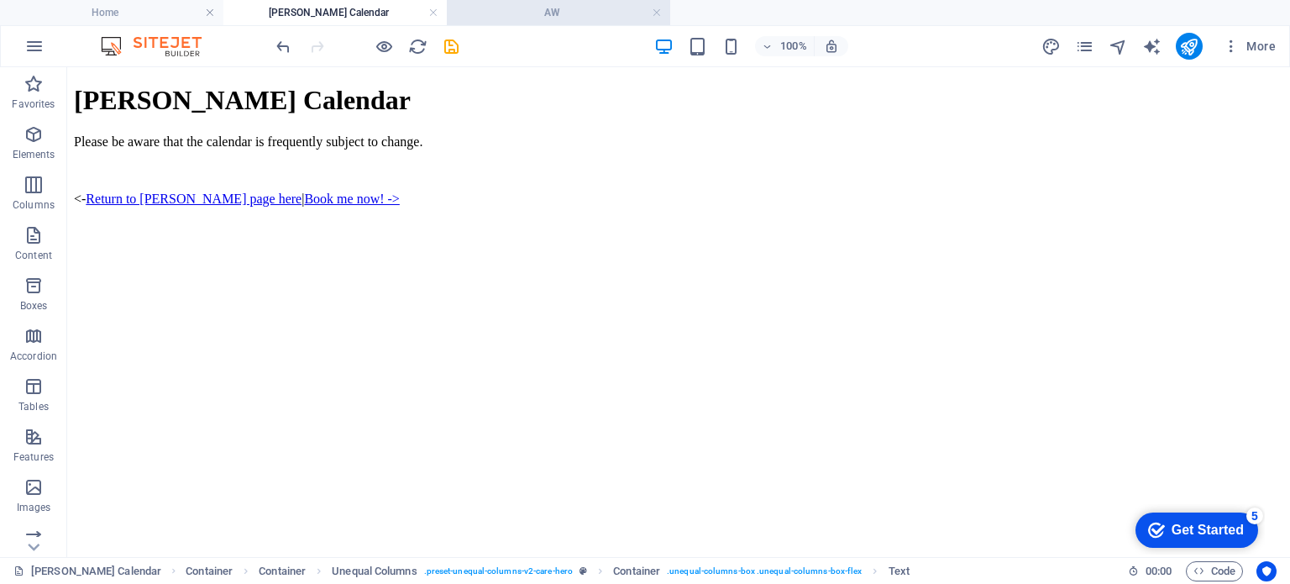
click at [548, 9] on h4 "AW" at bounding box center [558, 12] width 223 height 18
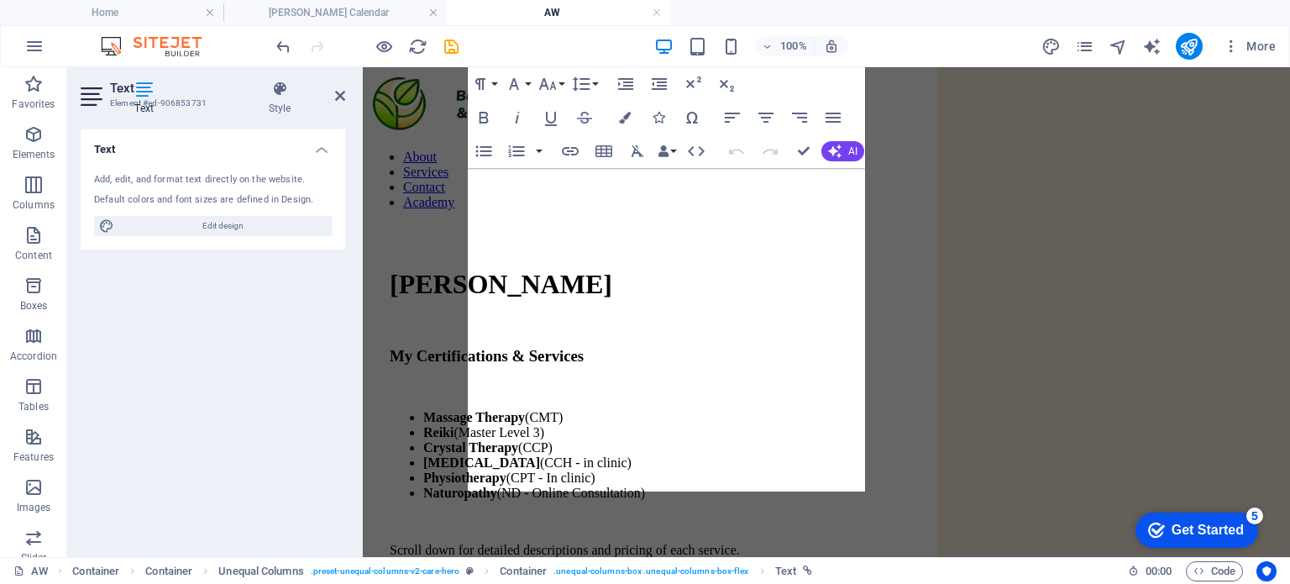
scroll to position [296, 0]
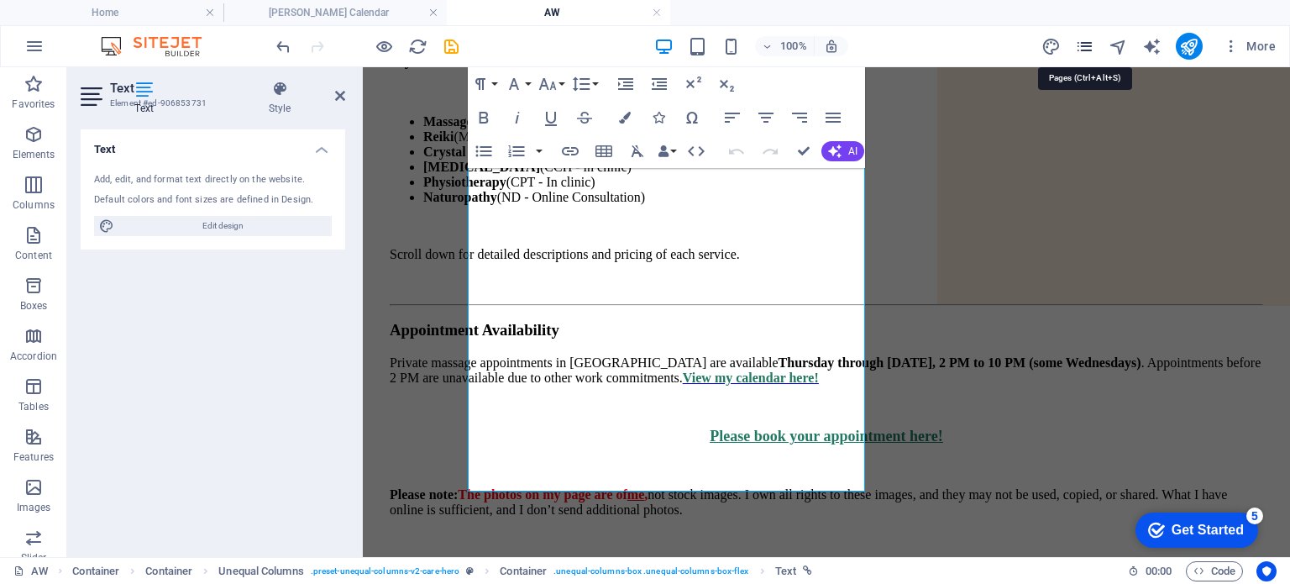
click at [1088, 44] on icon "pages" at bounding box center [1084, 46] width 19 height 19
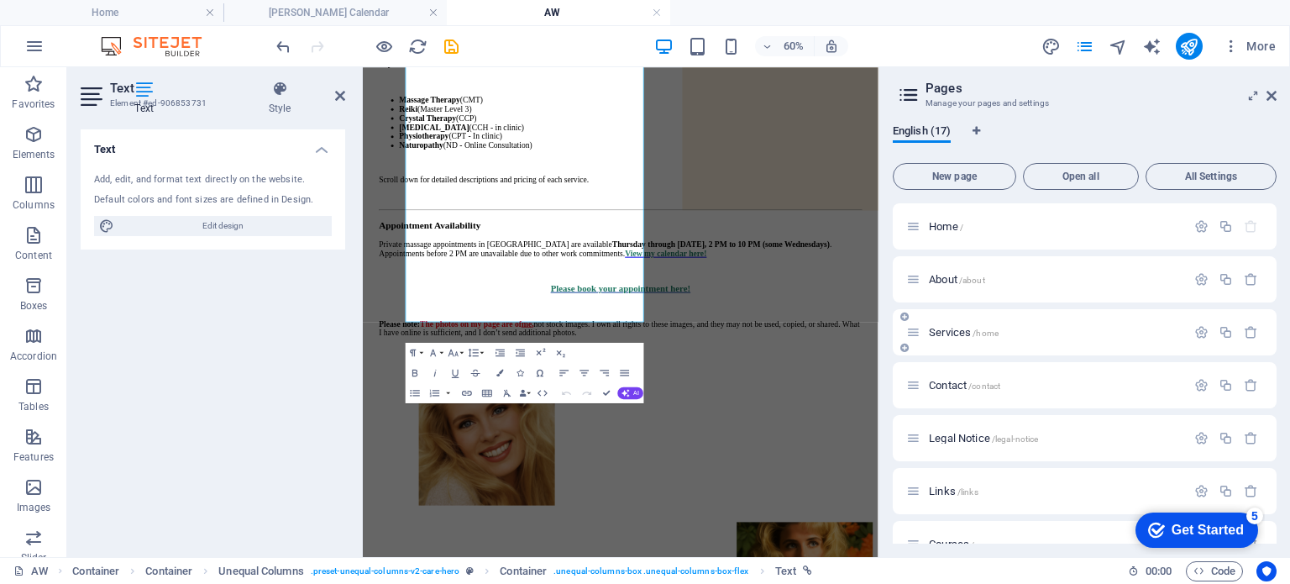
drag, startPoint x: 1272, startPoint y: 244, endPoint x: 1265, endPoint y: 328, distance: 84.3
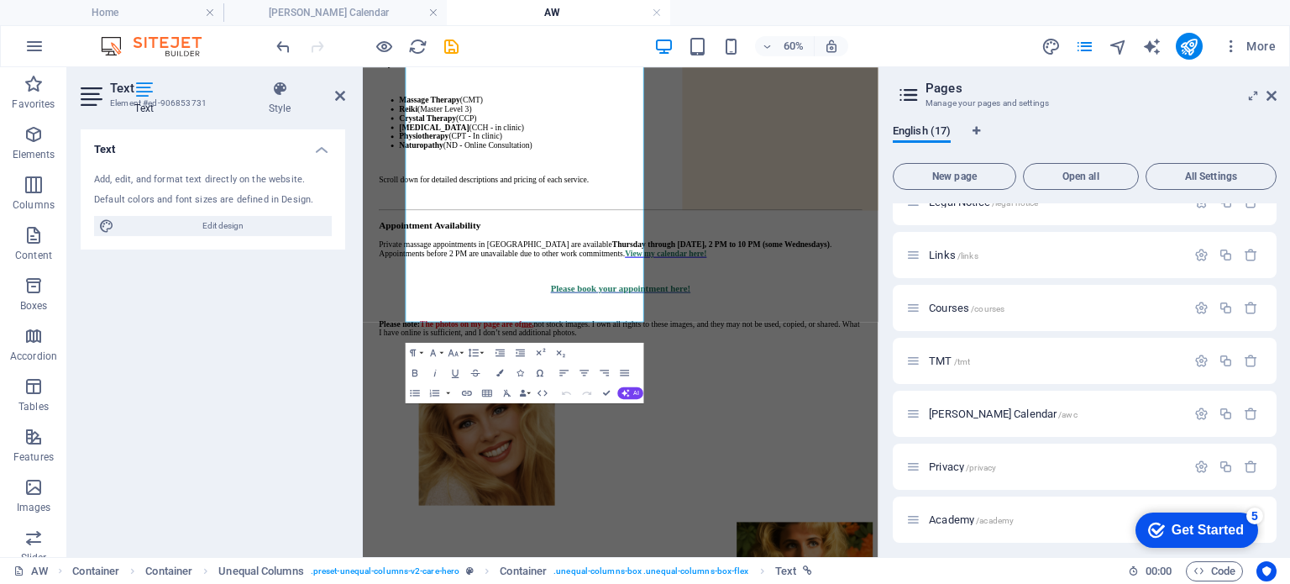
scroll to position [237, 0]
click at [984, 364] on p "TMT /tmt" at bounding box center [1055, 359] width 252 height 11
click at [984, 403] on div "[PERSON_NAME] Calendar /awc" at bounding box center [1046, 412] width 280 height 19
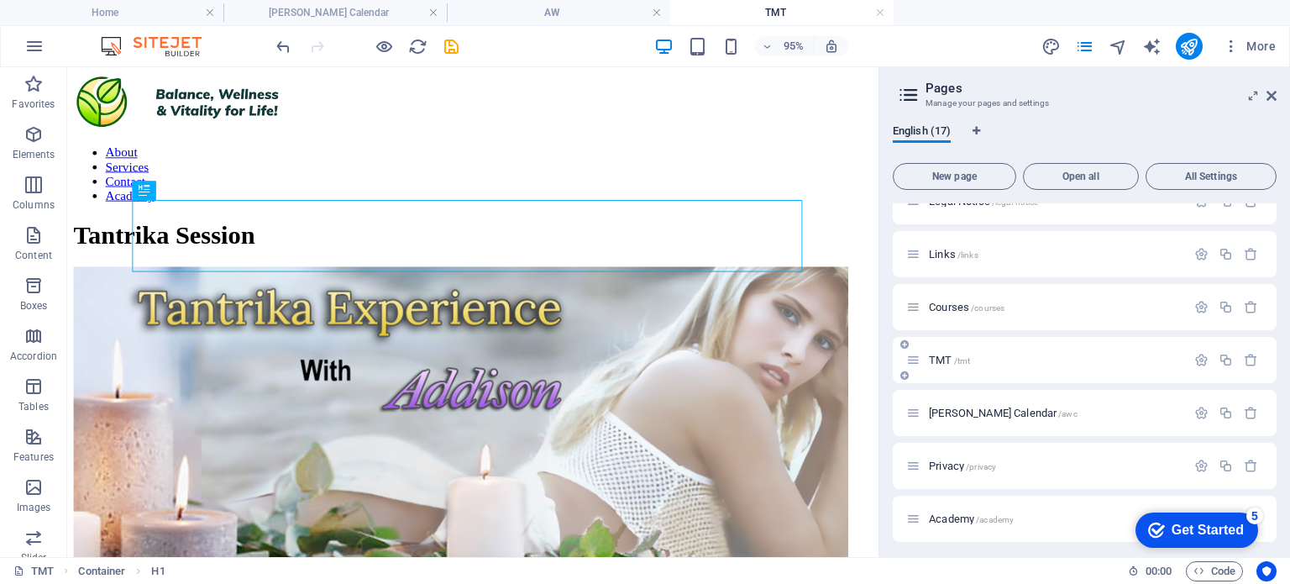
scroll to position [0, 0]
click at [1266, 93] on icon at bounding box center [1271, 95] width 10 height 13
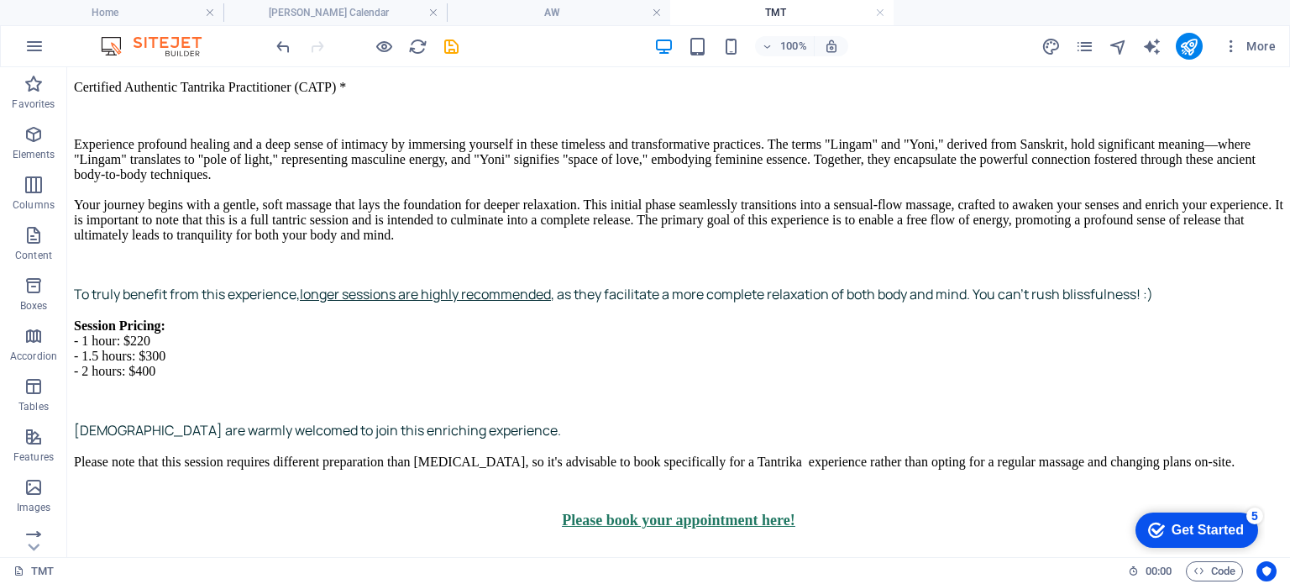
scroll to position [971, 0]
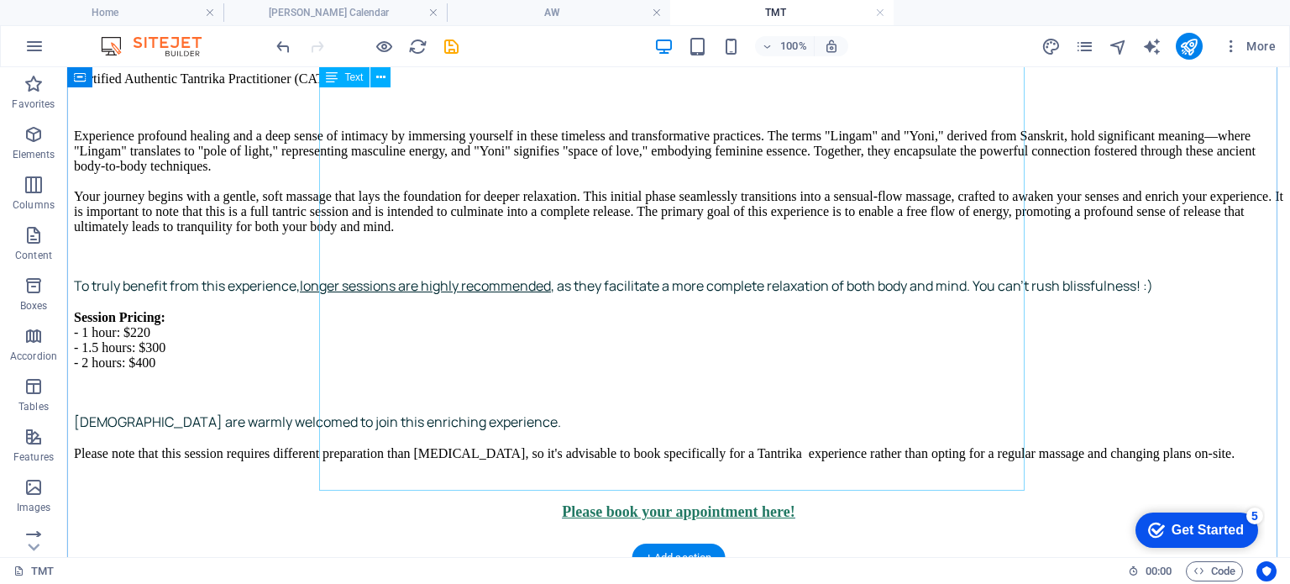
click at [975, 353] on div "Please note: The photos on my pages and ads are of me , not stock images. I own…" at bounding box center [678, 312] width 1209 height 652
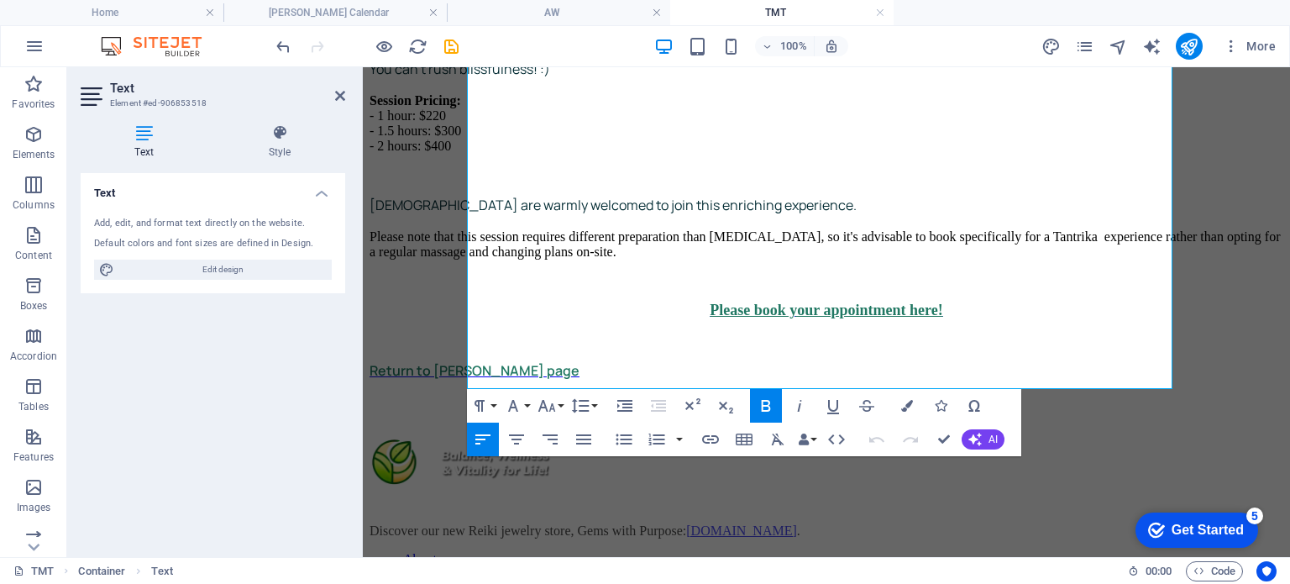
scroll to position [1071, 0]
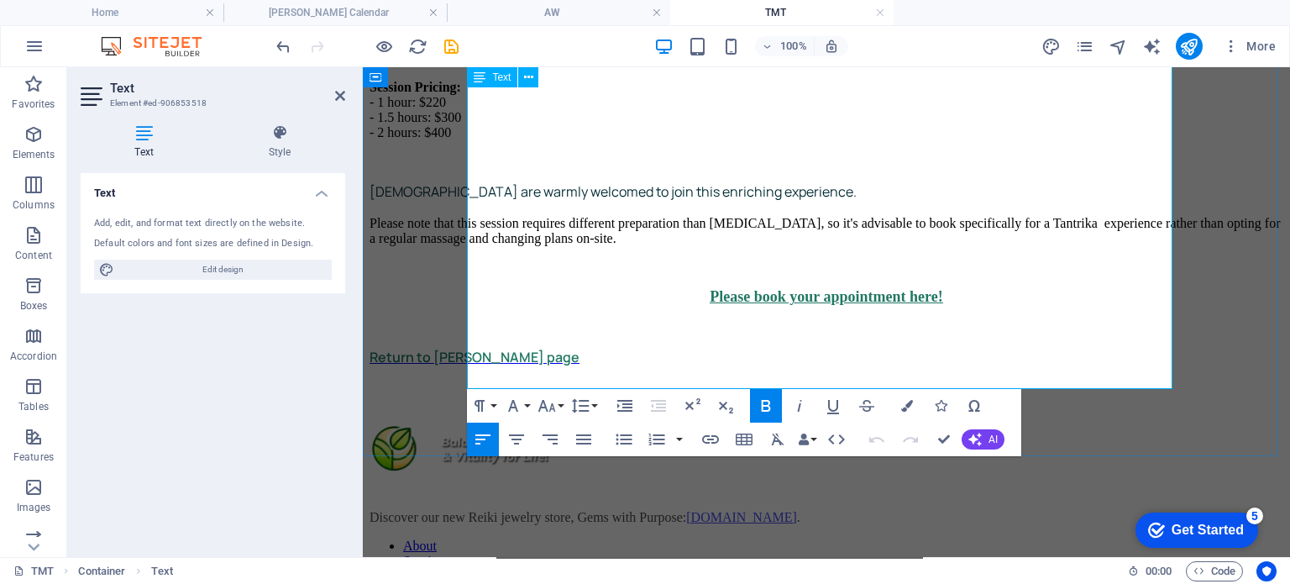
click at [1125, 246] on p "[DEMOGRAPHIC_DATA] are warmly welcomed to join this enriching experience. Pleas…" at bounding box center [826, 214] width 914 height 64
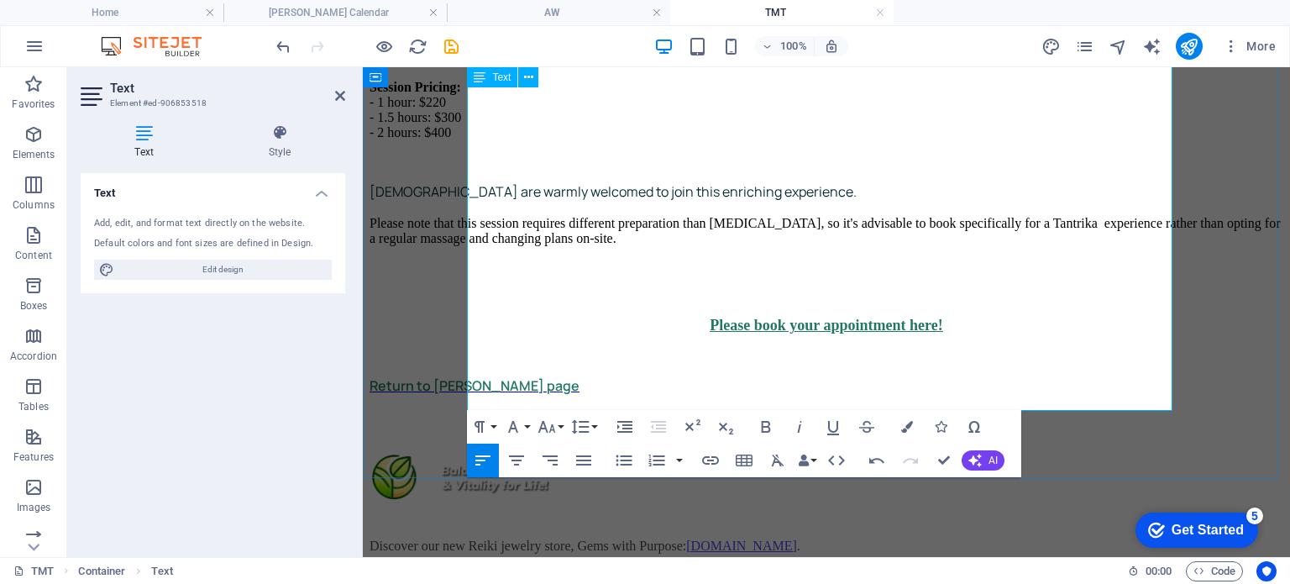
click at [840, 270] on p at bounding box center [826, 266] width 914 height 15
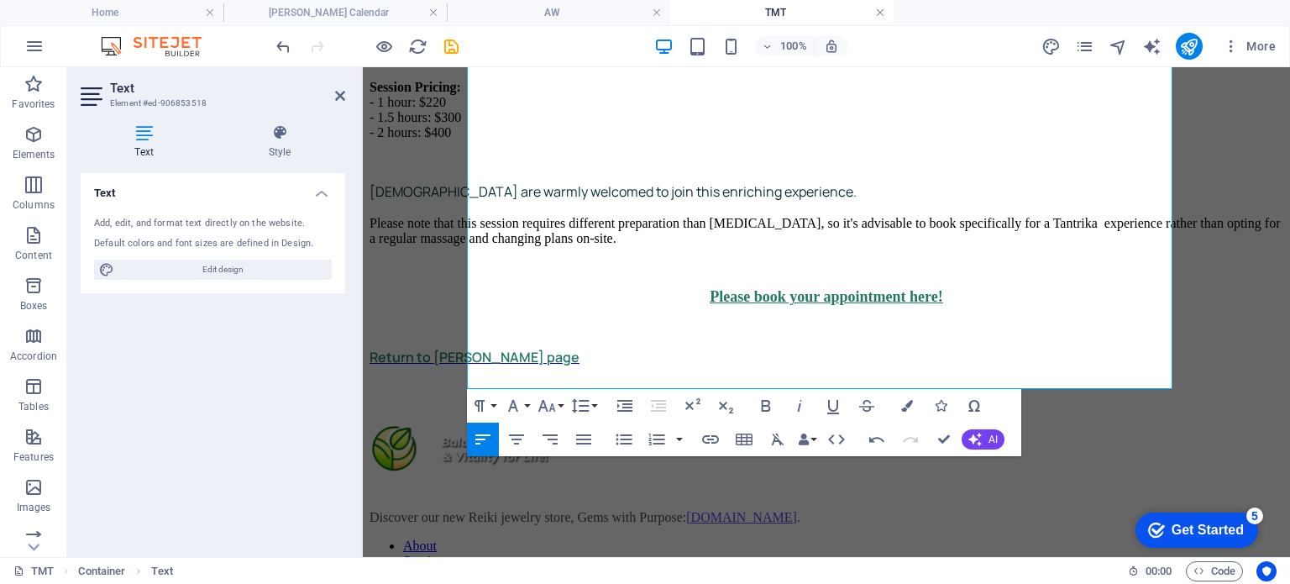
click at [881, 12] on link at bounding box center [880, 13] width 10 height 16
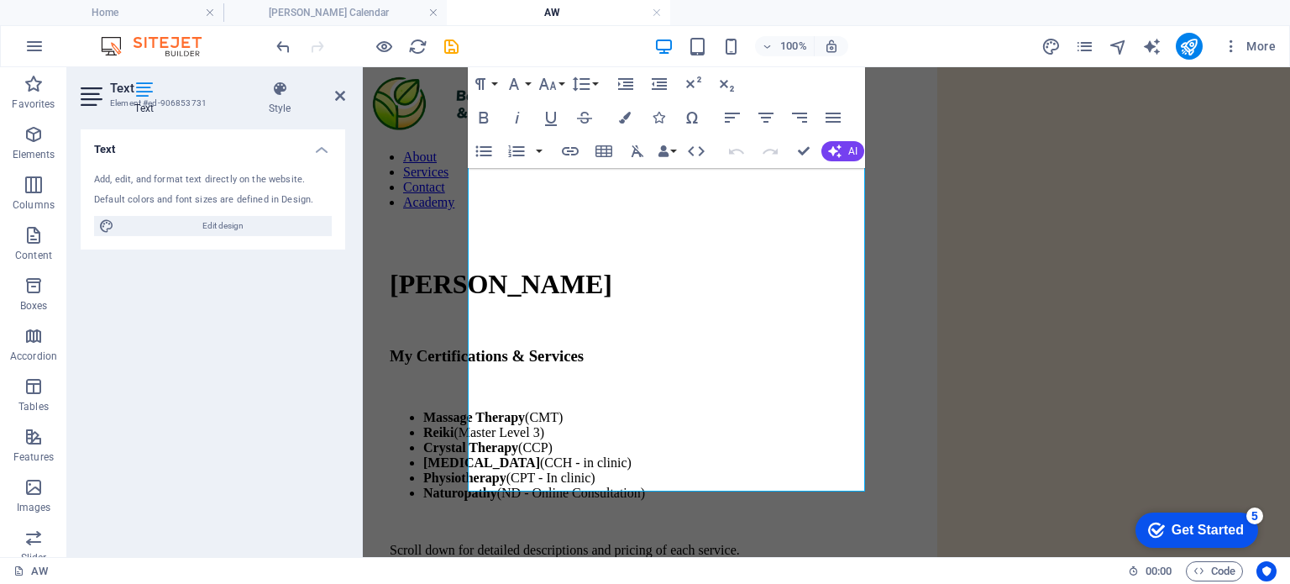
scroll to position [296, 0]
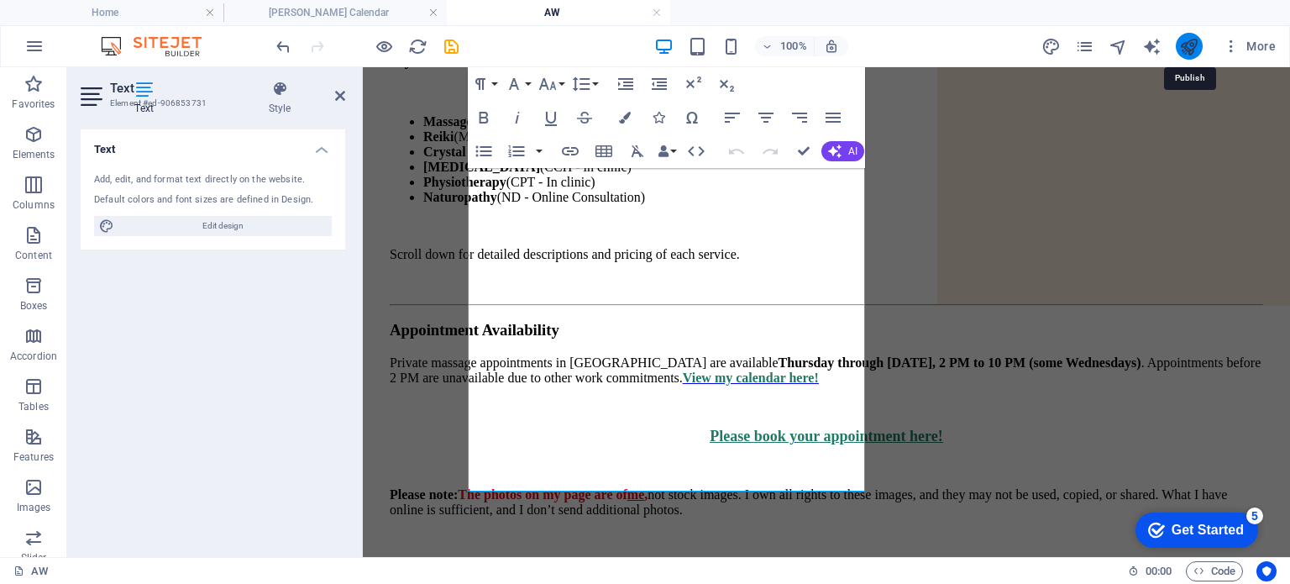
click at [1189, 37] on icon "publish" at bounding box center [1188, 46] width 19 height 19
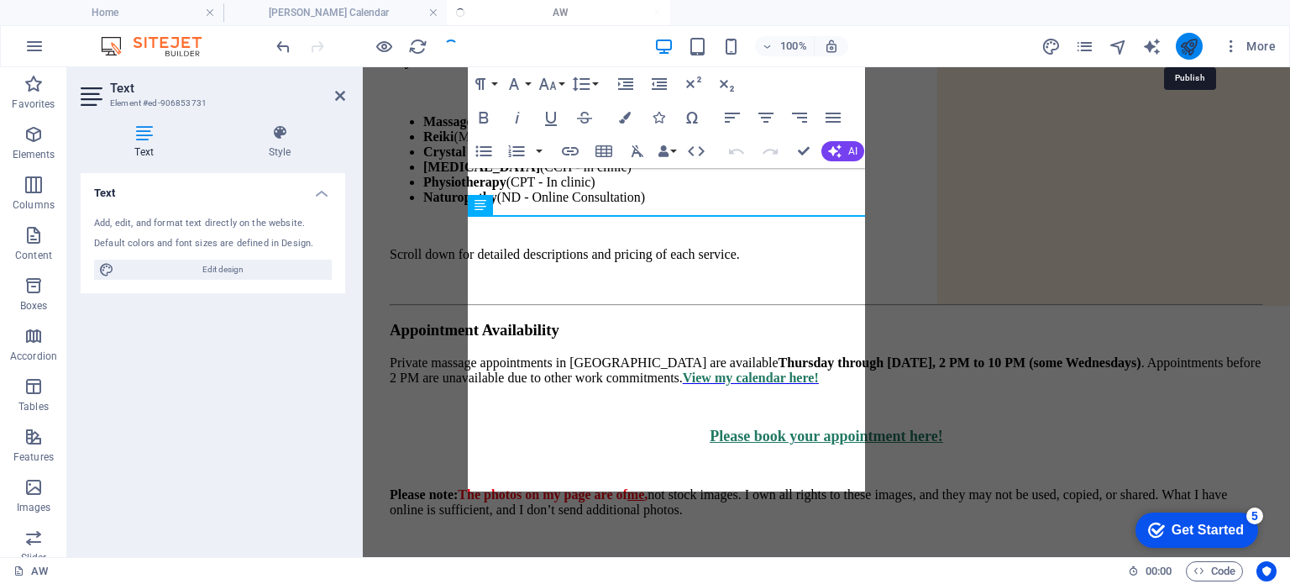
scroll to position [0, 0]
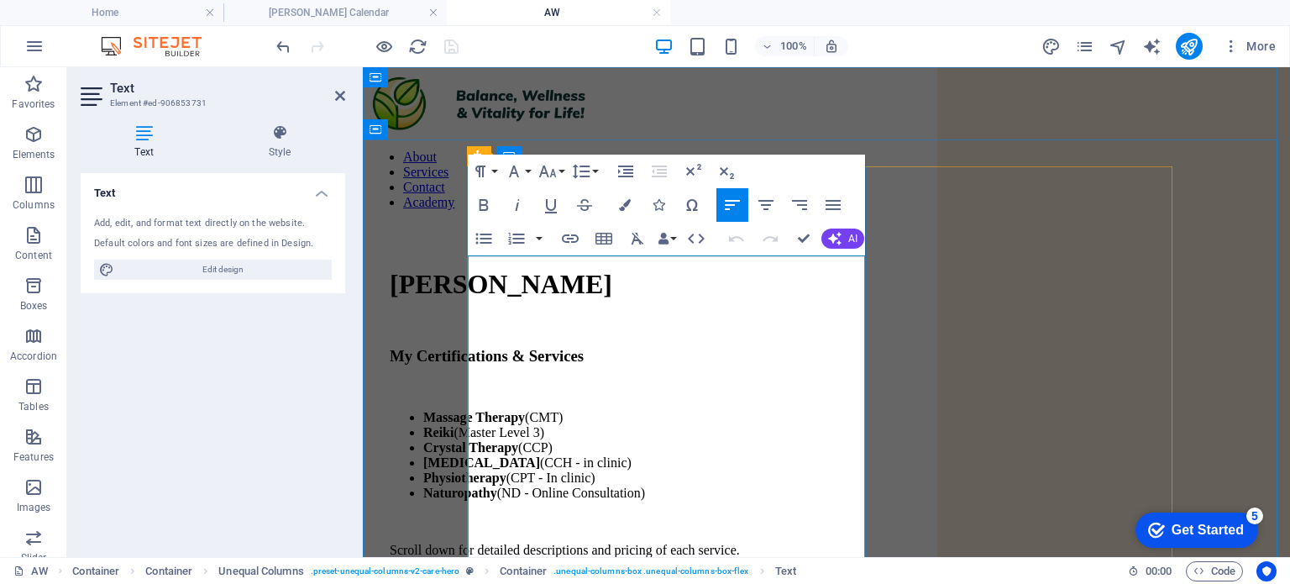
click at [633, 470] on li "Physiotherapy (CPT - In clinic)" at bounding box center [843, 477] width 840 height 15
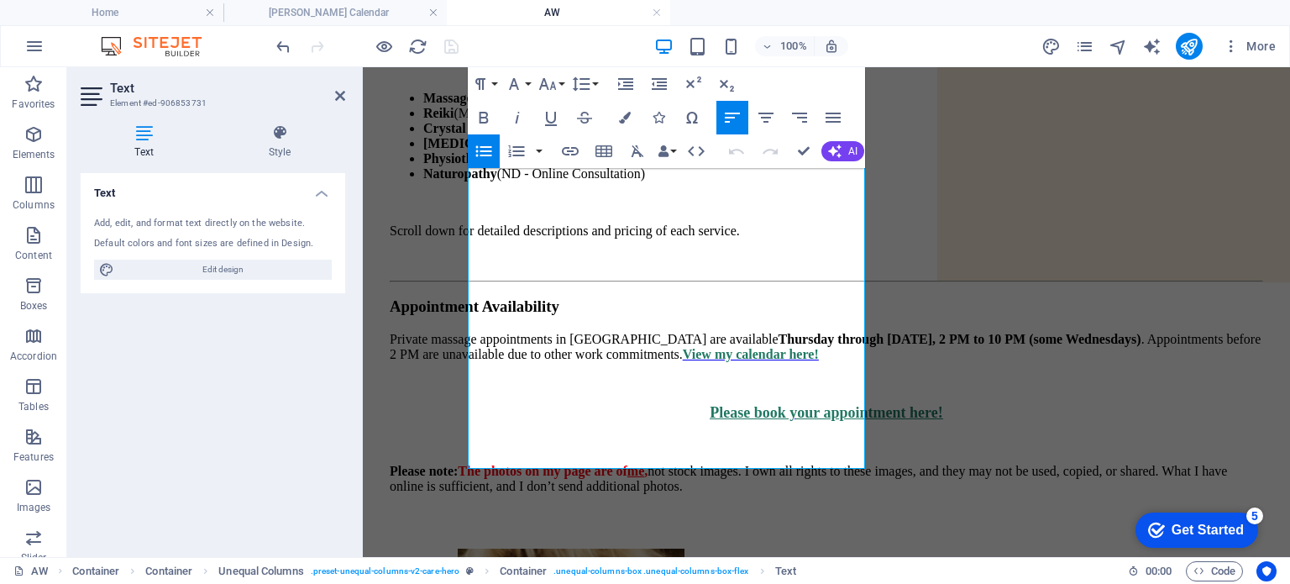
scroll to position [328, 0]
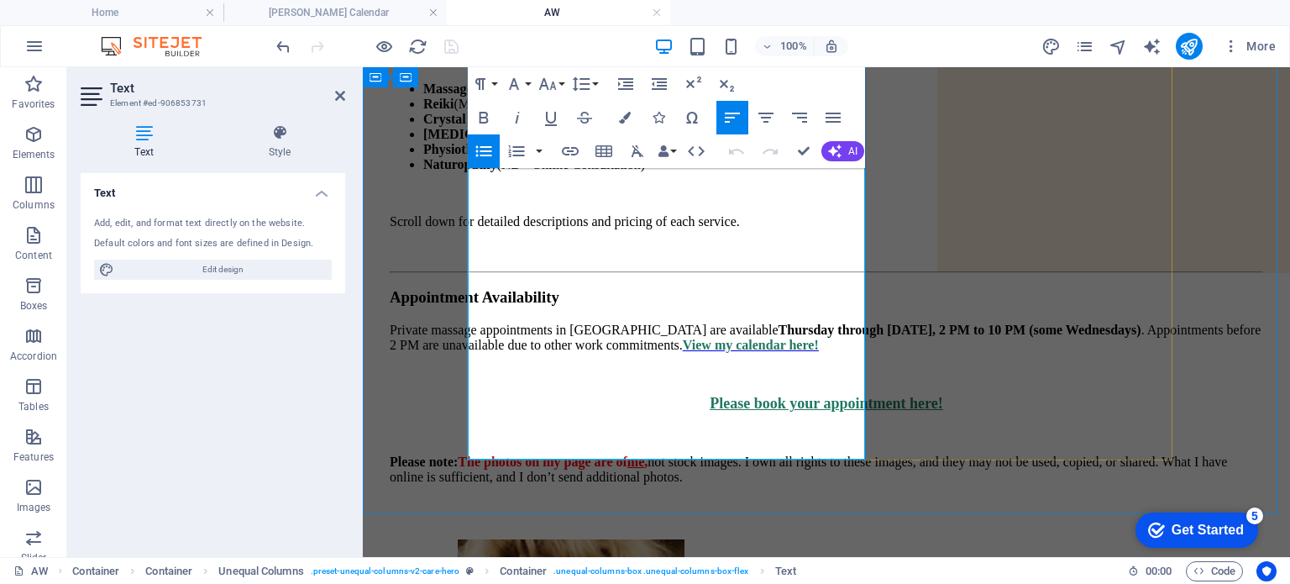
click at [683, 338] on span "View my calendar here!" at bounding box center [751, 345] width 136 height 14
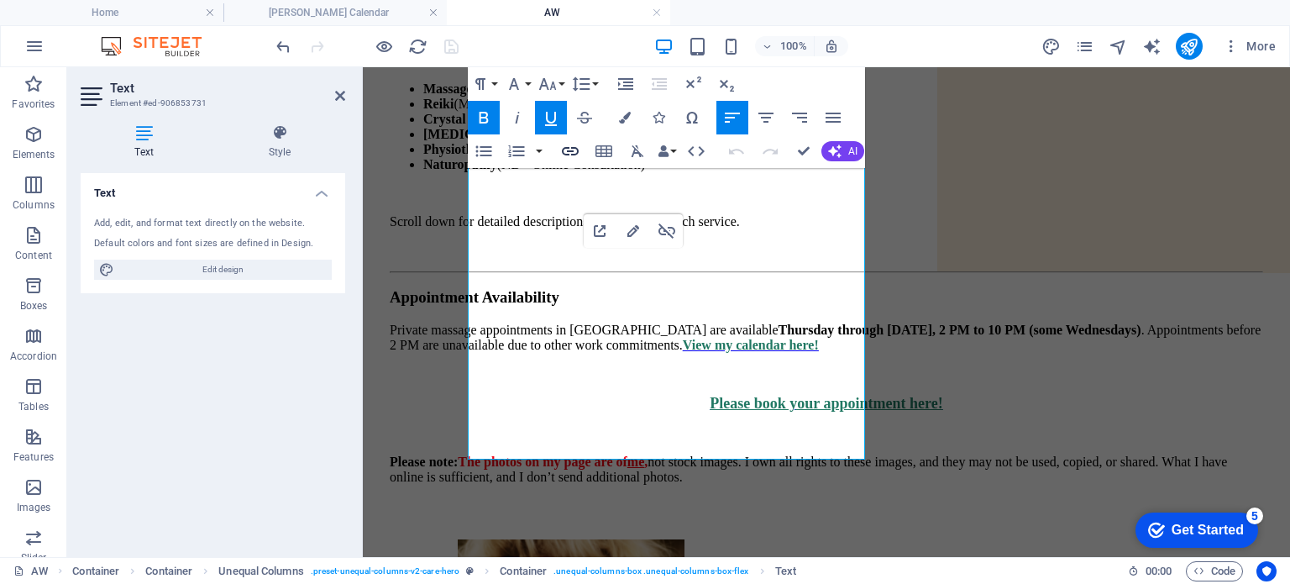
click at [569, 147] on icon "button" at bounding box center [570, 151] width 20 height 20
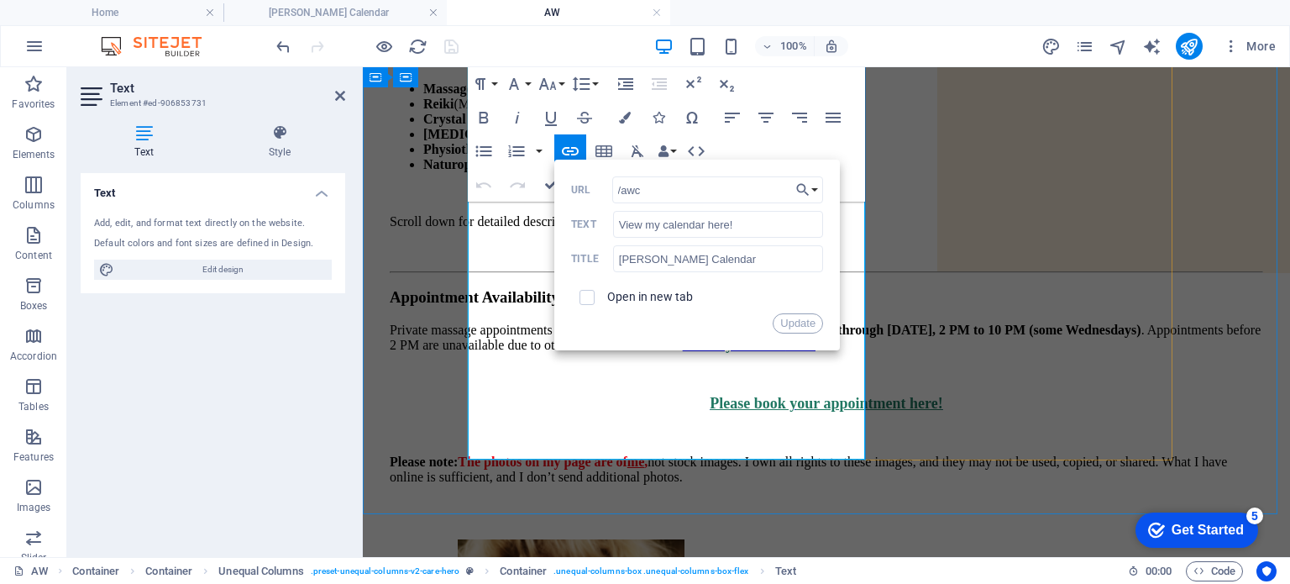
click at [620, 454] on p "Please note: The photos on my page are of me , not stock images. I own all righ…" at bounding box center [826, 469] width 873 height 30
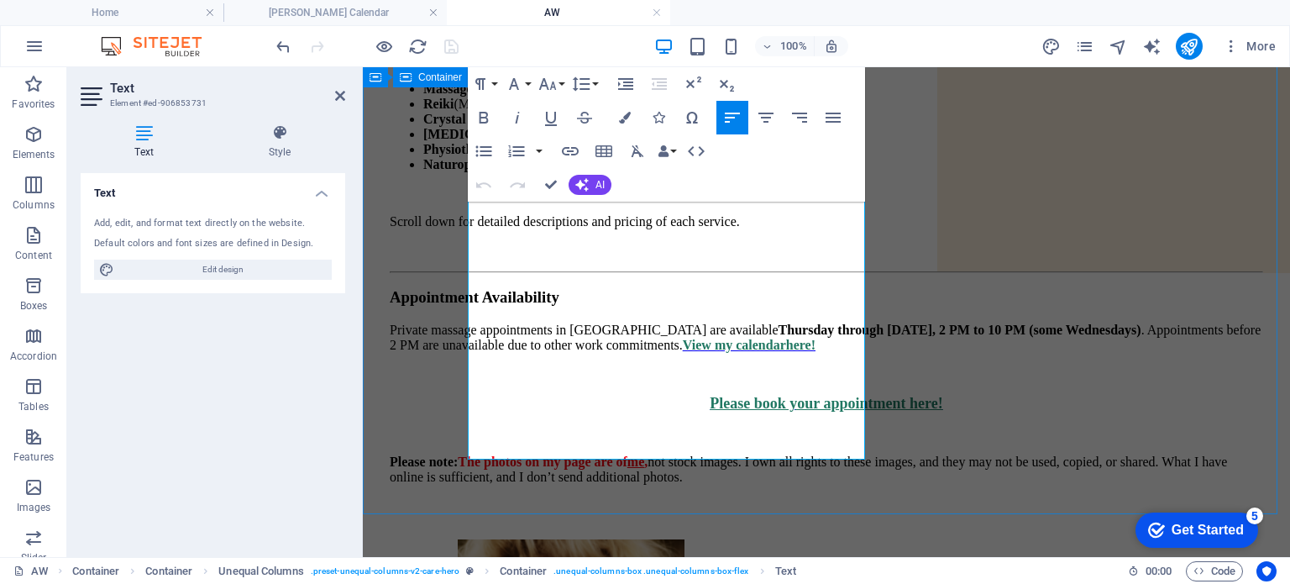
click at [447, 314] on div "[PERSON_NAME] My Certifications & Services Massage Therapy (CMT) Reiki (Master …" at bounding box center [826, 557] width 914 height 1324
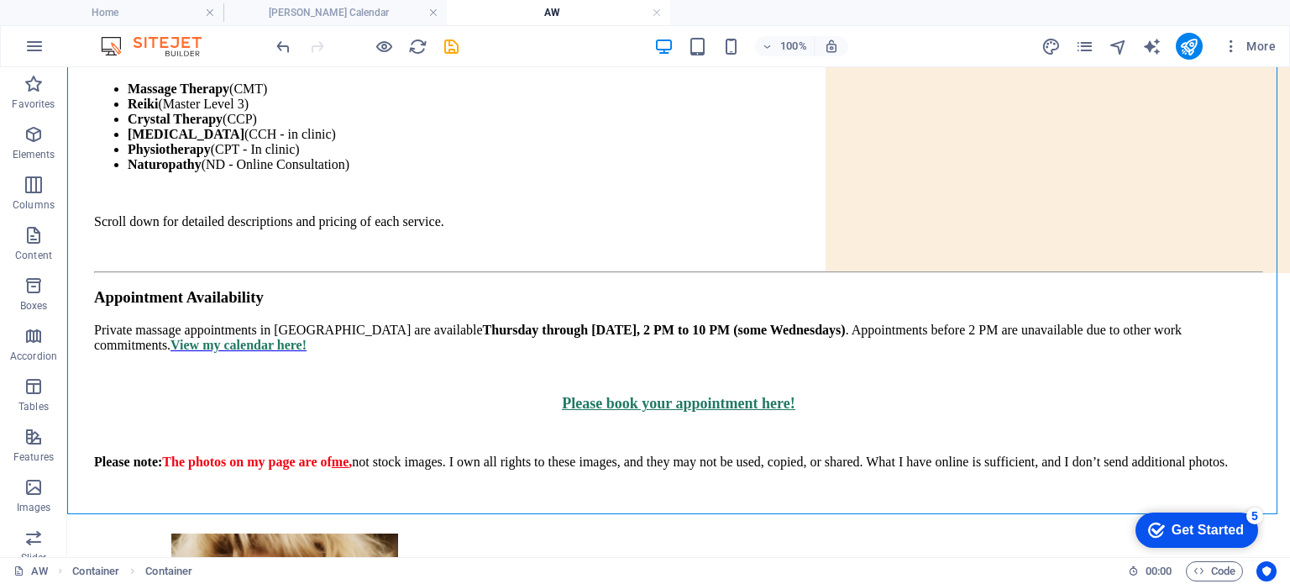
click at [607, 13] on h4 "AW" at bounding box center [558, 12] width 223 height 18
click at [656, 11] on link at bounding box center [657, 13] width 10 height 16
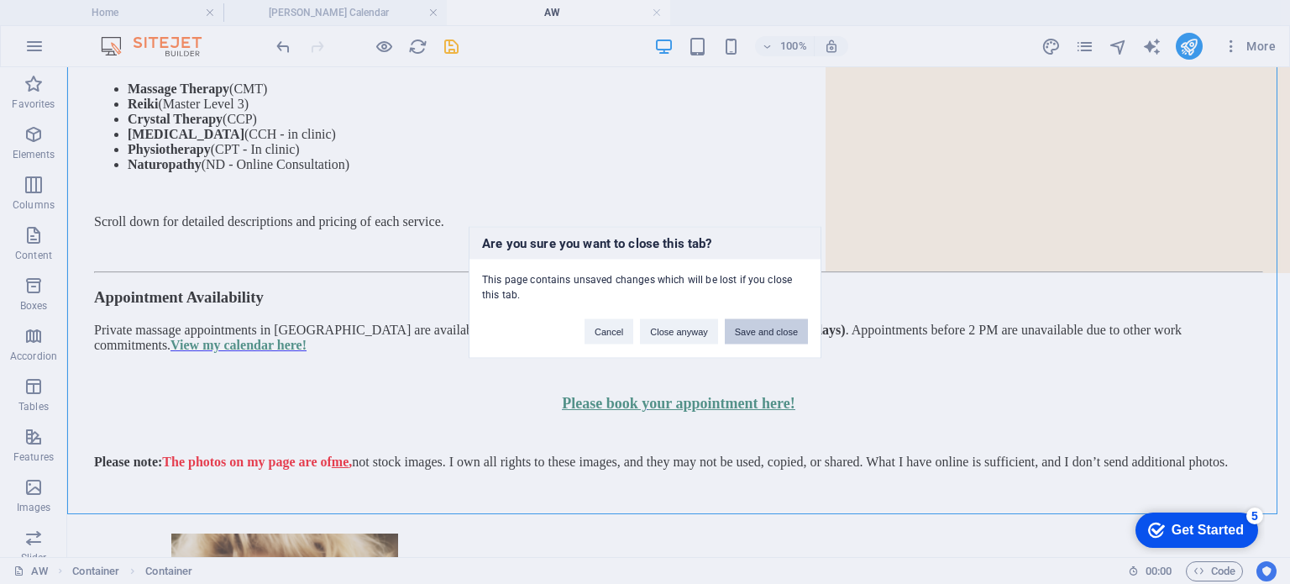
click at [749, 327] on button "Save and close" at bounding box center [766, 330] width 83 height 25
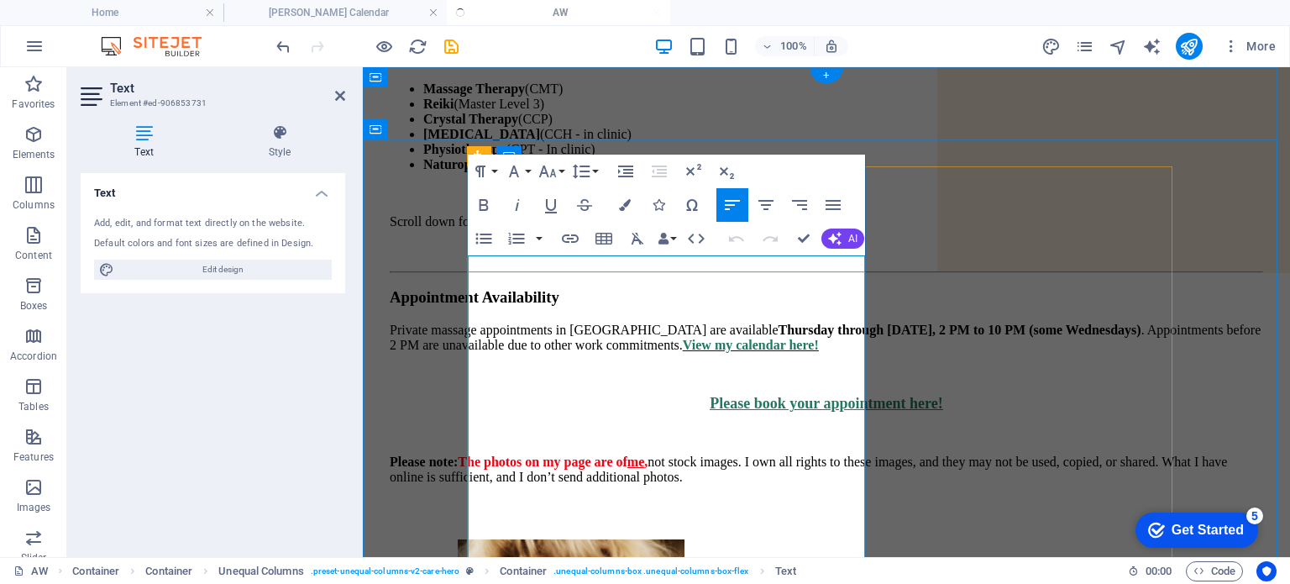
scroll to position [0, 0]
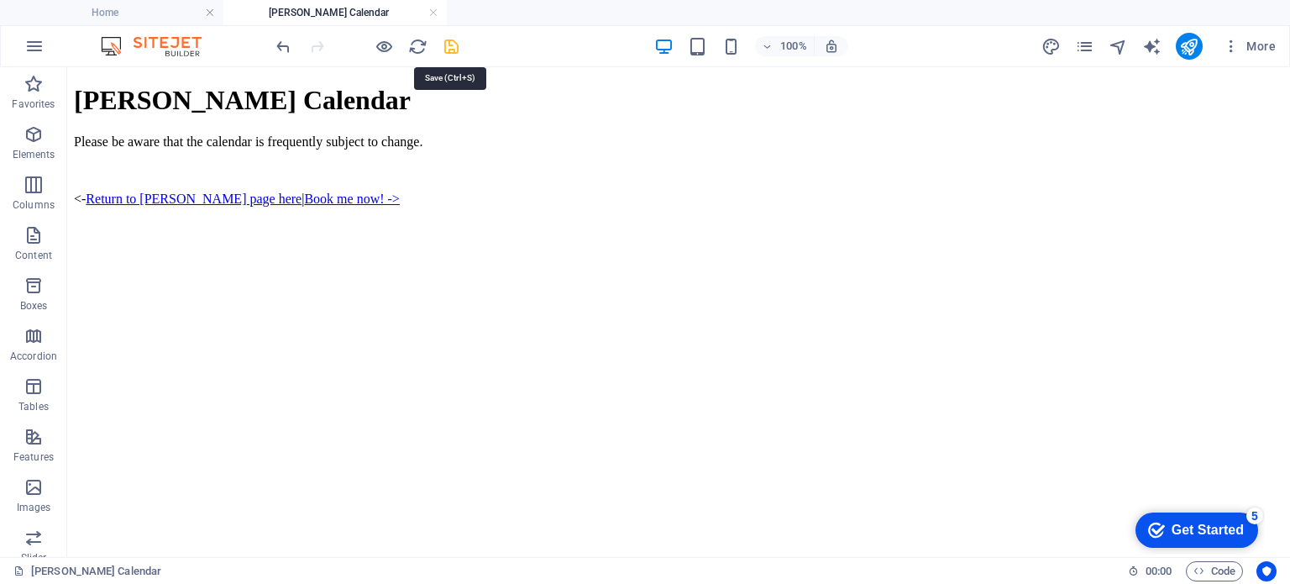
click at [449, 46] on icon "save" at bounding box center [451, 46] width 19 height 19
click at [138, 2] on li "Home" at bounding box center [111, 12] width 223 height 25
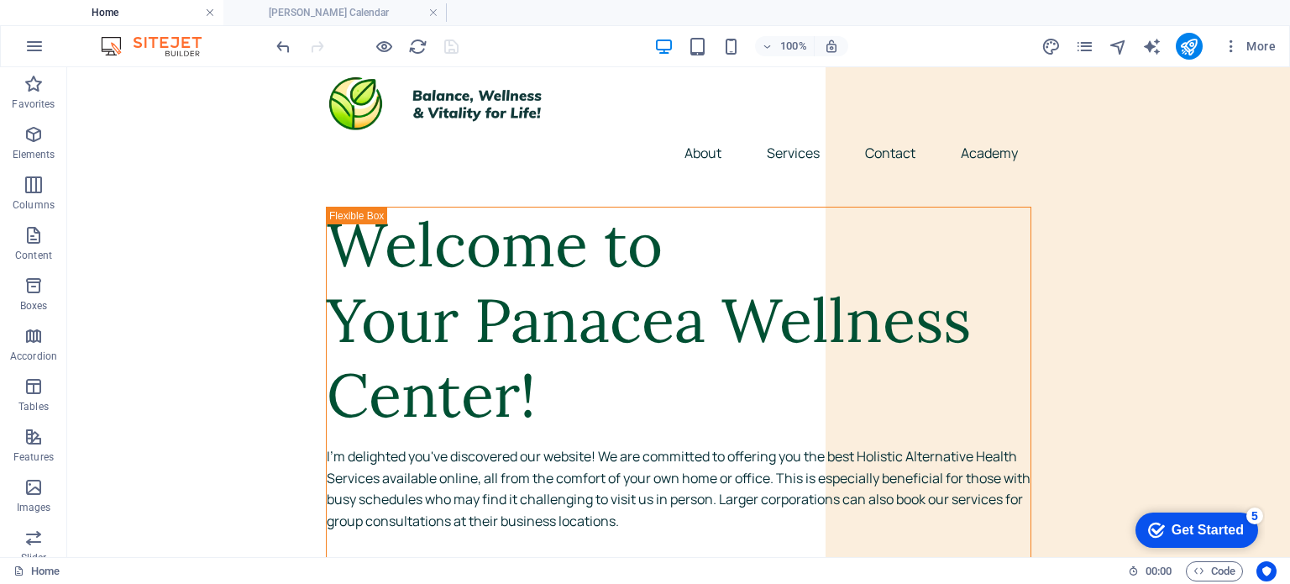
click at [207, 11] on link at bounding box center [210, 13] width 10 height 16
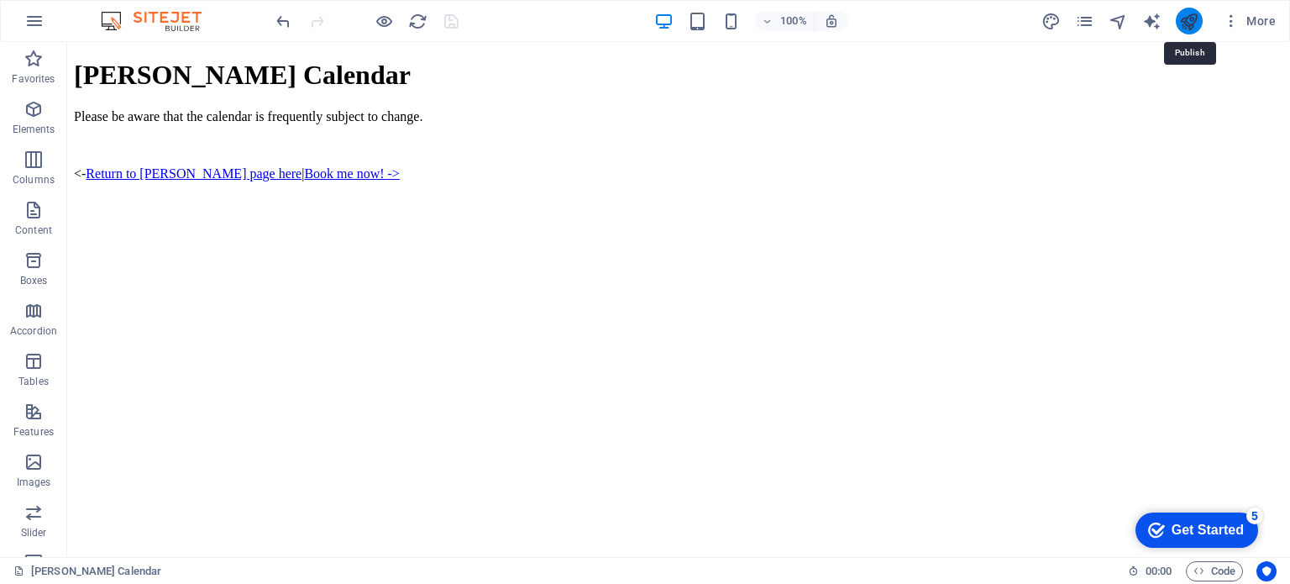
click at [1195, 19] on icon "publish" at bounding box center [1188, 21] width 19 height 19
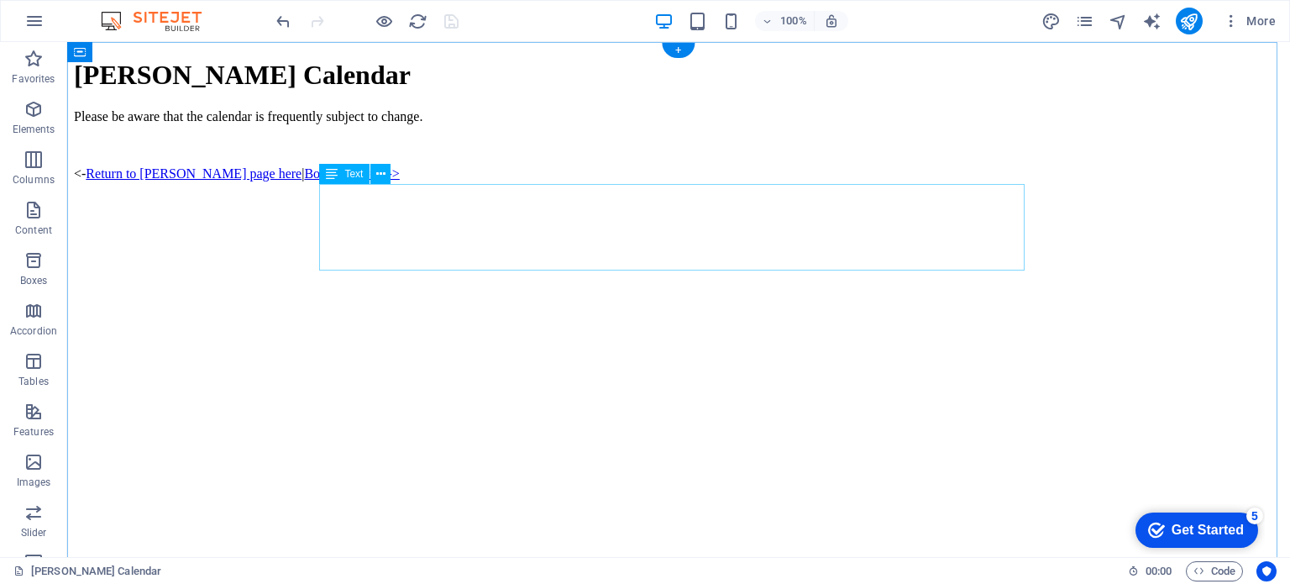
click at [741, 194] on div "Please be aware that the calendar is frequently subject to change. <- Return to…" at bounding box center [678, 159] width 1209 height 101
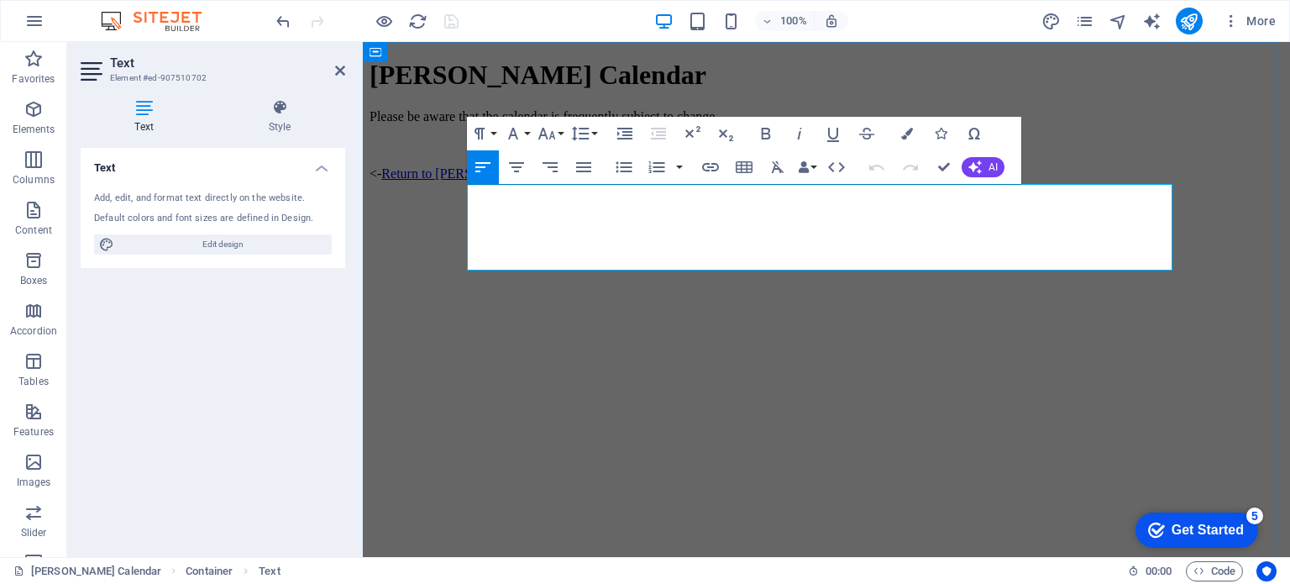
click at [892, 124] on p "Please be aware that the calendar is frequently subject to change." at bounding box center [826, 116] width 914 height 15
click at [398, 177] on div "[PERSON_NAME] Calendar Please be aware that the calendar is frequently subject …" at bounding box center [826, 401] width 914 height 683
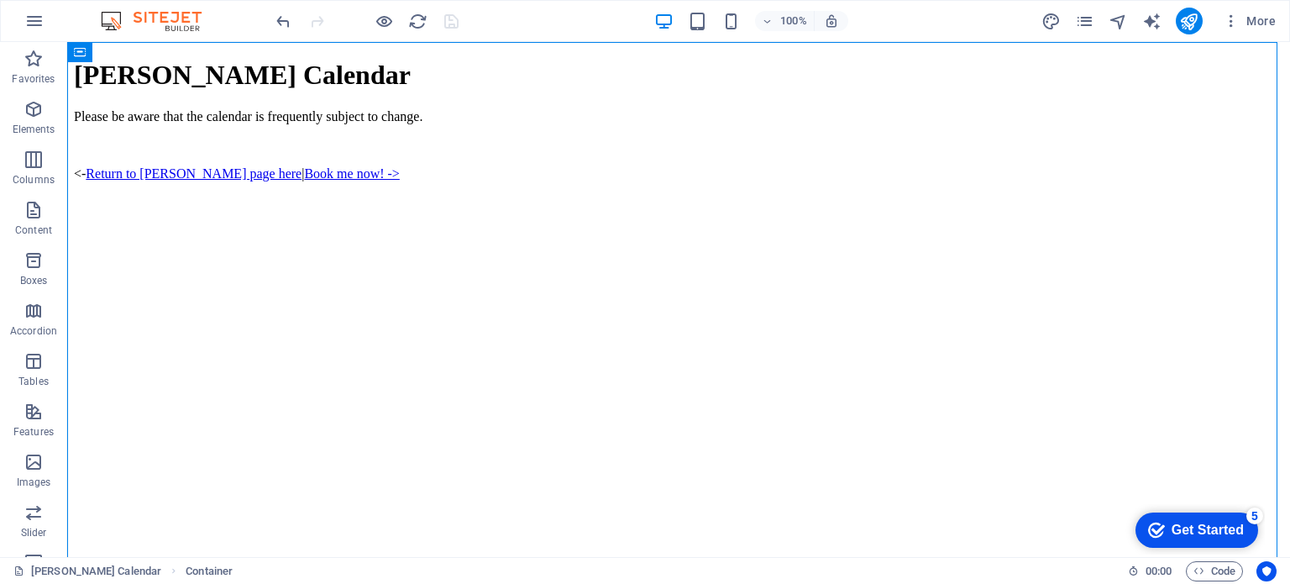
click at [458, 16] on div at bounding box center [367, 21] width 188 height 27
click at [1084, 275] on div "[PERSON_NAME] Calendar Please be aware that the calendar is frequently subject …" at bounding box center [678, 401] width 1209 height 683
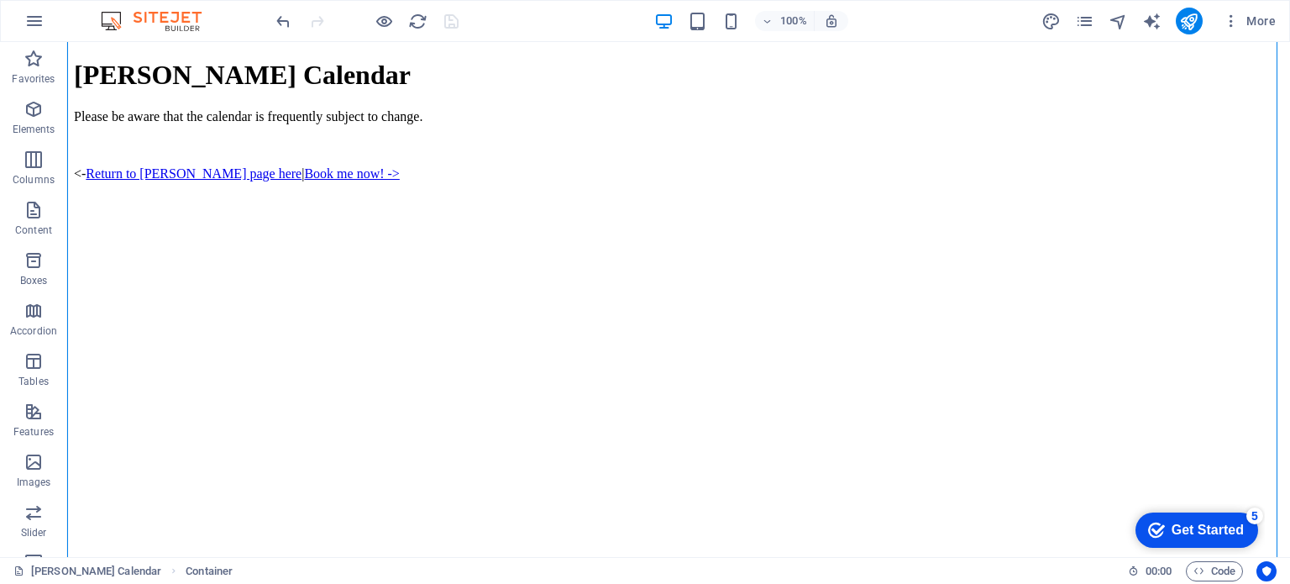
scroll to position [302, 0]
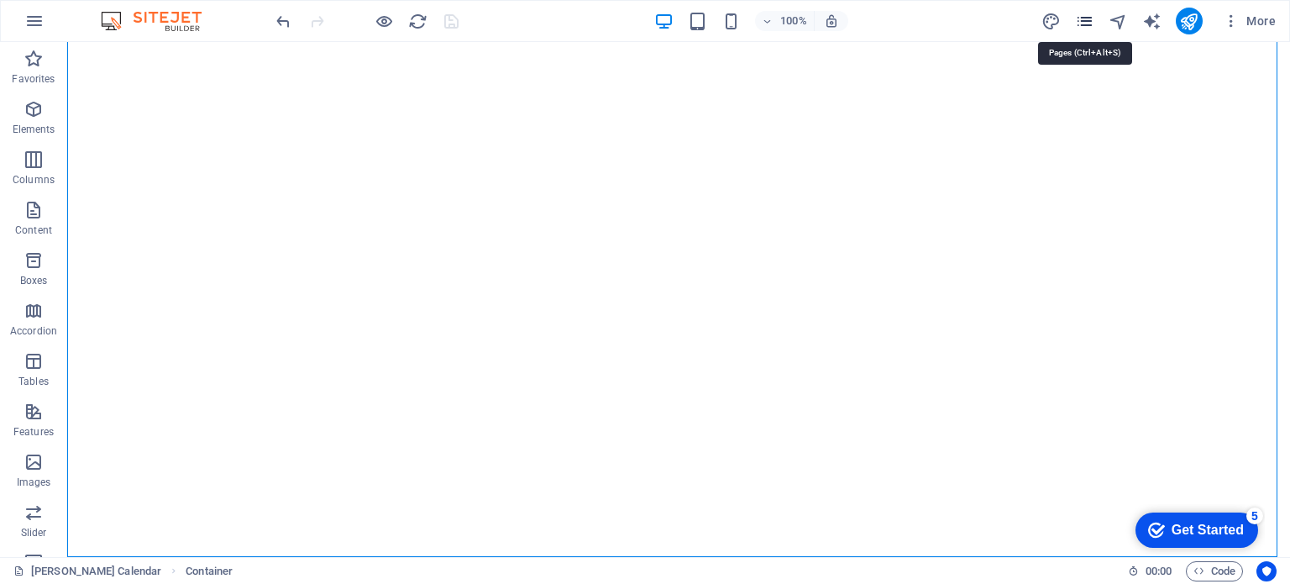
click at [1088, 17] on icon "pages" at bounding box center [1084, 21] width 19 height 19
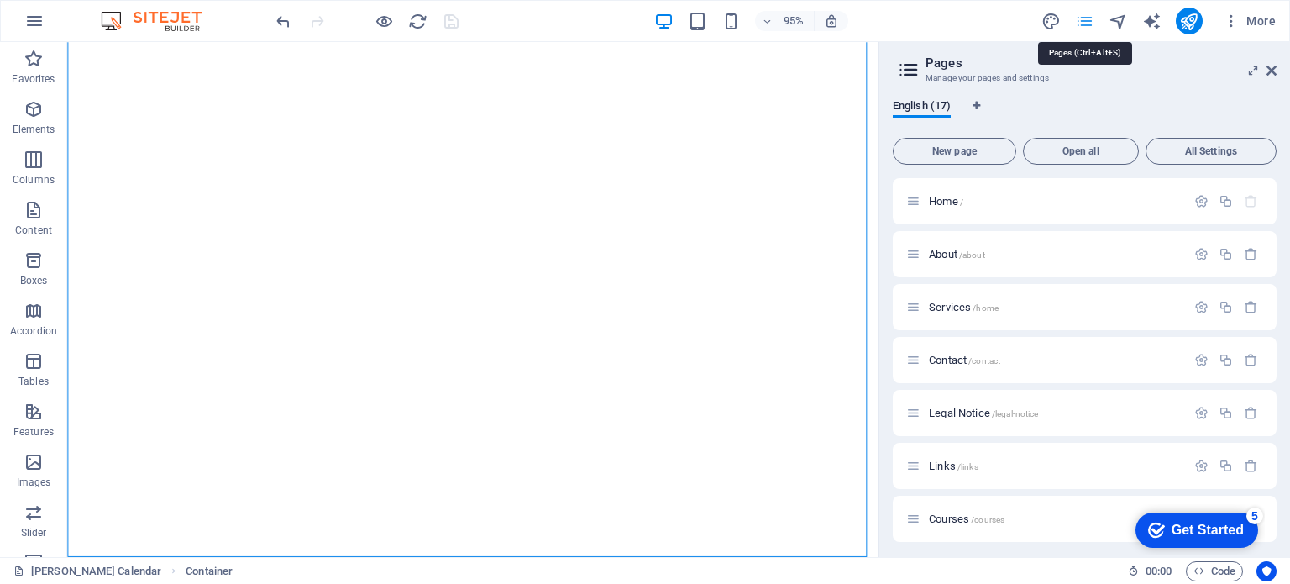
scroll to position [275, 0]
click at [956, 201] on span "Home /" at bounding box center [946, 201] width 34 height 13
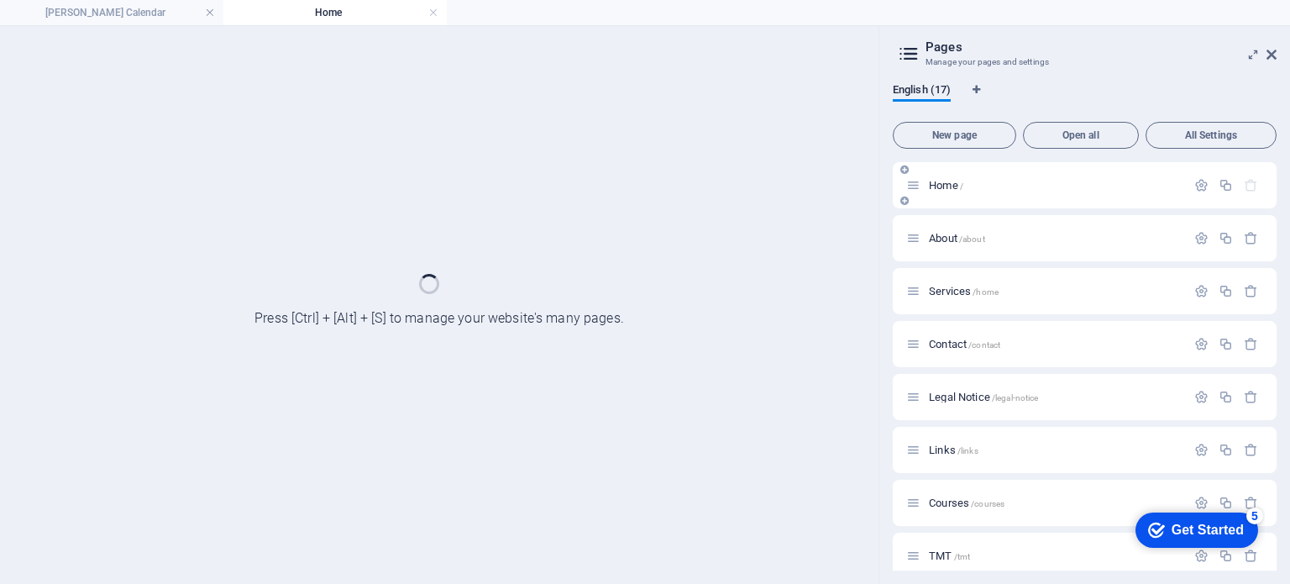
scroll to position [0, 0]
click at [956, 201] on div "Home /" at bounding box center [1085, 185] width 384 height 46
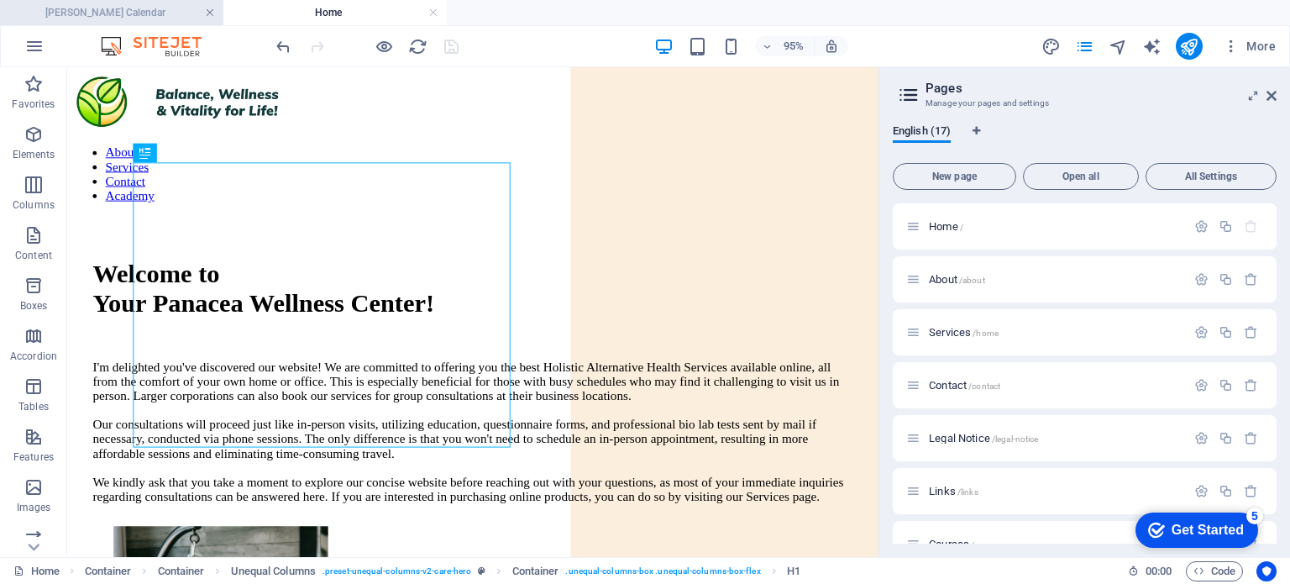
click at [211, 13] on link at bounding box center [210, 13] width 10 height 16
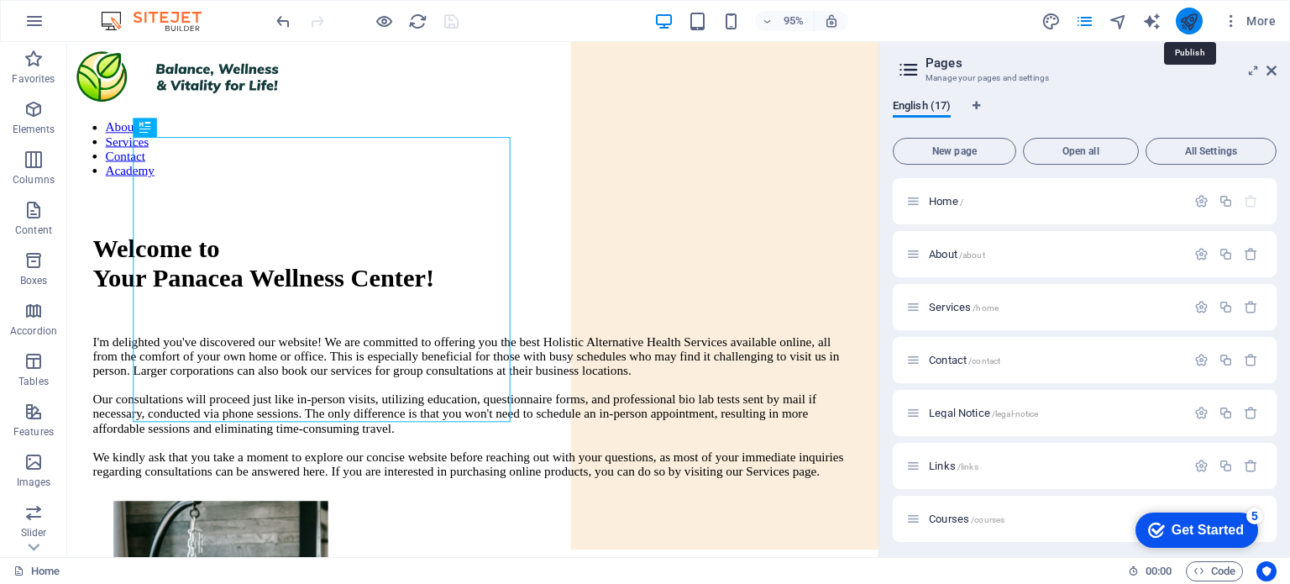
click at [1191, 18] on icon "publish" at bounding box center [1188, 21] width 19 height 19
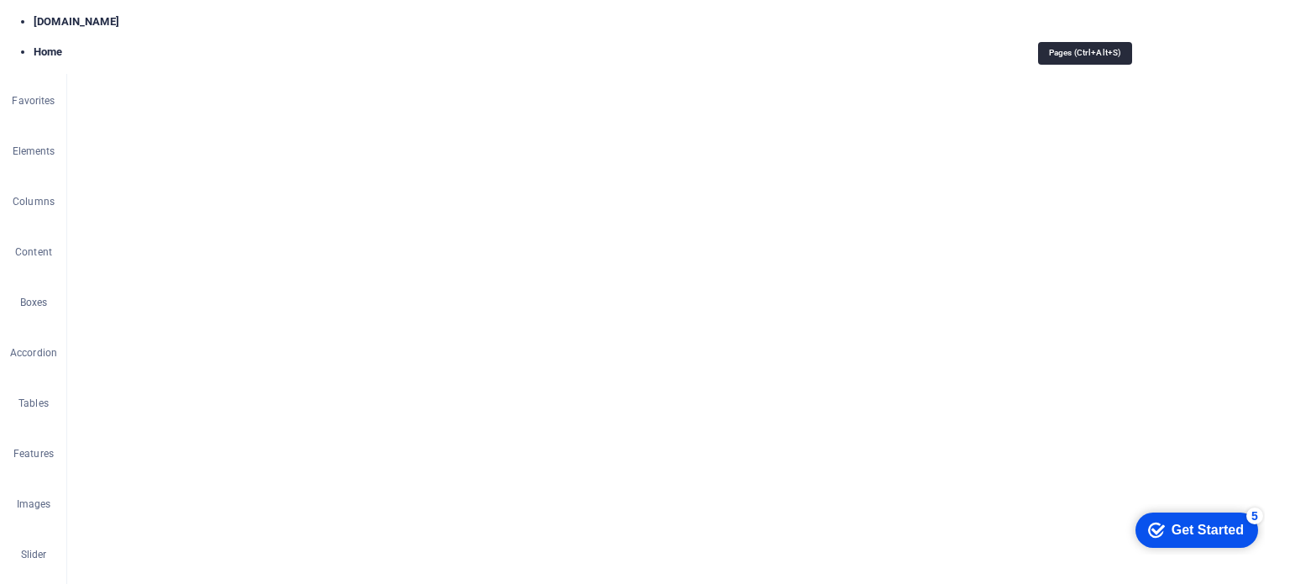
click at [1081, 23] on icon "pages" at bounding box center [1084, 21] width 19 height 19
click at [947, 408] on span "/aw" at bounding box center [954, 408] width 14 height 9
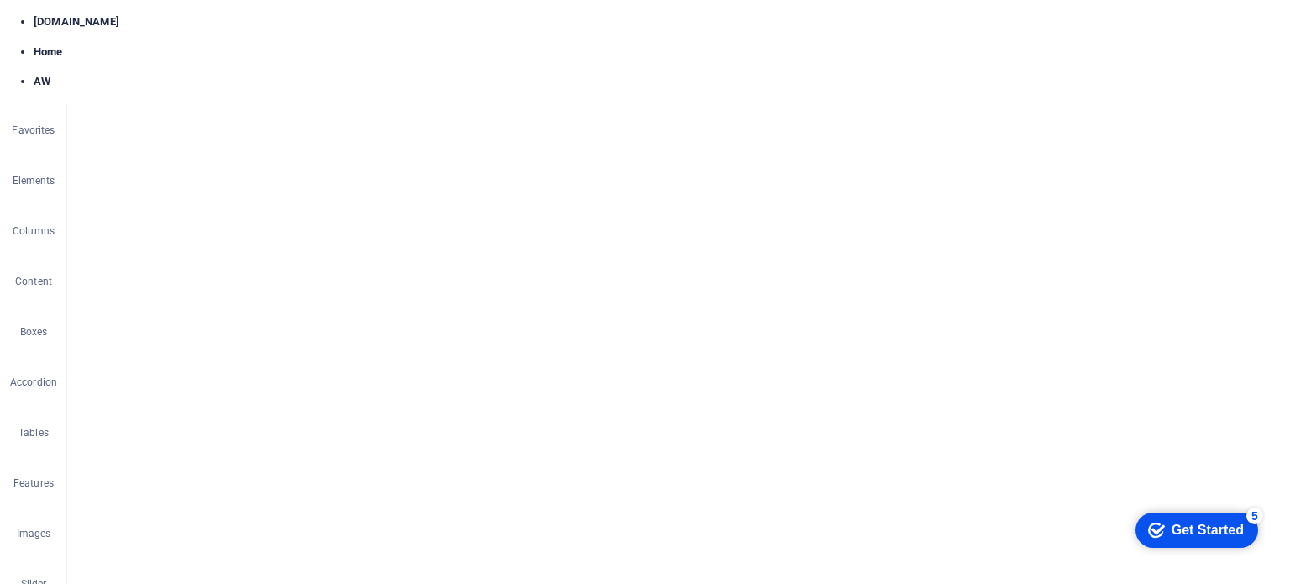
scroll to position [490, 0]
click at [0, 0] on div "Home / About /about Services /home Contact /contact Legal Notice /legal-notice …" at bounding box center [0, 0] width 0 height 0
click at [259, 296] on div "My Certifications & Services Massage Therapy (CMT) Reiki (Master Level 3) Cryst…" at bounding box center [494, 286] width 800 height 495
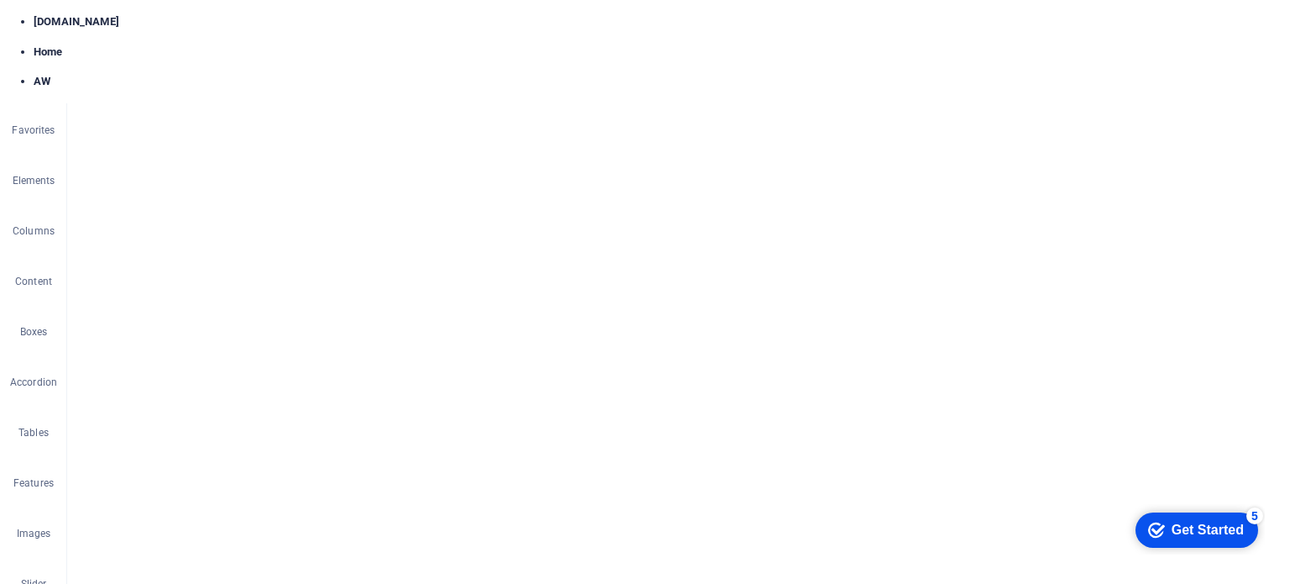
click at [259, 296] on div "My Certifications & Services Massage Therapy (CMT) Reiki (Master Level 3) Cryst…" at bounding box center [494, 286] width 800 height 495
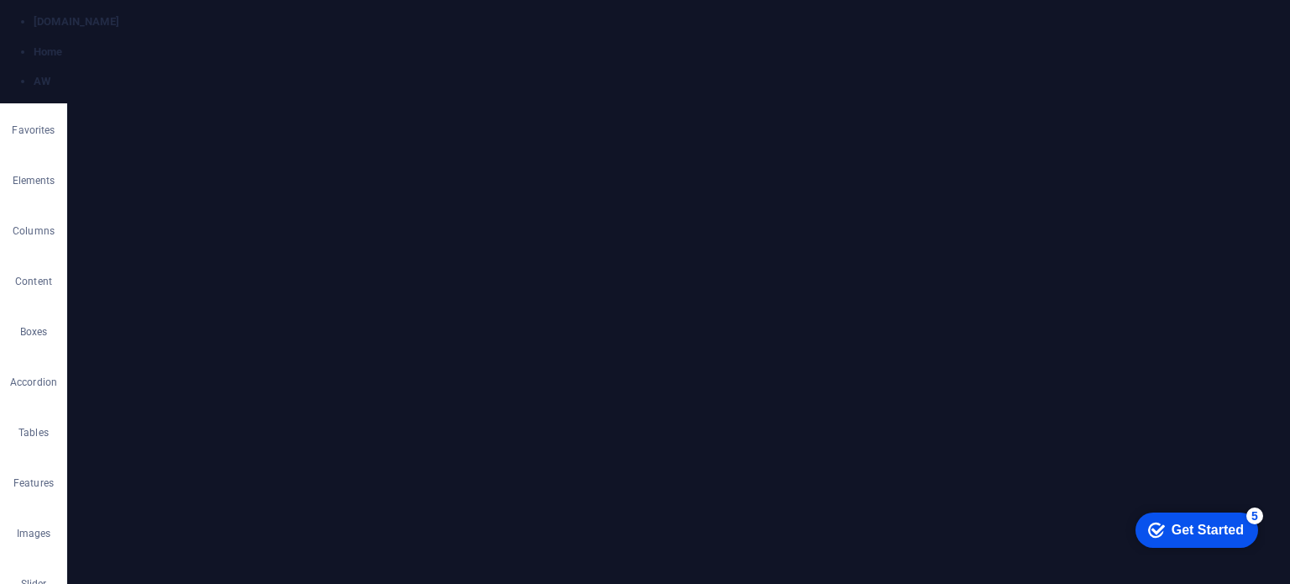
scroll to position [0, 0]
click at [683, 441] on span "View my calendar here!" at bounding box center [751, 448] width 136 height 14
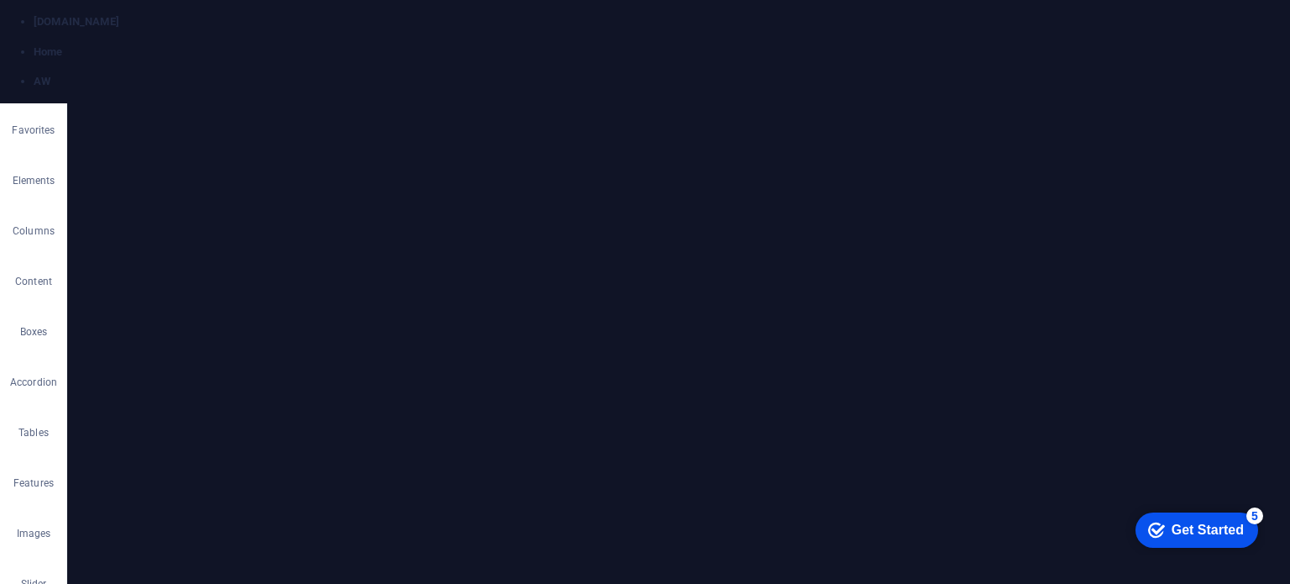
click at [572, 147] on icon "button" at bounding box center [570, 151] width 17 height 8
click at [641, 222] on input "View my calendar here!" at bounding box center [718, 224] width 210 height 27
type input "Visit my calendar here!"
click at [791, 318] on button "Update" at bounding box center [797, 323] width 50 height 20
click at [786, 426] on p "Private massage appointments in NDG are available Thurs day through Saturday, 2…" at bounding box center [826, 441] width 873 height 30
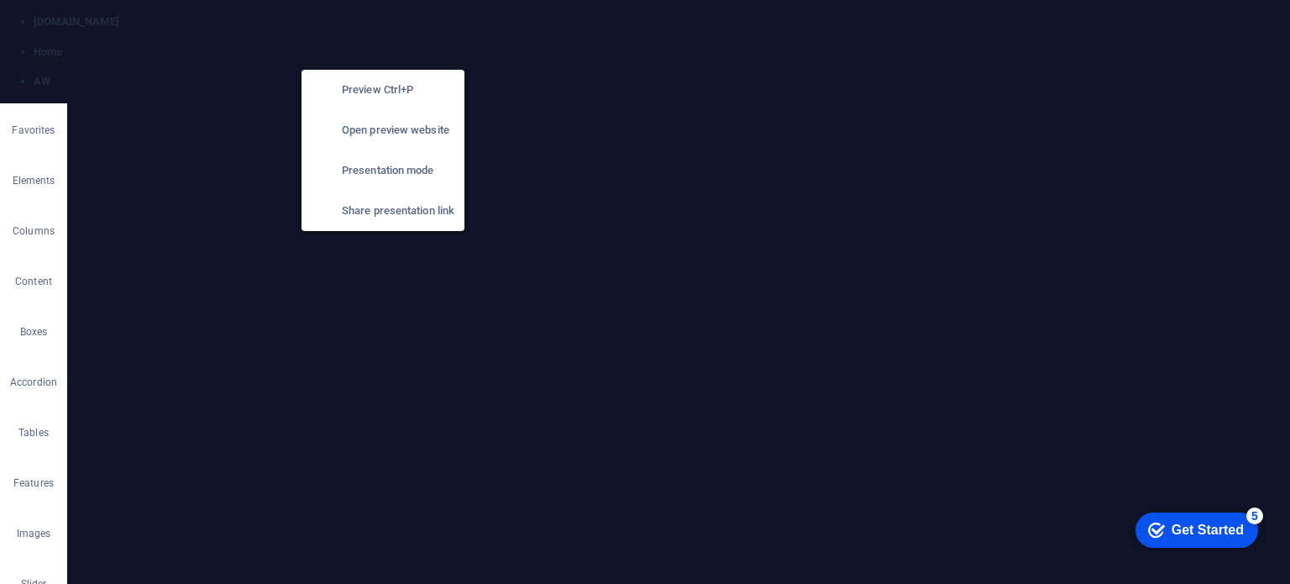
click at [386, 46] on icon "button" at bounding box center [383, 46] width 19 height 19
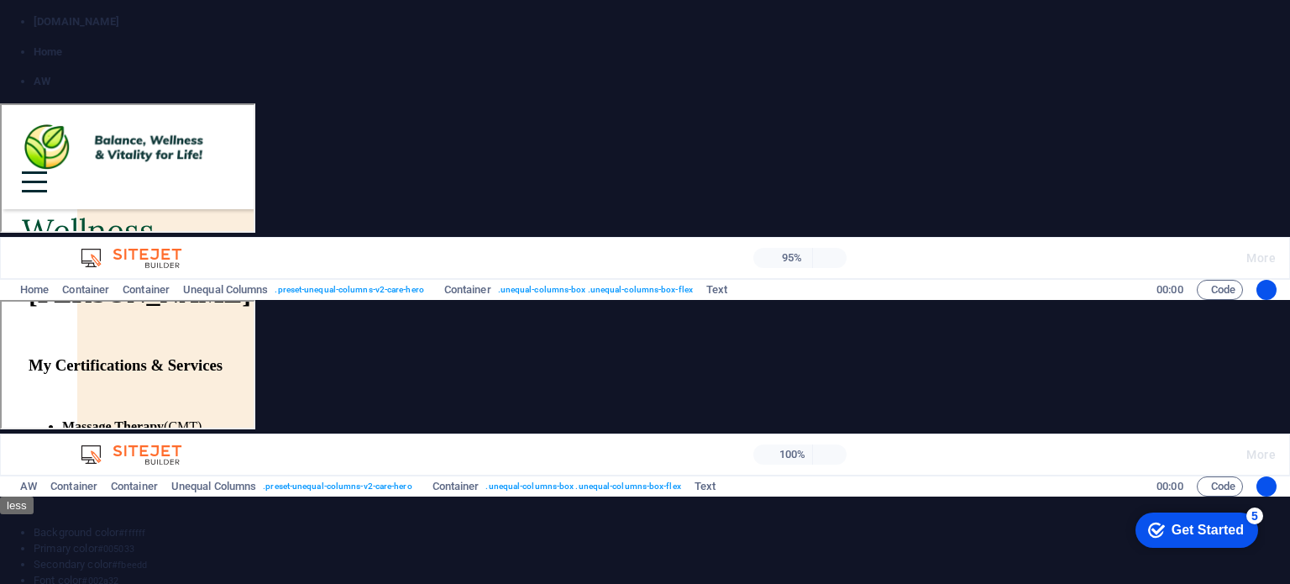
click at [433, 426] on span "Visit my calendar here!" at bounding box center [636, 440] width 1218 height 29
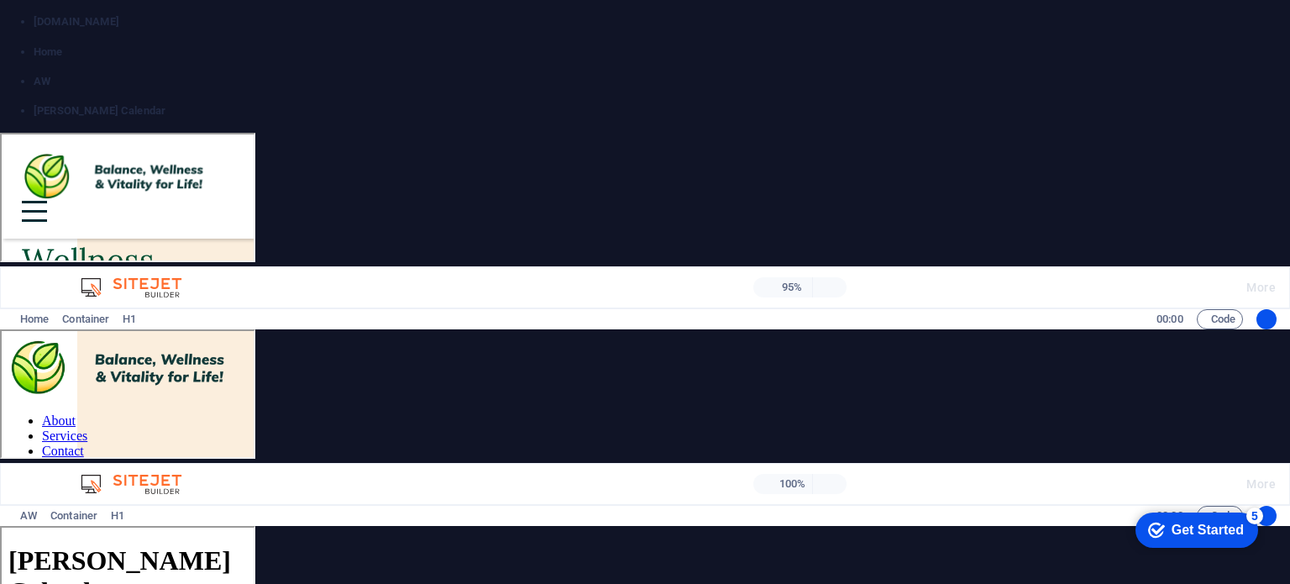
scroll to position [0, 0]
click at [762, 314] on div at bounding box center [645, 502] width 1276 height 507
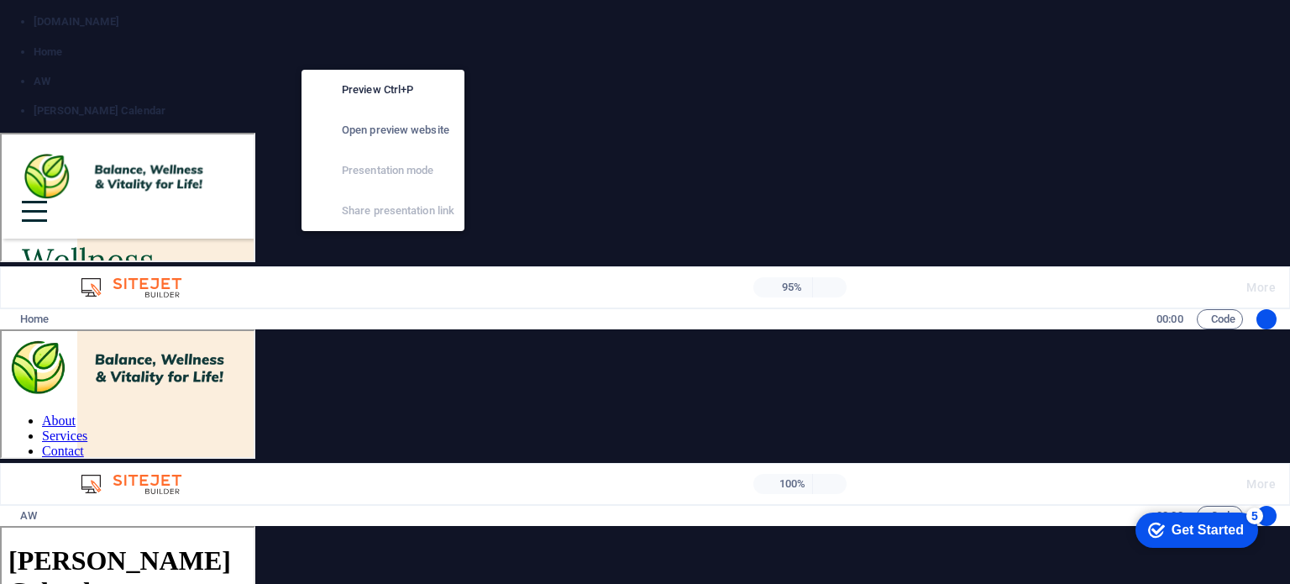
click at [382, 43] on icon "button" at bounding box center [383, 46] width 19 height 19
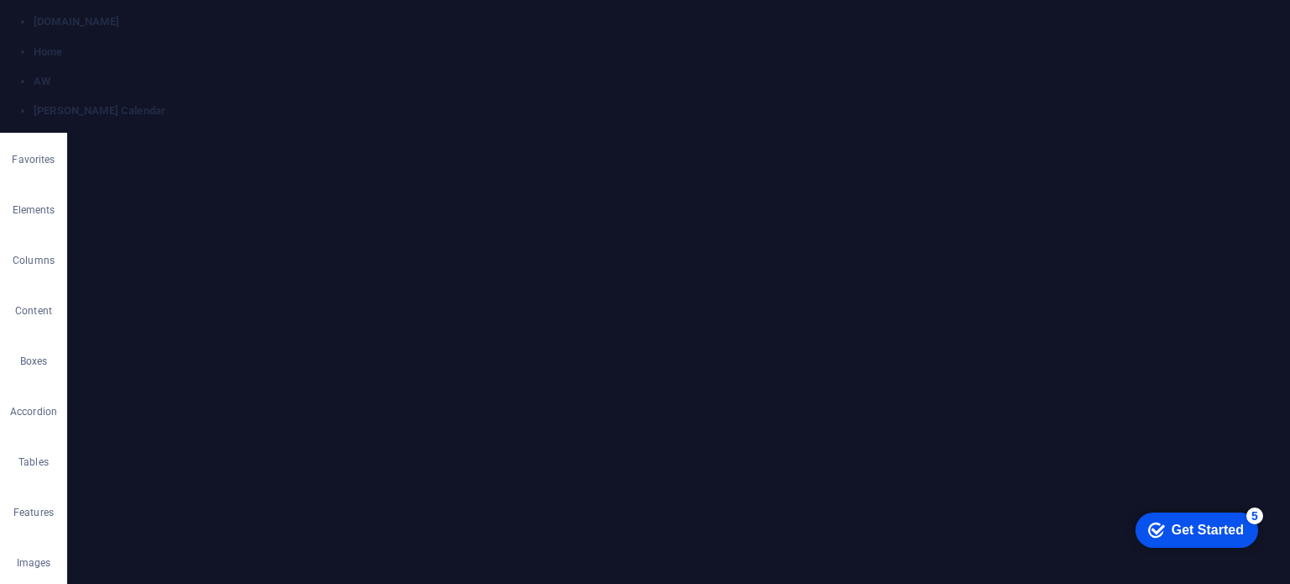
click at [366, 16] on h4 "AW" at bounding box center [334, 12] width 223 height 18
click at [434, 13] on link at bounding box center [433, 13] width 10 height 16
click at [434, 13] on div "Are you sure you want to close this tab? This page contains unsaved changes whi…" at bounding box center [645, 292] width 1290 height 584
click at [434, 13] on link at bounding box center [433, 13] width 10 height 16
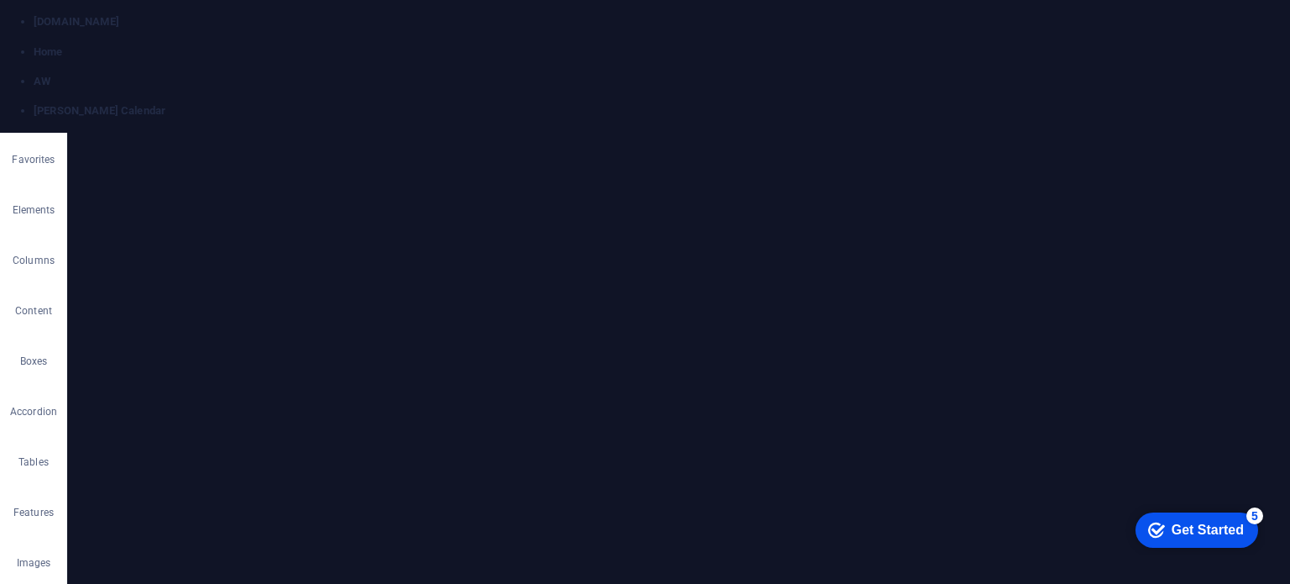
click at [762, 329] on button "Save and close" at bounding box center [766, 330] width 83 height 25
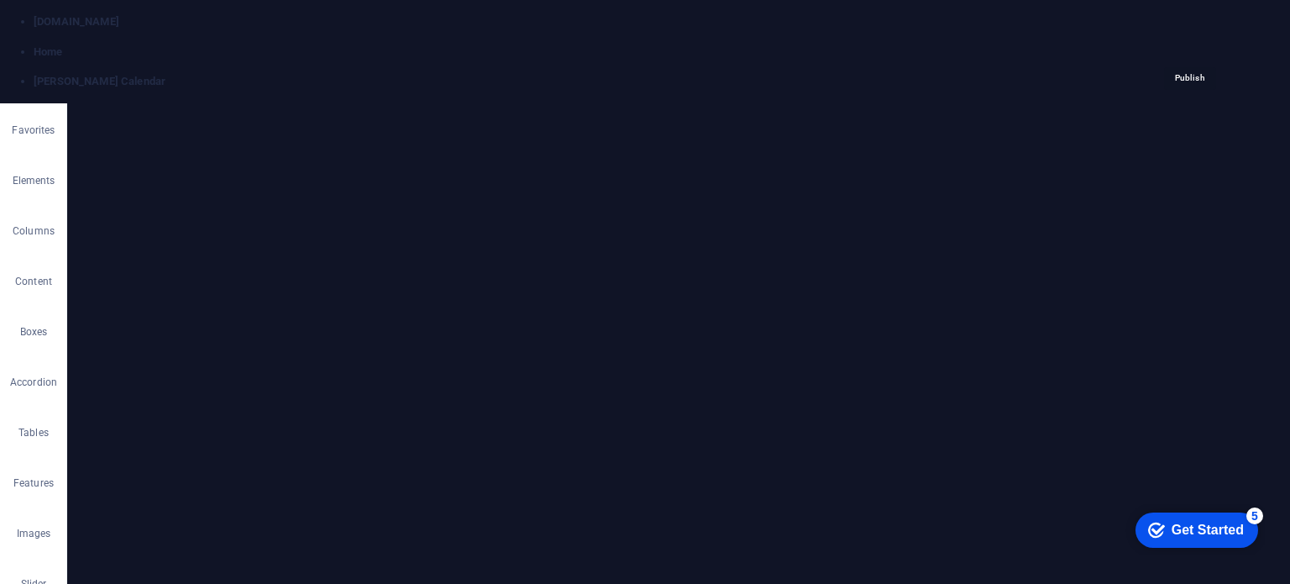
click at [1186, 43] on icon "publish" at bounding box center [1188, 46] width 19 height 19
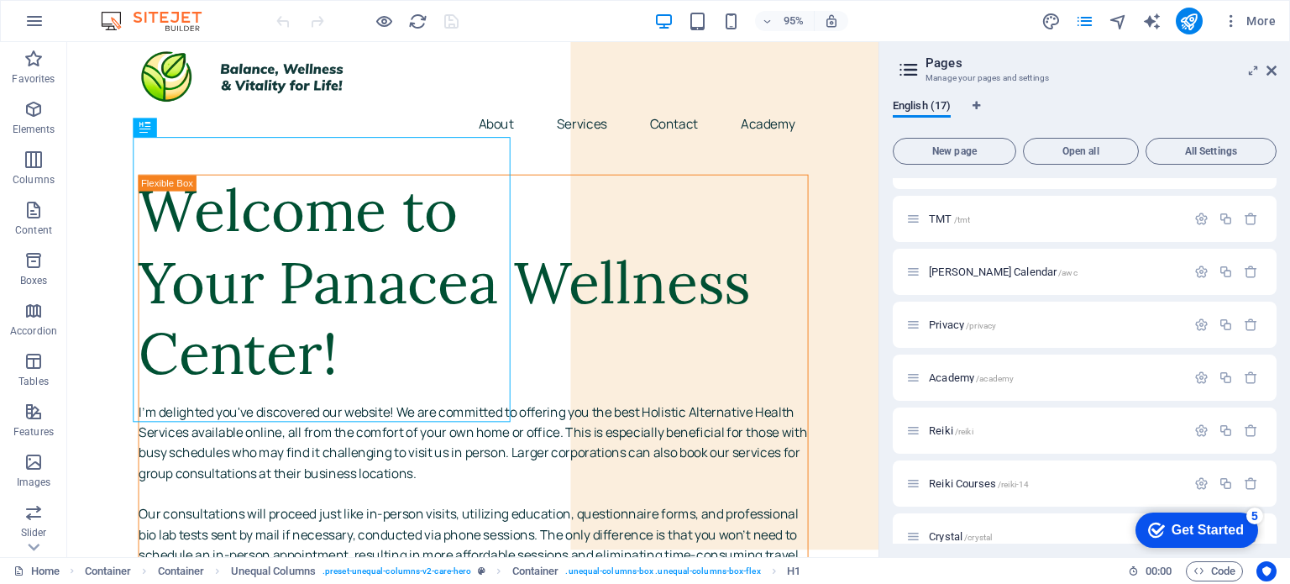
scroll to position [534, 0]
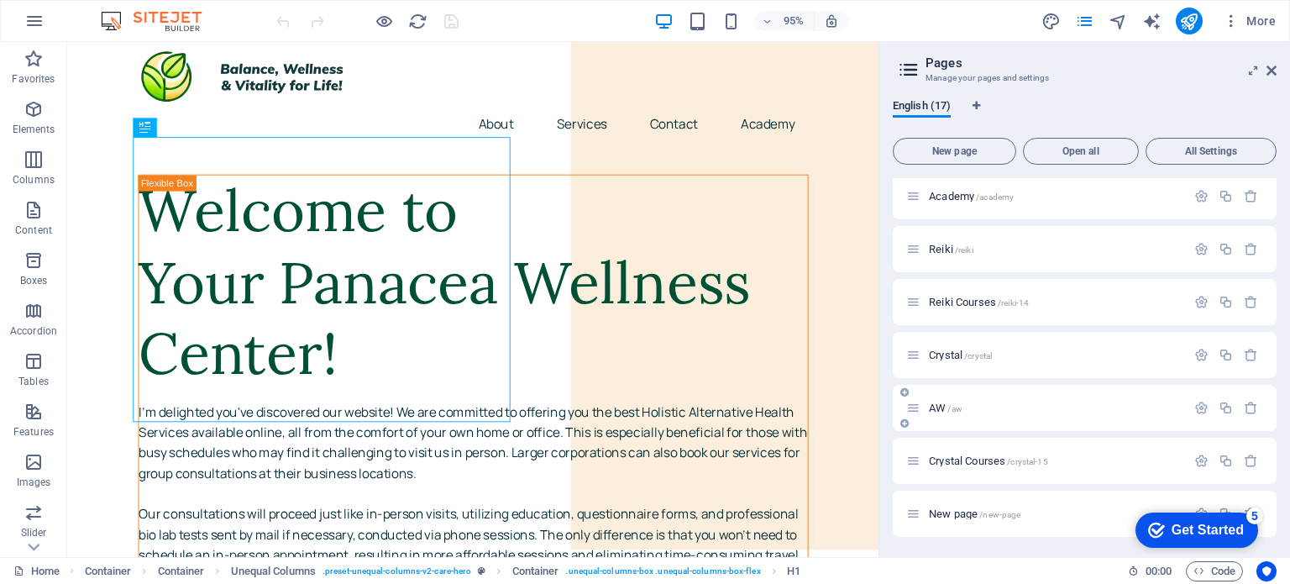
click at [969, 406] on p "AW /aw" at bounding box center [1055, 407] width 252 height 11
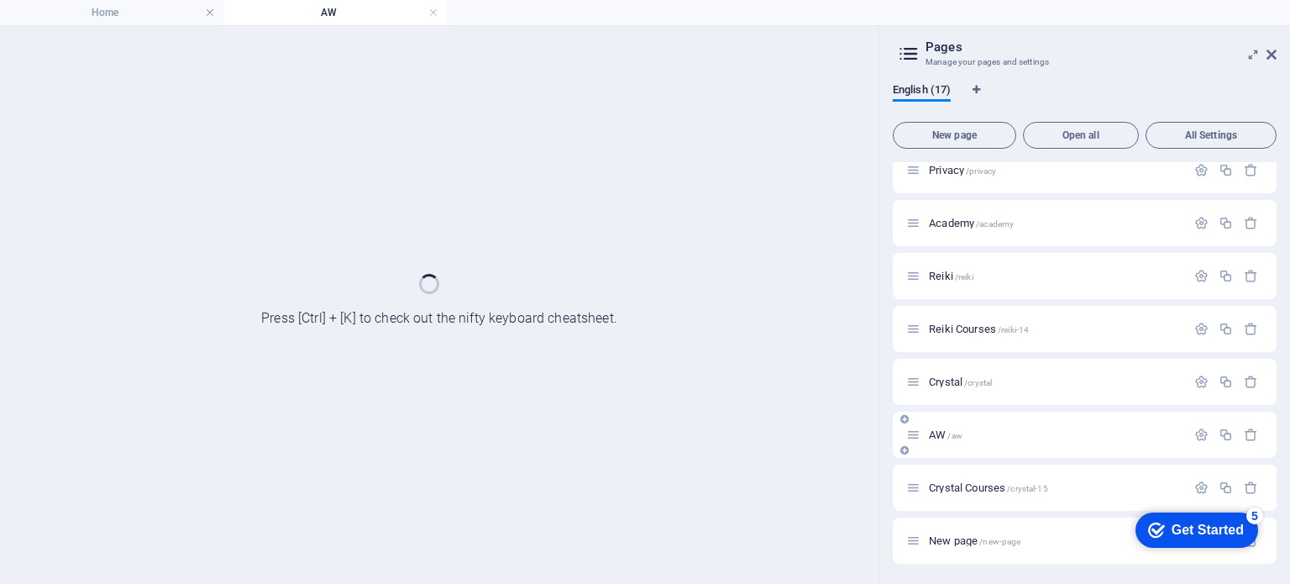
click at [0, 0] on div "Home / About /about Services /home Contact /contact Legal Notice /legal-notice …" at bounding box center [0, 0] width 0 height 0
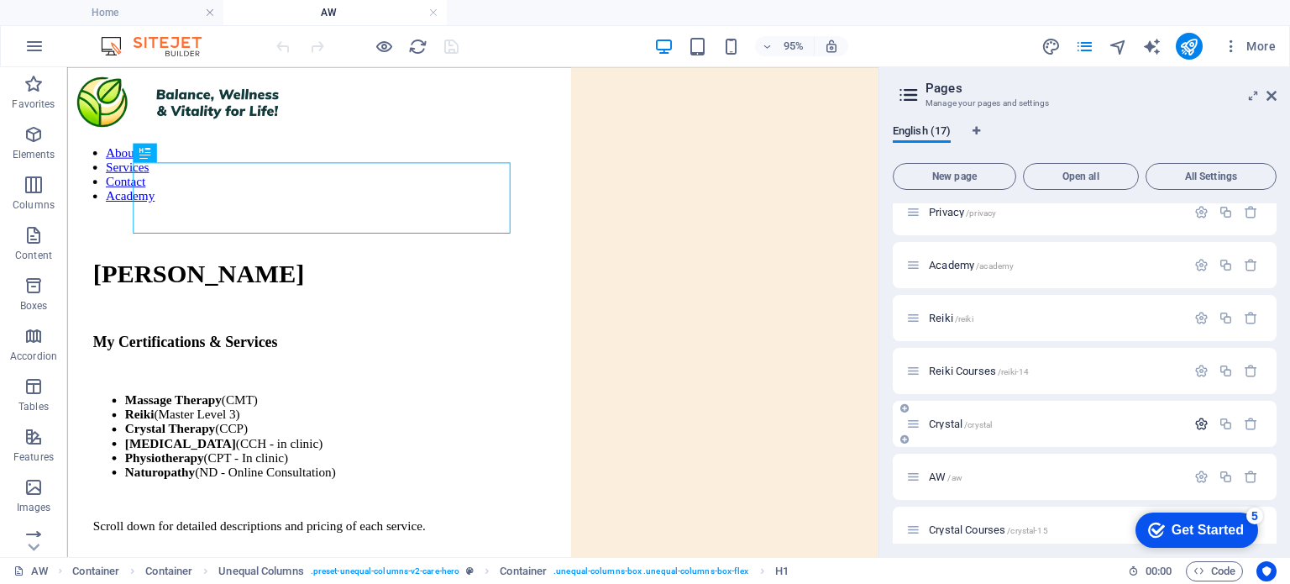
scroll to position [0, 0]
click at [1197, 423] on icon "button" at bounding box center [1201, 423] width 14 height 14
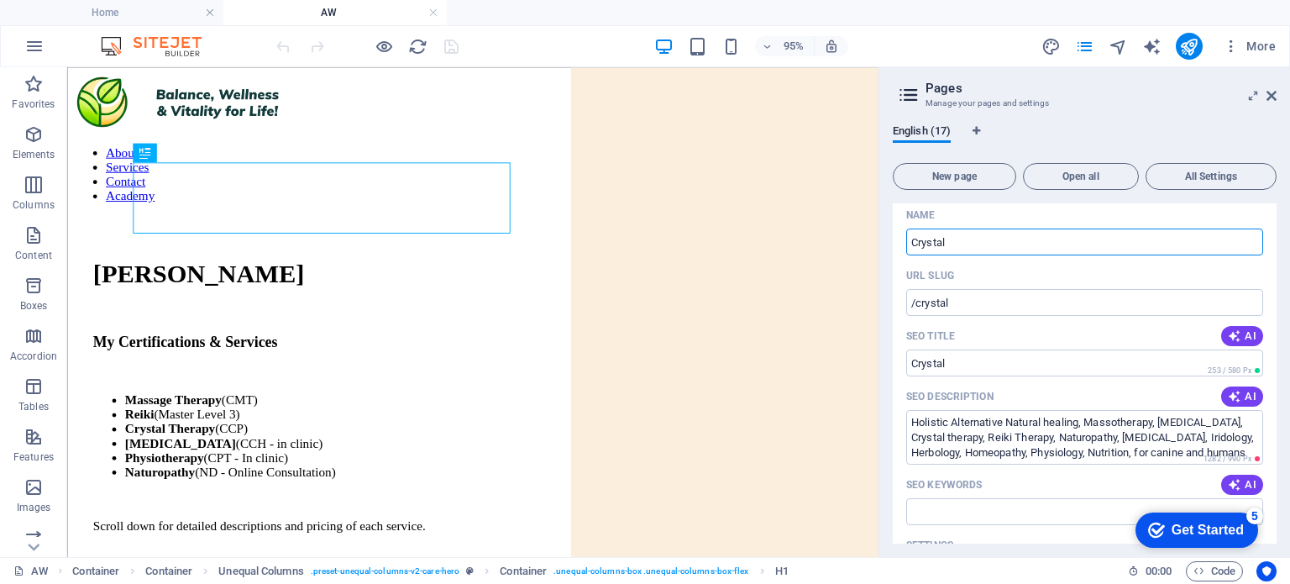
scroll to position [739, 0]
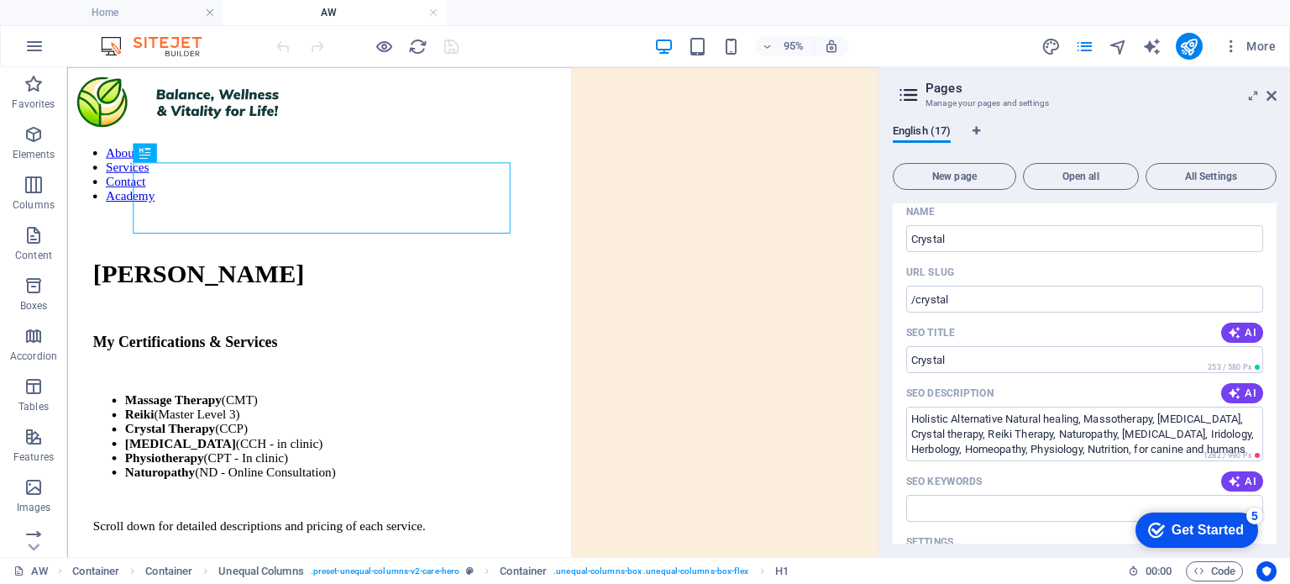
drag, startPoint x: 1272, startPoint y: 402, endPoint x: 1273, endPoint y: 449, distance: 47.0
click at [0, 0] on div "Home / About /about Services /home Contact /contact Legal Notice /legal-notice …" at bounding box center [0, 0] width 0 height 0
click at [0, 0] on icon at bounding box center [0, 0] width 0 height 0
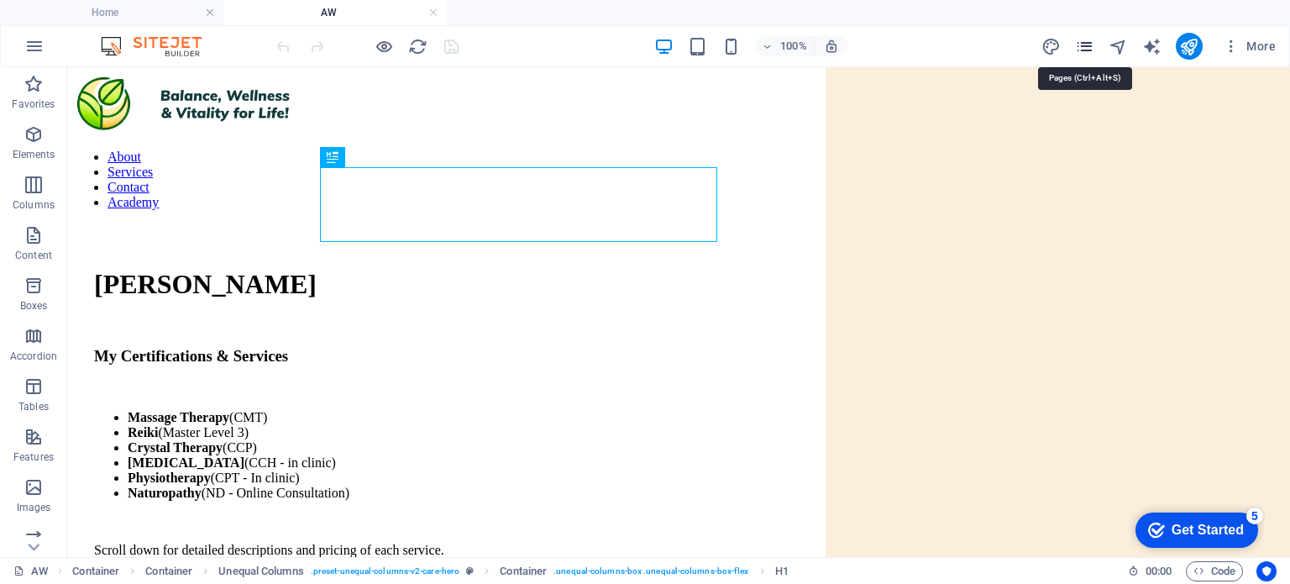
click at [1086, 48] on icon "pages" at bounding box center [1084, 46] width 19 height 19
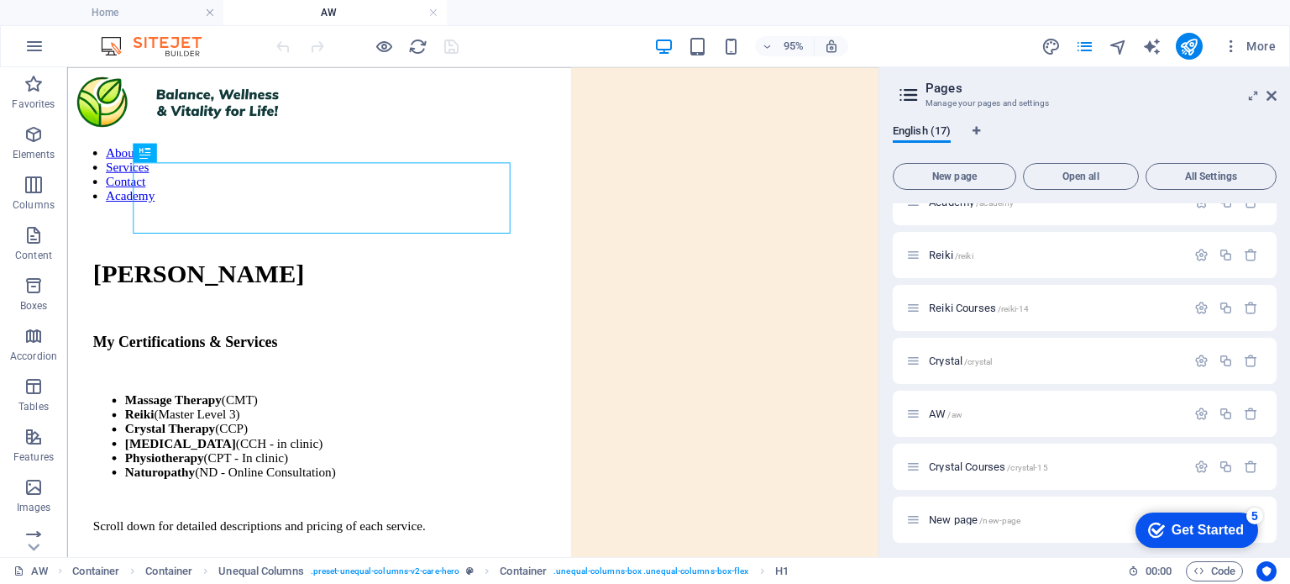
scroll to position [557, 0]
click at [1196, 412] on icon "button" at bounding box center [1201, 410] width 14 height 14
type input "A"
type input "M"
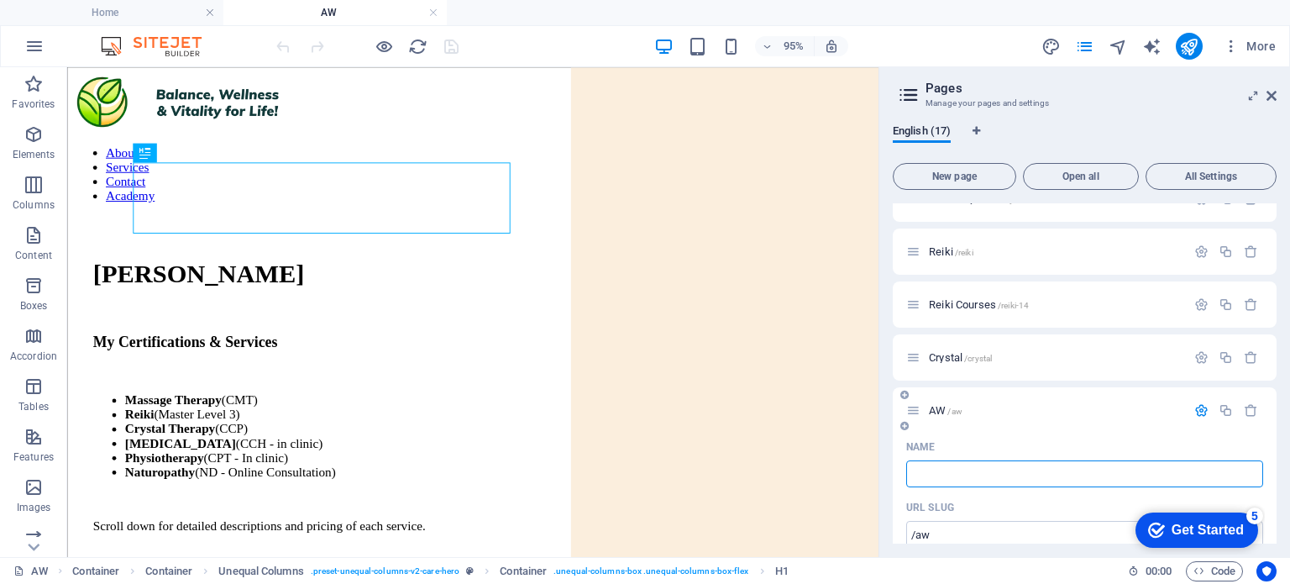
type input "/"
type input "M"
type input "/m"
type input "M"
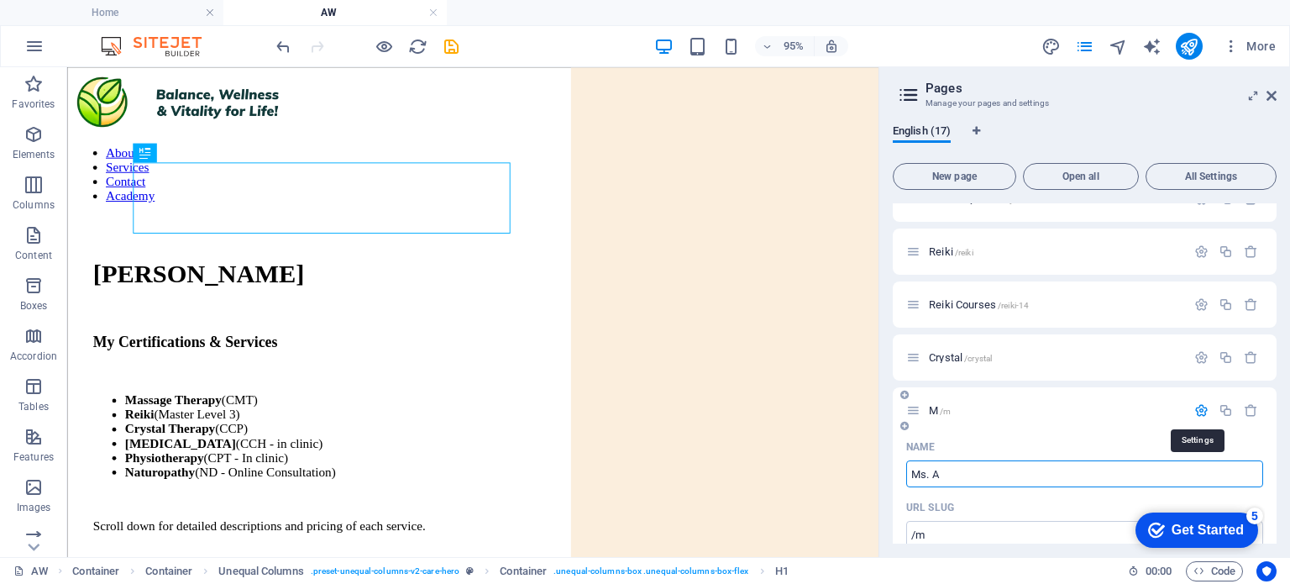
type input "Ms. Ad"
type input "/ms"
type input "Ms"
type input "[PERSON_NAME]"
type input "/ms-[PERSON_NAME]"
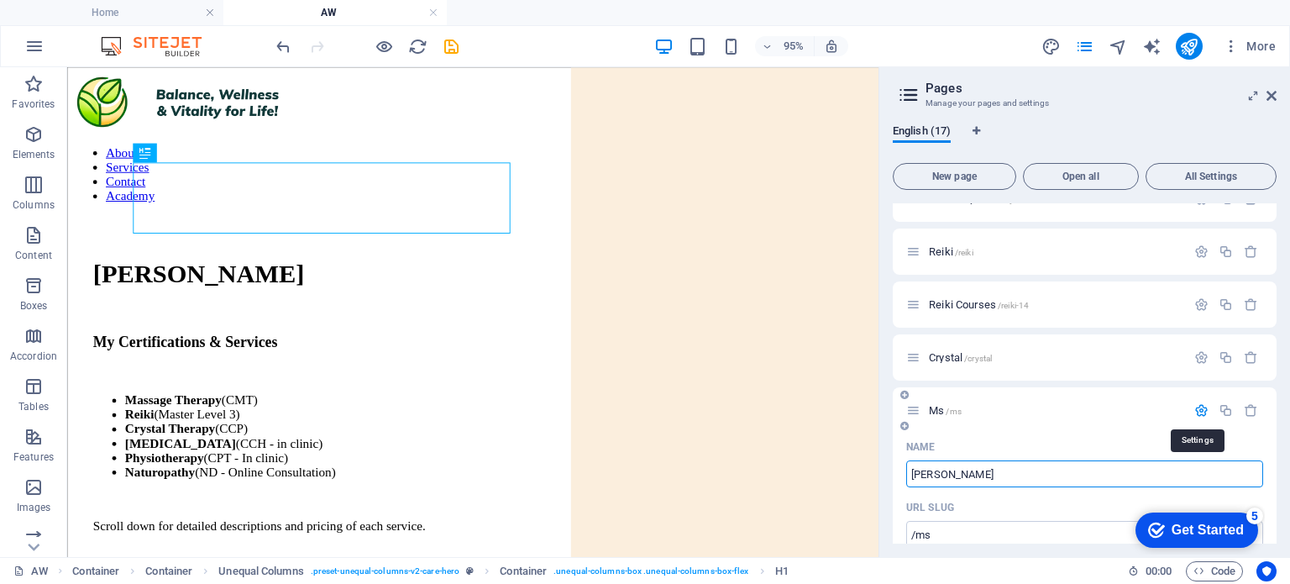
type input "[PERSON_NAME]"
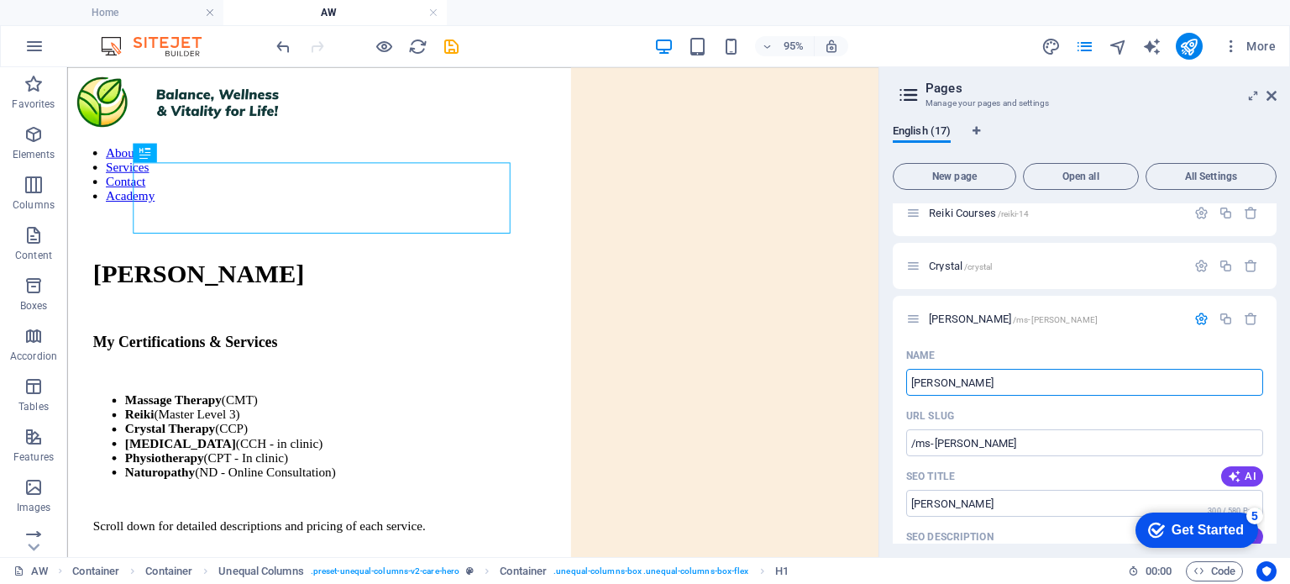
scroll to position [648, 0]
click at [1001, 445] on input "/ms-[PERSON_NAME]" at bounding box center [1084, 442] width 357 height 27
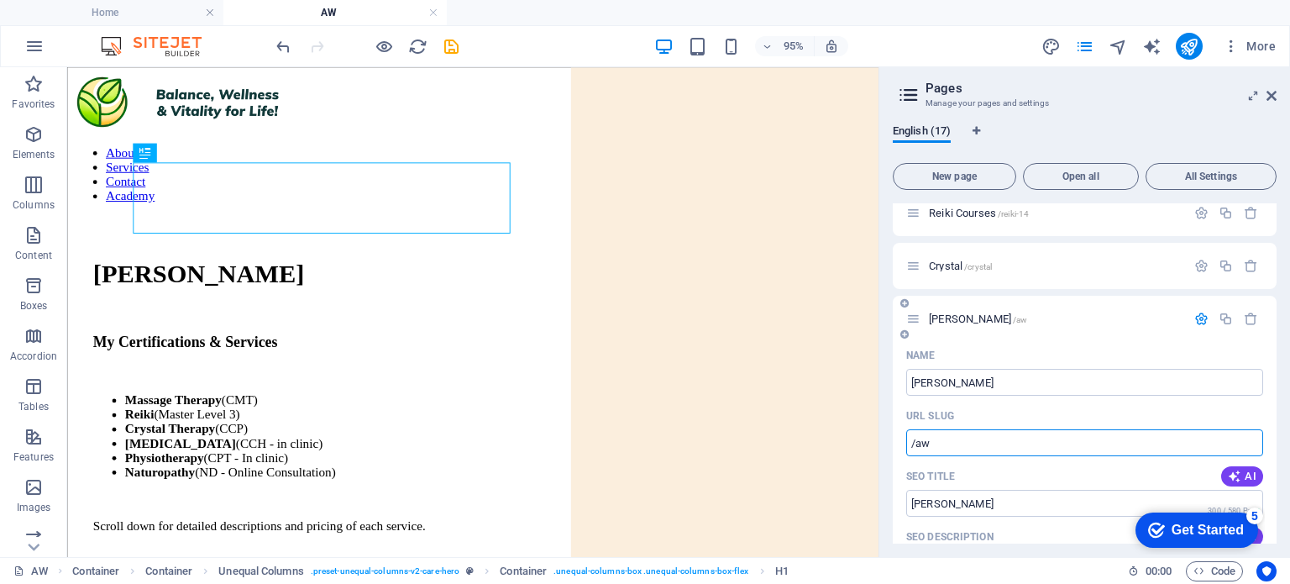
type input "/aw"
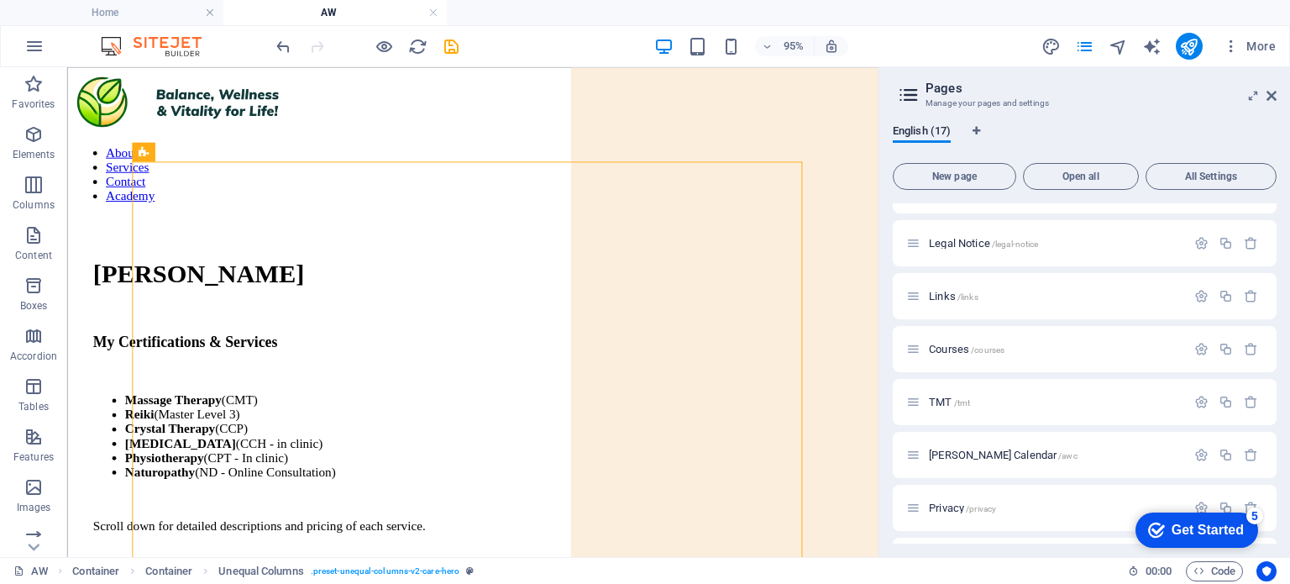
scroll to position [157, 0]
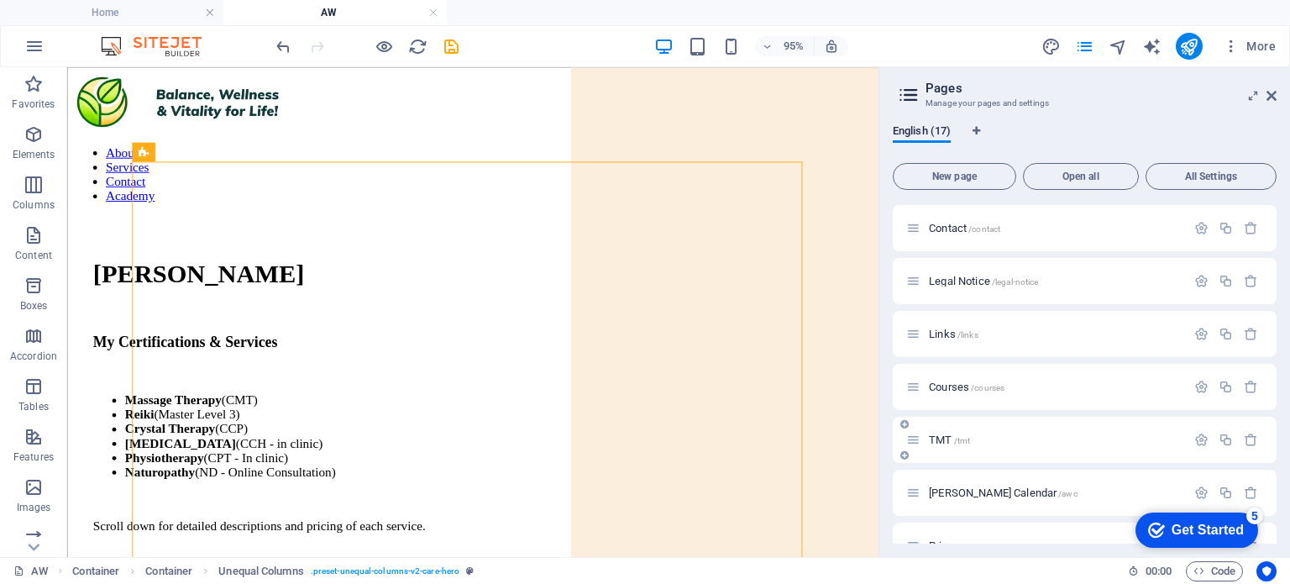
click at [954, 442] on span "/tmt" at bounding box center [962, 440] width 17 height 9
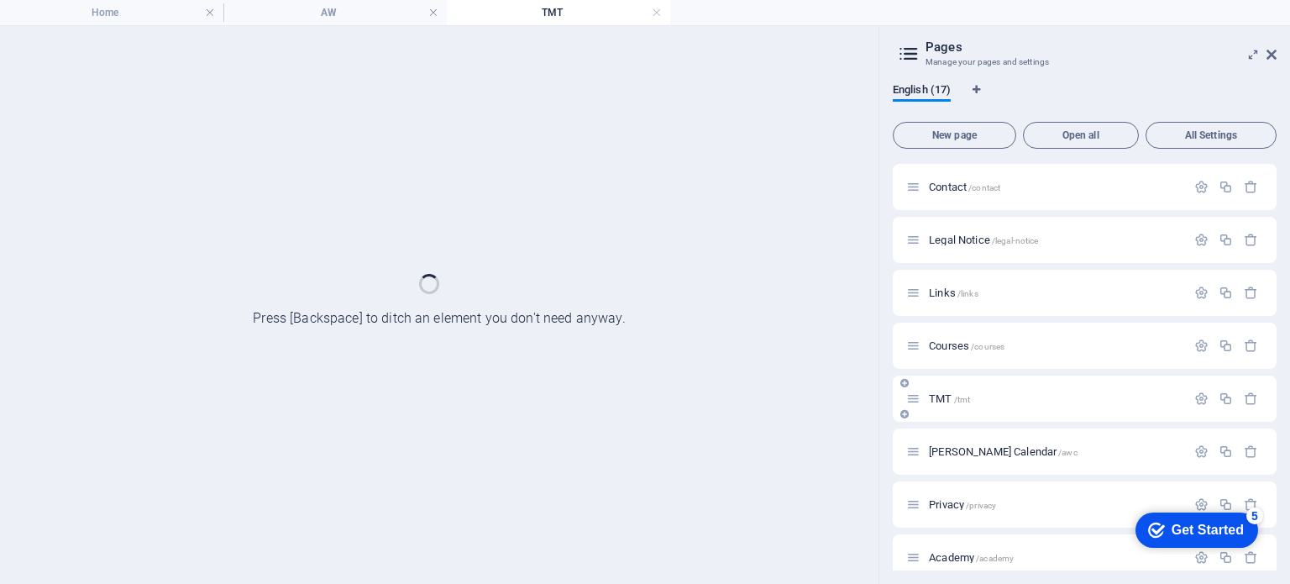
click at [954, 442] on div "[PERSON_NAME] Calendar /awc" at bounding box center [1046, 451] width 280 height 19
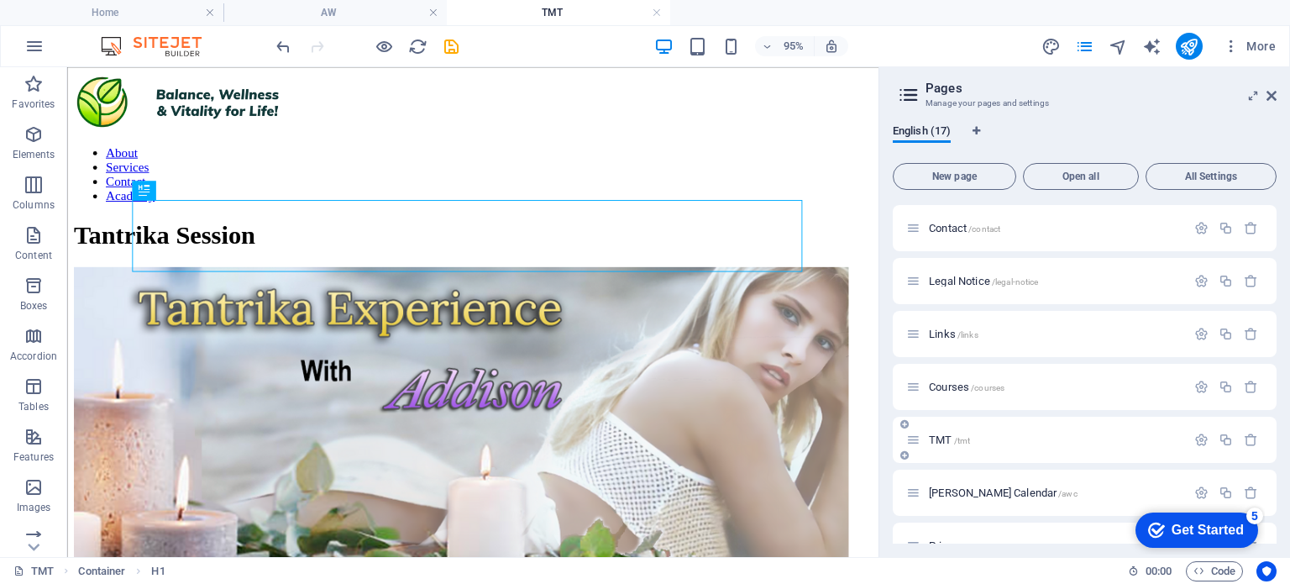
scroll to position [0, 0]
click at [328, 16] on h4 "AW" at bounding box center [334, 12] width 223 height 18
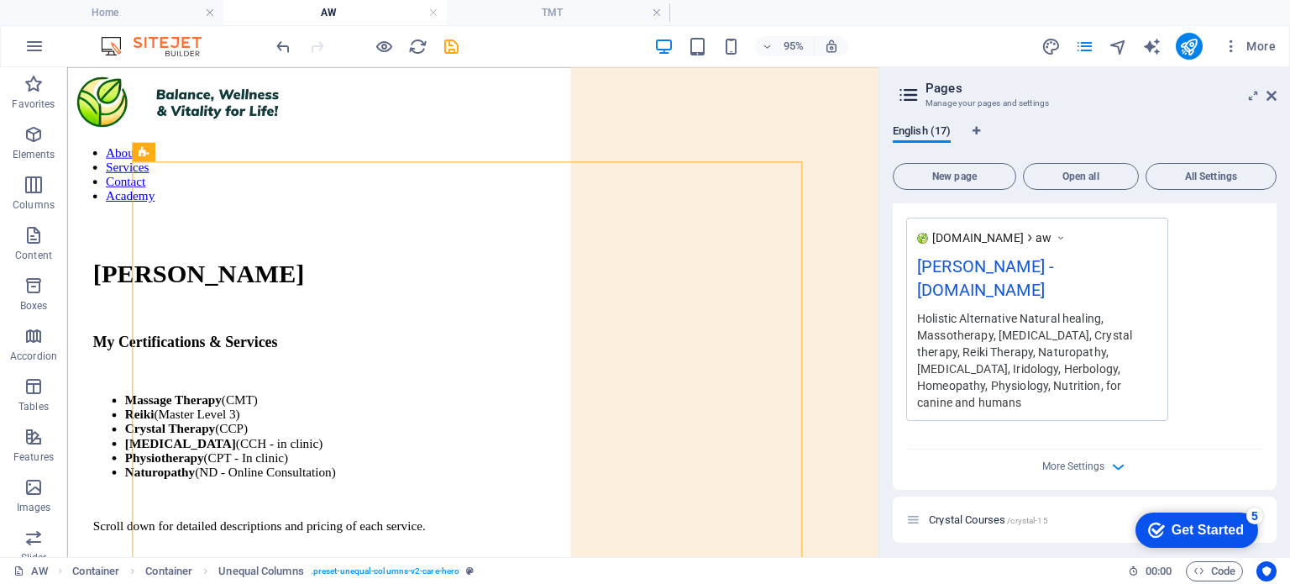
scroll to position [1275, 0]
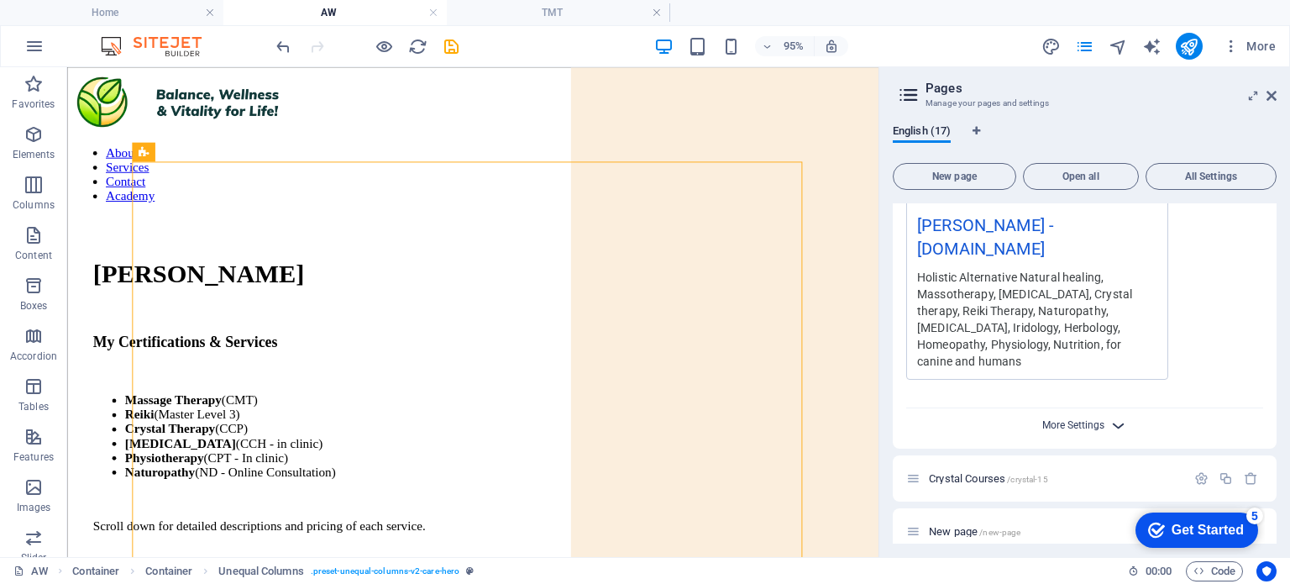
click at [1078, 419] on span "More Settings" at bounding box center [1073, 425] width 62 height 12
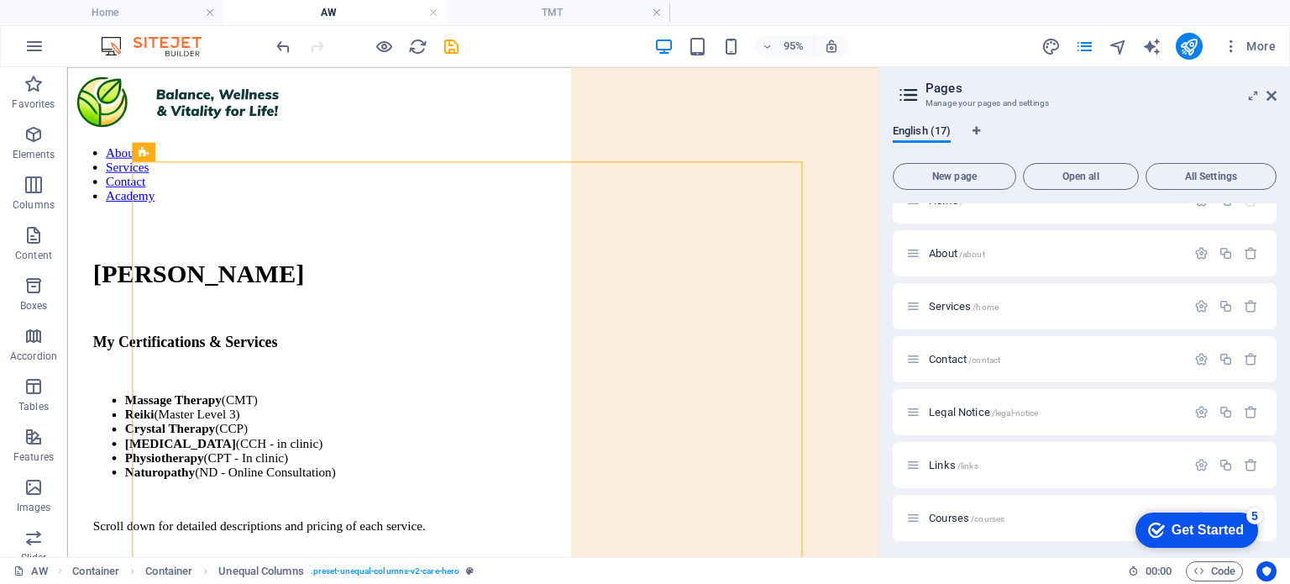
scroll to position [0, 0]
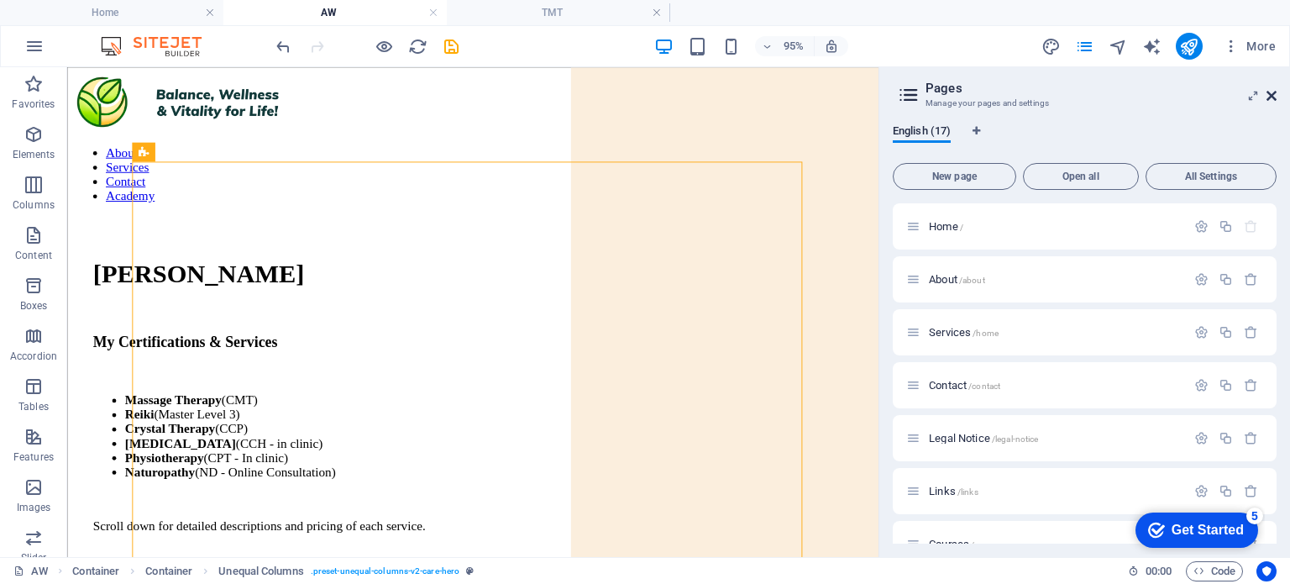
click at [1272, 92] on icon at bounding box center [1271, 95] width 10 height 13
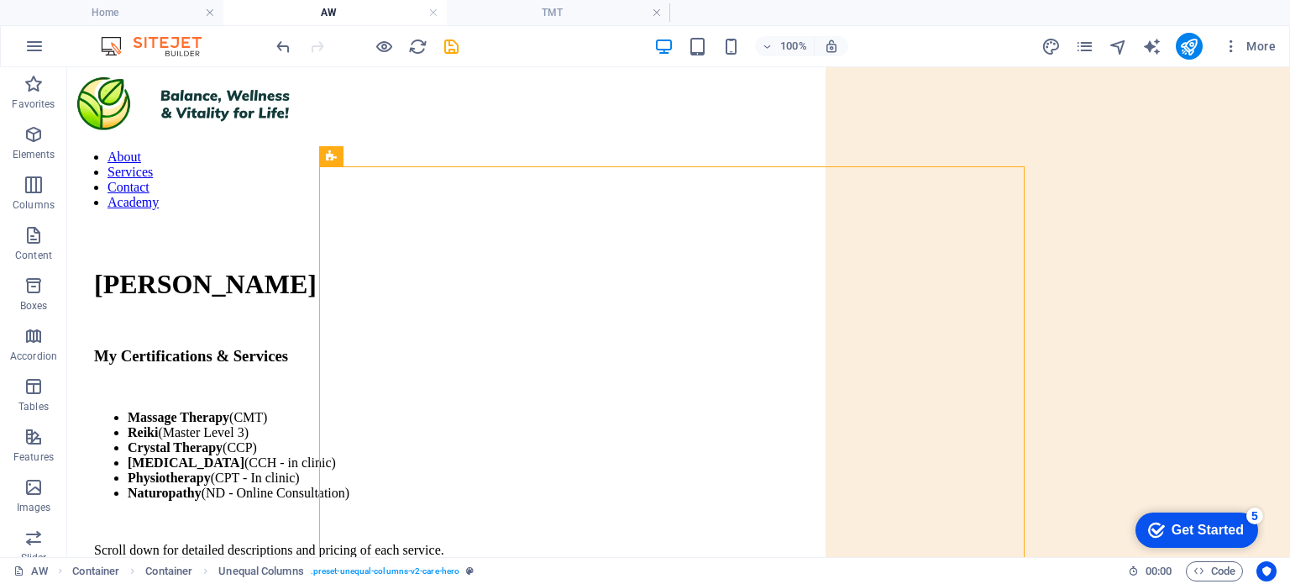
click at [348, 13] on h4 "AW" at bounding box center [334, 12] width 223 height 18
click at [1090, 49] on icon "pages" at bounding box center [1084, 46] width 19 height 19
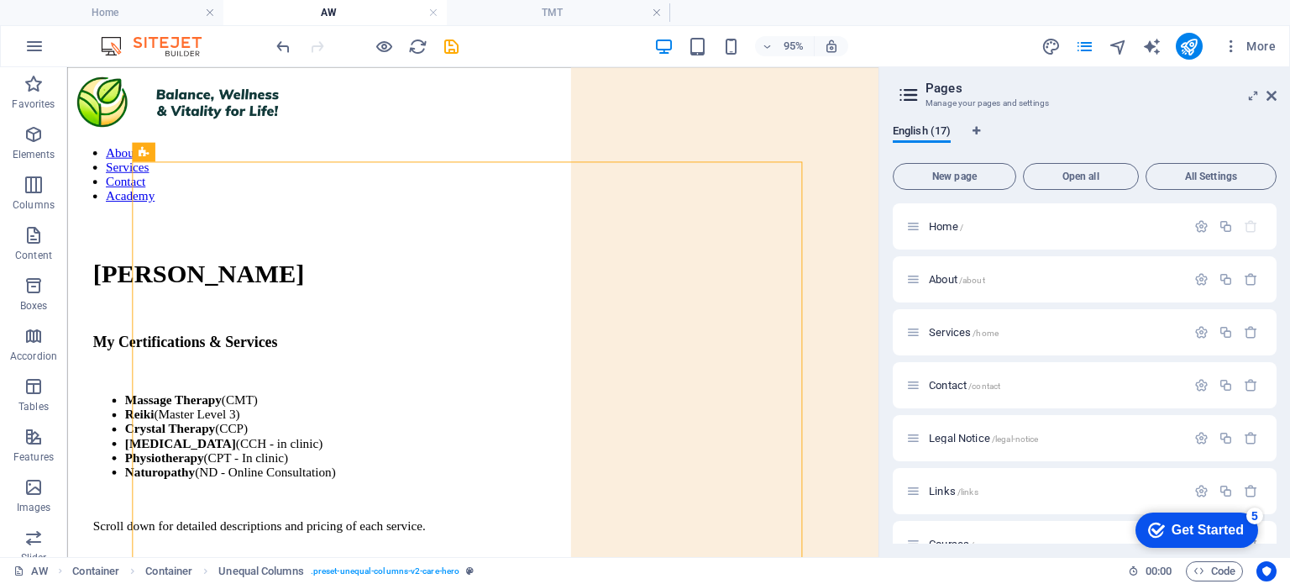
scroll to position [511, 0]
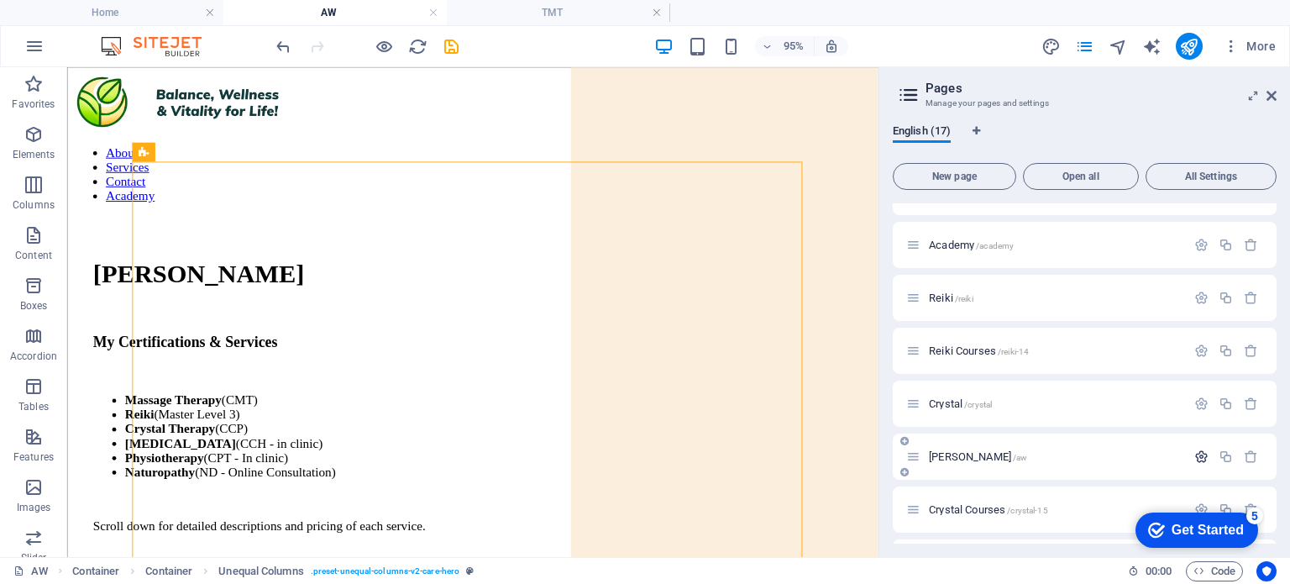
click at [1196, 462] on icon "button" at bounding box center [1201, 456] width 14 height 14
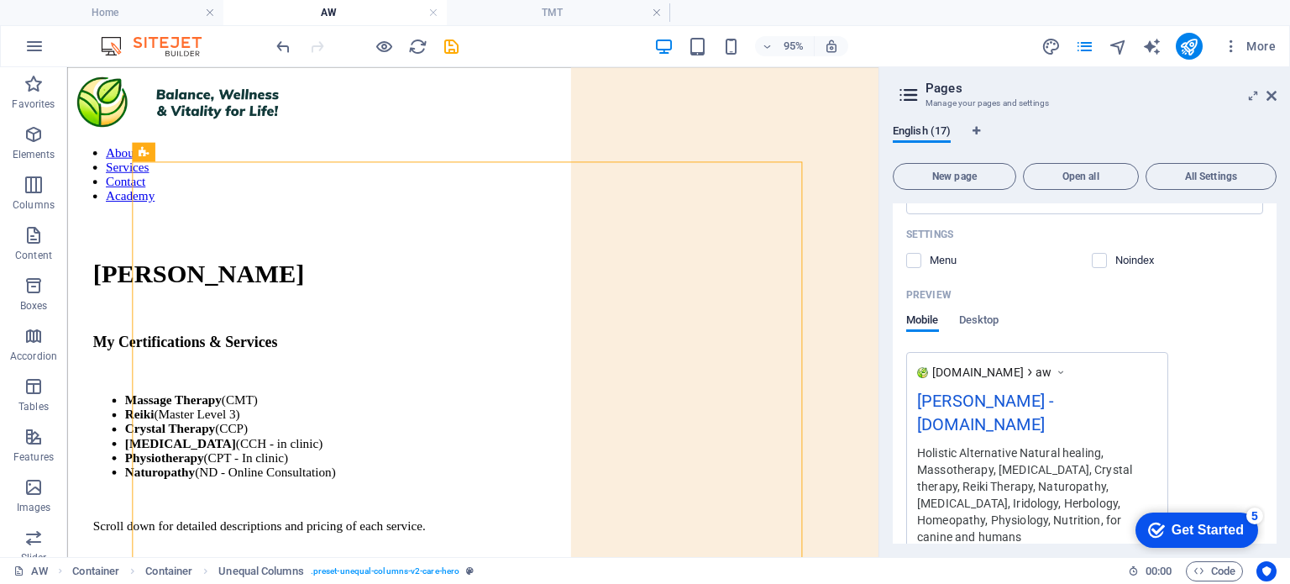
scroll to position [1102, 0]
click at [977, 312] on span "Desktop" at bounding box center [979, 319] width 40 height 24
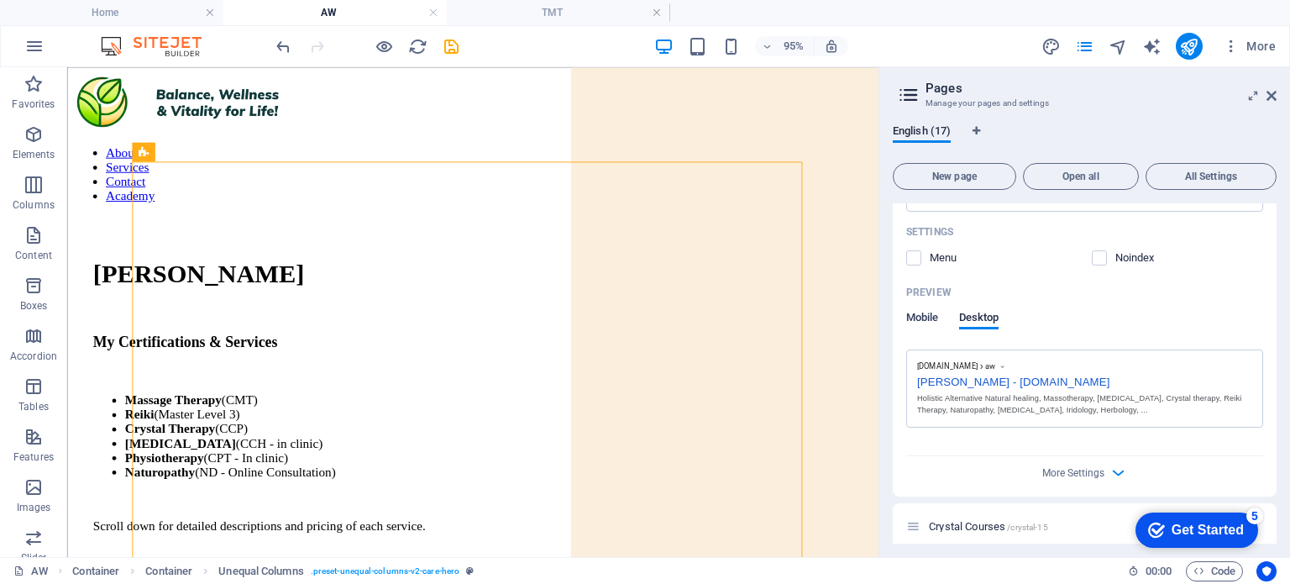
click at [918, 318] on span "Mobile" at bounding box center [922, 319] width 33 height 24
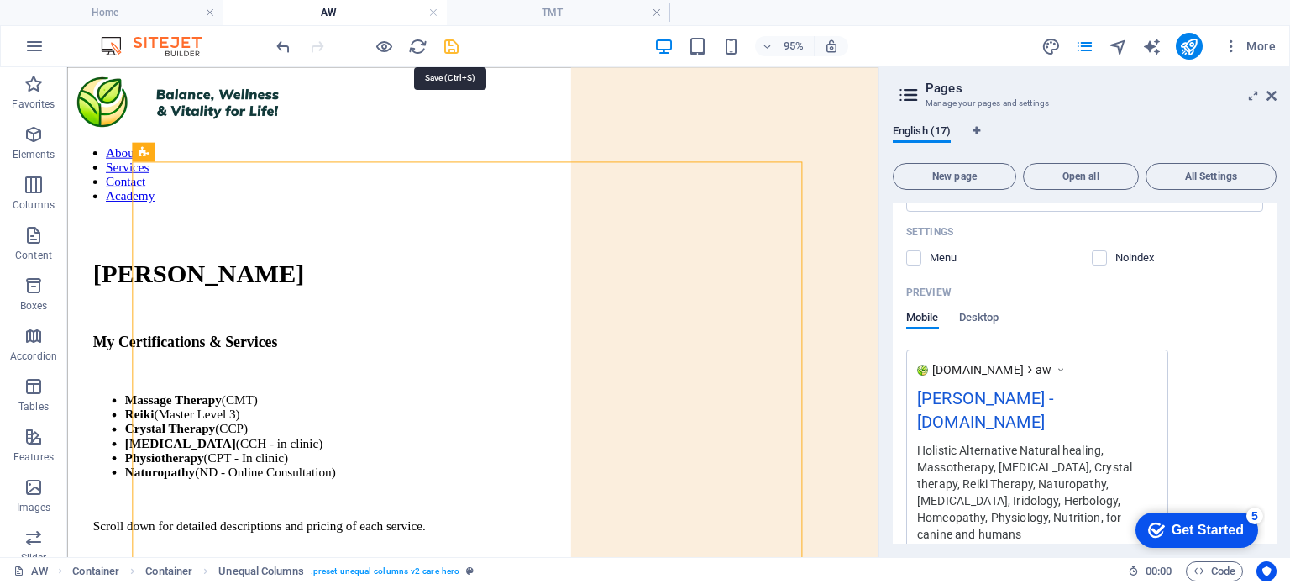
click at [449, 40] on icon "save" at bounding box center [451, 46] width 19 height 19
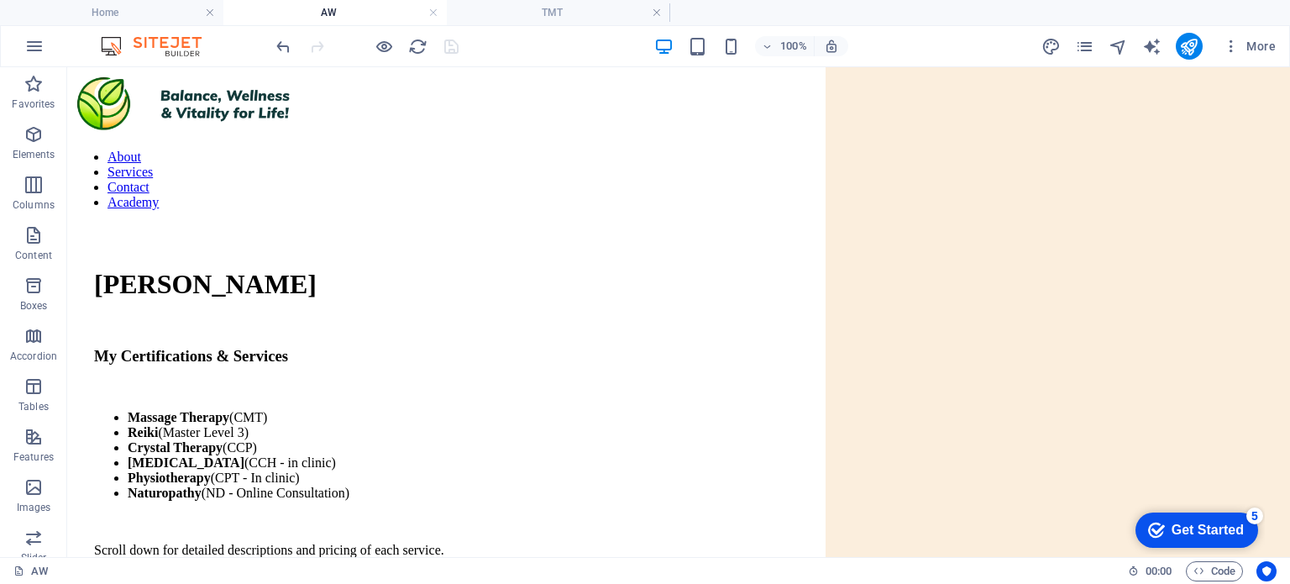
click at [340, 16] on h4 "AW" at bounding box center [334, 12] width 223 height 18
click at [381, 47] on icon "button" at bounding box center [383, 46] width 19 height 19
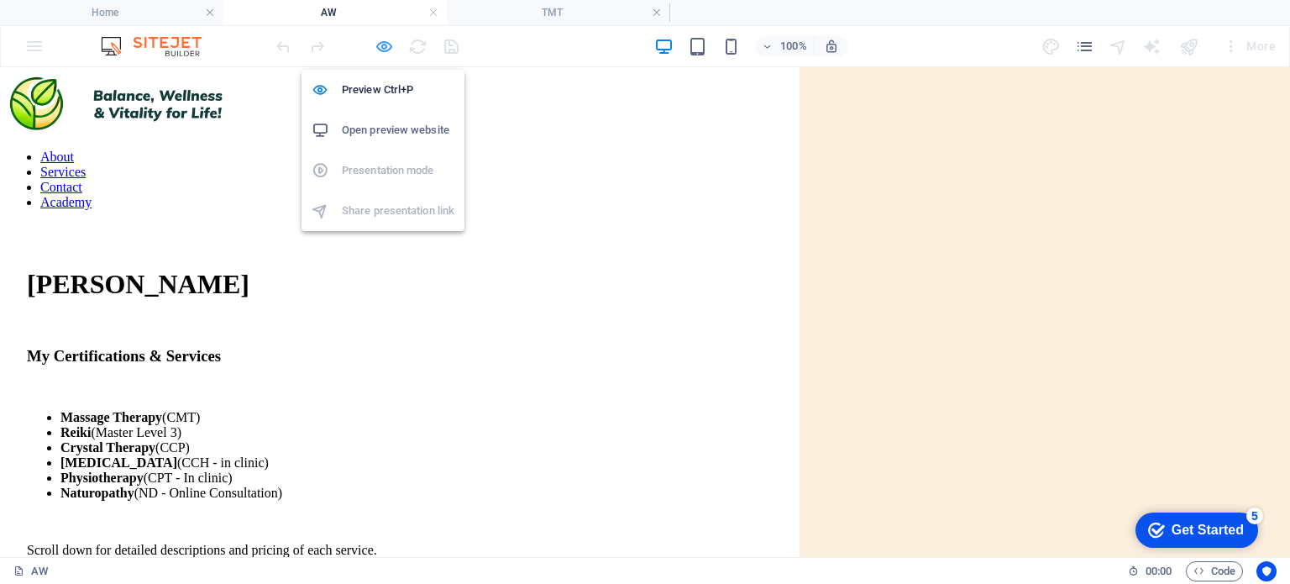
click at [381, 47] on icon "button" at bounding box center [383, 46] width 19 height 19
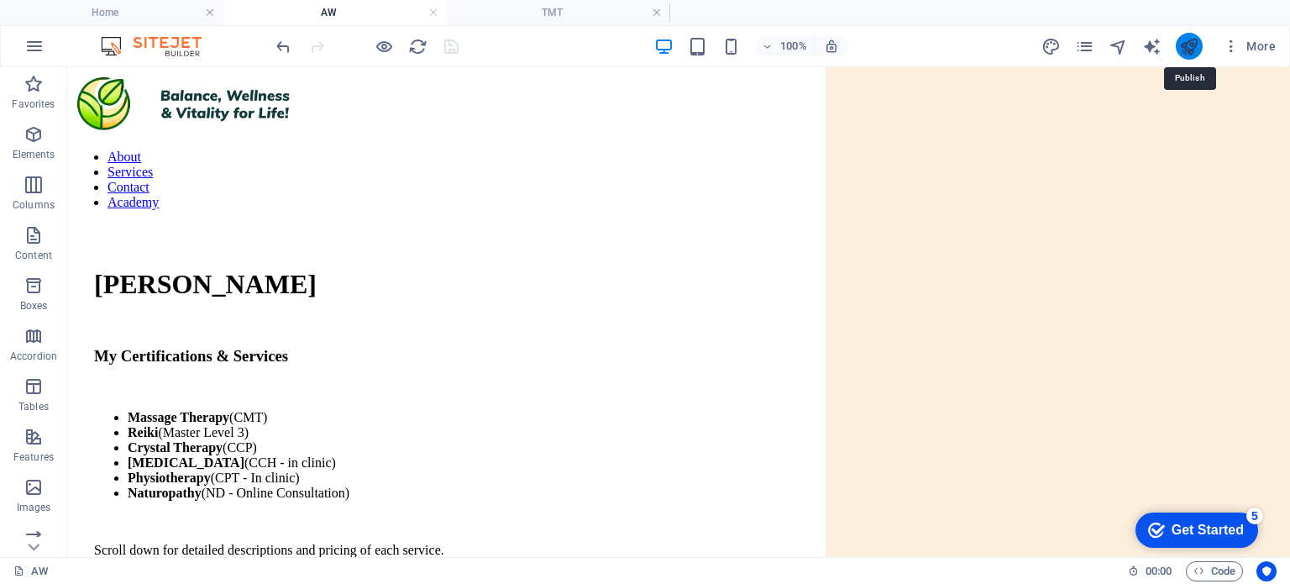
click at [1191, 50] on icon "publish" at bounding box center [1188, 46] width 19 height 19
